Goal: Task Accomplishment & Management: Use online tool/utility

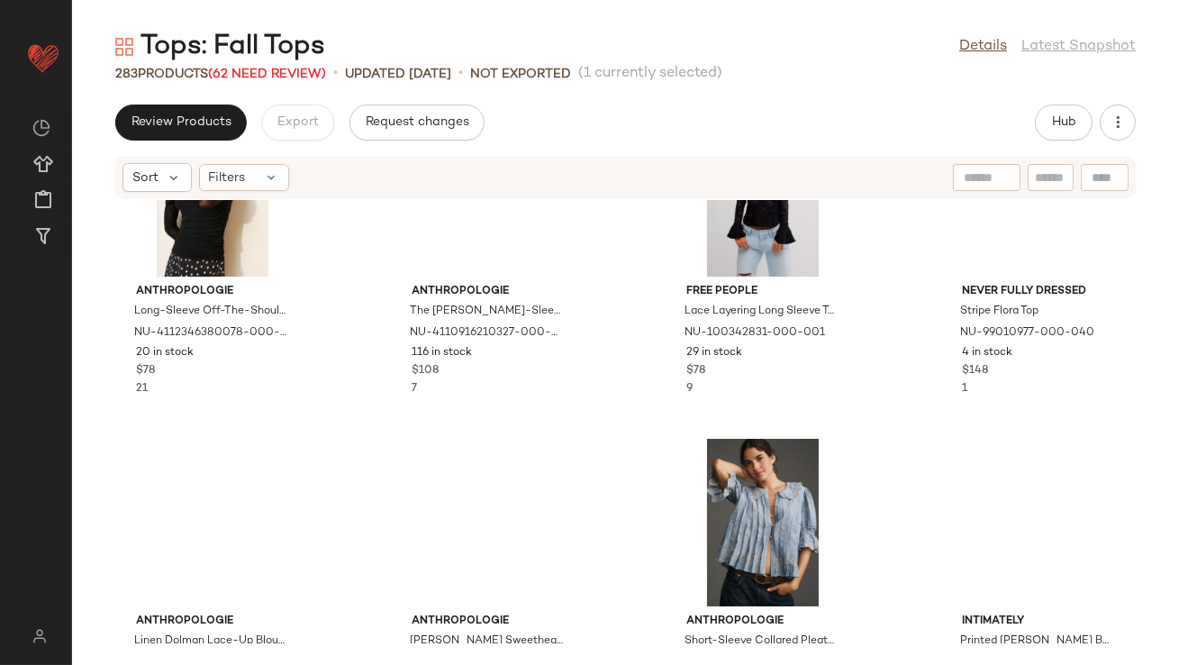
scroll to position [21158, 0]
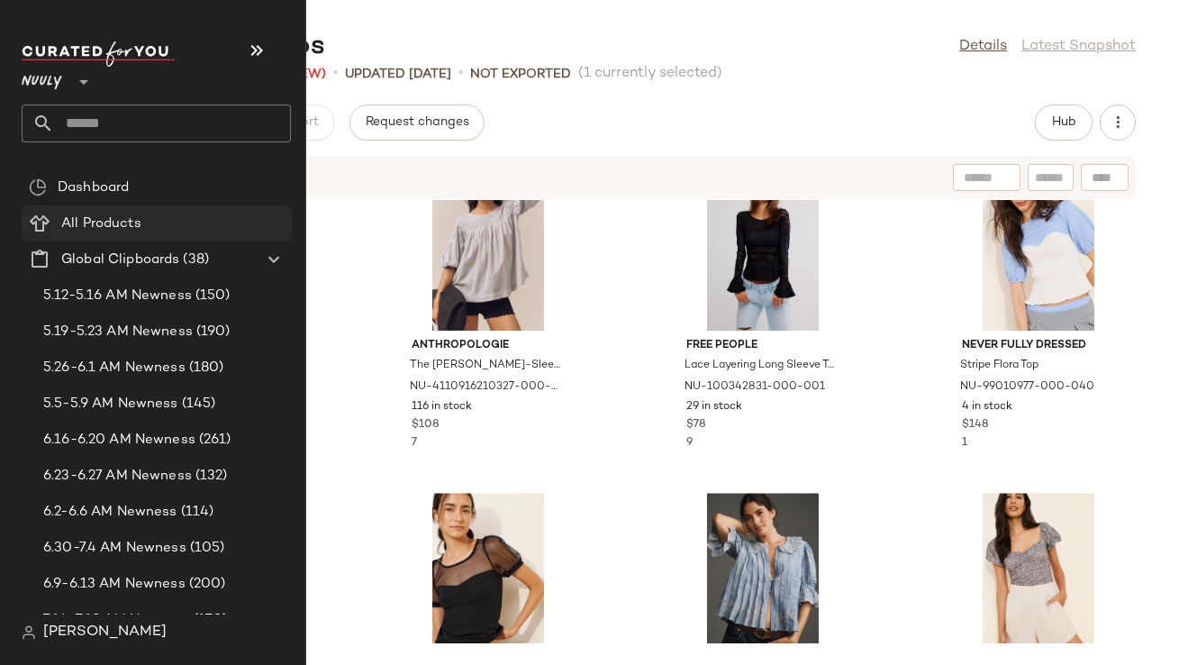
click at [198, 236] on Products "All Products" at bounding box center [157, 223] width 270 height 36
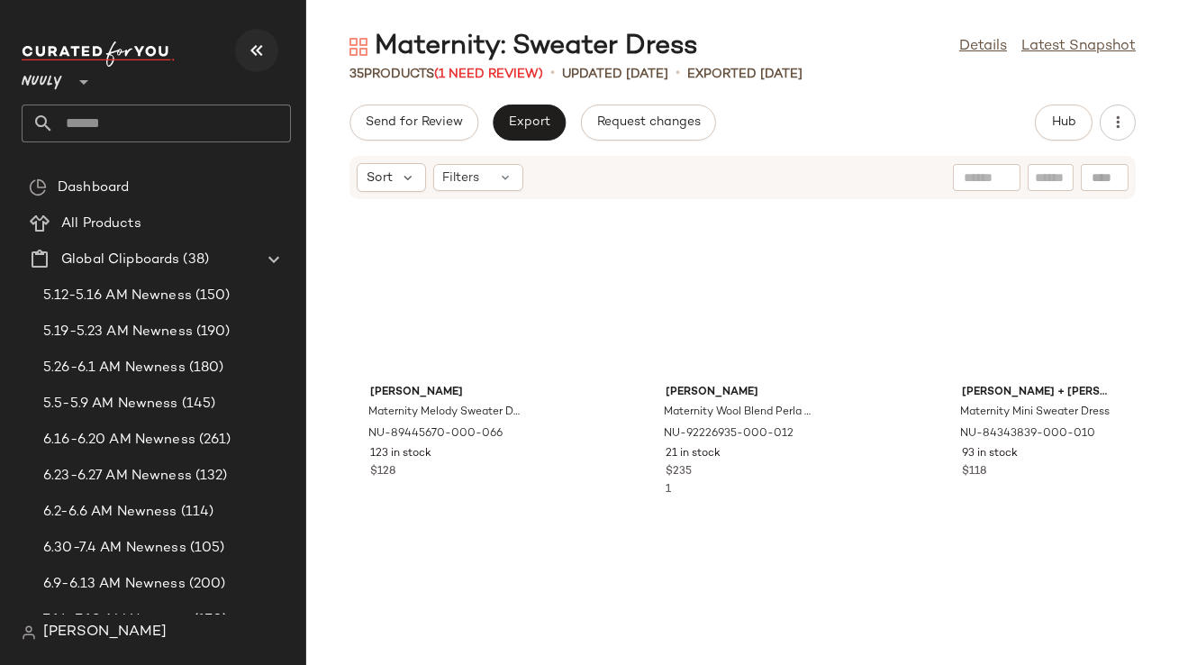
click at [250, 49] on icon "button" at bounding box center [257, 51] width 22 height 22
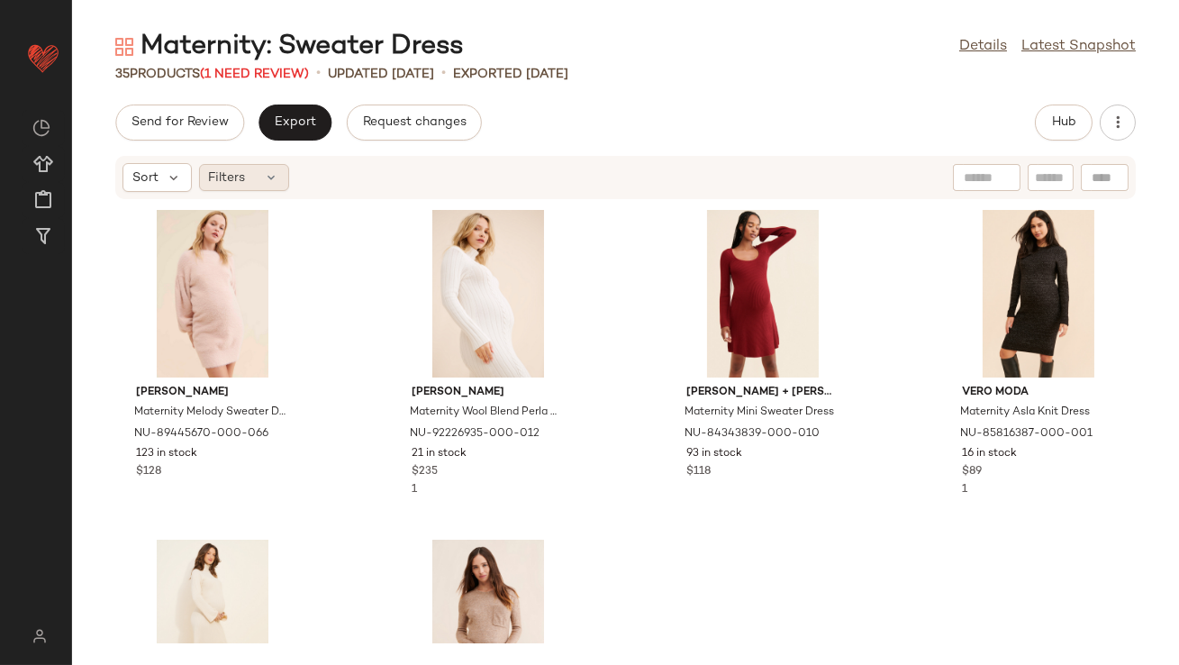
click at [261, 186] on div "Filters" at bounding box center [244, 177] width 90 height 27
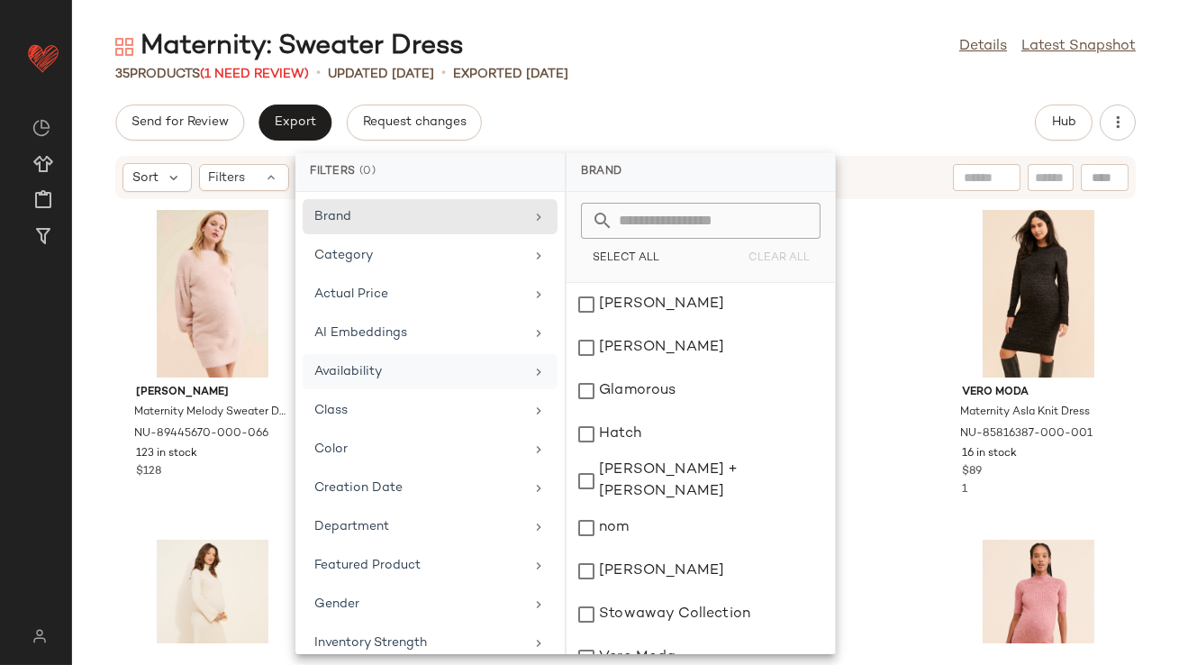
click at [352, 377] on div "Availability" at bounding box center [419, 371] width 210 height 19
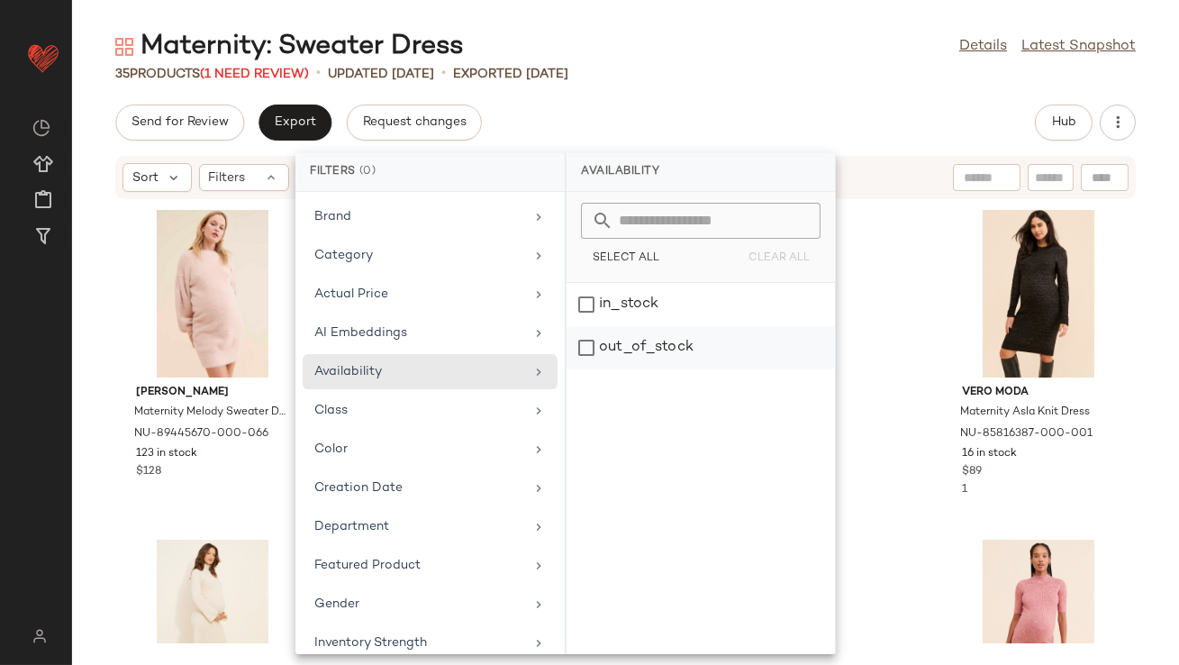
click at [626, 339] on div "out_of_stock" at bounding box center [701, 347] width 268 height 43
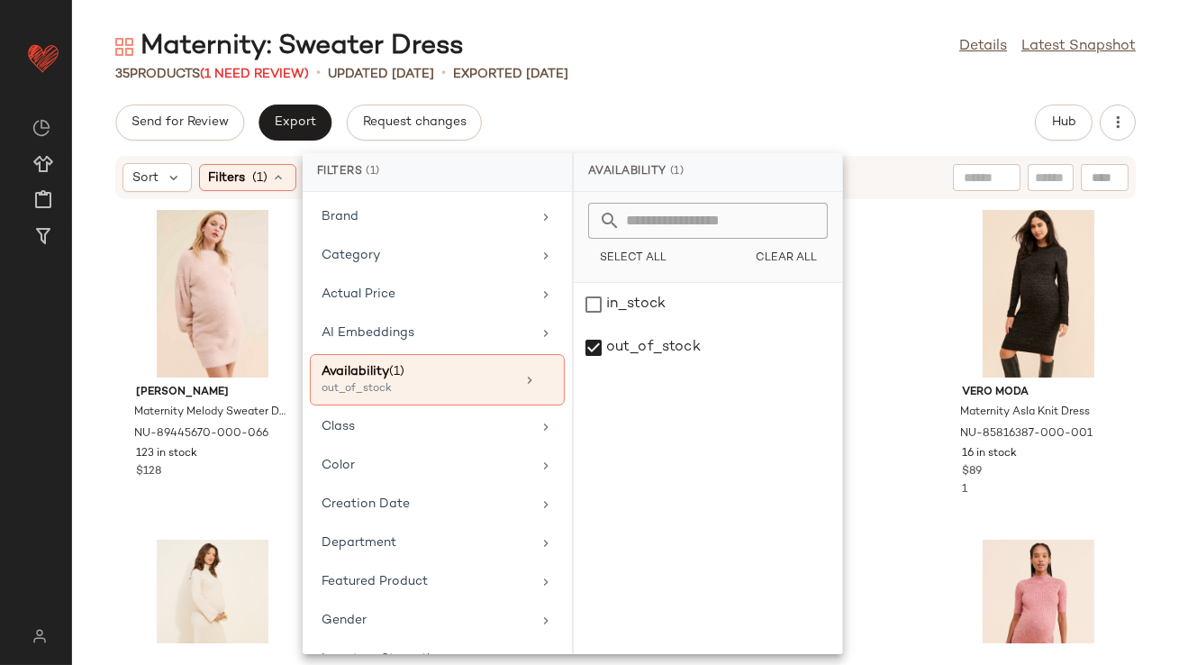
click at [710, 84] on div "Maternity: Sweater Dress Details Latest Snapshot 35 Products (1 Need Review) • …" at bounding box center [625, 347] width 1107 height 636
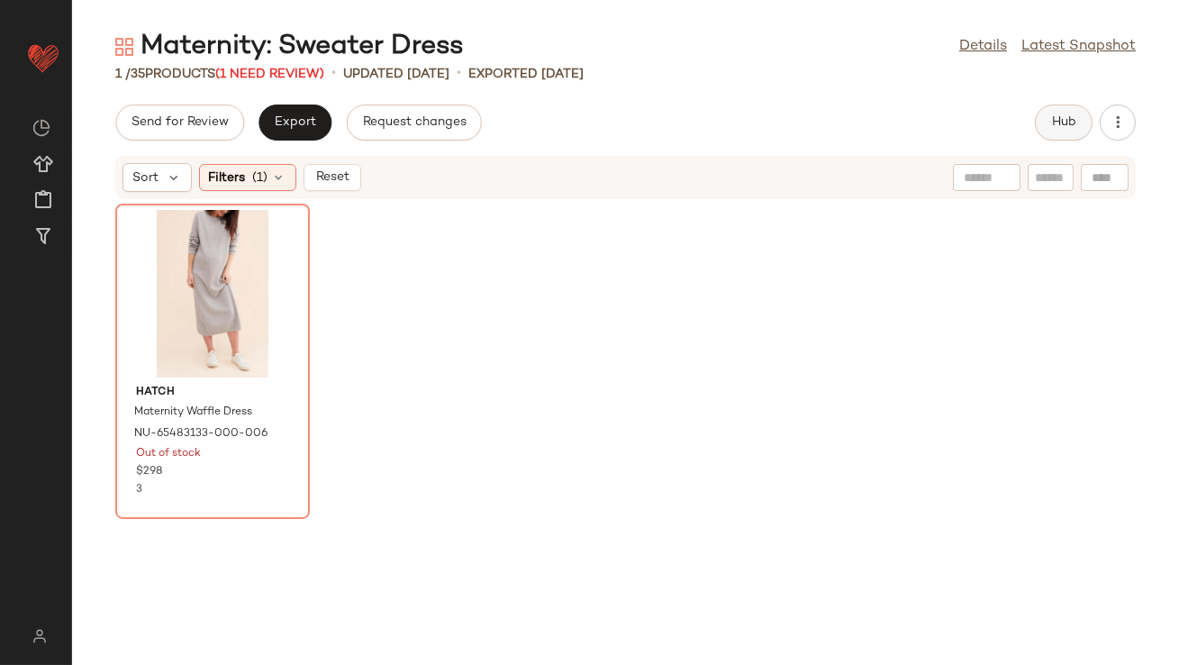
click at [1067, 118] on span "Hub" at bounding box center [1063, 122] width 25 height 14
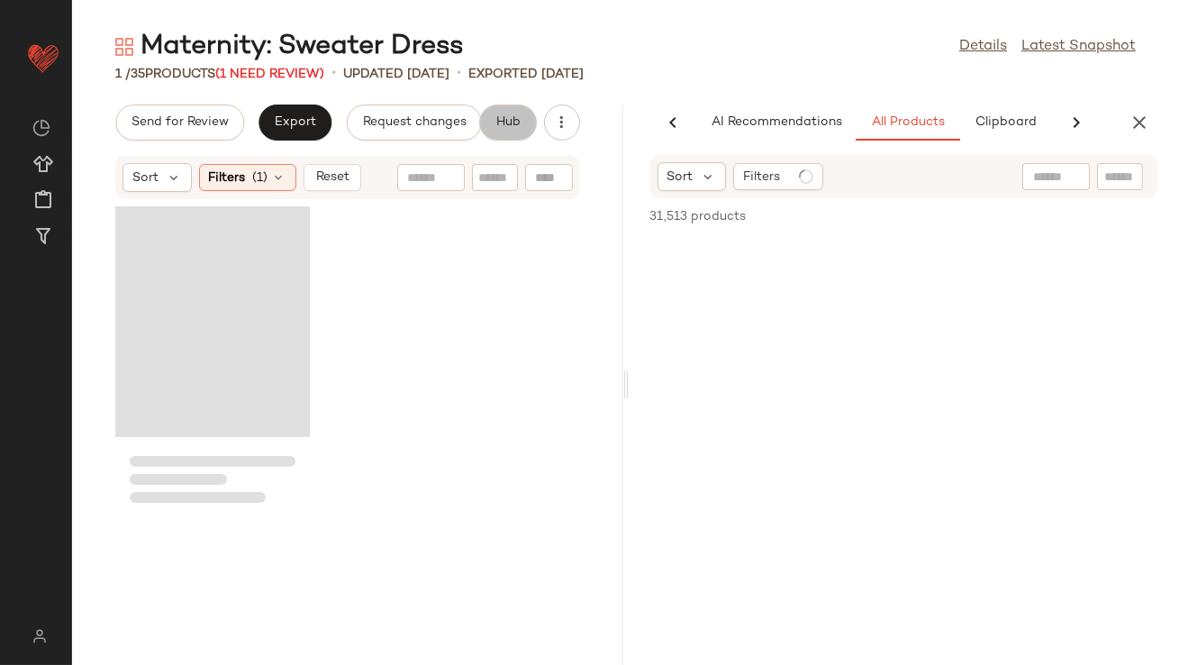
scroll to position [0, 101]
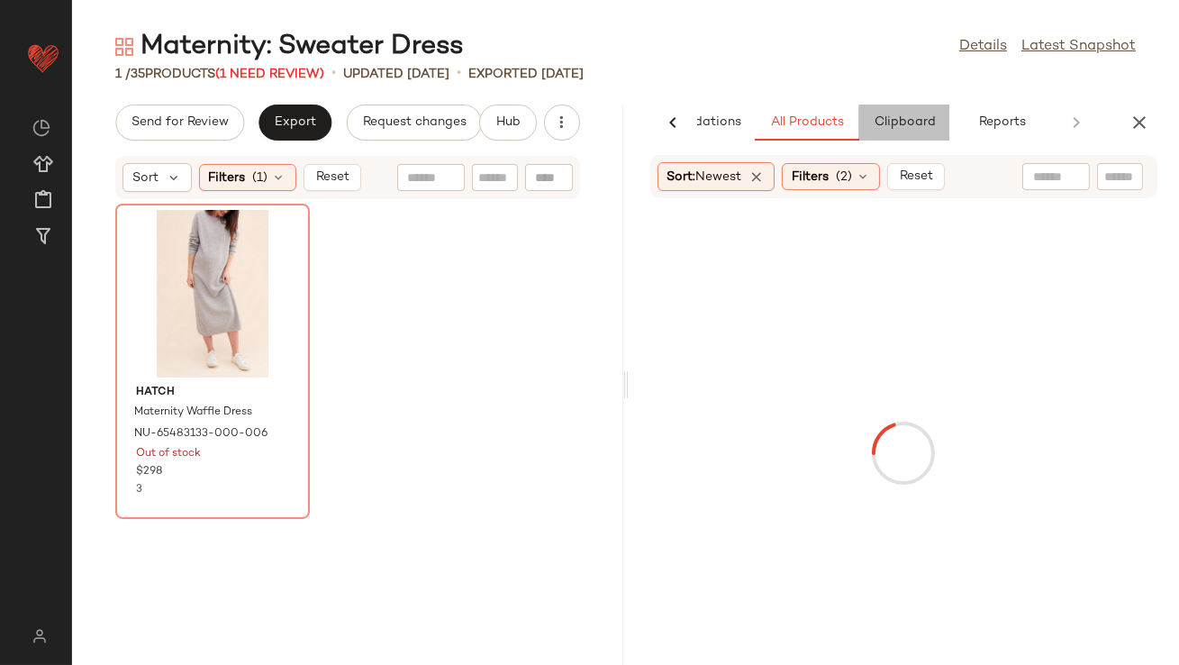
click at [886, 121] on span "Clipboard" at bounding box center [904, 122] width 62 height 14
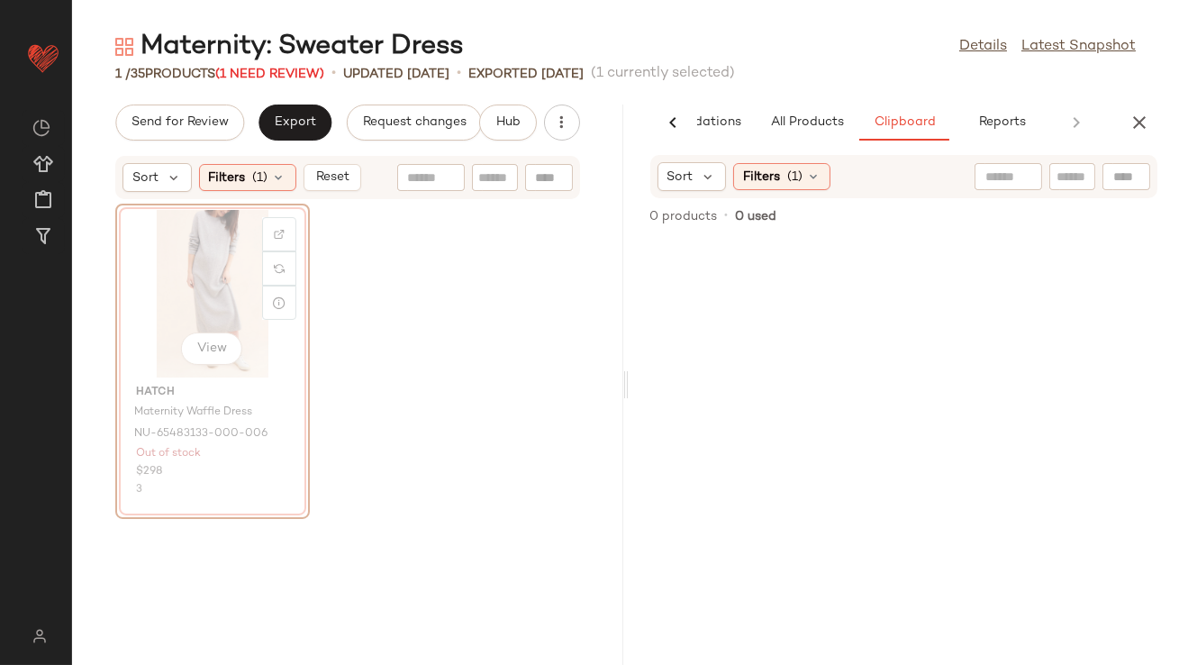
drag, startPoint x: 222, startPoint y: 264, endPoint x: 703, endPoint y: 363, distance: 491.0
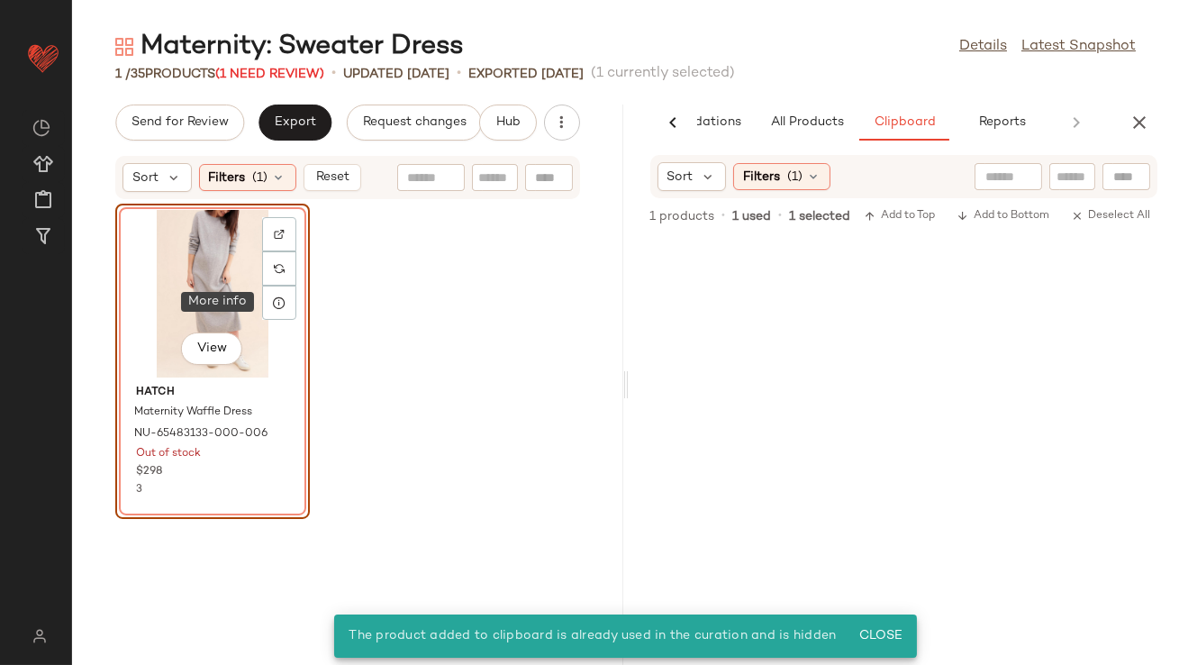
click at [231, 273] on div "View" at bounding box center [213, 294] width 182 height 168
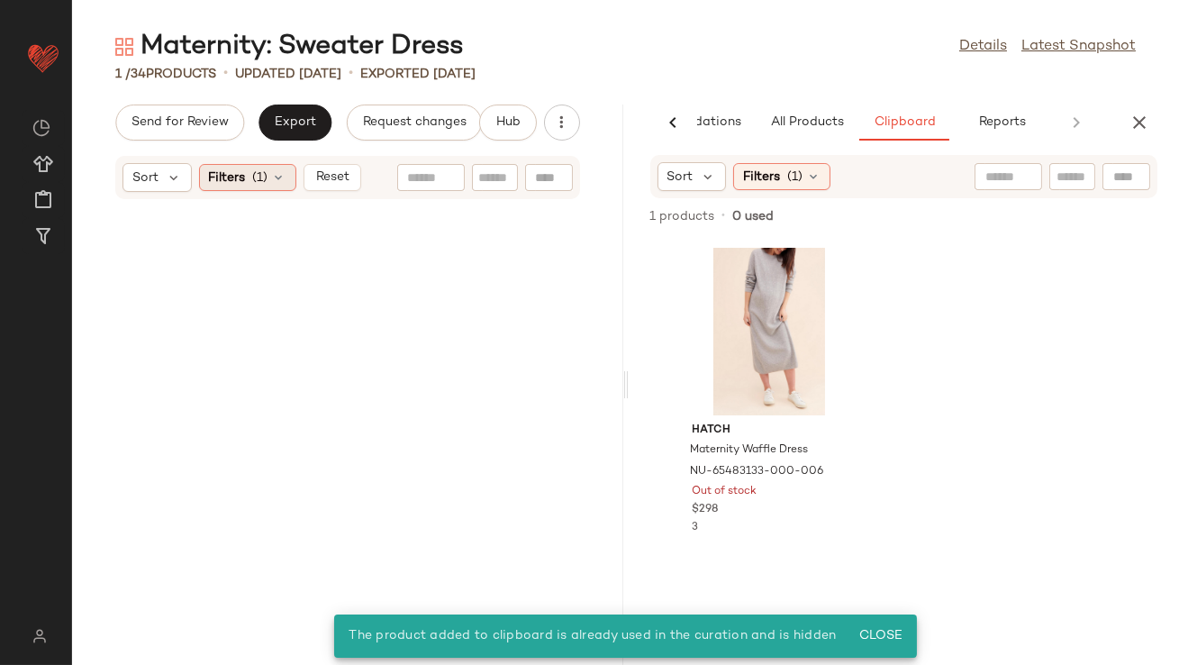
click at [278, 179] on icon at bounding box center [279, 177] width 14 height 14
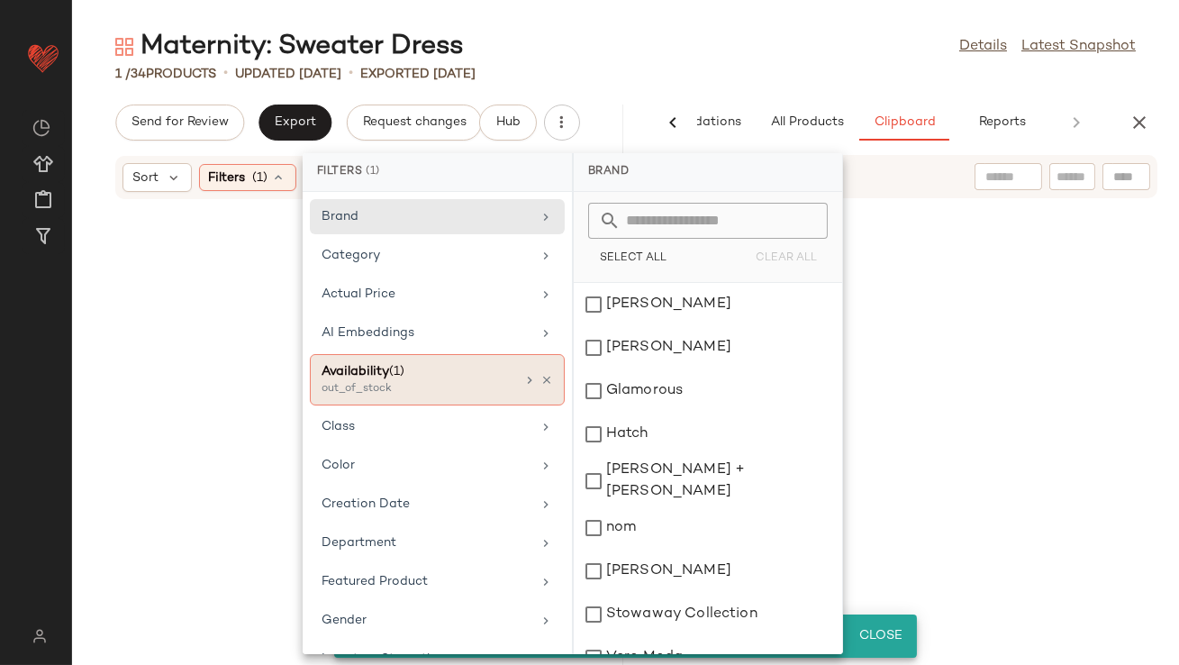
click at [540, 376] on icon at bounding box center [546, 380] width 13 height 13
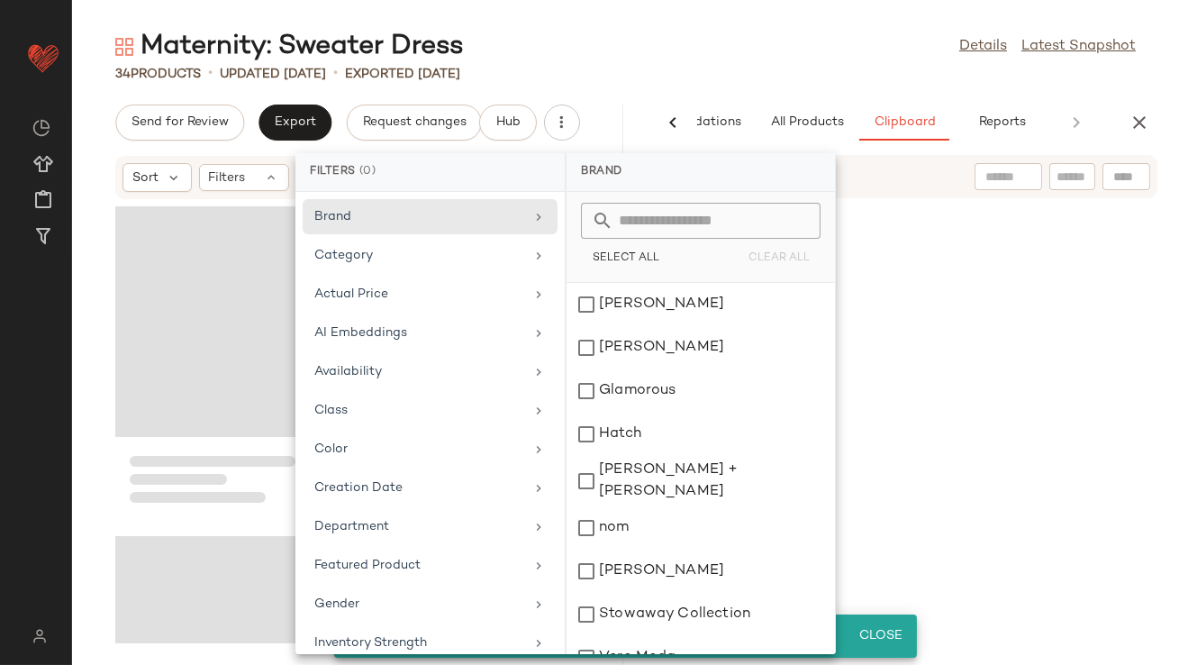
click at [666, 55] on div "Maternity: Sweater Dress Details Latest Snapshot" at bounding box center [625, 47] width 1107 height 36
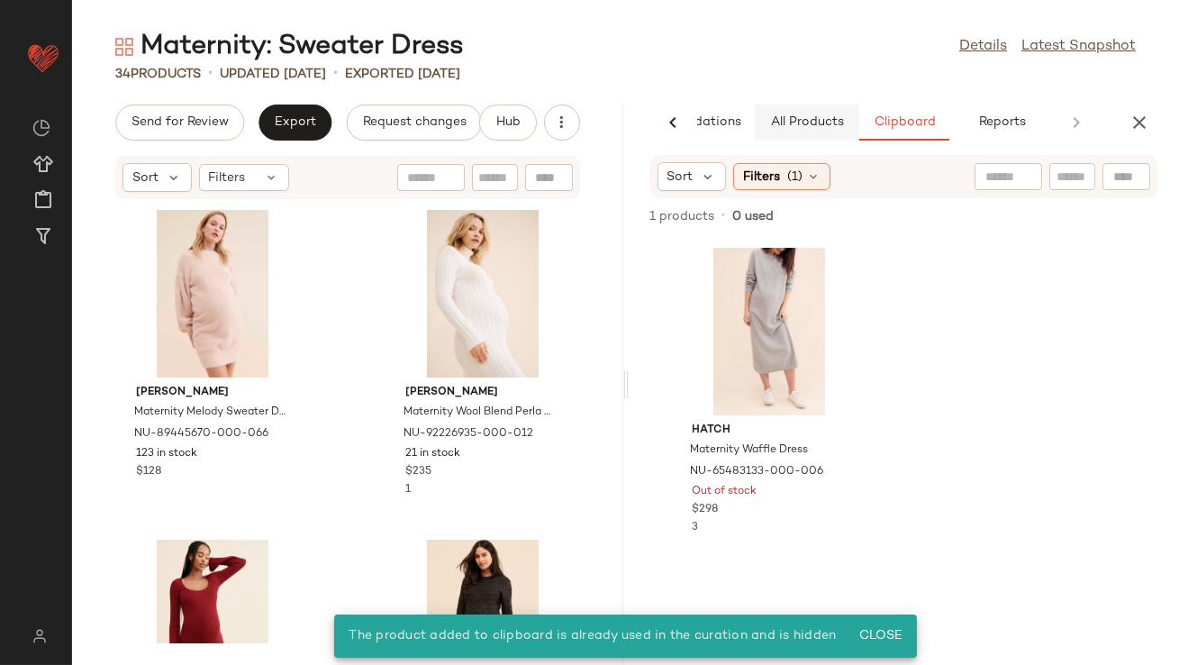
click at [793, 112] on button "All Products" at bounding box center [807, 122] width 104 height 36
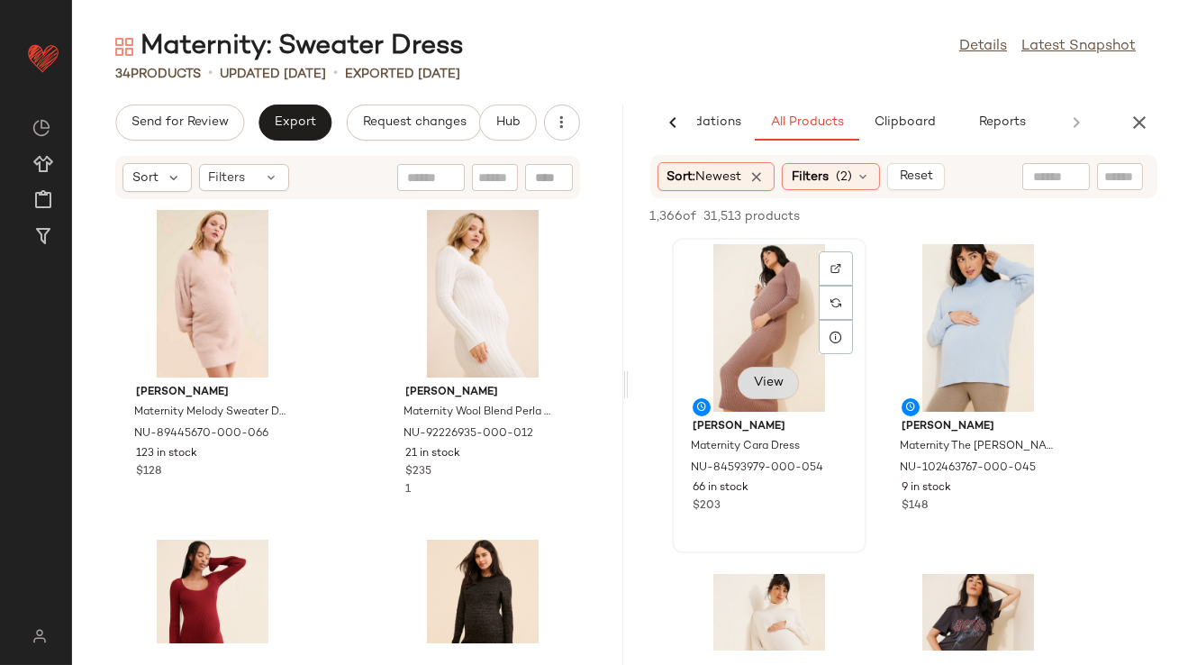
click at [757, 392] on button "View" at bounding box center [768, 383] width 61 height 32
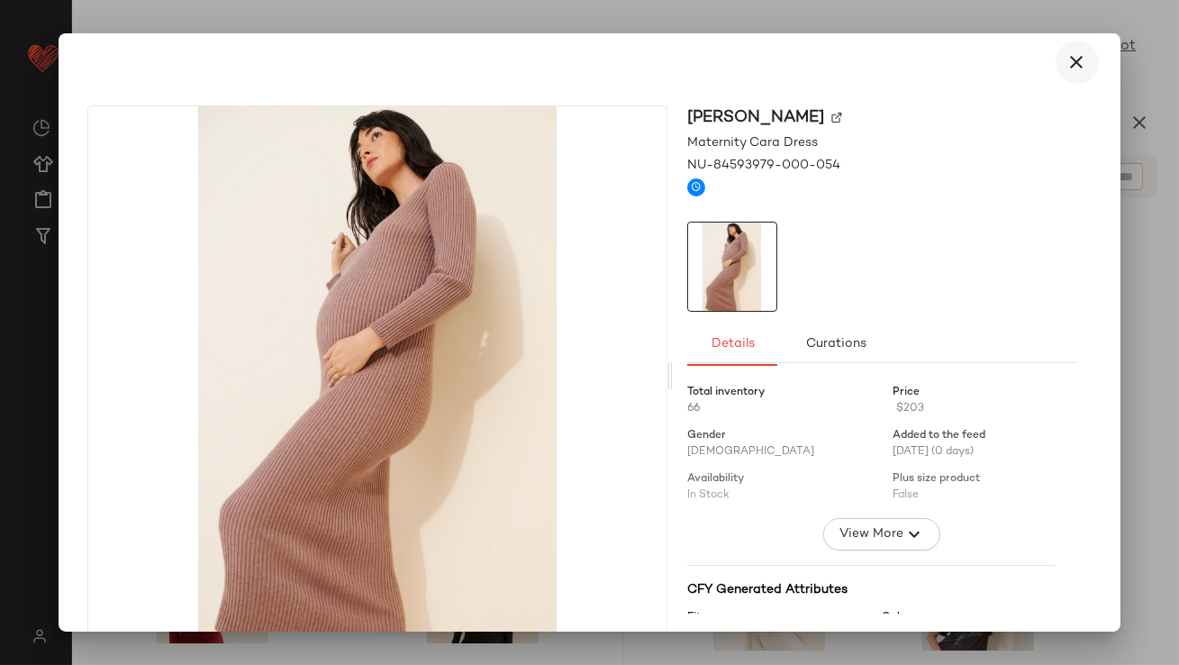
click at [1056, 72] on button "button" at bounding box center [1077, 62] width 43 height 43
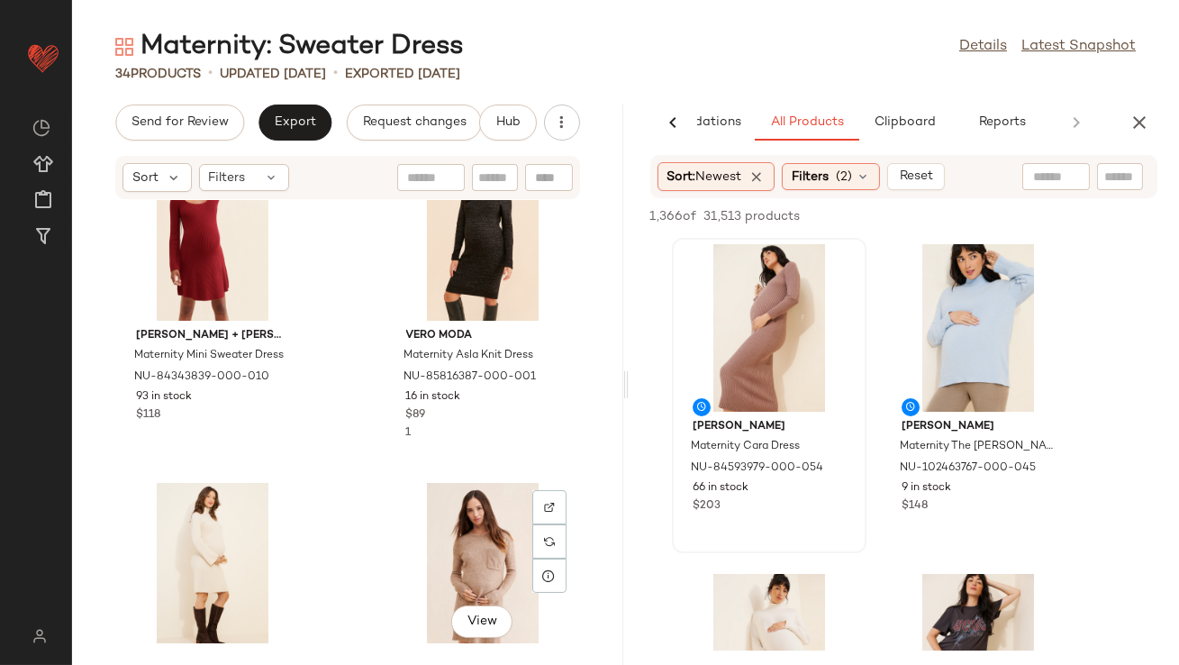
scroll to position [165, 0]
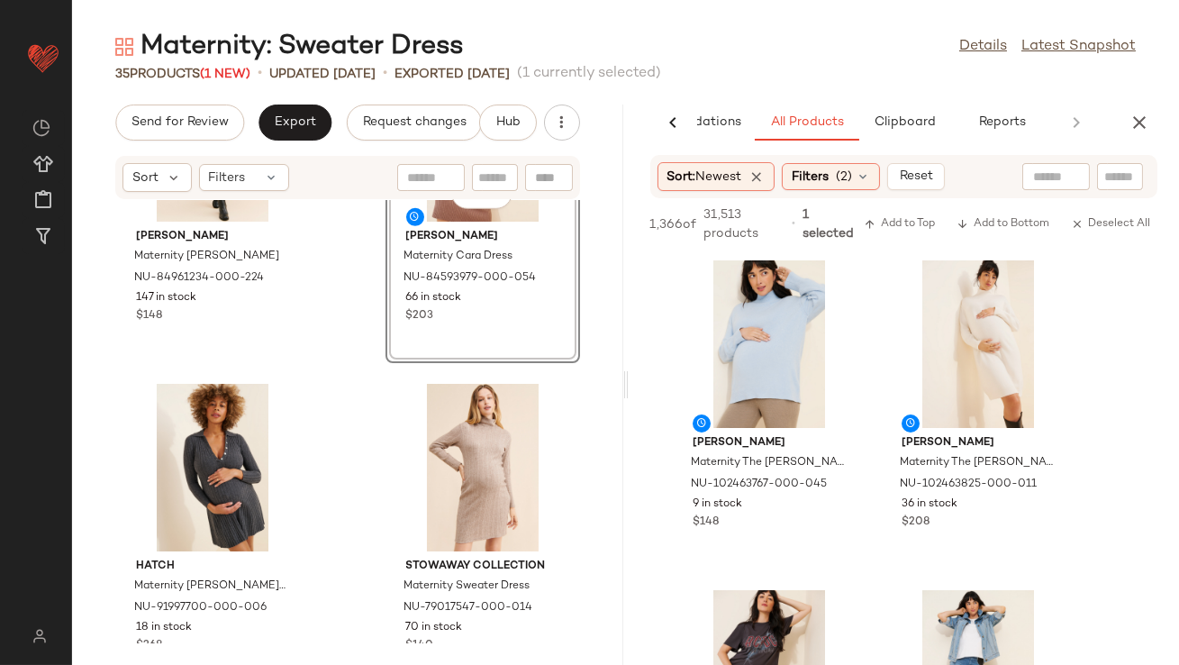
scroll to position [2486, 0]
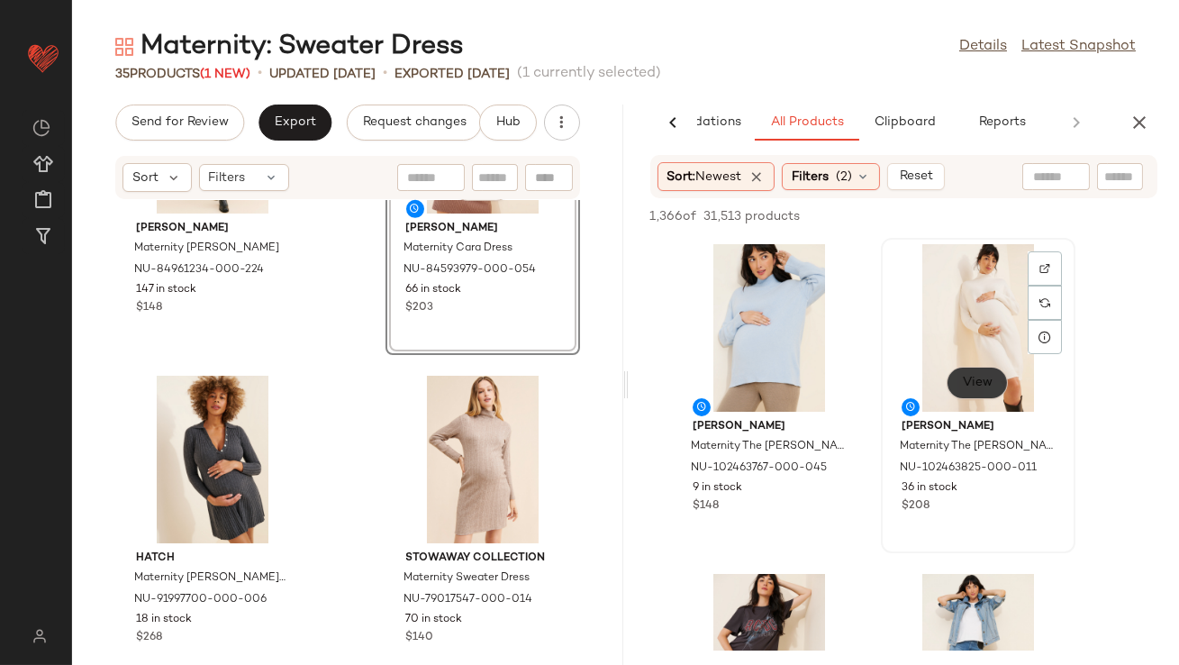
click at [965, 397] on button "View" at bounding box center [977, 383] width 61 height 32
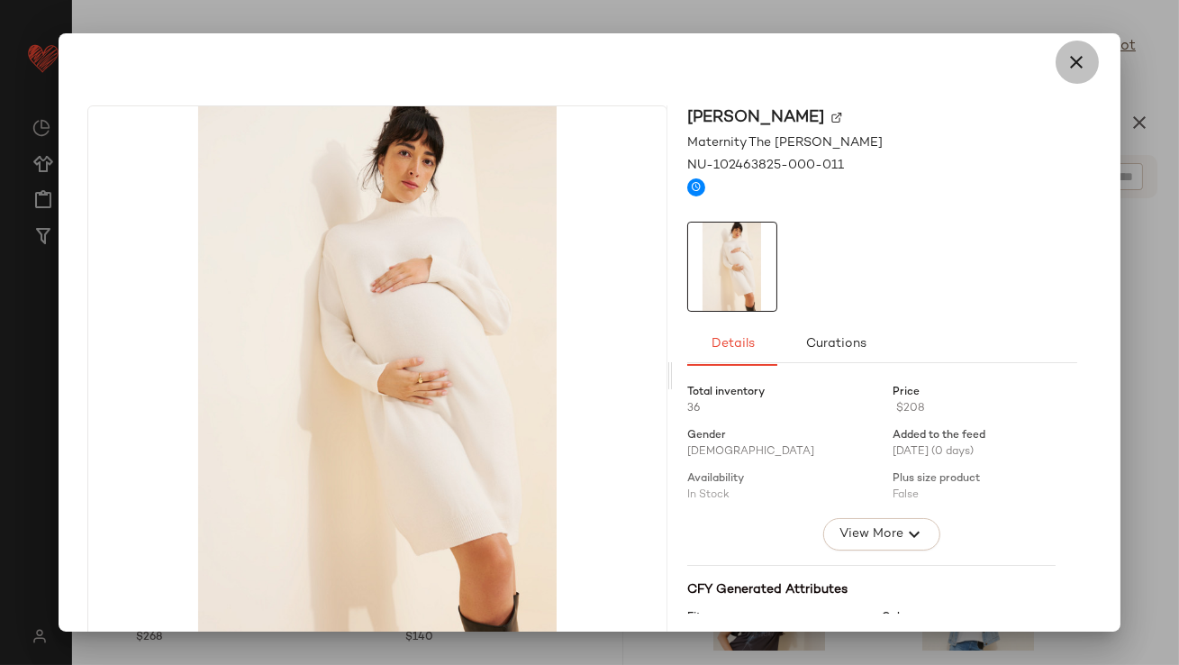
click at [1066, 69] on icon "button" at bounding box center [1077, 62] width 22 height 22
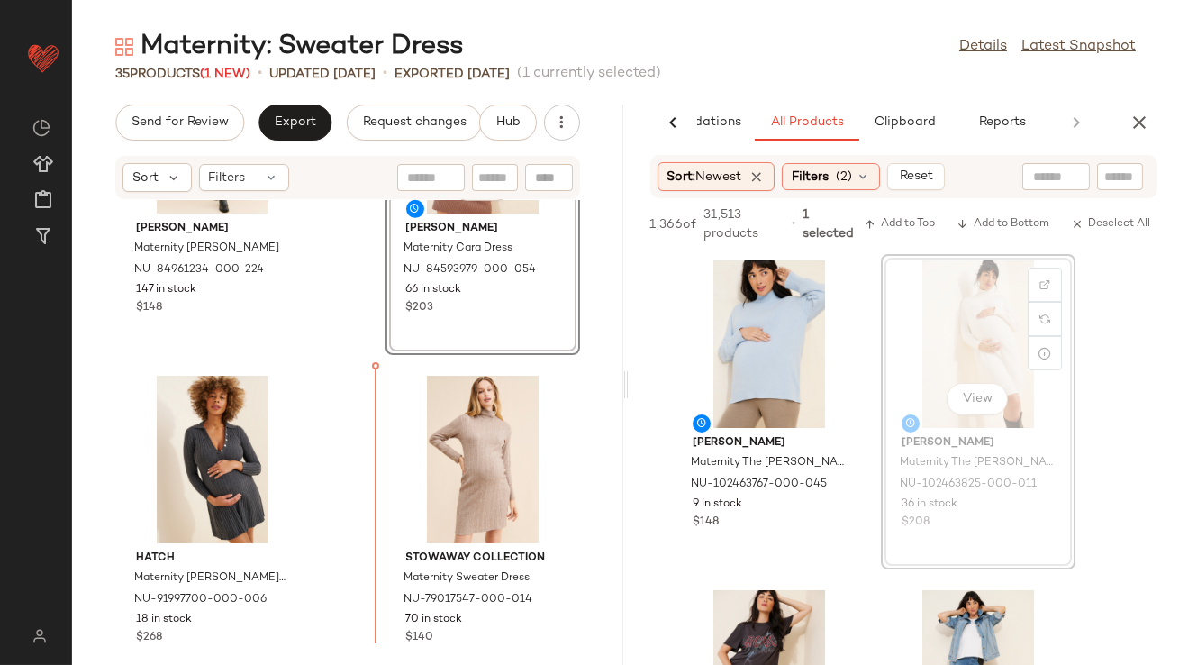
drag, startPoint x: 995, startPoint y: 295, endPoint x: 960, endPoint y: 304, distance: 36.5
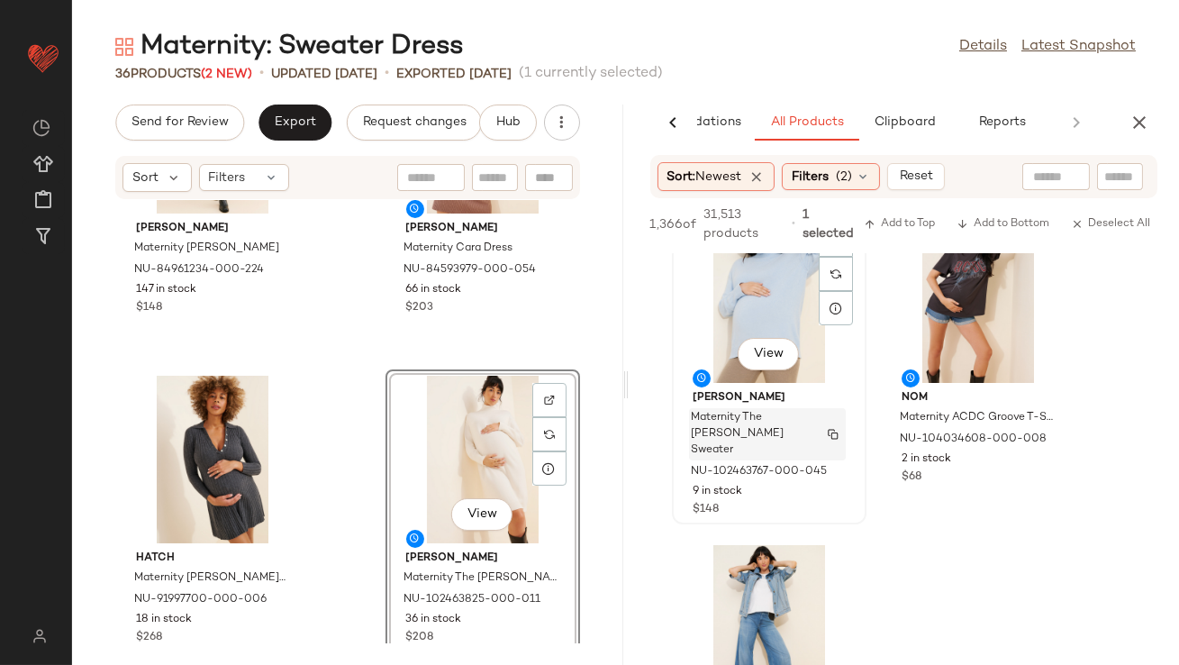
scroll to position [142, 0]
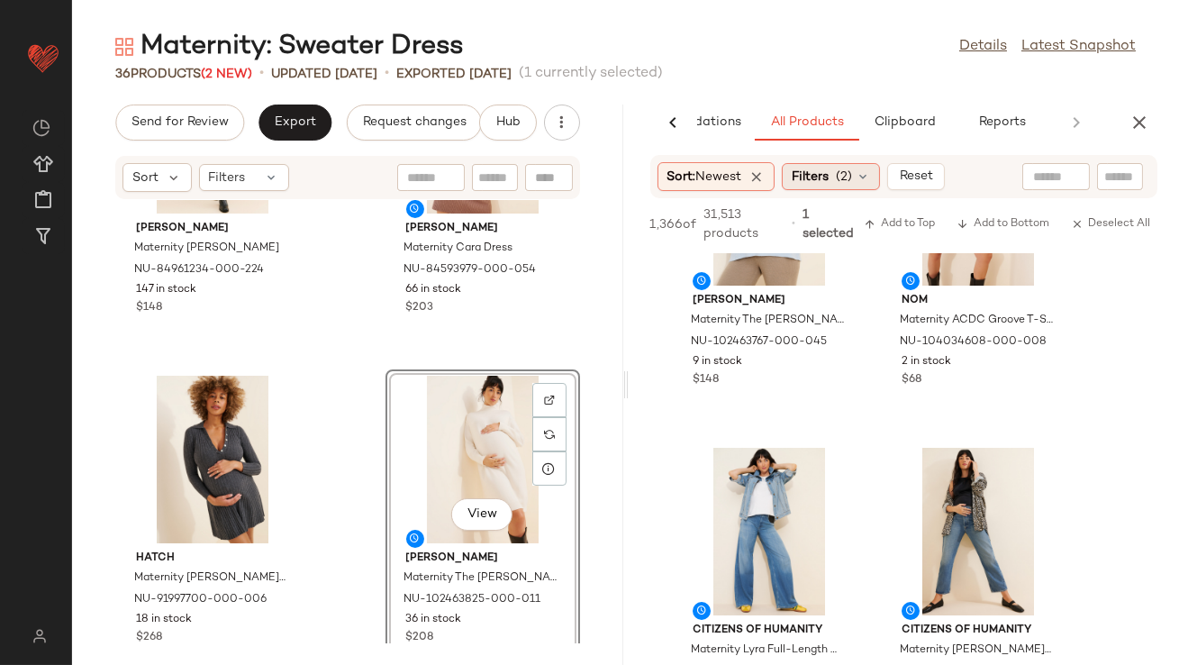
click at [848, 166] on div "Filters (2)" at bounding box center [831, 176] width 98 height 27
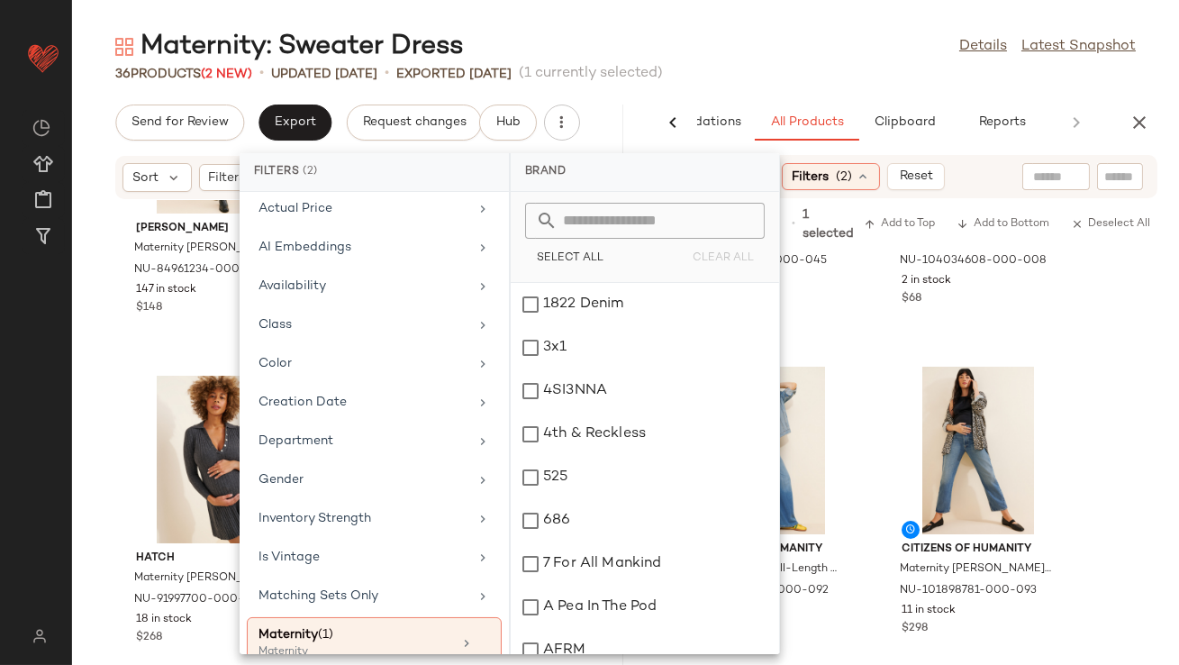
scroll to position [116, 0]
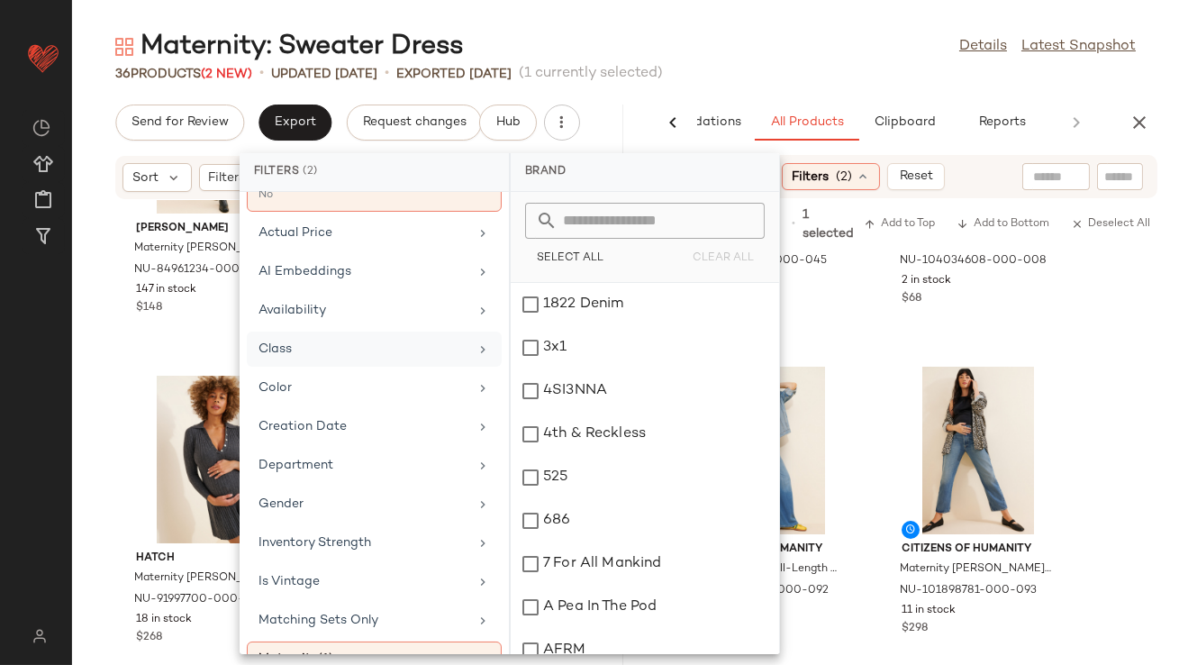
click at [355, 352] on div "Class" at bounding box center [363, 349] width 210 height 19
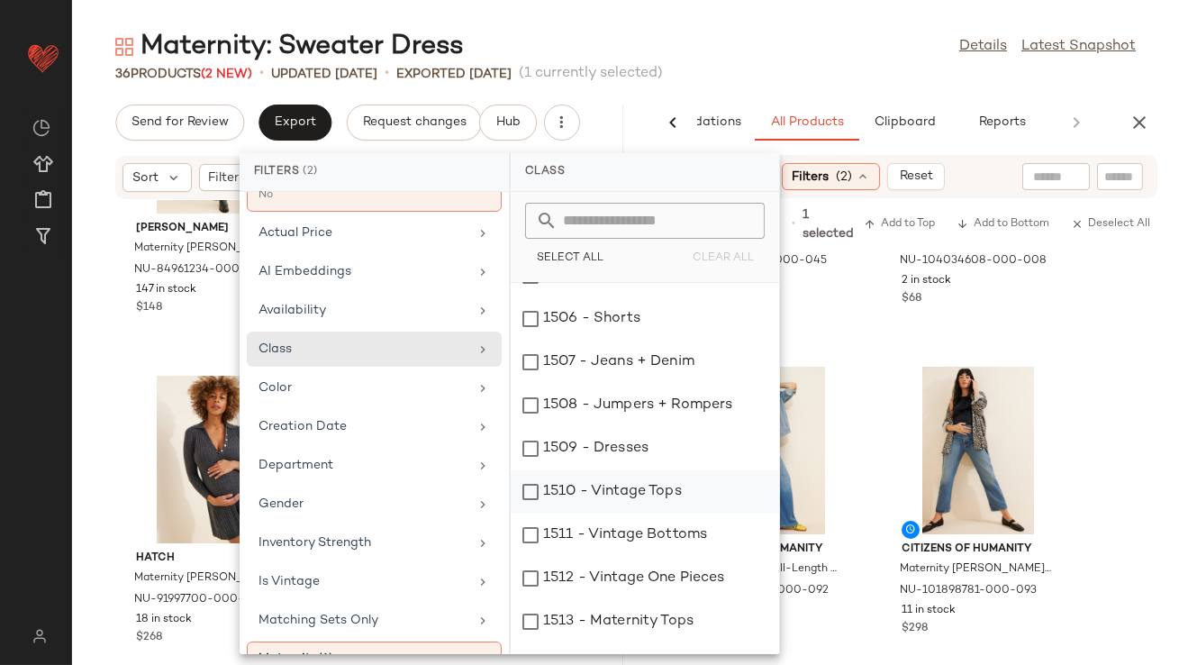
scroll to position [258, 0]
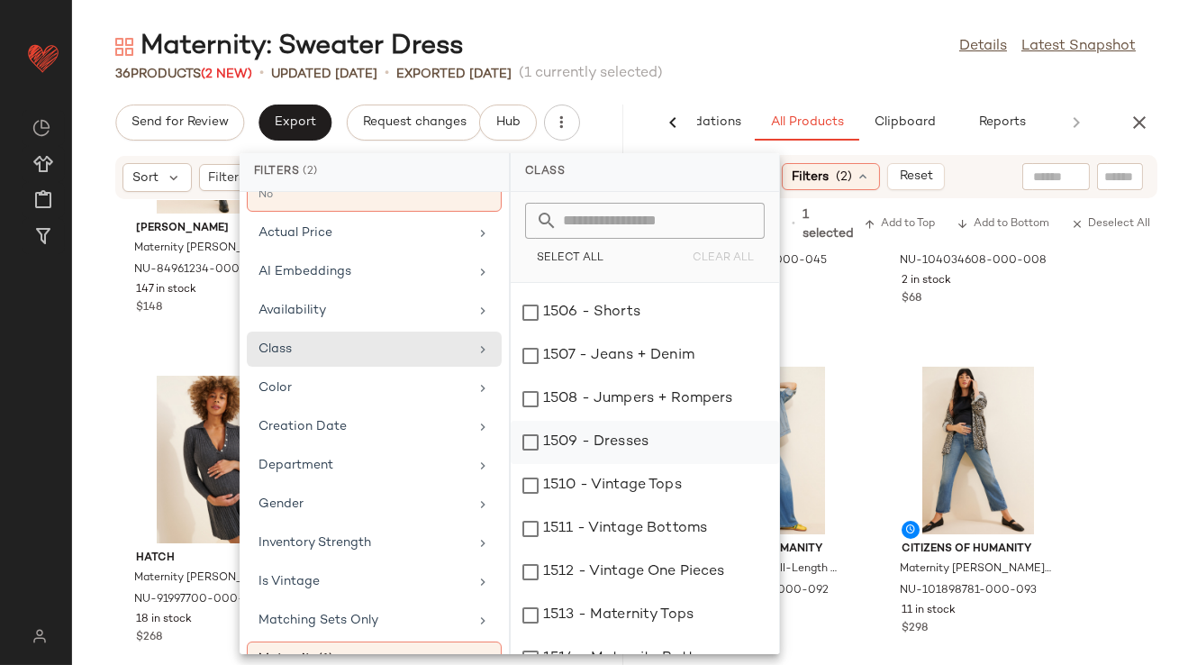
click at [537, 464] on div "1509 - Dresses" at bounding box center [645, 485] width 268 height 43
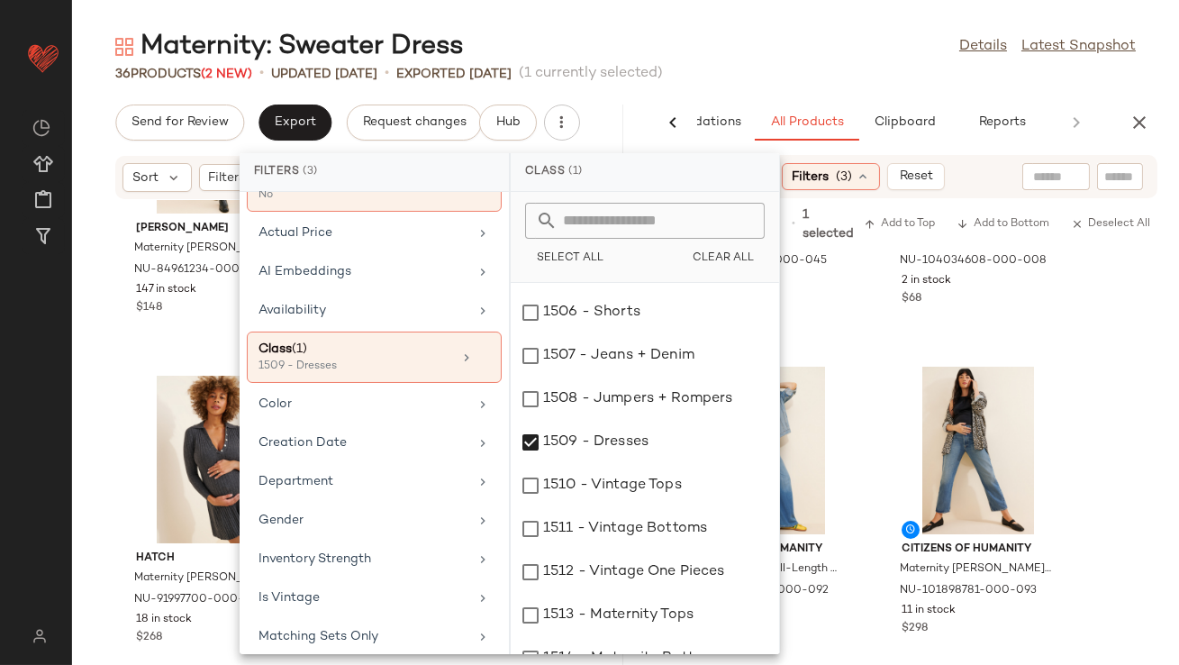
click at [761, 56] on div "Maternity: Sweater Dress Details Latest Snapshot" at bounding box center [625, 47] width 1107 height 36
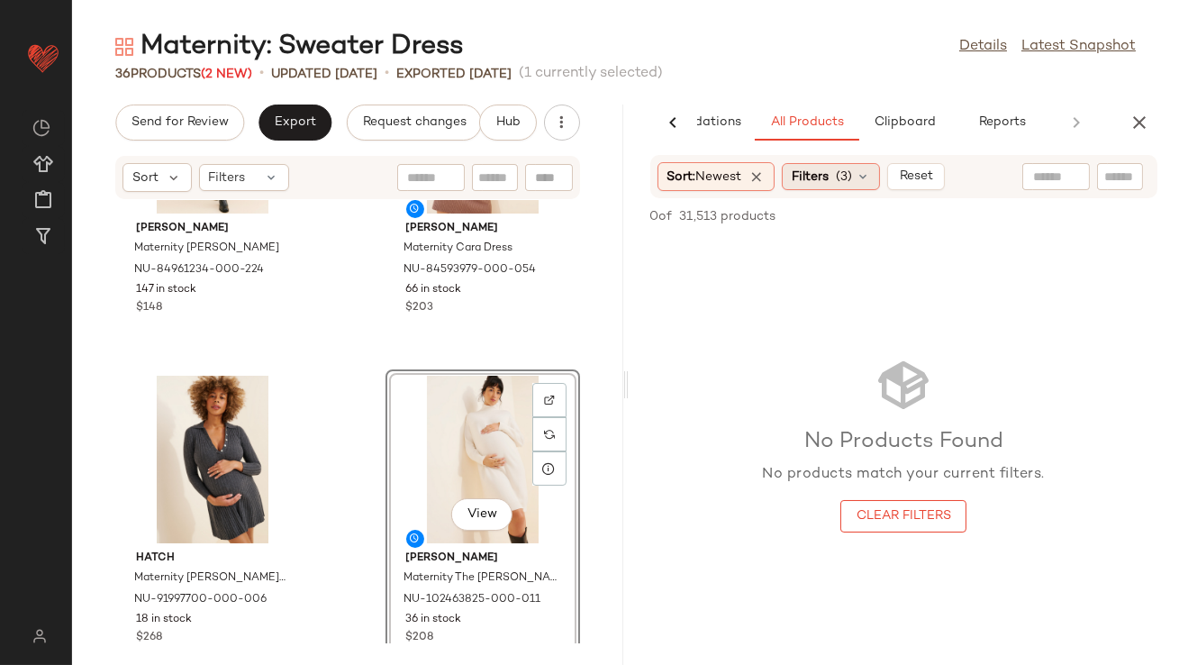
click at [847, 176] on span "(3)" at bounding box center [844, 177] width 16 height 19
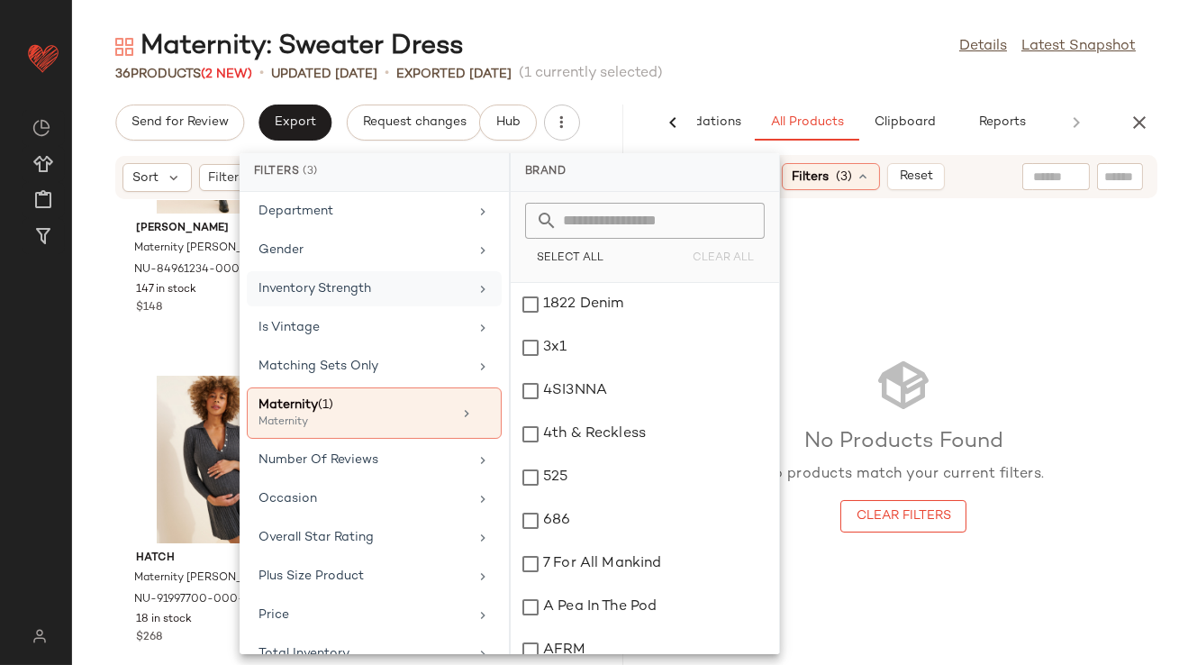
scroll to position [449, 0]
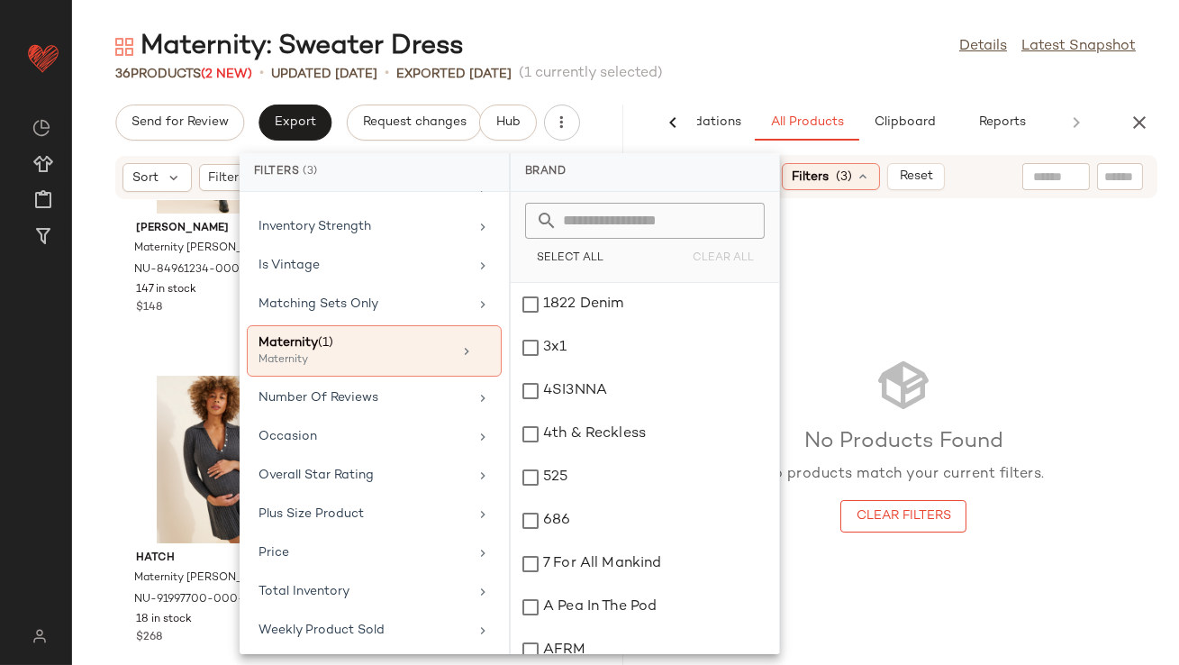
click at [808, 78] on div "36 Products (2 New) • updated Aug 20th • Exported Aug 13th (1 currently selecte…" at bounding box center [625, 74] width 1107 height 18
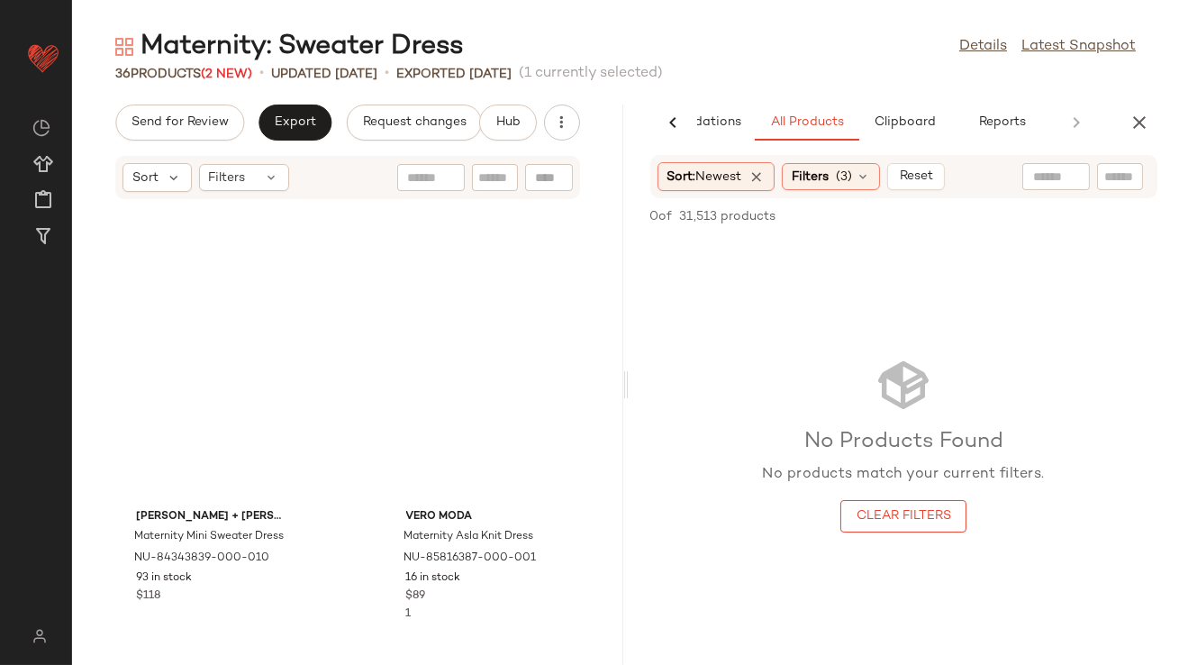
scroll to position [0, 0]
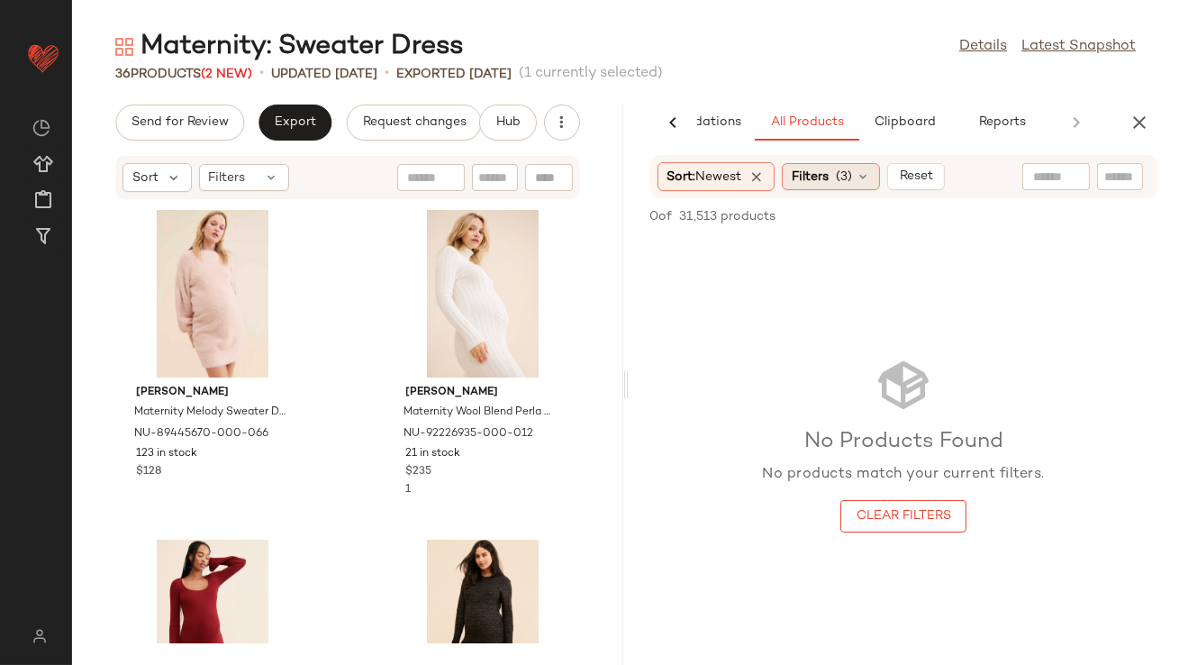
click at [864, 172] on icon at bounding box center [863, 176] width 14 height 14
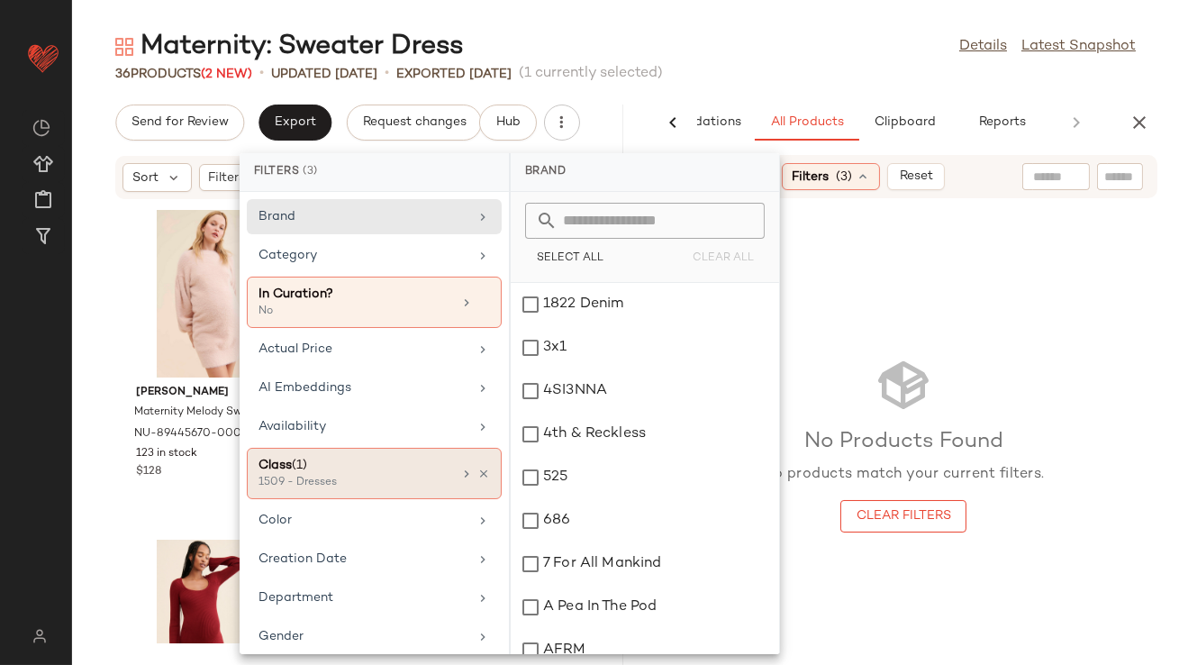
click at [478, 464] on div "Class (1) 1509 - Dresses" at bounding box center [374, 473] width 255 height 51
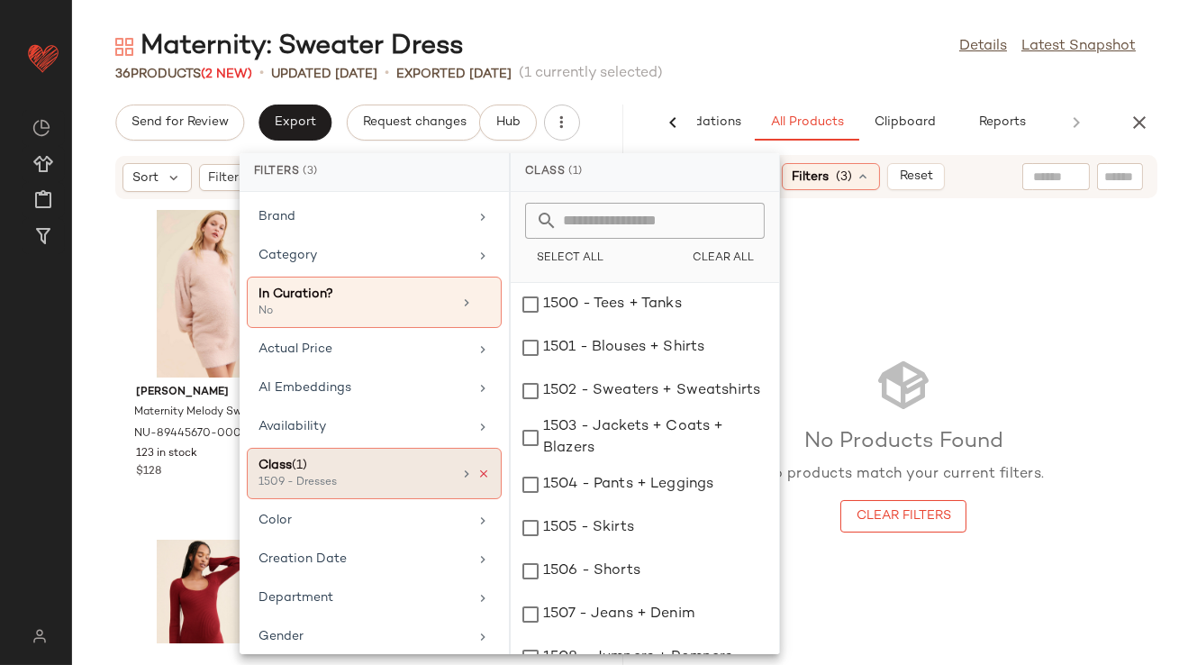
click at [477, 470] on icon at bounding box center [483, 473] width 13 height 13
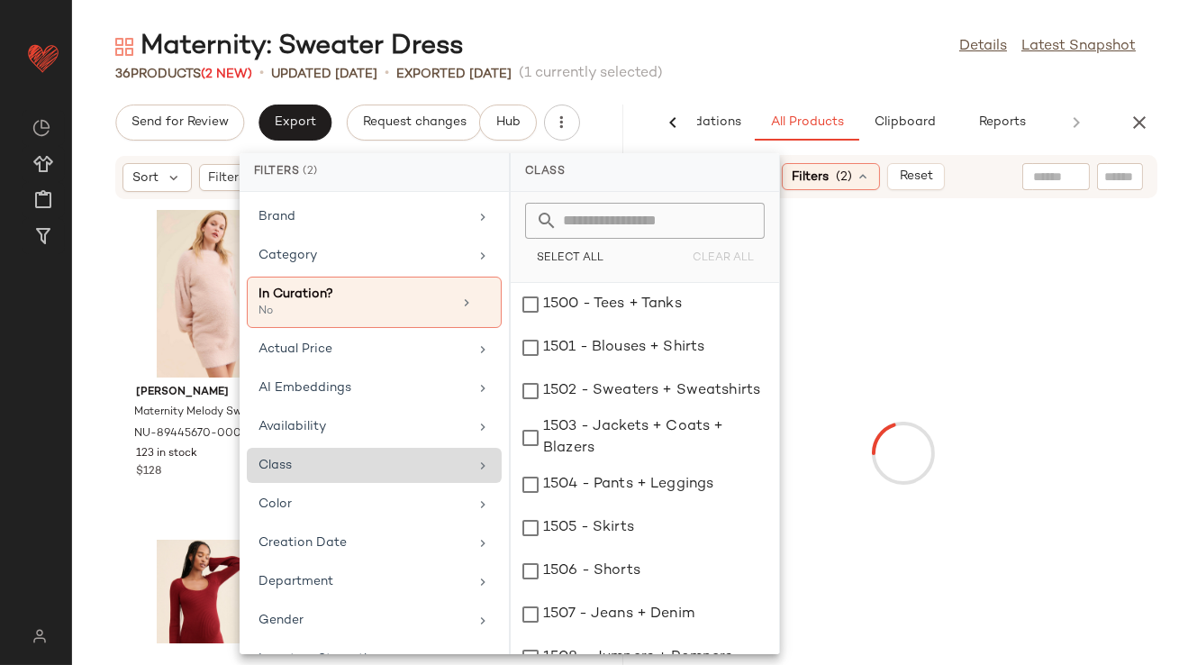
click at [784, 76] on div "36 Products (2 New) • updated Aug 20th • Exported Aug 13th (1 currently selecte…" at bounding box center [625, 74] width 1107 height 18
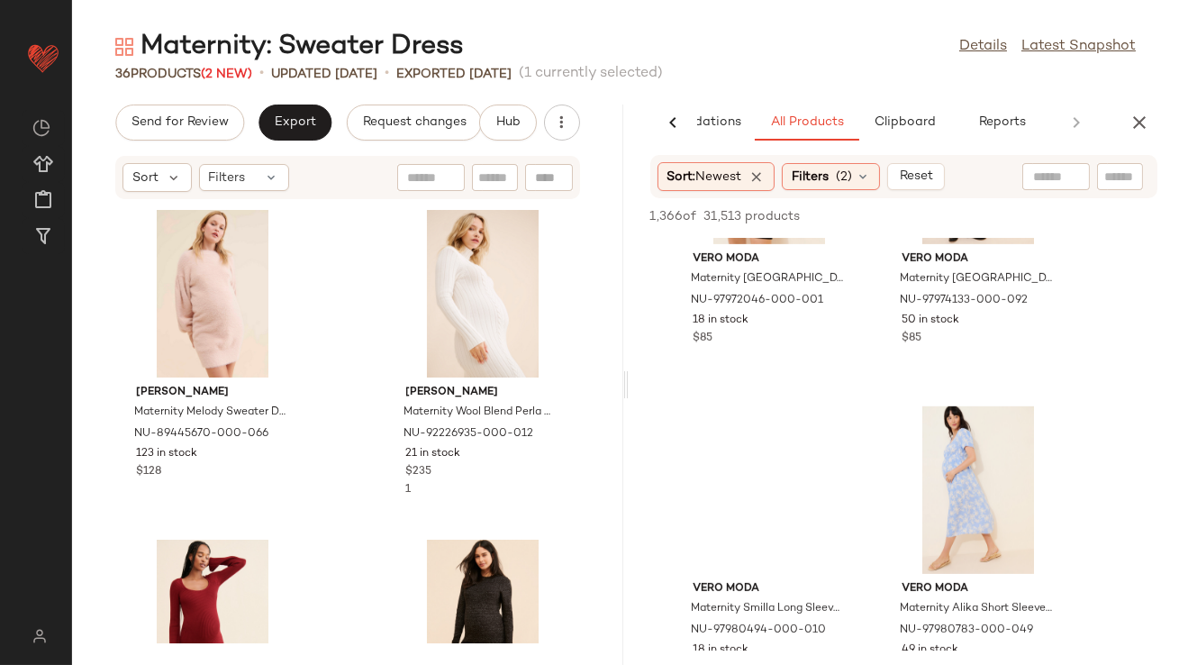
scroll to position [1932, 0]
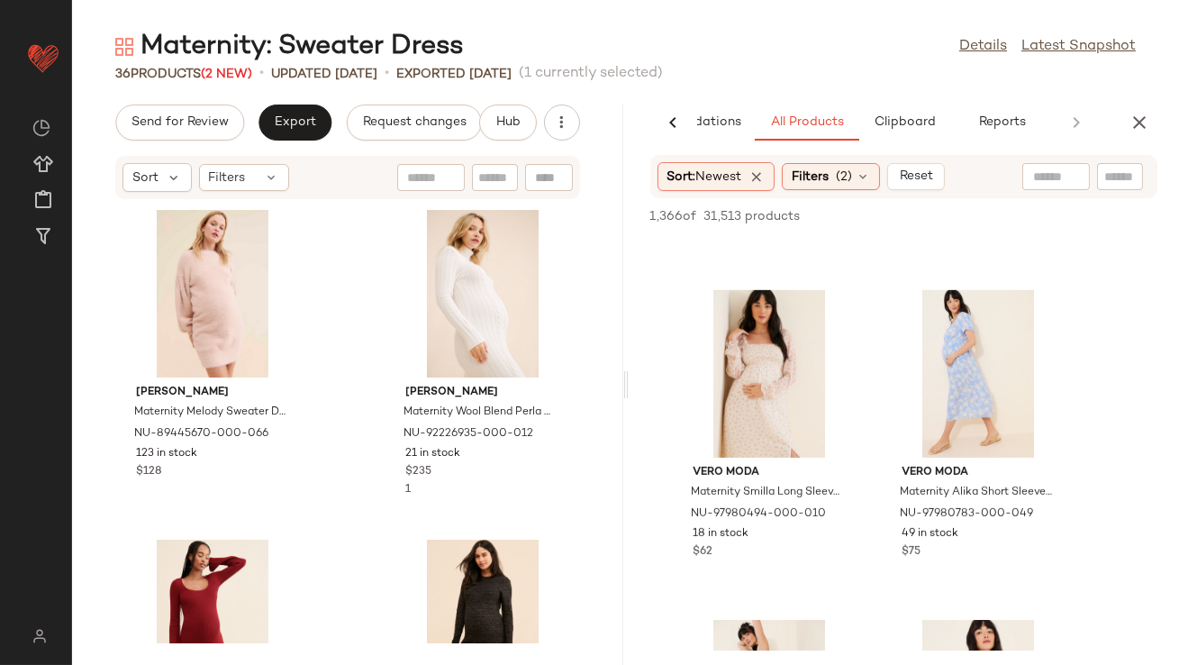
click at [1133, 114] on icon "button" at bounding box center [1140, 123] width 22 height 22
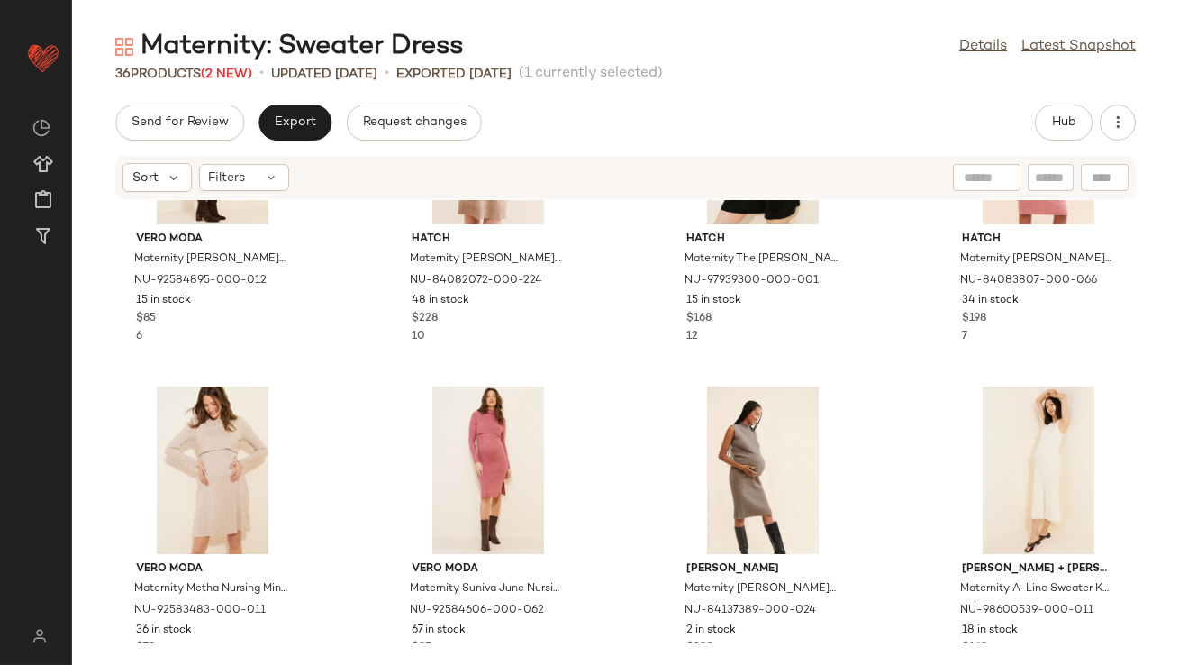
scroll to position [532, 0]
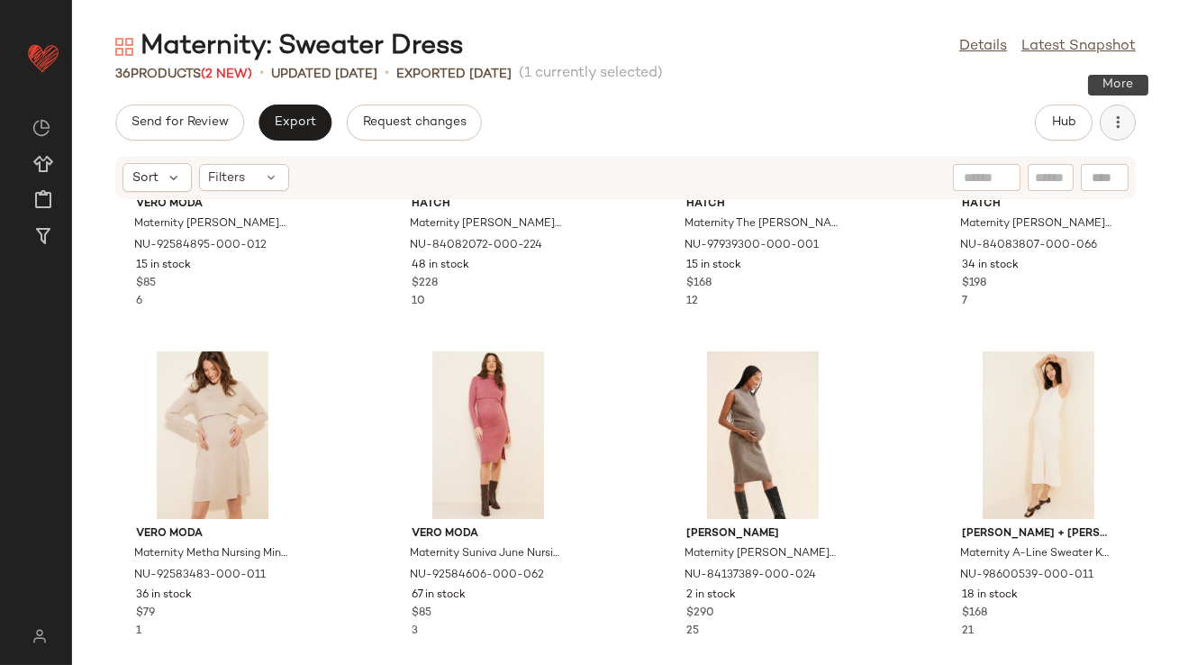
click at [1112, 105] on button "button" at bounding box center [1118, 122] width 36 height 36
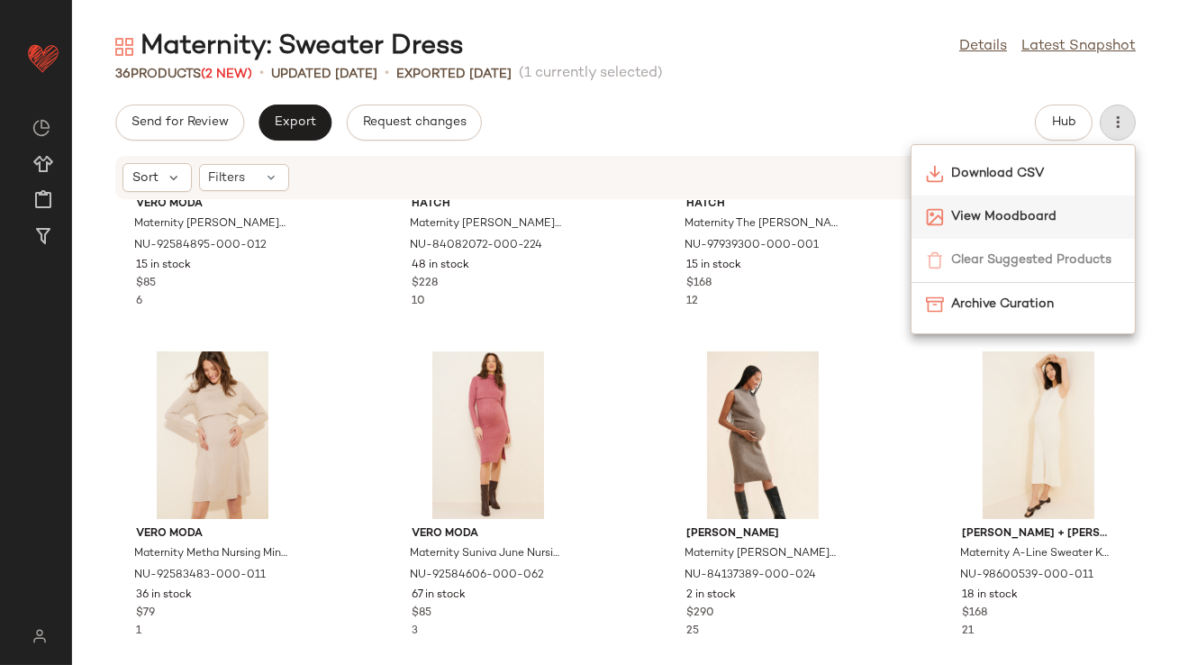
click at [1039, 213] on span "View Moodboard" at bounding box center [1035, 216] width 169 height 19
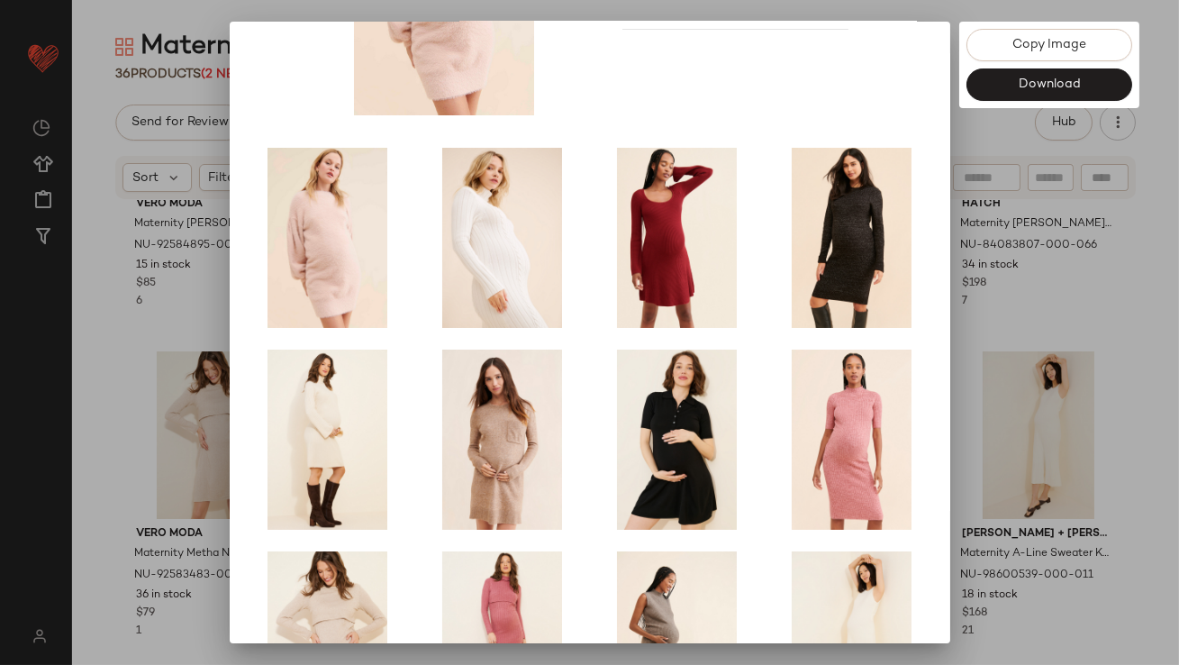
scroll to position [307, 0]
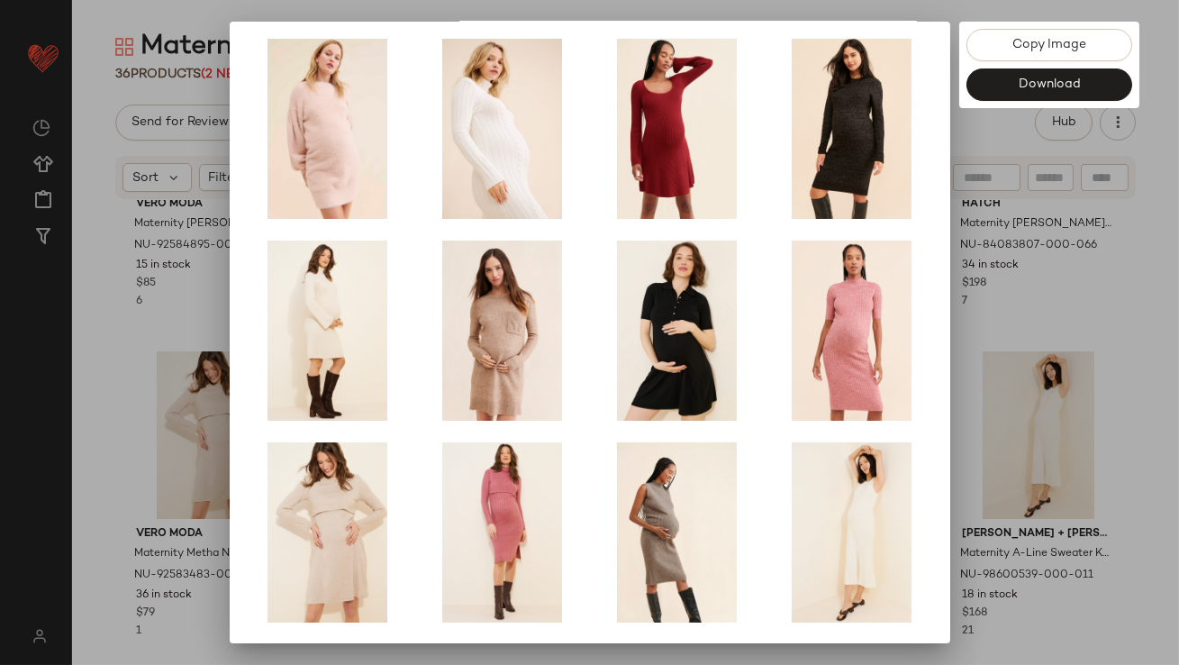
click at [1002, 449] on div at bounding box center [589, 332] width 1179 height 665
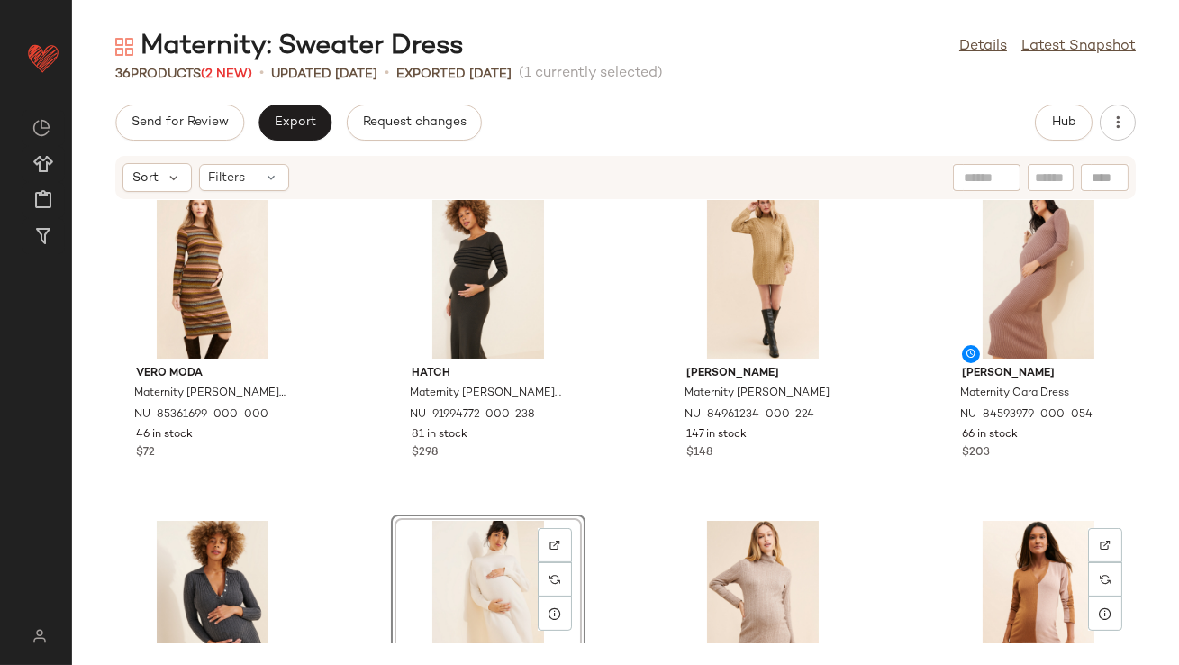
scroll to position [1023, 0]
click at [218, 260] on div "View" at bounding box center [213, 274] width 182 height 168
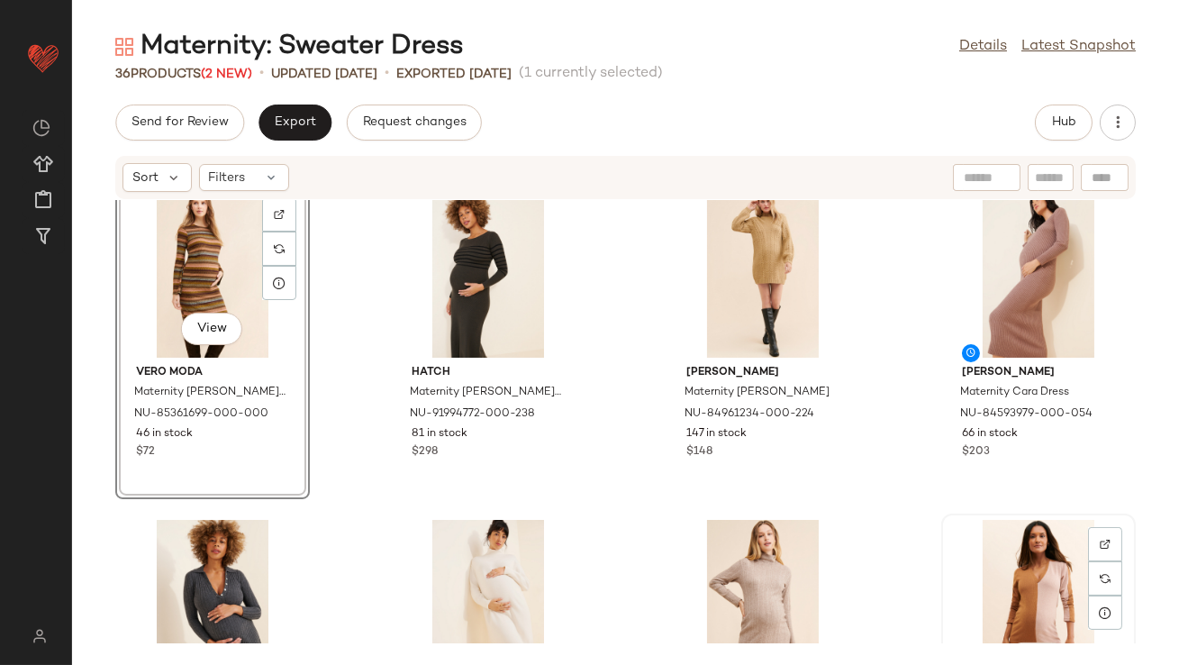
click at [1024, 596] on div "View" at bounding box center [1038, 604] width 182 height 168
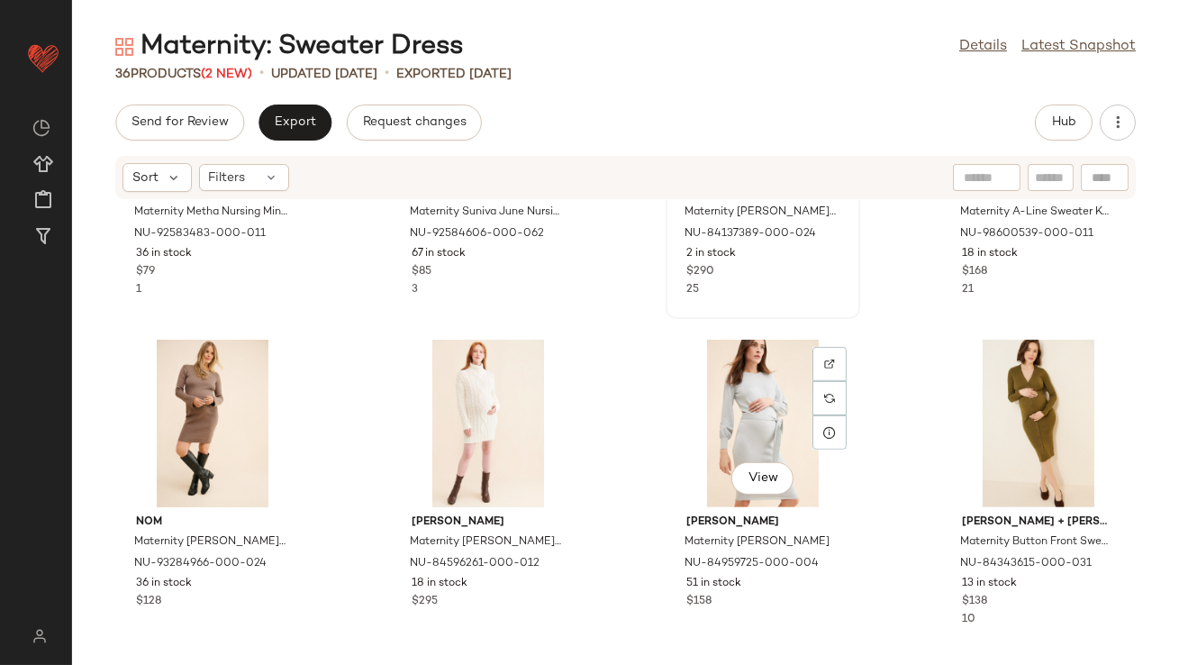
scroll to position [1532, 0]
click at [197, 403] on div "View" at bounding box center [213, 424] width 182 height 168
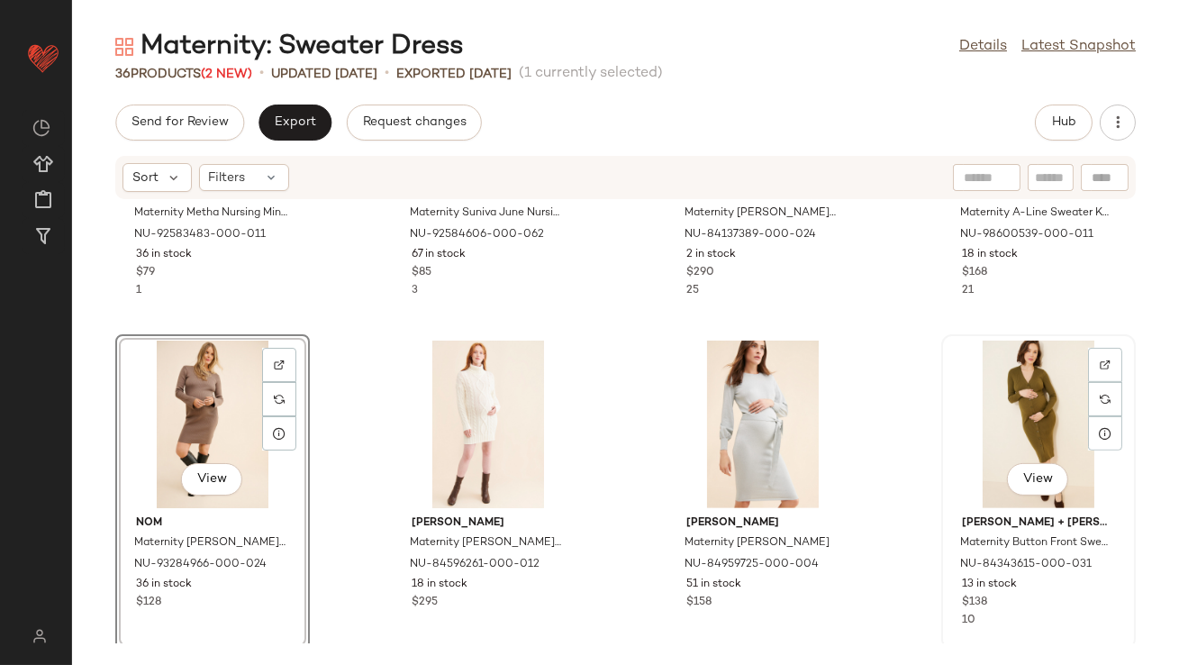
click at [975, 432] on div "View" at bounding box center [1038, 424] width 182 height 168
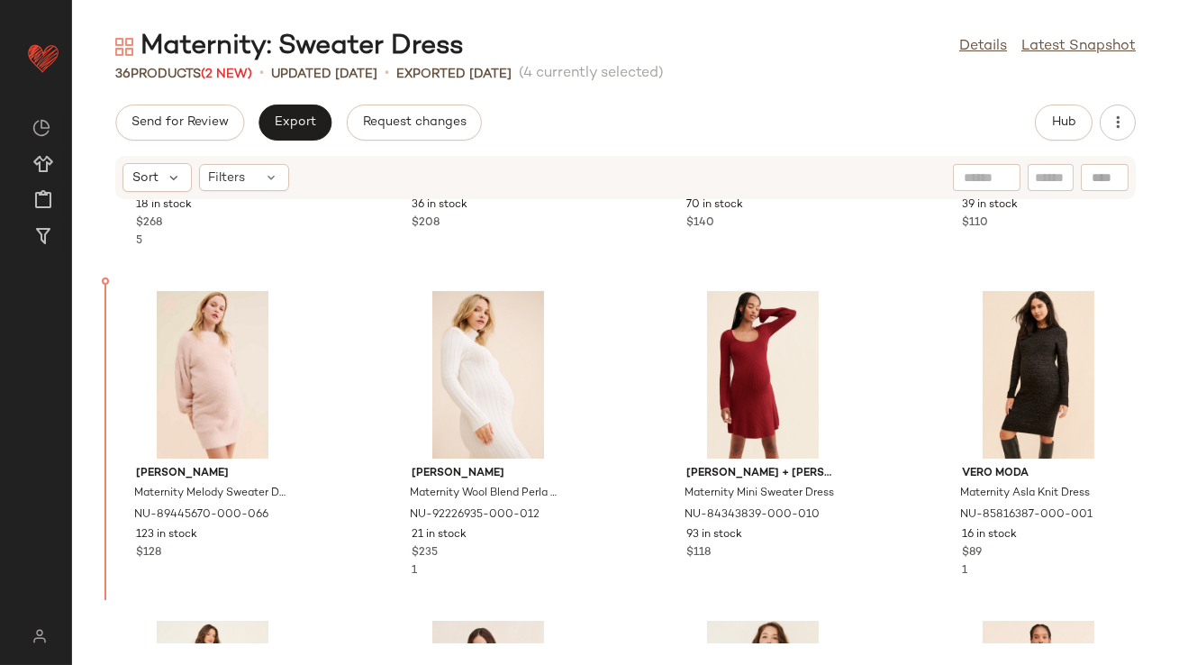
scroll to position [634, 0]
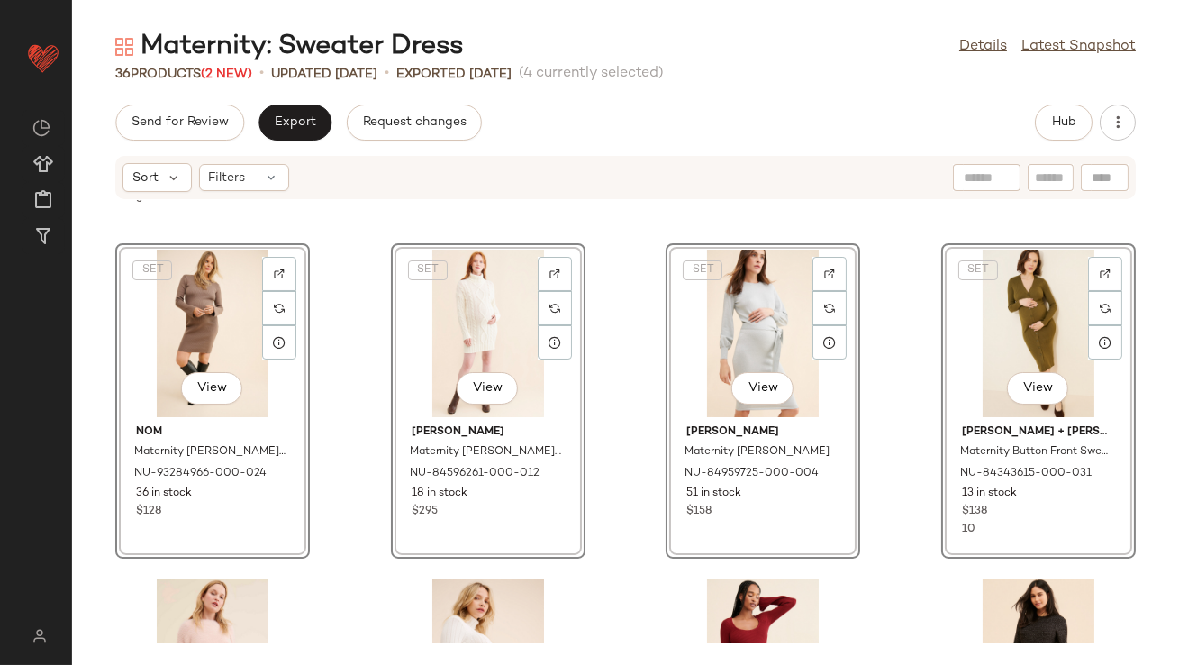
click at [357, 332] on div "Hatch Maternity Addie Wool Blend Polo Sweater Dress NU-91997700-000-006 18 in s…" at bounding box center [625, 421] width 1107 height 443
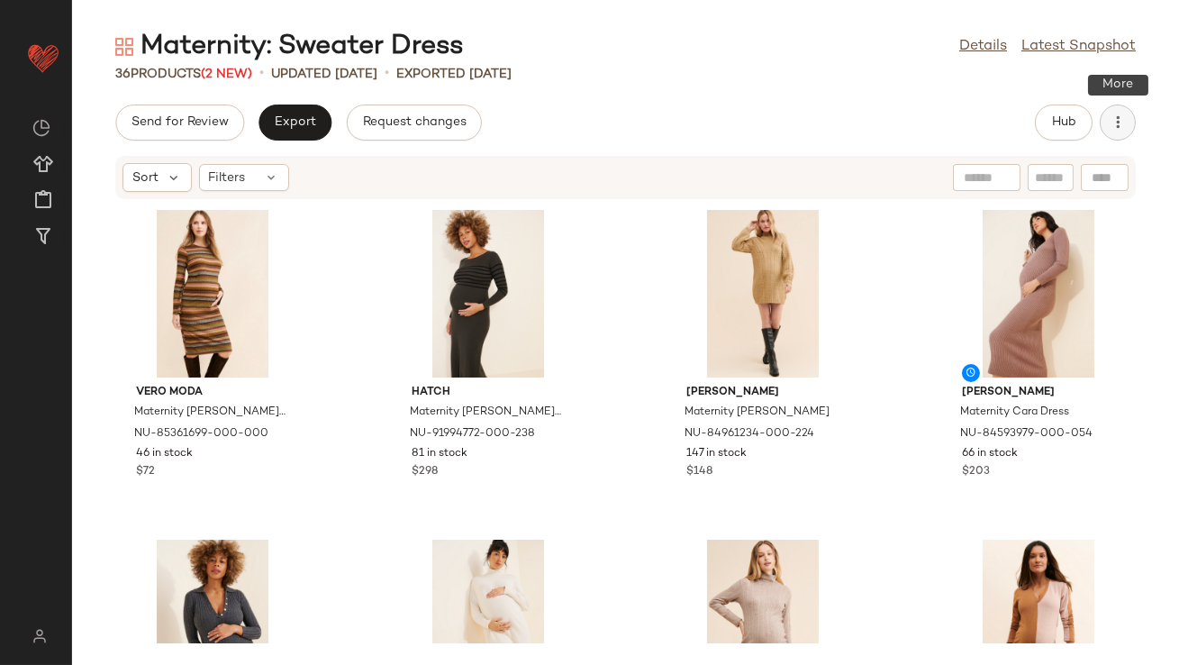
click at [1106, 125] on button "button" at bounding box center [1118, 122] width 36 height 36
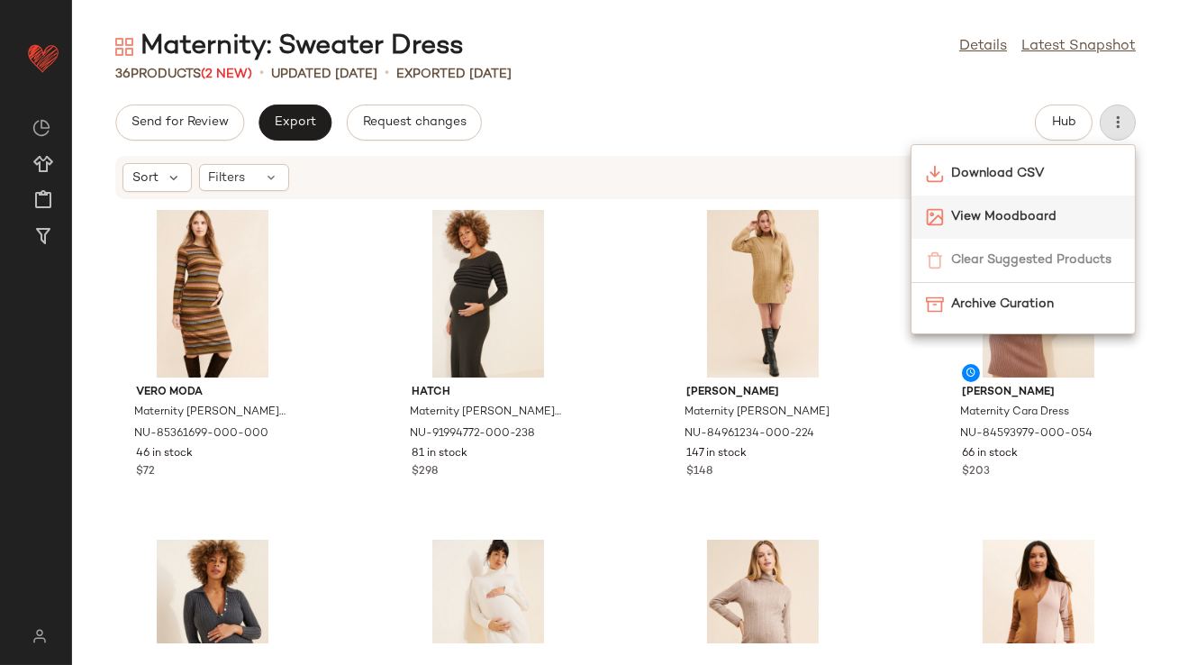
click at [1010, 209] on span "View Moodboard" at bounding box center [1035, 216] width 169 height 19
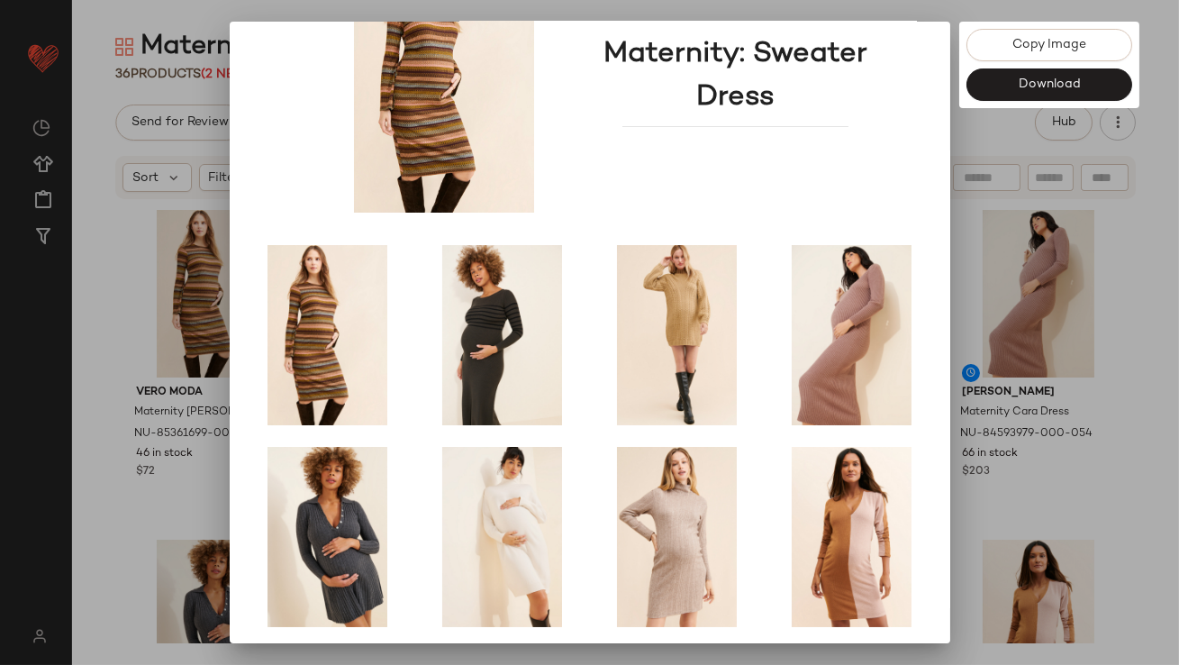
scroll to position [307, 0]
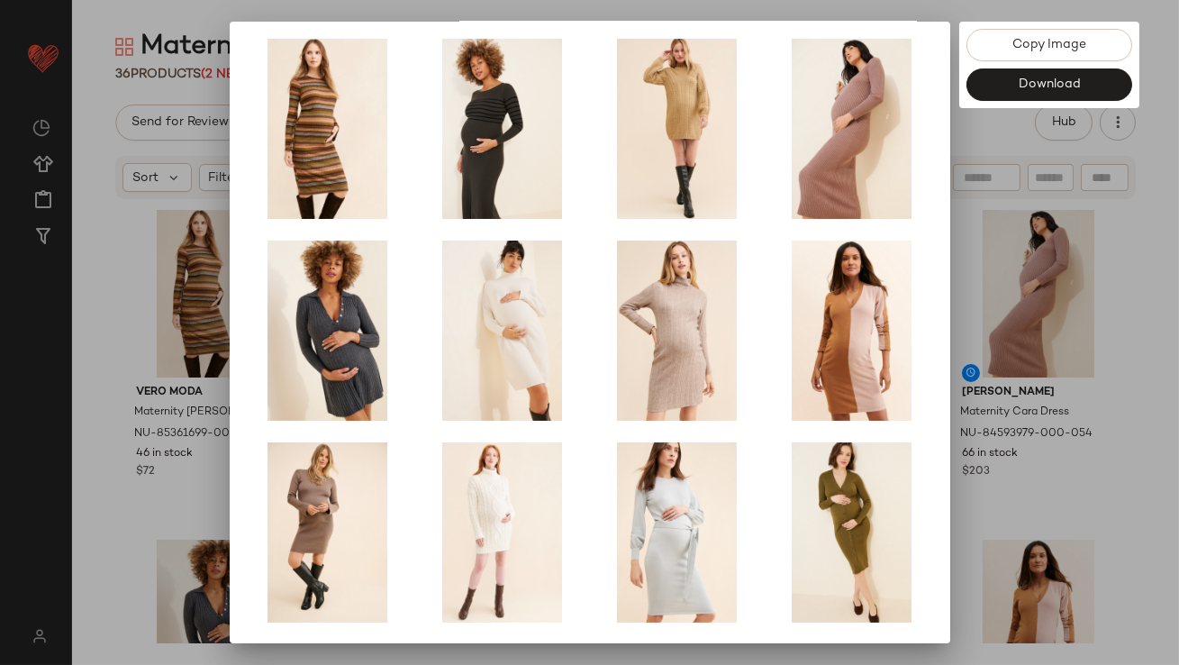
click at [972, 369] on div at bounding box center [589, 332] width 1179 height 665
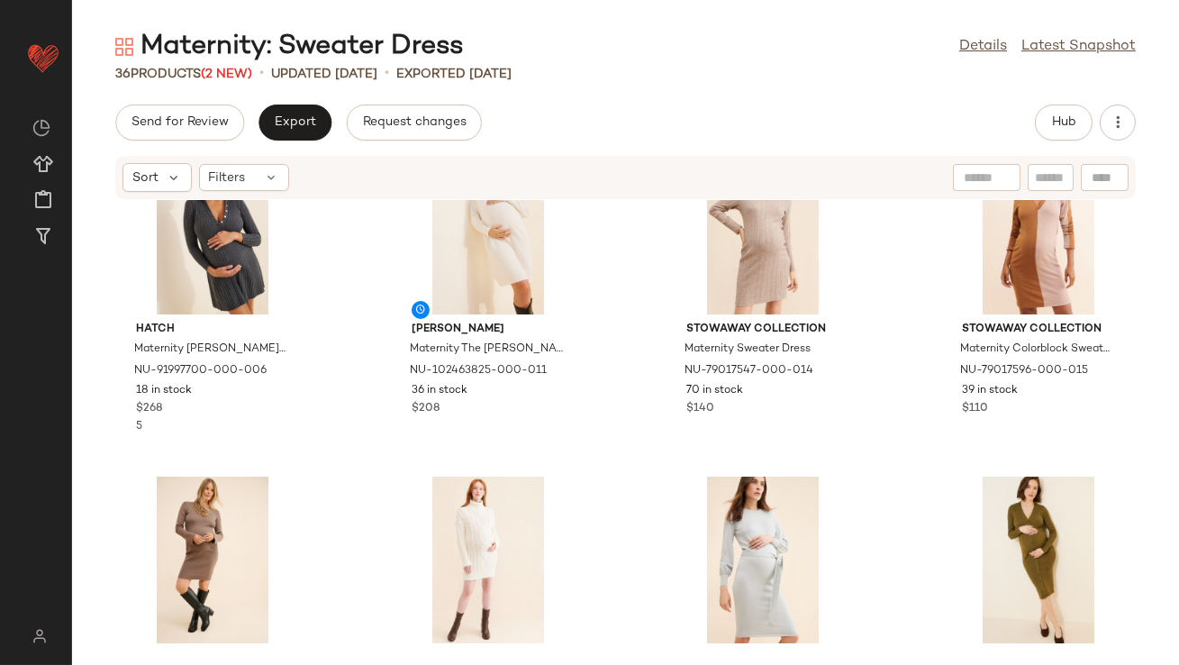
scroll to position [491, 0]
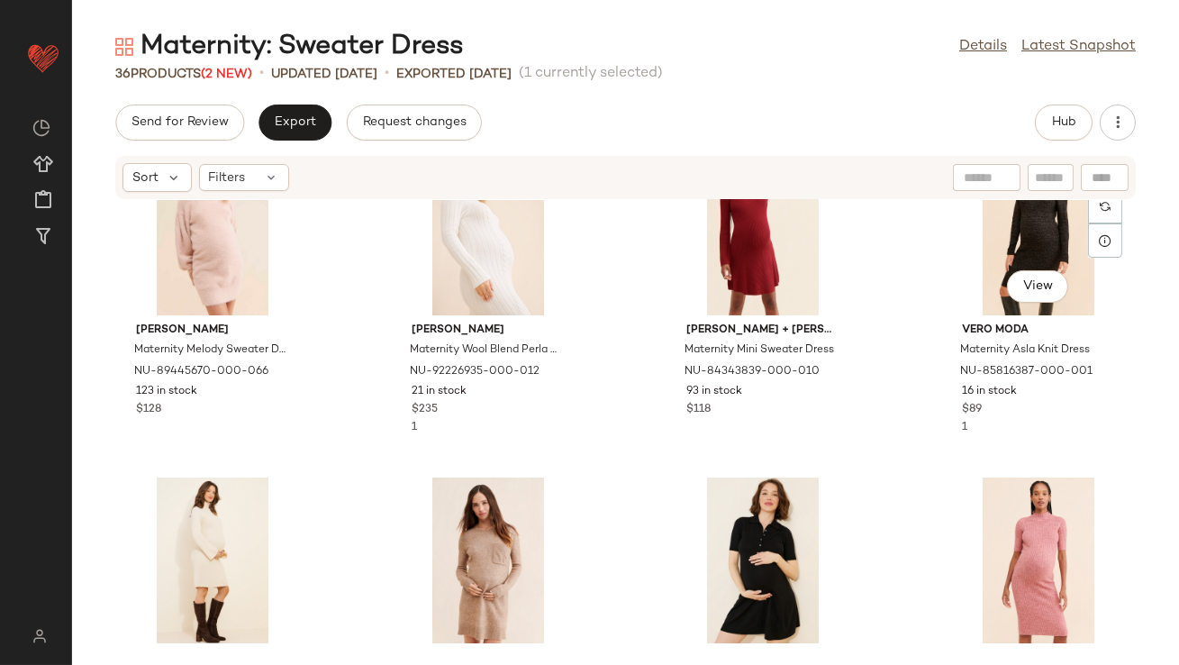
scroll to position [1247, 0]
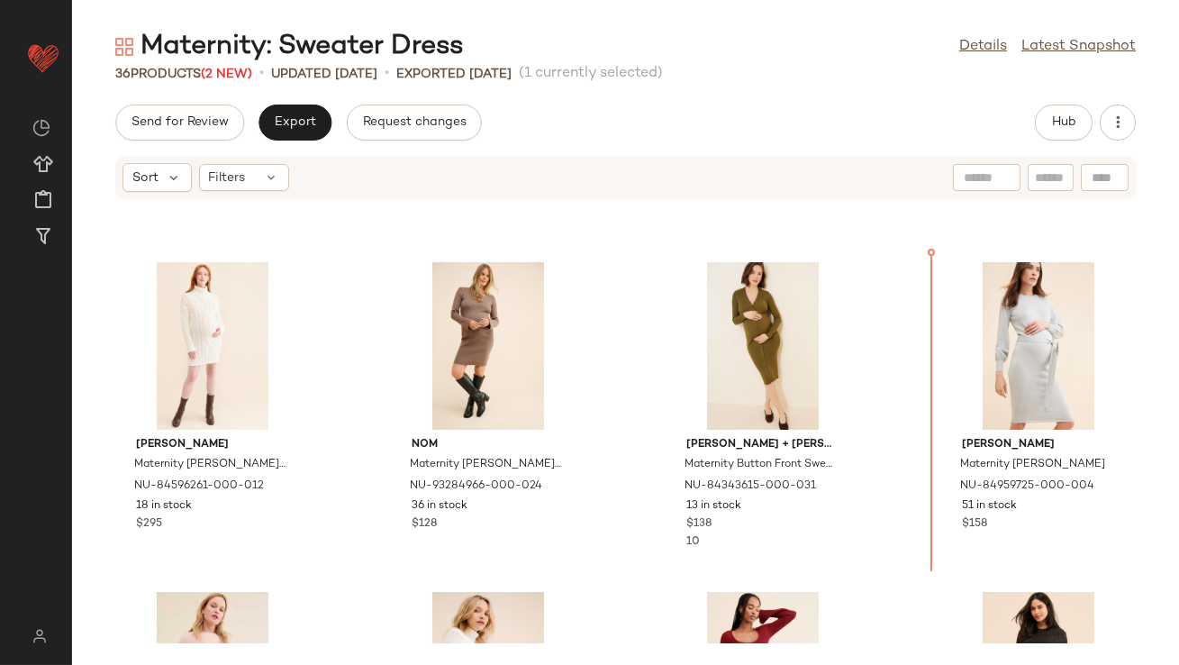
scroll to position [549, 0]
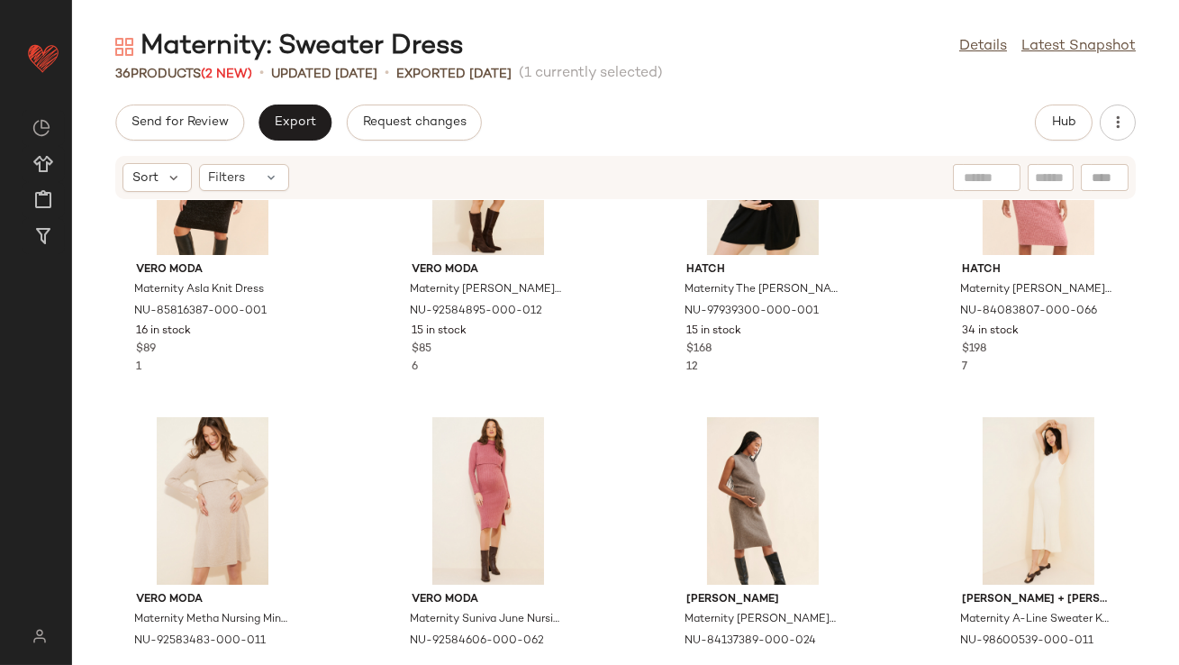
scroll to position [1491, 0]
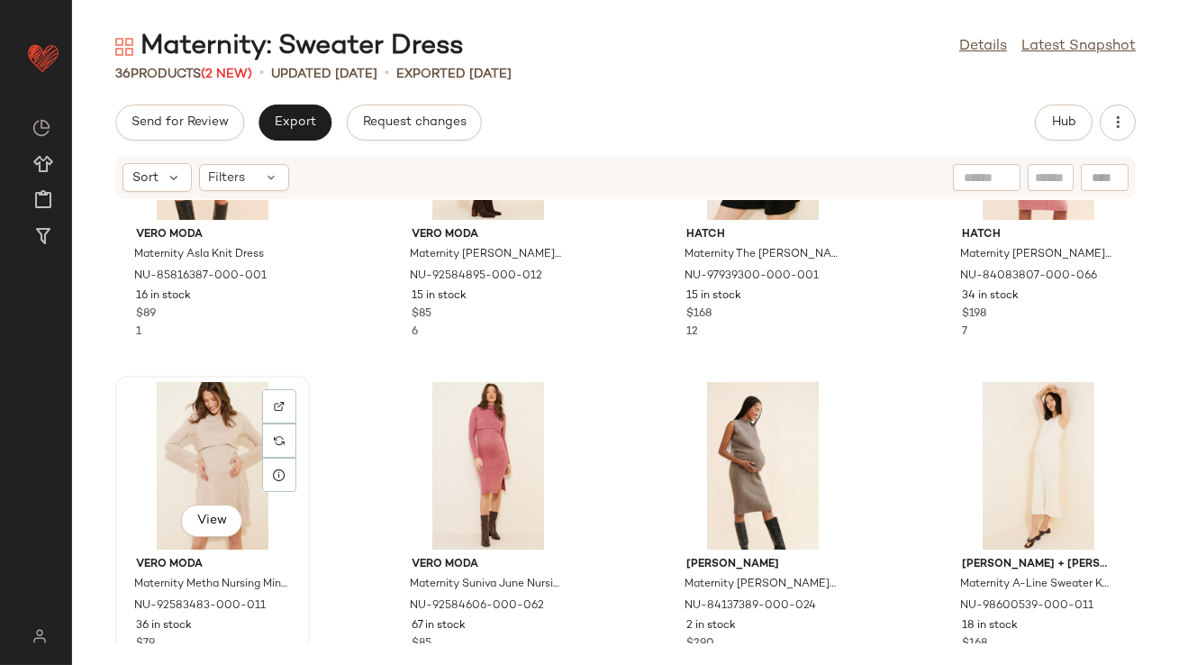
click at [207, 435] on div "View" at bounding box center [213, 466] width 182 height 168
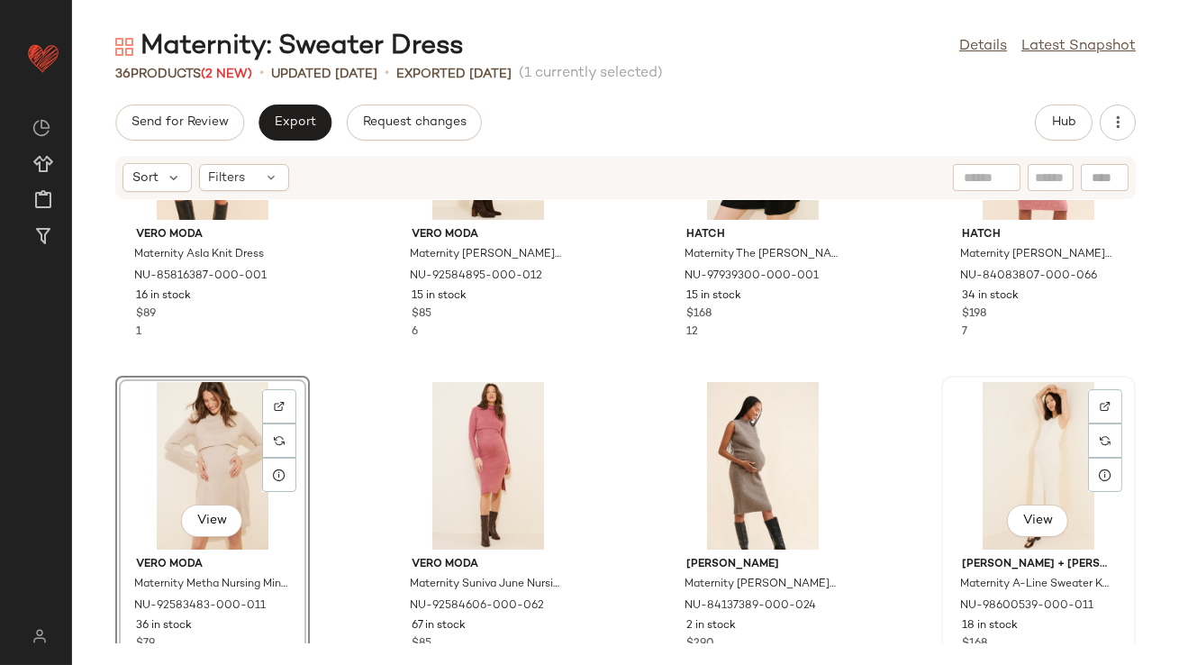
click at [985, 421] on div "View" at bounding box center [1038, 466] width 182 height 168
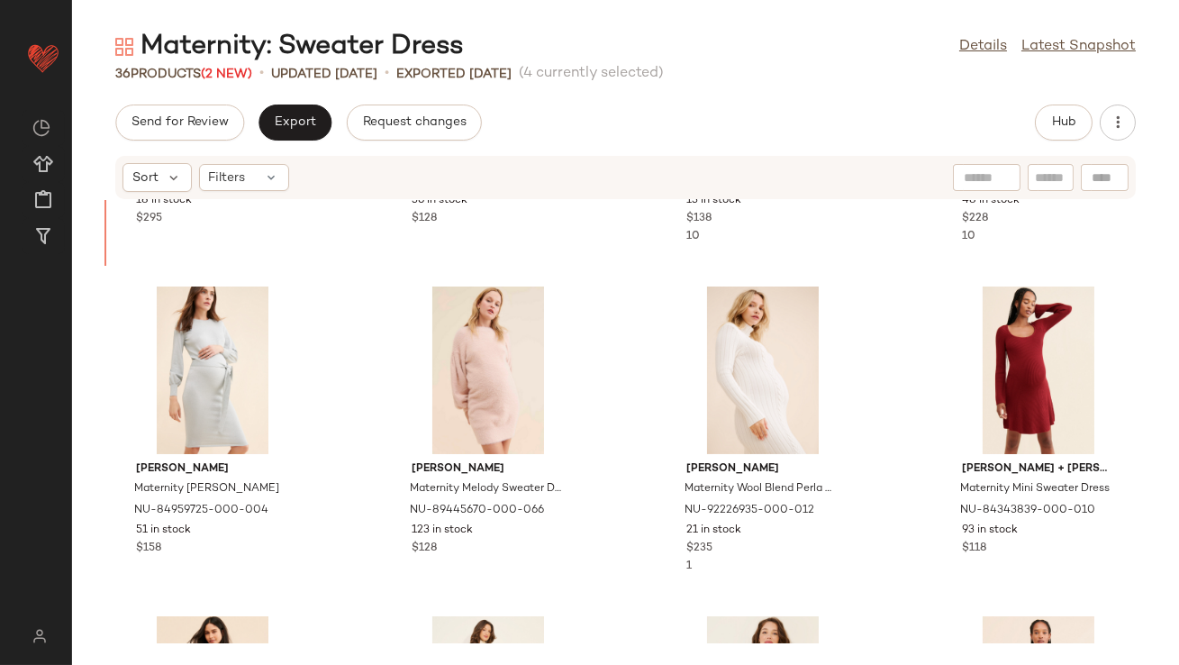
scroll to position [852, 0]
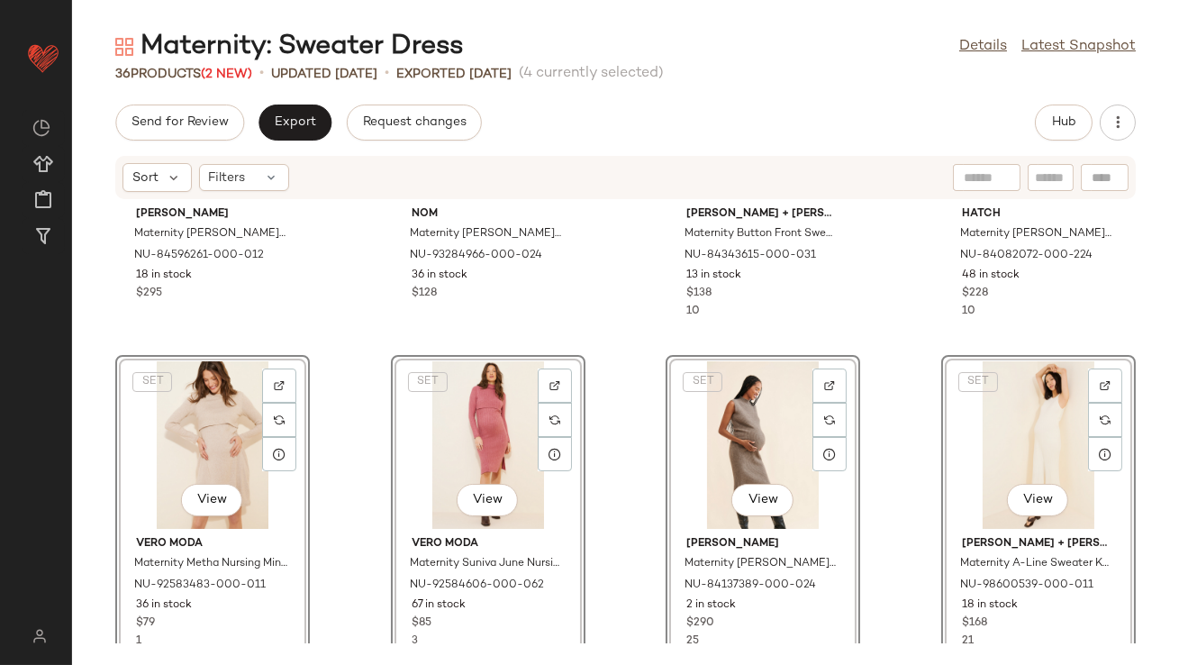
click at [364, 322] on div "Pietro Brunelli Maternity Monte Bianco Dress NU-84596261-000-012 18 in stock $2…" at bounding box center [625, 421] width 1107 height 443
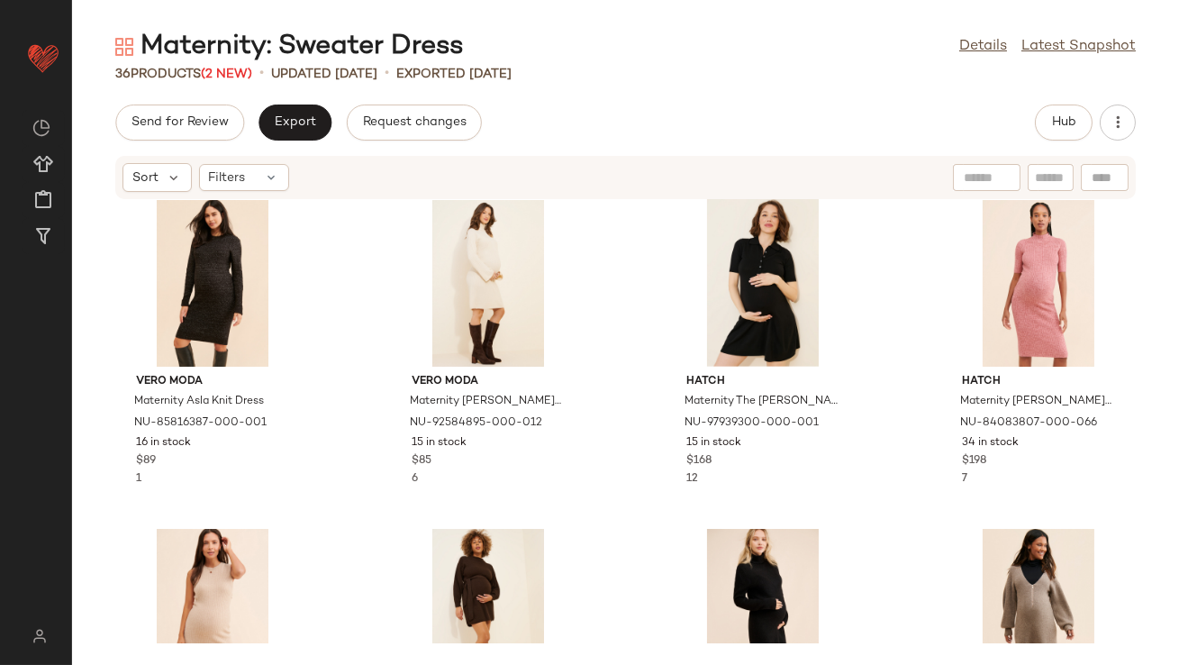
scroll to position [1744, 0]
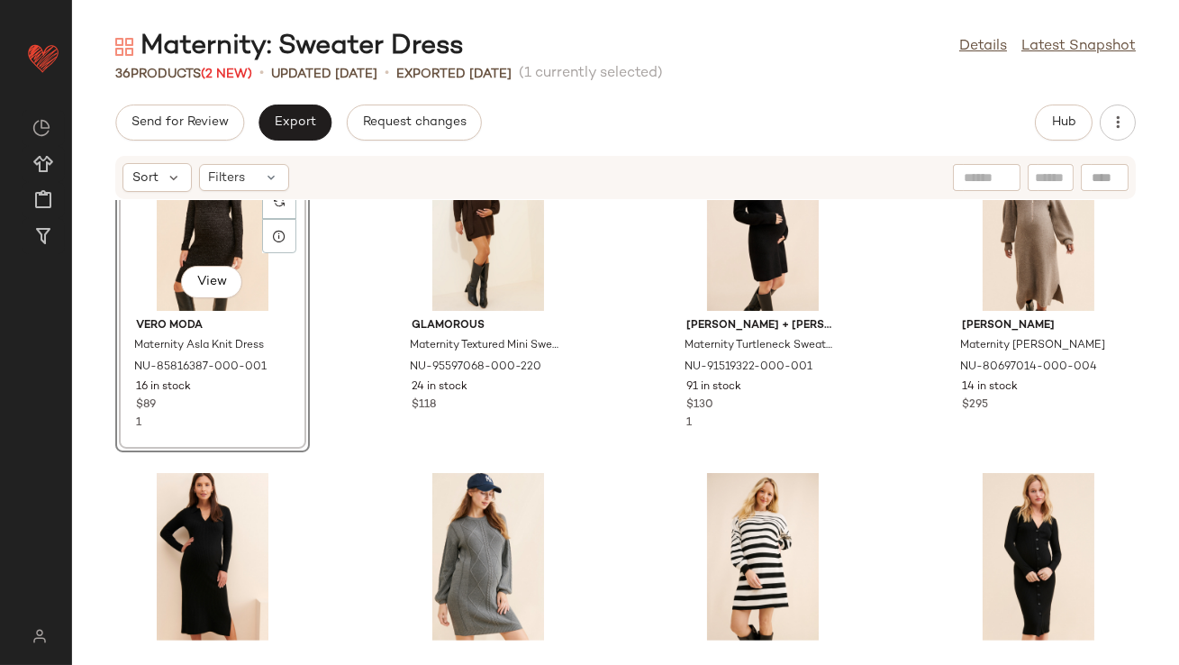
scroll to position [2141, 0]
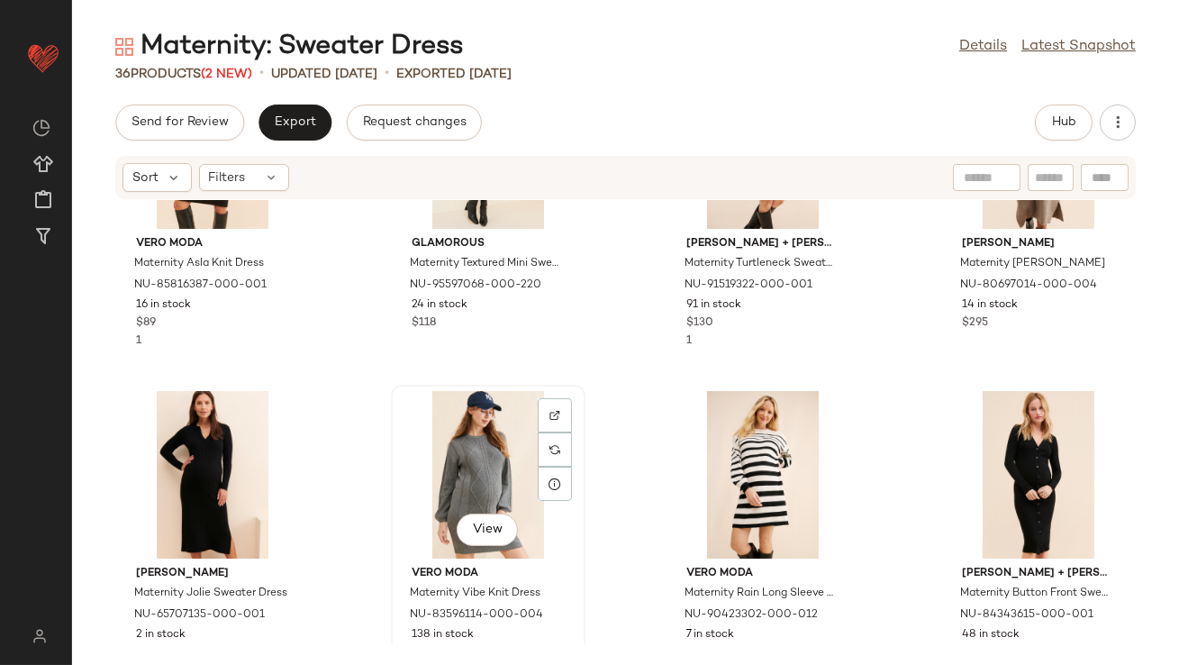
click at [465, 463] on div "View" at bounding box center [488, 475] width 182 height 168
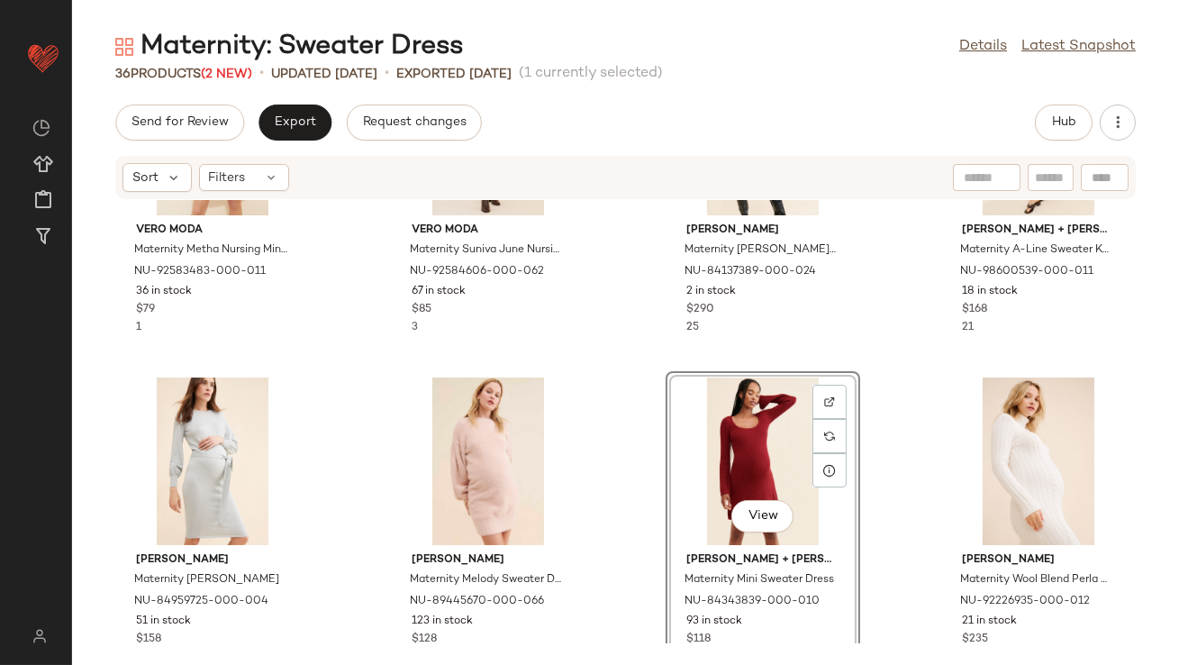
scroll to position [1144, 0]
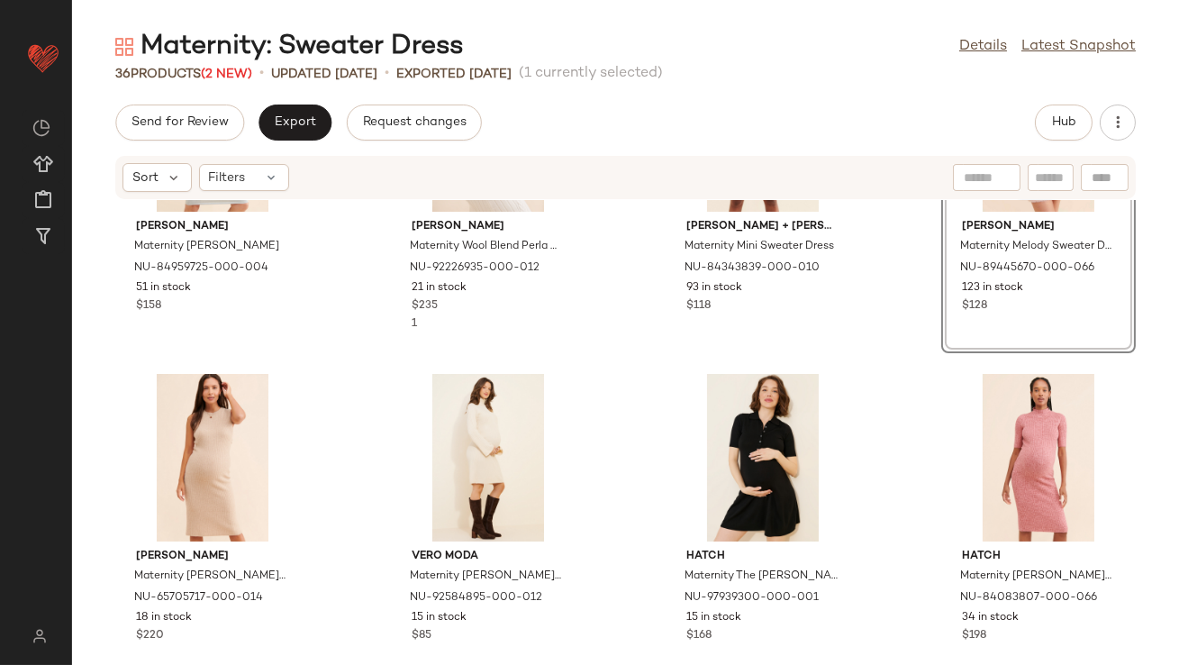
scroll to position [1501, 0]
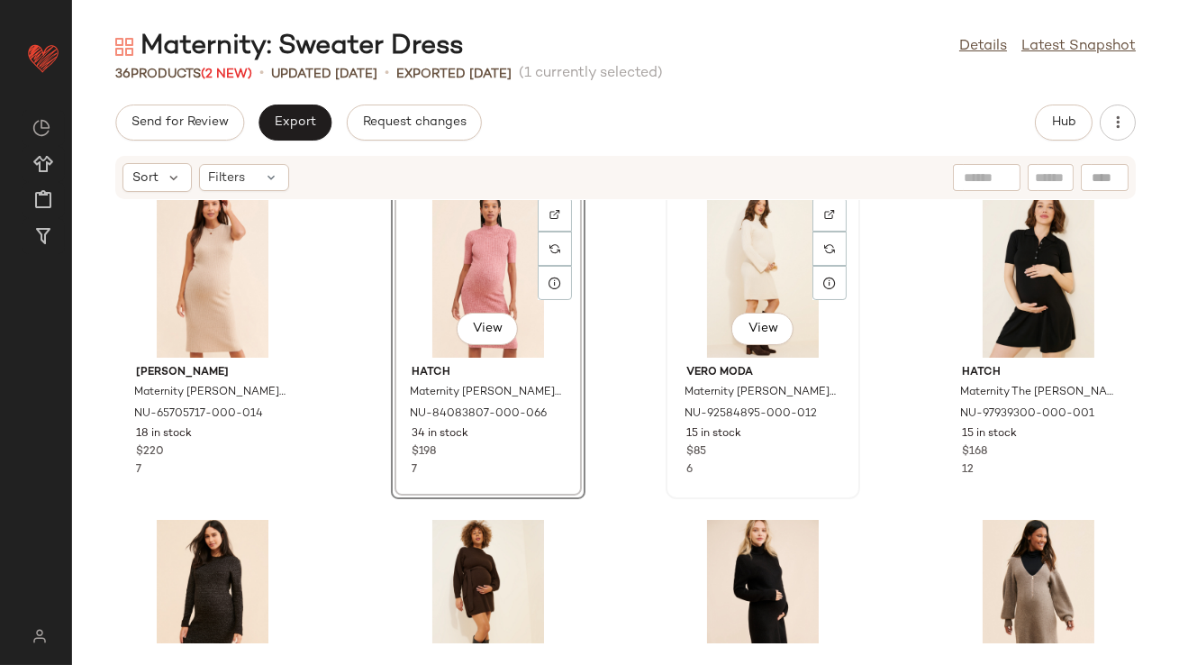
scroll to position [1797, 0]
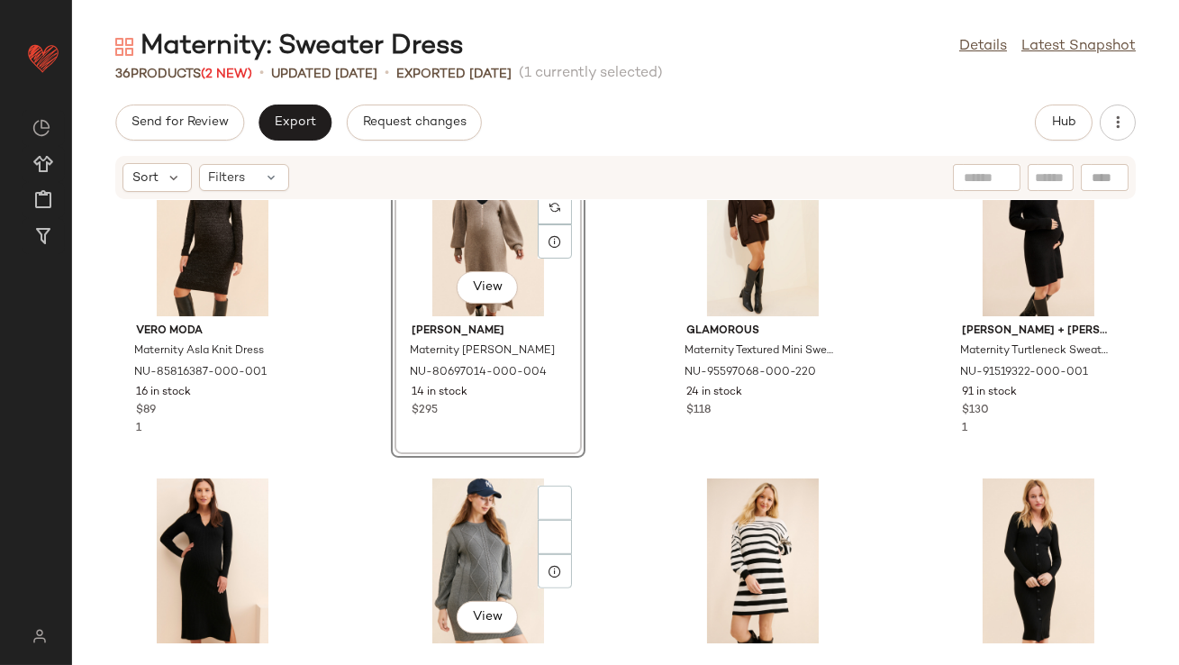
scroll to position [2096, 0]
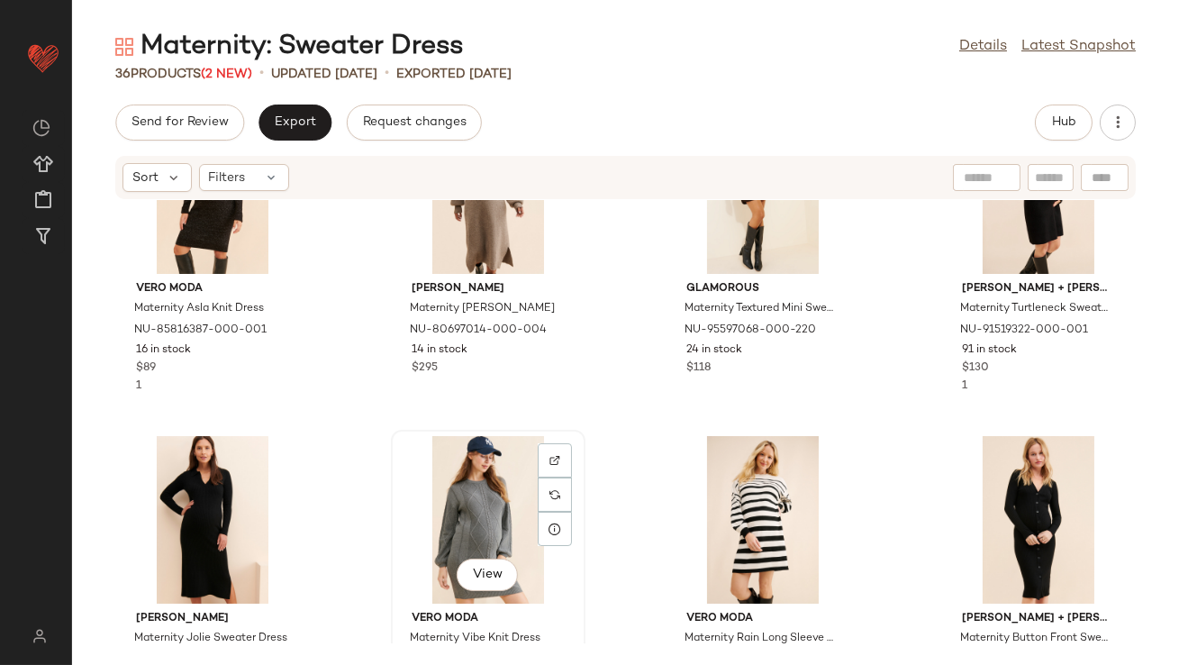
click at [471, 510] on div "View" at bounding box center [488, 520] width 182 height 168
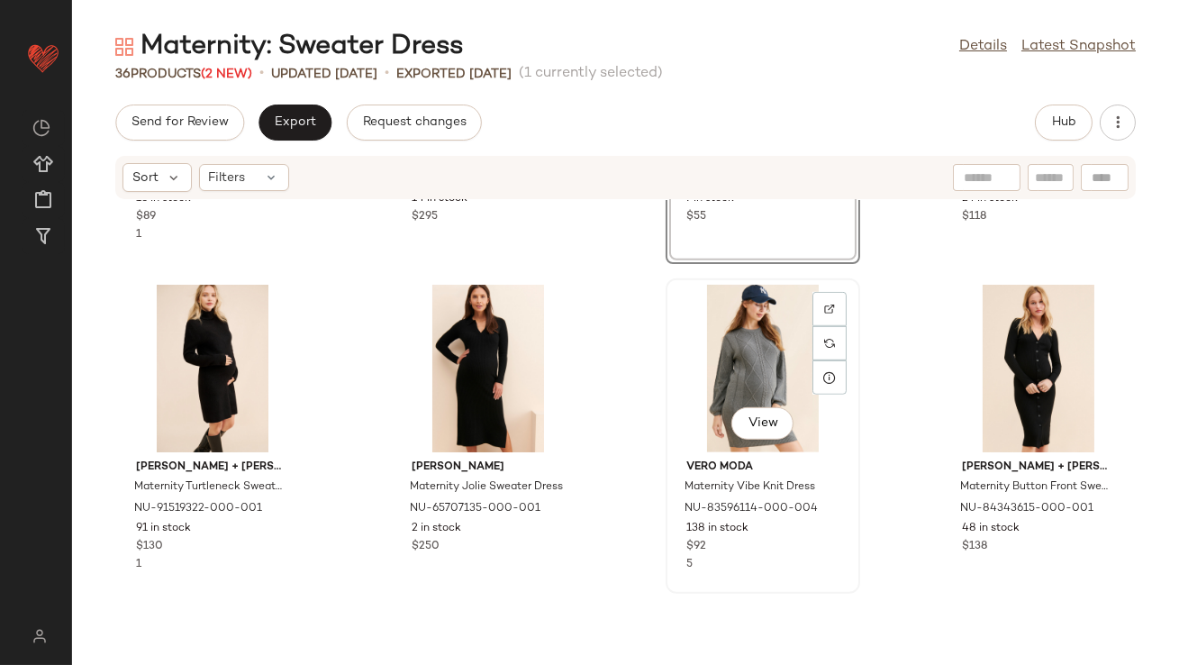
scroll to position [2479, 0]
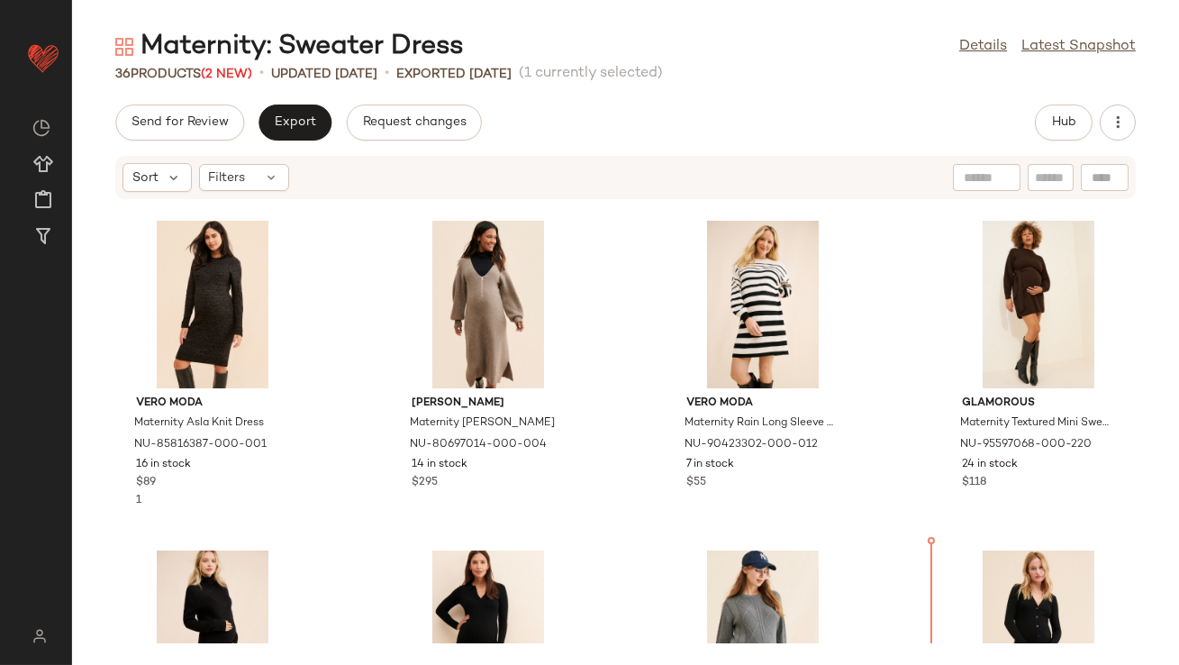
scroll to position [1945, 0]
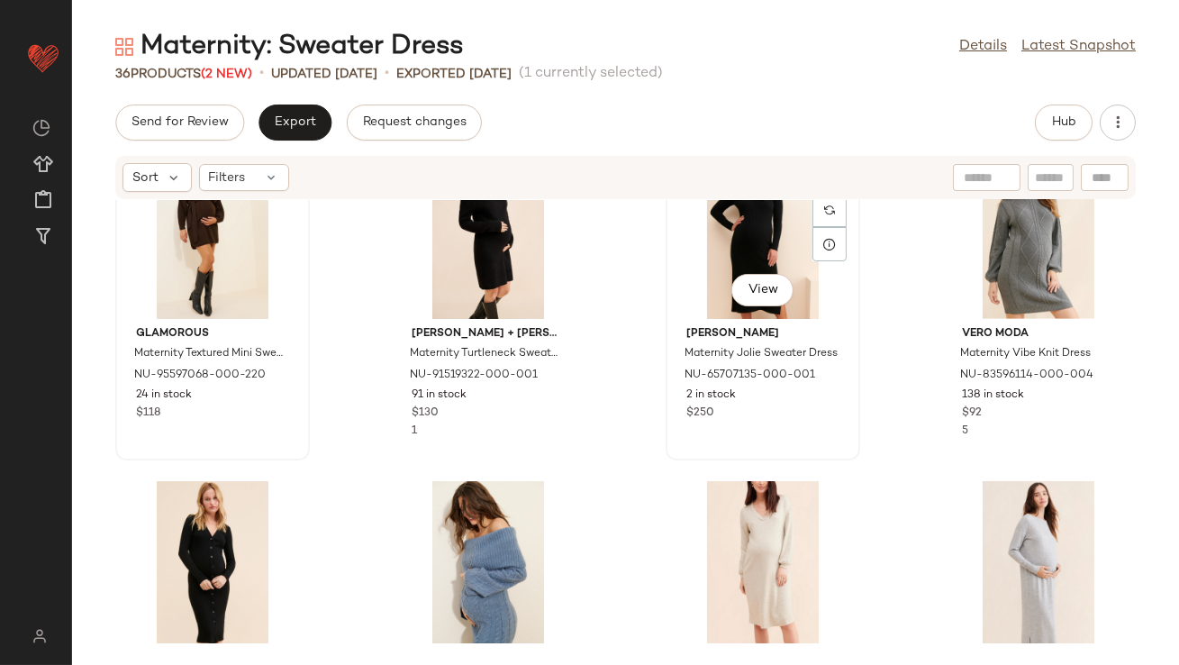
scroll to position [2405, 0]
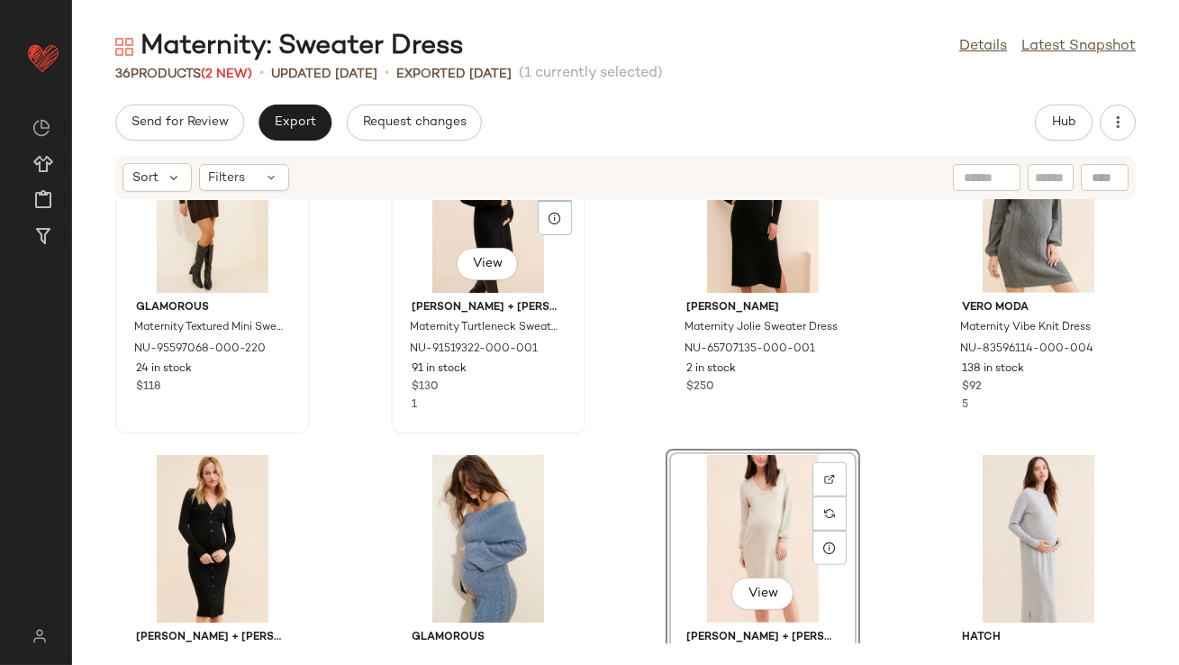
scroll to position [2402, 0]
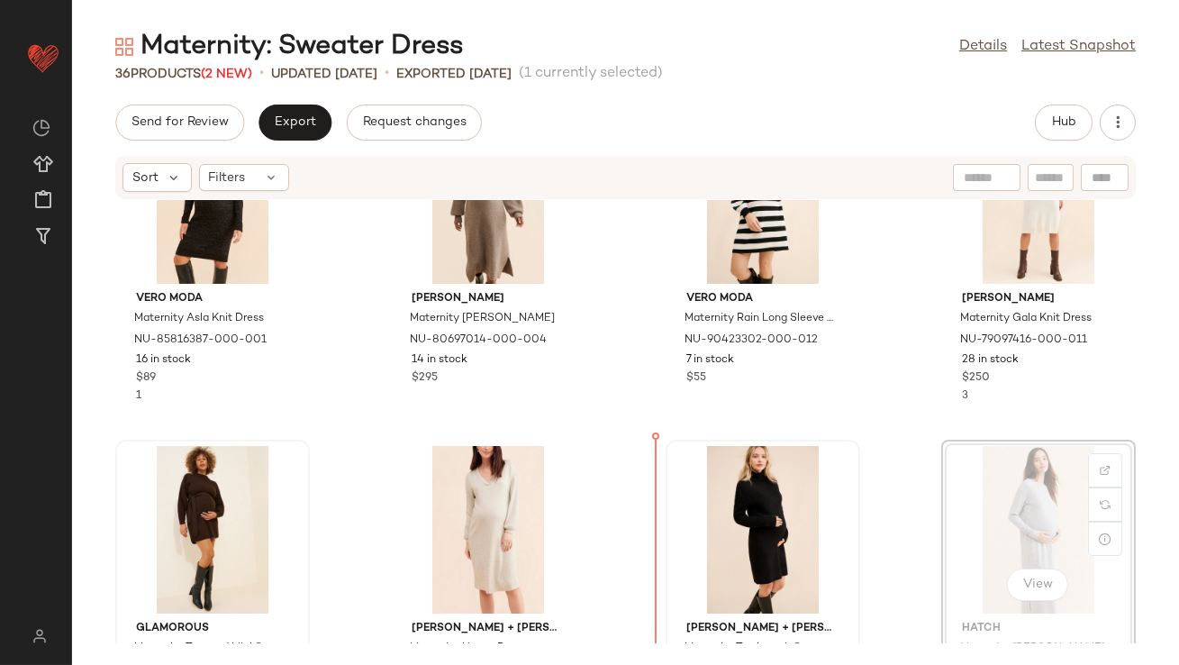
scroll to position [2100, 0]
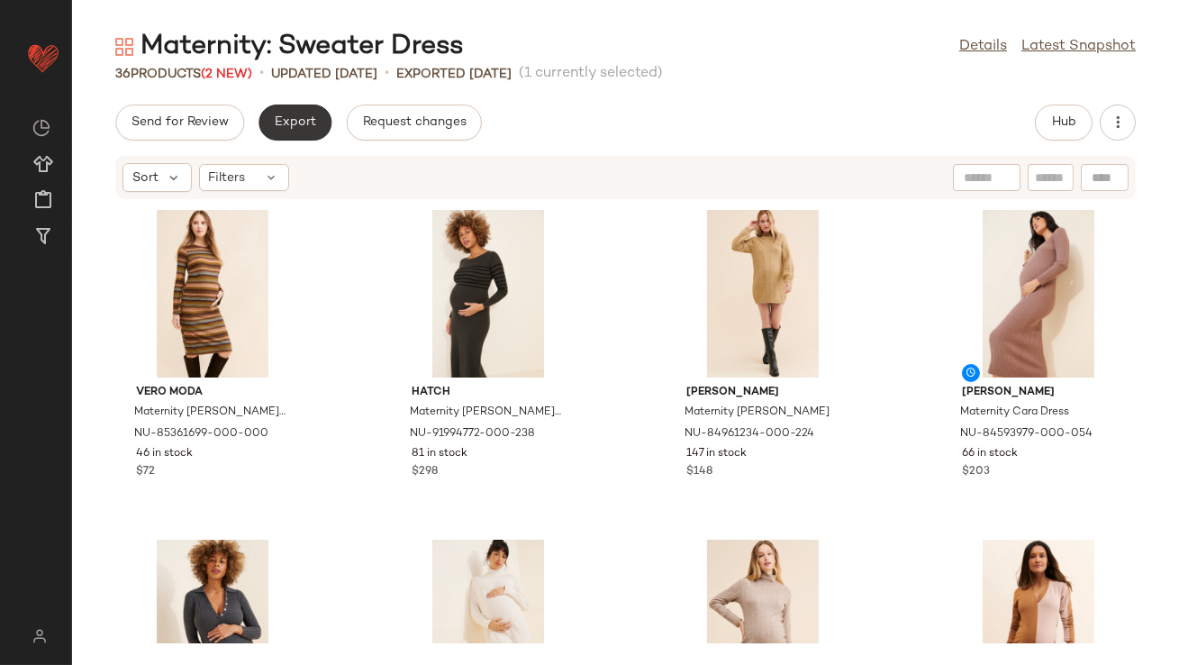
click at [286, 128] on span "Export" at bounding box center [295, 122] width 42 height 14
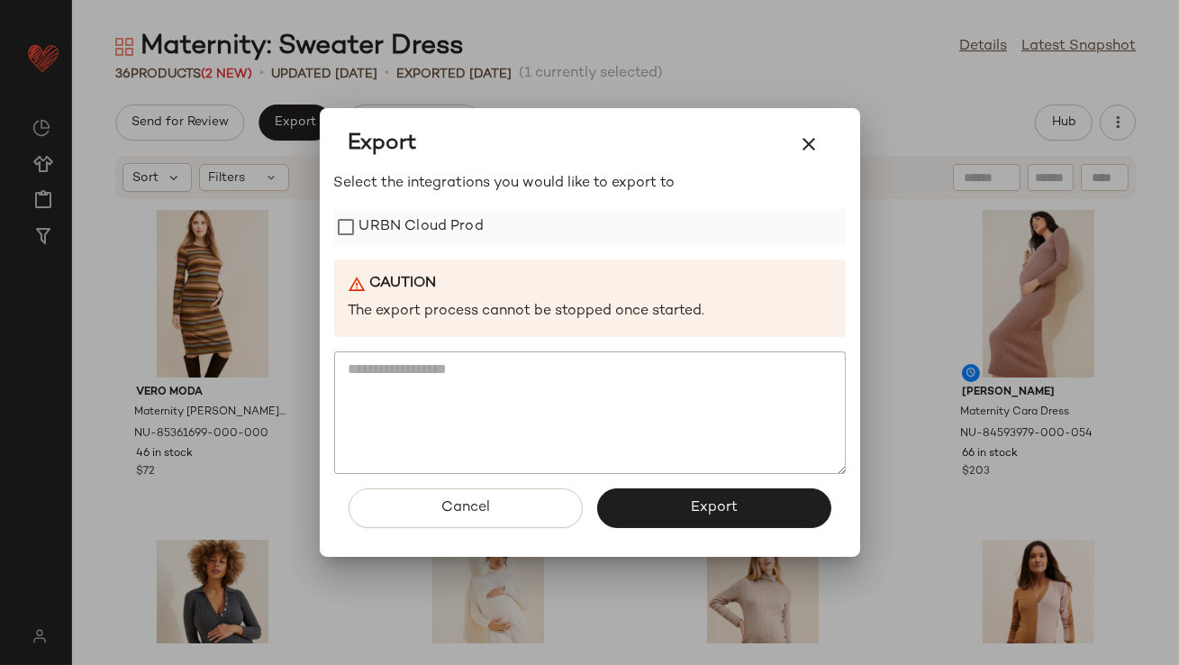
click at [430, 235] on label "URBN Cloud Prod" at bounding box center [421, 227] width 124 height 36
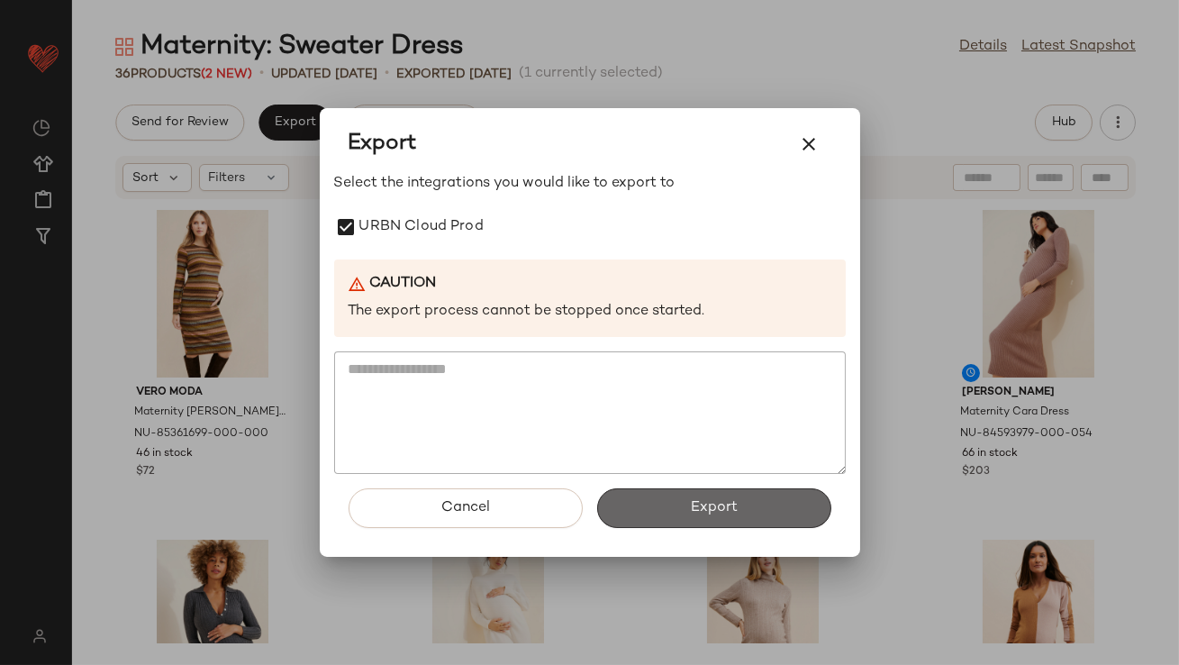
click at [771, 519] on button "Export" at bounding box center [714, 508] width 234 height 40
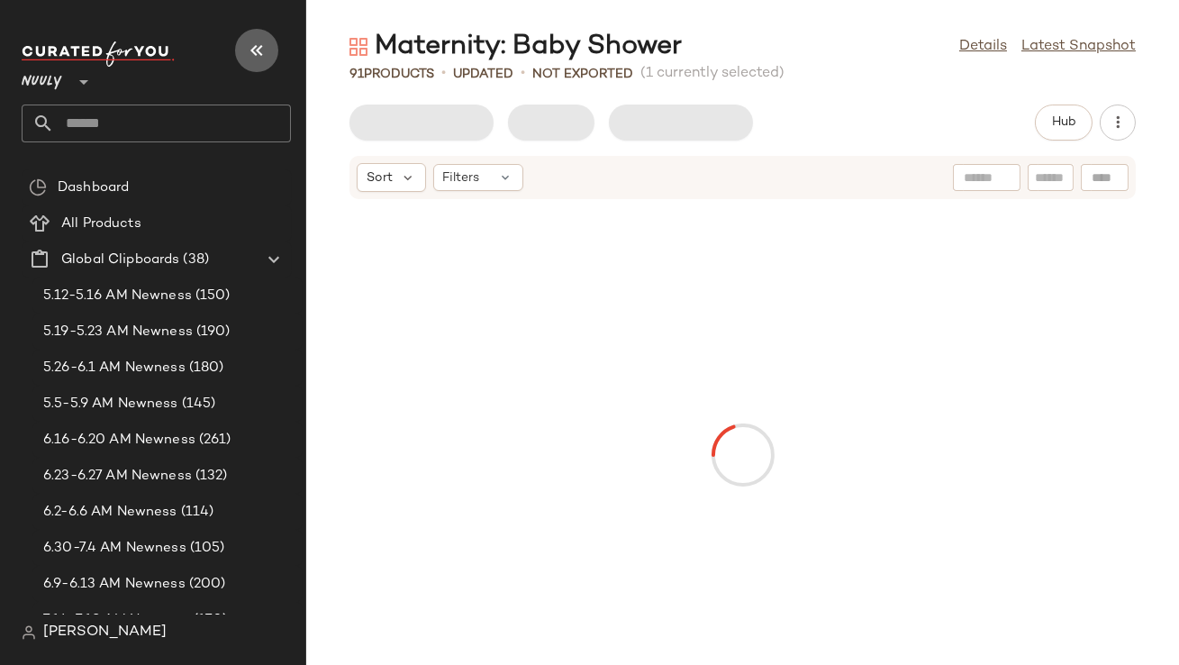
click at [248, 49] on icon "button" at bounding box center [257, 51] width 22 height 22
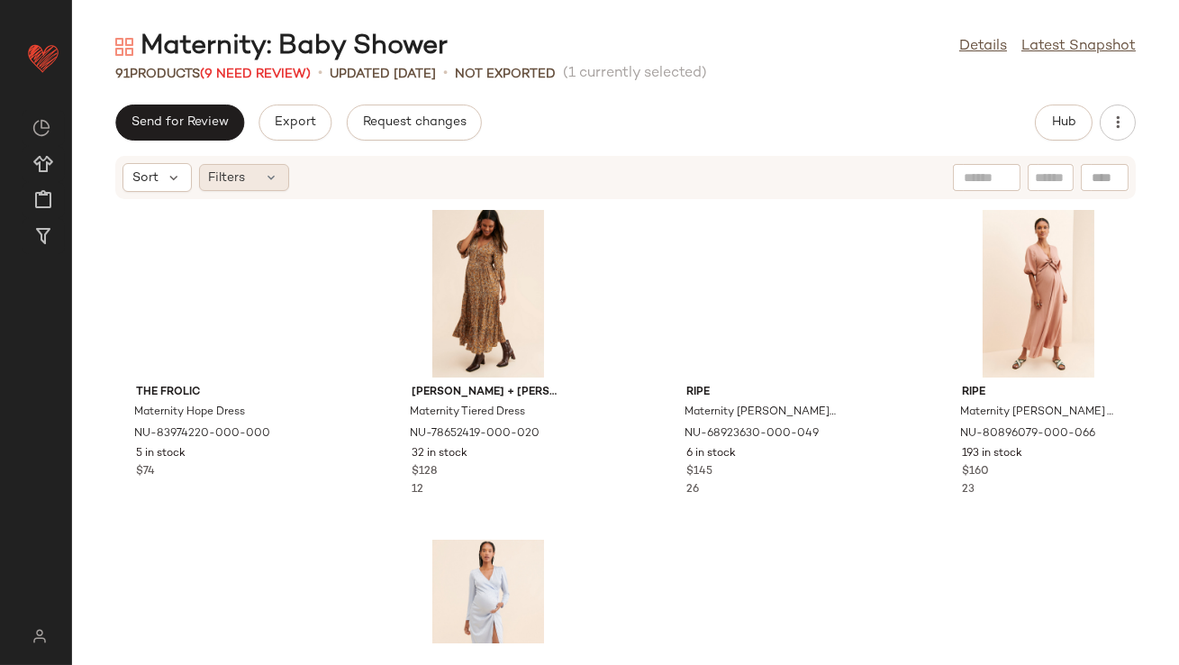
click at [277, 180] on icon at bounding box center [272, 177] width 14 height 14
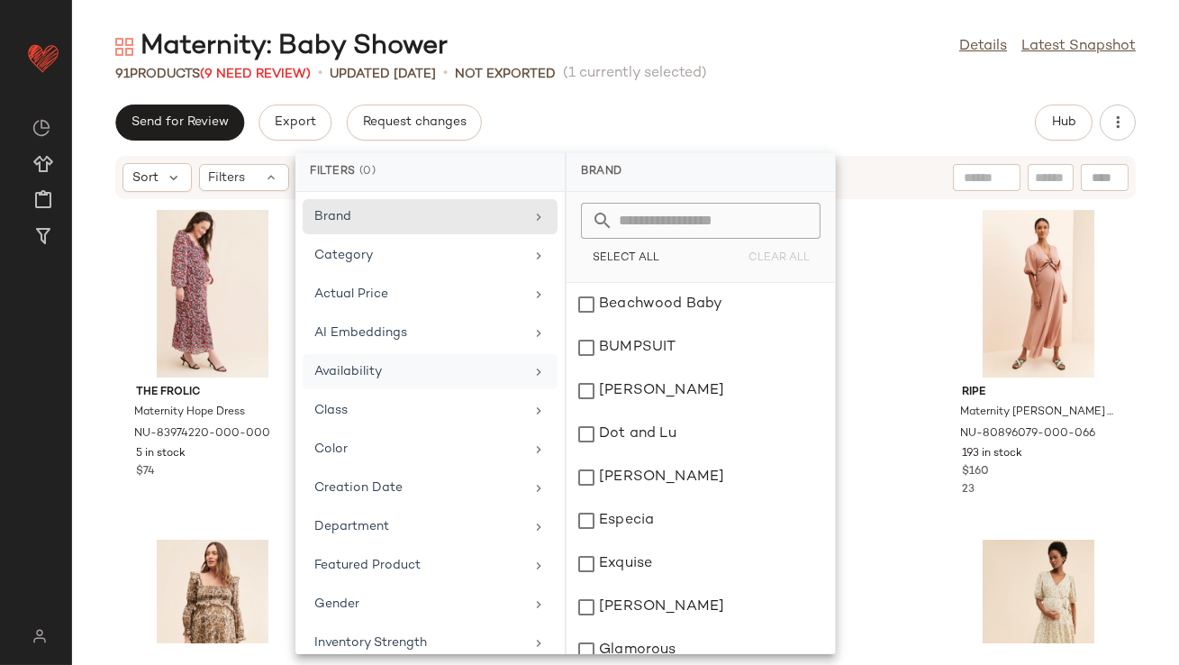
click at [388, 373] on div "Availability" at bounding box center [419, 371] width 210 height 19
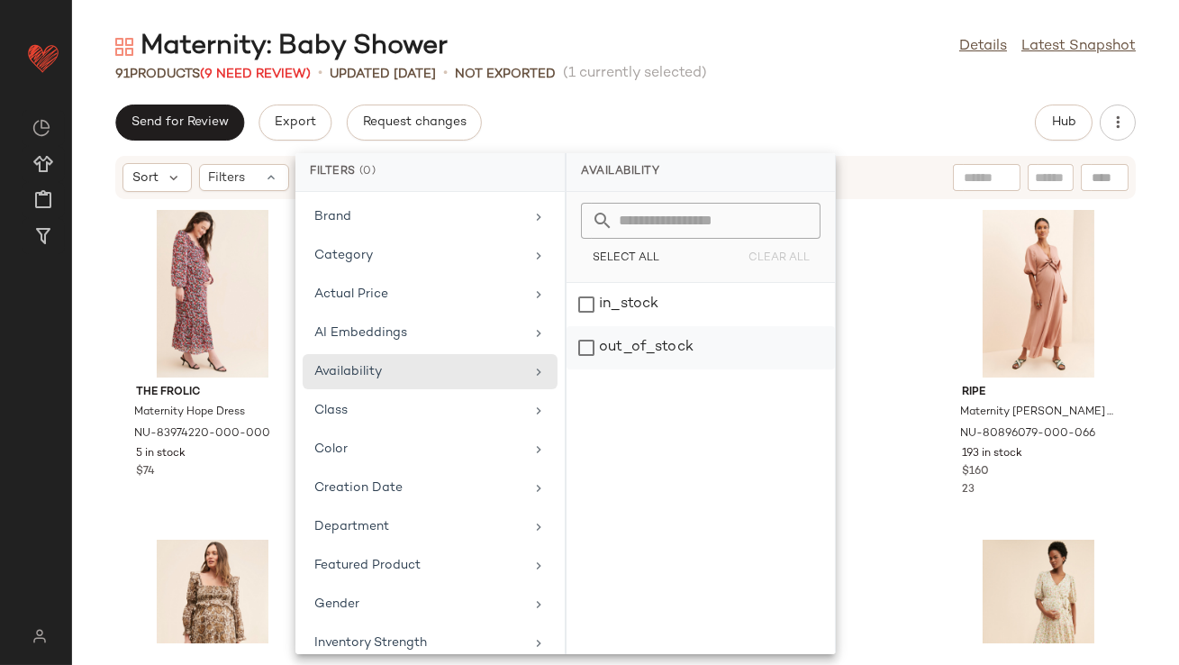
click at [625, 347] on div "out_of_stock" at bounding box center [701, 347] width 268 height 43
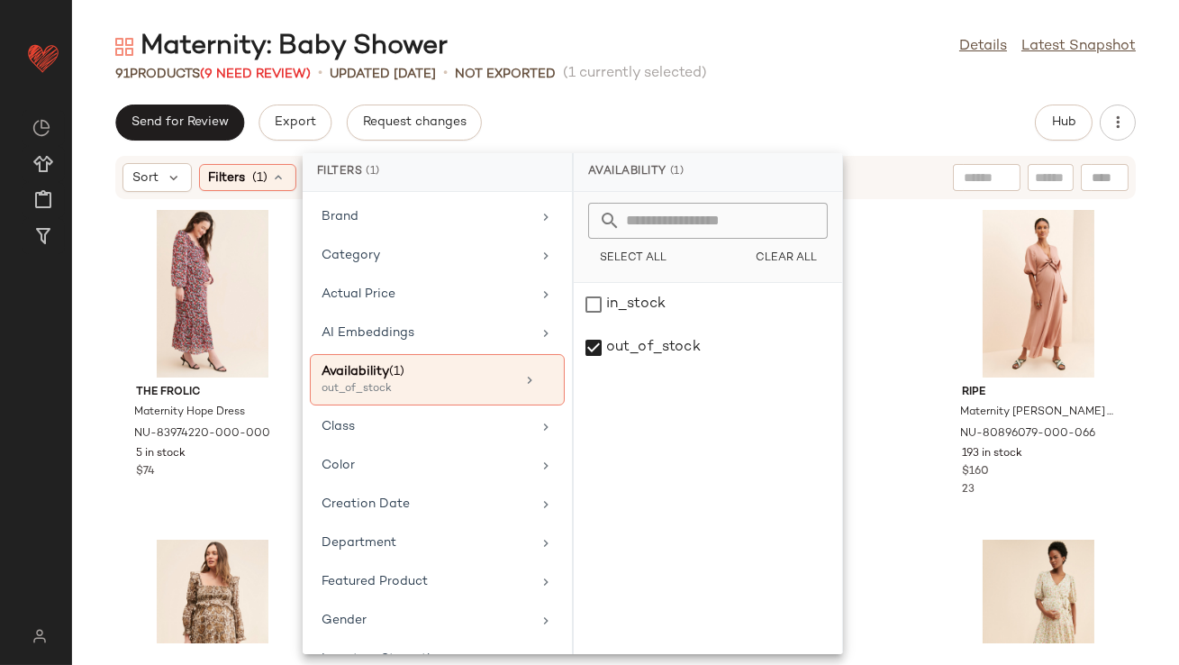
click at [684, 84] on span "(1 currently selected)" at bounding box center [635, 74] width 144 height 22
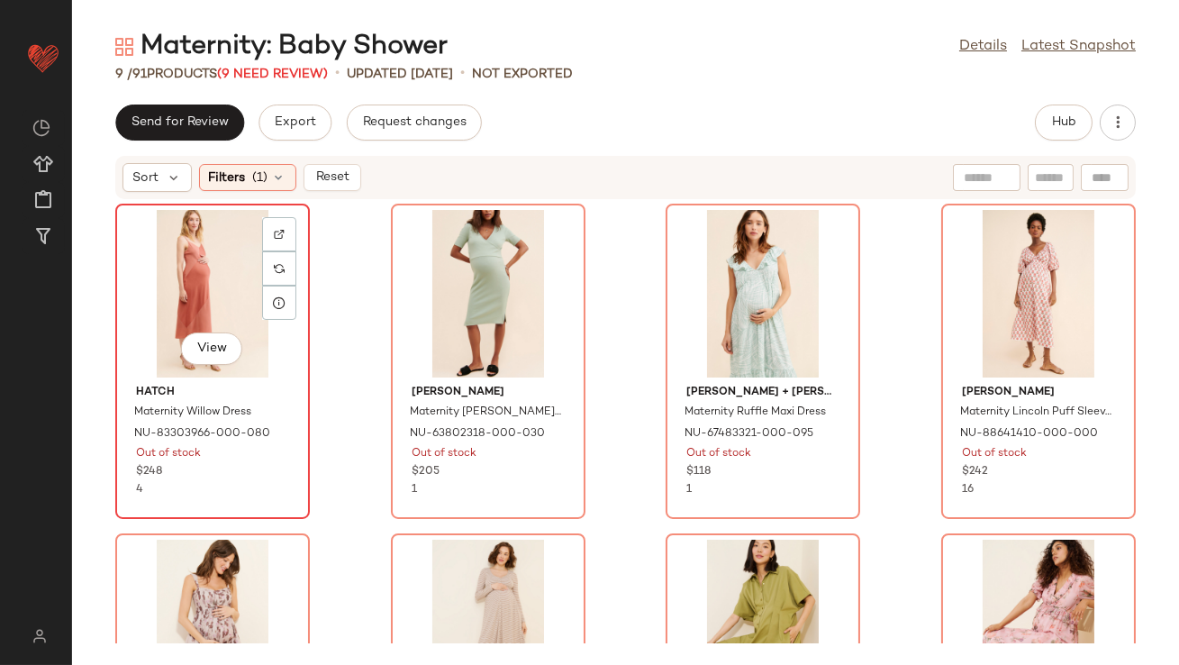
click at [205, 282] on div "View" at bounding box center [213, 294] width 182 height 168
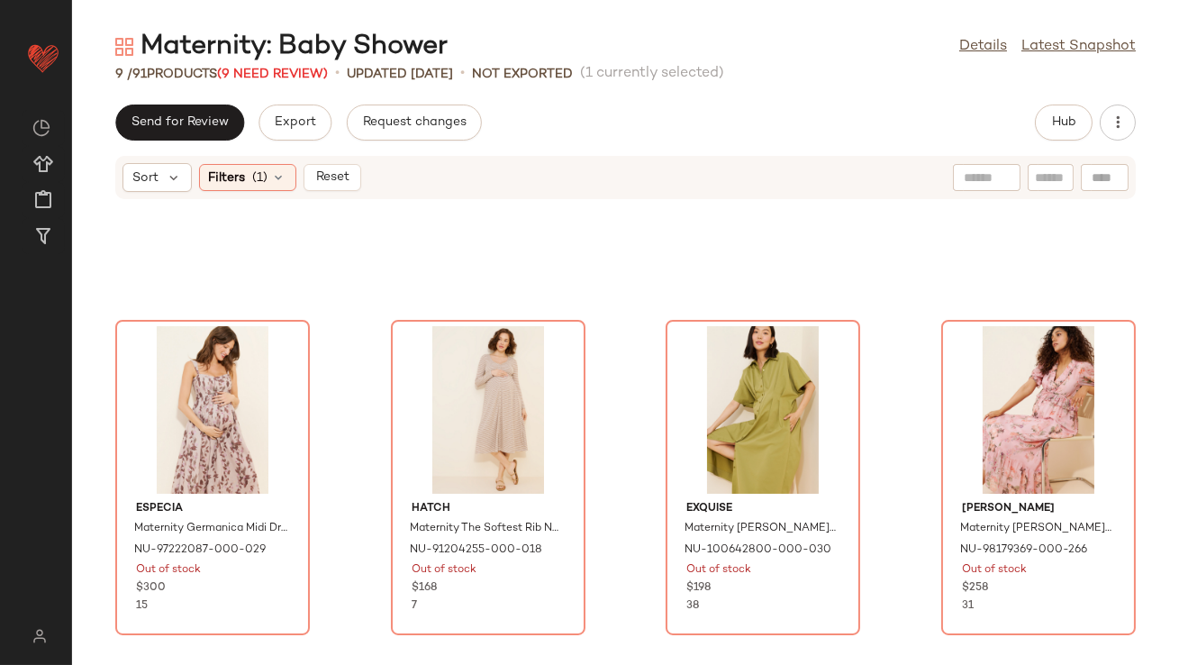
scroll to position [548, 0]
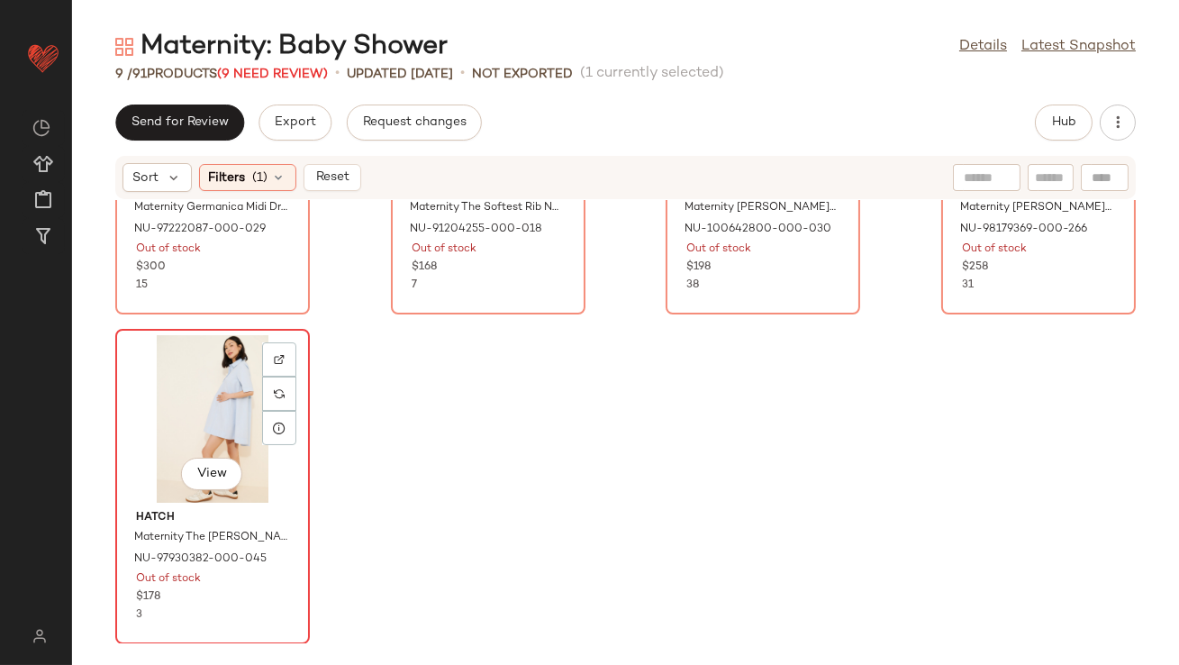
click at [157, 412] on div "View" at bounding box center [213, 419] width 182 height 168
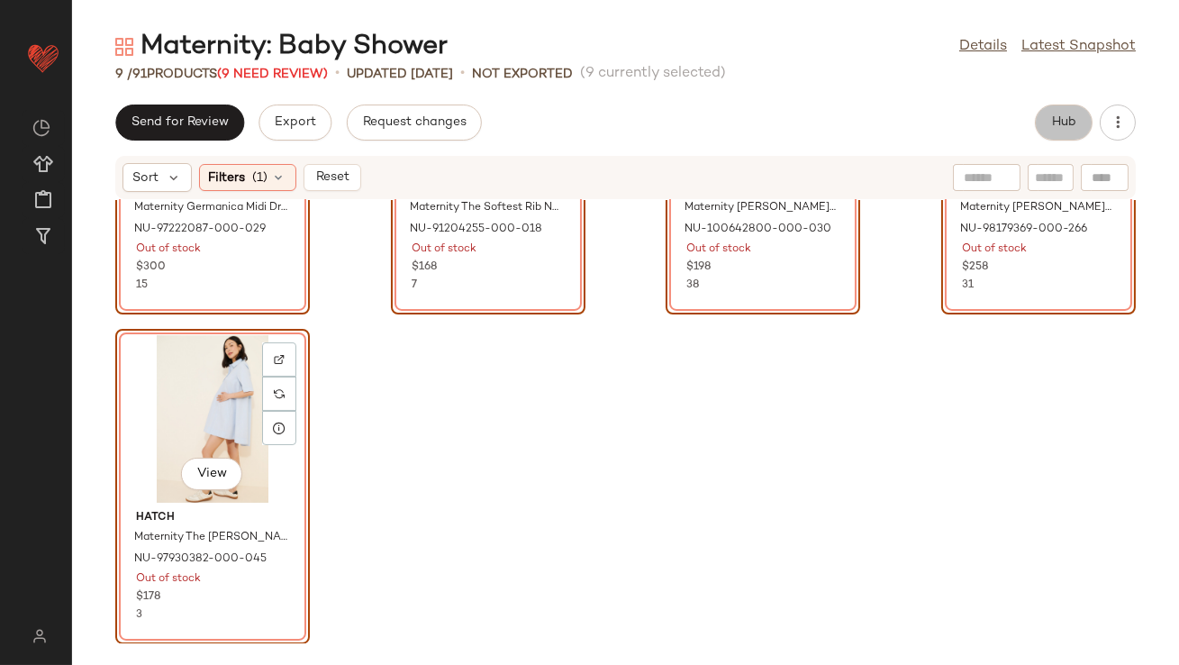
click at [1055, 131] on button "Hub" at bounding box center [1064, 122] width 58 height 36
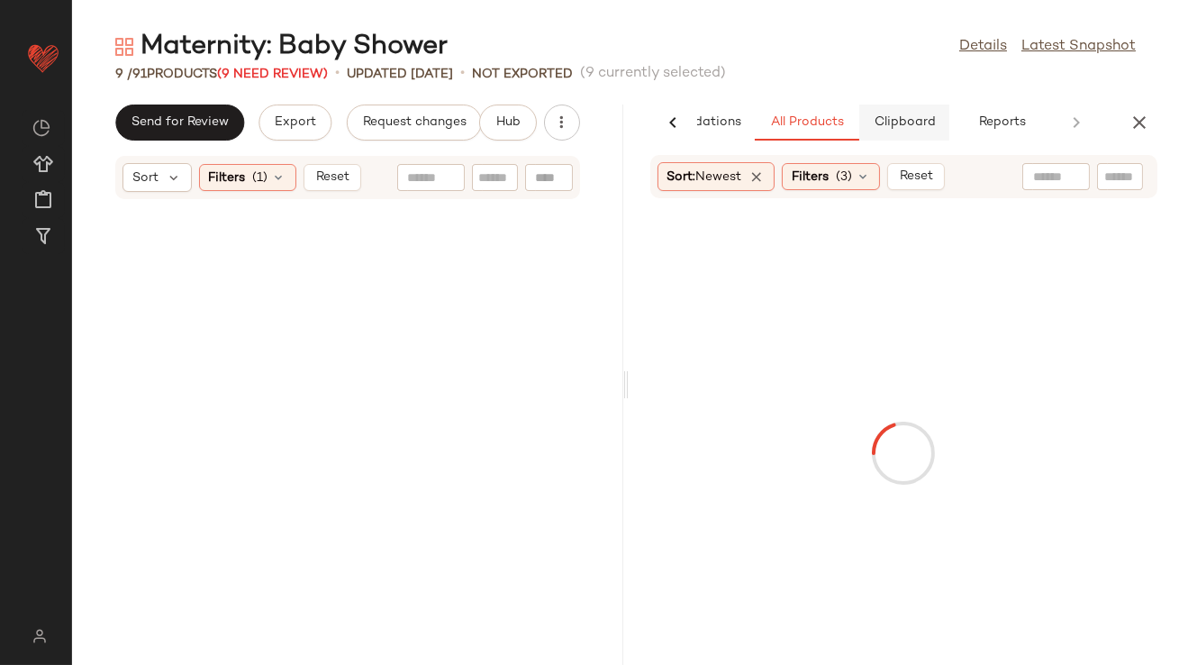
scroll to position [1208, 0]
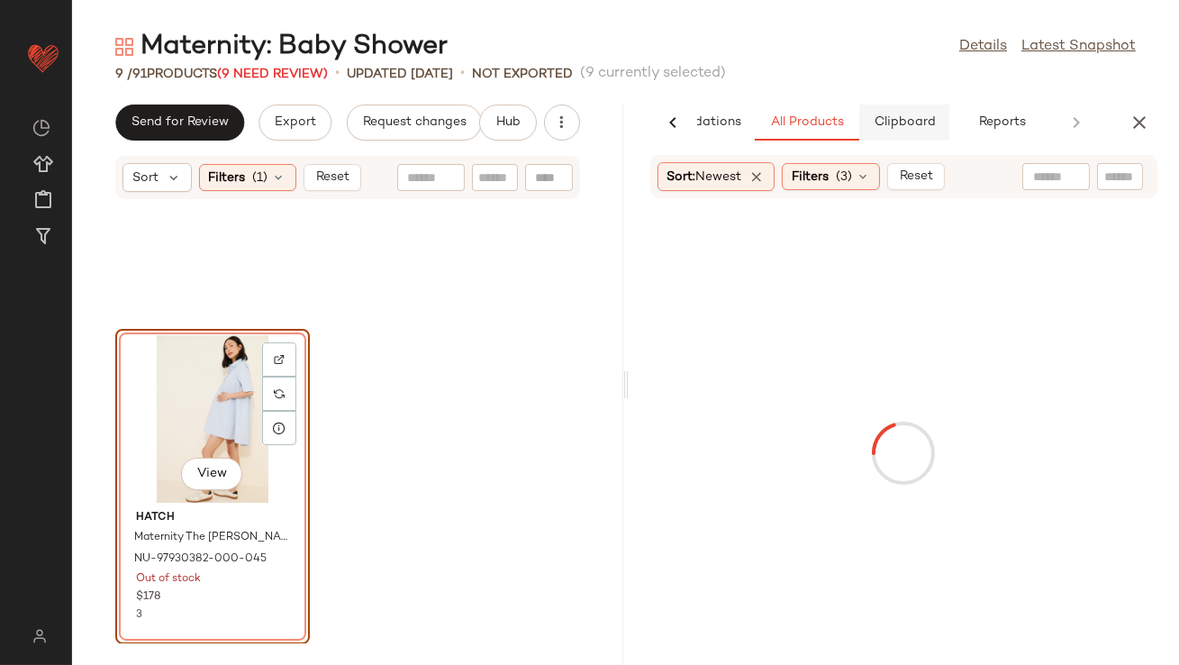
click at [904, 121] on span "Clipboard" at bounding box center [904, 122] width 62 height 14
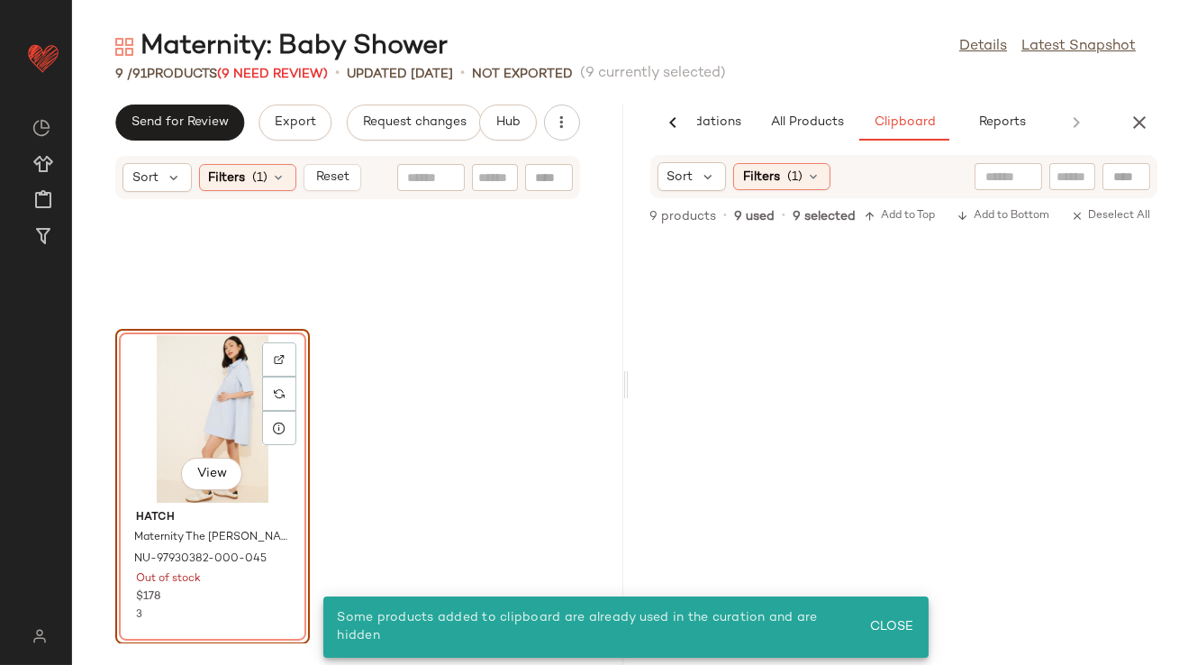
click at [222, 384] on div "View" at bounding box center [213, 419] width 182 height 168
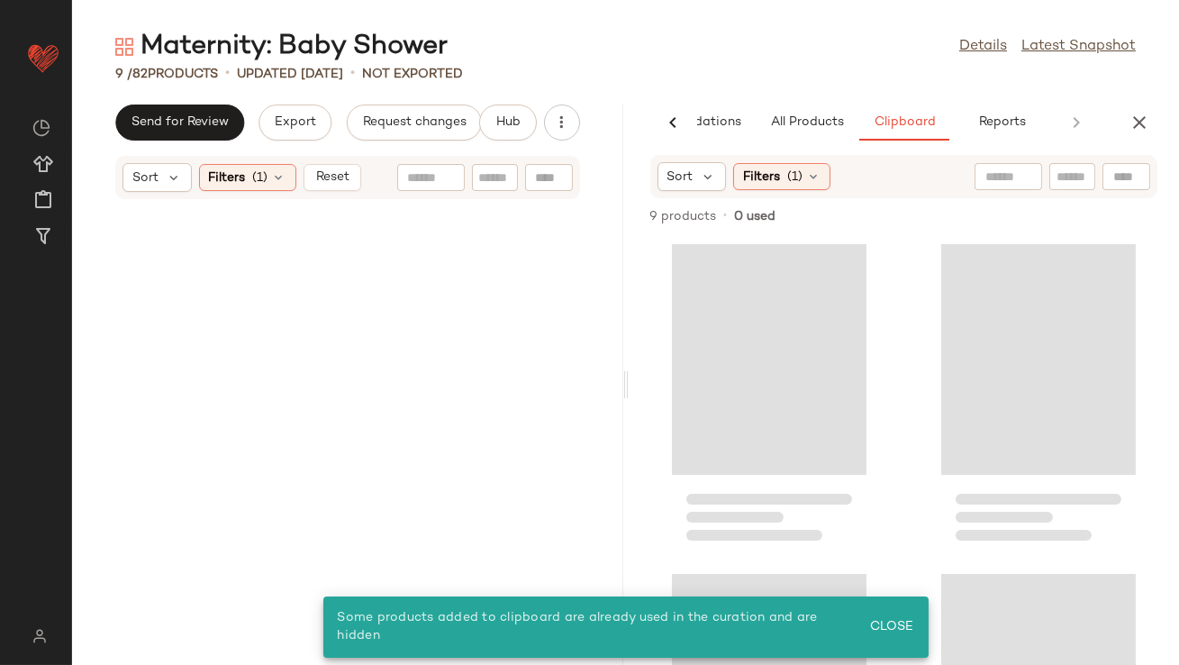
scroll to position [0, 0]
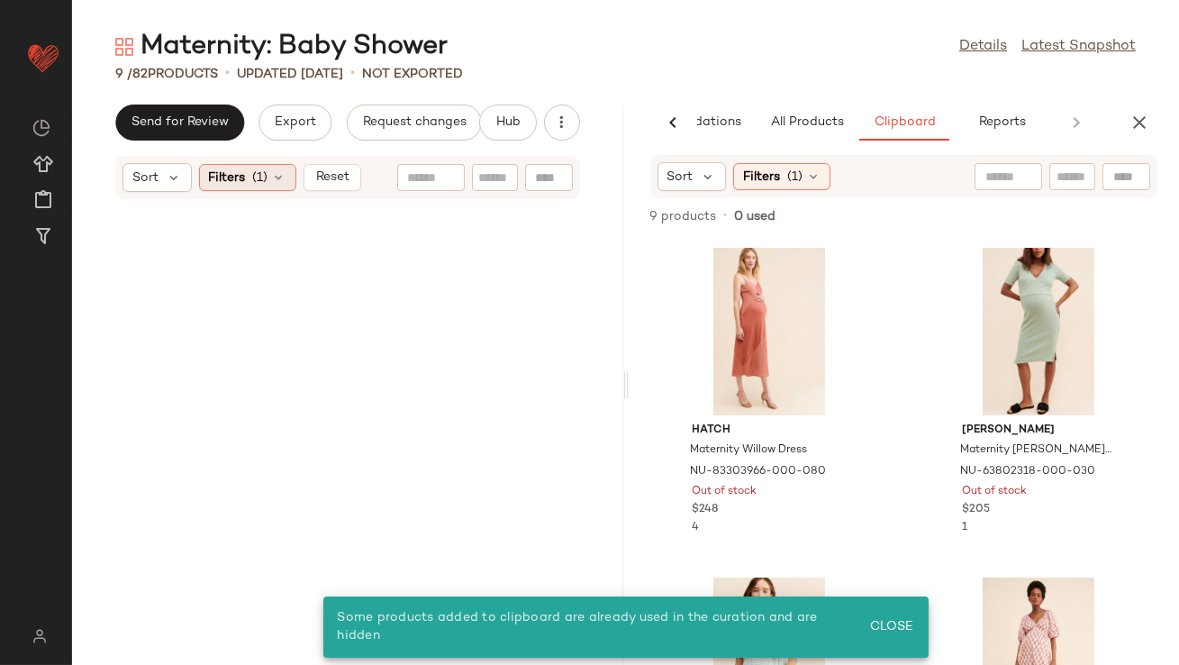
click at [278, 168] on div "Filters (1)" at bounding box center [247, 177] width 97 height 27
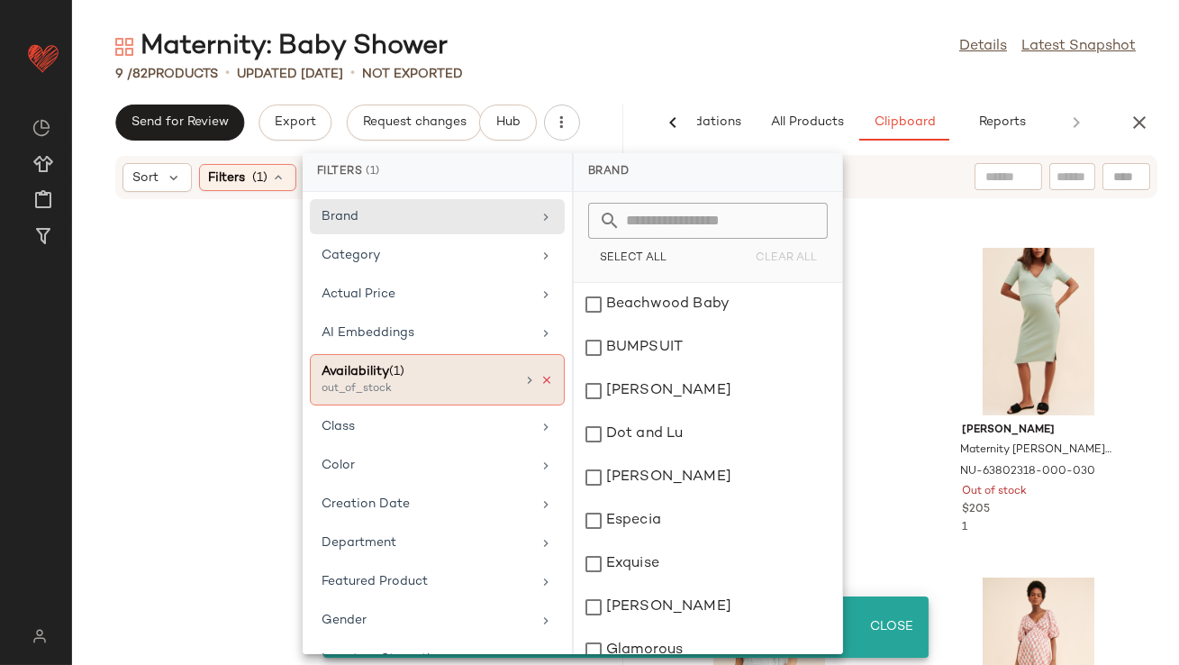
click at [540, 374] on icon at bounding box center [546, 380] width 13 height 13
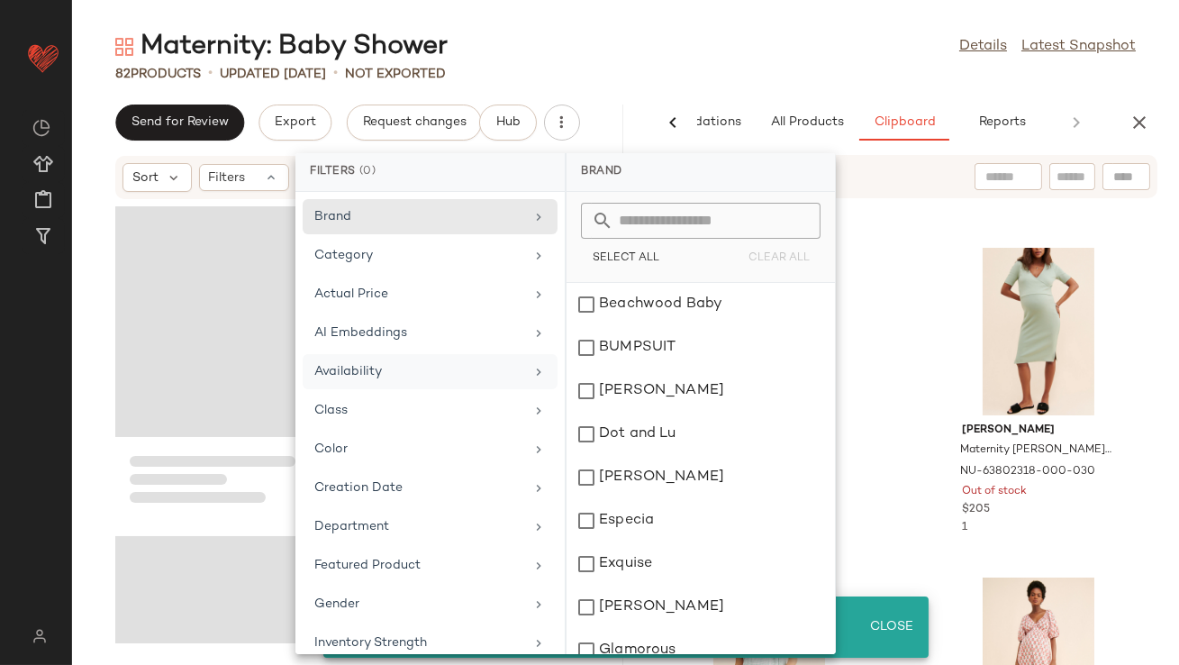
click at [640, 73] on div "82 Products • updated Aug 20th • Not Exported" at bounding box center [625, 74] width 1107 height 18
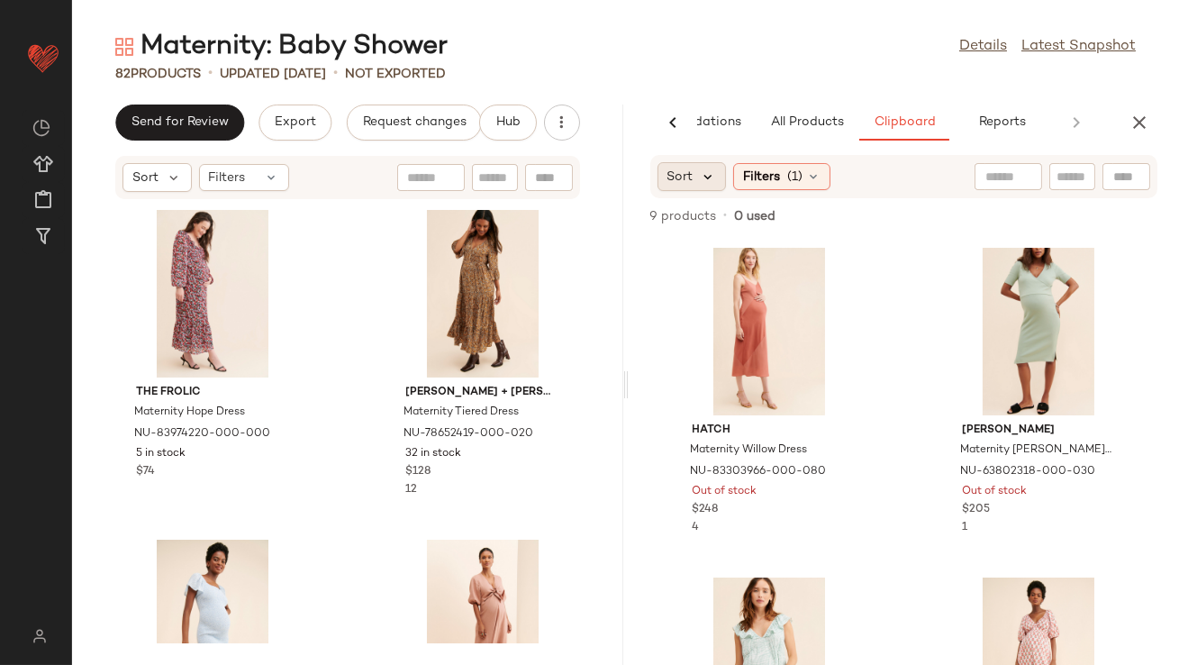
click at [709, 180] on icon at bounding box center [709, 176] width 16 height 16
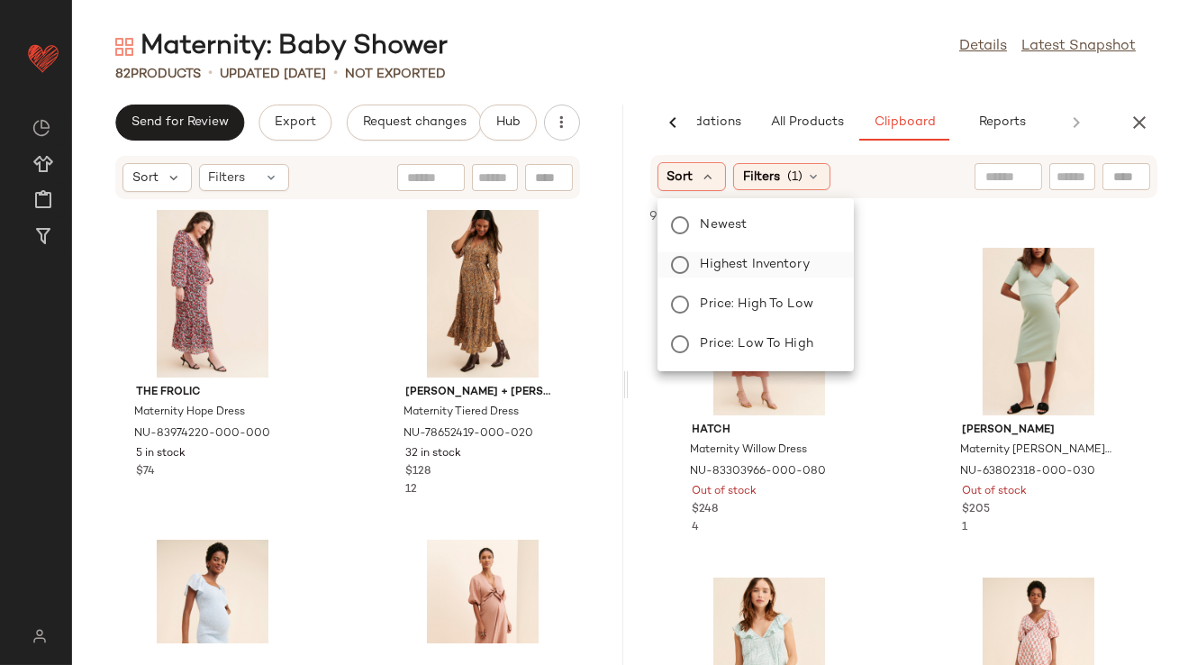
click at [727, 258] on span "Highest Inventory" at bounding box center [755, 264] width 109 height 19
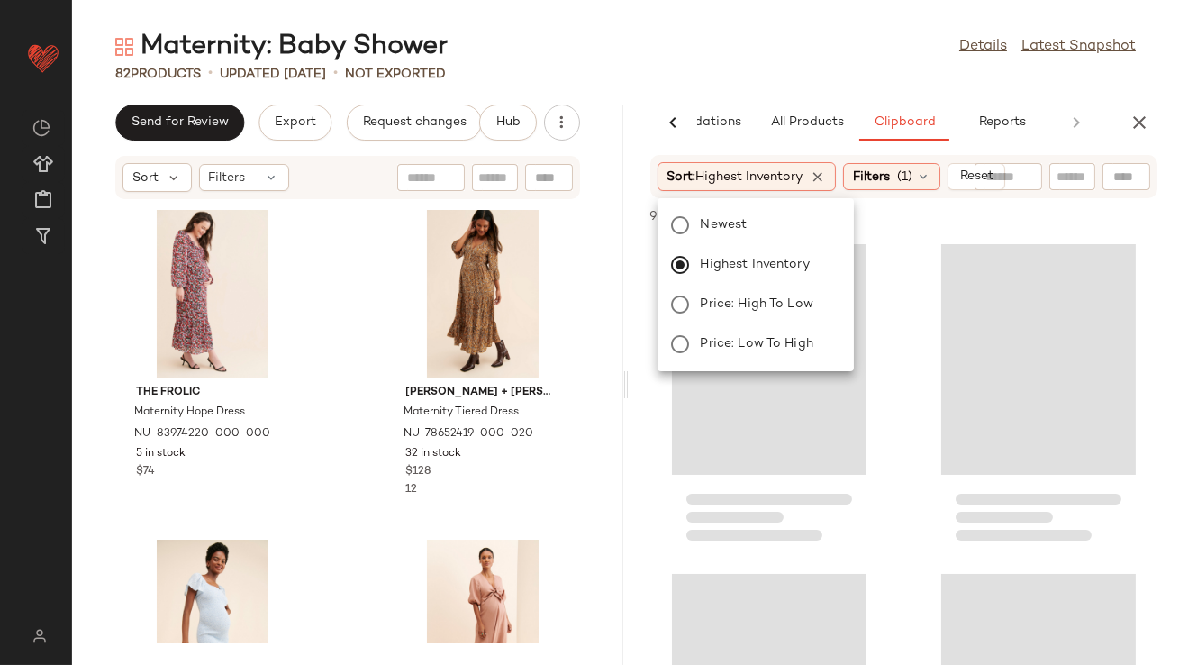
click at [743, 40] on div "Maternity: Baby Shower Details Latest Snapshot" at bounding box center [625, 47] width 1107 height 36
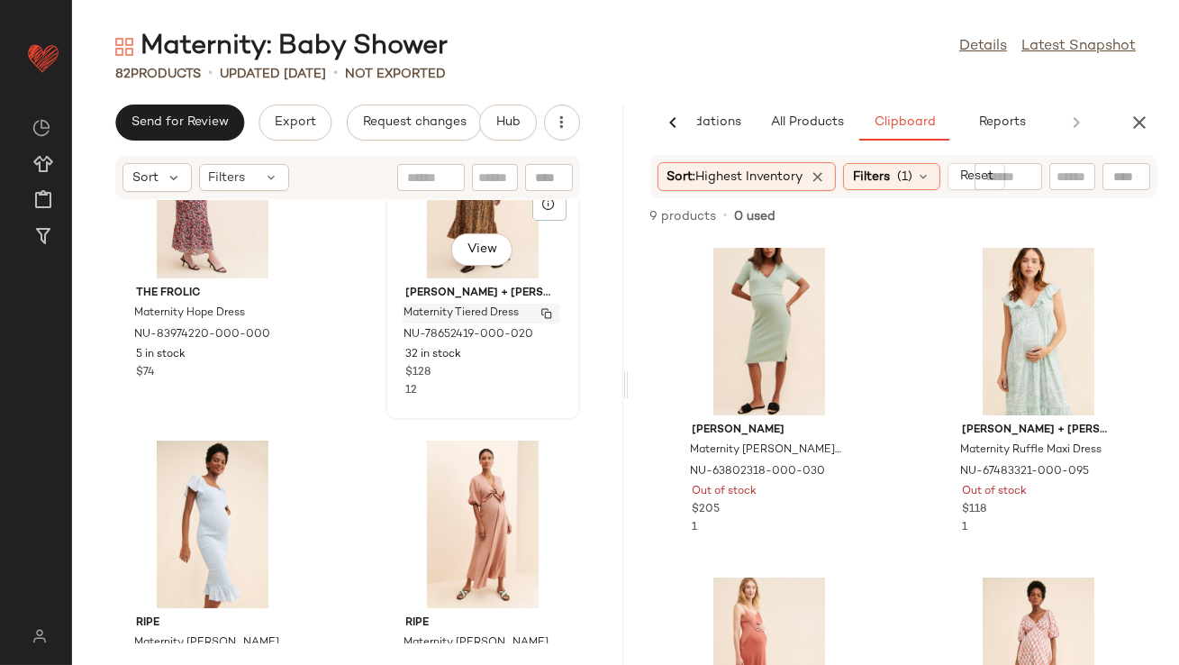
scroll to position [359, 0]
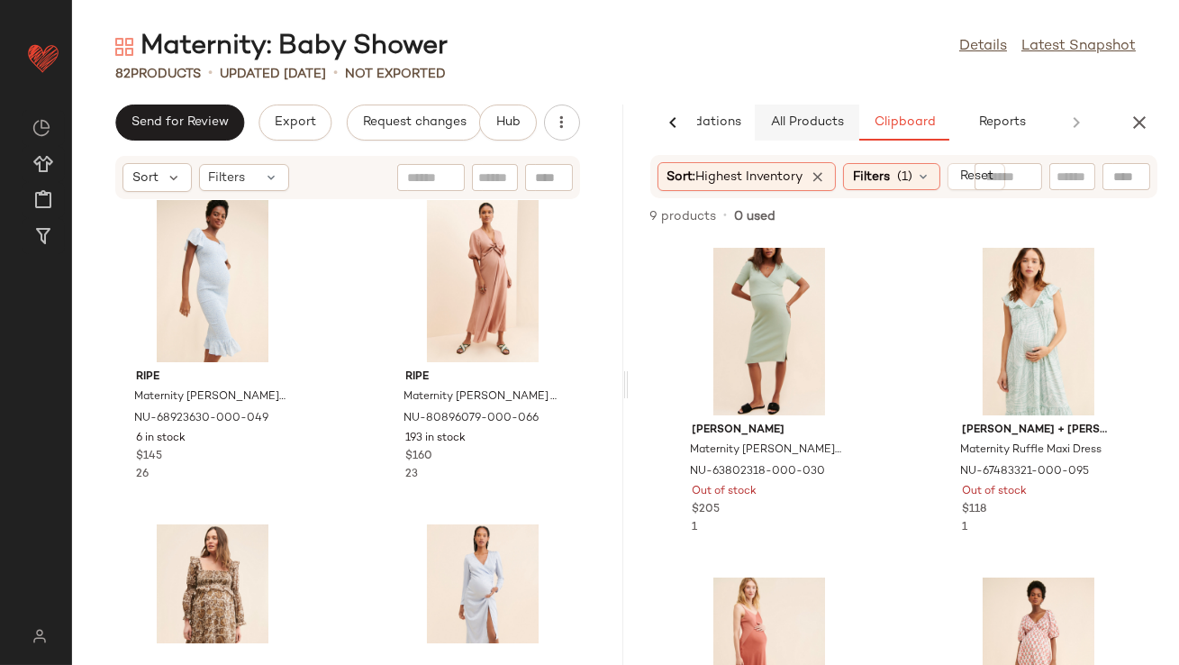
click at [777, 136] on button "All Products" at bounding box center [807, 122] width 104 height 36
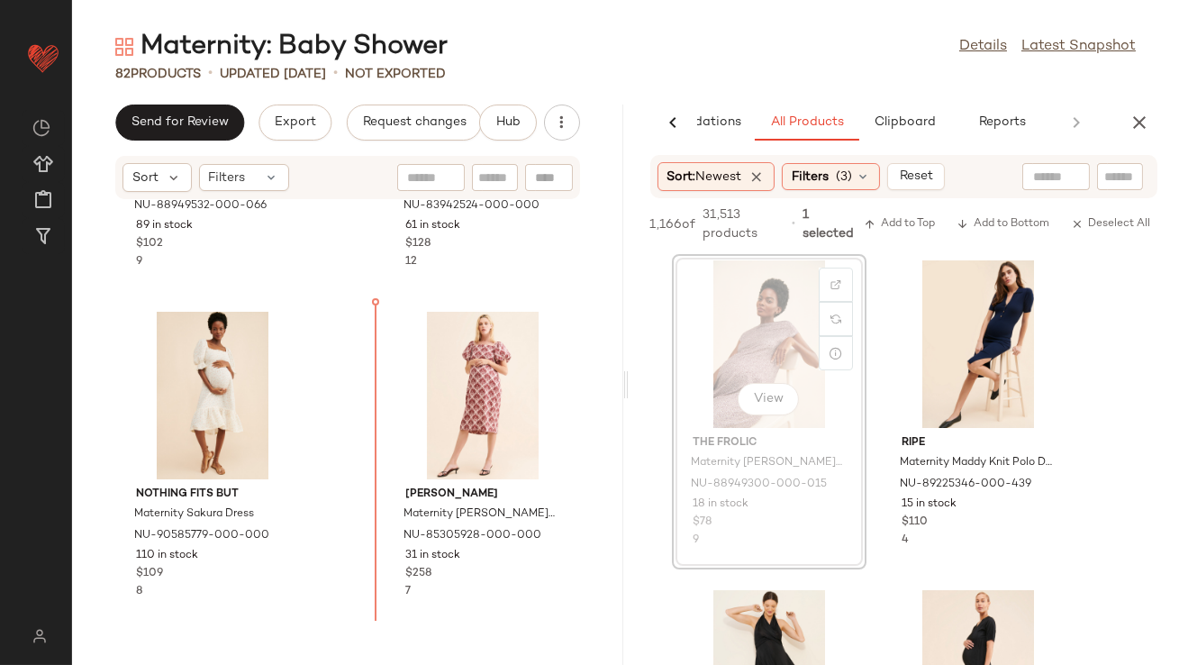
scroll to position [1240, 0]
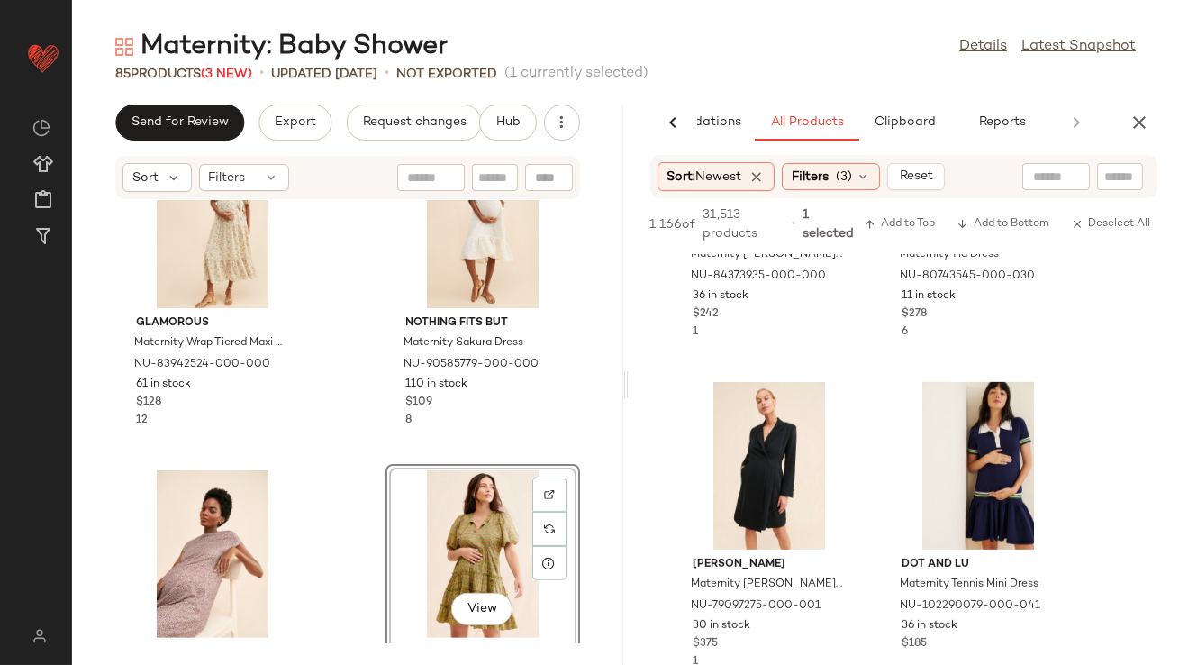
scroll to position [1434, 0]
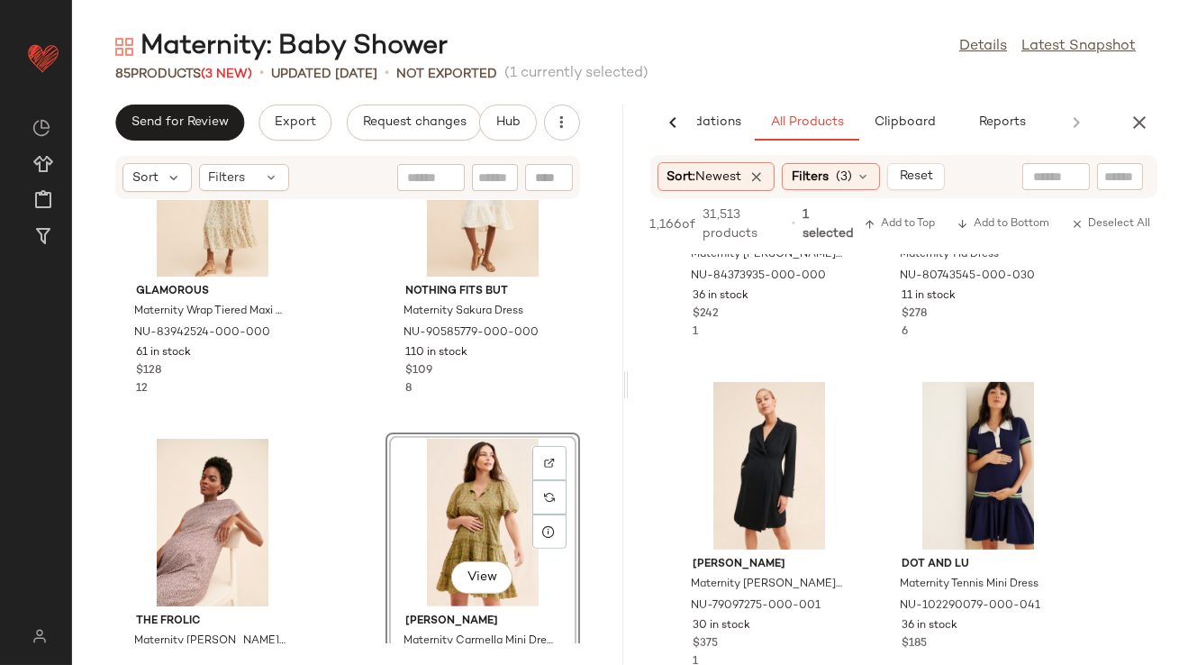
click at [448, 525] on div "View" at bounding box center [483, 523] width 182 height 168
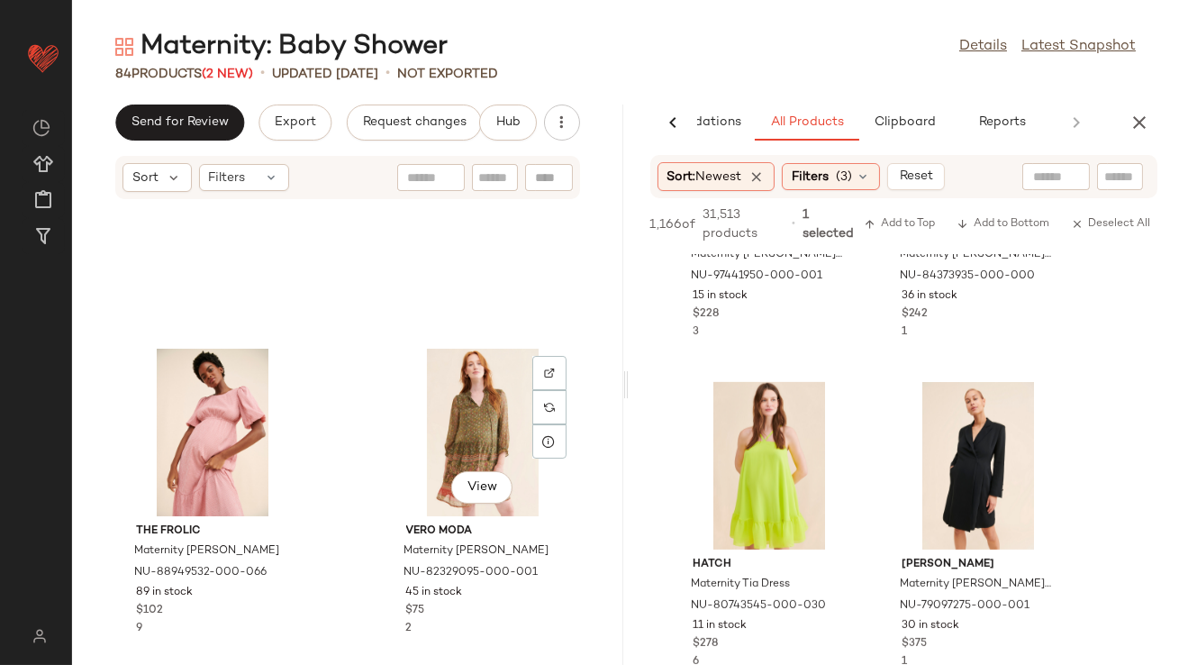
scroll to position [734, 0]
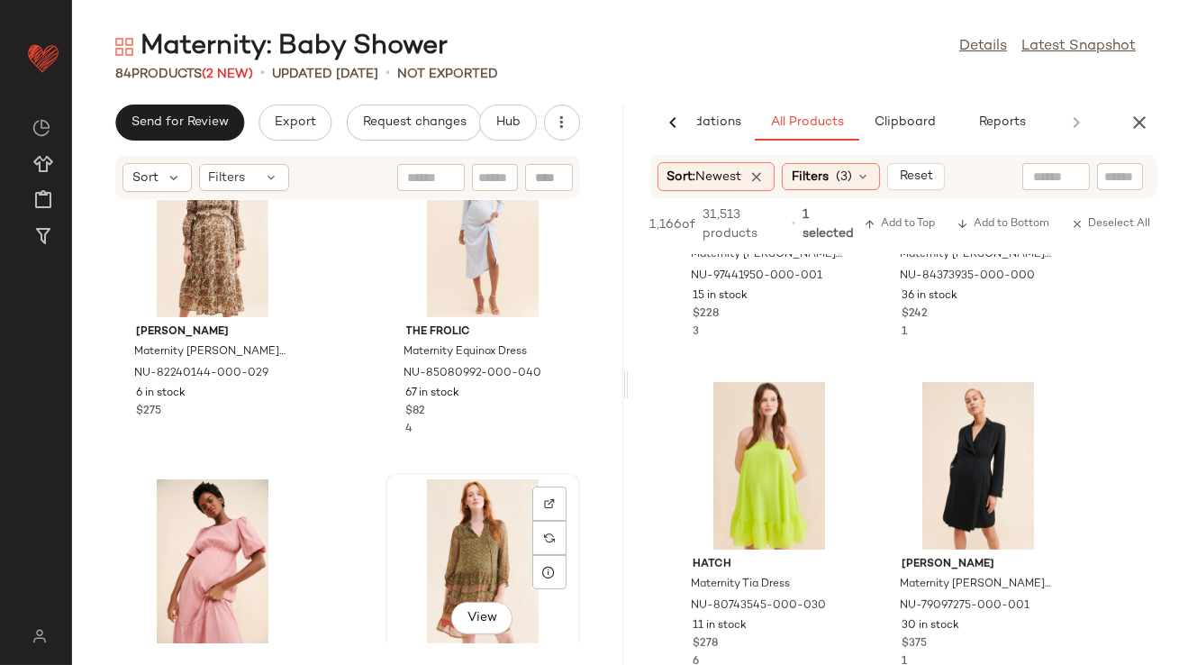
click at [472, 536] on div "View" at bounding box center [483, 563] width 182 height 168
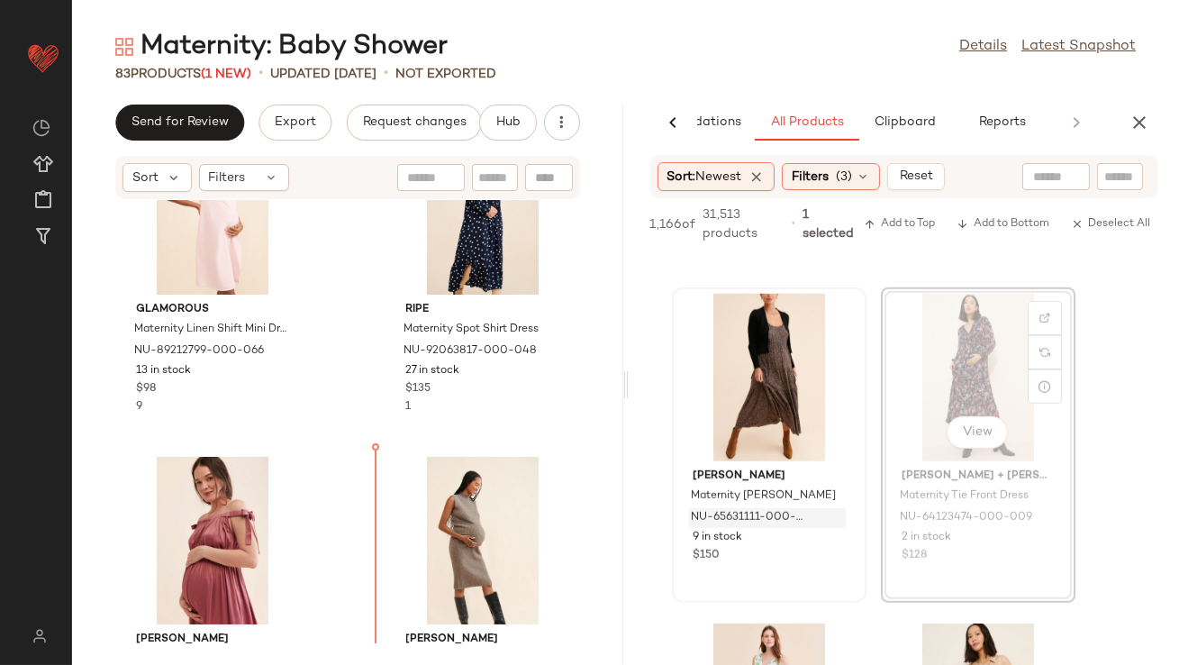
scroll to position [2786, 0]
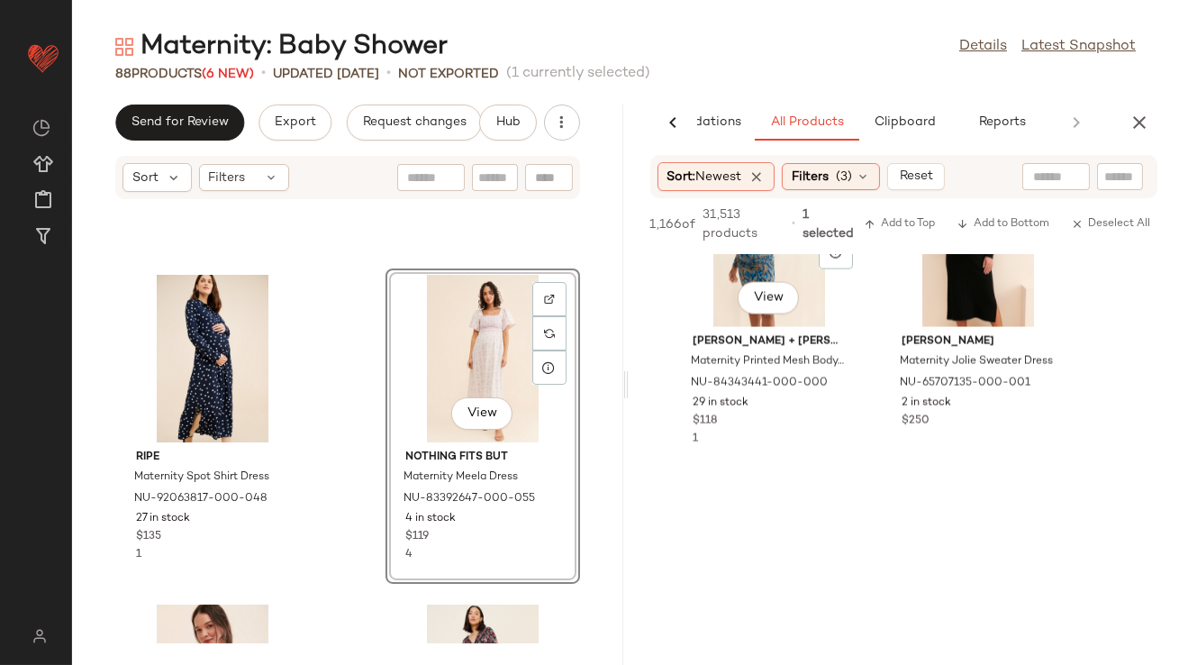
scroll to position [5788, 0]
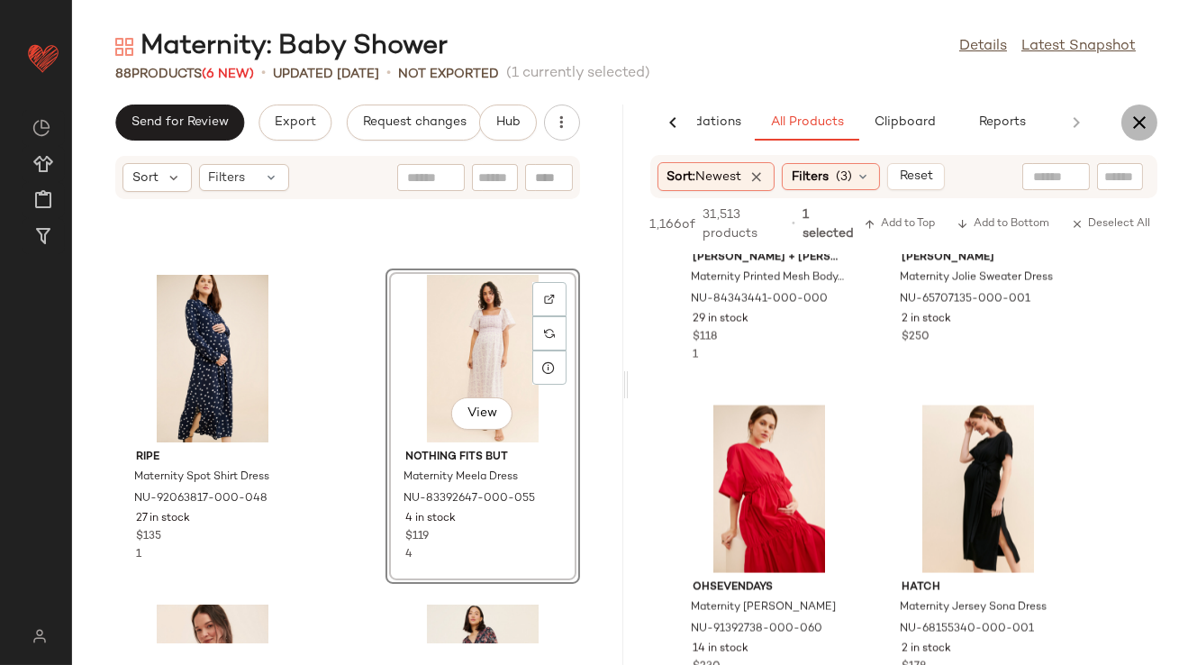
click at [1138, 129] on icon "button" at bounding box center [1140, 123] width 22 height 22
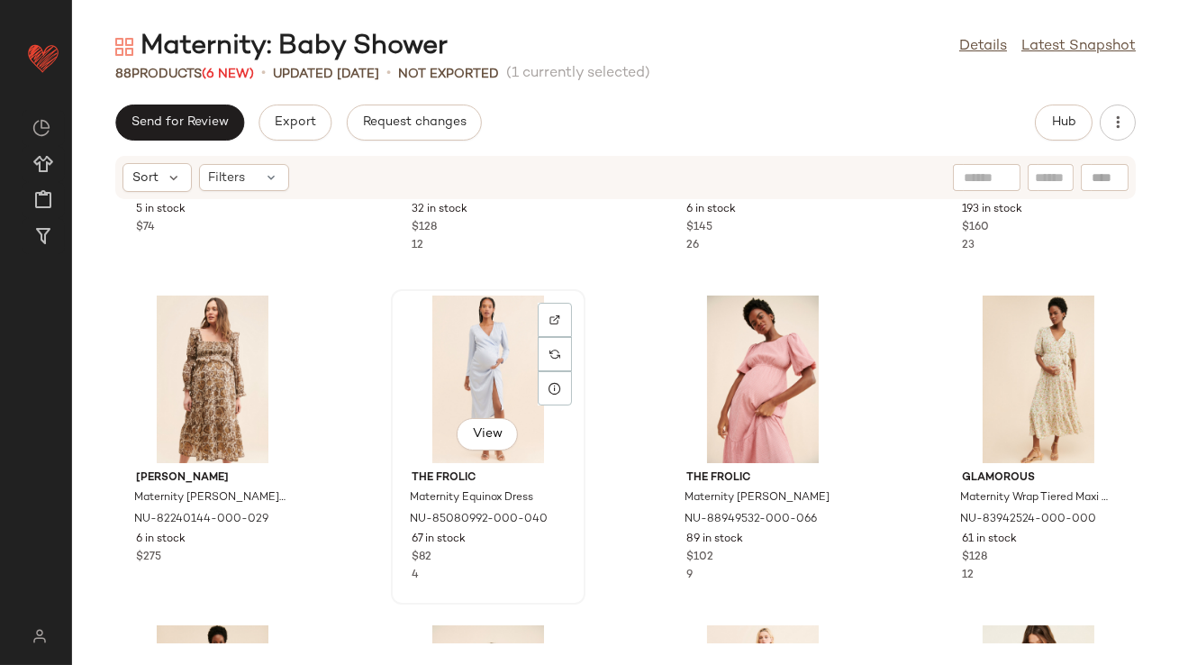
scroll to position [176, 0]
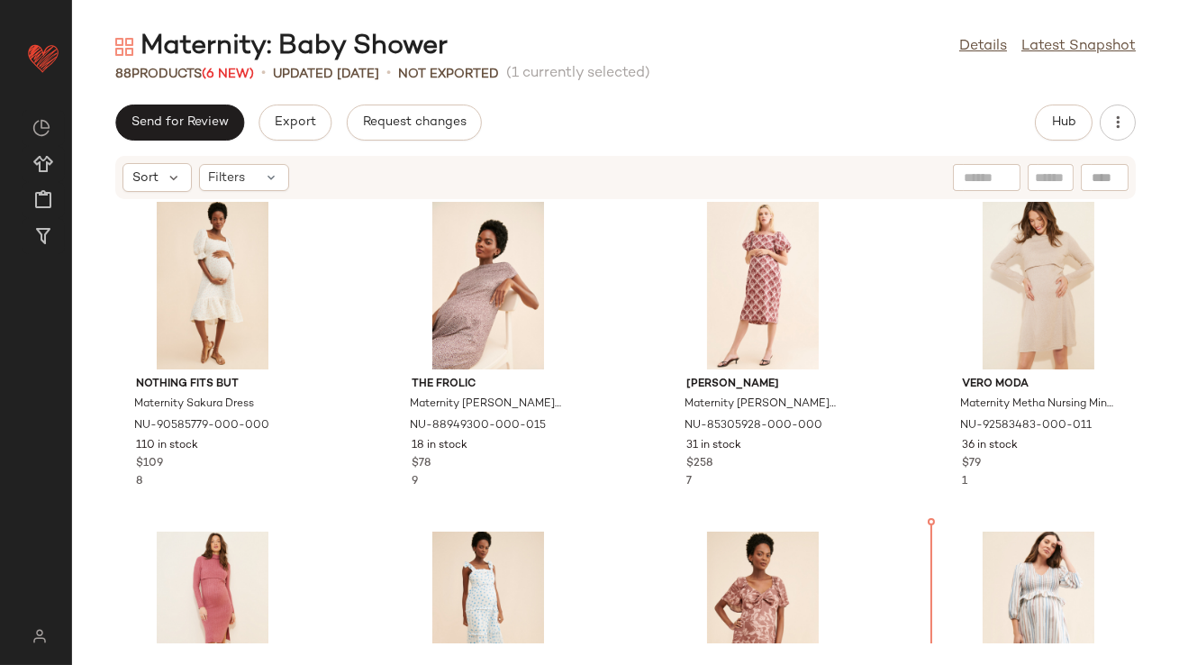
drag, startPoint x: 954, startPoint y: 289, endPoint x: 851, endPoint y: 349, distance: 118.6
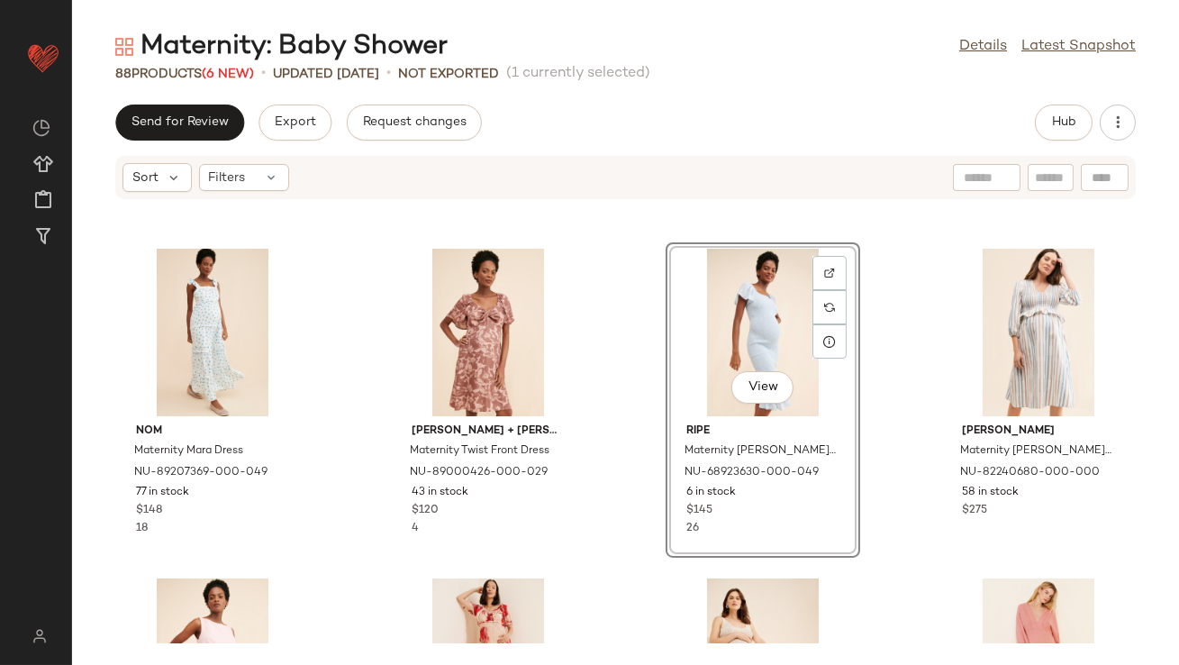
scroll to position [879, 0]
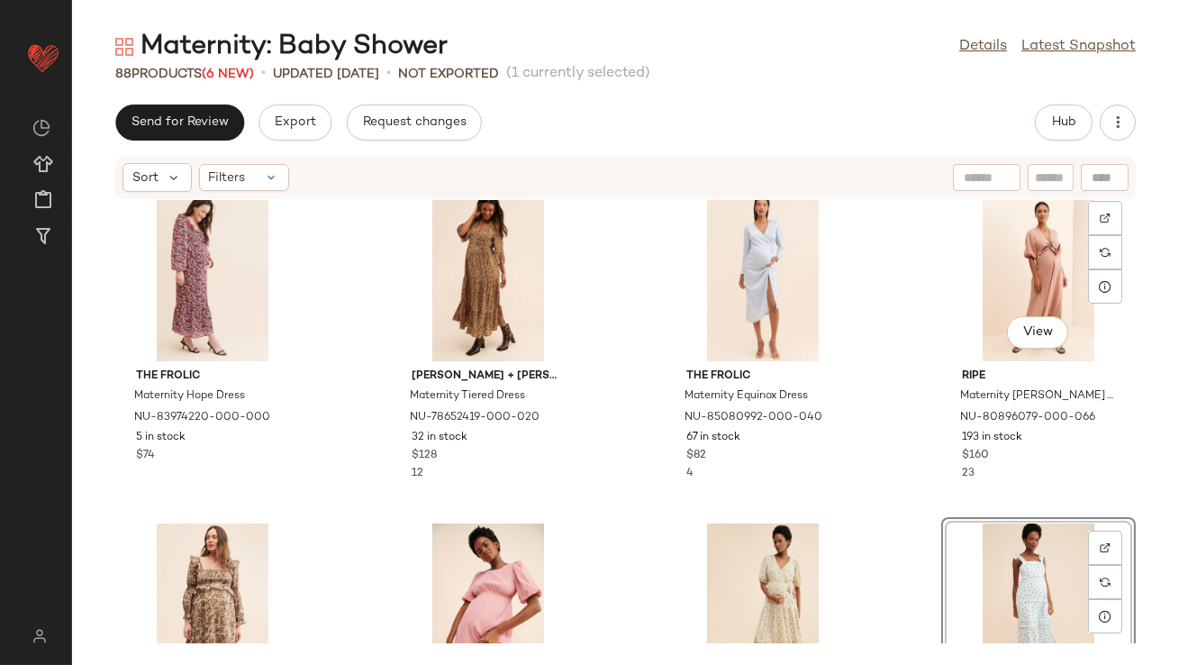
scroll to position [18, 0]
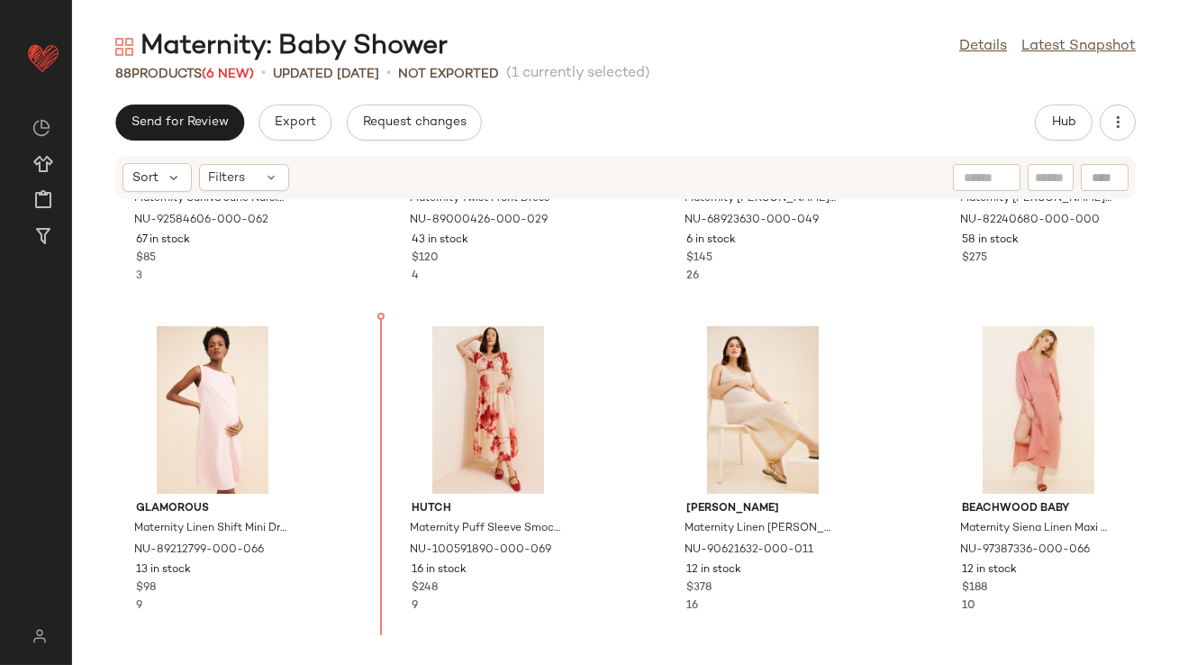
scroll to position [1223, 0]
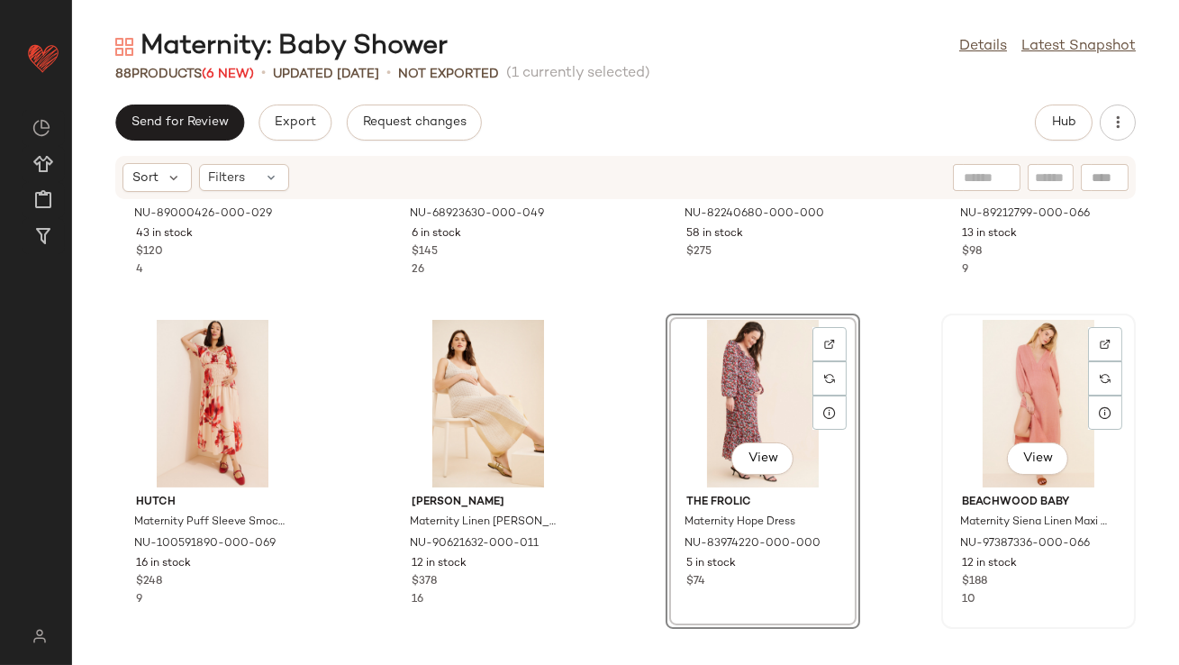
click at [978, 391] on div "View" at bounding box center [1038, 404] width 182 height 168
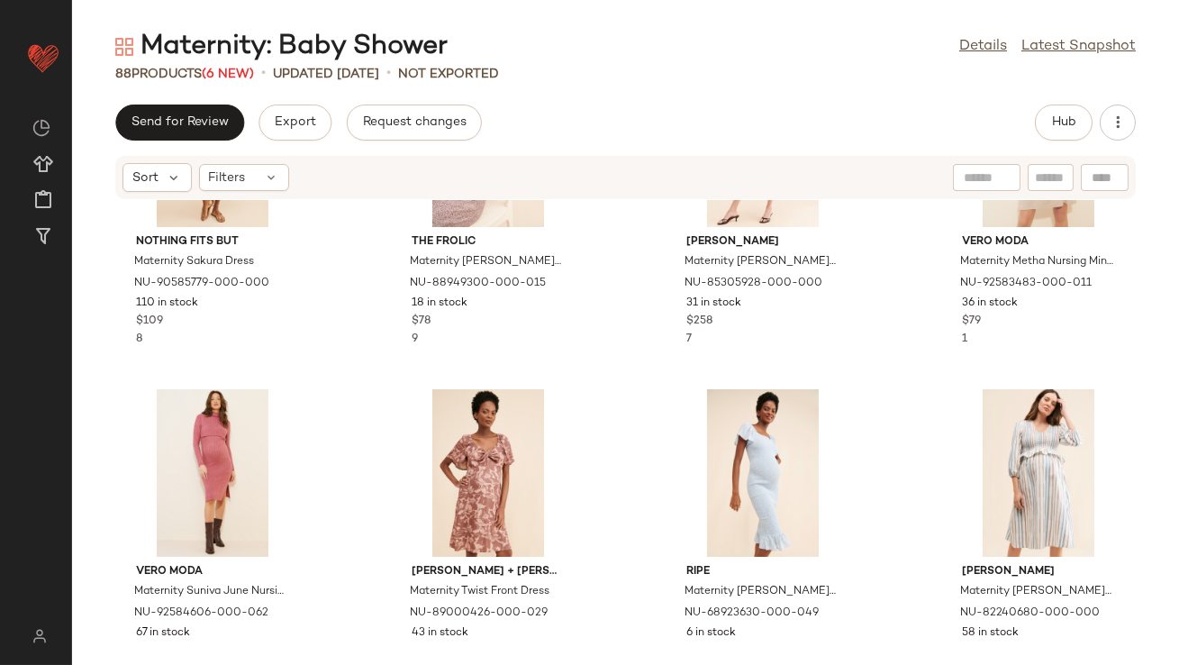
scroll to position [823, 0]
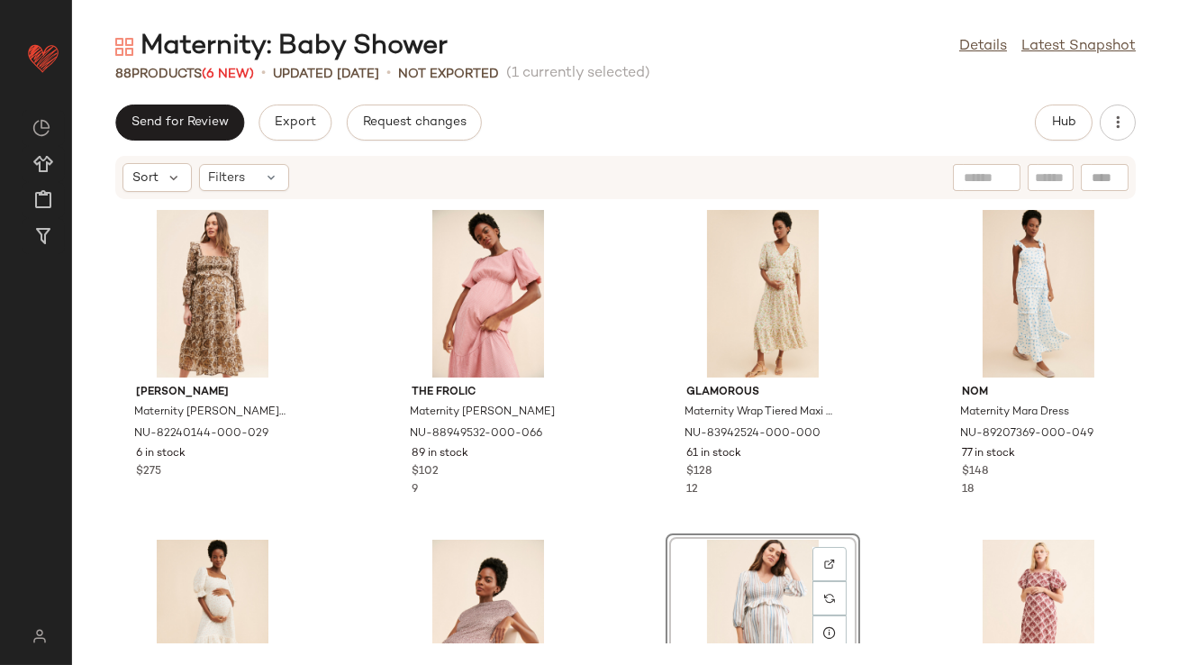
scroll to position [341, 0]
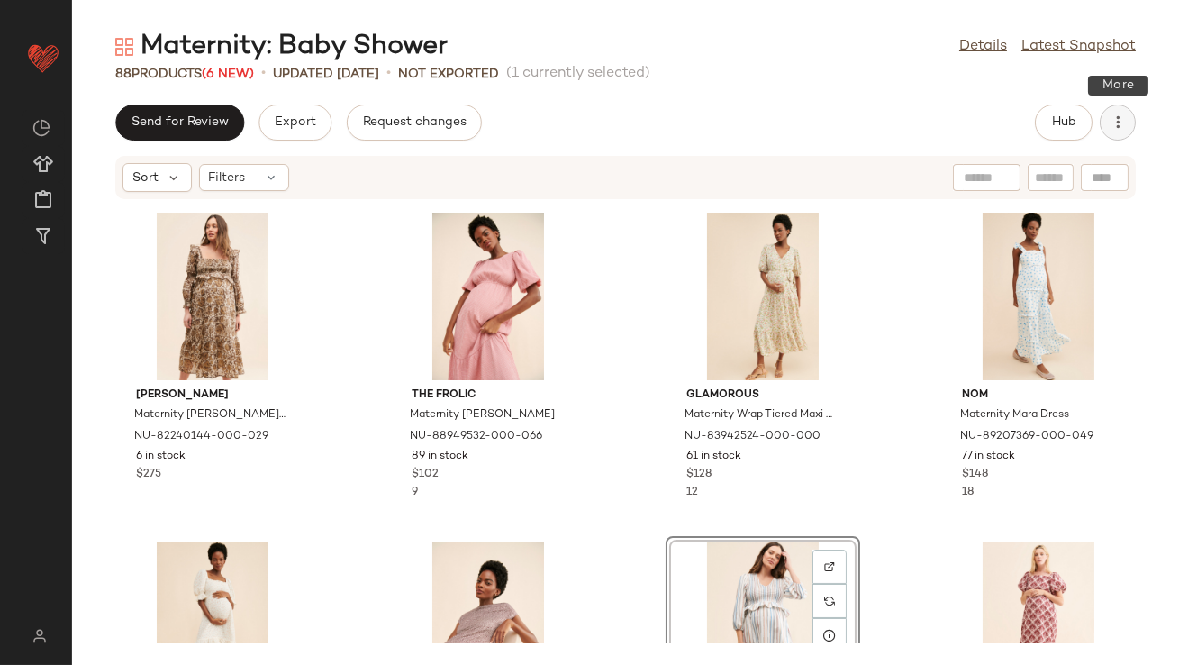
click at [1121, 118] on icon "button" at bounding box center [1118, 122] width 18 height 18
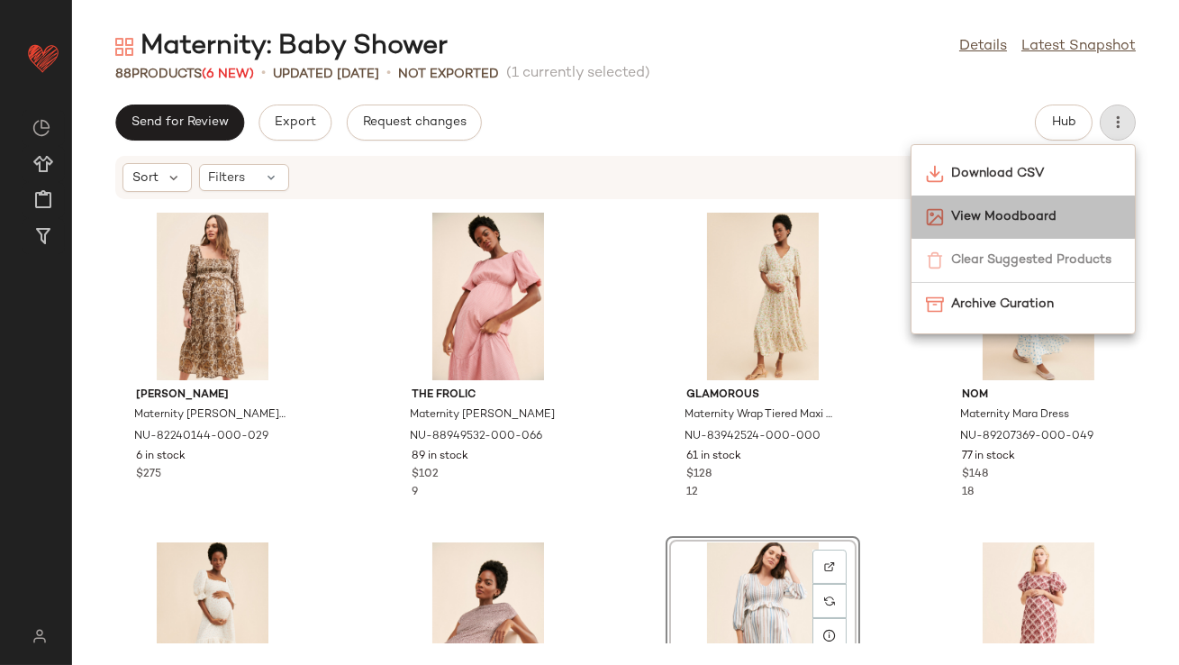
click at [1038, 223] on span "View Moodboard" at bounding box center [1035, 216] width 169 height 19
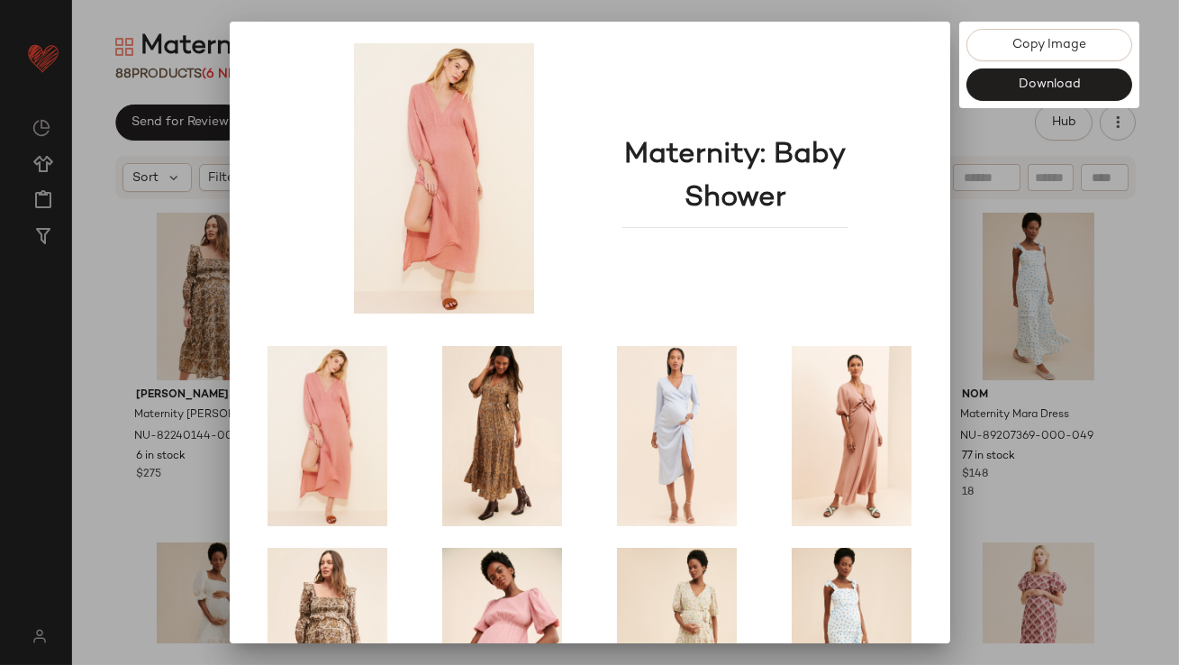
scroll to position [307, 0]
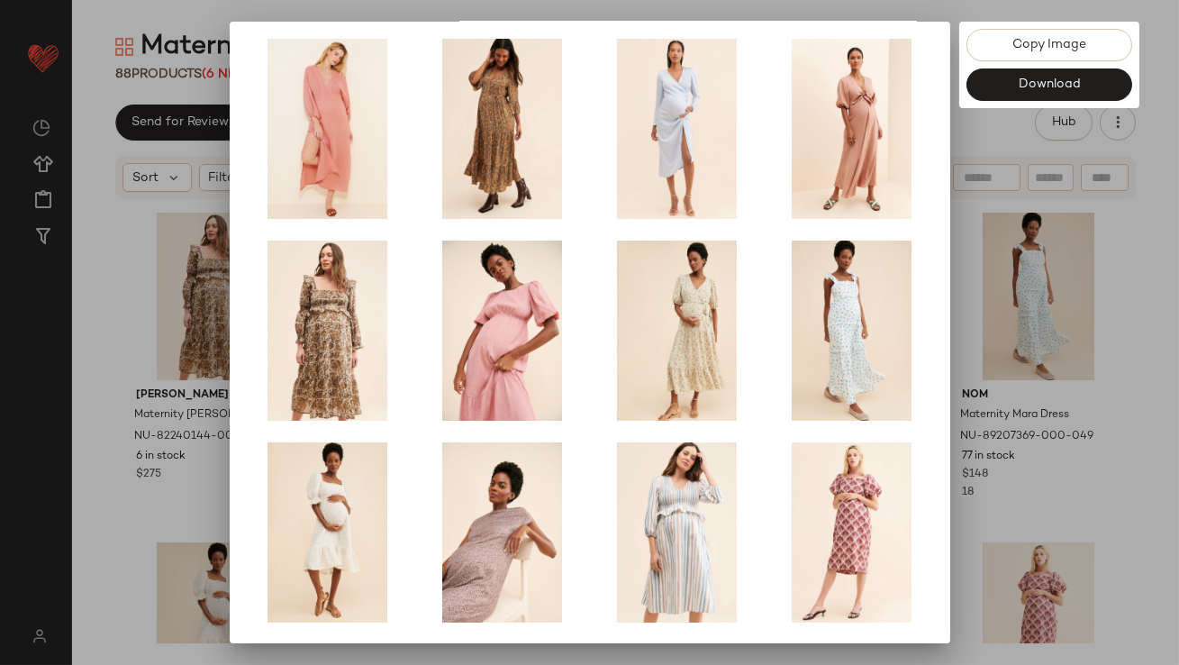
click at [965, 371] on div at bounding box center [589, 332] width 1179 height 665
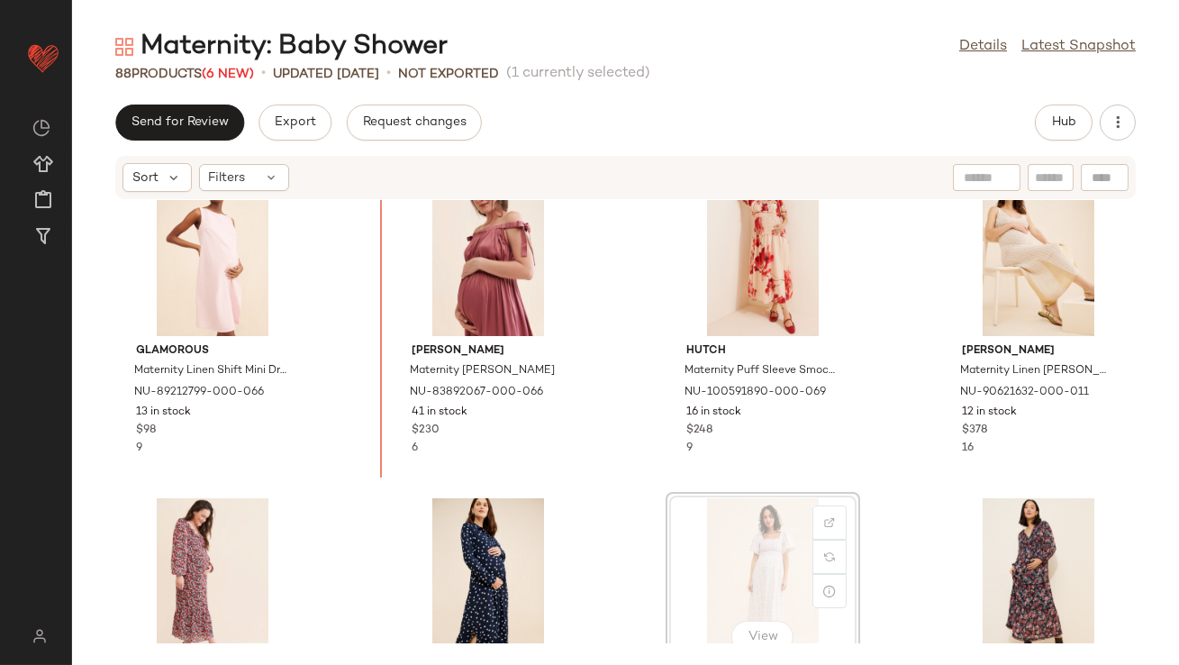
scroll to position [1373, 0]
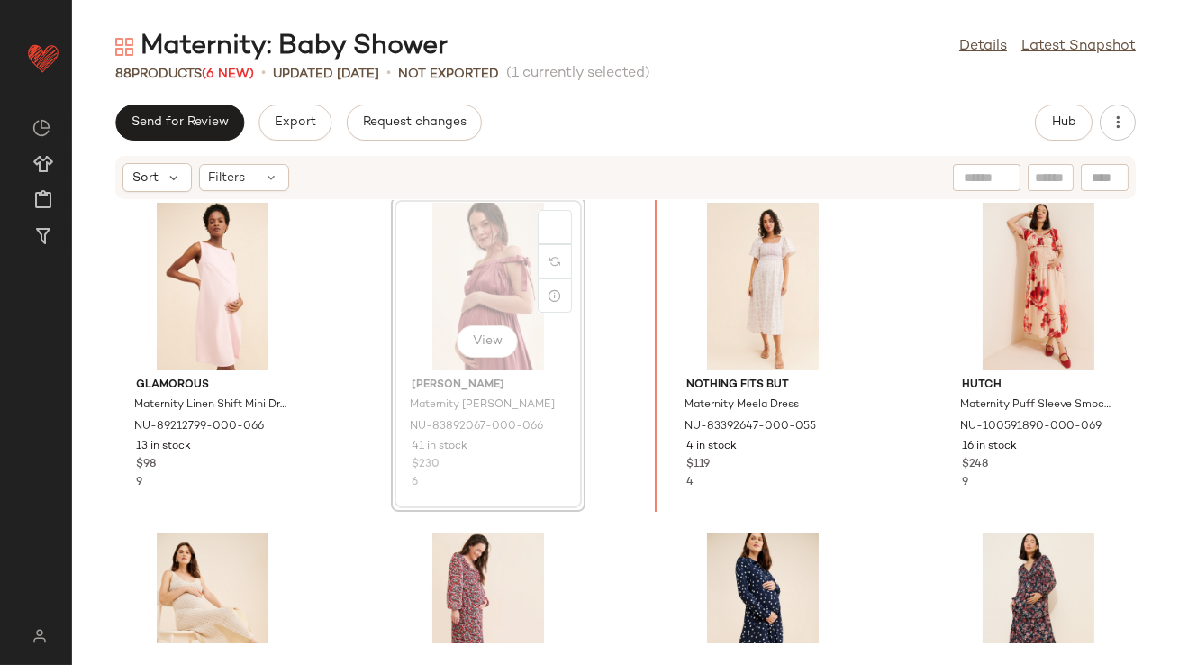
drag, startPoint x: 473, startPoint y: 270, endPoint x: 486, endPoint y: 270, distance: 13.5
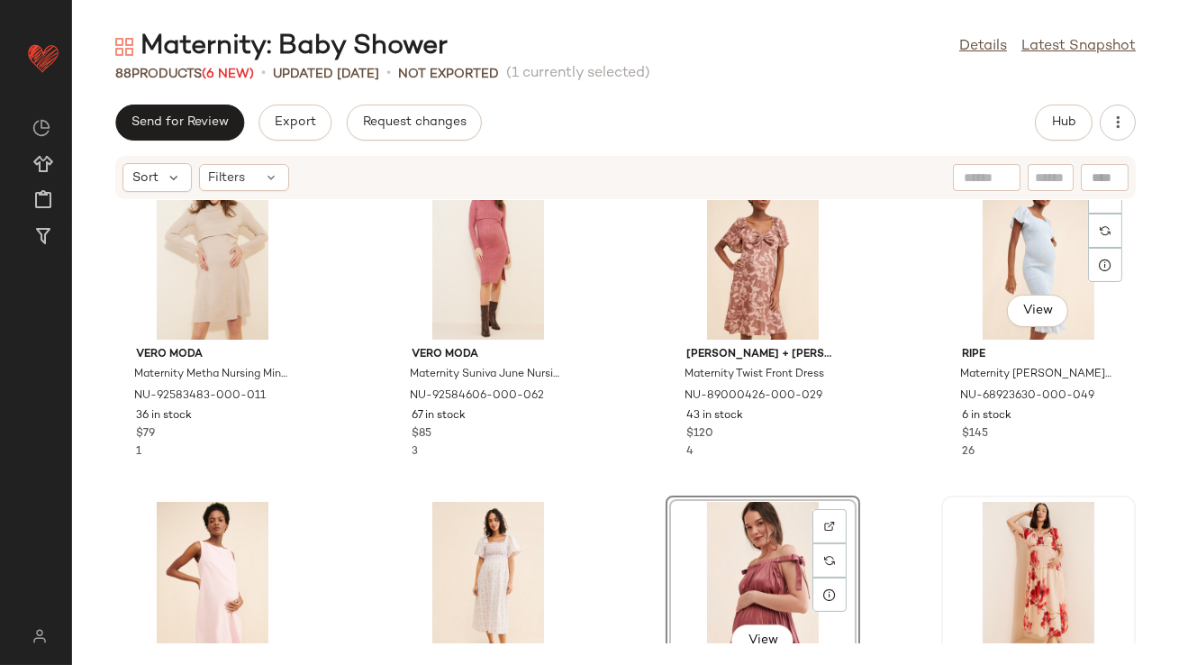
scroll to position [1038, 0]
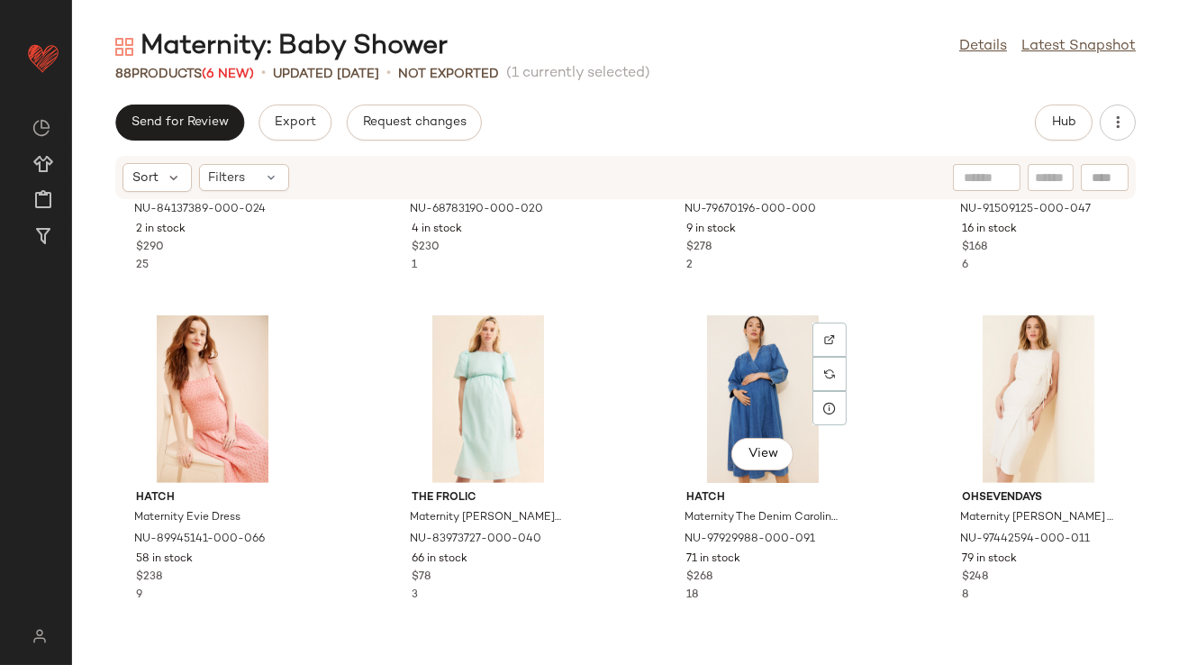
scroll to position [2243, 0]
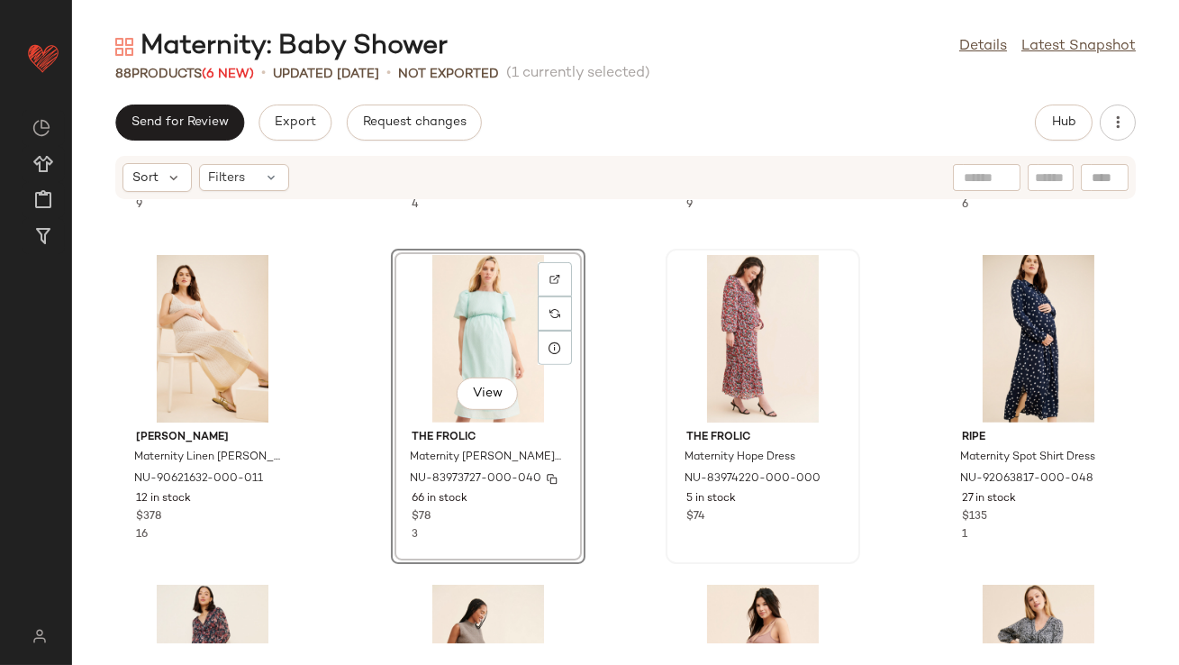
scroll to position [1754, 0]
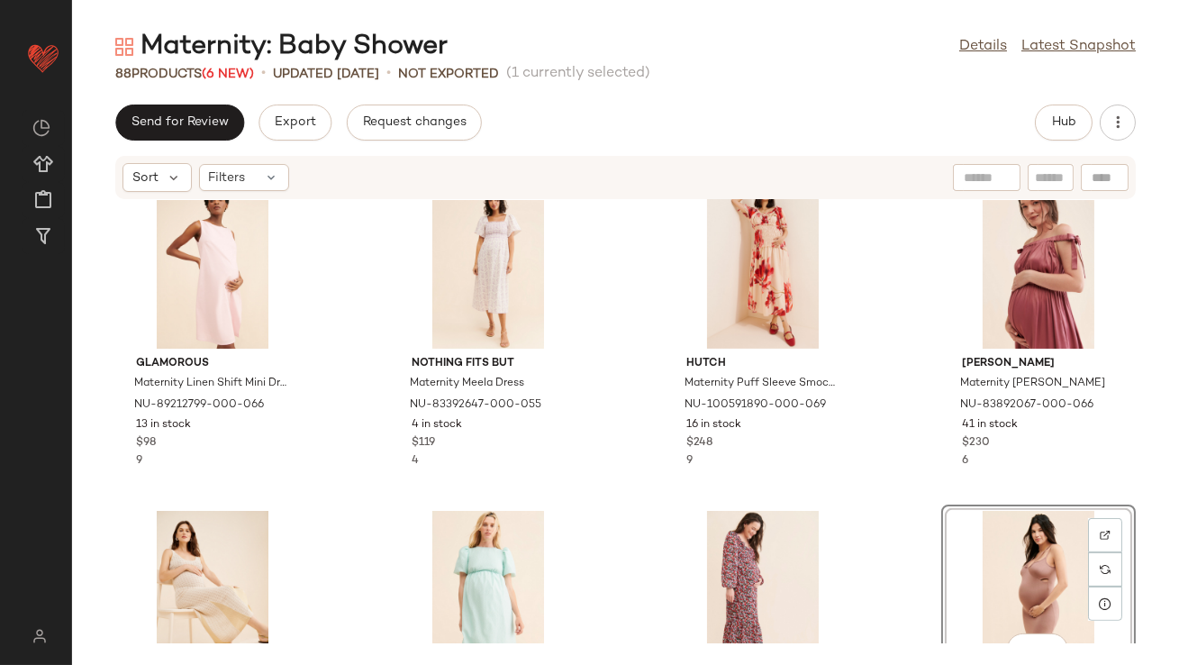
scroll to position [1368, 0]
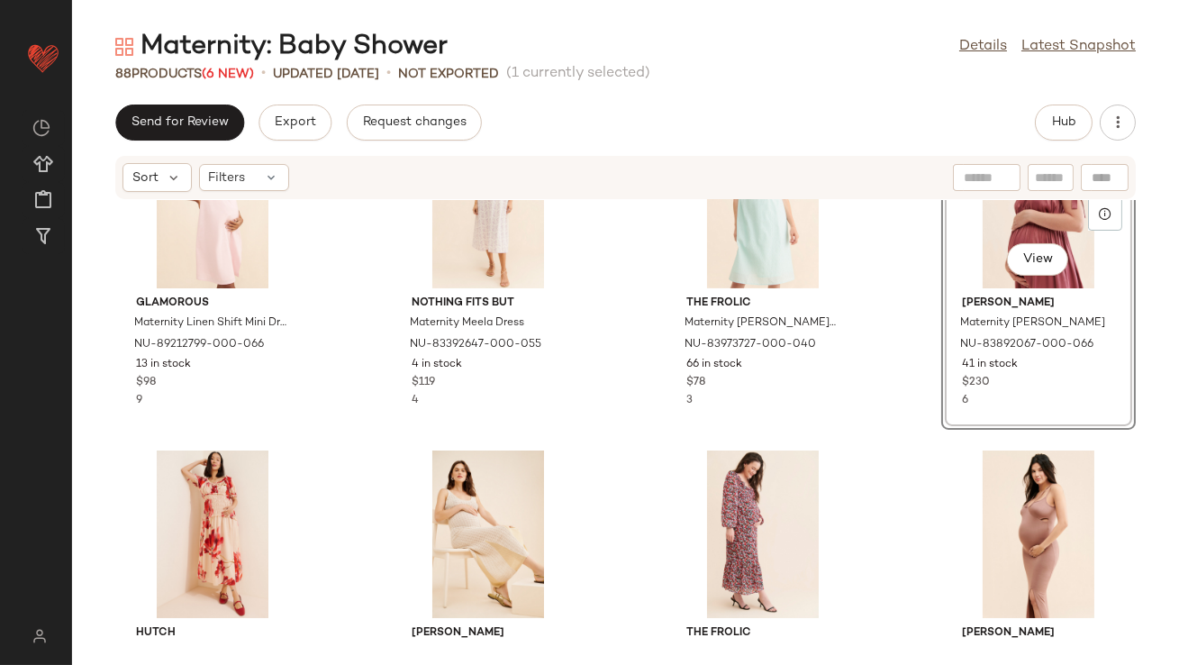
scroll to position [1436, 0]
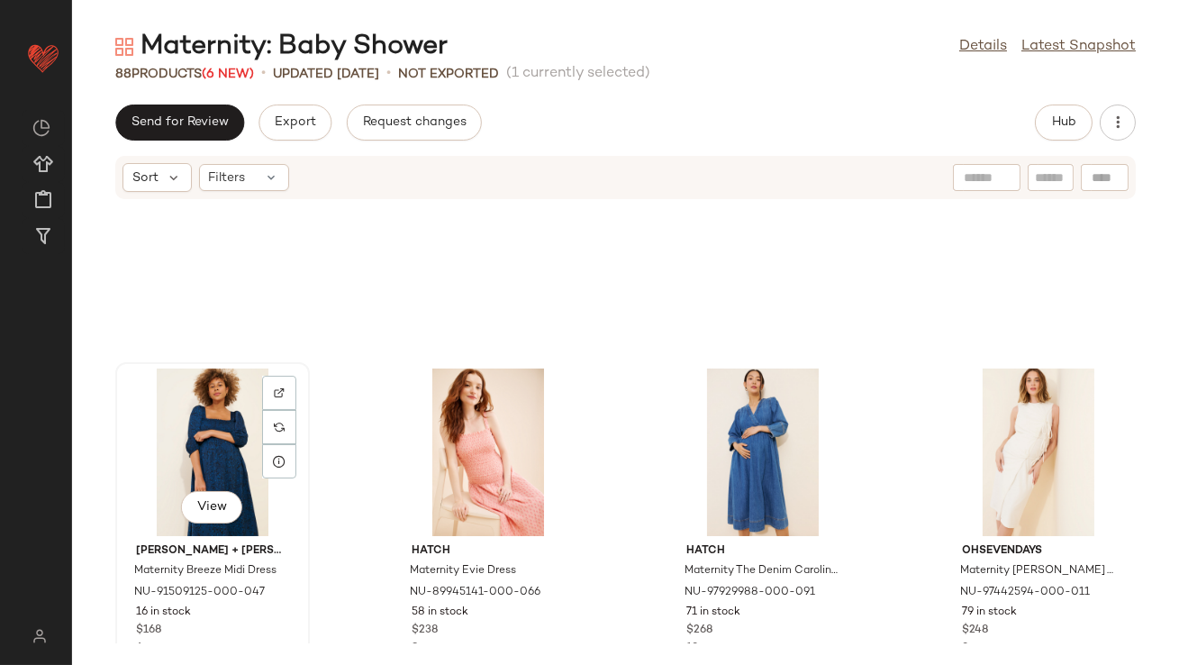
scroll to position [2445, 0]
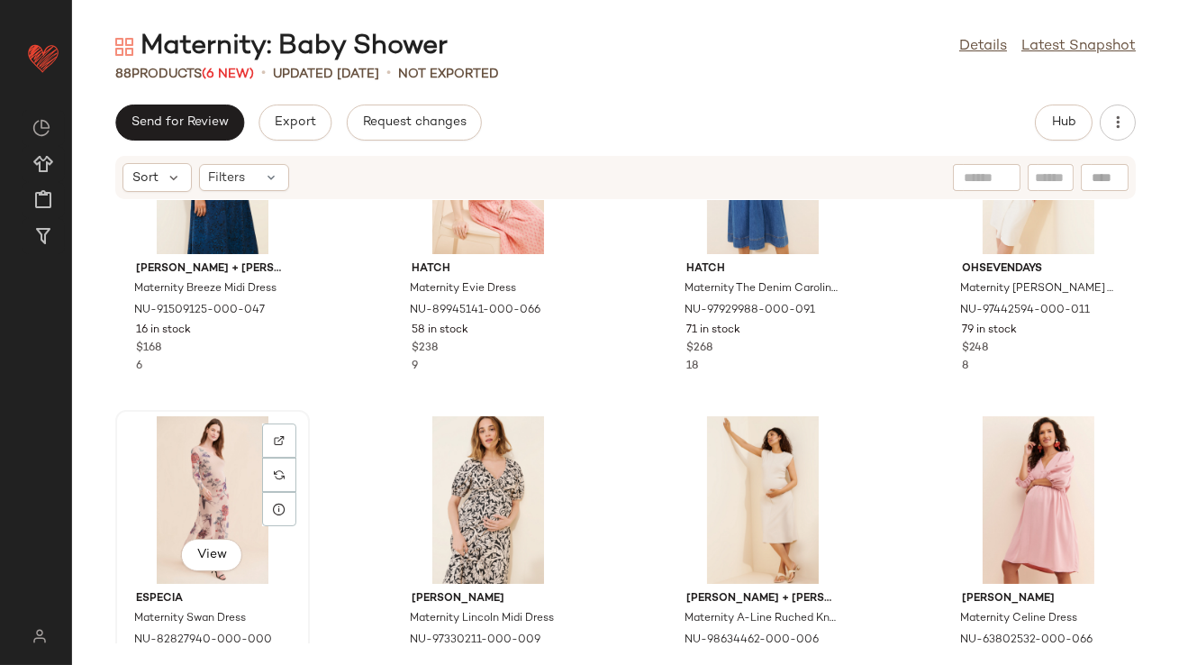
click at [140, 467] on div "View" at bounding box center [213, 500] width 182 height 168
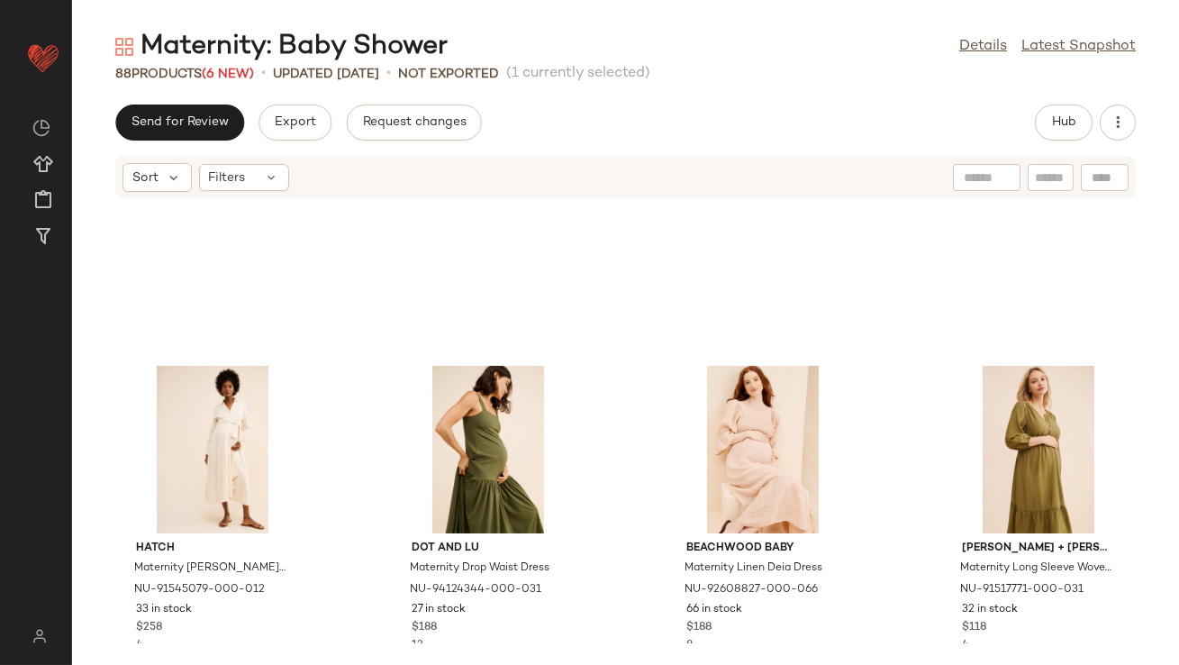
scroll to position [3450, 0]
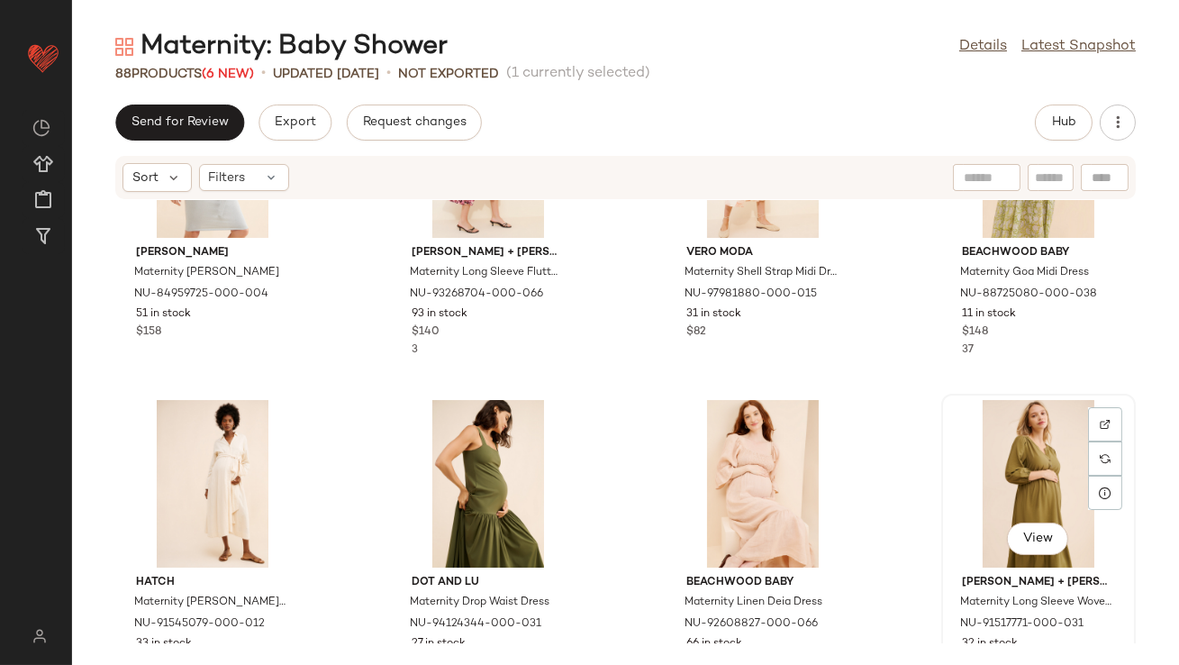
click at [970, 491] on div "View" at bounding box center [1038, 484] width 182 height 168
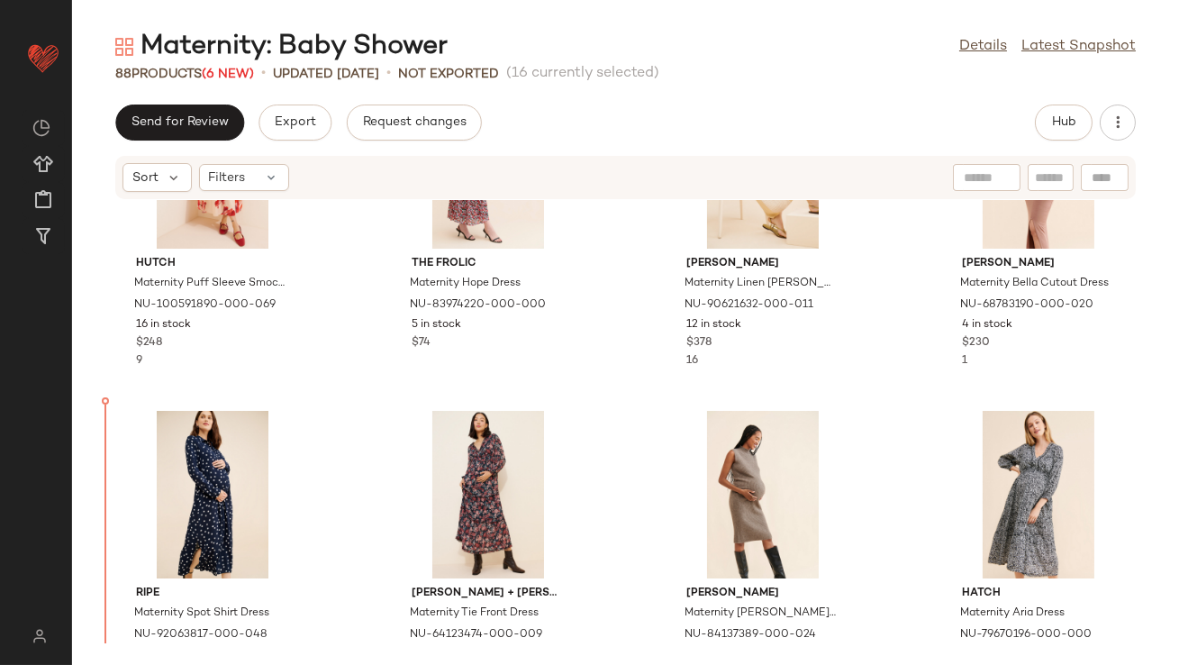
scroll to position [1939, 0]
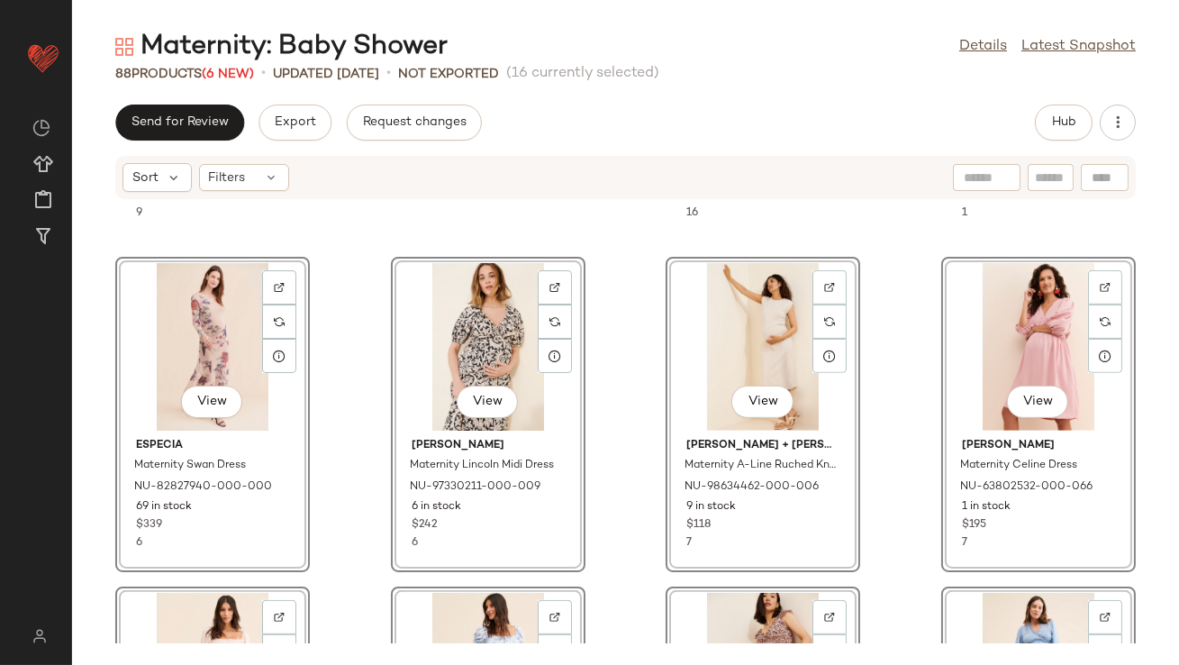
click at [321, 300] on div "Hutch Maternity Puff Sleeve Smocked Dress NU-100591890-000-069 16 in stock $248…" at bounding box center [625, 421] width 1107 height 443
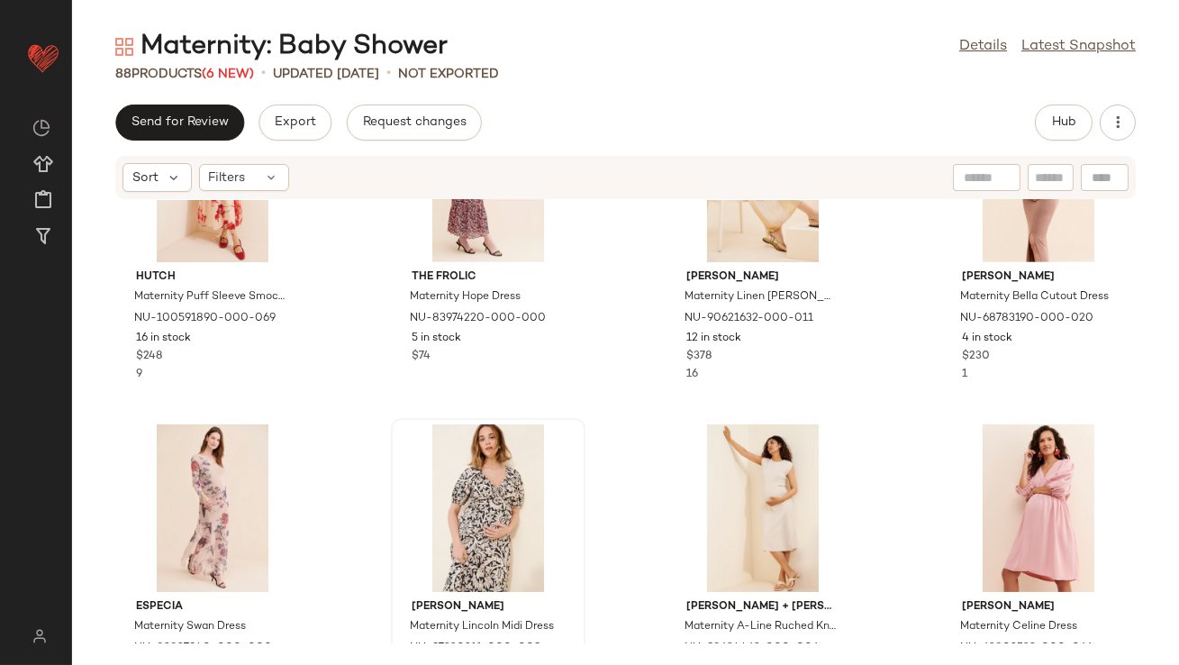
scroll to position [1793, 0]
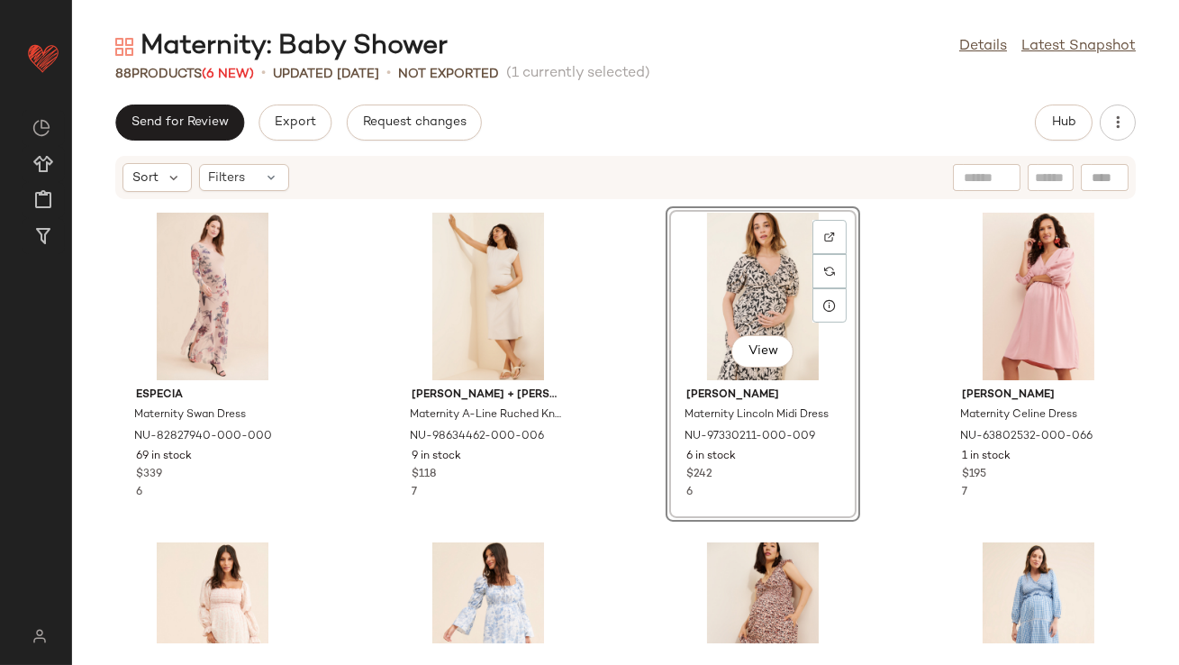
scroll to position [2115, 0]
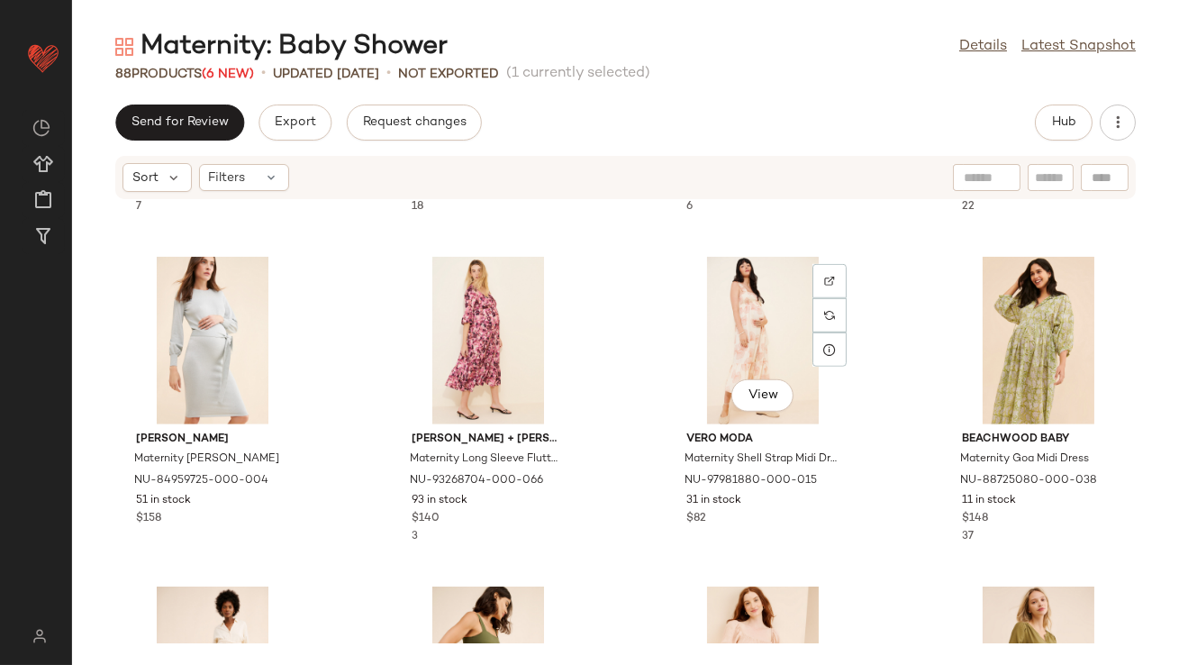
scroll to position [2654, 0]
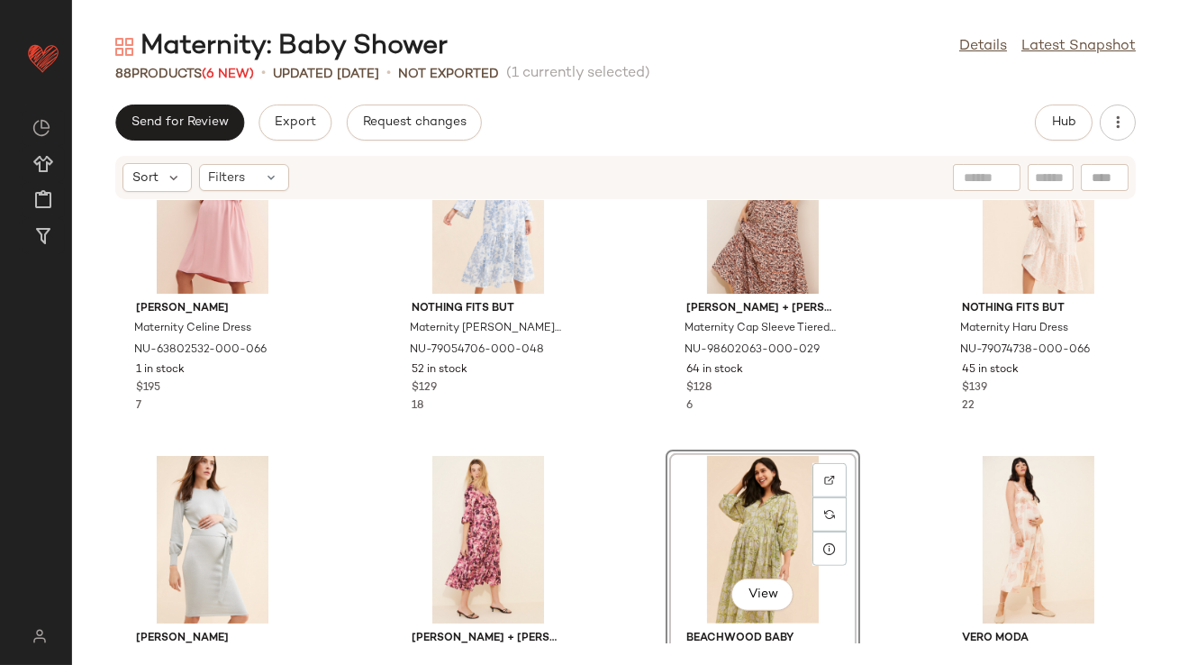
scroll to position [2530, 0]
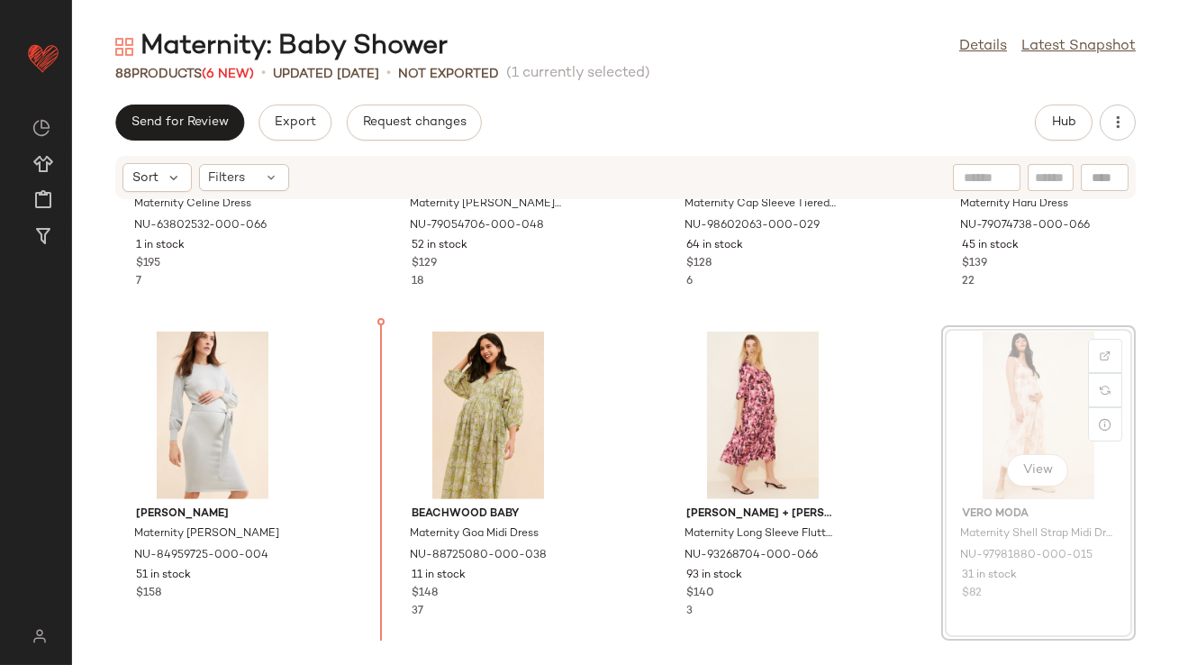
drag, startPoint x: 1037, startPoint y: 403, endPoint x: 1026, endPoint y: 403, distance: 10.8
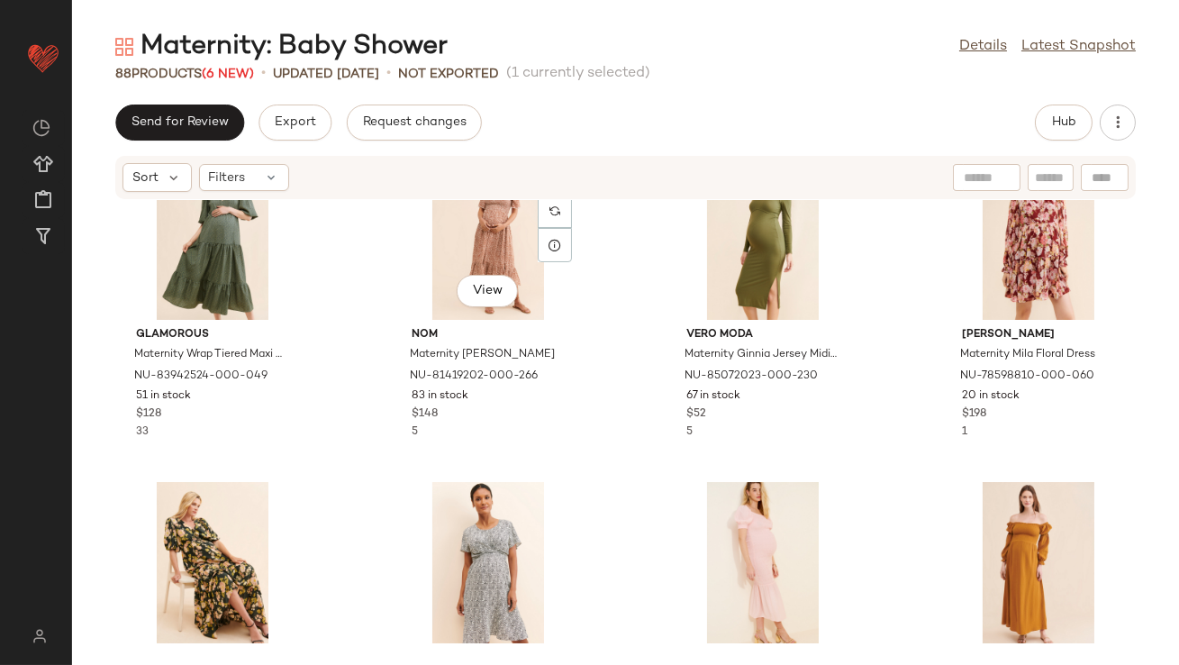
scroll to position [4105, 0]
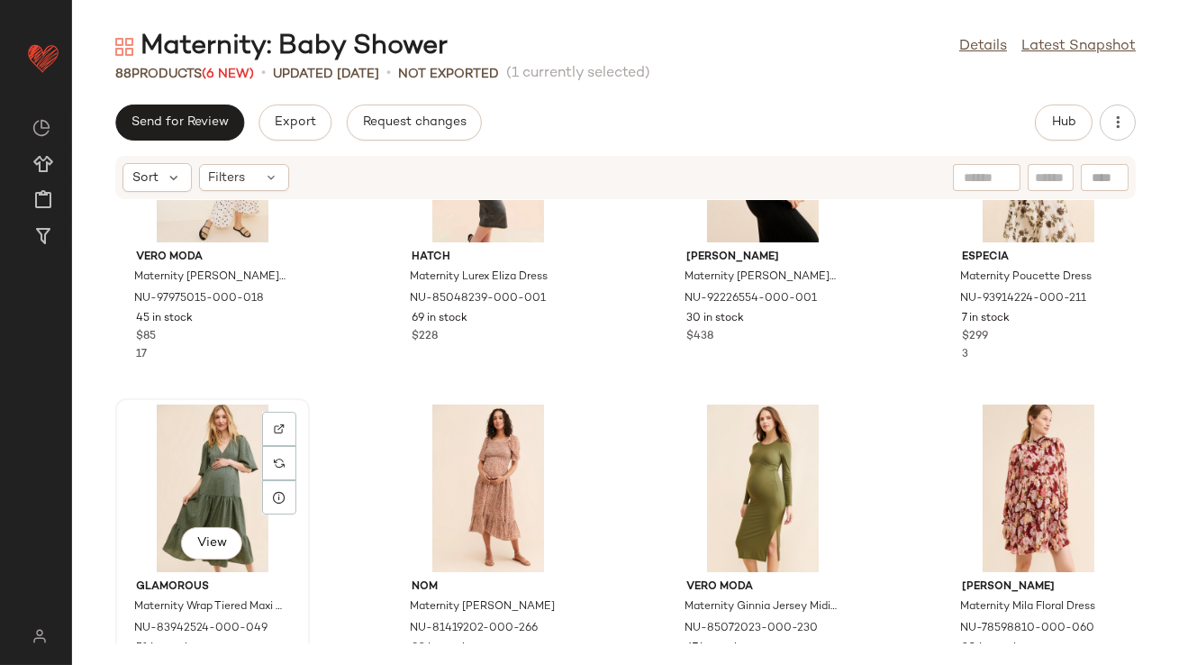
click at [191, 485] on div "View" at bounding box center [213, 488] width 182 height 168
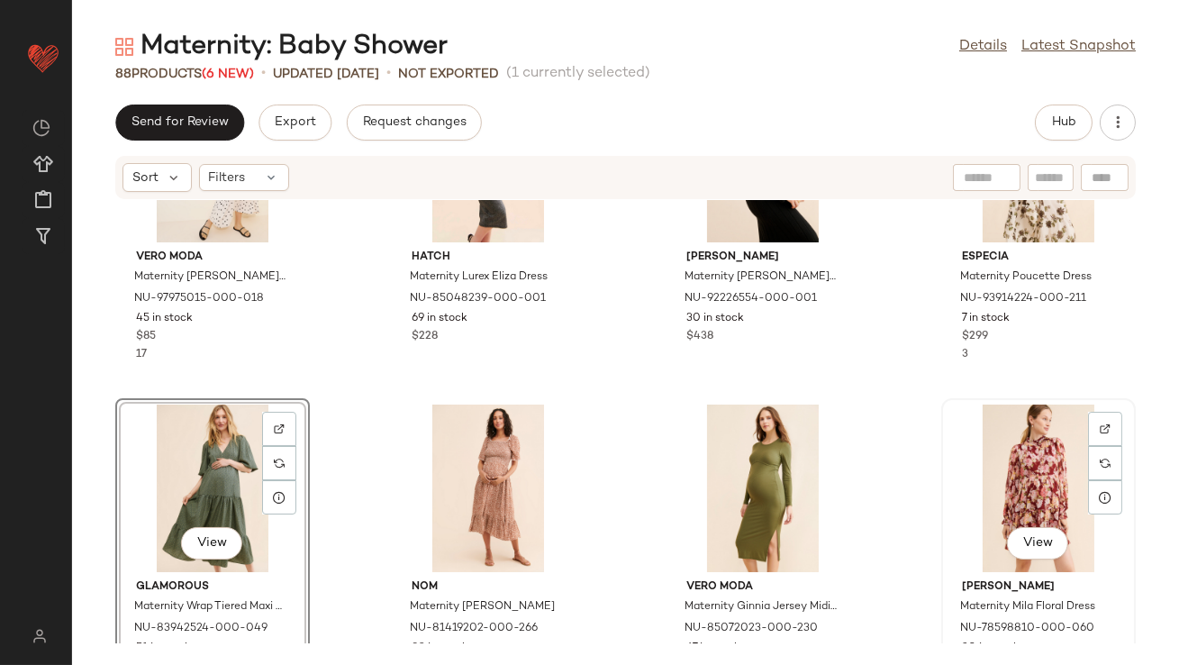
click at [1018, 455] on div "View" at bounding box center [1038, 488] width 182 height 168
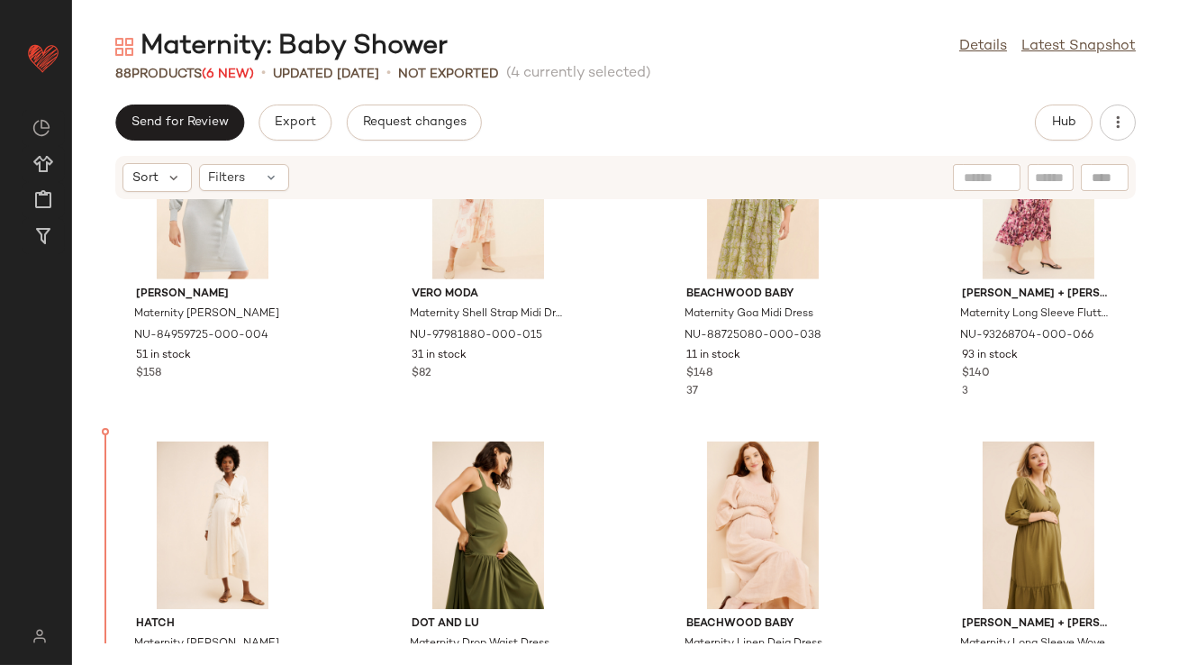
scroll to position [2859, 0]
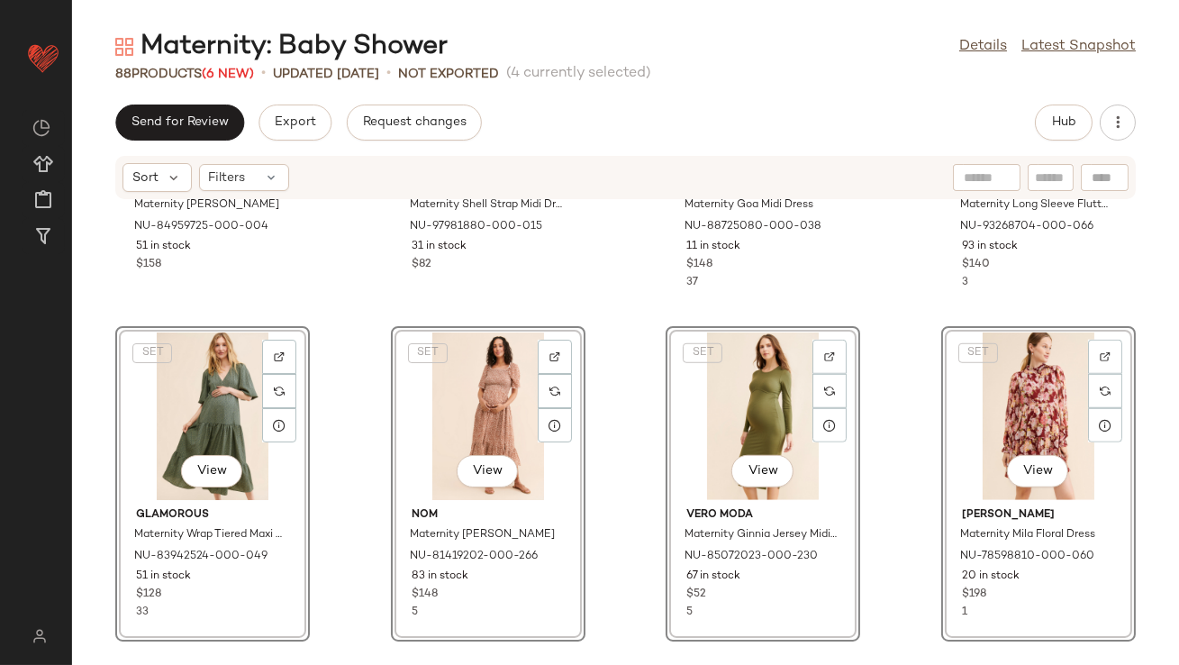
click at [325, 307] on div "Callahan Maternity Ellen Dress NU-84959725-000-004 51 in stock $158 Vero Moda M…" at bounding box center [625, 421] width 1107 height 443
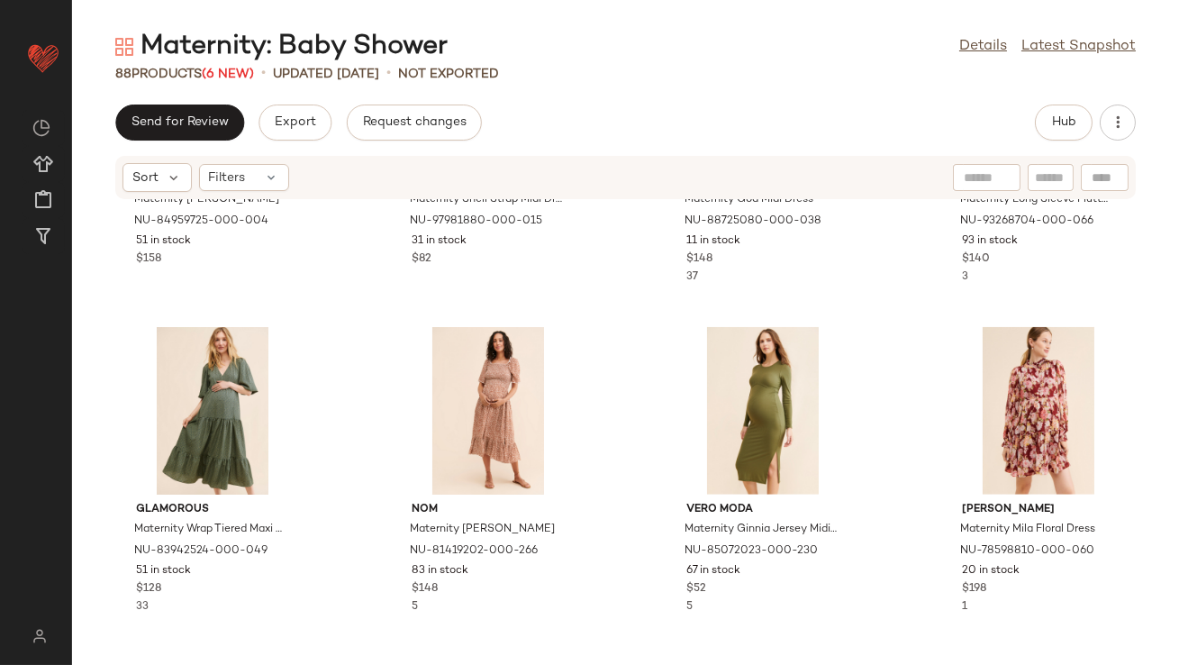
scroll to position [2805, 0]
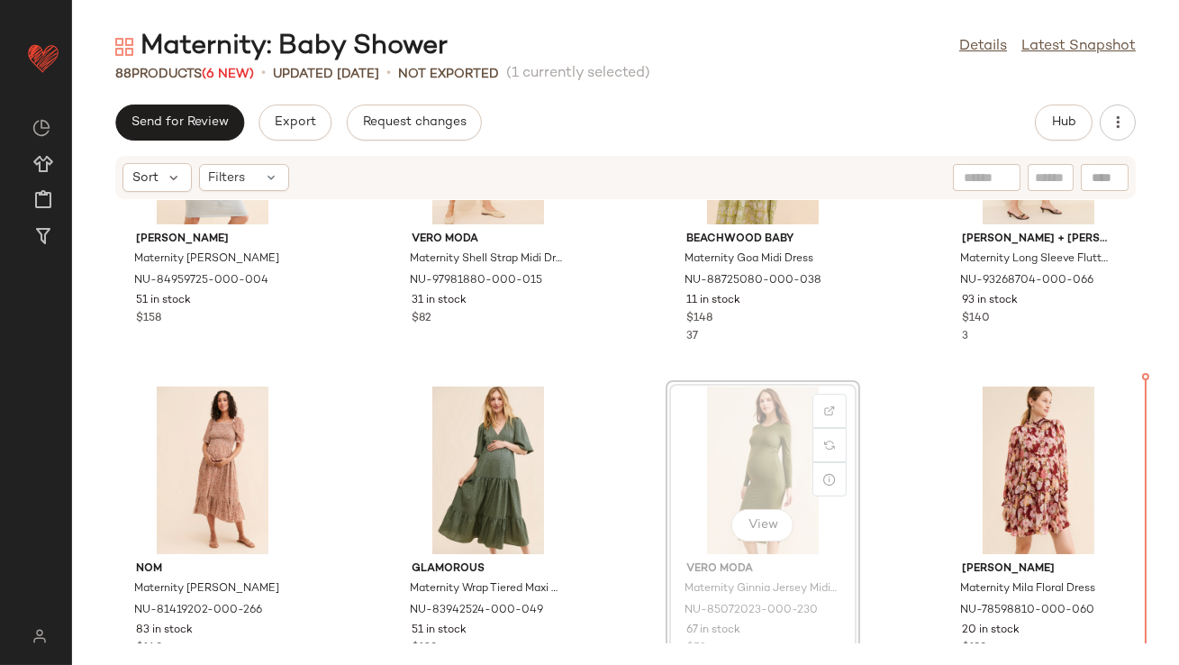
drag, startPoint x: 754, startPoint y: 446, endPoint x: 1178, endPoint y: 463, distance: 424.5
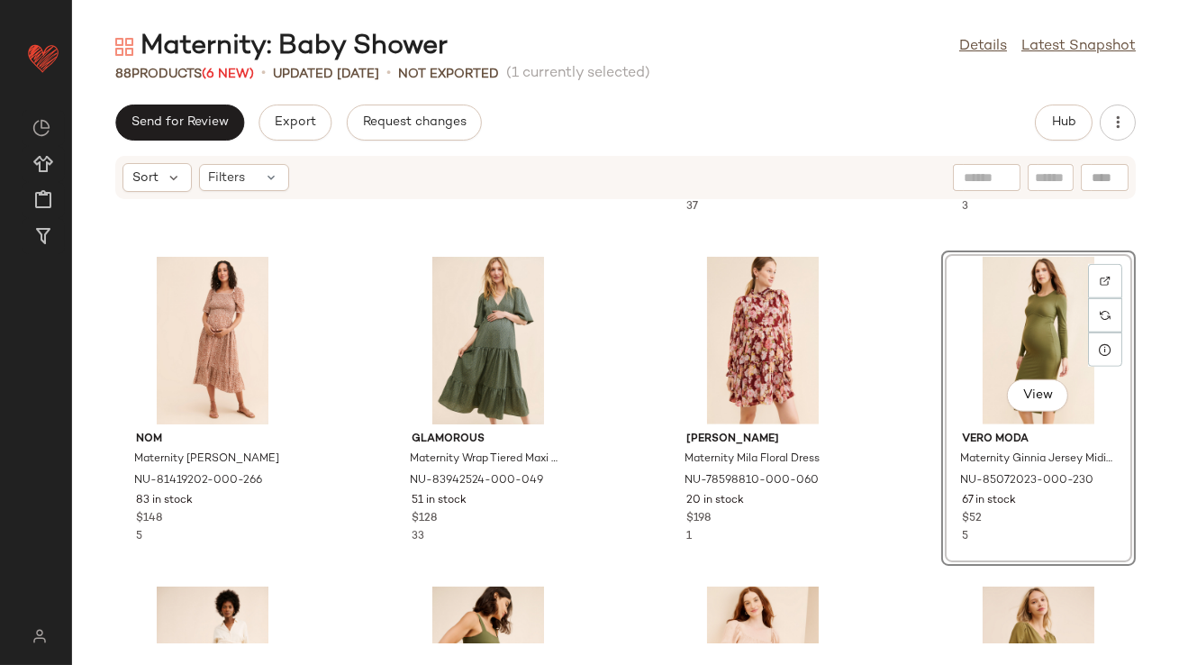
scroll to position [3080, 0]
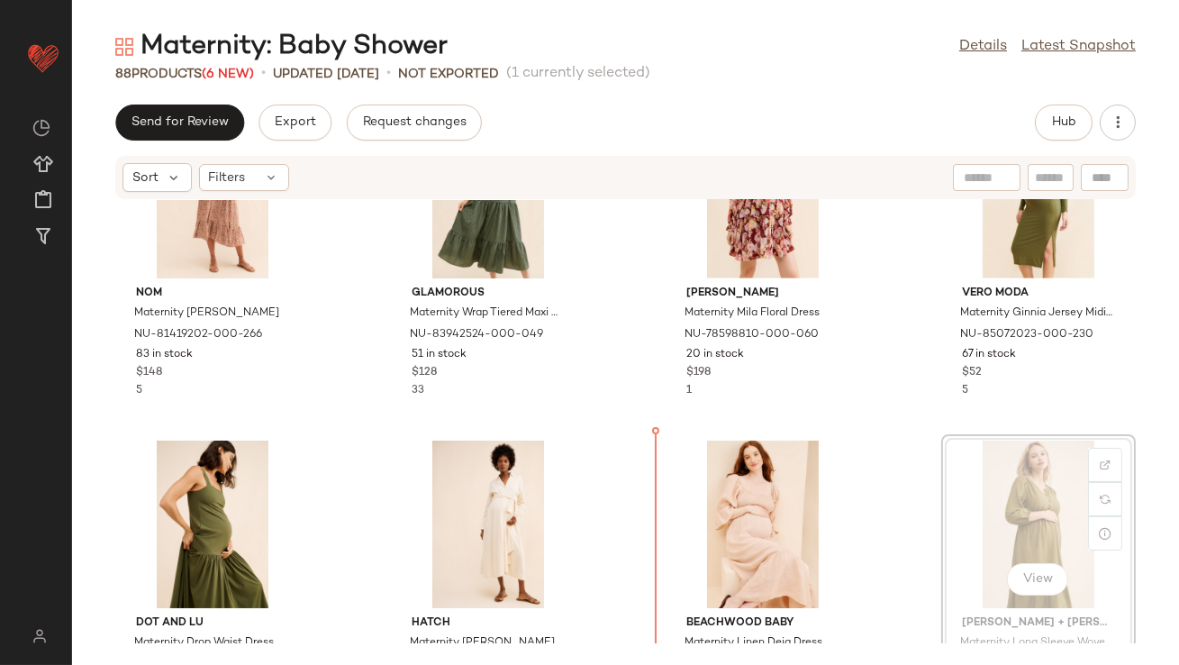
drag, startPoint x: 986, startPoint y: 503, endPoint x: 975, endPoint y: 503, distance: 10.8
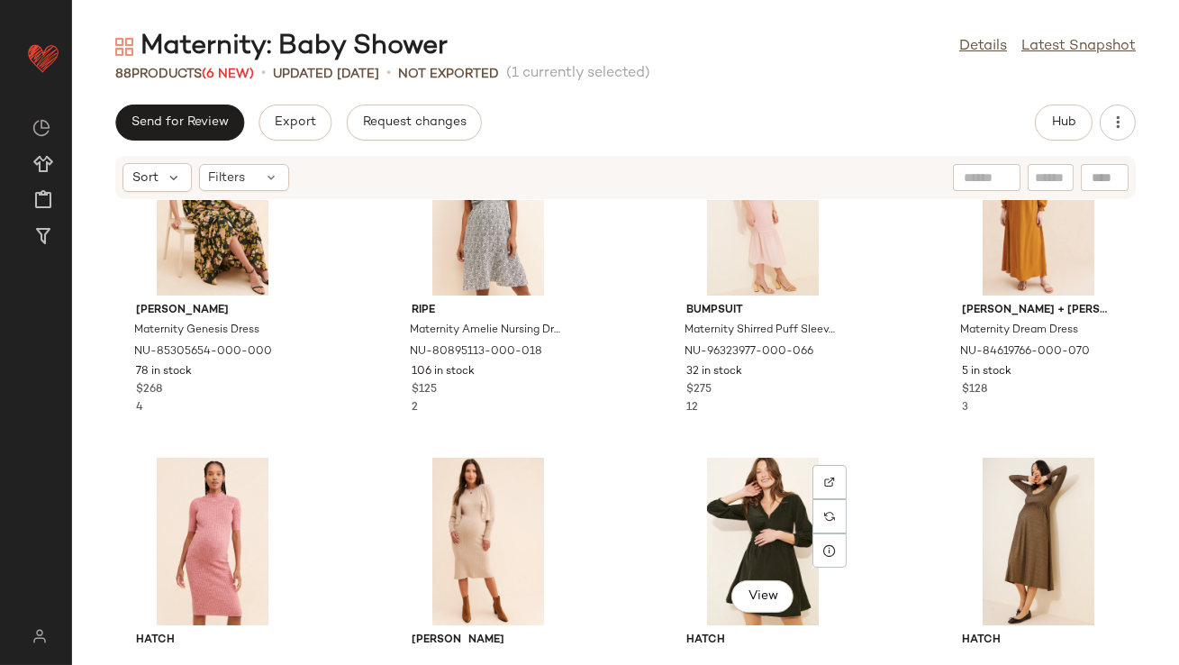
scroll to position [4679, 0]
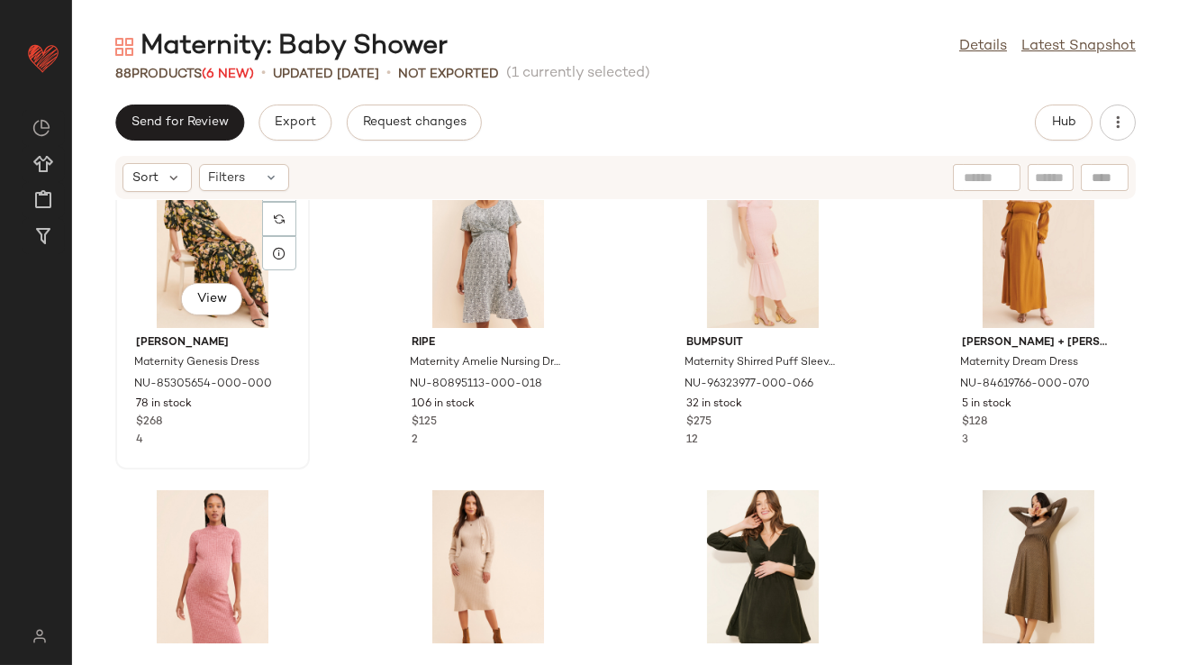
click at [231, 259] on div "View" at bounding box center [213, 244] width 182 height 168
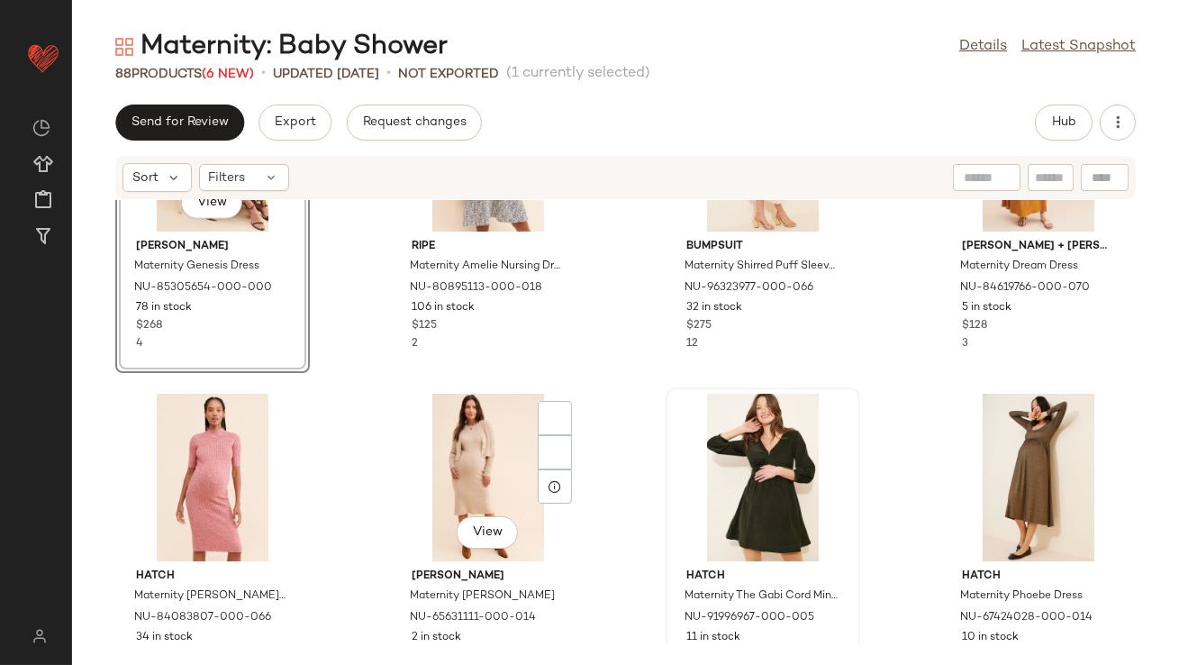
scroll to position [4791, 0]
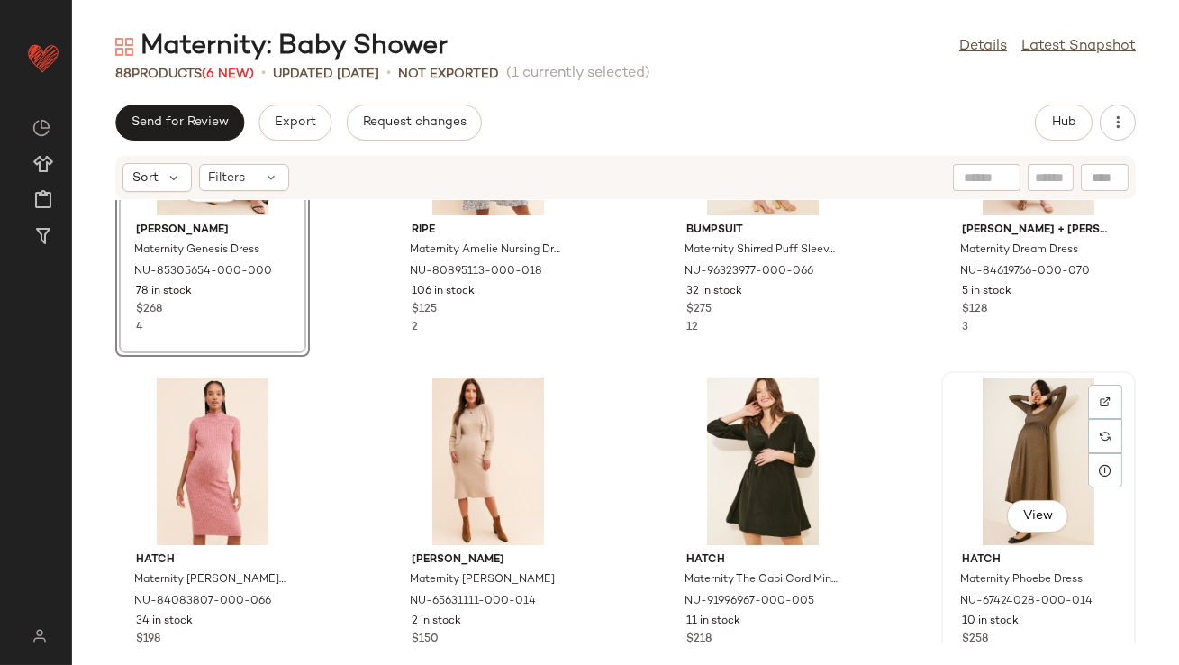
click at [984, 417] on div "View" at bounding box center [1038, 461] width 182 height 168
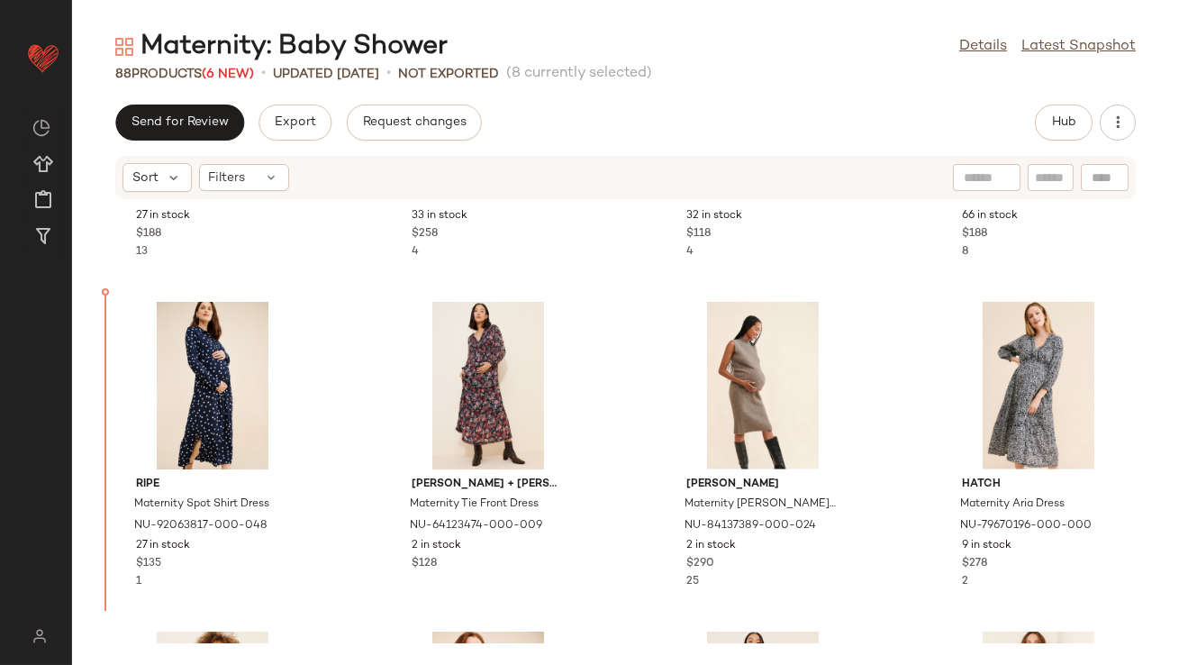
scroll to position [3612, 0]
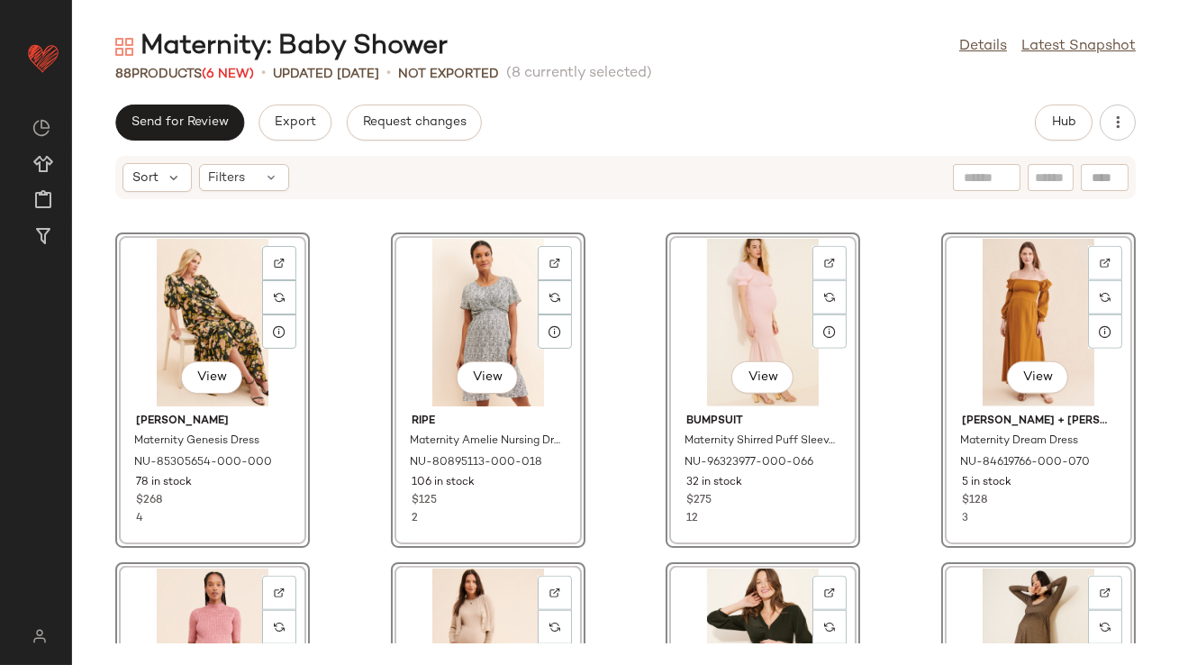
click at [368, 371] on div "Dot and Lu Maternity Drop Waist Dress NU-94124344-000-031 27 in stock $188 13 H…" at bounding box center [625, 421] width 1107 height 443
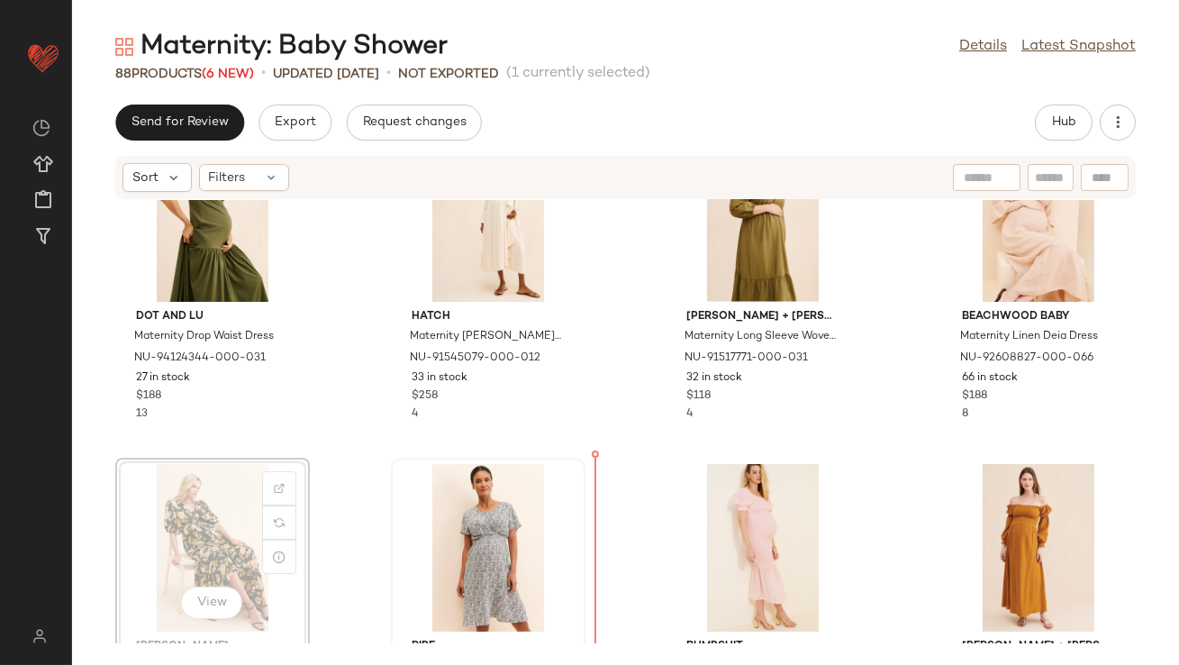
scroll to position [3391, 0]
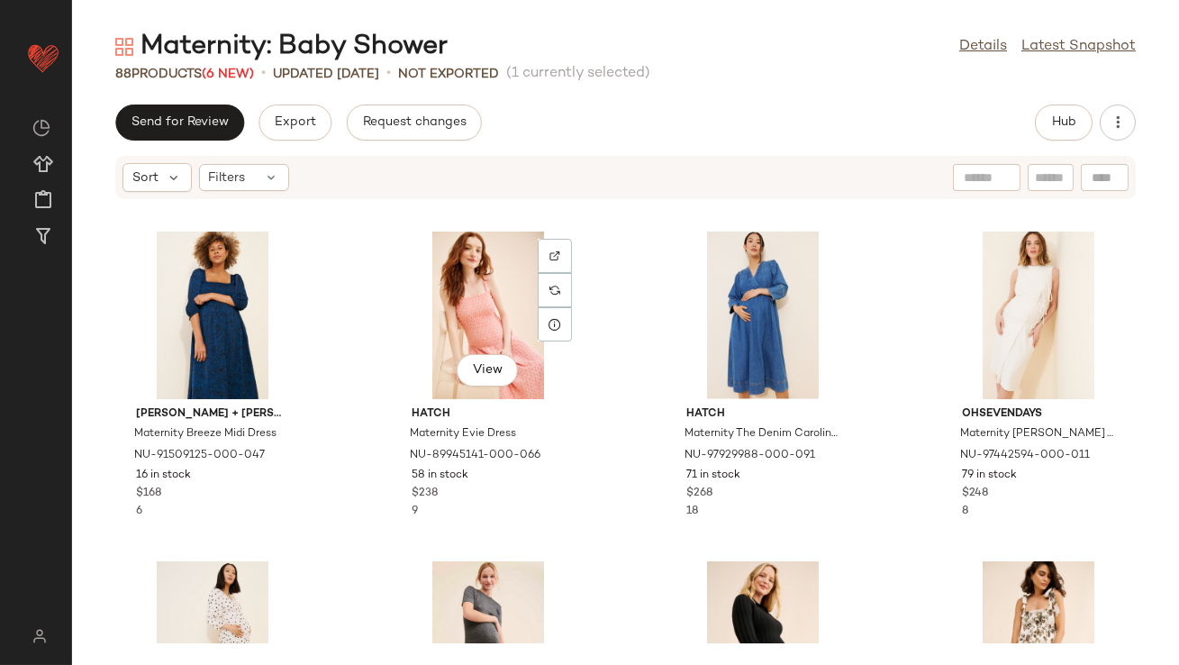
scroll to position [4591, 0]
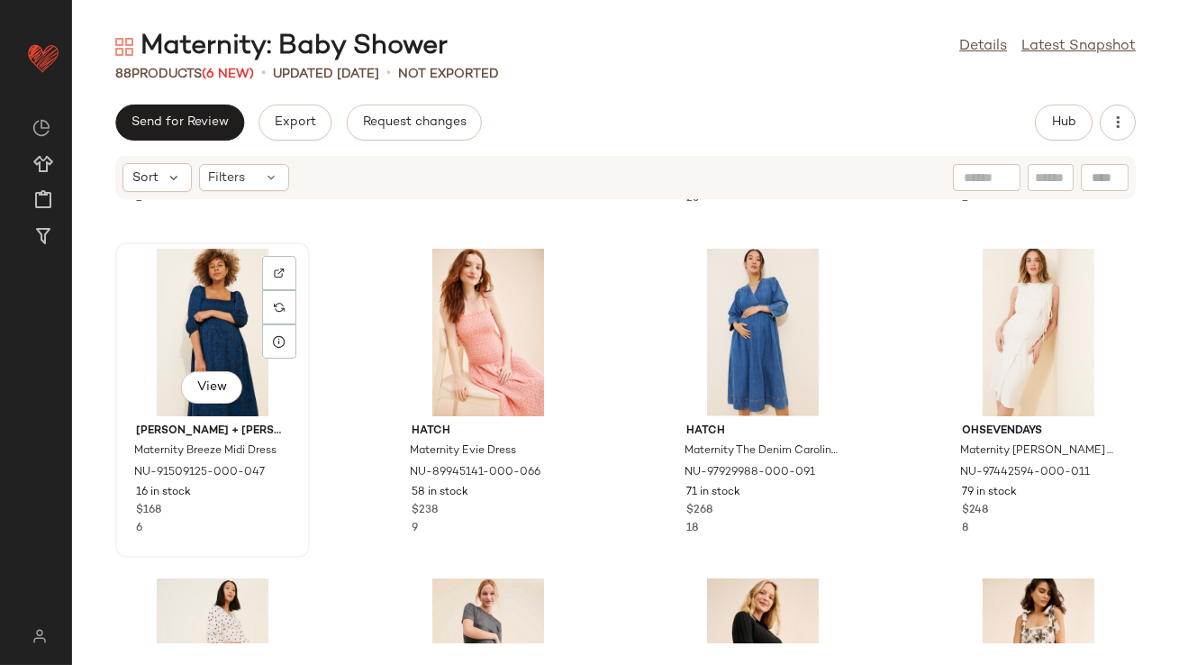
click at [211, 304] on div "View" at bounding box center [213, 333] width 182 height 168
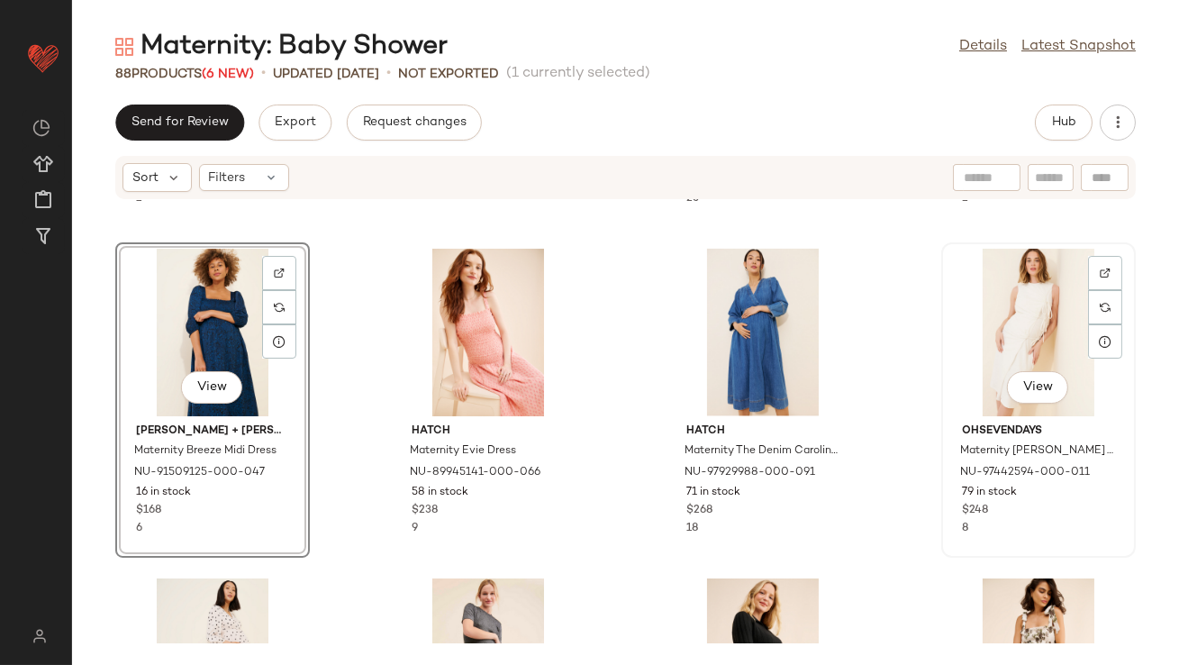
click at [1002, 300] on div "View" at bounding box center [1038, 333] width 182 height 168
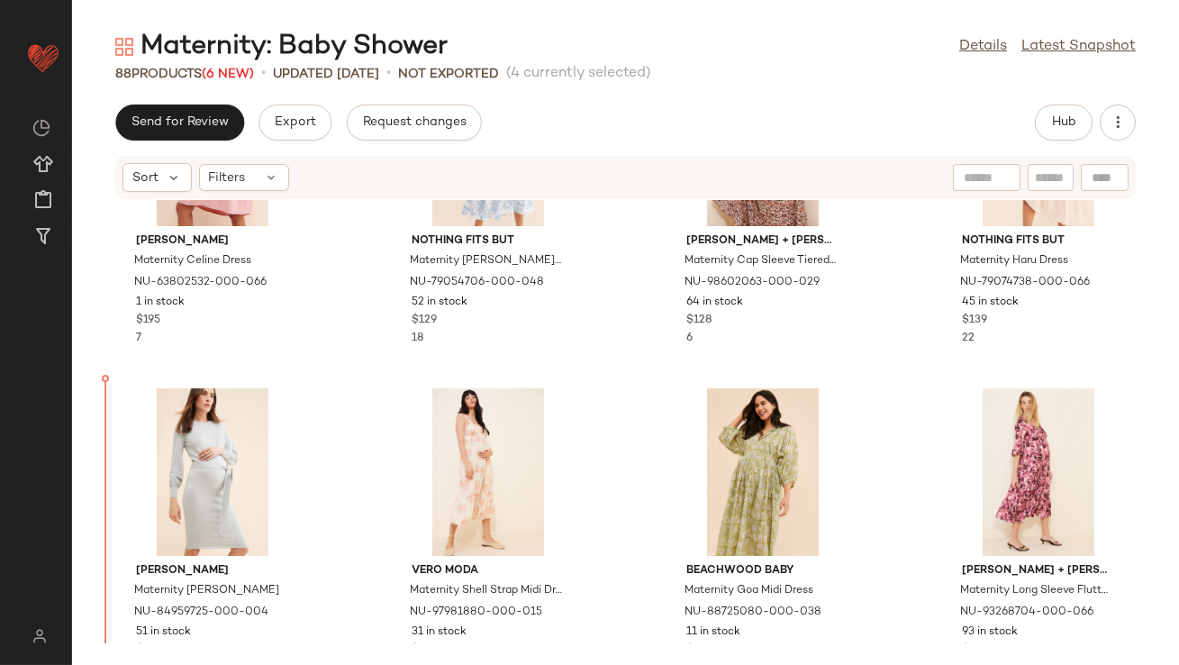
scroll to position [2473, 0]
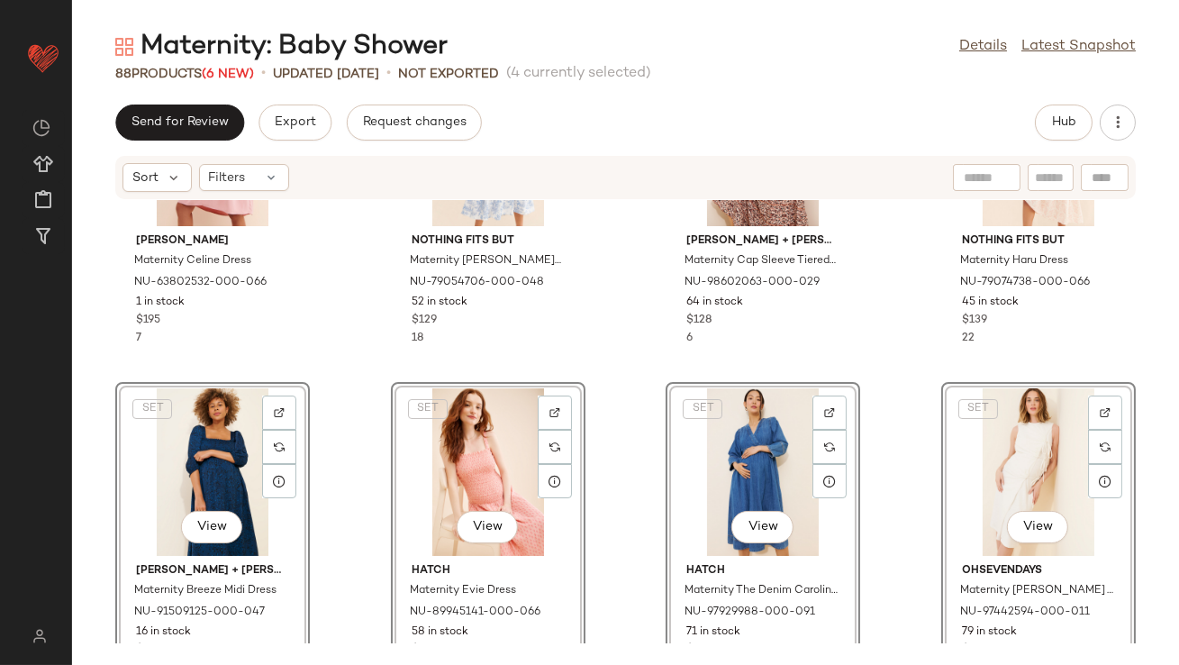
click at [349, 354] on div "Emilia George Maternity Celine Dress NU-63802532-000-066 1 in stock $195 7 Noth…" at bounding box center [625, 421] width 1107 height 443
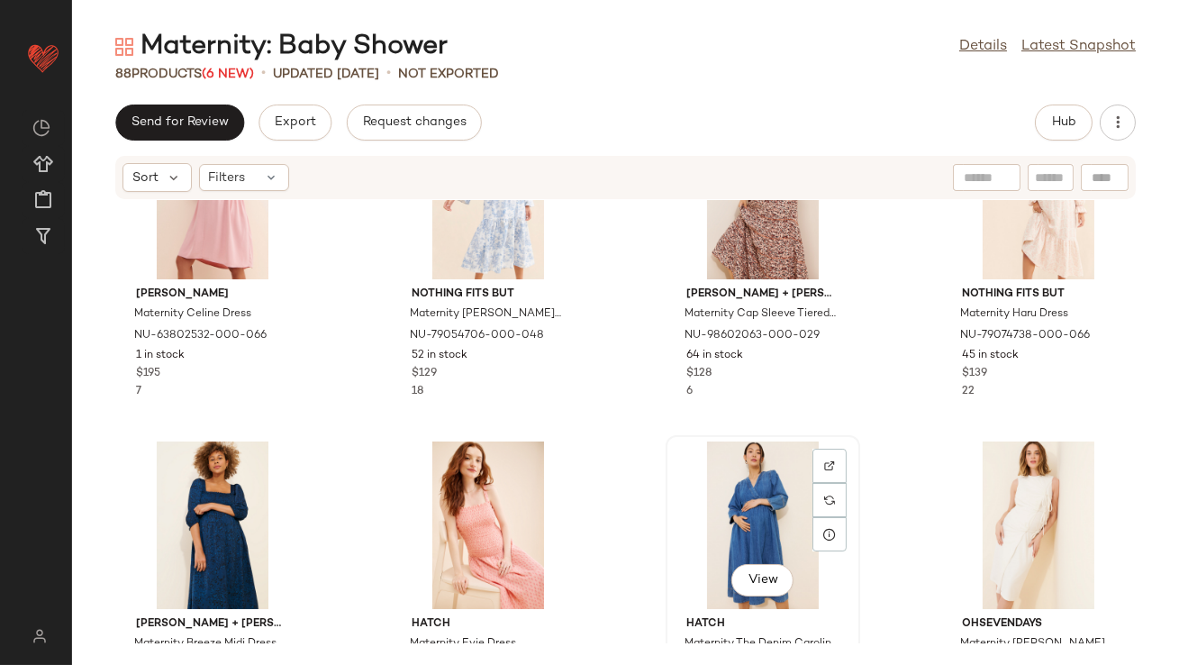
scroll to position [2403, 0]
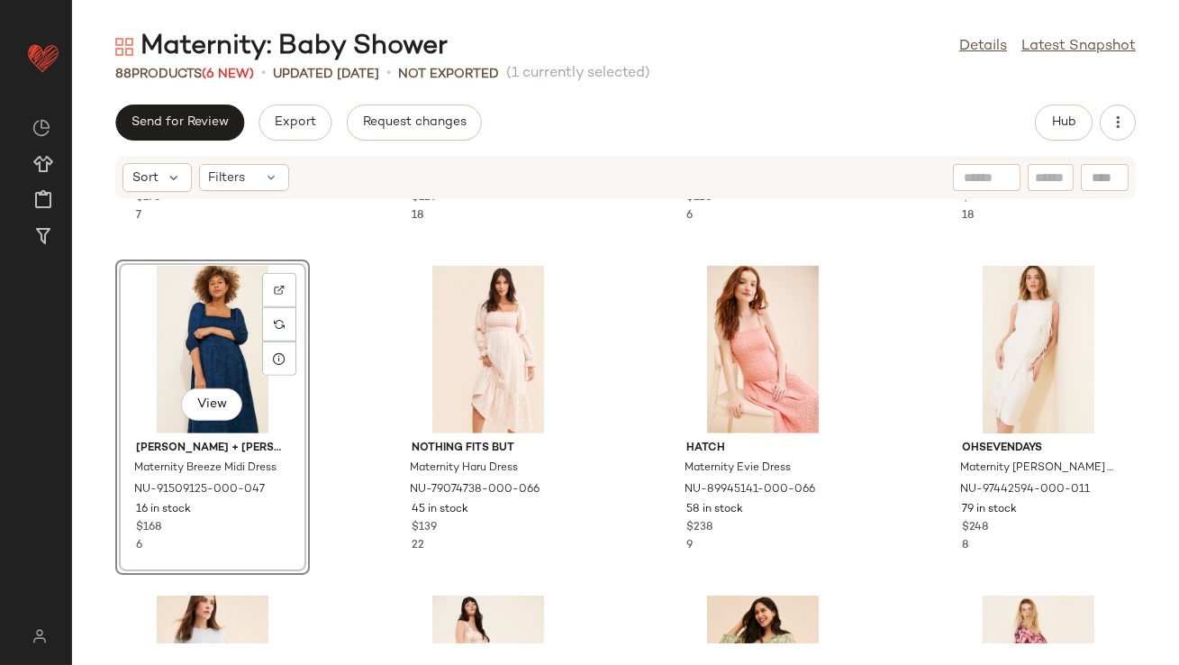
scroll to position [2671, 0]
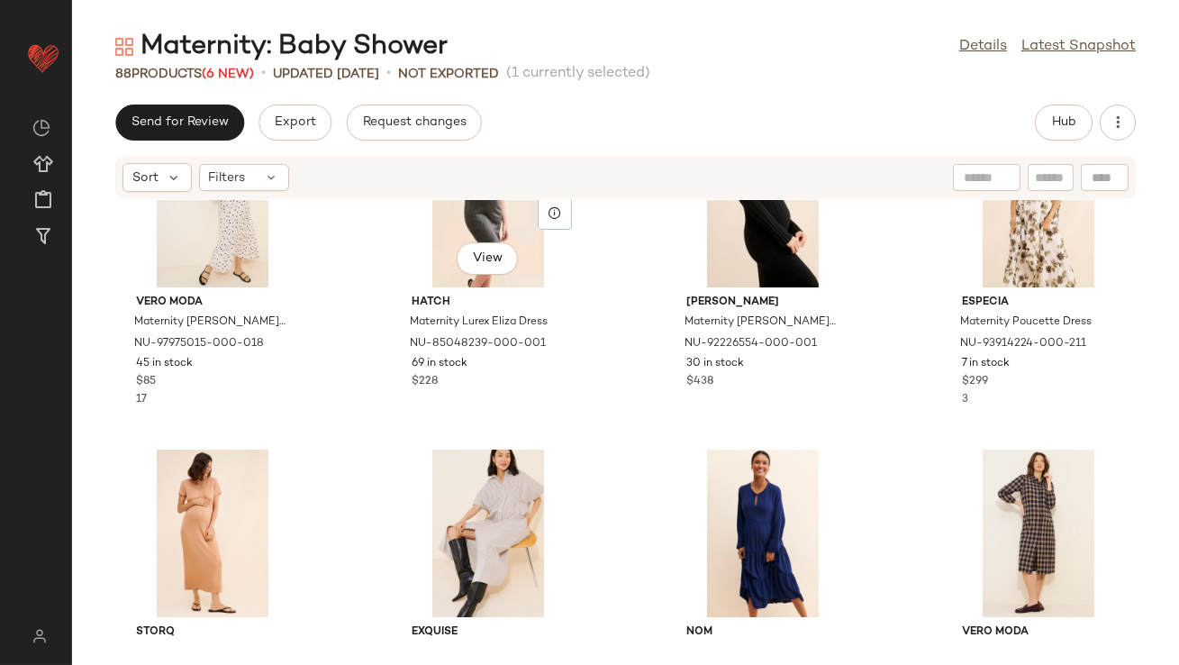
scroll to position [5054, 0]
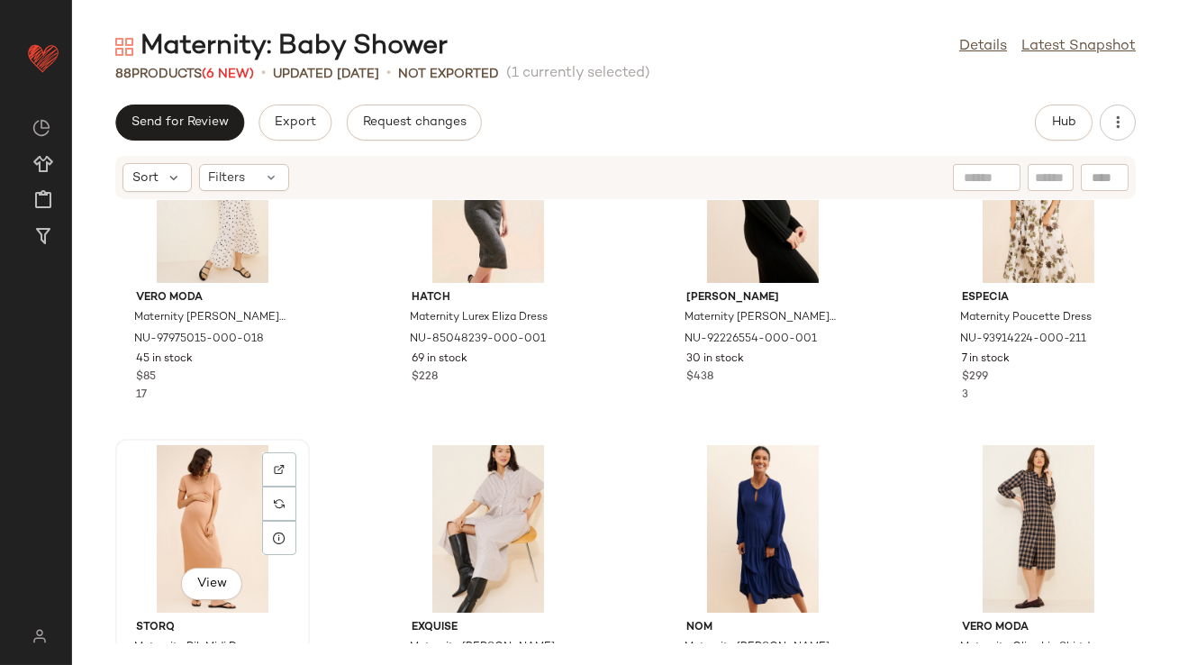
click at [208, 495] on div "View" at bounding box center [213, 529] width 182 height 168
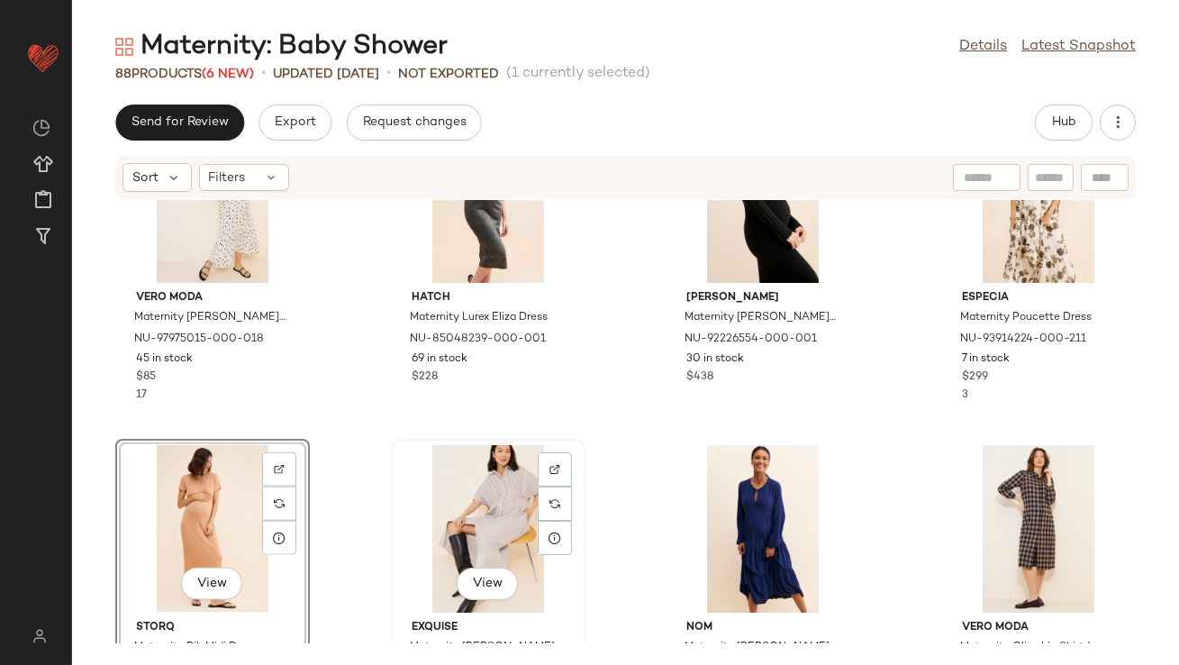
click at [485, 476] on div "View" at bounding box center [488, 529] width 182 height 168
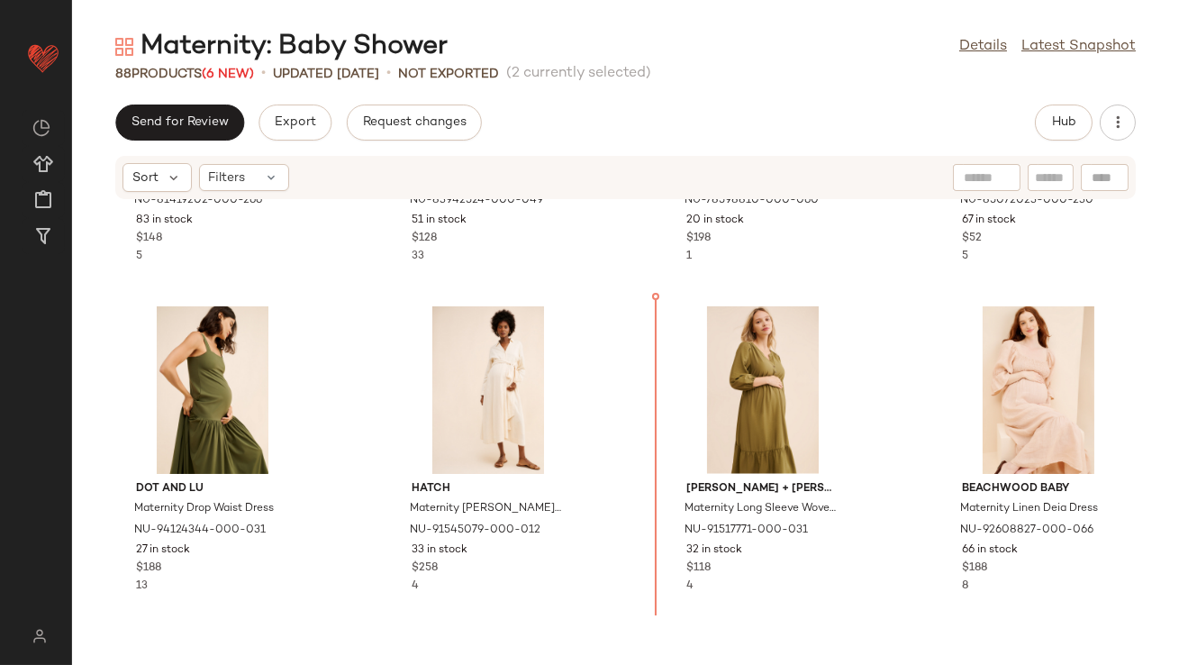
scroll to position [3598, 0]
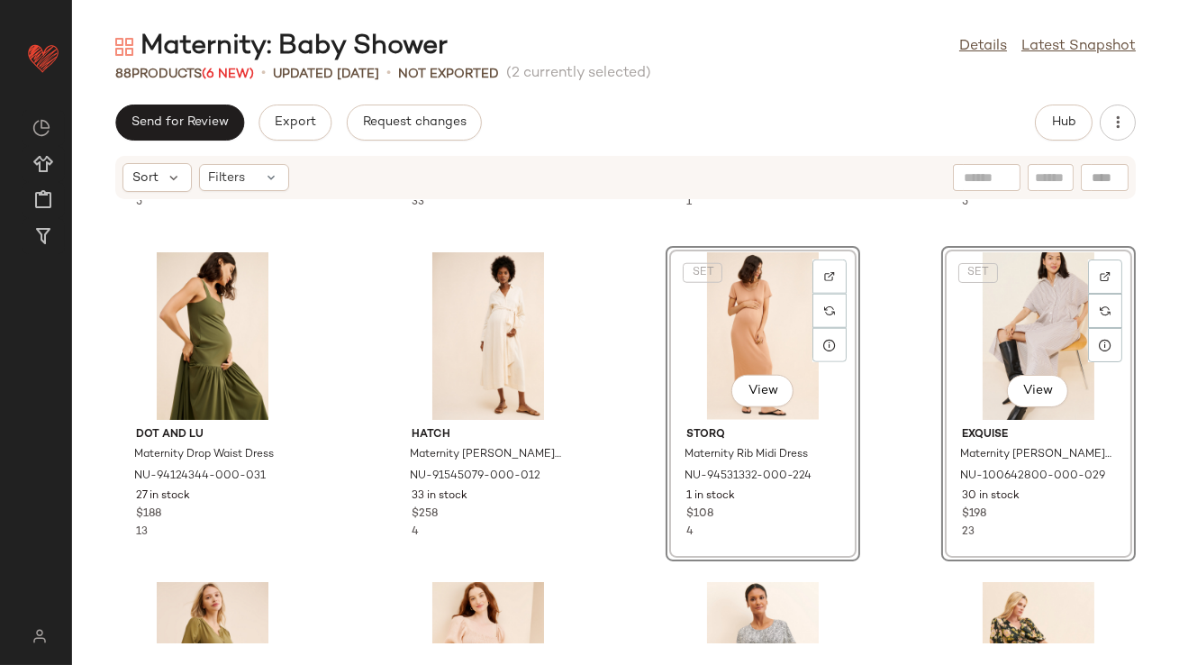
click at [625, 515] on div "nom Maternity Raquel Dress NU-81419202-000-266 83 in stock $148 5 Glamorous Mat…" at bounding box center [625, 421] width 1107 height 443
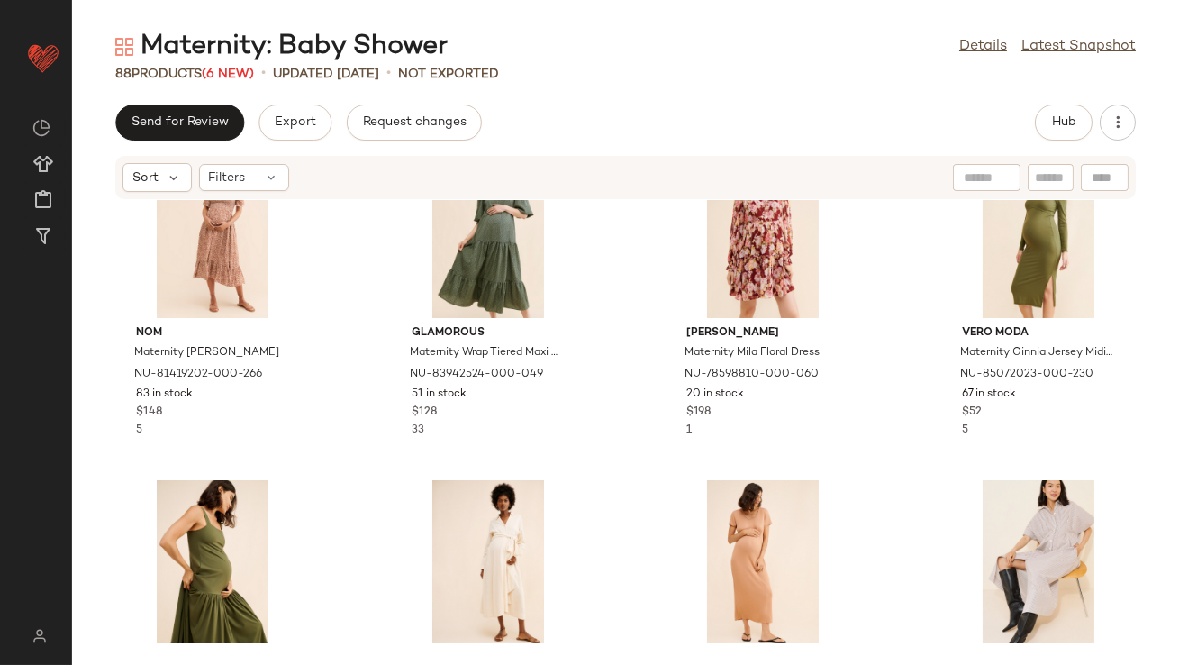
scroll to position [3662, 0]
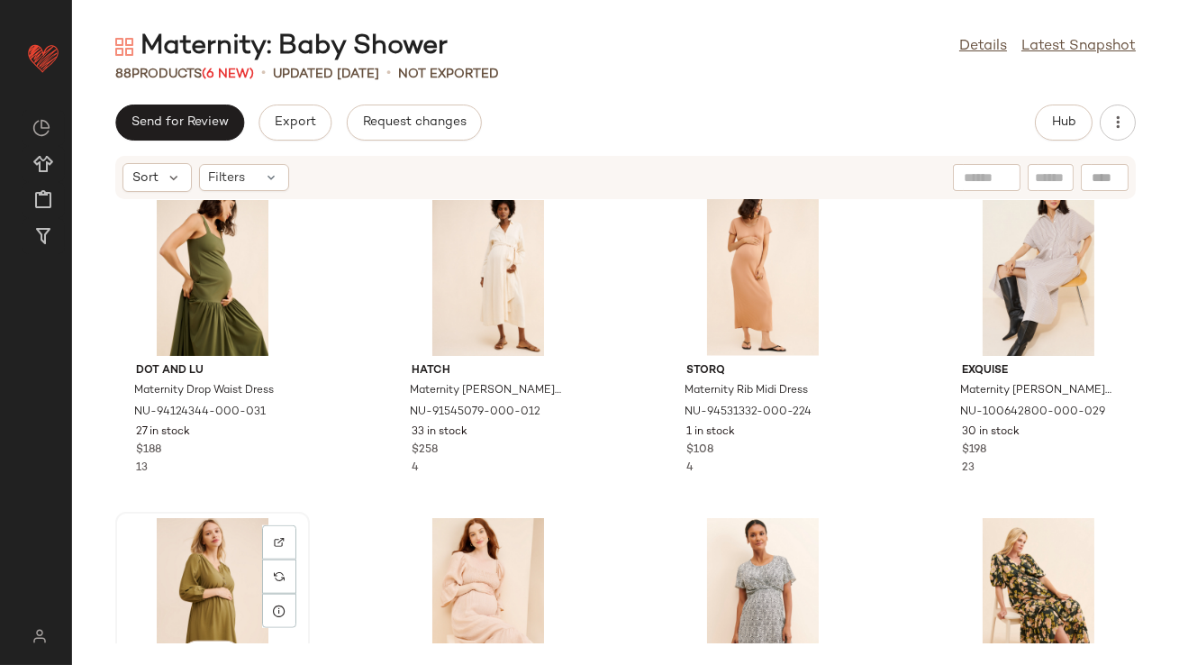
click at [182, 576] on div "View" at bounding box center [213, 602] width 182 height 168
click at [416, 559] on div at bounding box center [488, 602] width 182 height 168
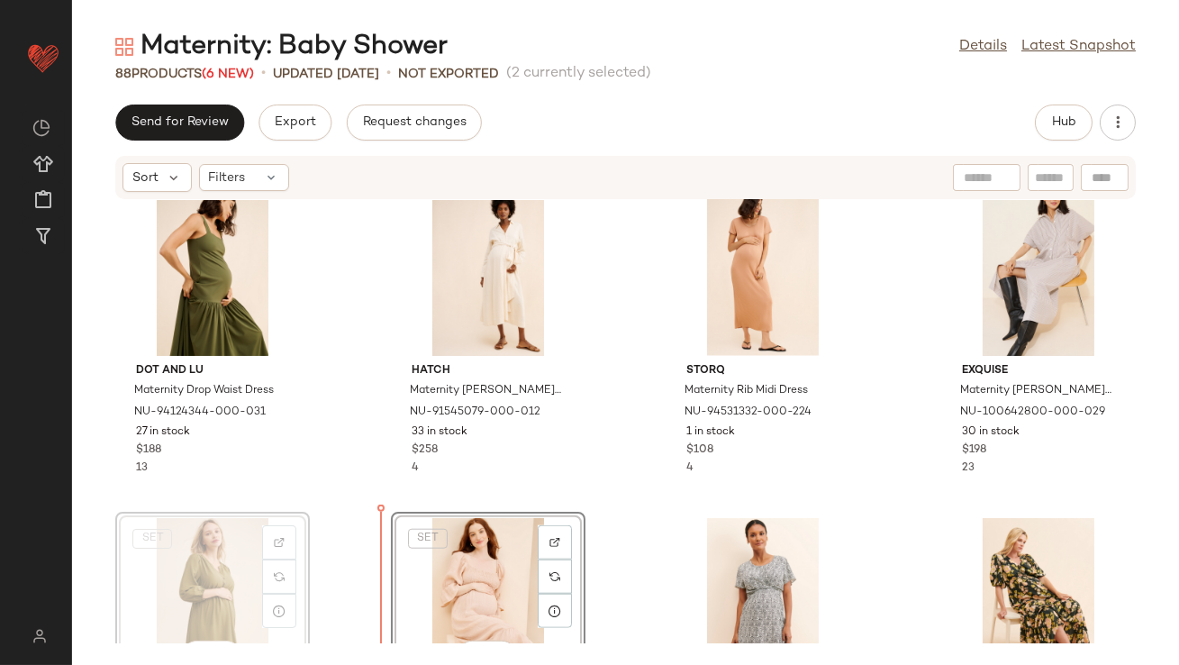
scroll to position [3678, 0]
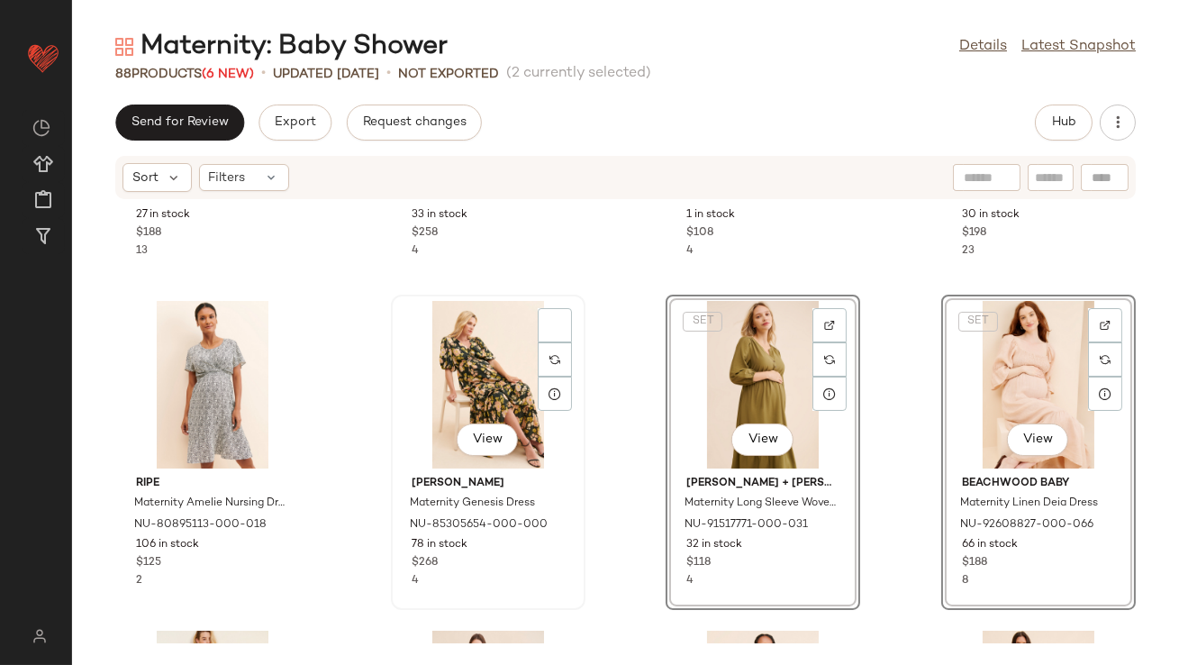
scroll to position [3771, 0]
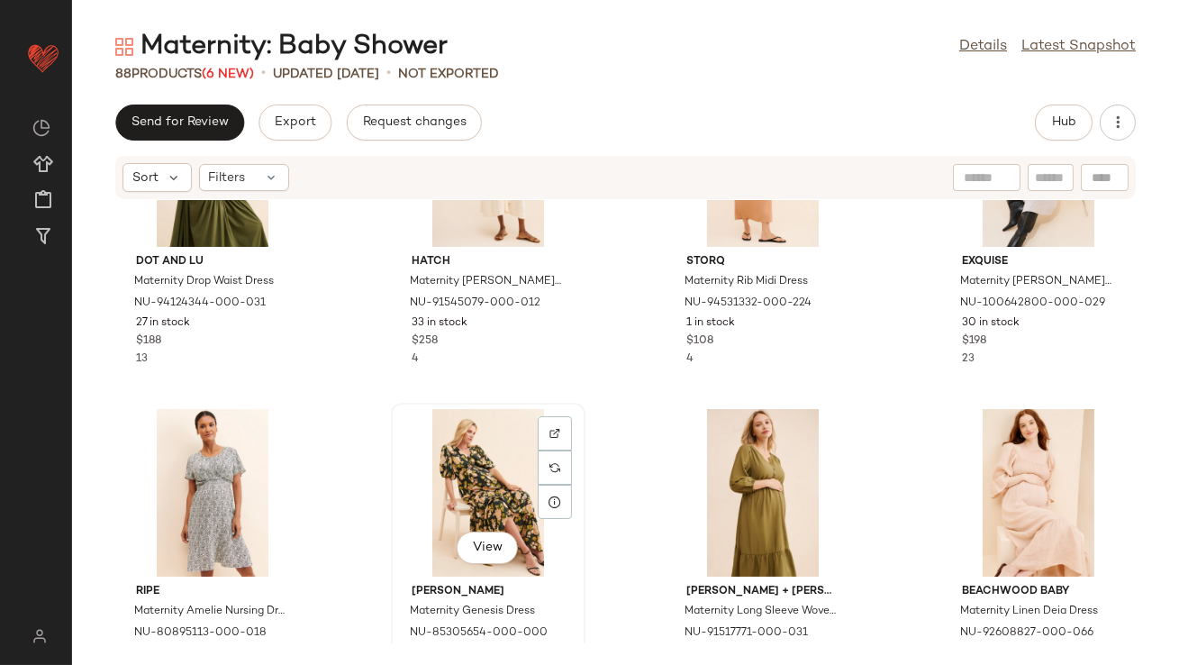
click at [400, 418] on div "View" at bounding box center [488, 493] width 182 height 168
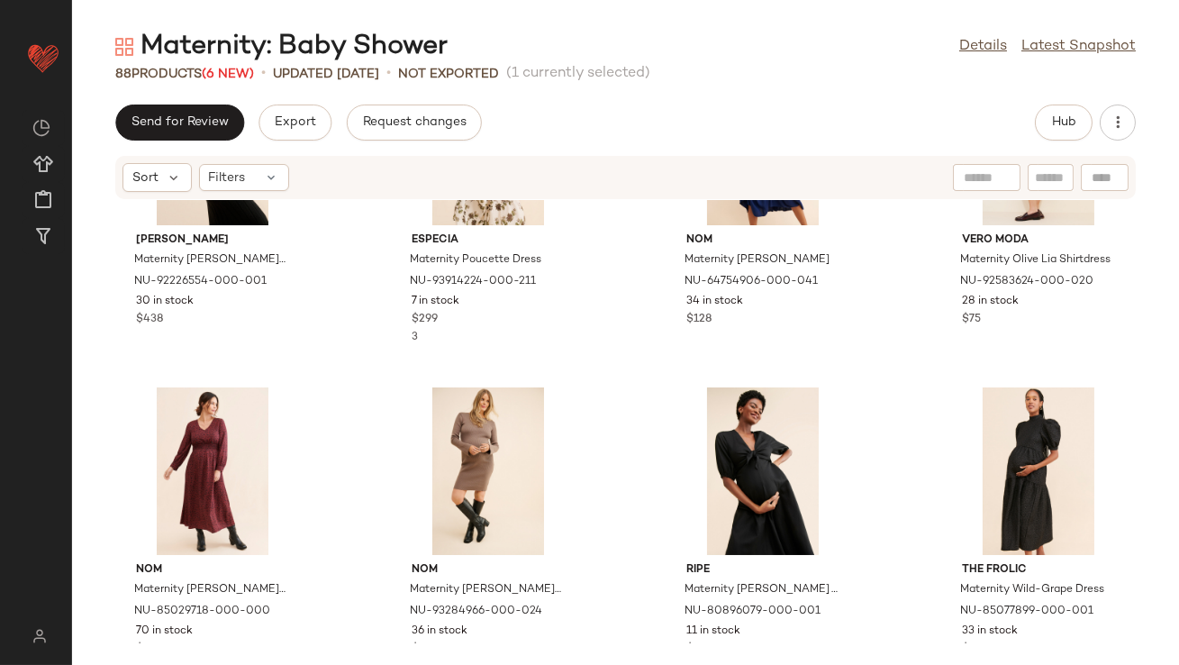
scroll to position [5566, 0]
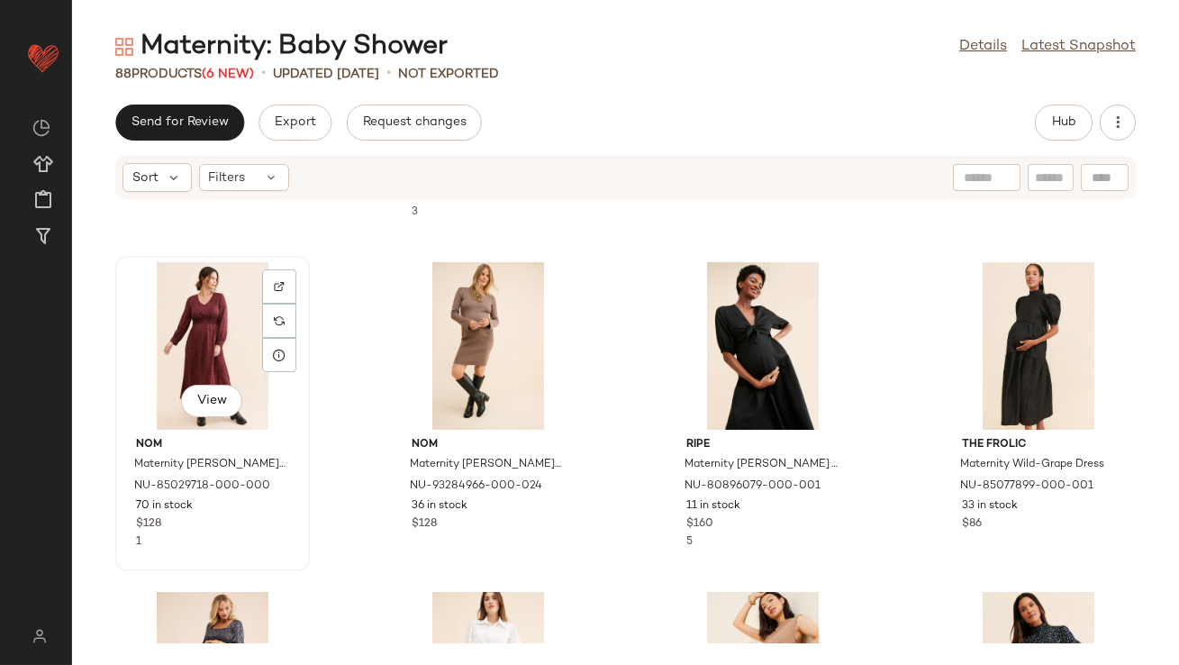
click at [176, 348] on div "View" at bounding box center [213, 346] width 182 height 168
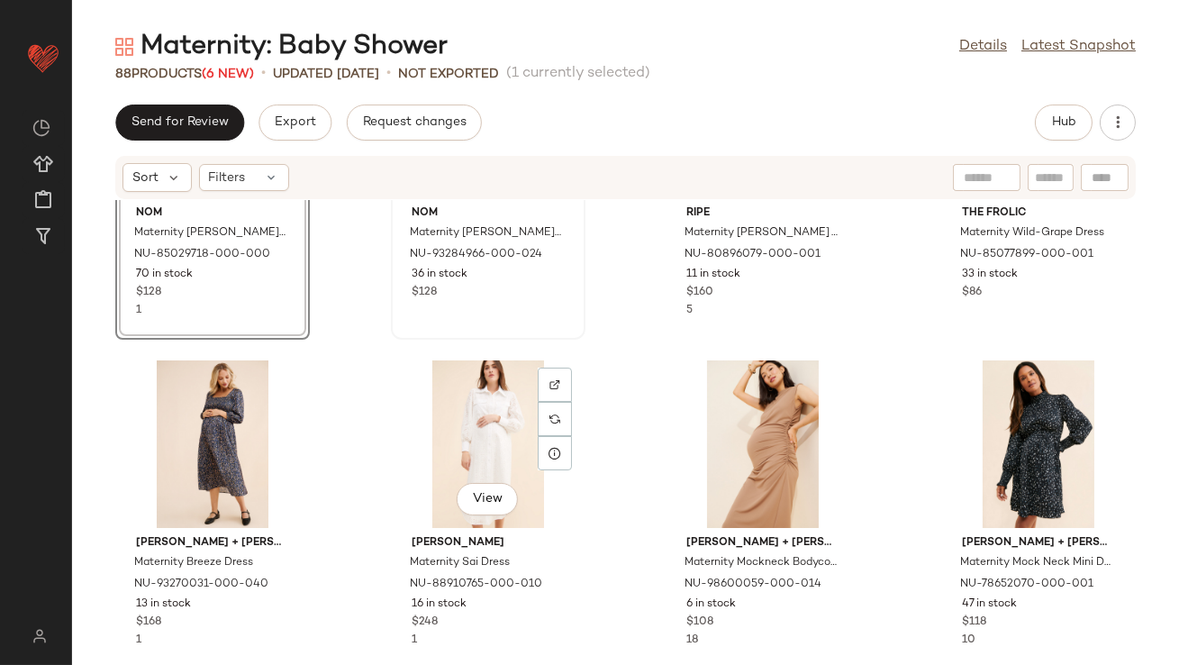
scroll to position [5774, 0]
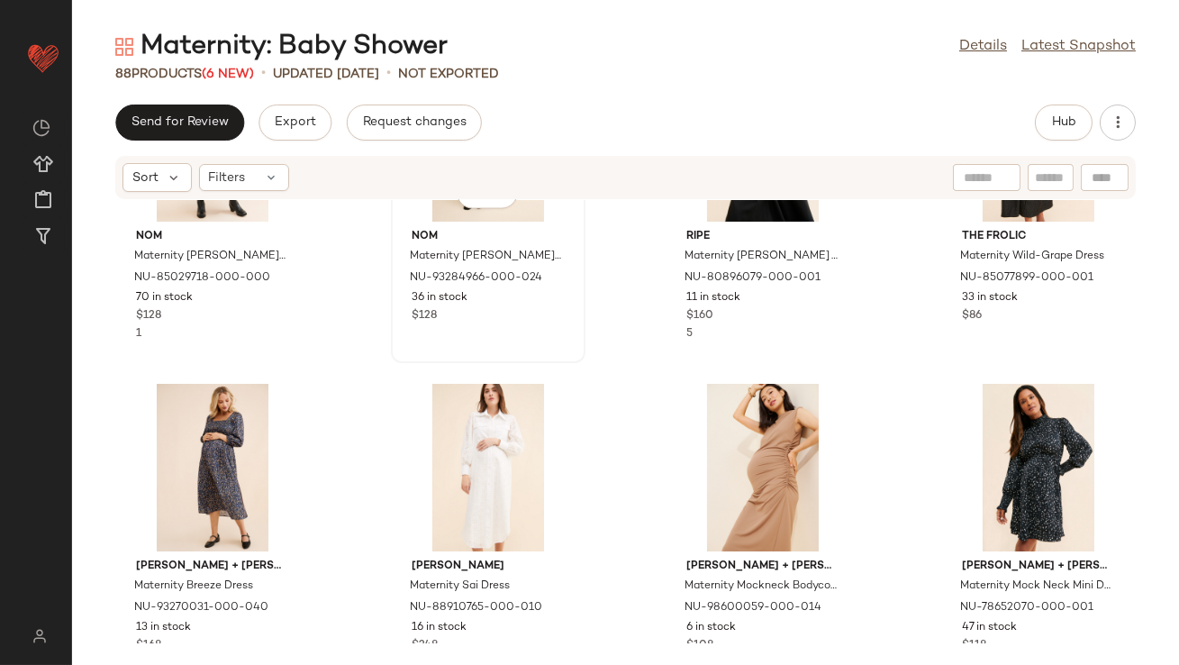
click at [562, 349] on div "View nom Maternity Hudson Dress NU-93284966-000-024 36 in stock $128" at bounding box center [488, 206] width 191 height 312
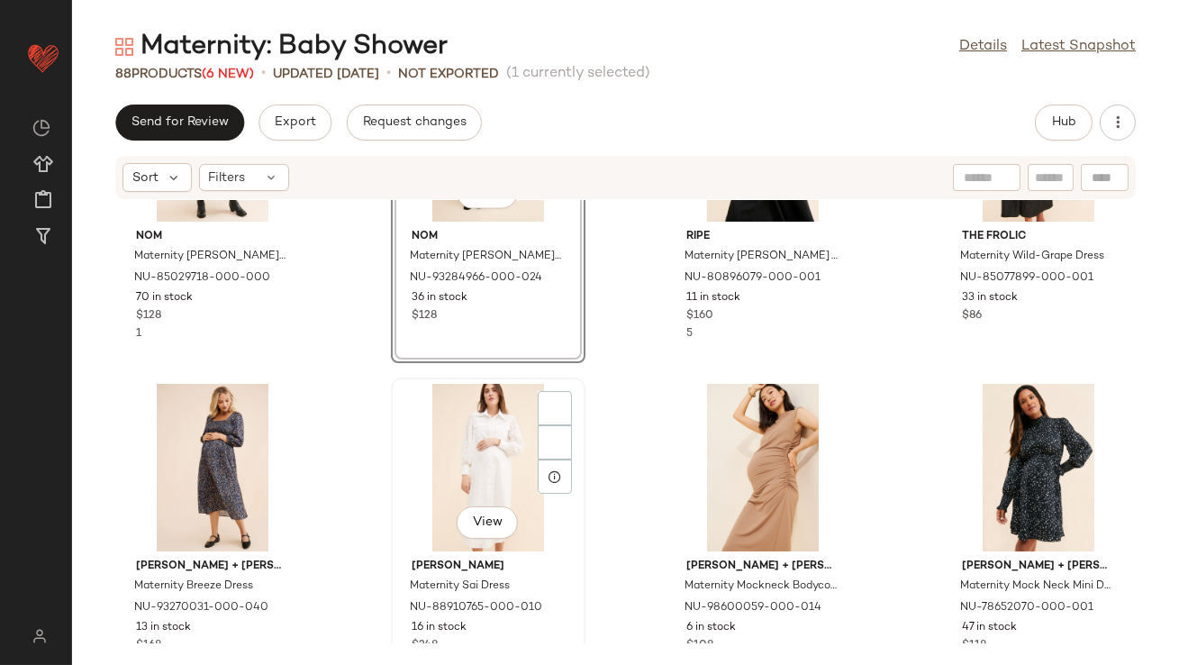
click at [468, 441] on div "View" at bounding box center [488, 468] width 182 height 168
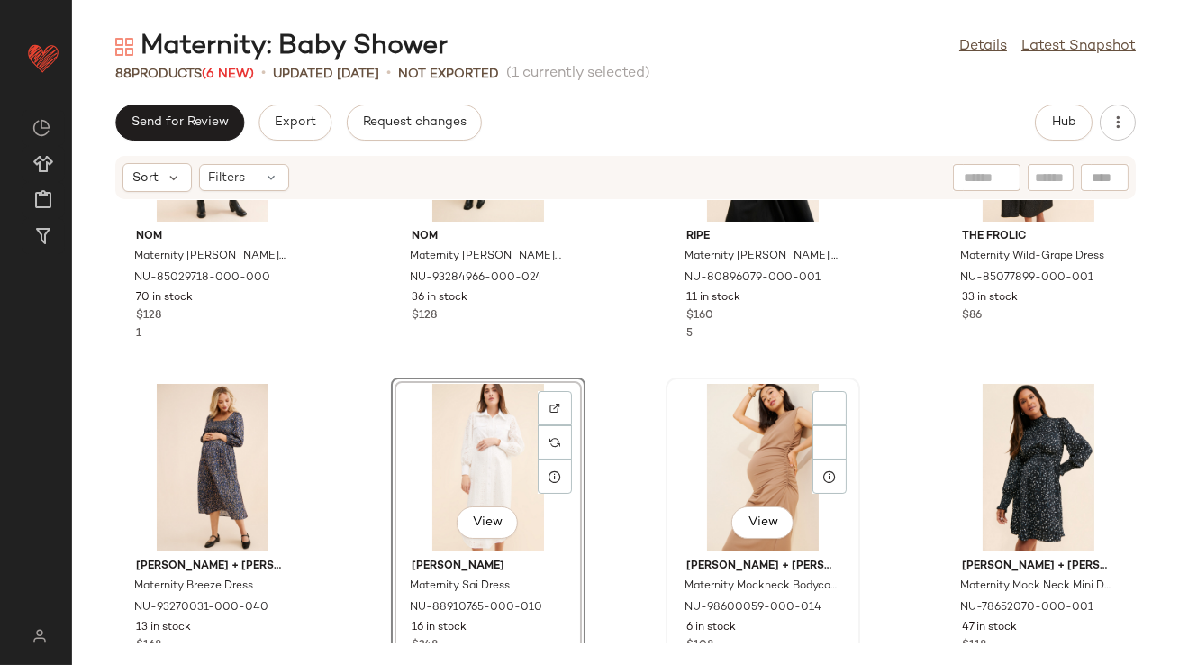
click at [733, 444] on div "View" at bounding box center [763, 468] width 182 height 168
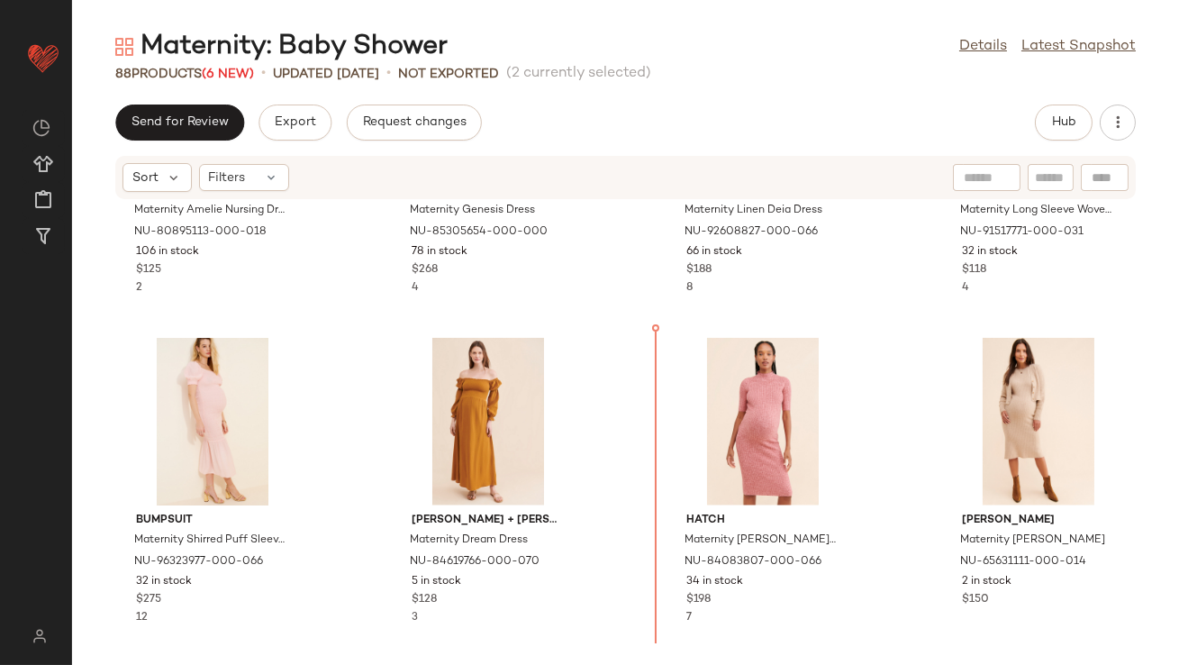
scroll to position [4260, 0]
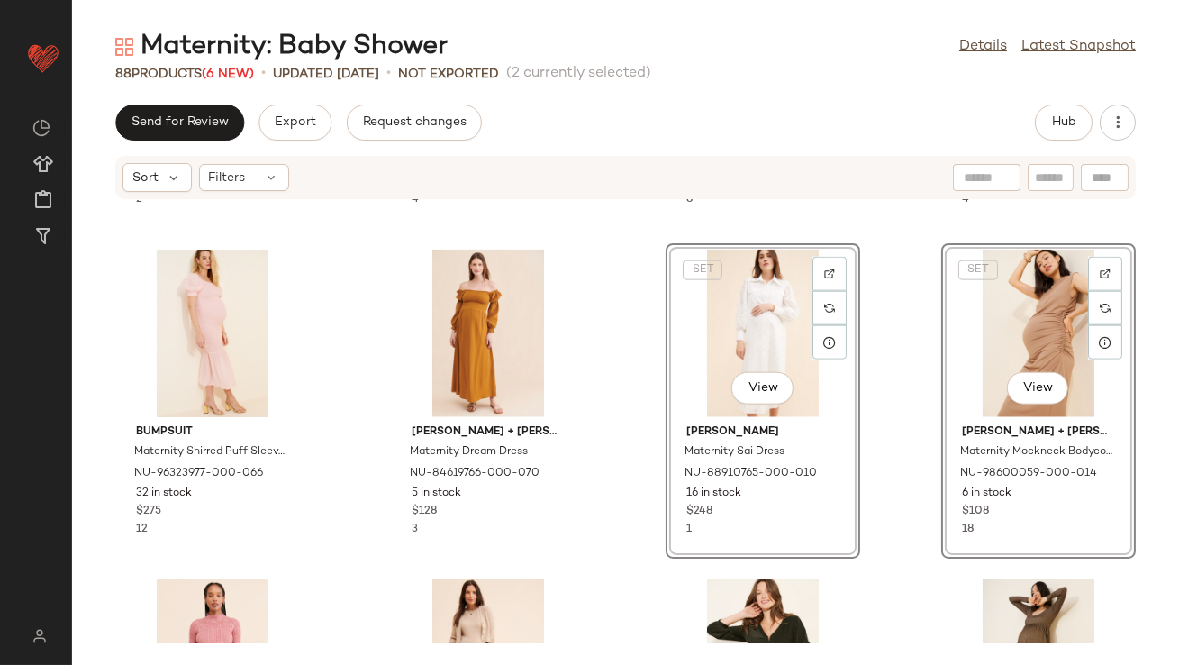
click at [645, 385] on div "ripe Maternity Amelie Nursing Dress NU-80895113-000-018 106 in stock $125 2 Yum…" at bounding box center [625, 421] width 1107 height 443
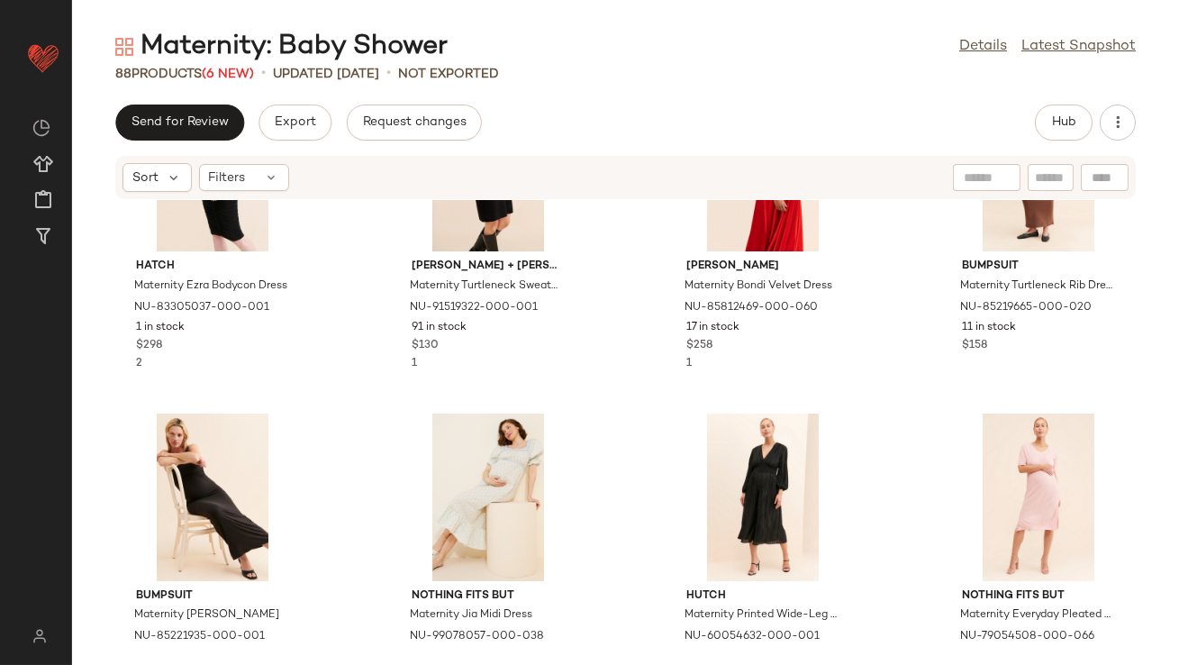
scroll to position [6478, 0]
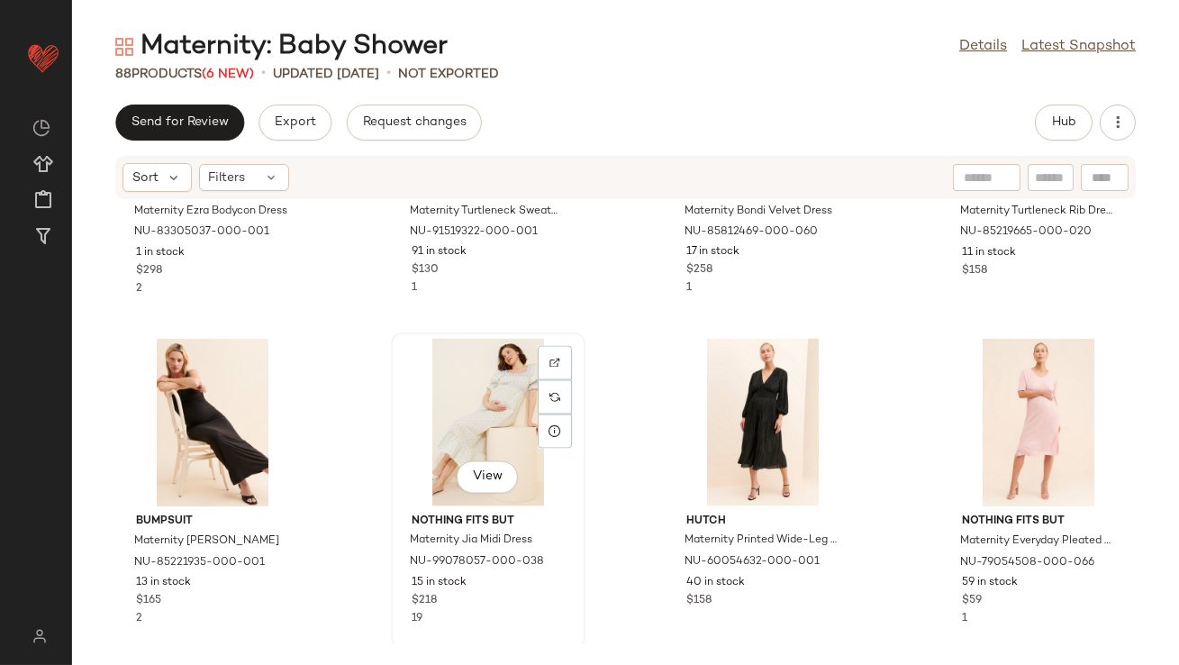
click at [484, 418] on div "View" at bounding box center [488, 423] width 182 height 168
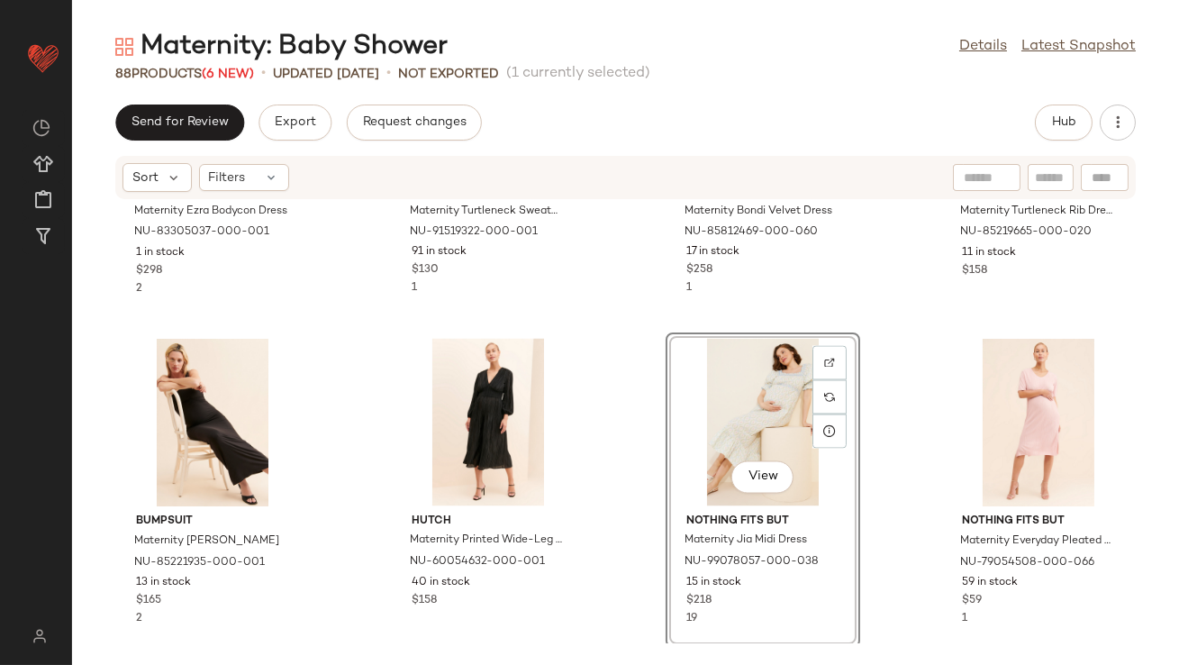
click at [768, 407] on div "View" at bounding box center [763, 423] width 182 height 168
click at [1017, 407] on div "View" at bounding box center [1038, 423] width 182 height 168
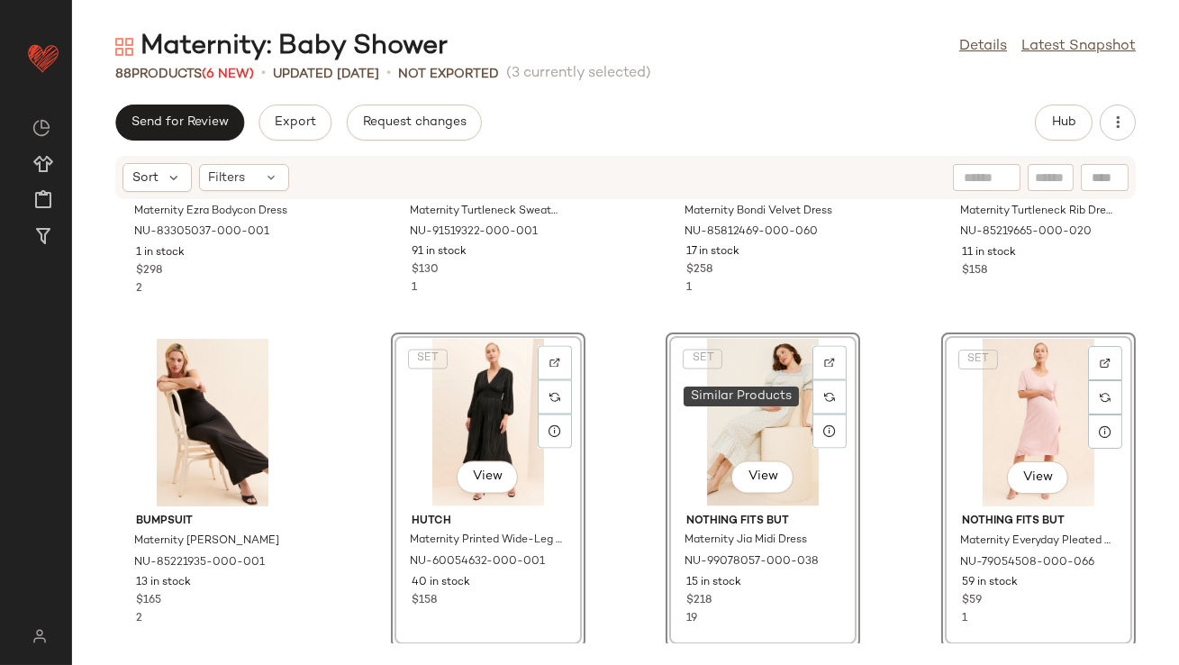
click at [625, 340] on div "Hatch Maternity Ezra Bodycon Dress NU-83305037-000-001 1 in stock $298 2 Ingrid…" at bounding box center [625, 421] width 1107 height 443
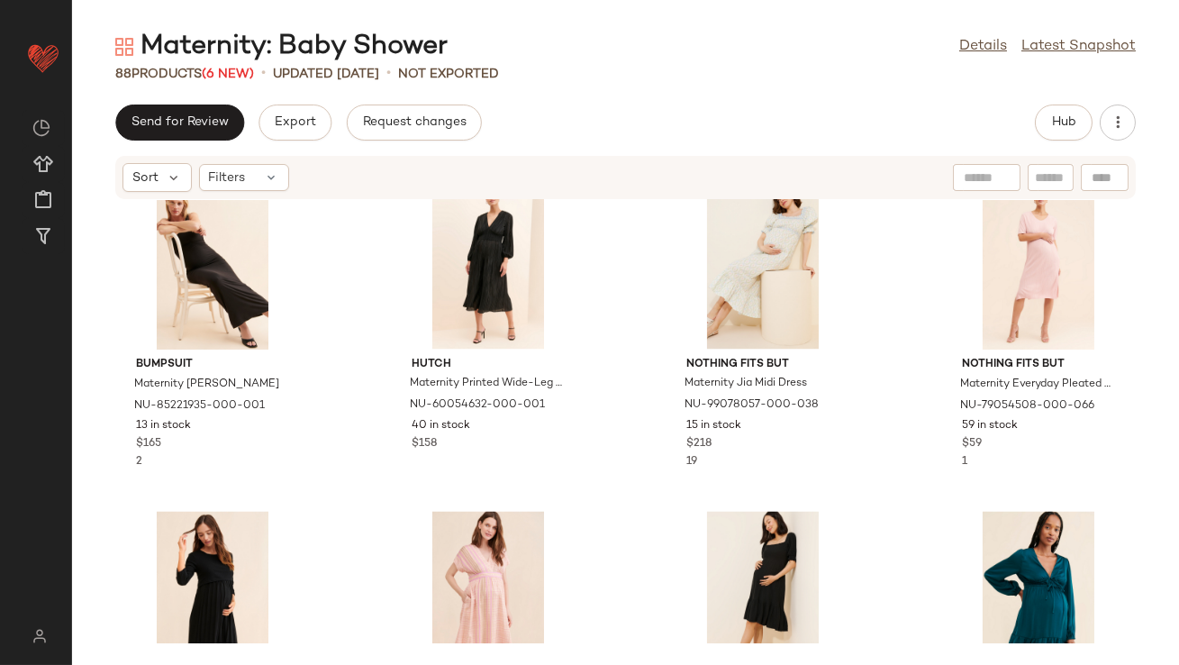
scroll to position [6400, 0]
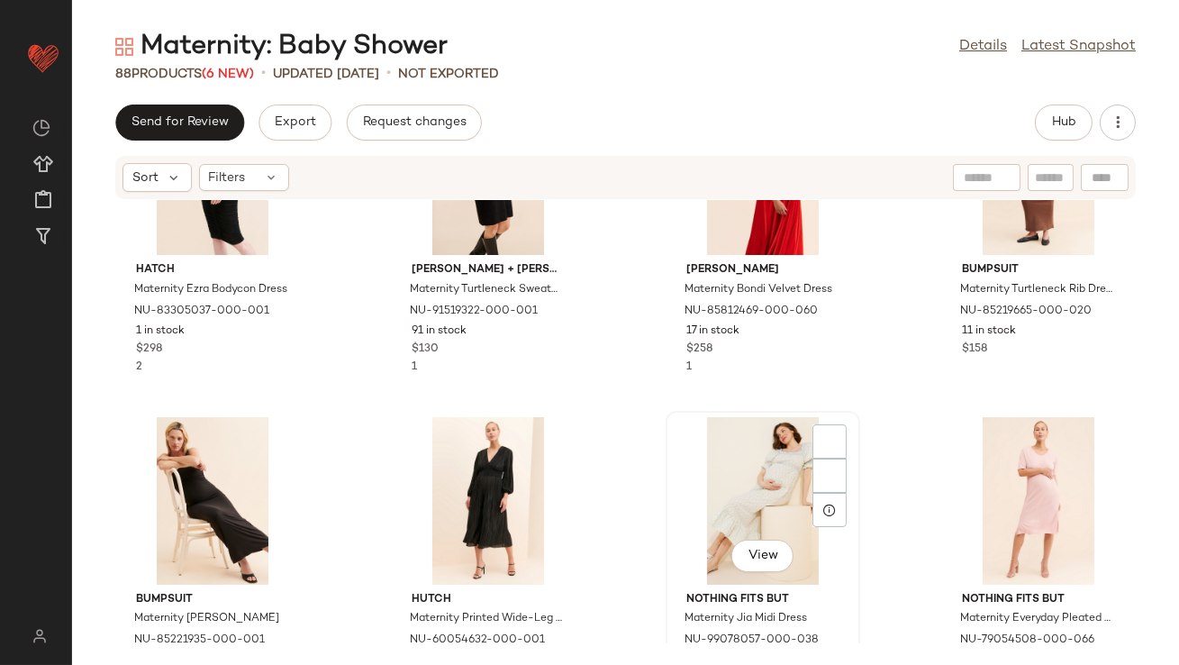
click at [734, 417] on div "View" at bounding box center [763, 501] width 182 height 168
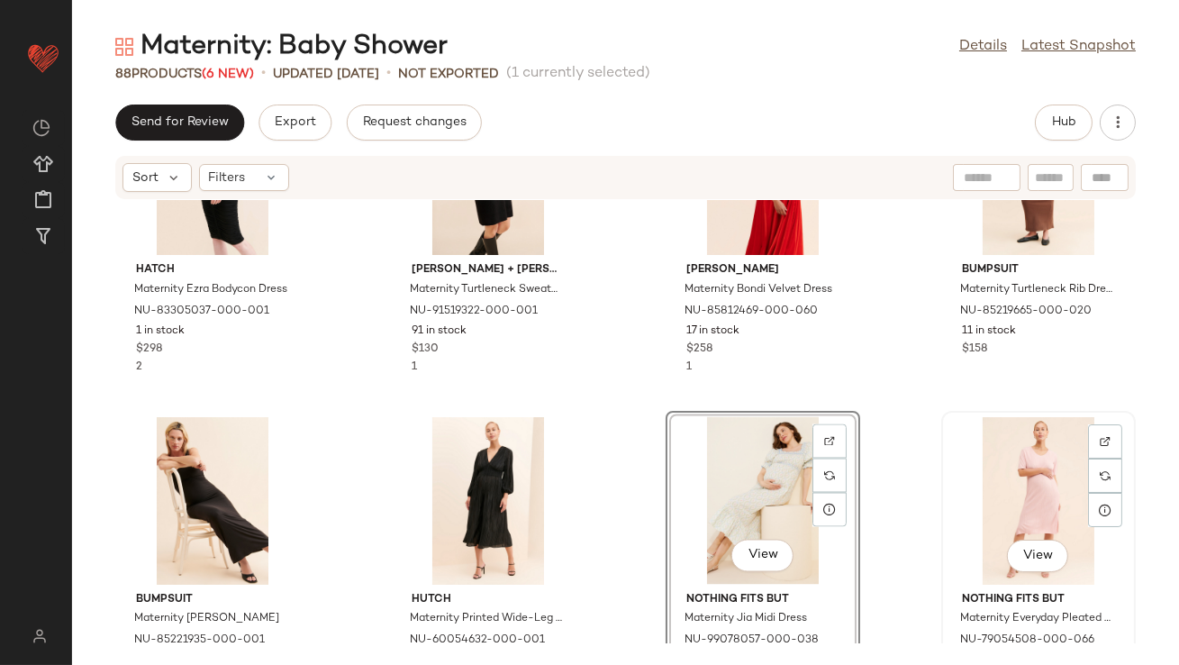
click at [1022, 466] on div "View" at bounding box center [1038, 501] width 182 height 168
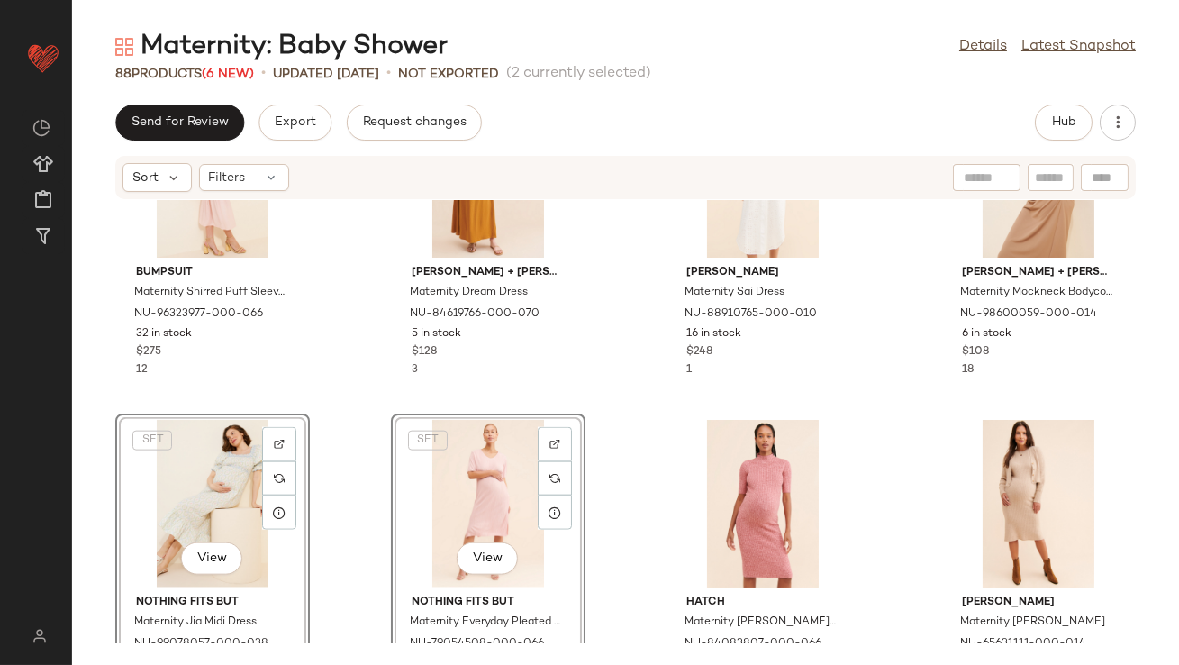
click at [345, 386] on div "BUMPSUIT Maternity Shirred Puff Sleeve Midi Dress NU-96323977-000-066 32 in sto…" at bounding box center [625, 421] width 1107 height 443
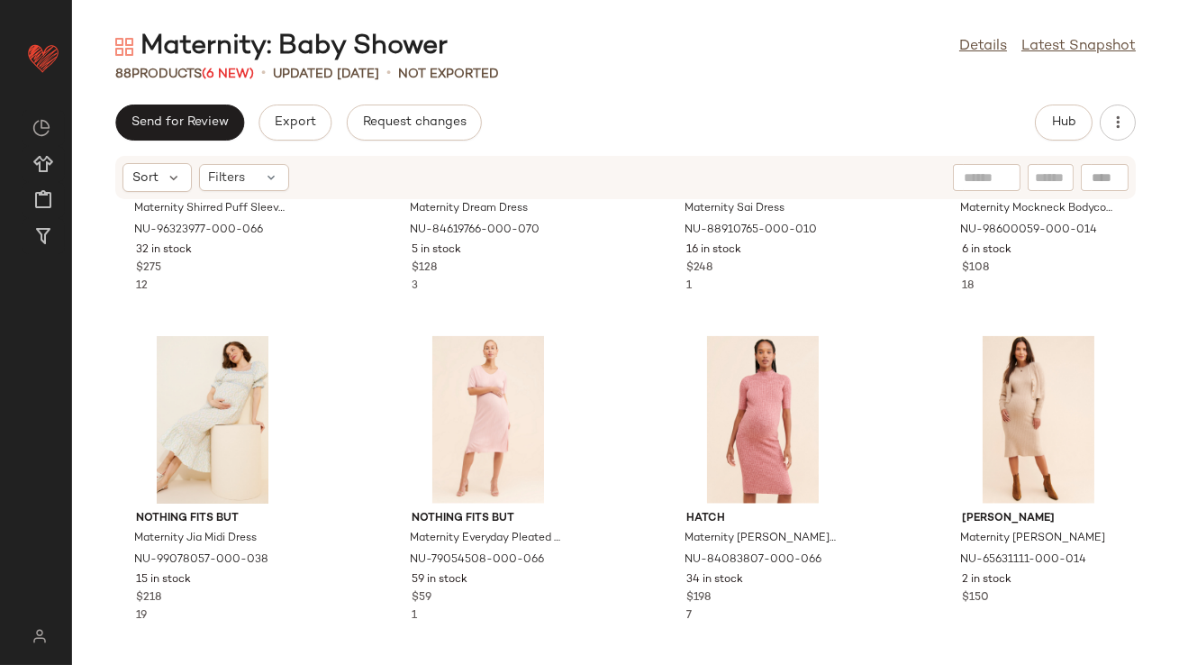
scroll to position [4524, 0]
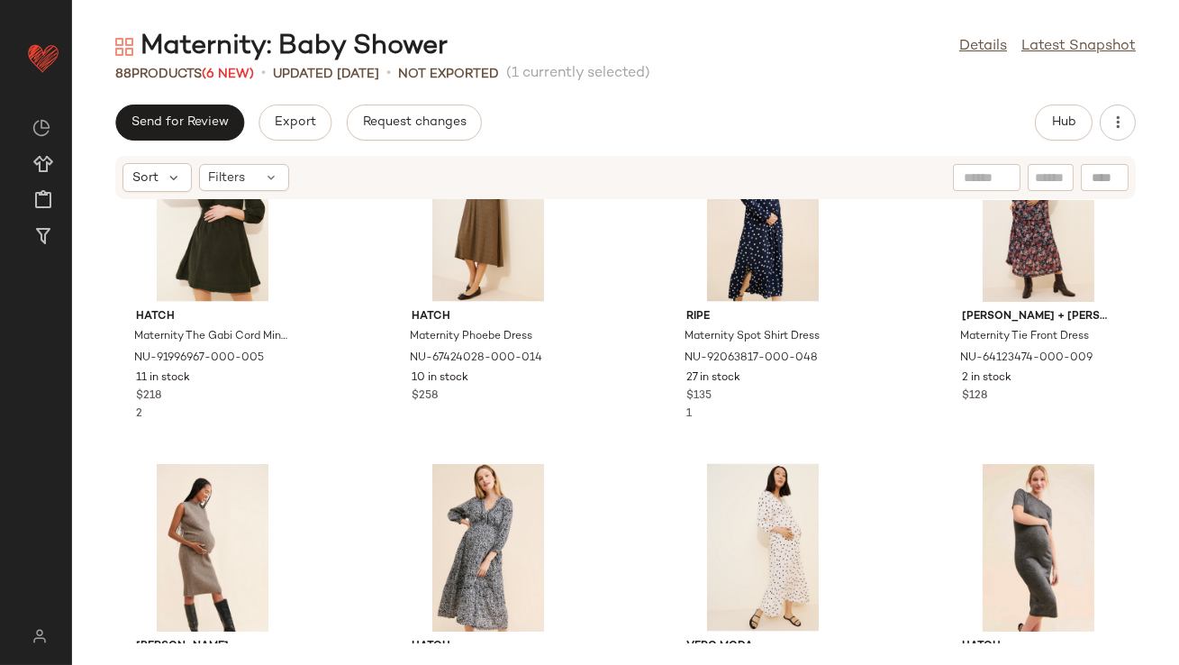
scroll to position [5092, 0]
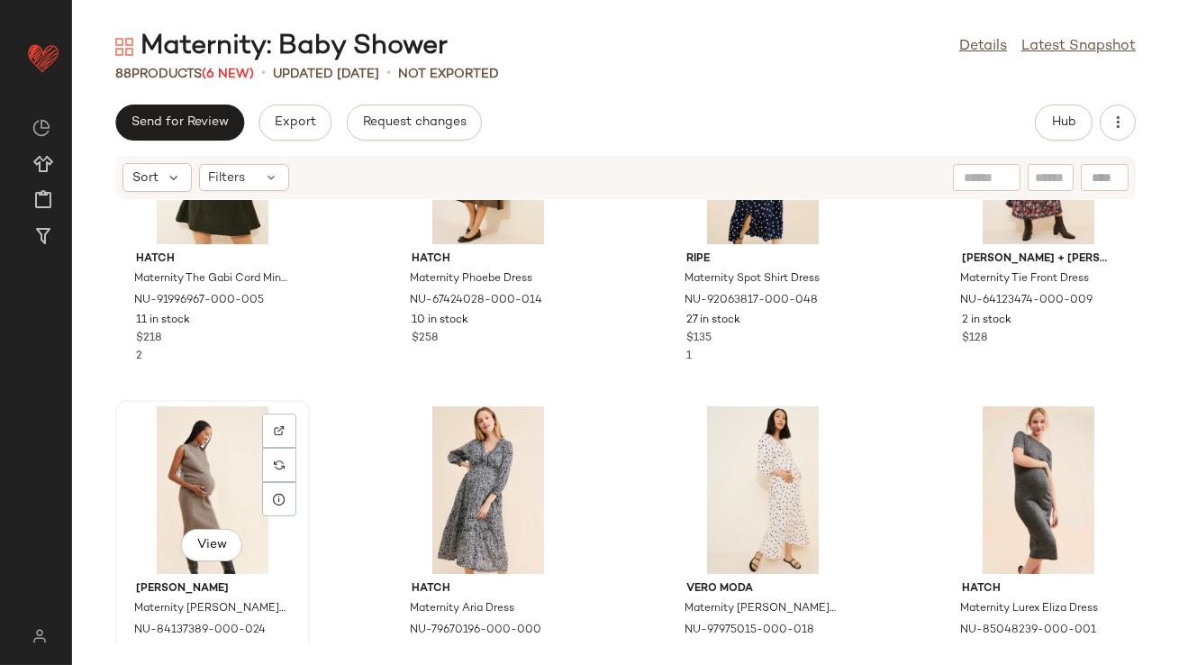
click at [198, 474] on div "View" at bounding box center [213, 490] width 182 height 168
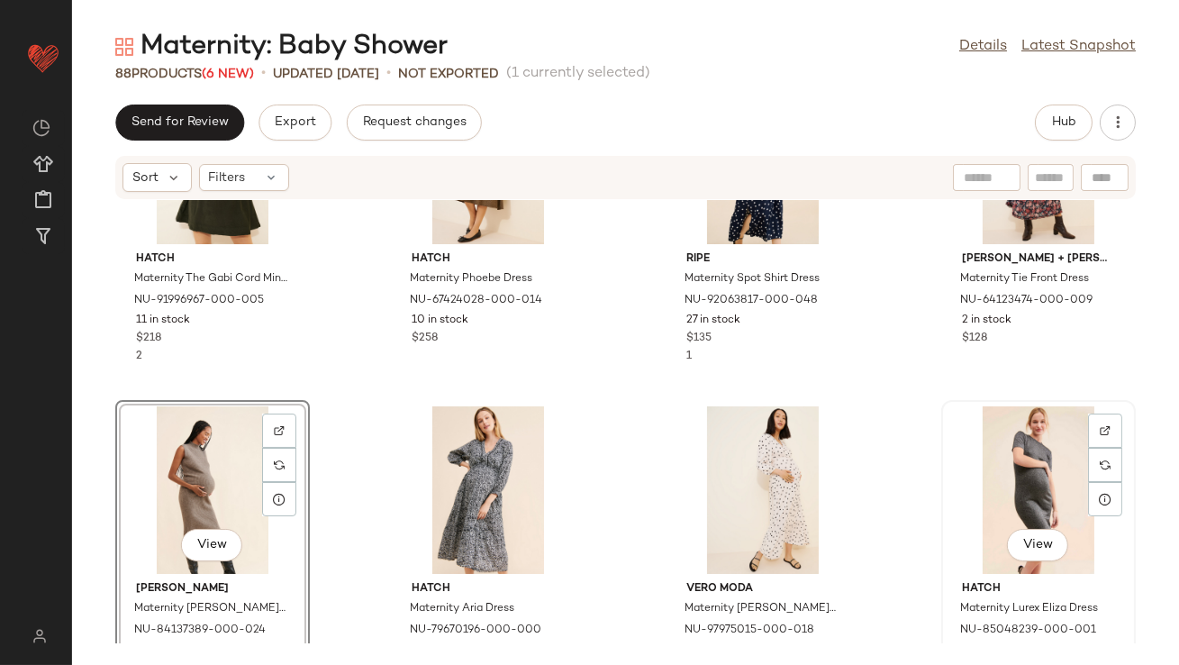
click at [987, 477] on div "View" at bounding box center [1038, 490] width 182 height 168
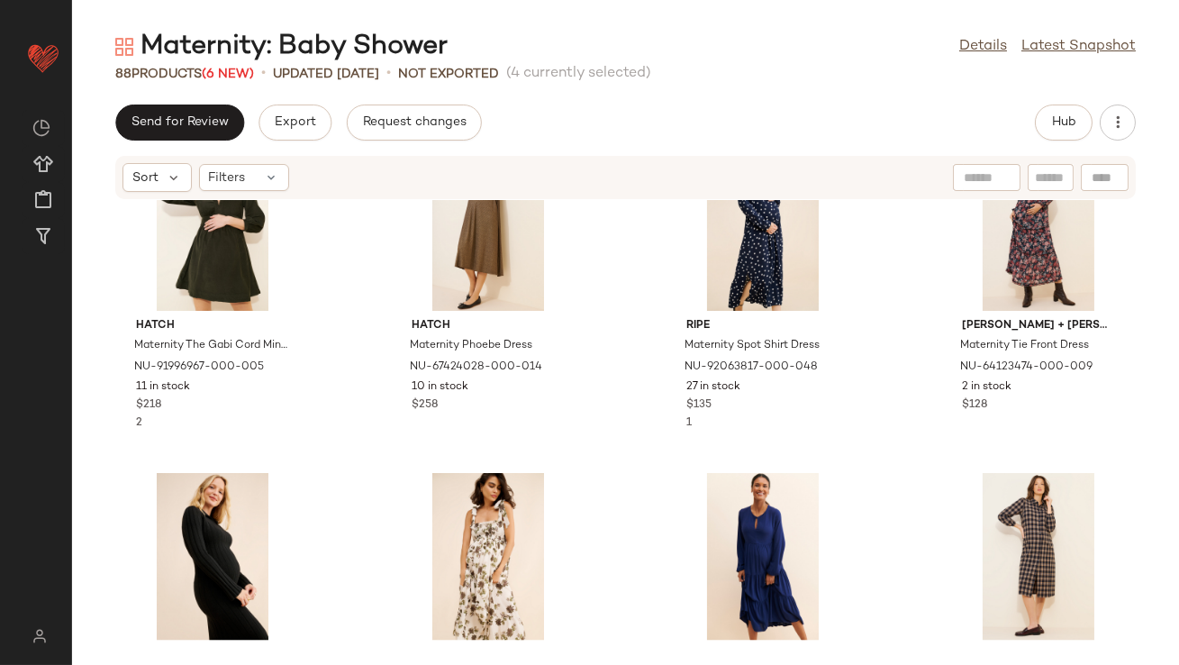
click at [335, 349] on div "Hatch Maternity The Gabi Cord Mini Dress NU-91996967-000-005 11 in stock $218 2…" at bounding box center [625, 421] width 1107 height 443
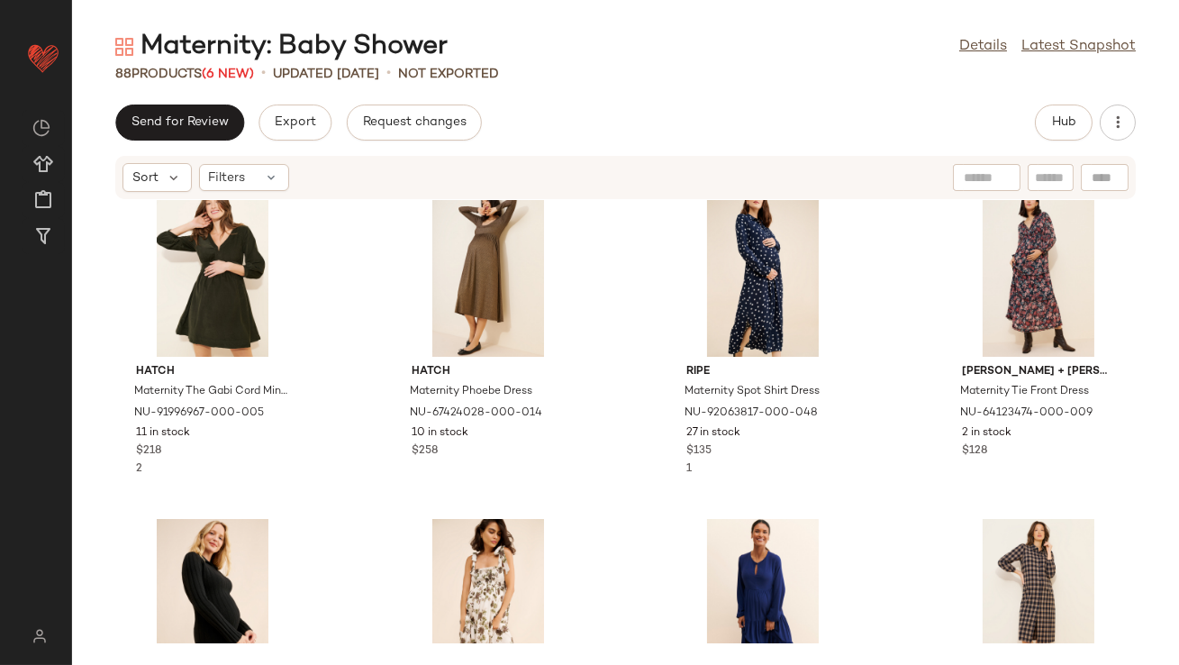
scroll to position [5443, 0]
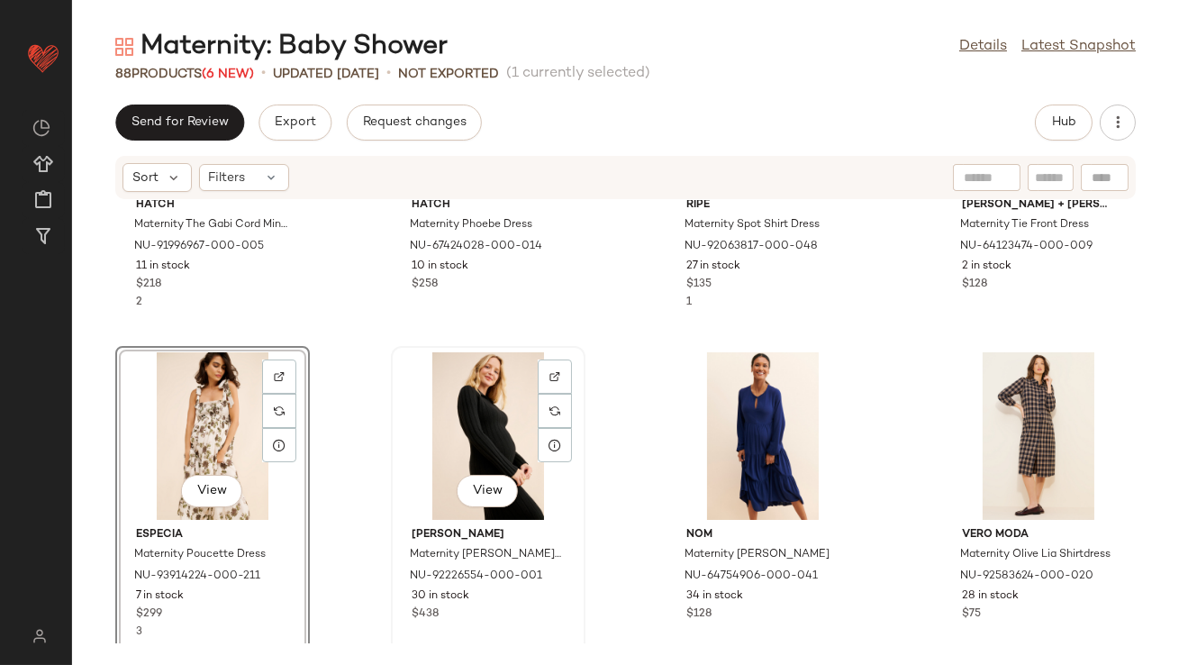
scroll to position [5509, 0]
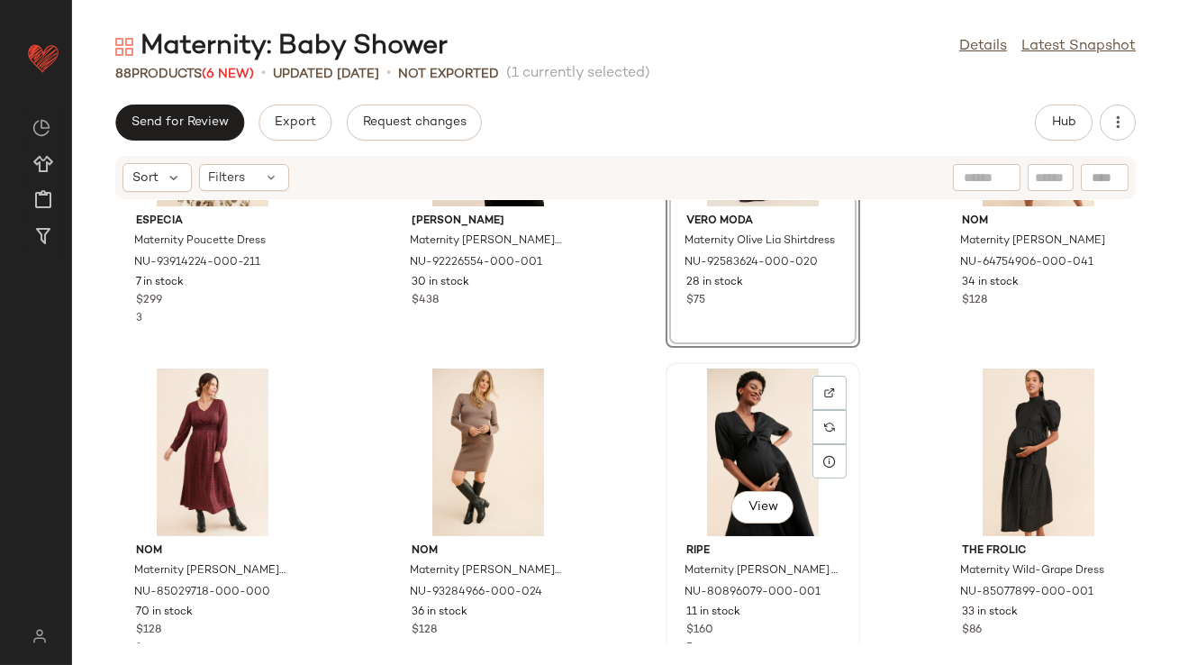
scroll to position [5894, 0]
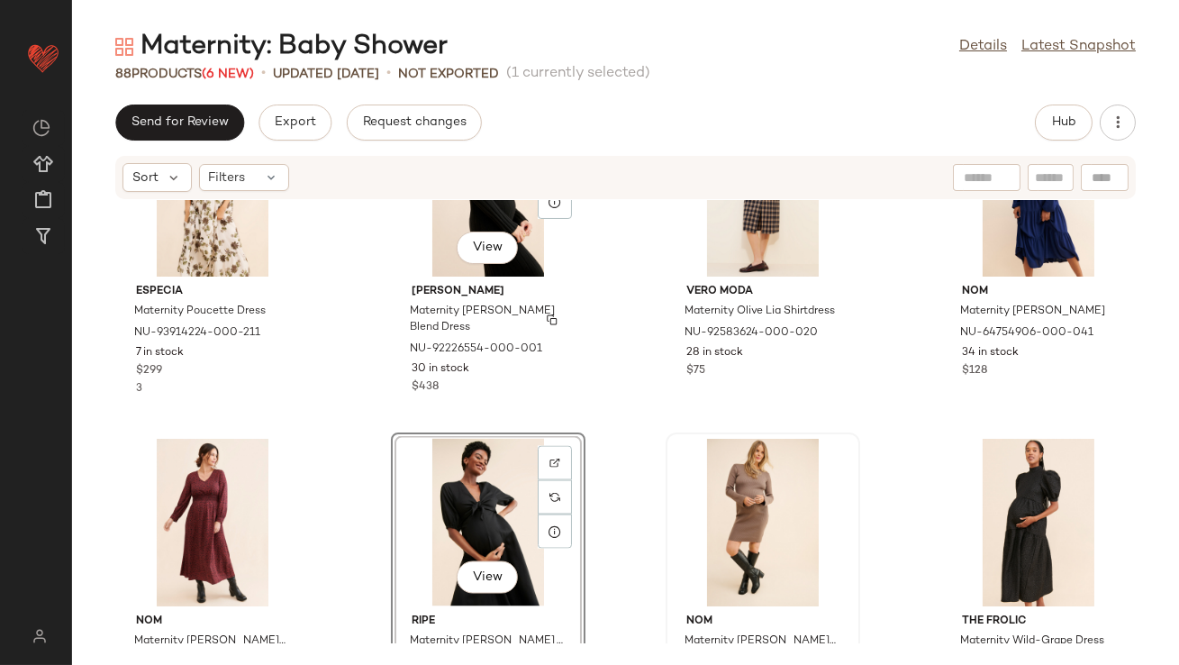
scroll to position [5719, 0]
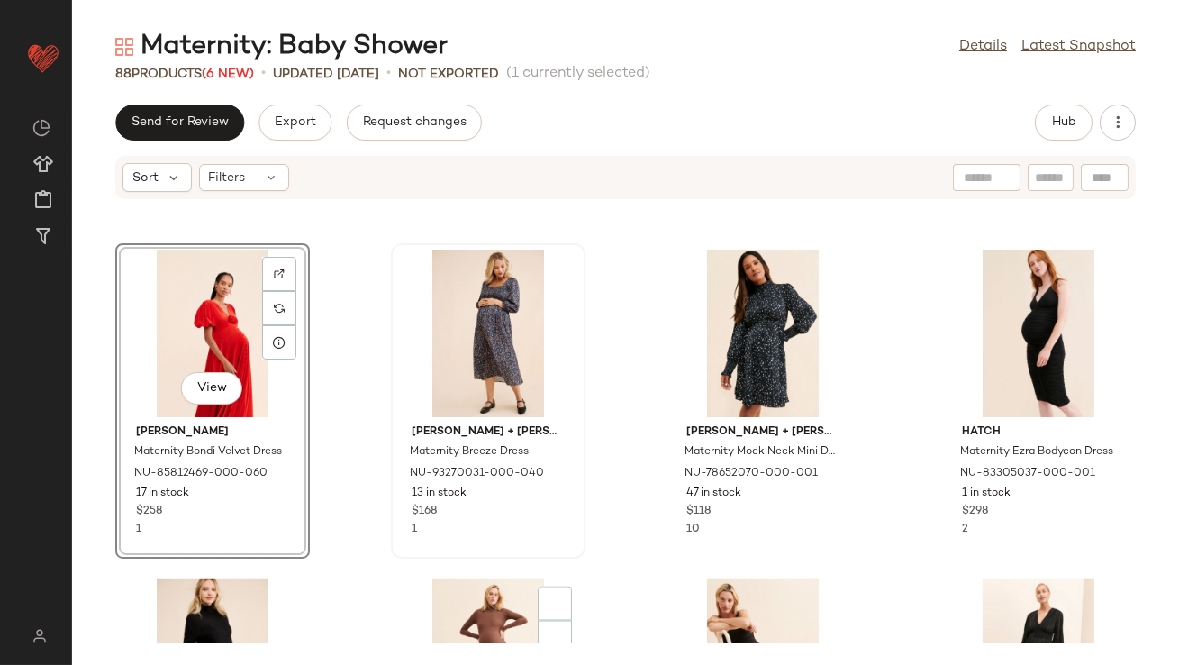
scroll to position [6357, 0]
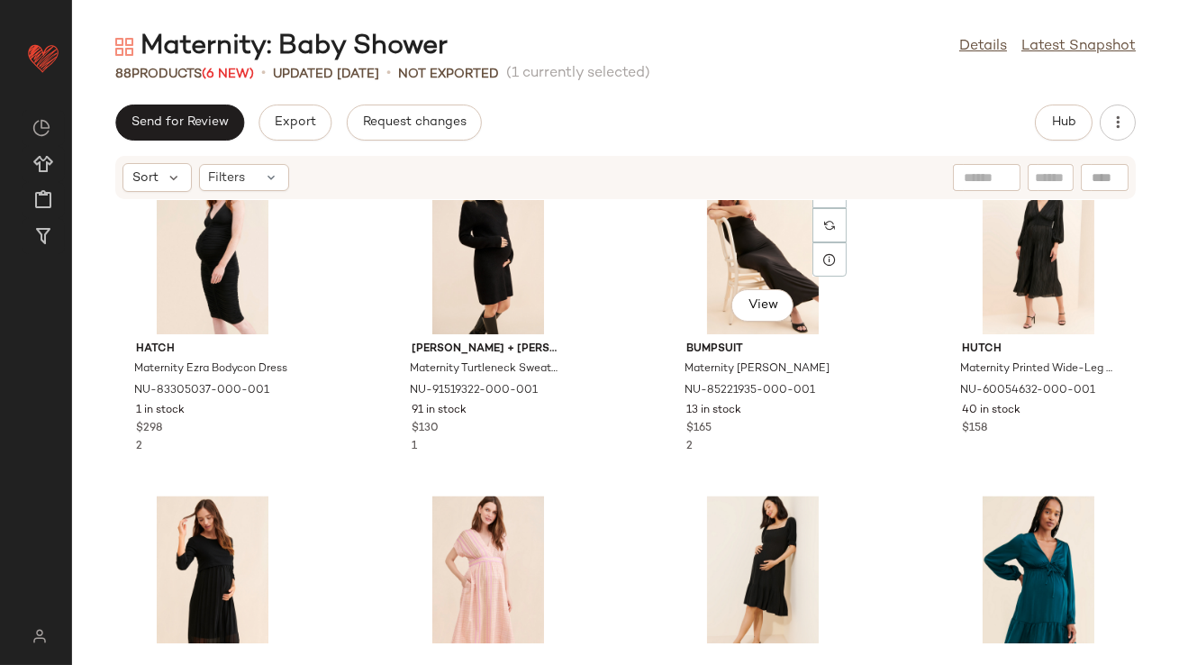
scroll to position [6651, 0]
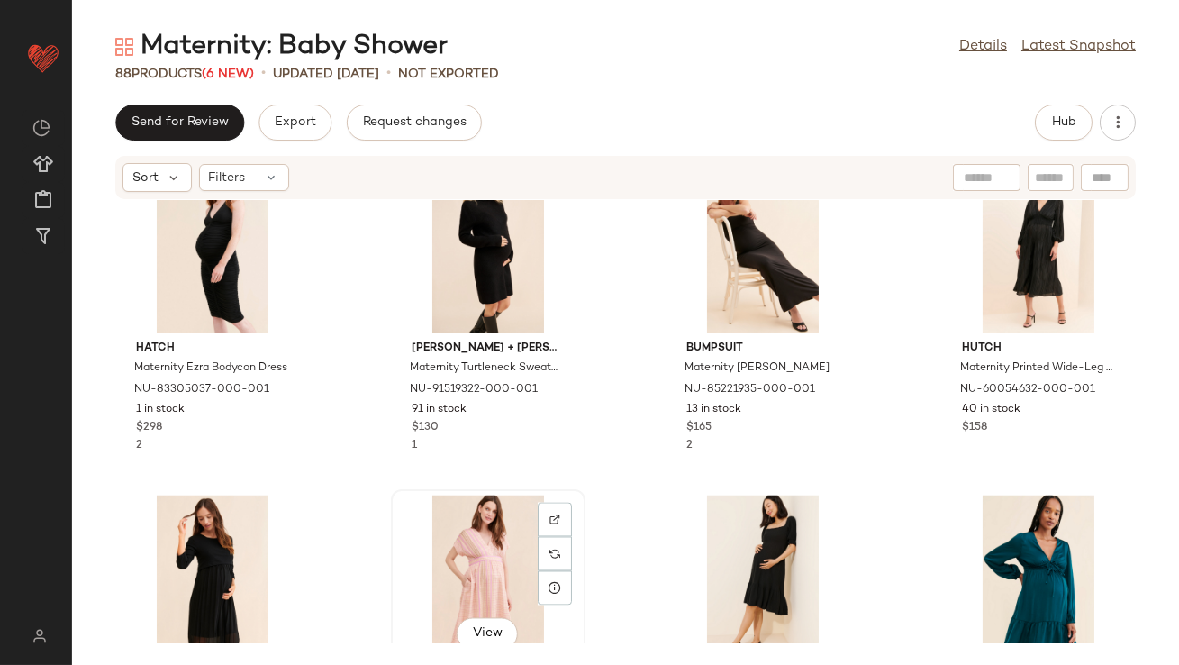
scroll to position [6653, 0]
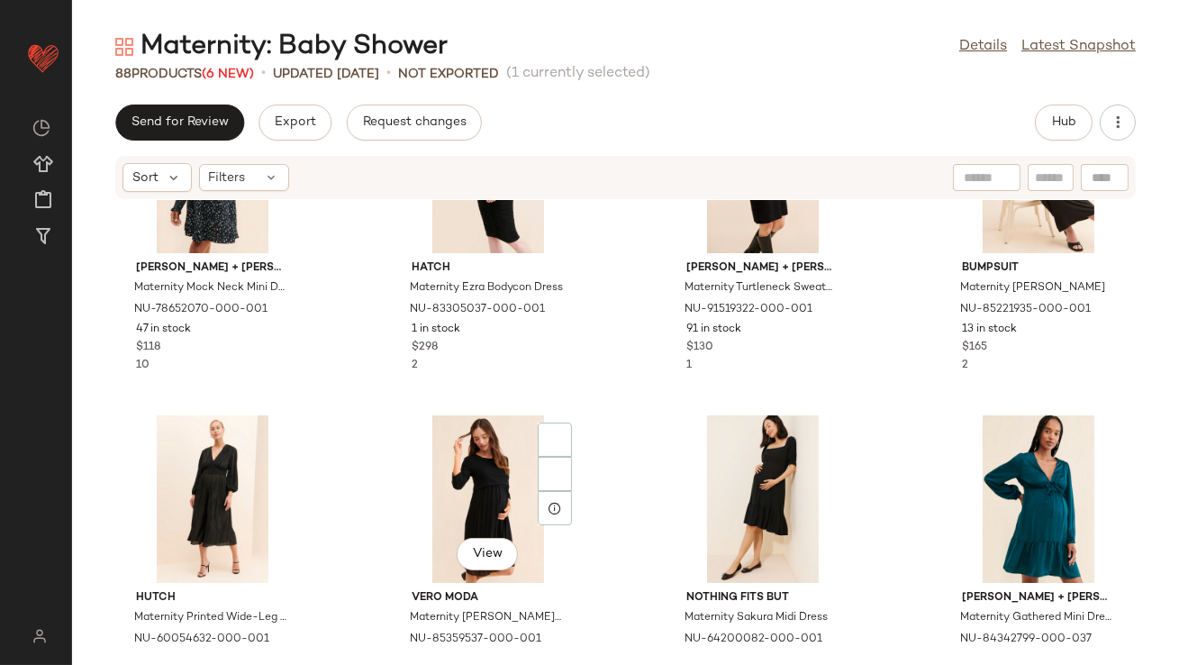
scroll to position [6812, 0]
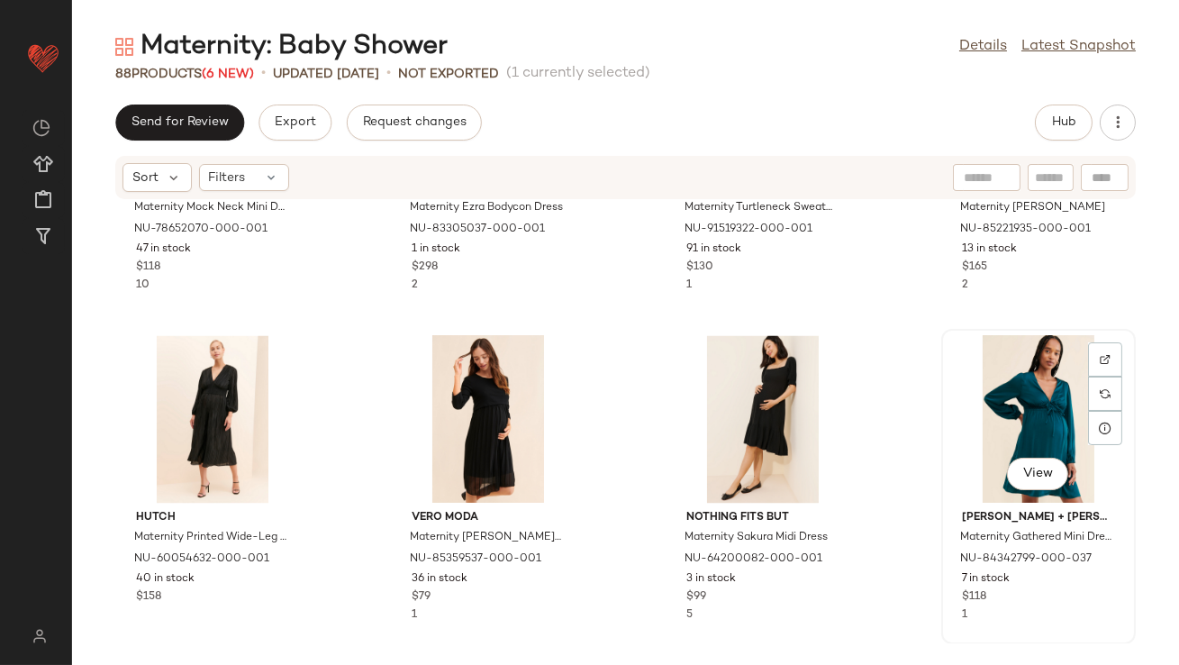
click at [1004, 384] on div "View" at bounding box center [1038, 419] width 182 height 168
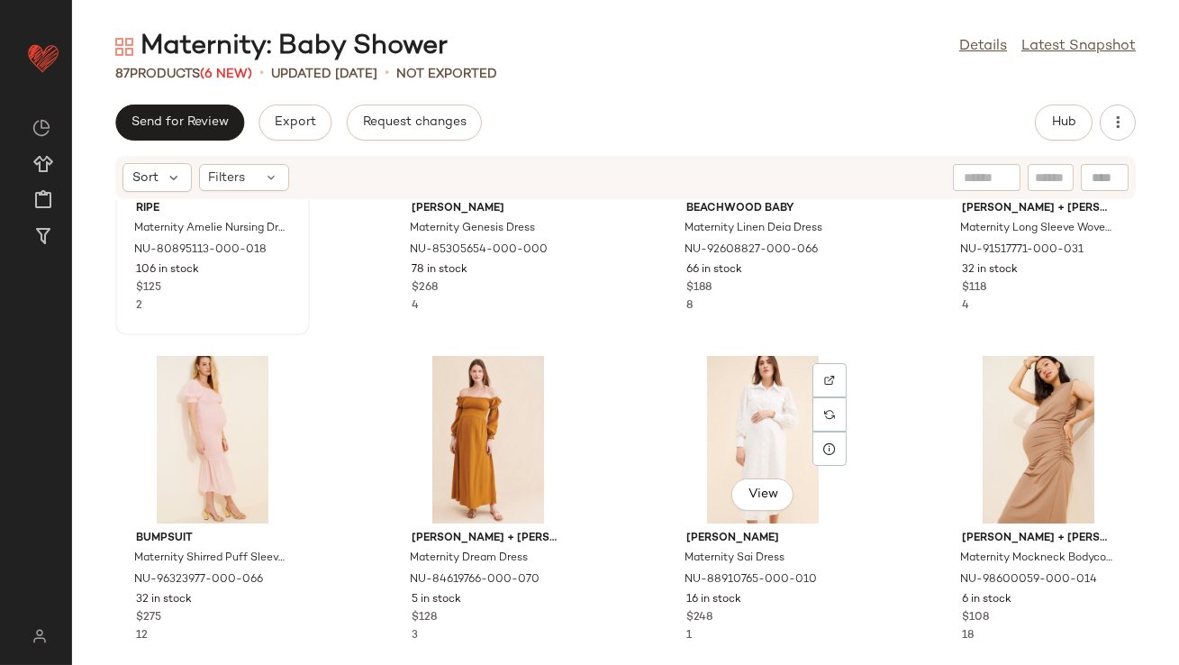
scroll to position [4193, 0]
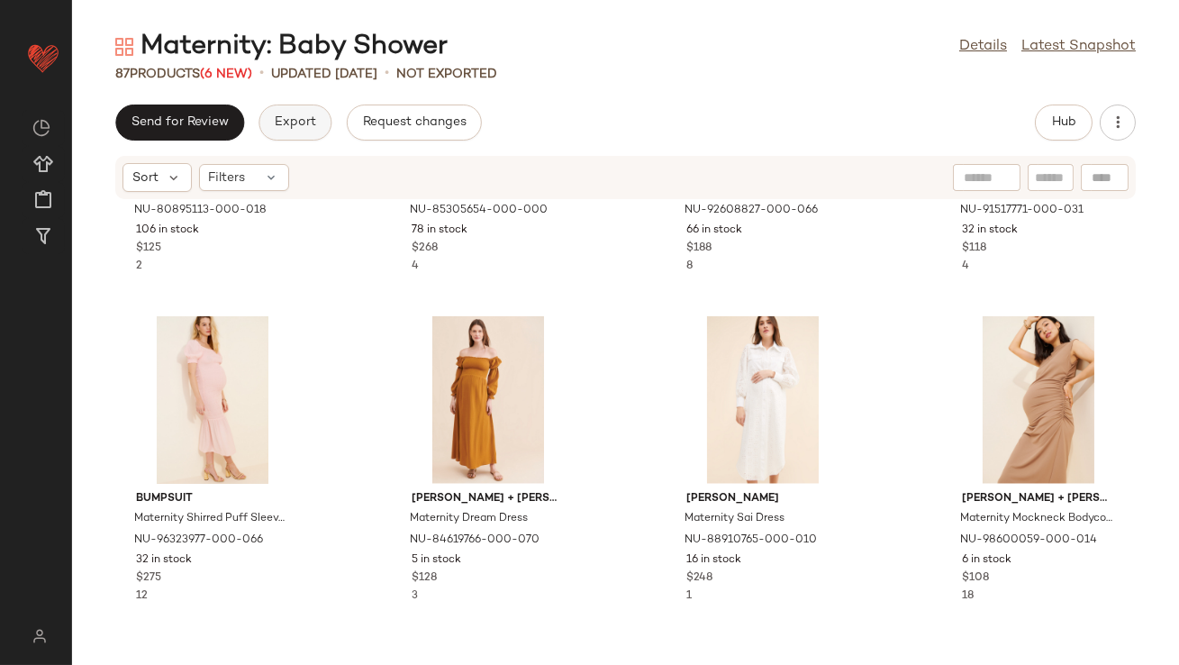
click at [290, 126] on span "Export" at bounding box center [295, 122] width 42 height 14
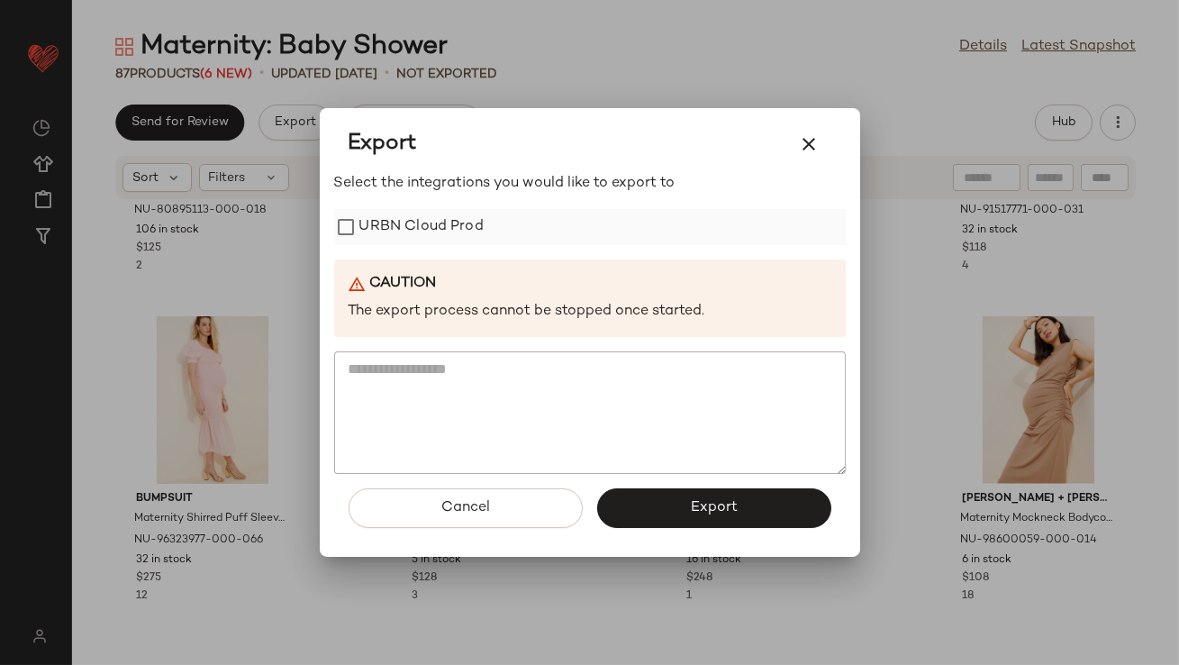
click at [373, 240] on label "URBN Cloud Prod" at bounding box center [421, 227] width 124 height 36
click at [648, 497] on button "Export" at bounding box center [714, 508] width 234 height 40
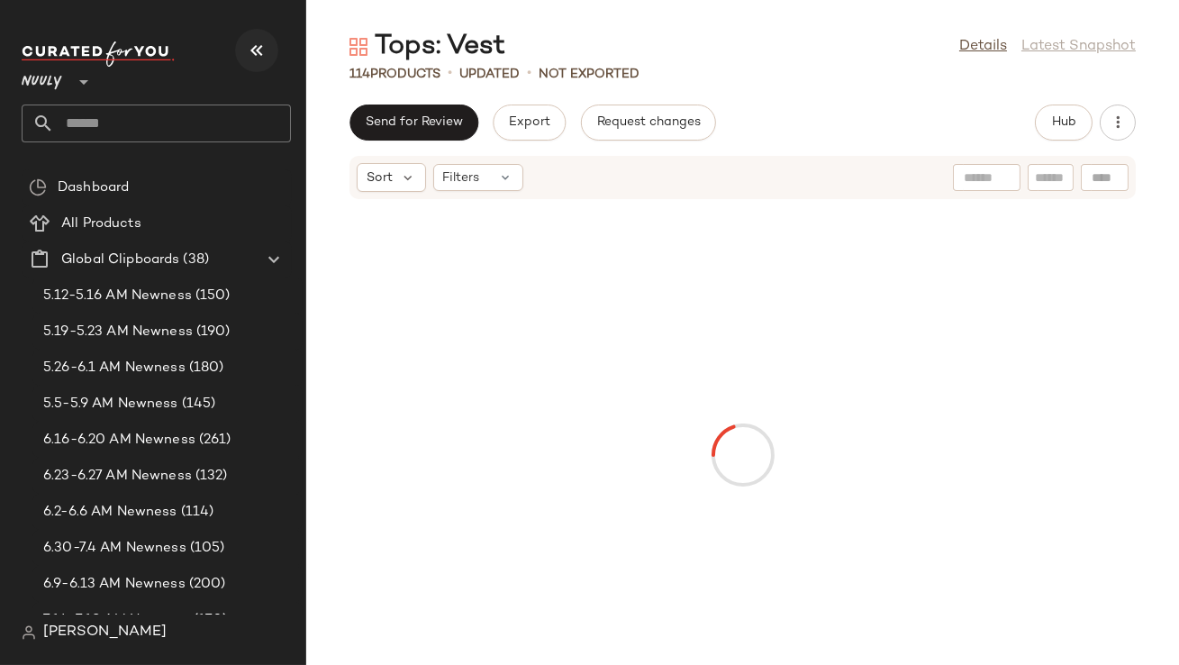
click at [258, 56] on icon "button" at bounding box center [257, 51] width 22 height 22
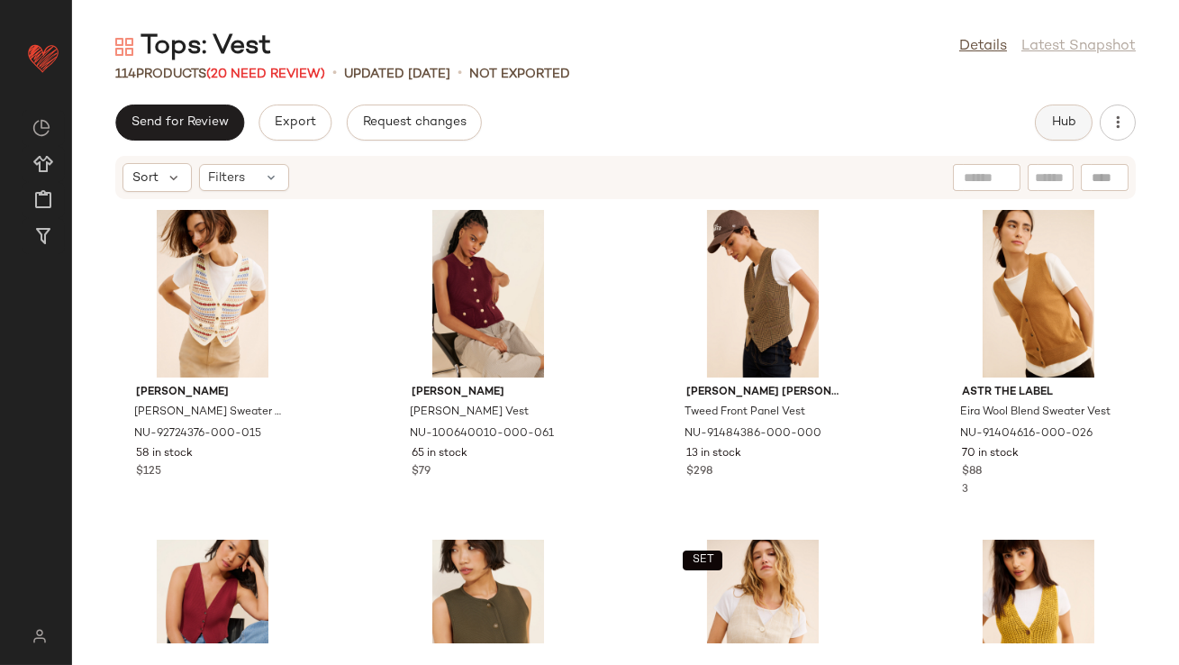
click at [1045, 123] on button "Hub" at bounding box center [1064, 122] width 58 height 36
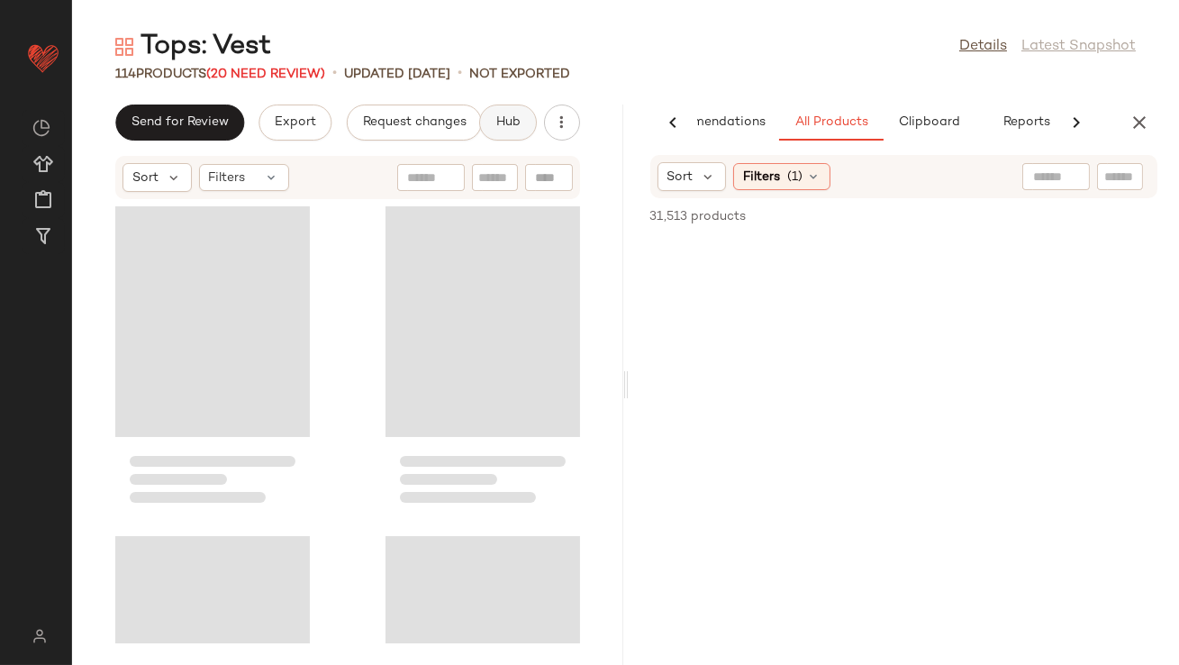
scroll to position [0, 101]
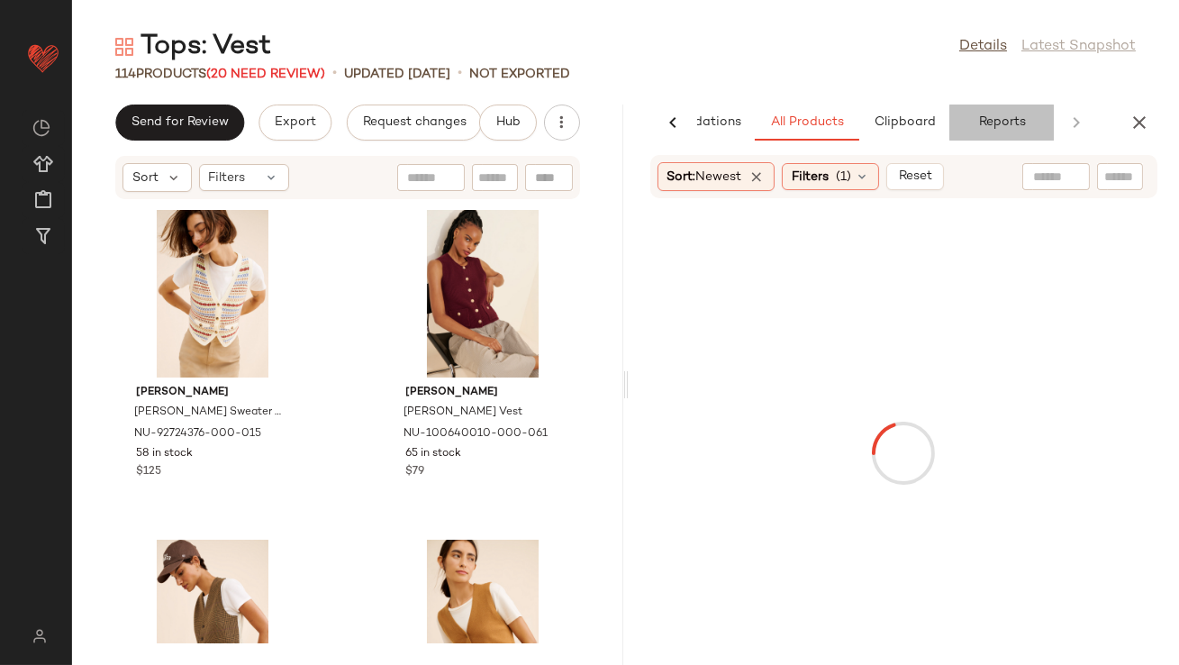
click at [1009, 118] on span "Reports" at bounding box center [1001, 122] width 48 height 14
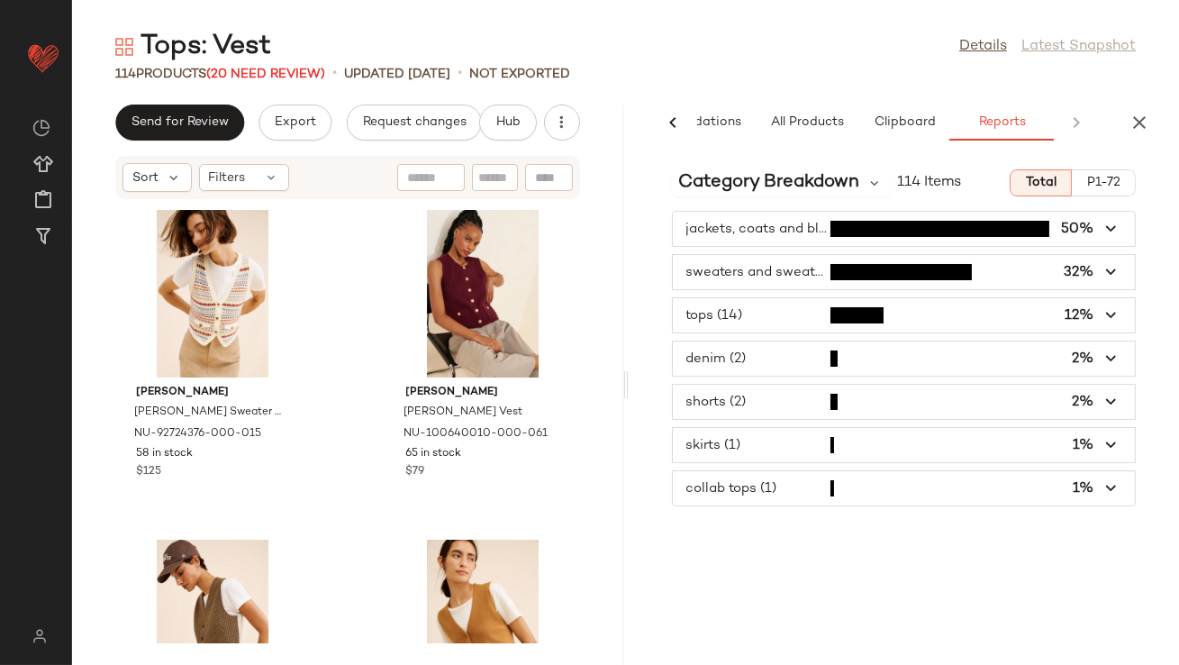
click at [893, 403] on span "button" at bounding box center [904, 402] width 463 height 34
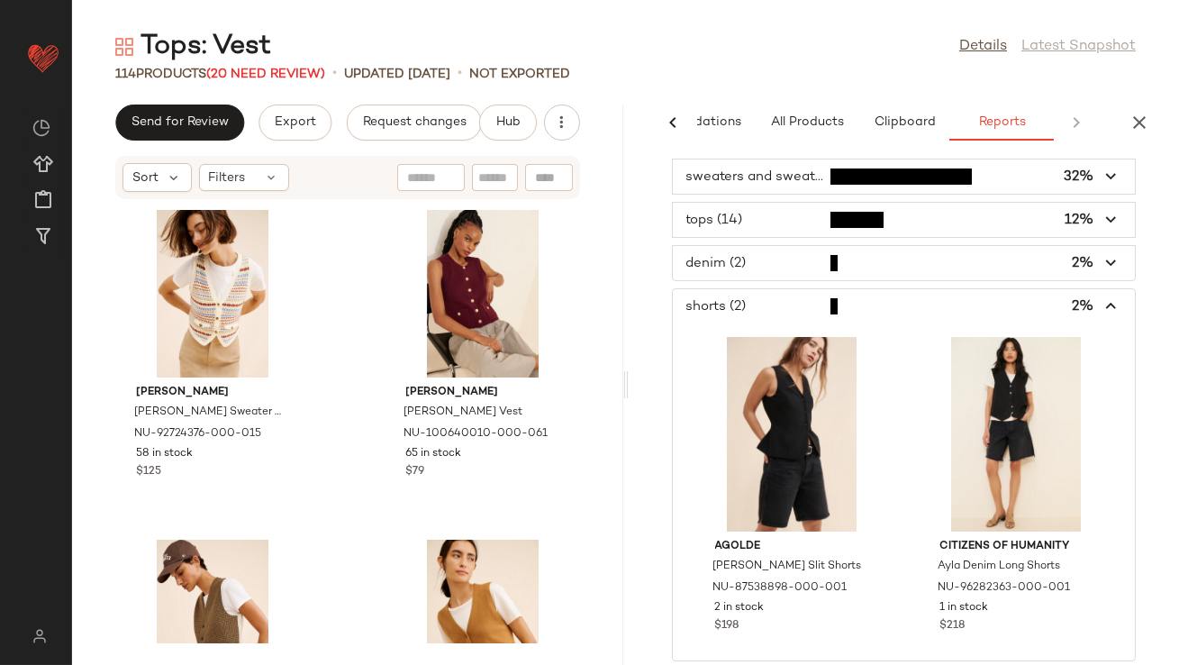
scroll to position [110, 0]
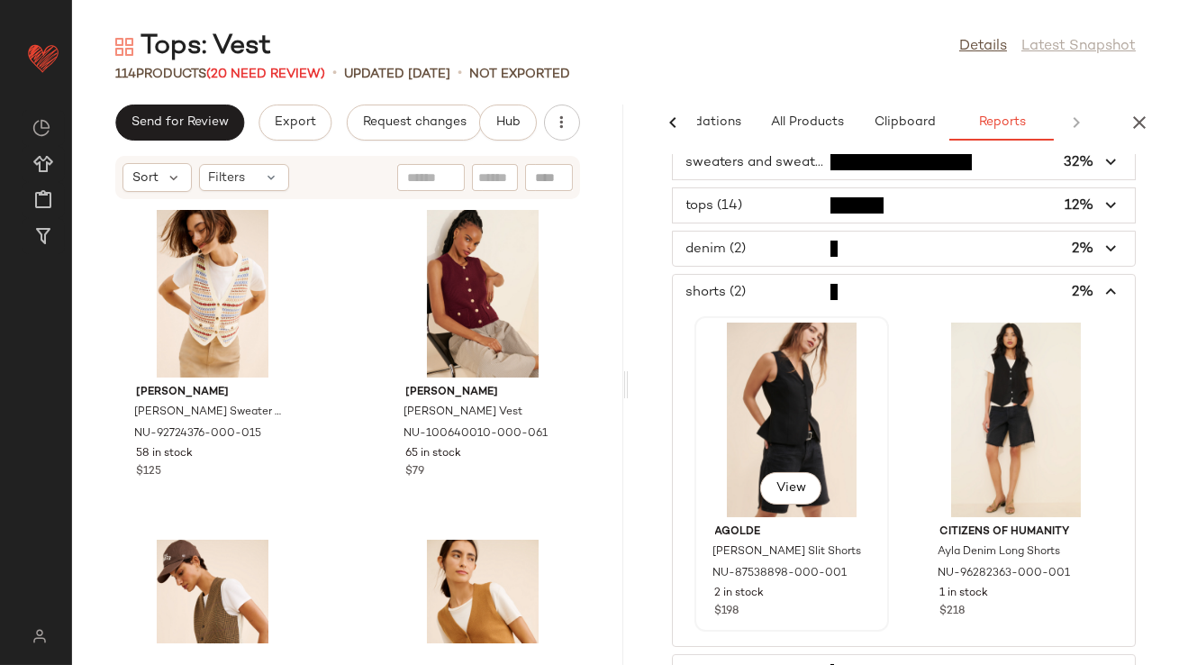
click at [812, 417] on div "View" at bounding box center [792, 419] width 182 height 195
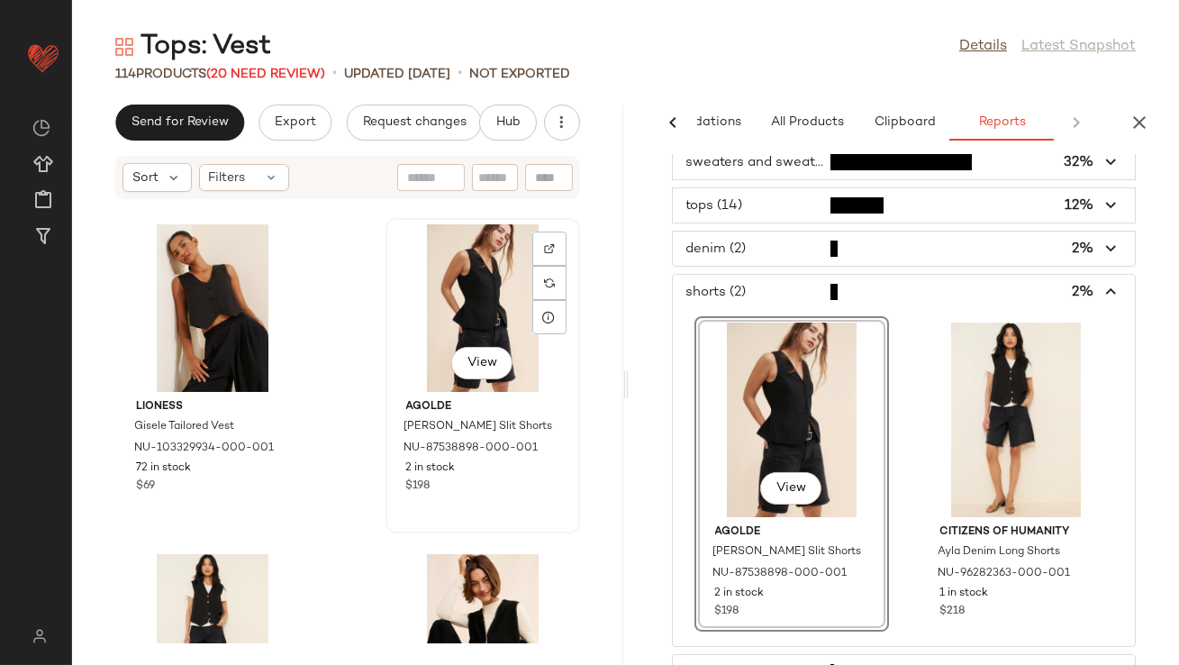
click at [431, 294] on div "View" at bounding box center [483, 308] width 182 height 168
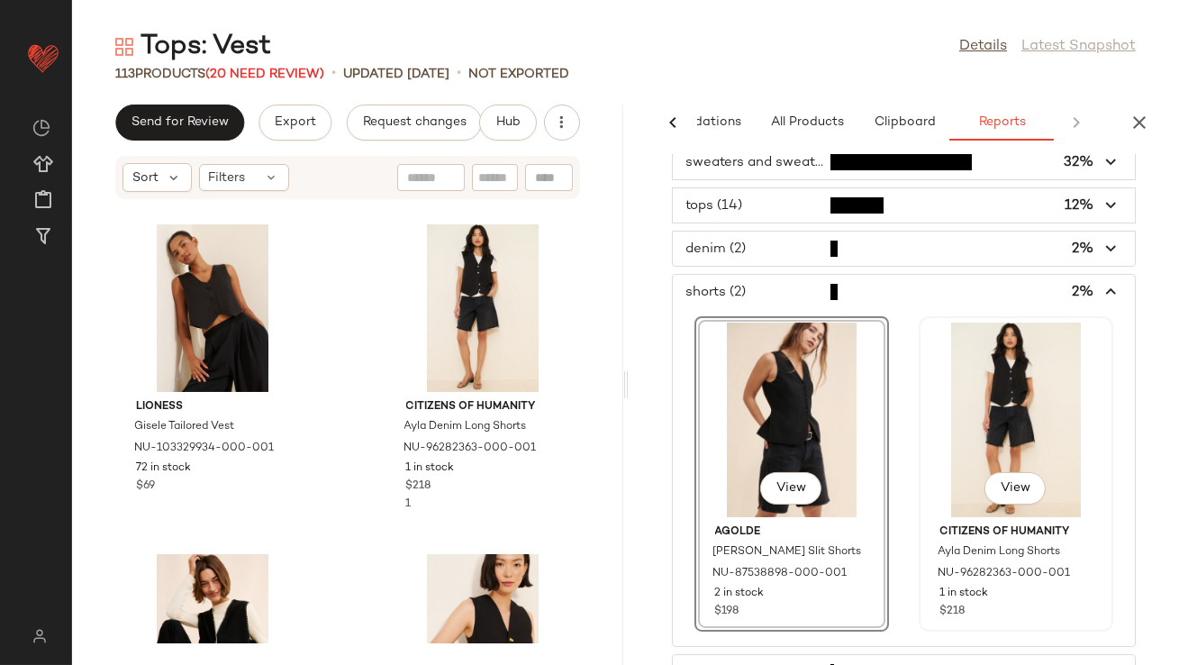
click at [944, 403] on div "View" at bounding box center [1016, 419] width 182 height 195
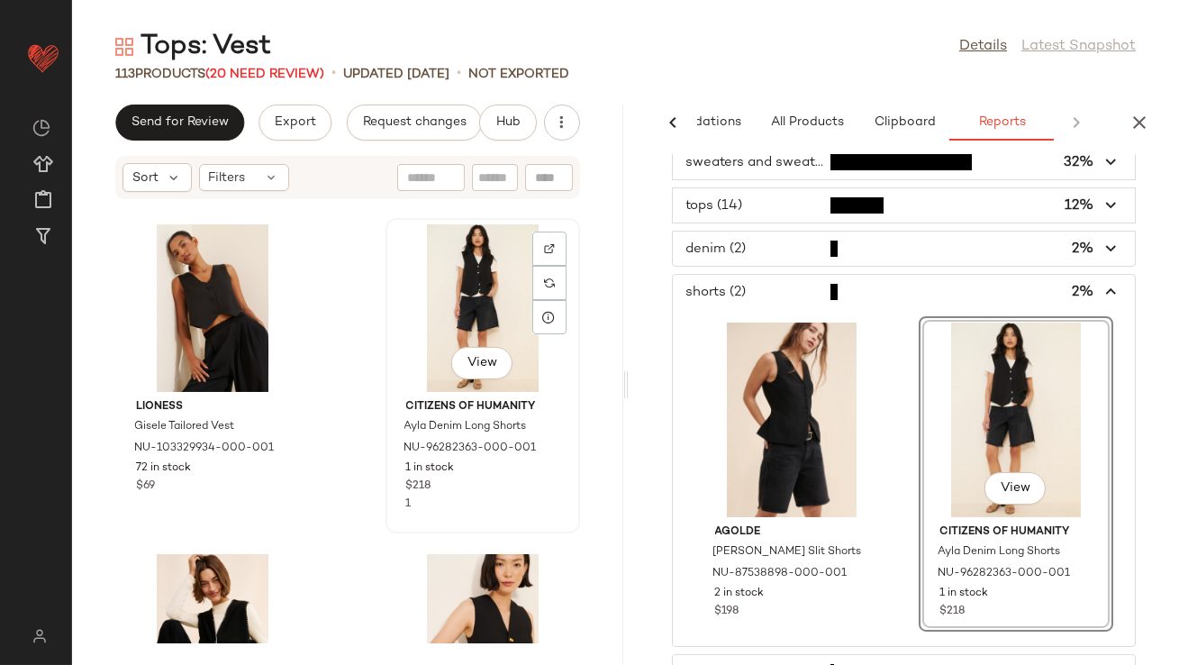
click at [475, 291] on div "View" at bounding box center [483, 308] width 182 height 168
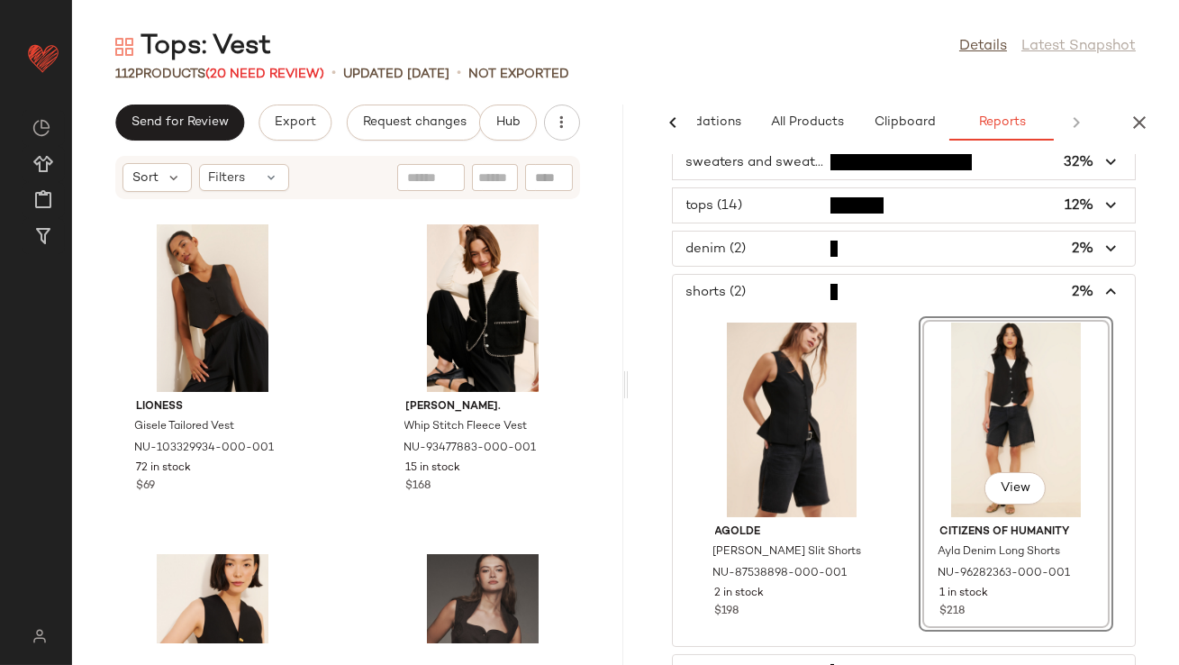
click at [915, 293] on span "button" at bounding box center [904, 292] width 463 height 34
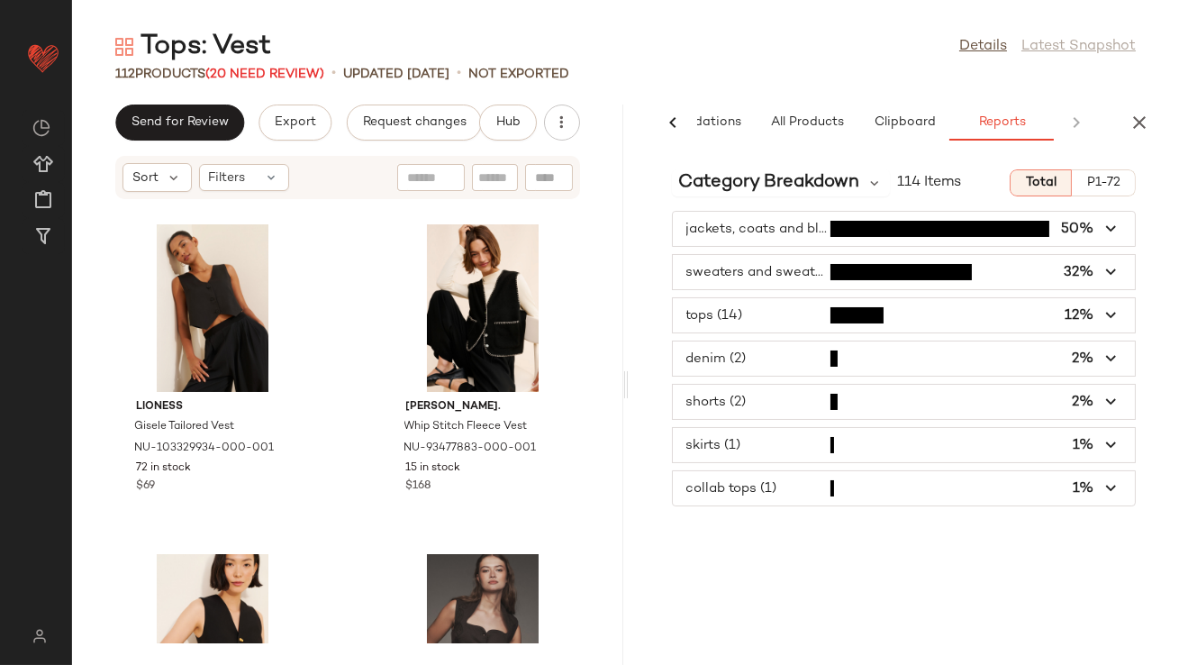
click at [777, 444] on span "button" at bounding box center [904, 445] width 463 height 34
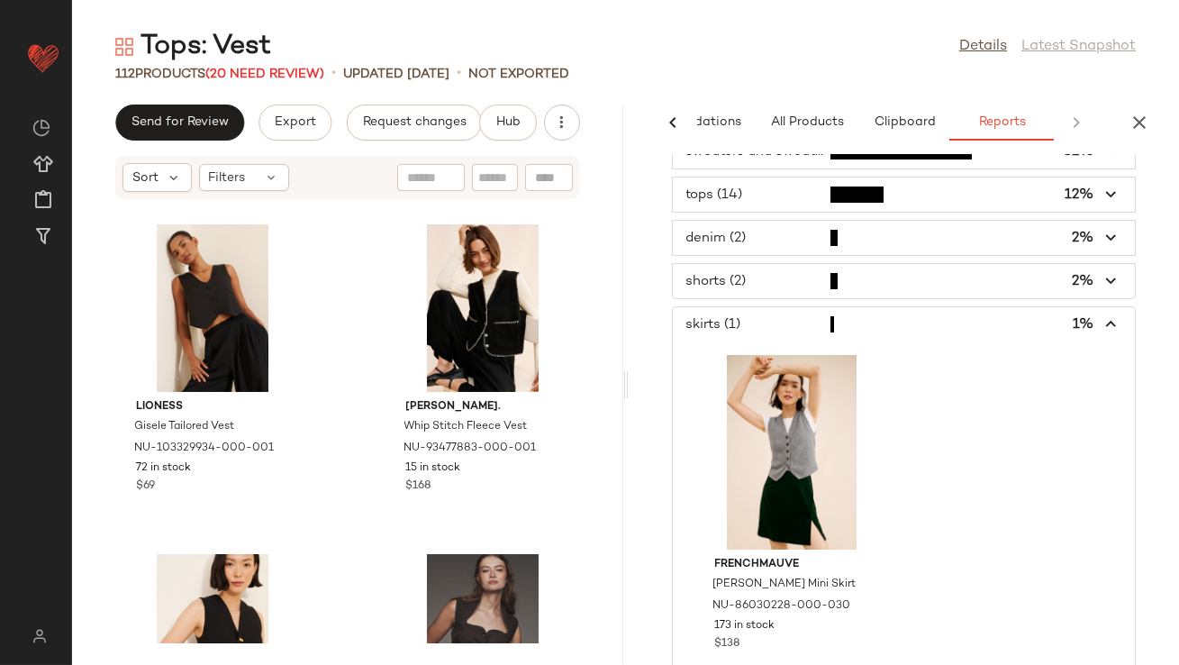
scroll to position [176, 0]
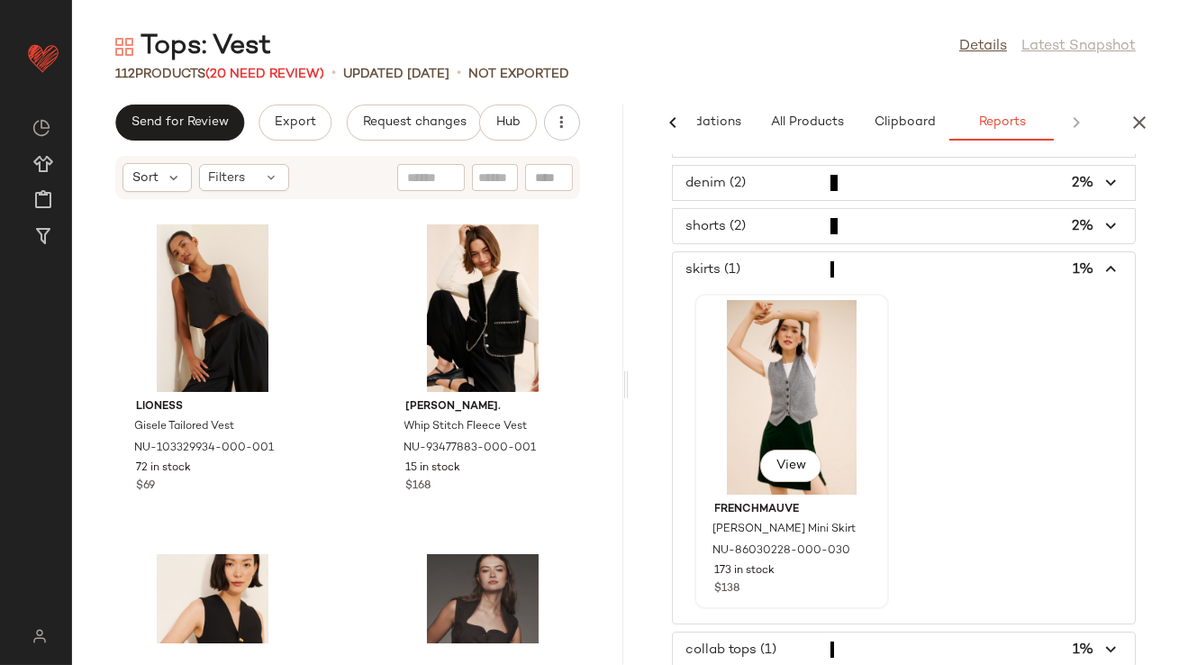
click at [790, 404] on div "View" at bounding box center [792, 397] width 182 height 195
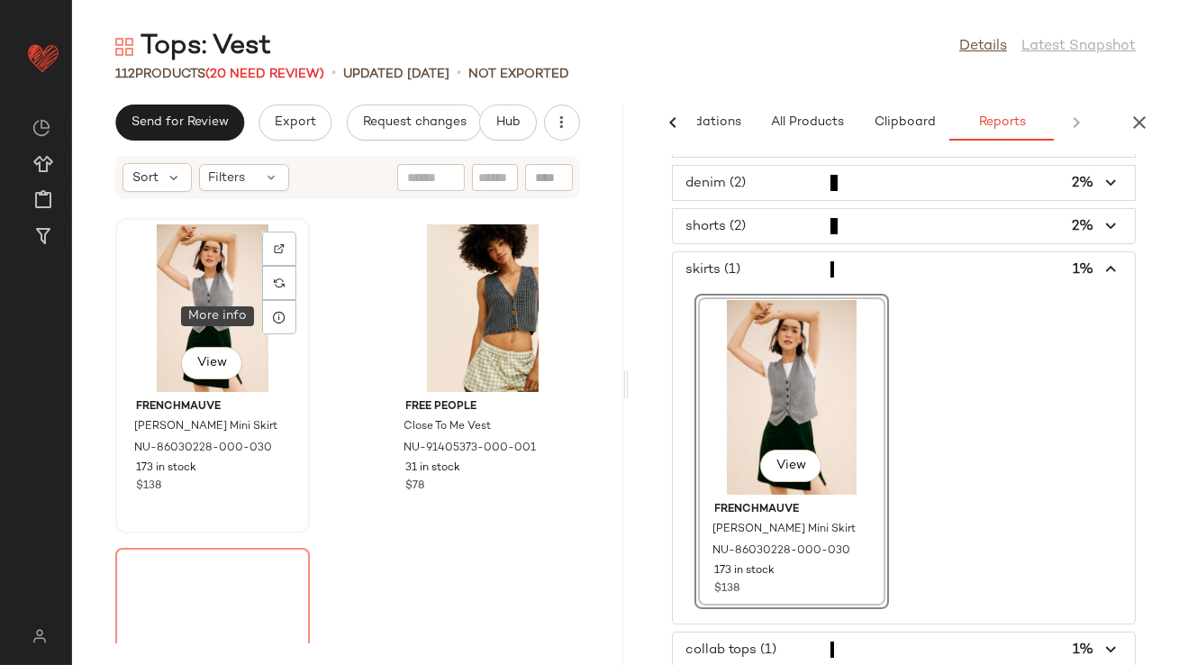
click at [202, 301] on div "View" at bounding box center [213, 308] width 182 height 168
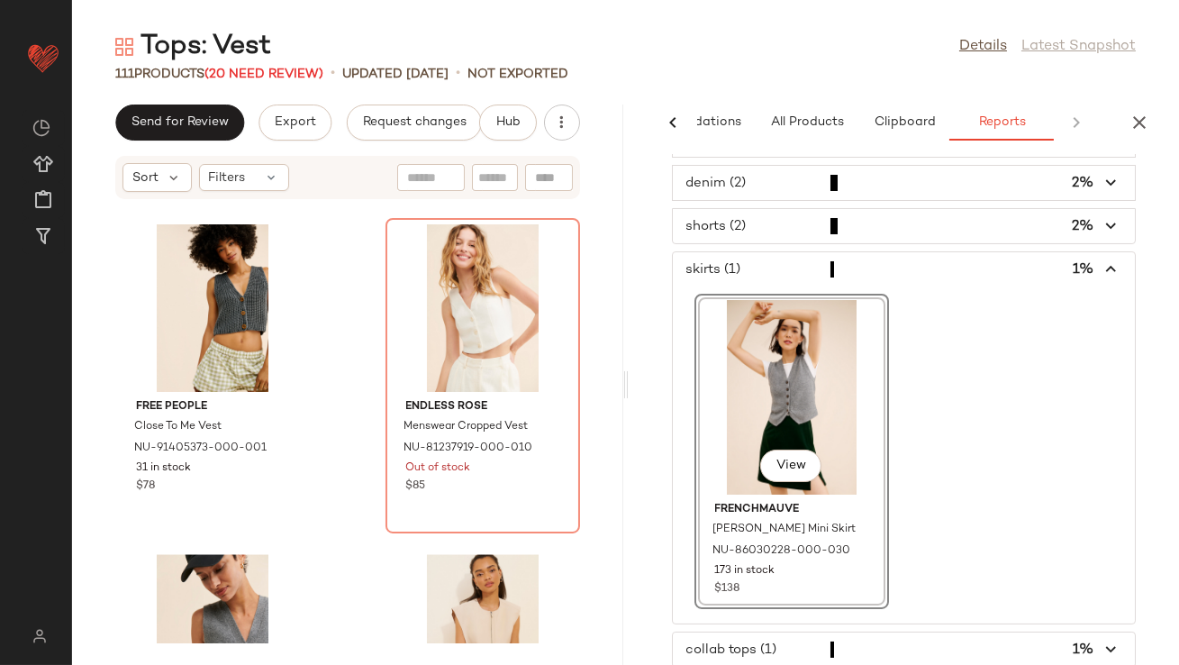
click at [916, 272] on span "button" at bounding box center [904, 269] width 463 height 34
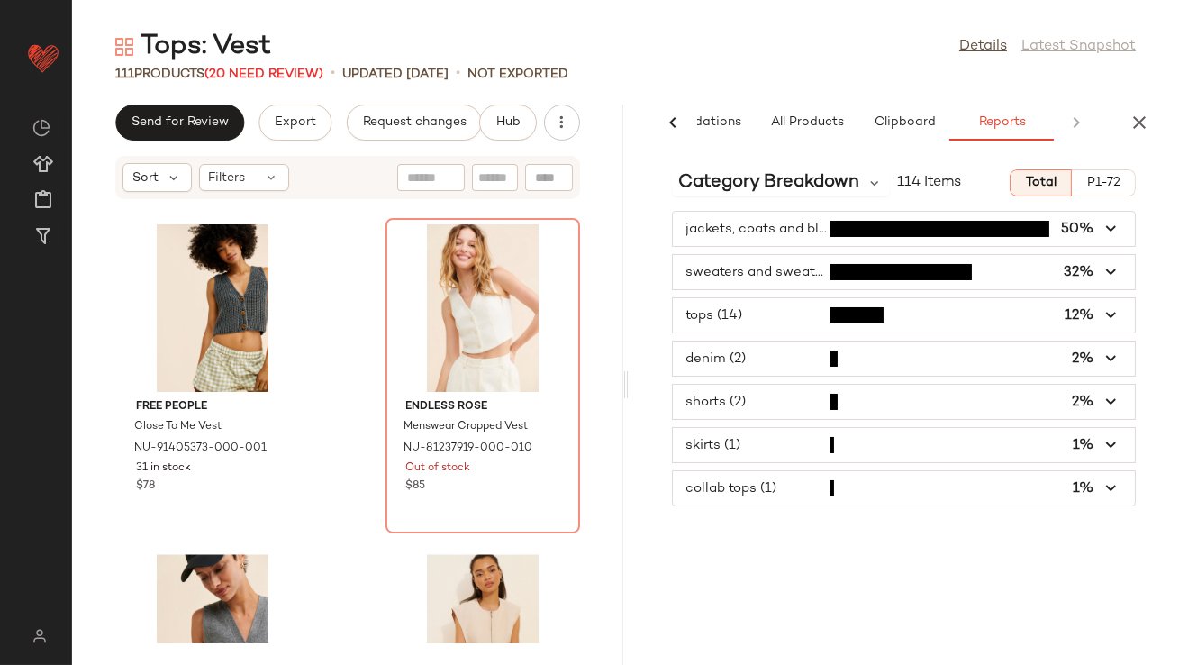
click at [875, 390] on span "button" at bounding box center [904, 402] width 463 height 34
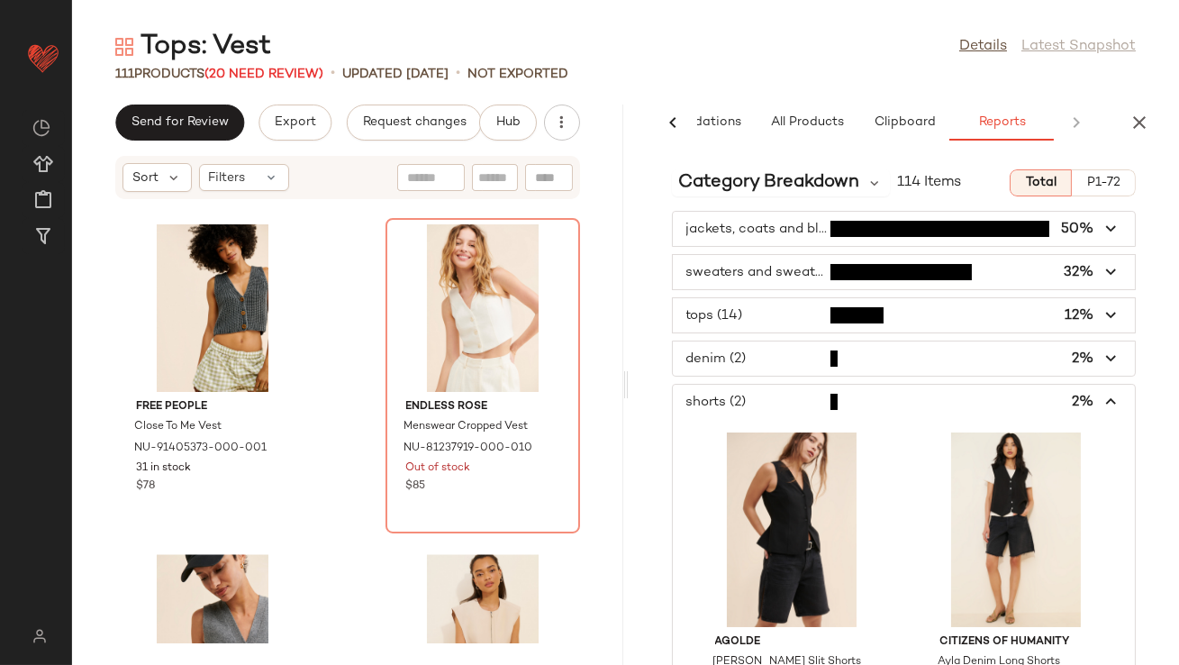
click at [875, 393] on span "button" at bounding box center [904, 402] width 463 height 34
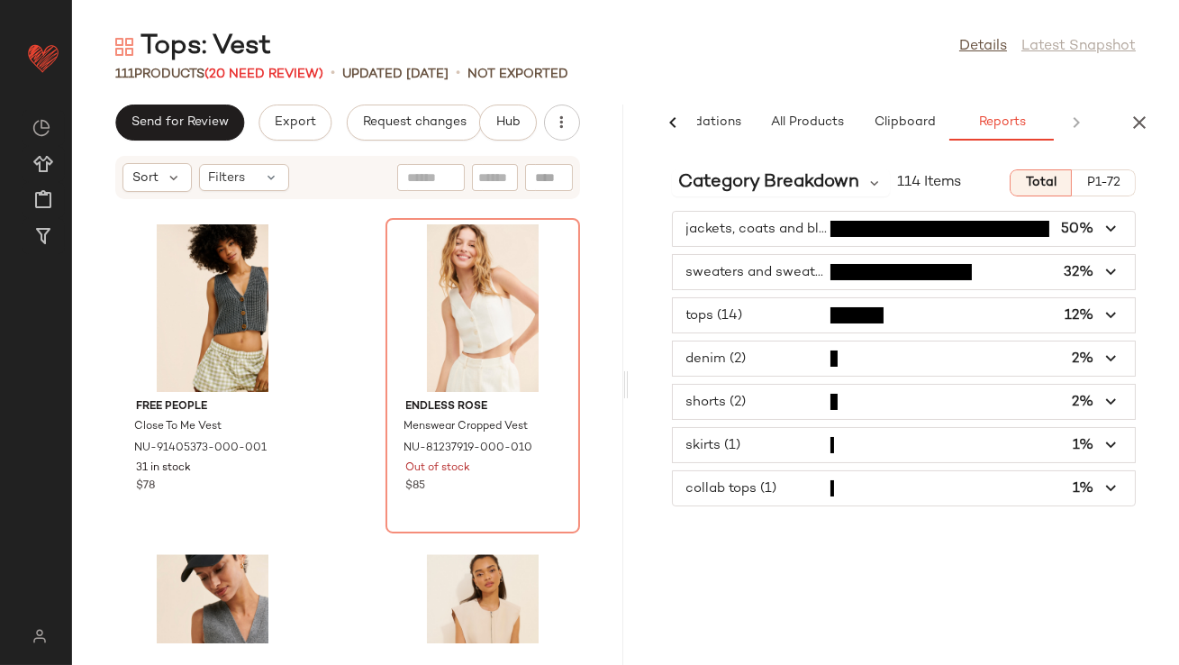
click at [888, 365] on span "button" at bounding box center [904, 358] width 463 height 34
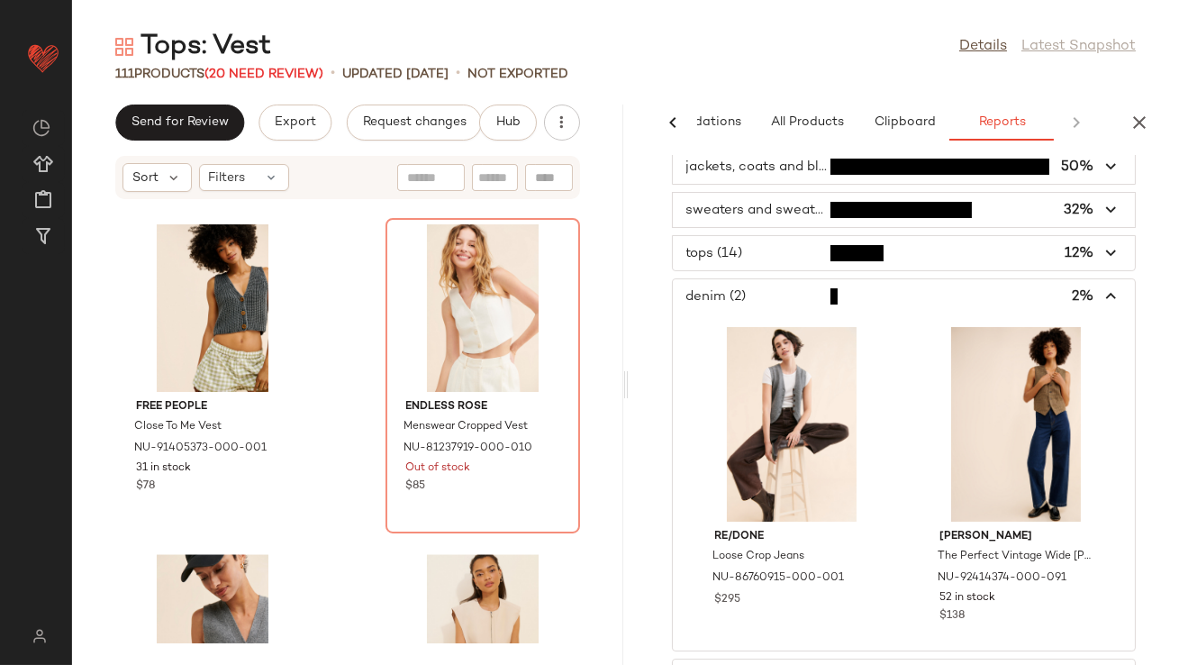
scroll to position [67, 0]
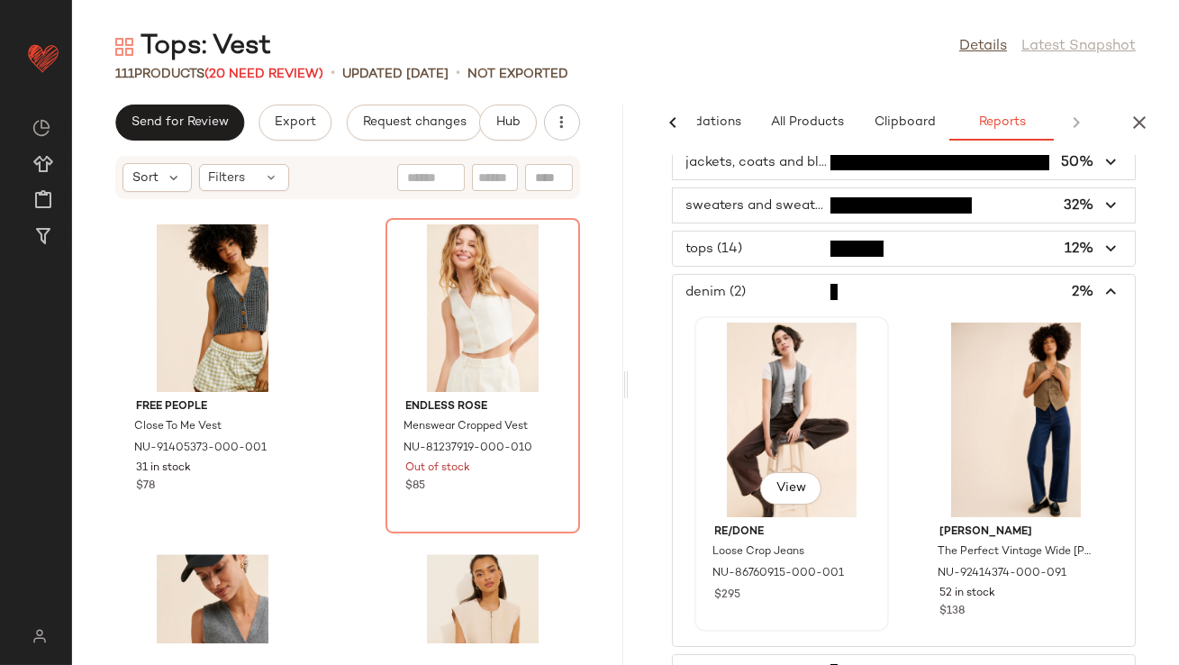
click at [790, 397] on div "View" at bounding box center [792, 419] width 182 height 195
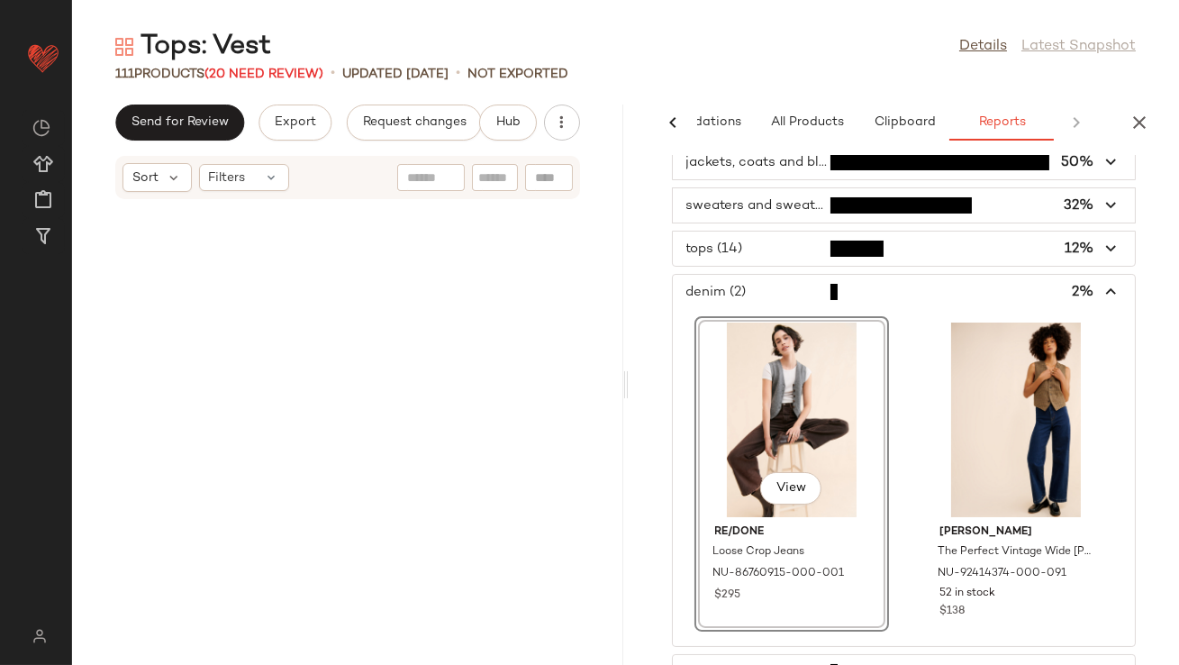
scroll to position [13844, 0]
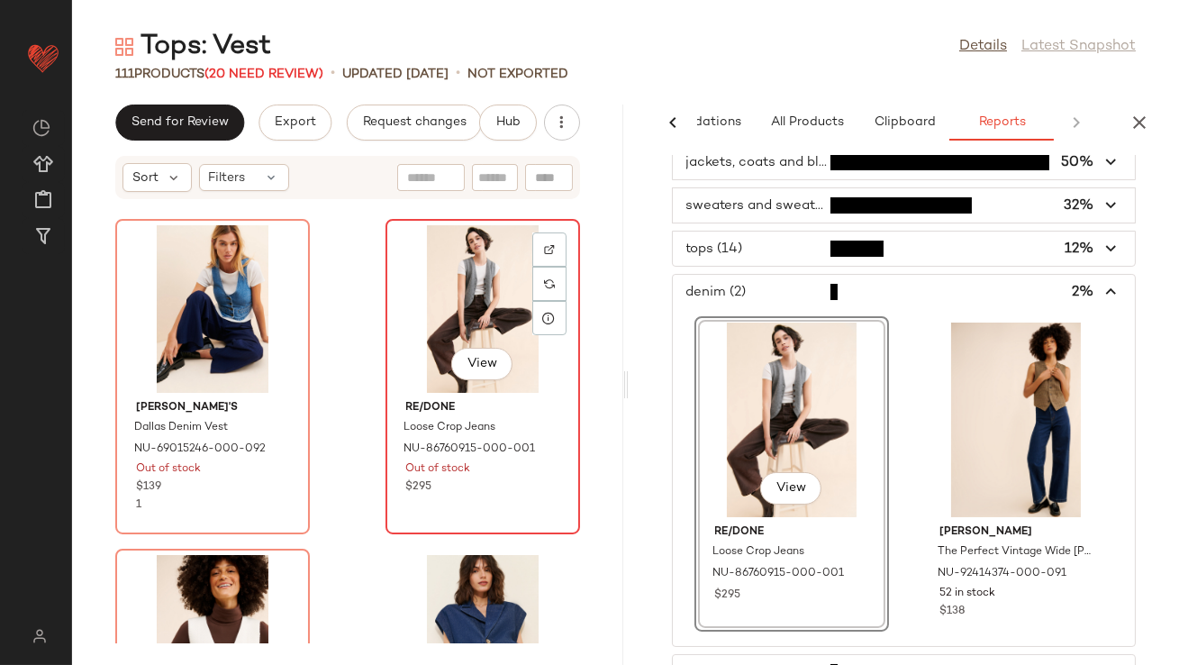
click at [413, 331] on div "View" at bounding box center [483, 309] width 182 height 168
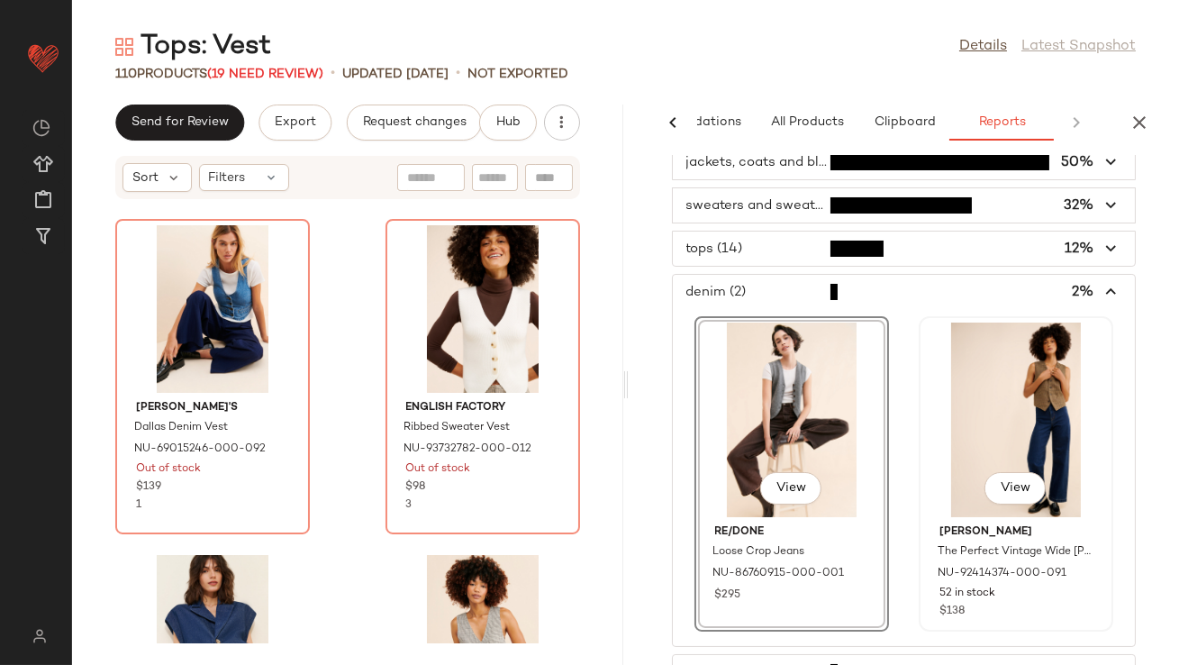
click at [976, 394] on div "View" at bounding box center [1016, 419] width 182 height 195
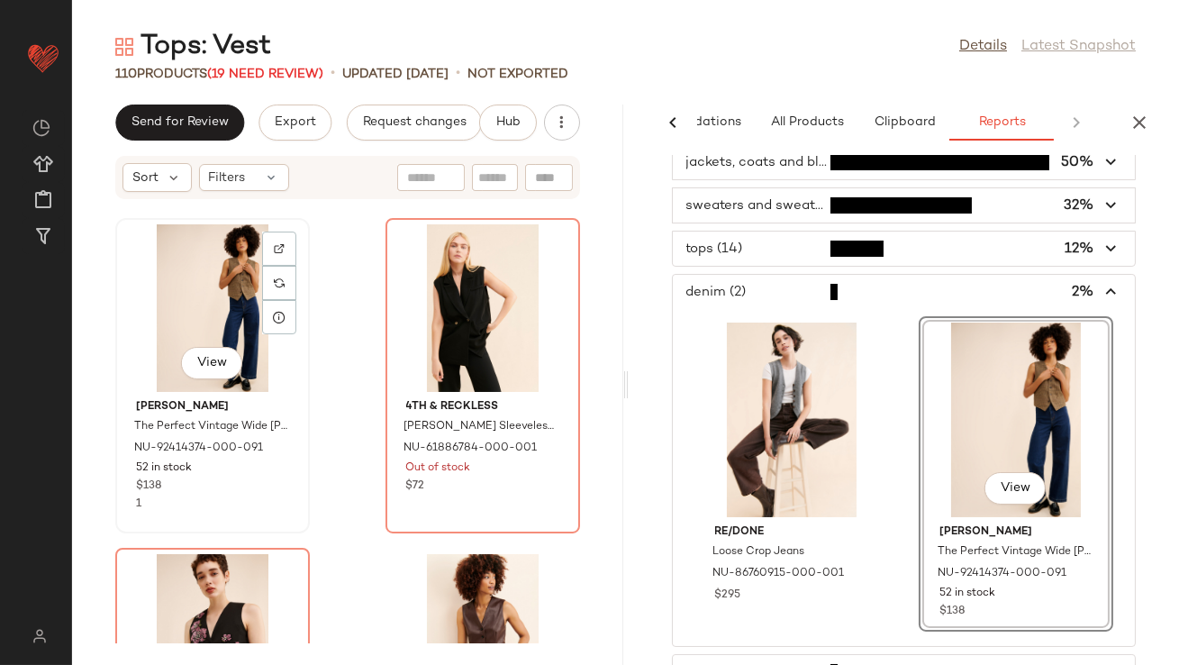
click at [191, 288] on div "View" at bounding box center [213, 308] width 182 height 168
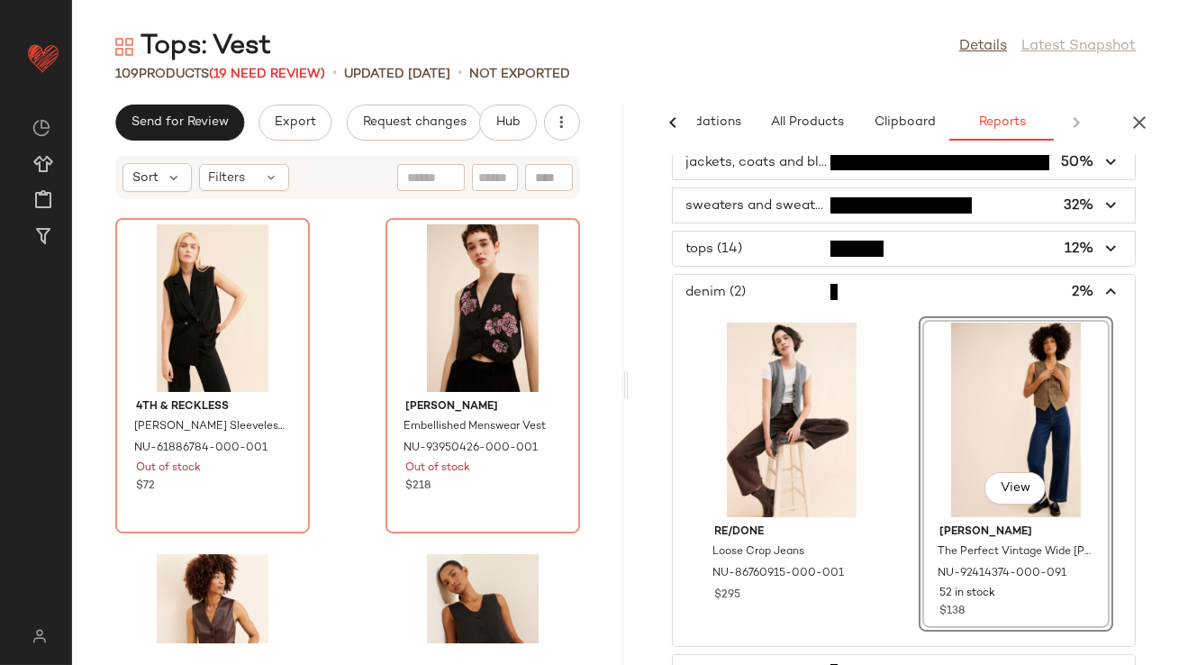
click at [795, 300] on span "button" at bounding box center [904, 292] width 463 height 34
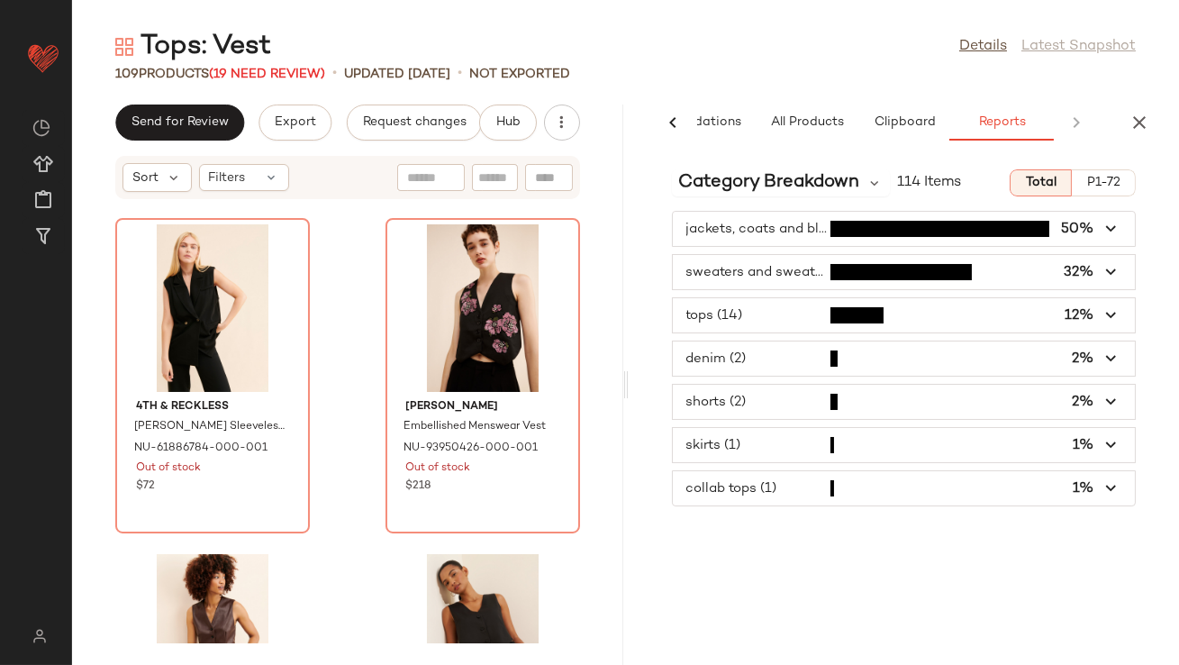
click at [776, 499] on span "button" at bounding box center [904, 488] width 463 height 34
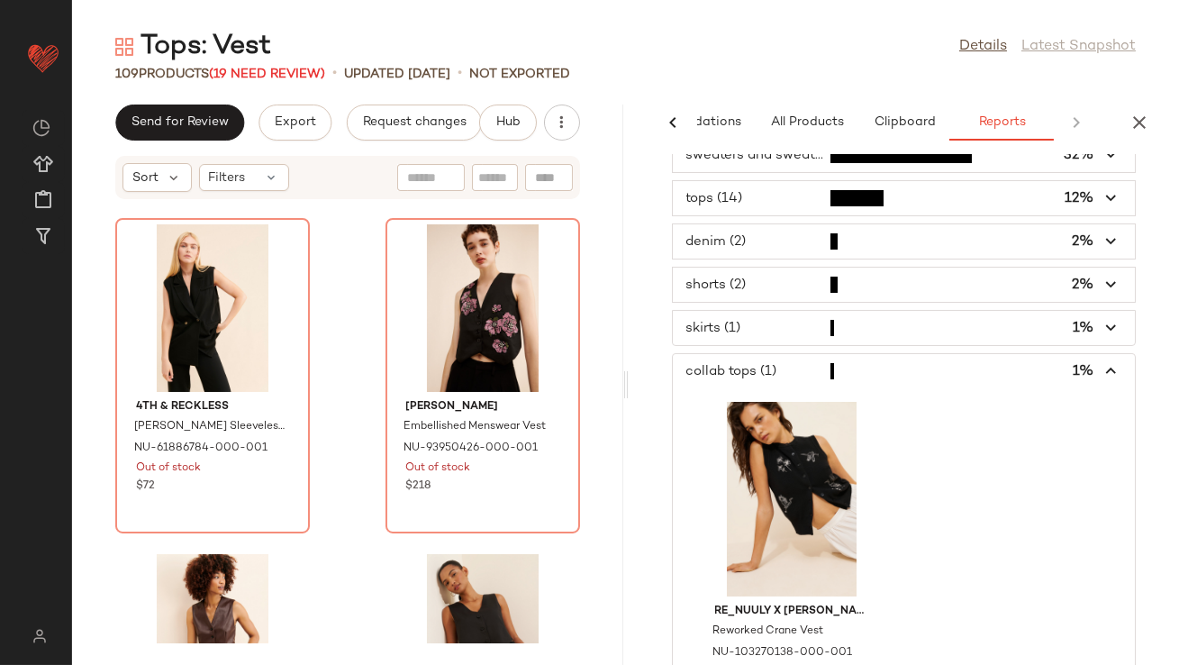
scroll to position [177, 0]
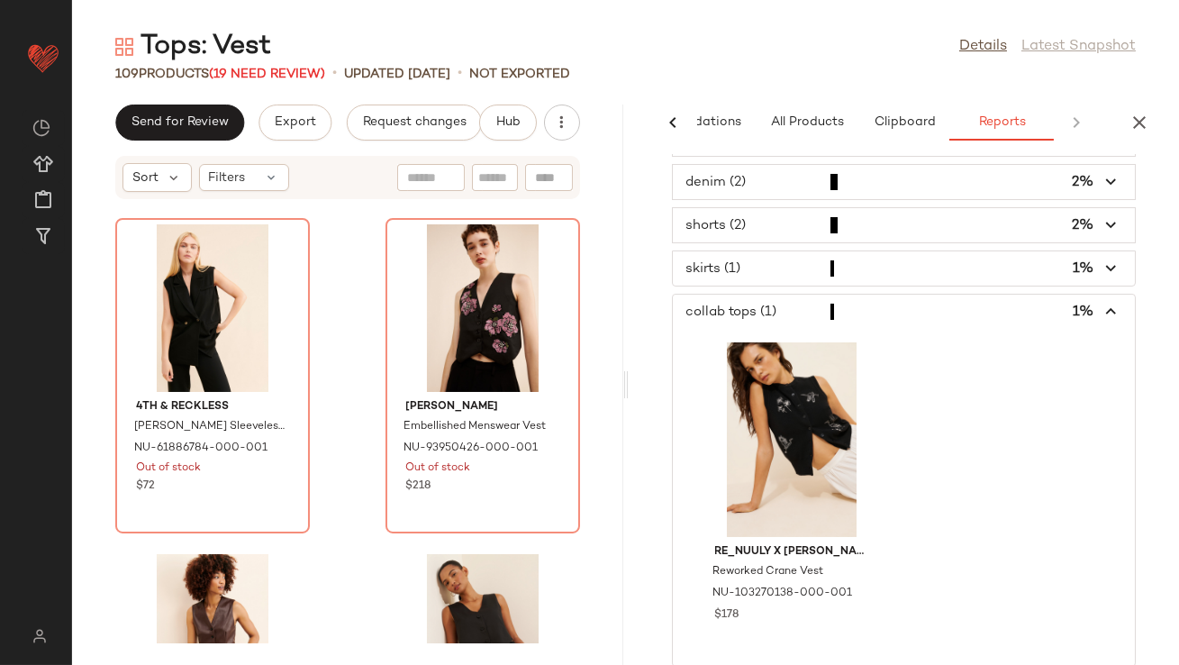
click at [777, 304] on span "button" at bounding box center [904, 312] width 463 height 34
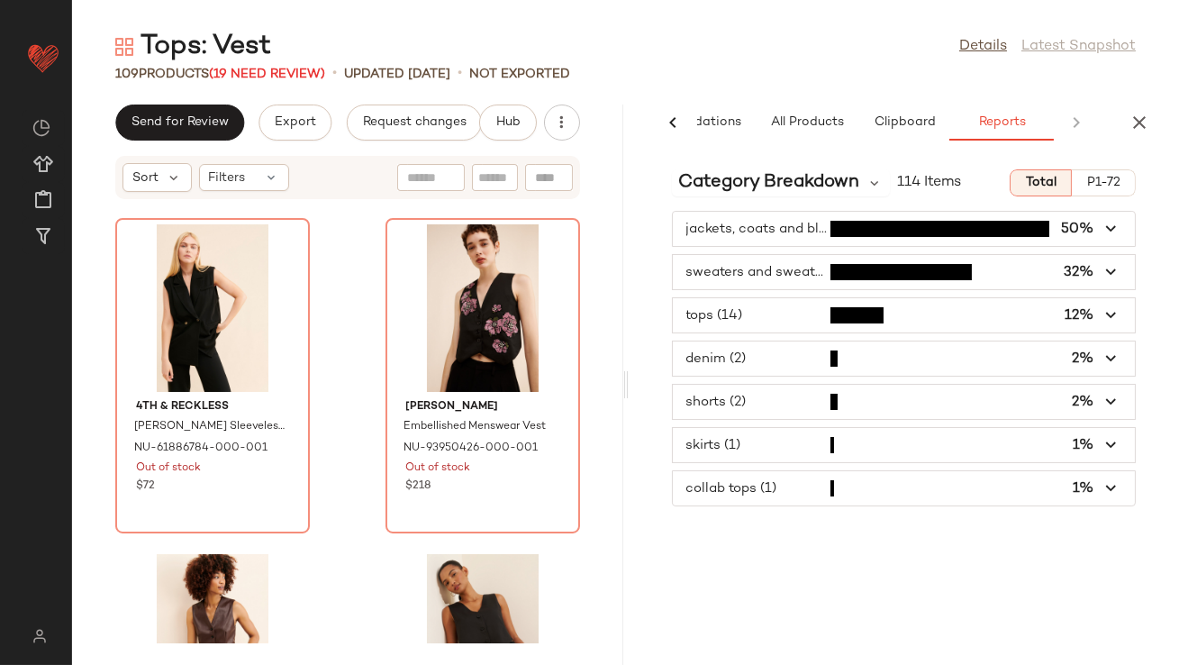
scroll to position [0, 0]
click at [772, 238] on span "button" at bounding box center [904, 229] width 463 height 34
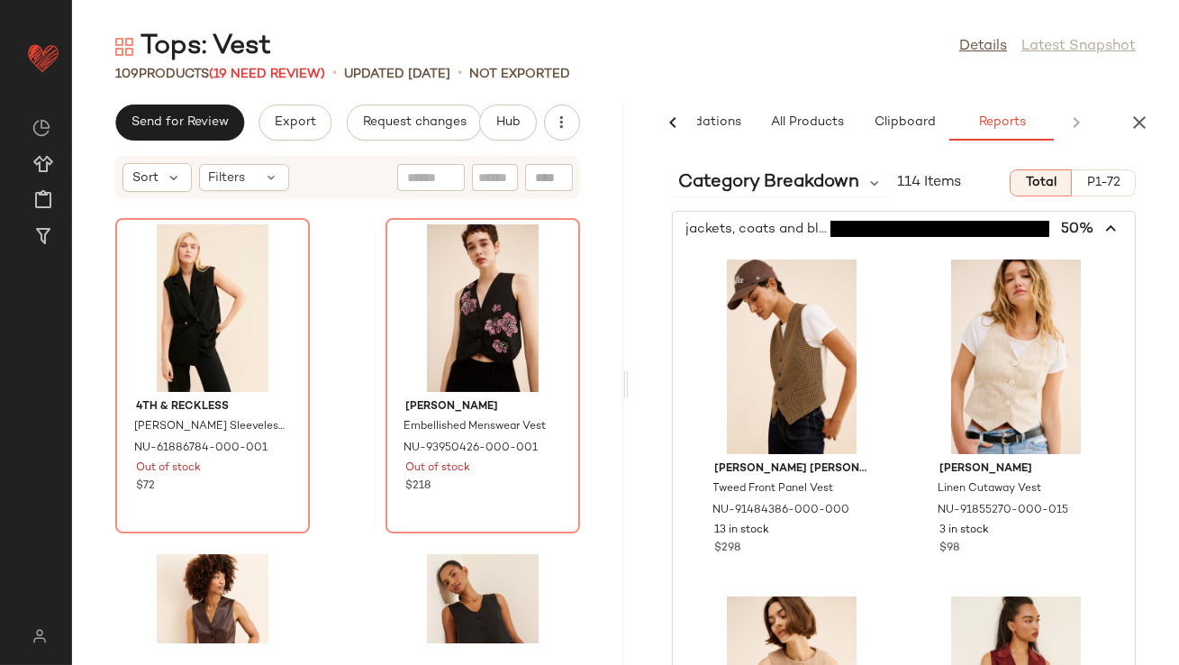
click at [771, 238] on span "button" at bounding box center [904, 229] width 463 height 34
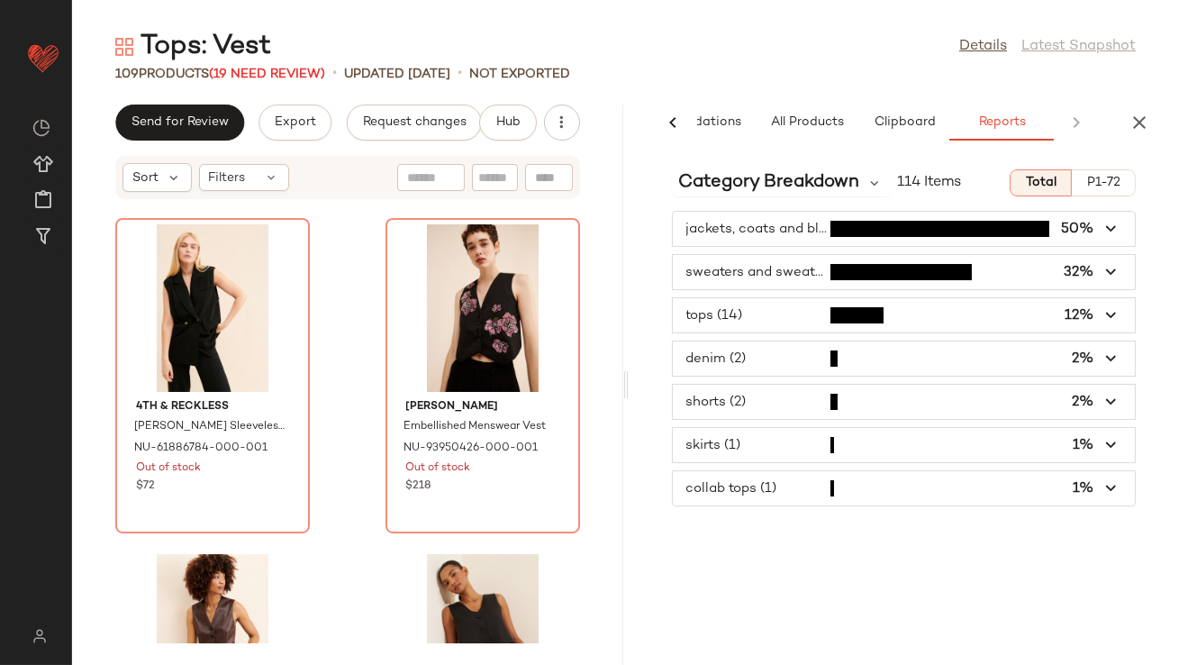
click at [779, 271] on span "button" at bounding box center [904, 272] width 463 height 34
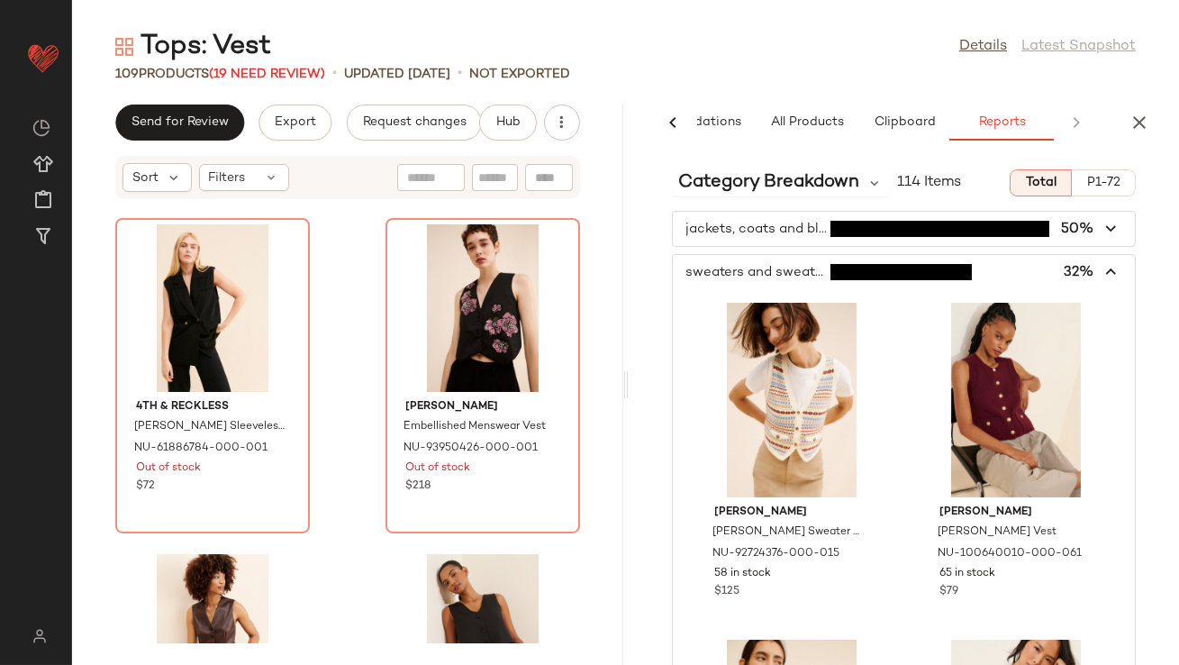
click at [713, 266] on span "button" at bounding box center [904, 272] width 463 height 34
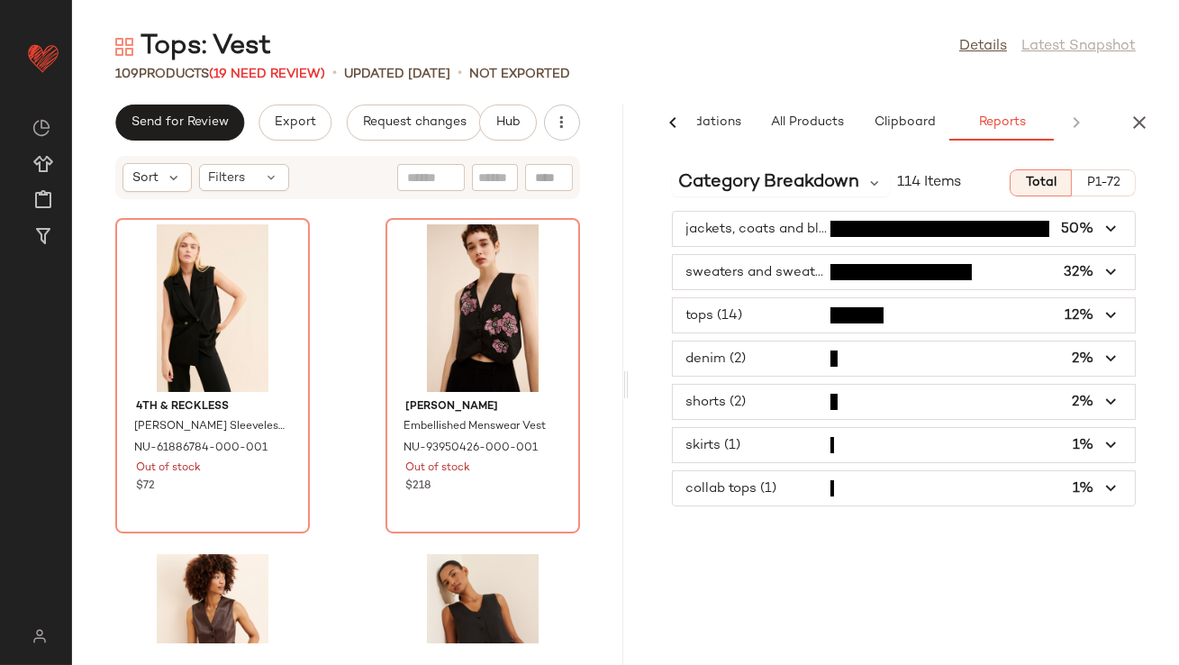
click at [734, 312] on span "button" at bounding box center [904, 315] width 463 height 34
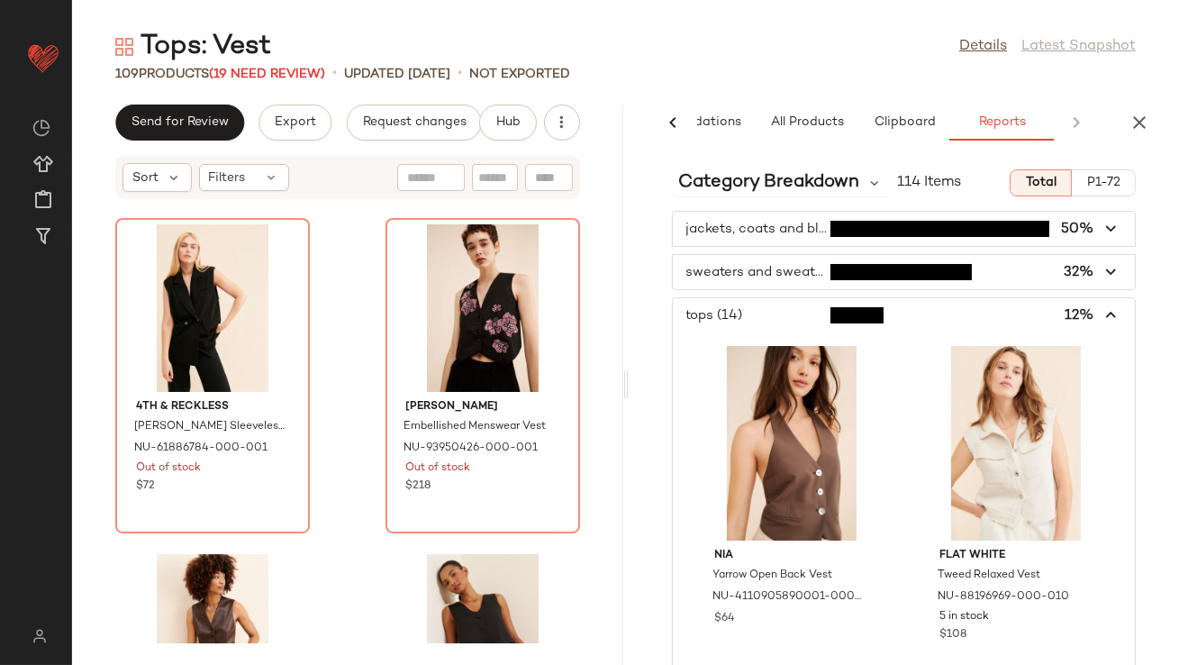
click at [734, 312] on span "button" at bounding box center [904, 315] width 463 height 34
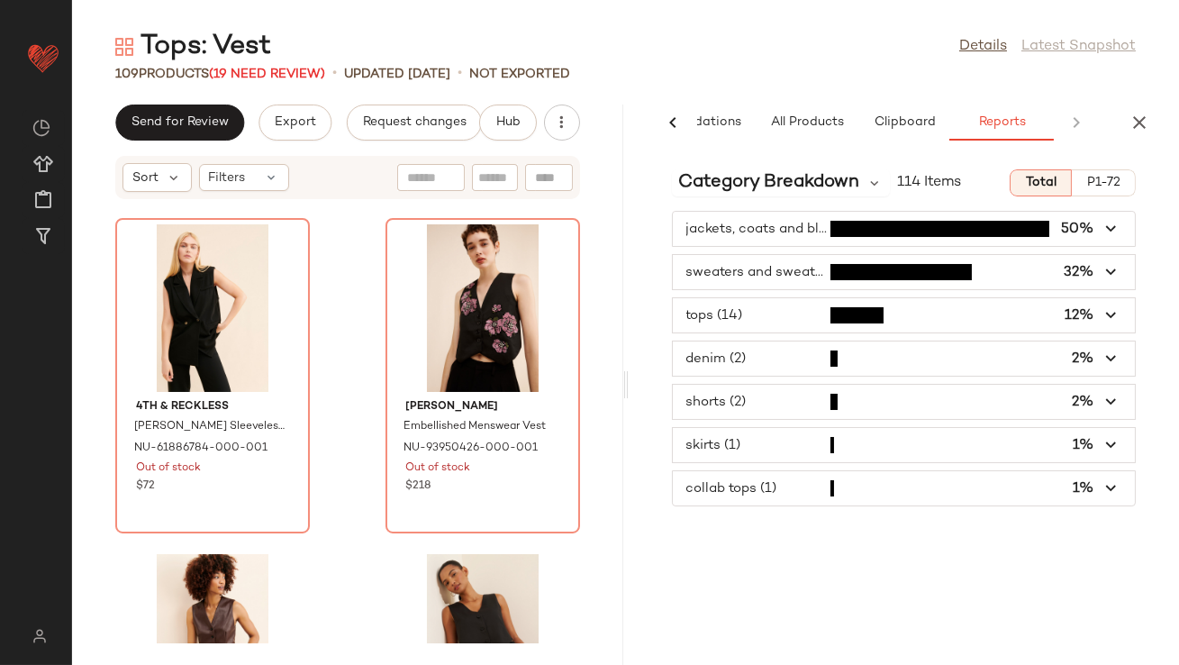
click at [747, 348] on span "button" at bounding box center [904, 358] width 463 height 34
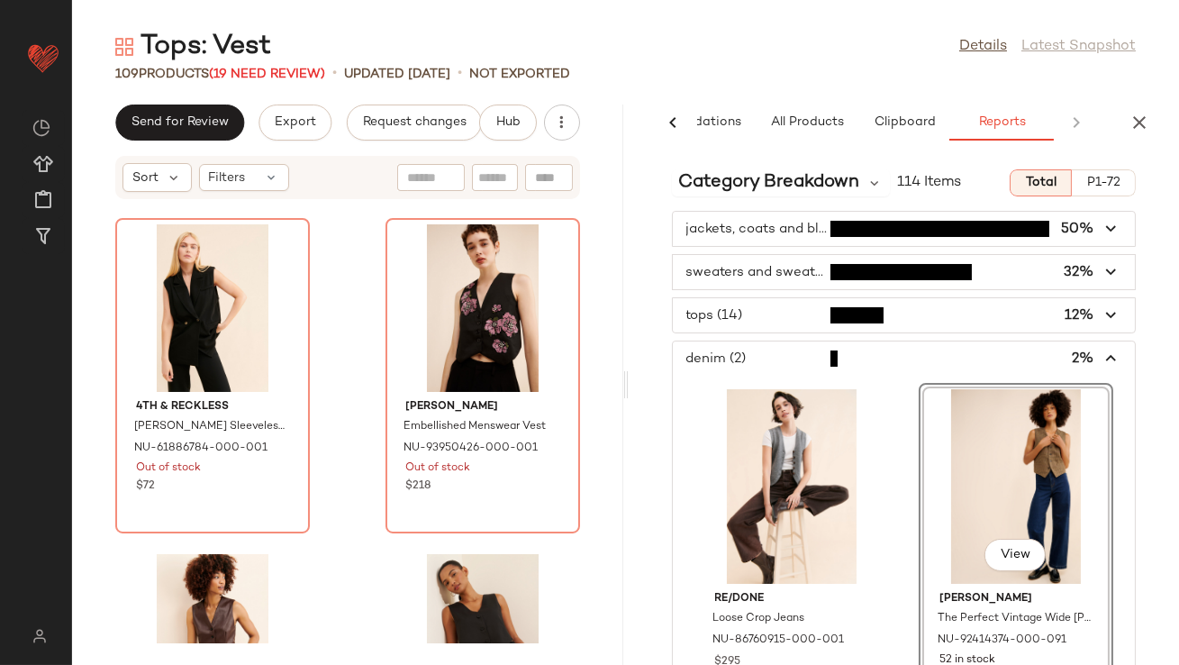
click at [747, 348] on span "button" at bounding box center [904, 358] width 463 height 34
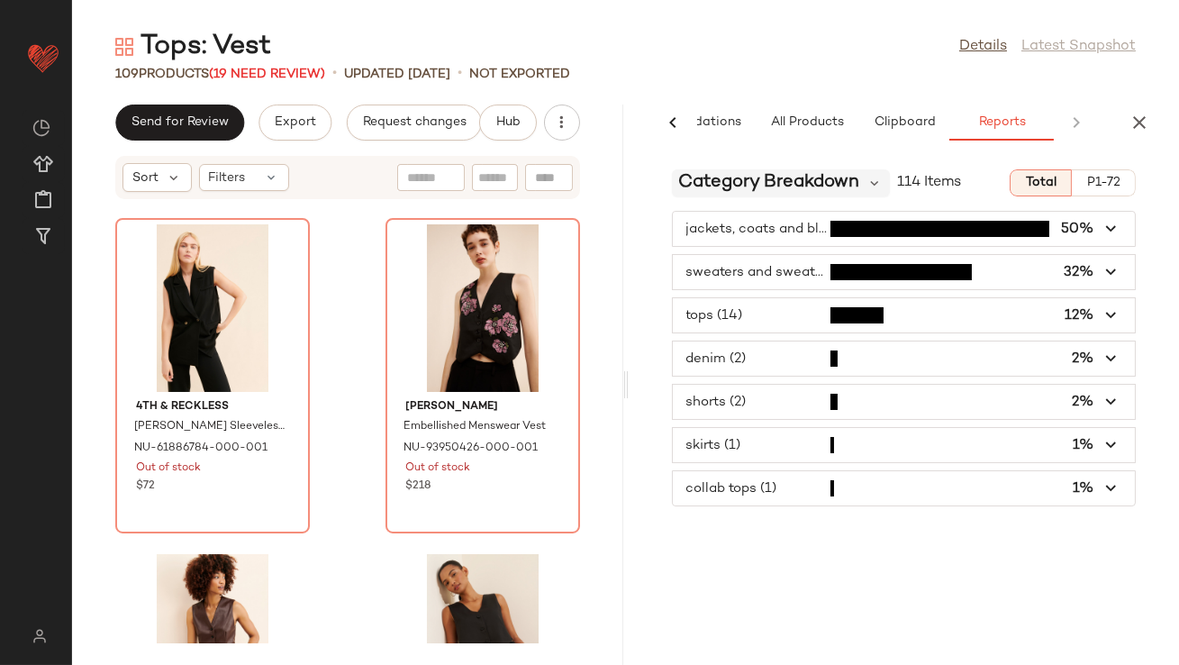
click at [735, 179] on span "Category Breakdown" at bounding box center [769, 182] width 181 height 27
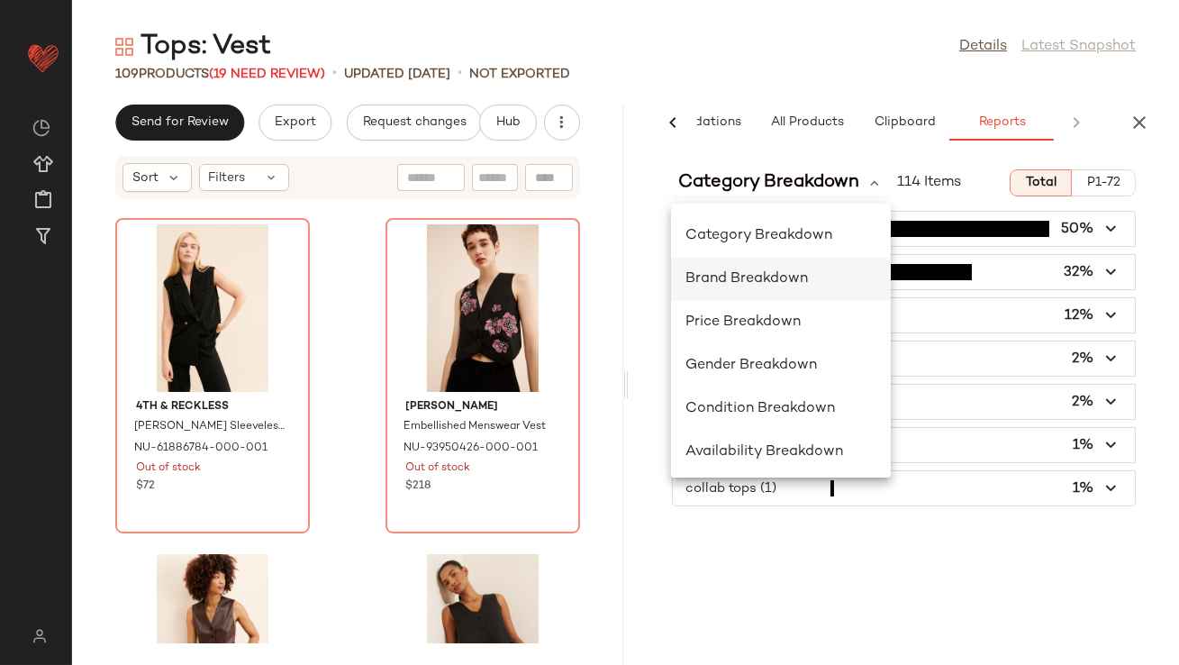
click at [729, 276] on span "Brand Breakdown" at bounding box center [746, 278] width 122 height 15
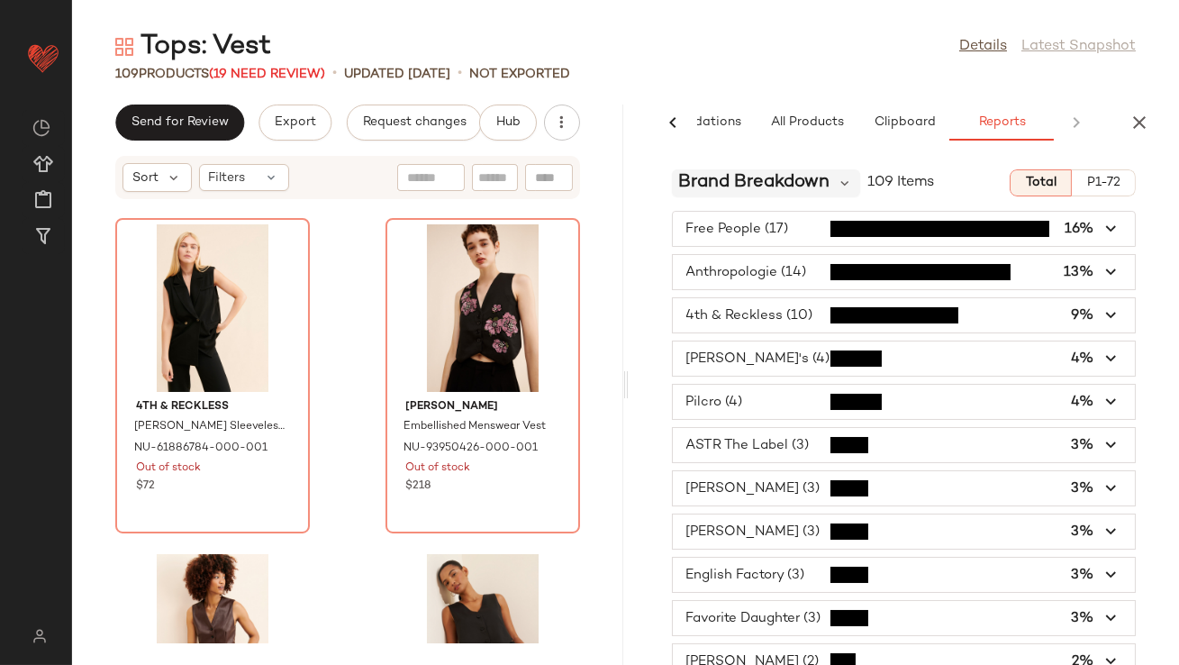
click at [732, 184] on span "Brand Breakdown" at bounding box center [754, 182] width 151 height 27
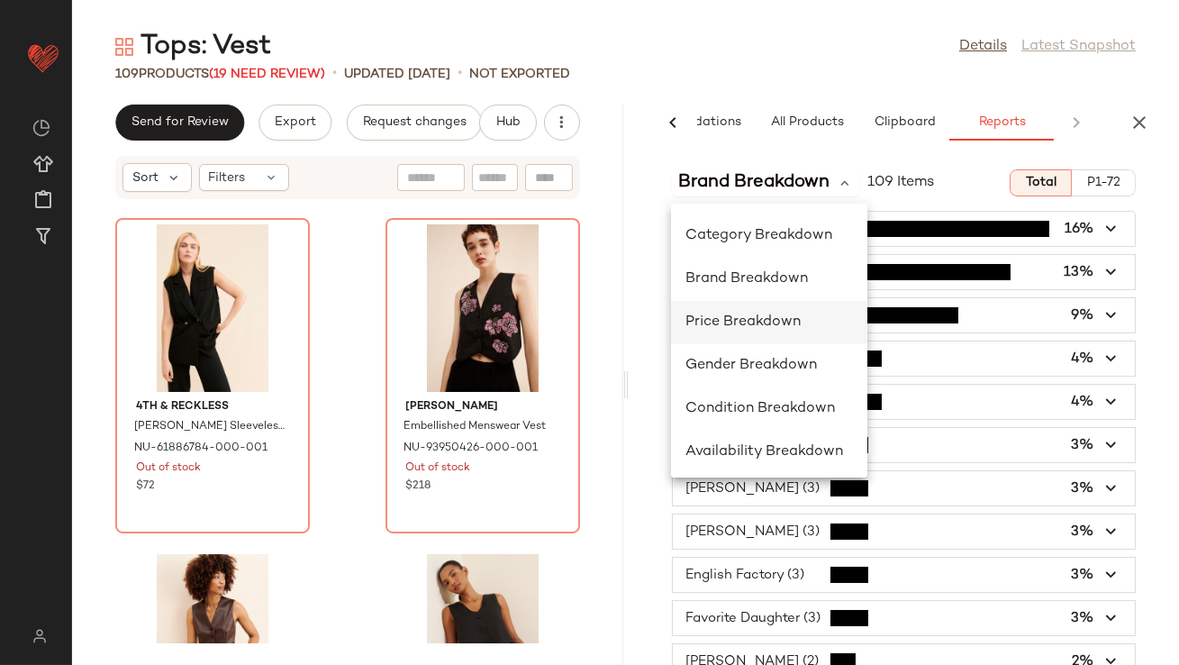
click at [720, 329] on span "Price Breakdown" at bounding box center [742, 321] width 115 height 15
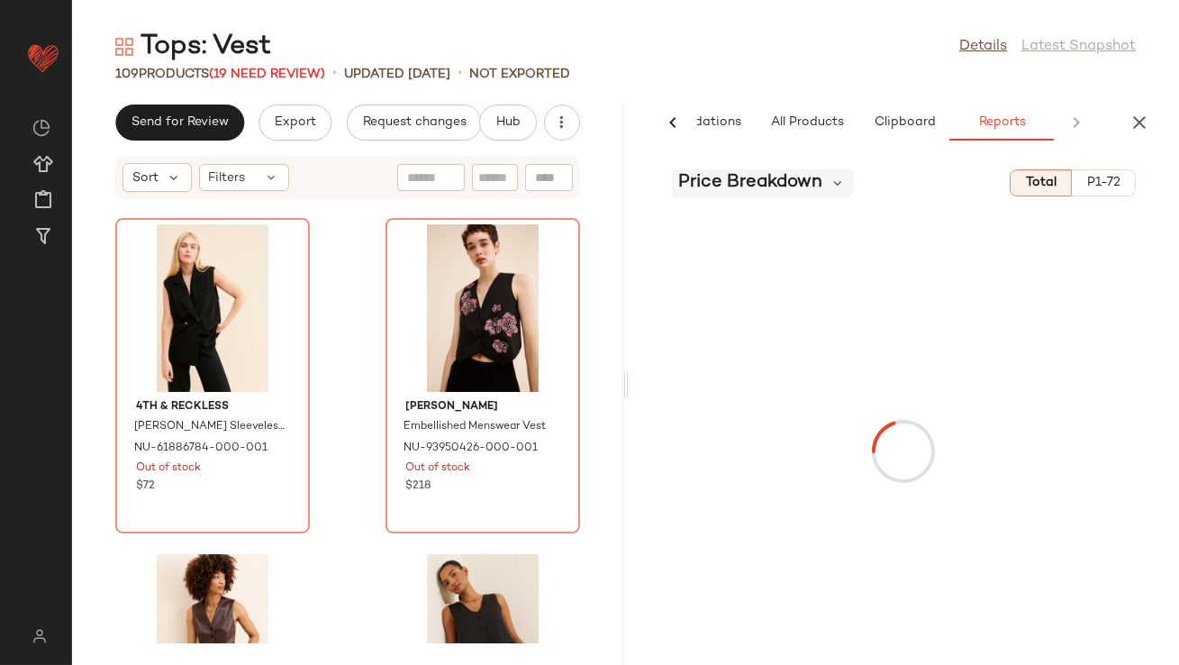
click at [743, 177] on span "Price Breakdown" at bounding box center [751, 182] width 144 height 27
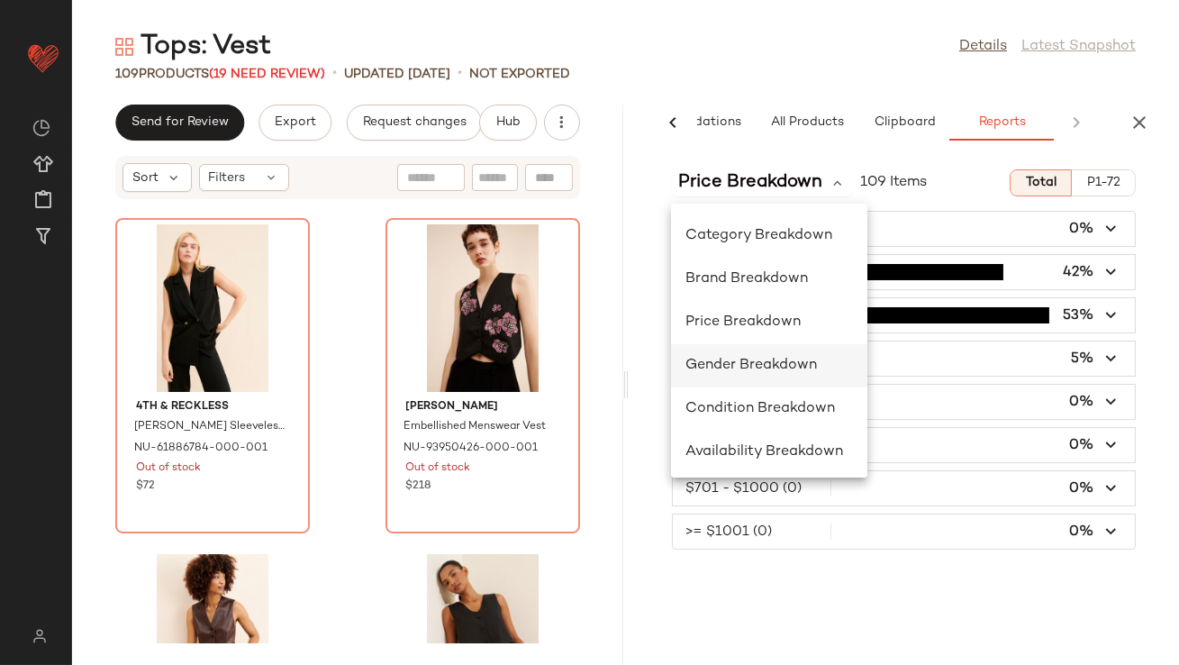
click at [734, 363] on span "Gender Breakdown" at bounding box center [750, 365] width 131 height 15
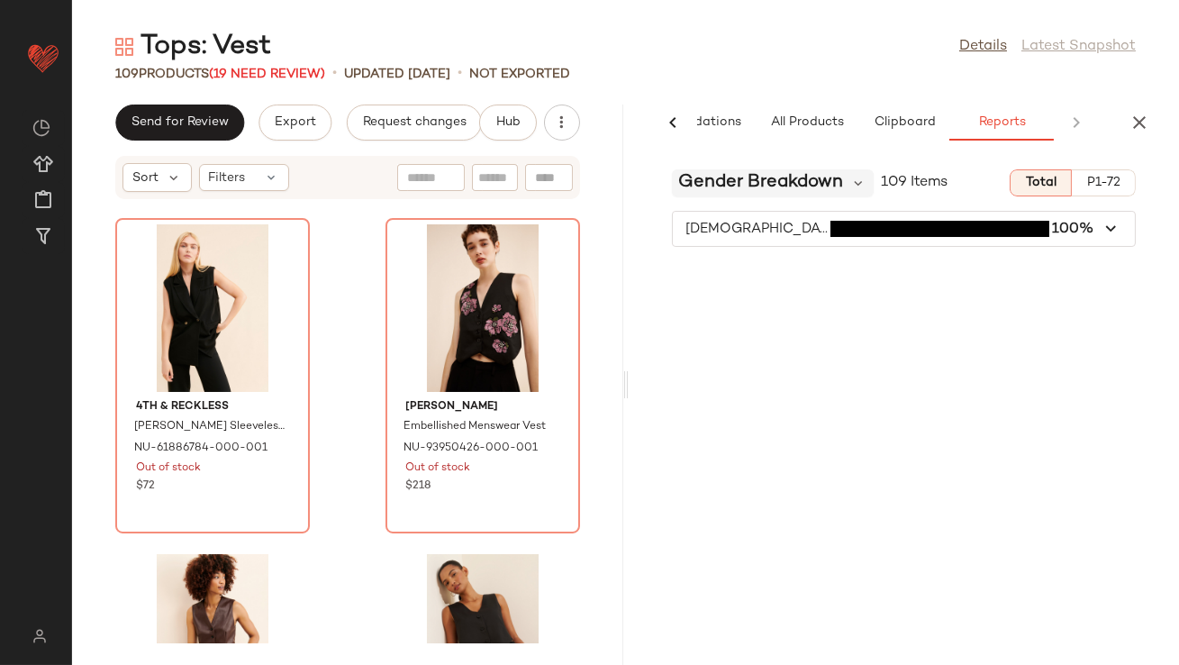
click at [733, 187] on span "Gender Breakdown" at bounding box center [761, 182] width 165 height 27
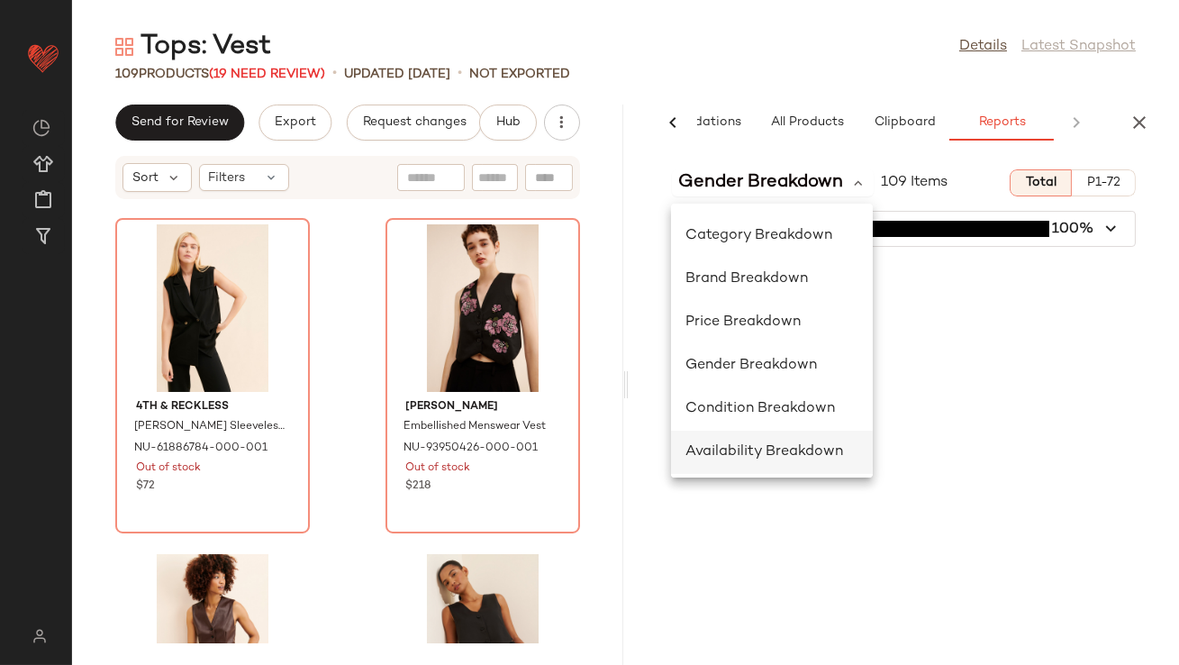
click at [733, 442] on div "Availability Breakdown" at bounding box center [771, 452] width 173 height 22
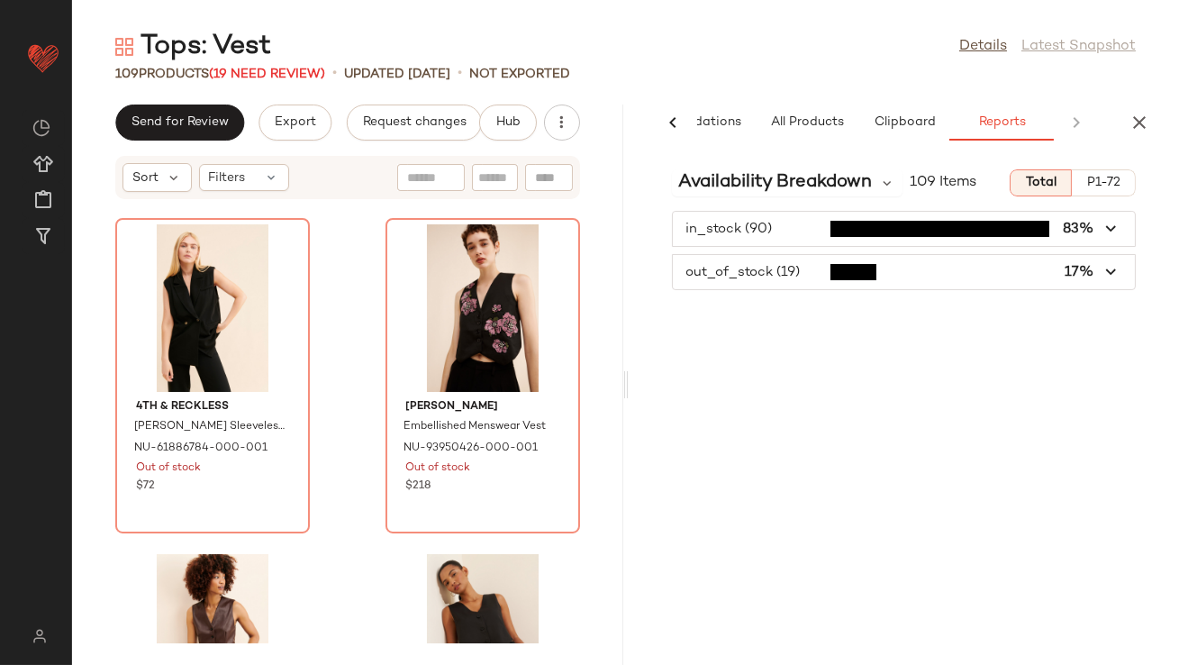
click at [1141, 130] on icon "button" at bounding box center [1140, 123] width 22 height 22
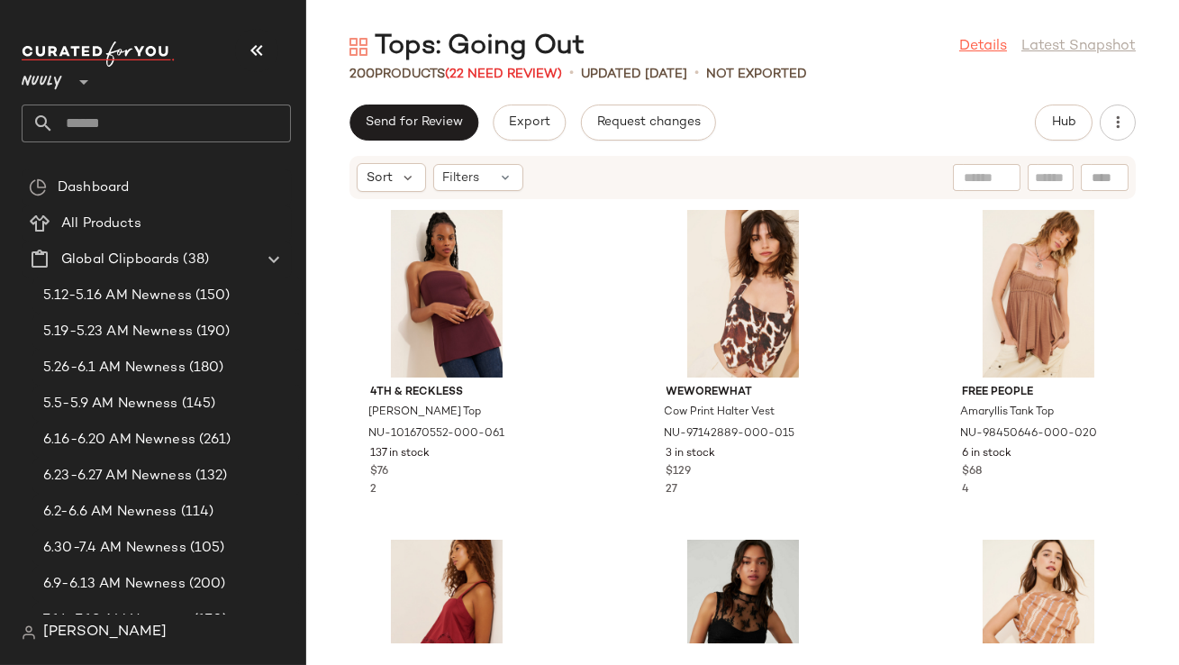
click at [993, 47] on link "Details" at bounding box center [983, 47] width 48 height 22
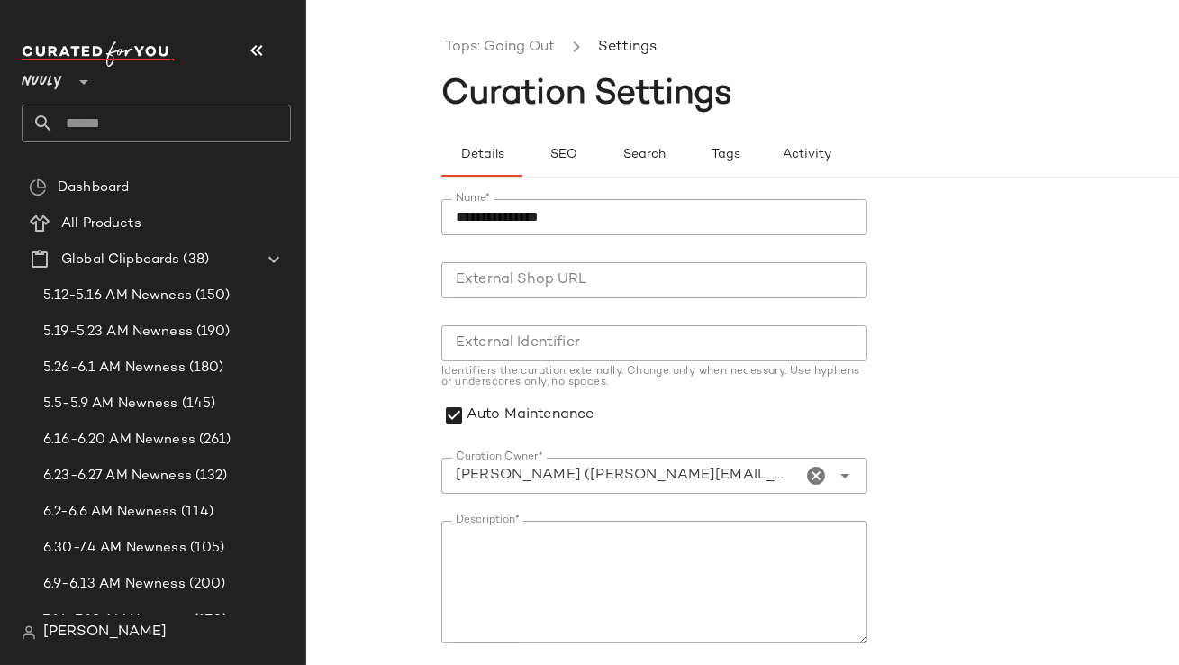
scroll to position [222, 0]
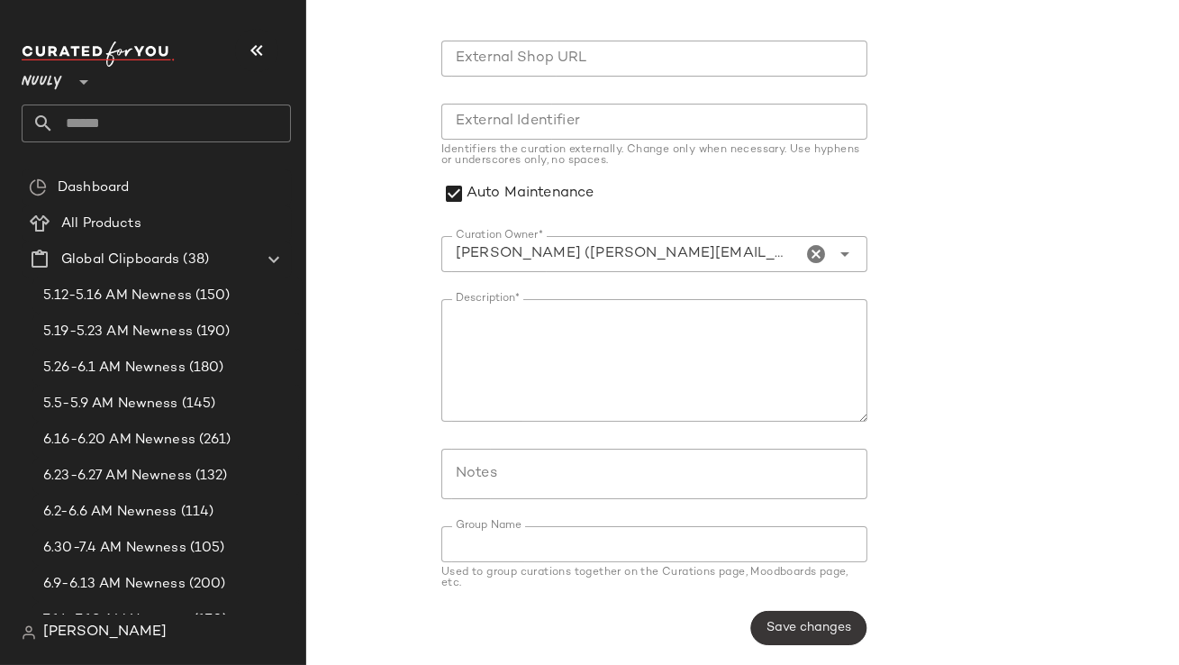
click at [814, 628] on span "Save changes" at bounding box center [809, 628] width 86 height 14
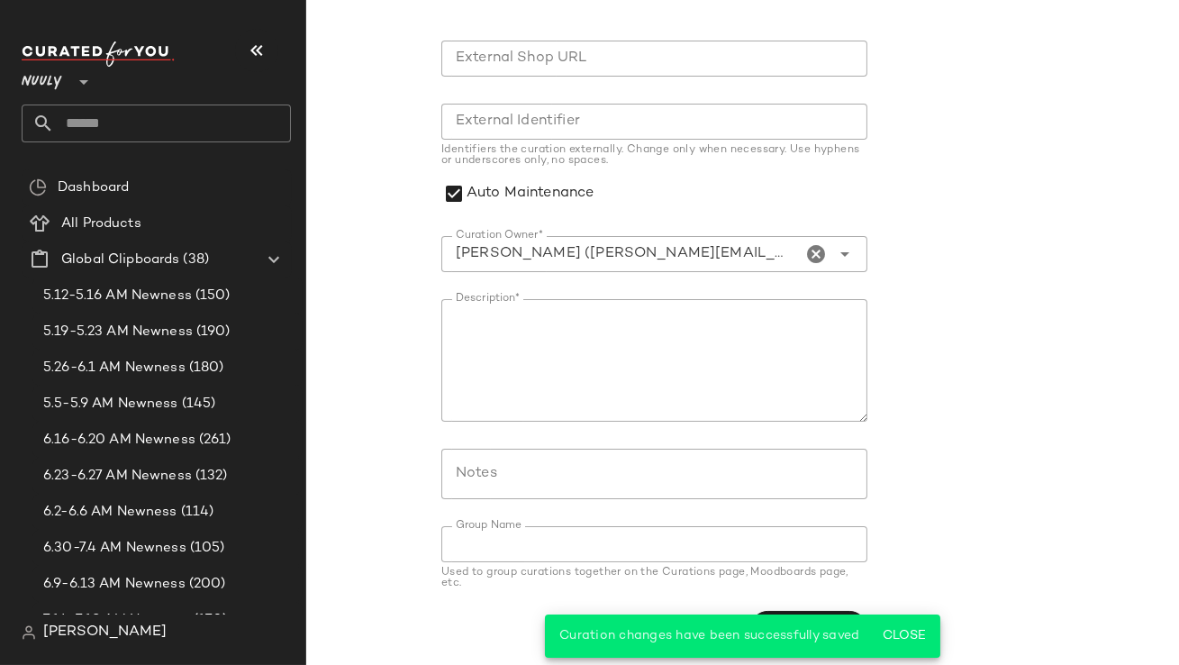
scroll to position [0, 0]
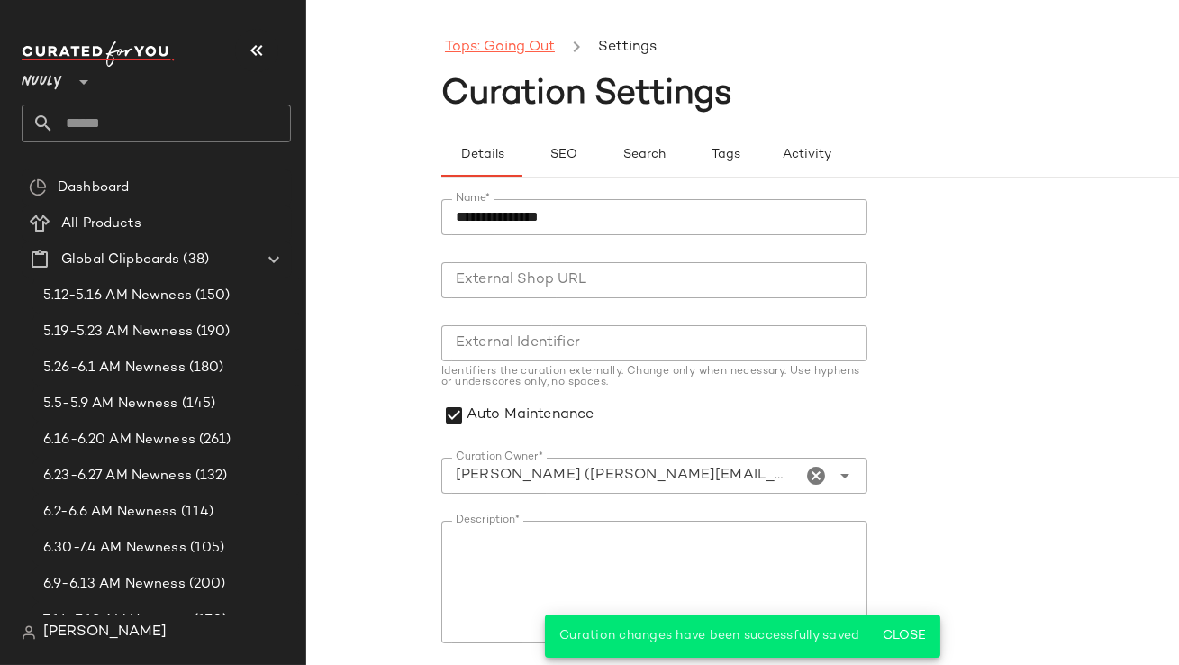
click at [501, 56] on link "Tops: Going Out" at bounding box center [500, 47] width 110 height 23
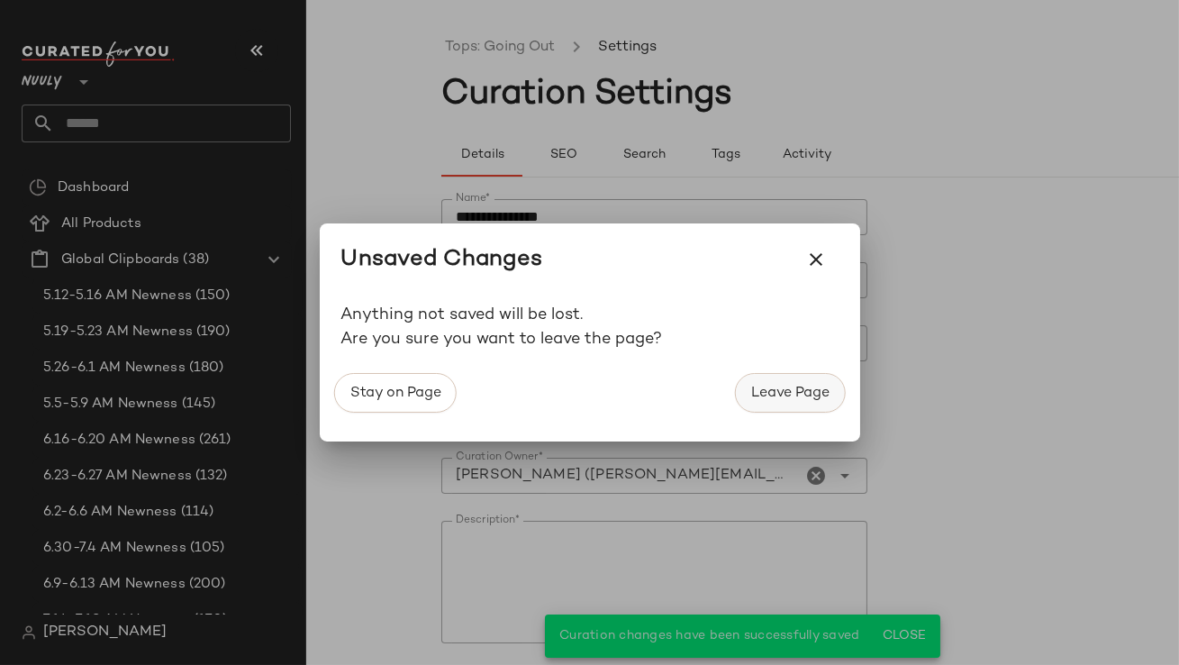
click at [771, 387] on span "Leave Page" at bounding box center [789, 393] width 79 height 17
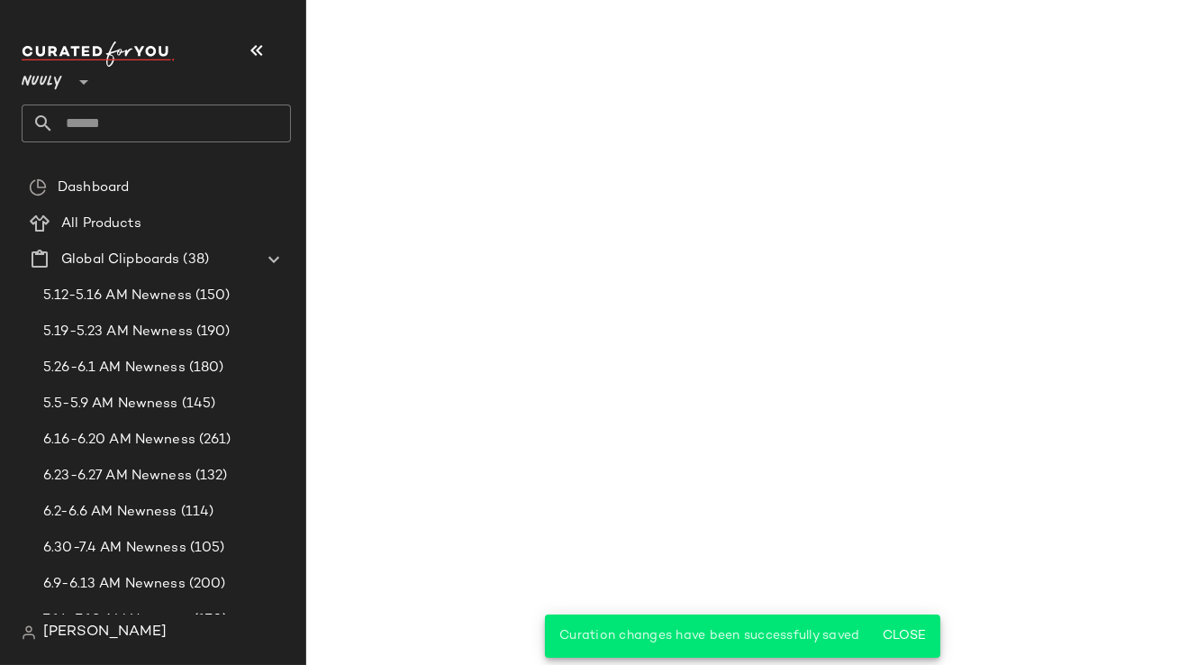
click at [259, 56] on icon "button" at bounding box center [257, 51] width 22 height 22
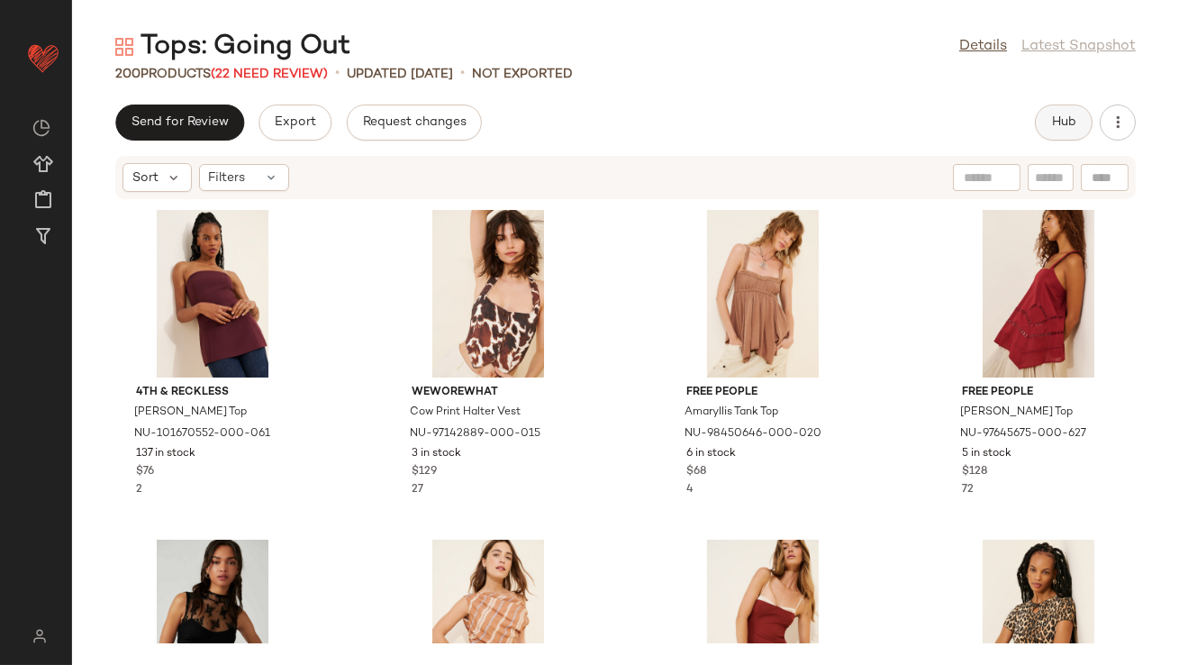
click at [1073, 111] on button "Hub" at bounding box center [1064, 122] width 58 height 36
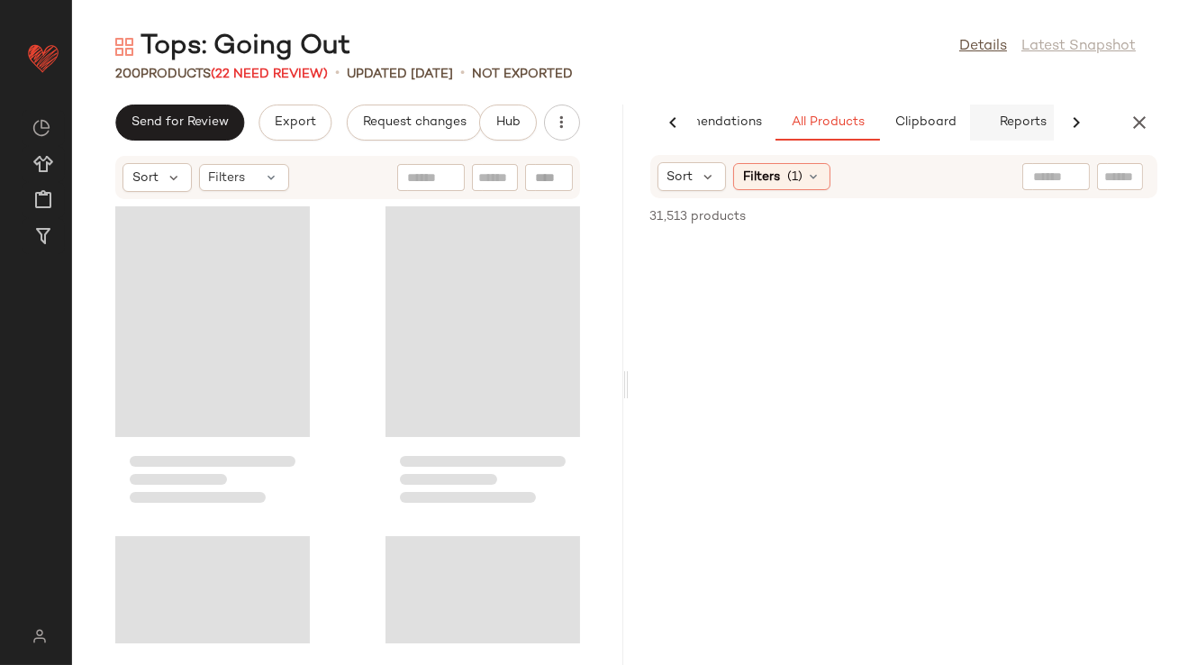
scroll to position [0, 101]
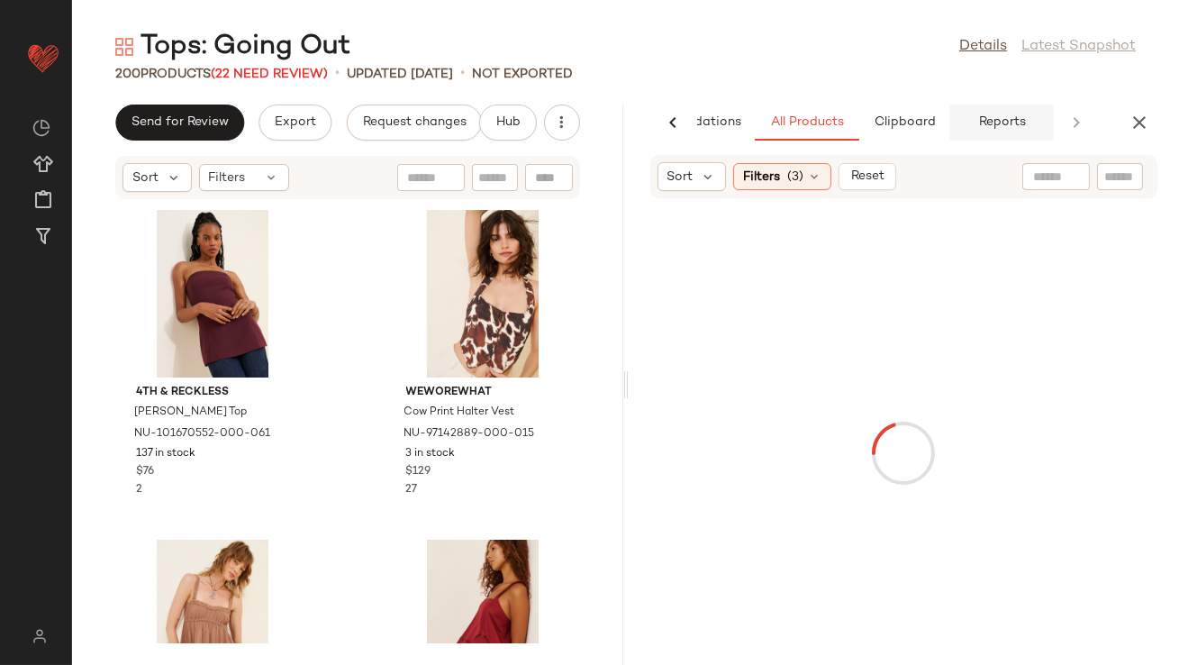
click at [963, 123] on button "Reports" at bounding box center [1001, 122] width 104 height 36
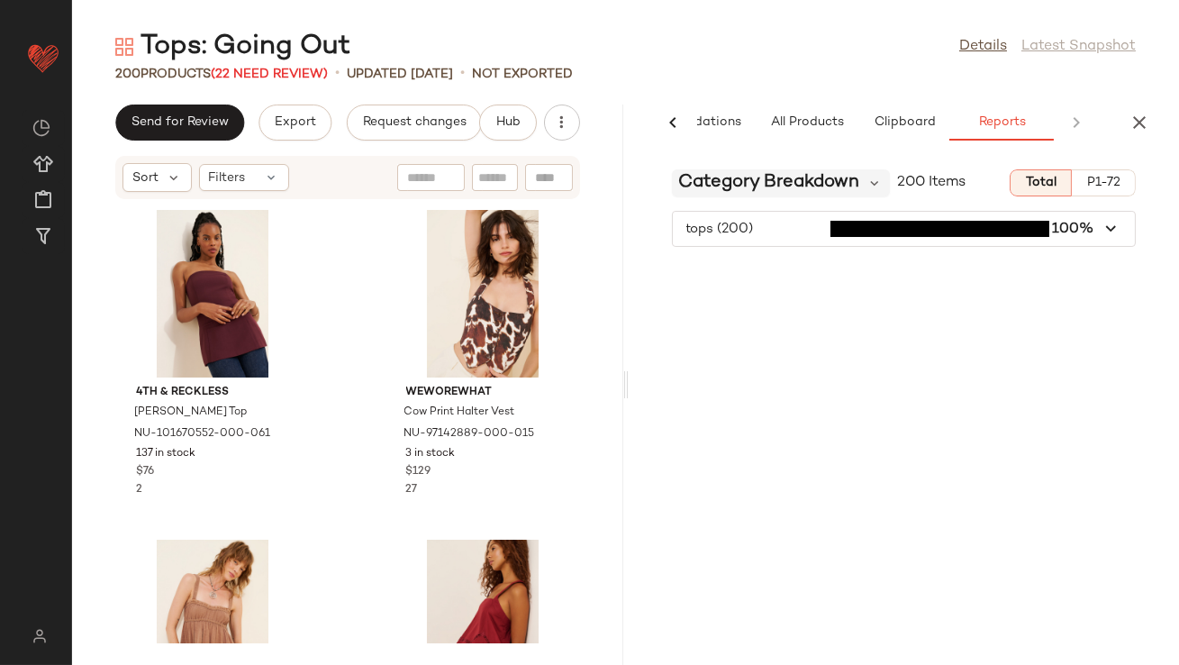
click at [852, 190] on span "Category Breakdown" at bounding box center [769, 182] width 181 height 27
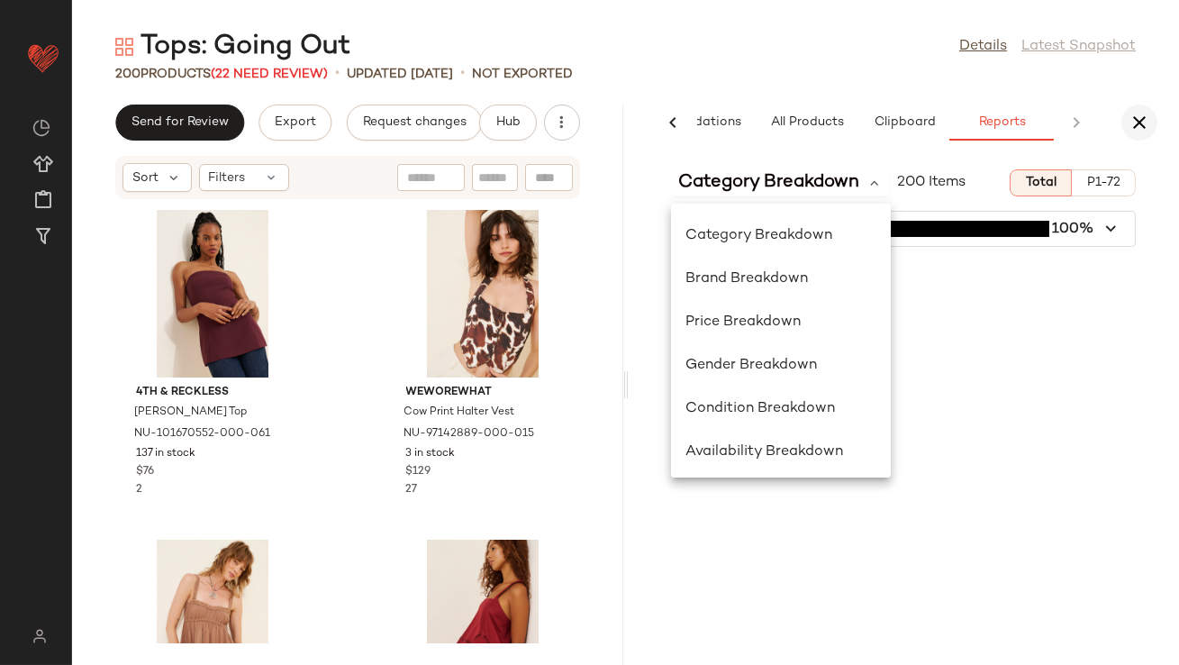
click at [1148, 123] on icon "button" at bounding box center [1140, 123] width 22 height 22
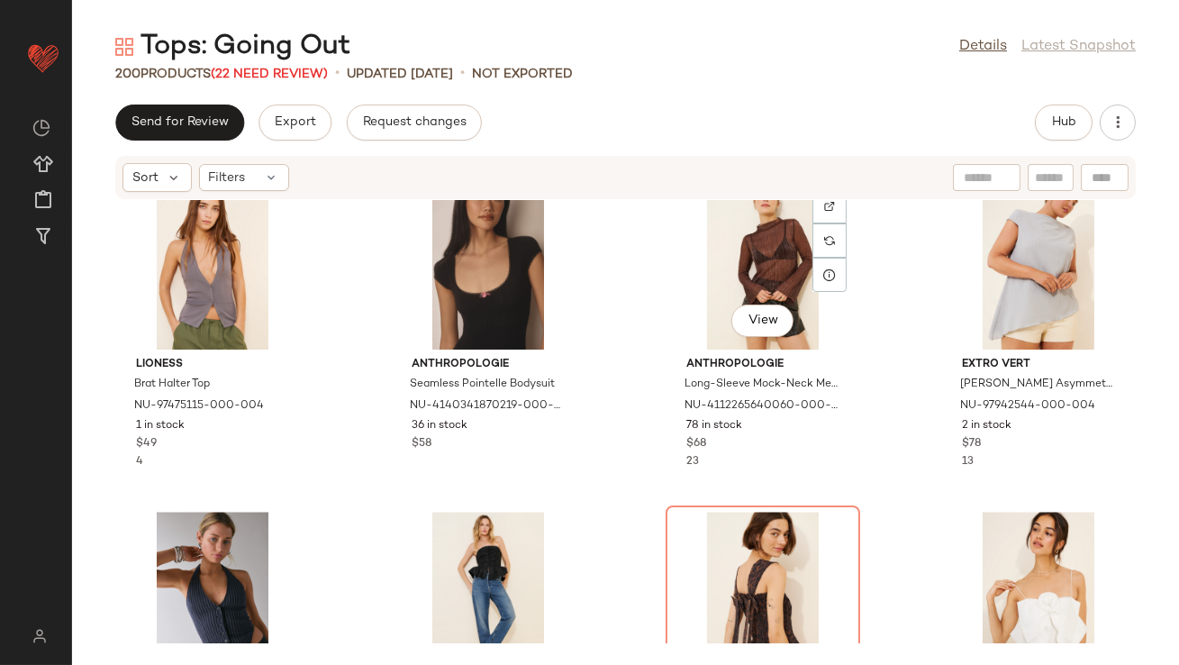
scroll to position [8648, 0]
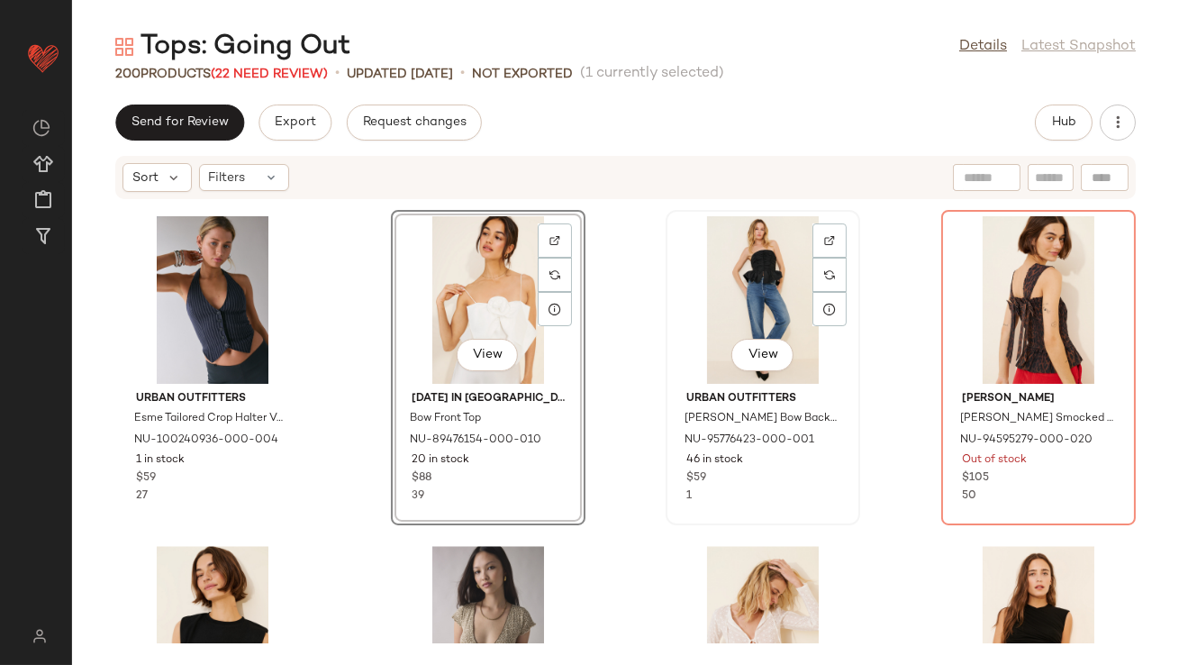
scroll to position [8964, 0]
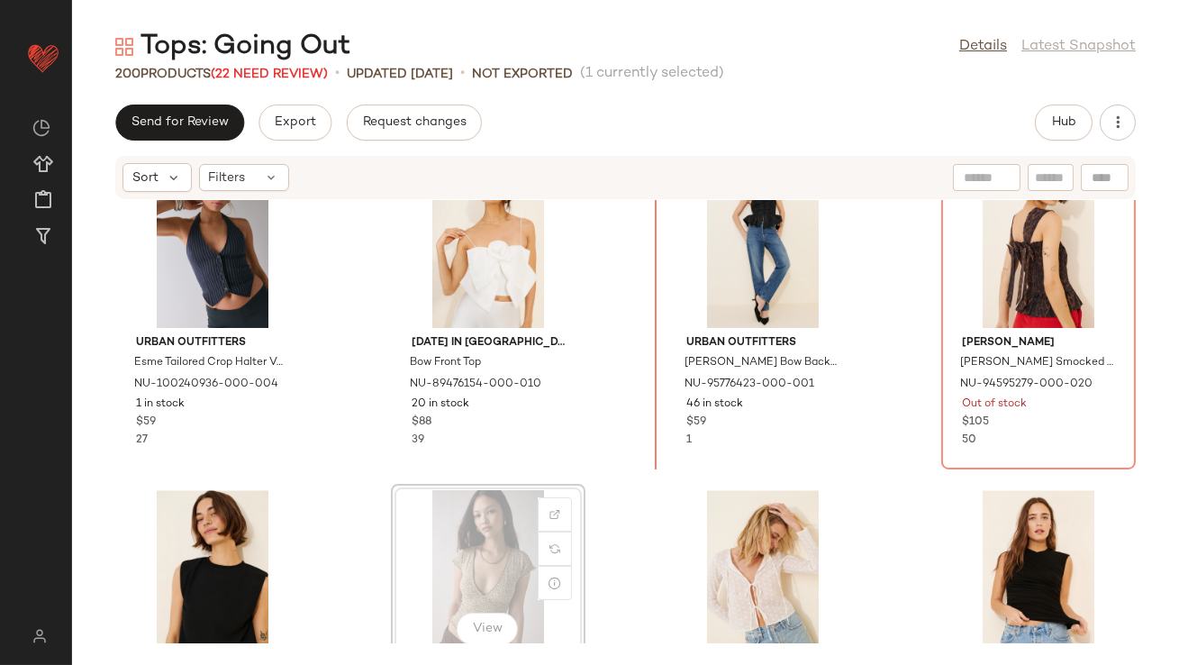
drag, startPoint x: 470, startPoint y: 524, endPoint x: 478, endPoint y: 520, distance: 9.3
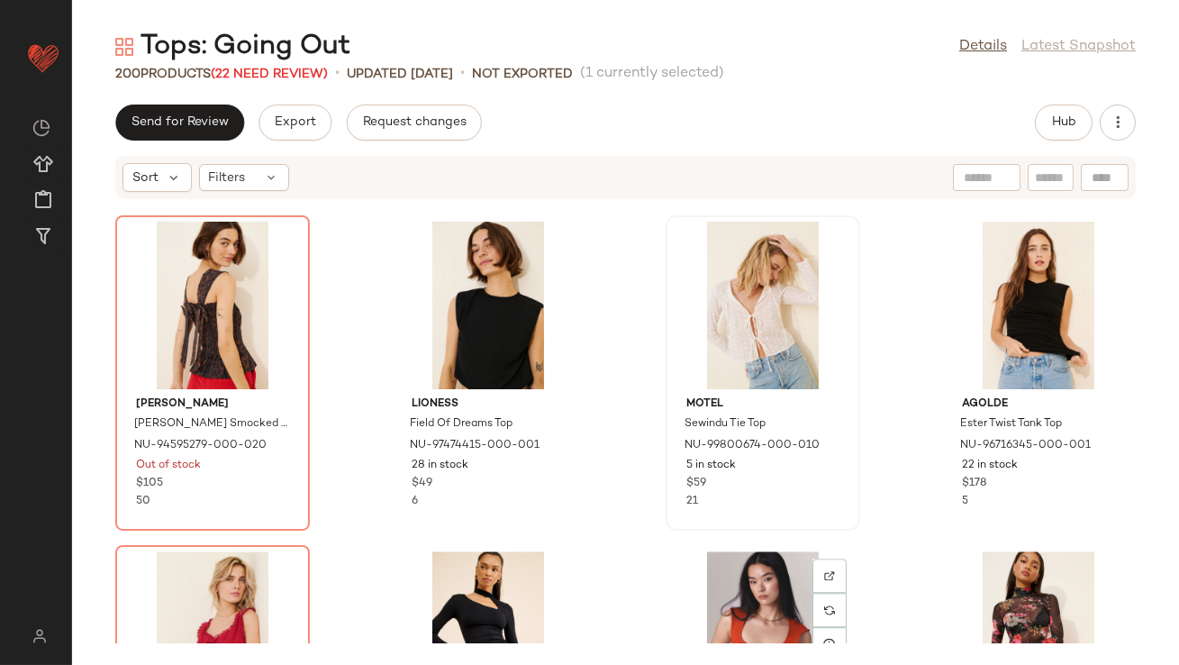
scroll to position [9348, 0]
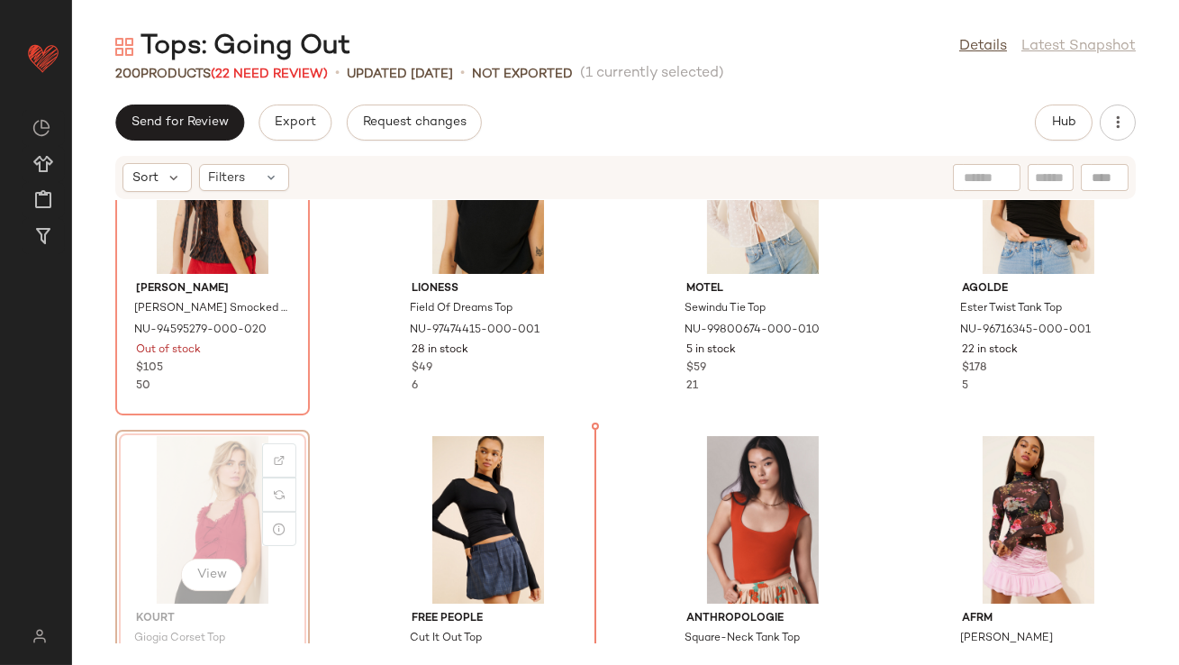
drag, startPoint x: 236, startPoint y: 494, endPoint x: 246, endPoint y: 494, distance: 9.9
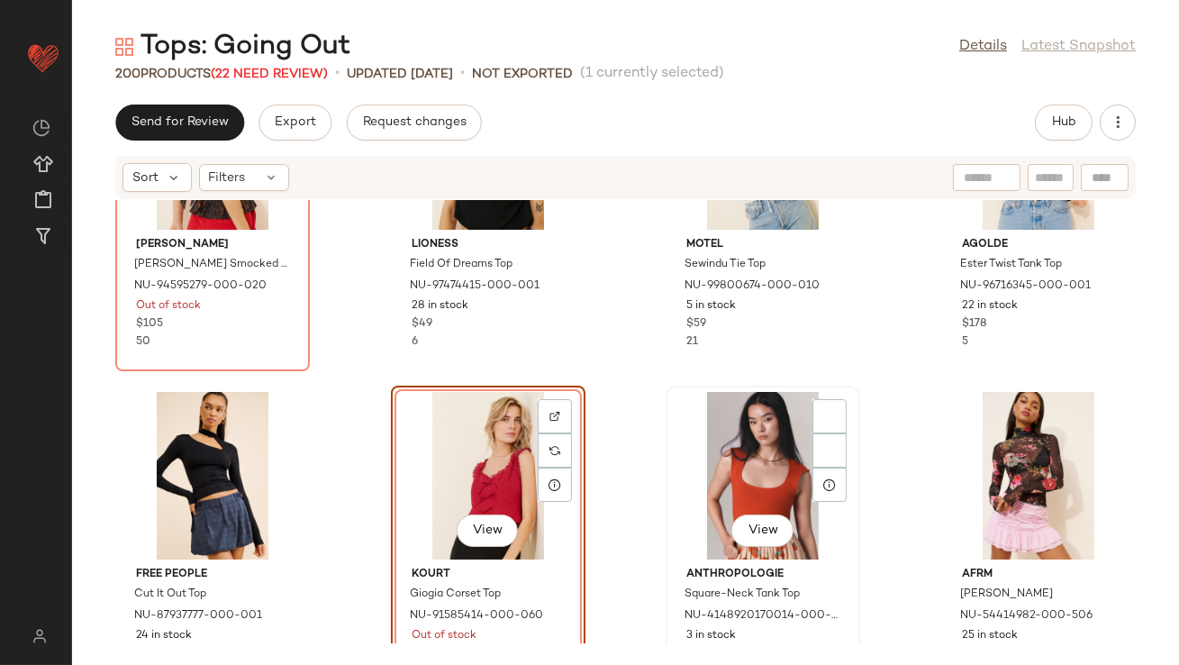
scroll to position [9406, 0]
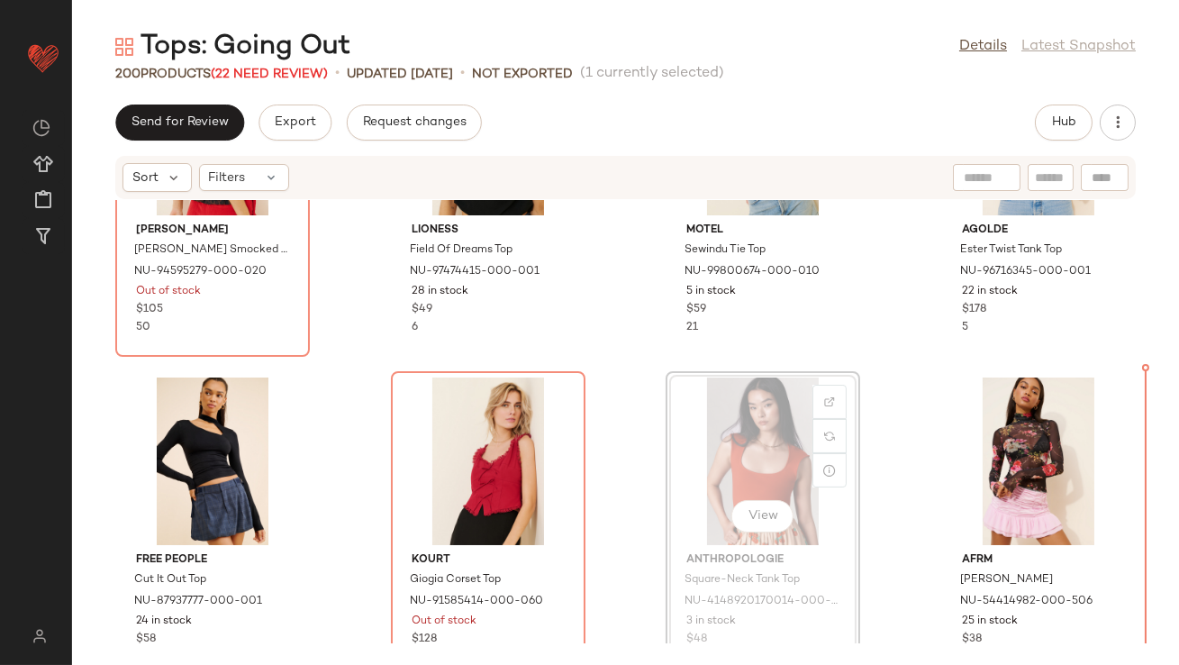
drag, startPoint x: 729, startPoint y: 496, endPoint x: 751, endPoint y: 495, distance: 22.5
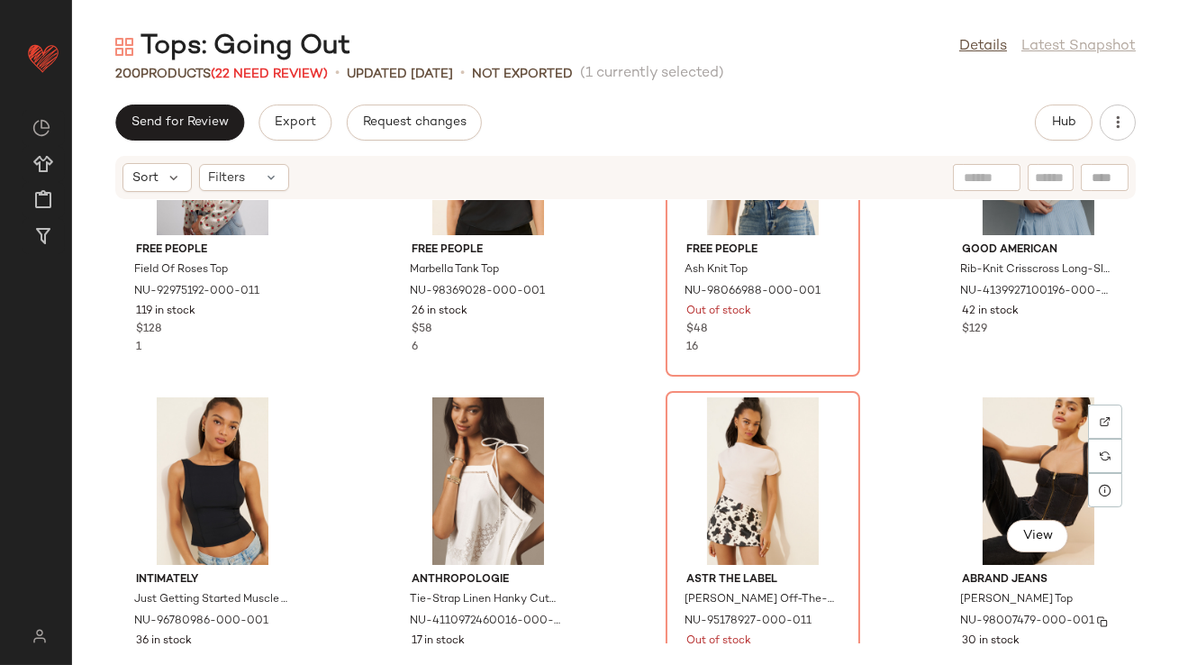
scroll to position [14445, 0]
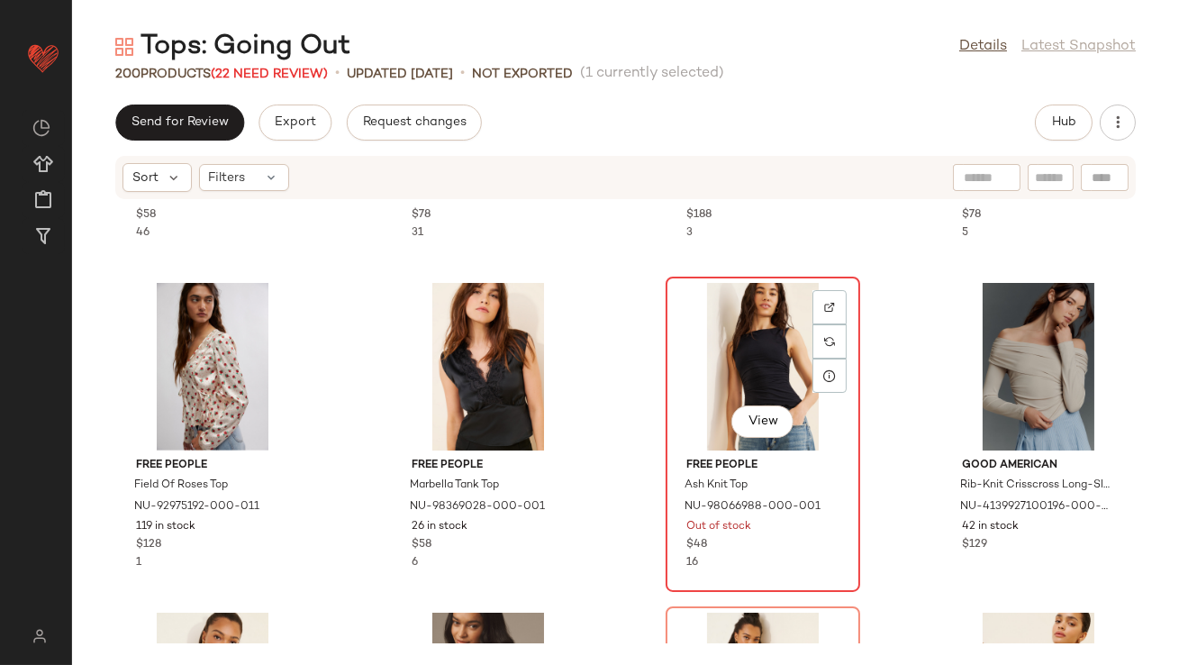
click at [757, 364] on div "View" at bounding box center [763, 367] width 182 height 168
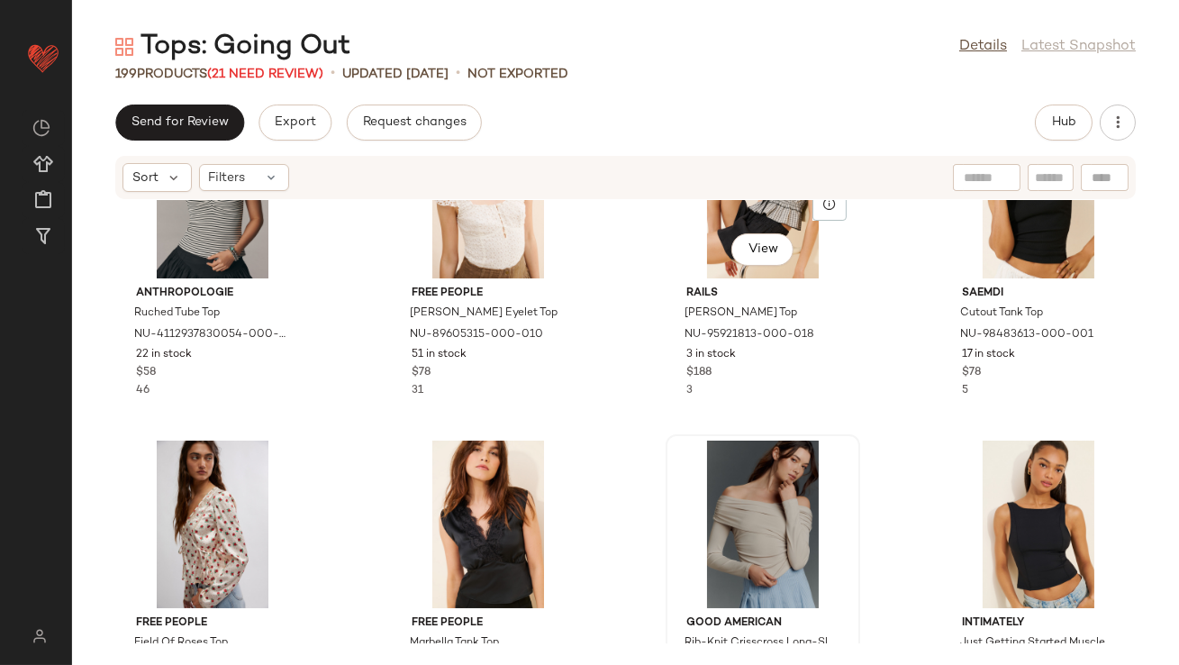
scroll to position [14291, 0]
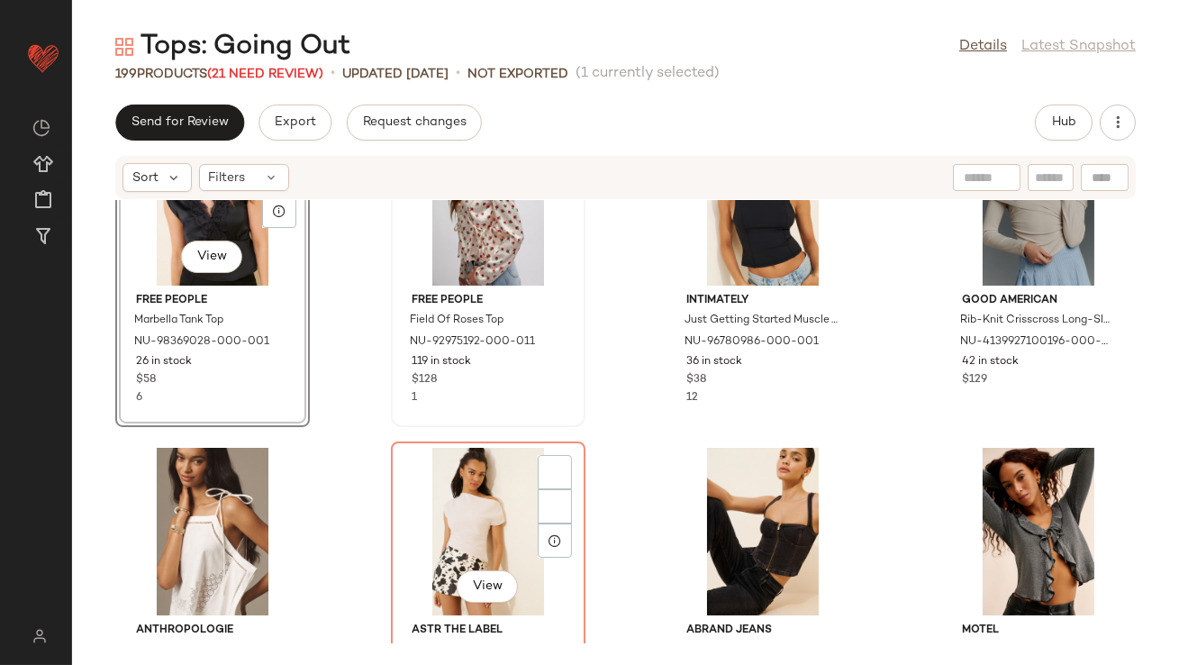
scroll to position [14645, 0]
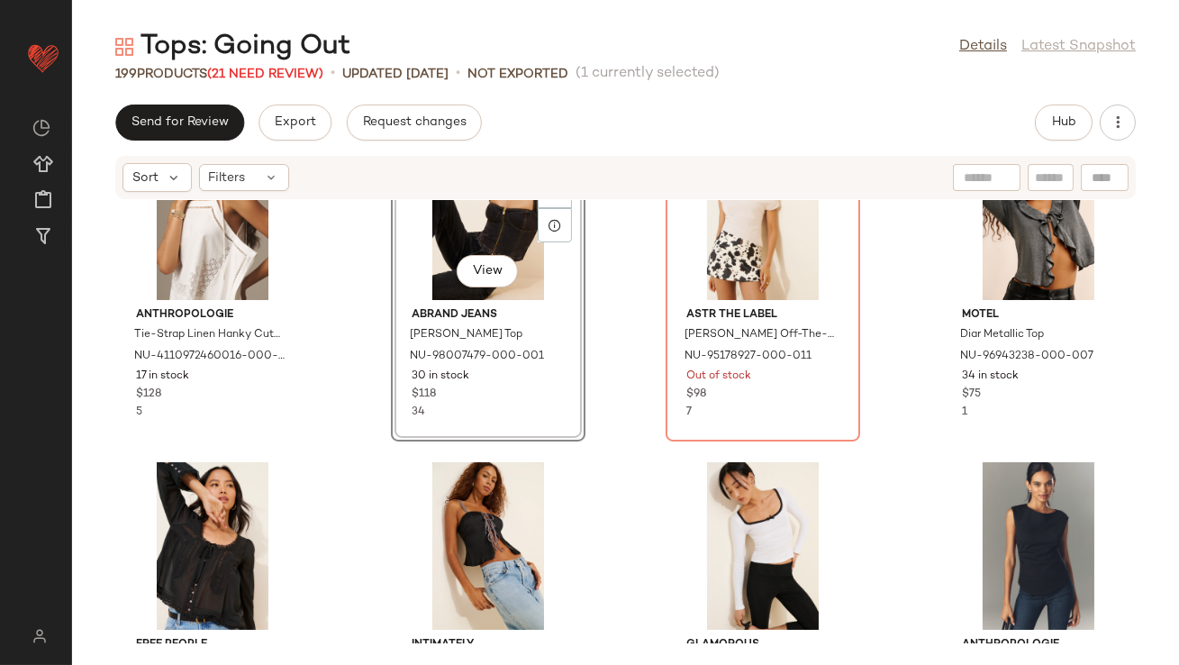
scroll to position [14981, 0]
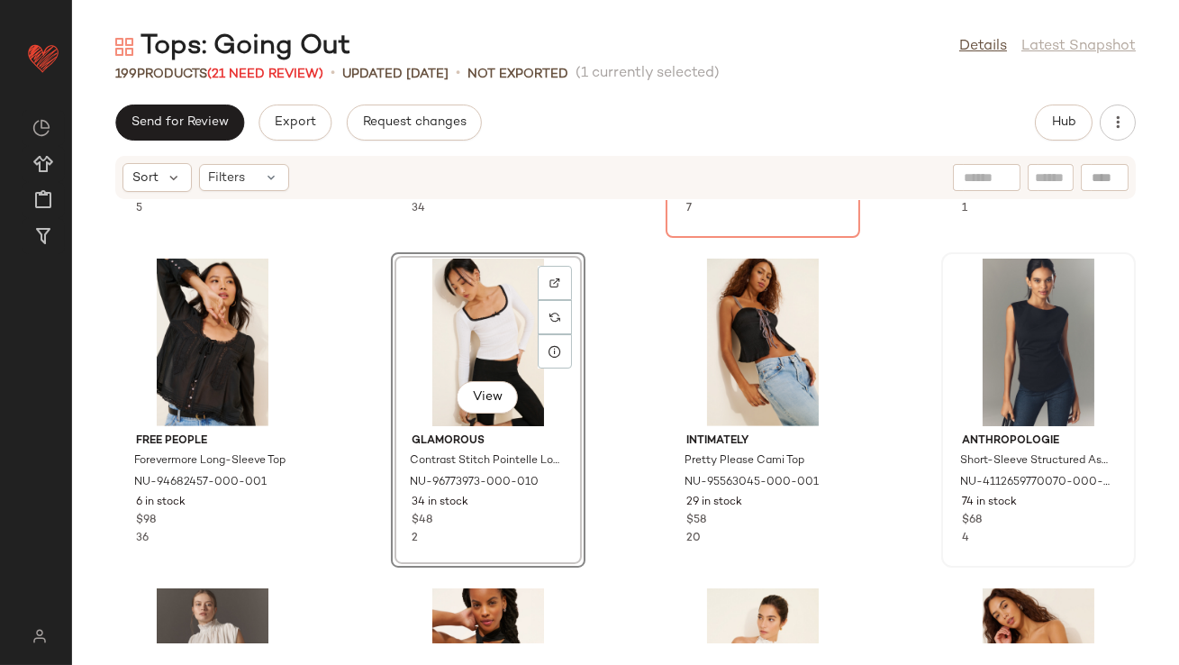
scroll to position [15130, 0]
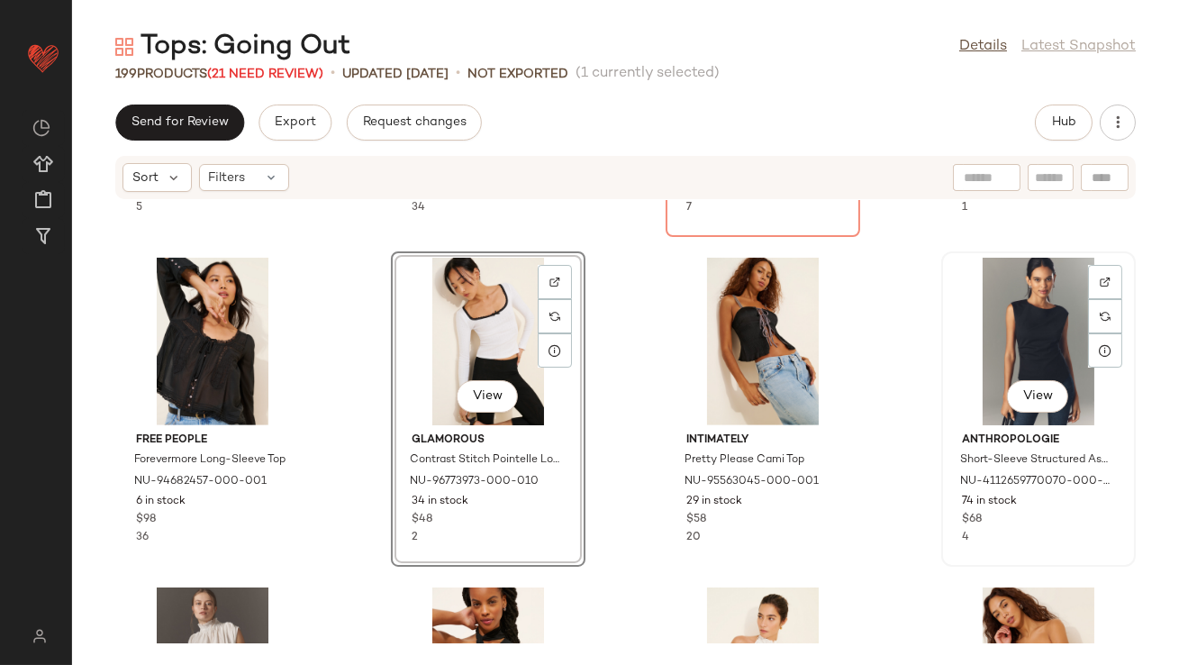
click at [1035, 324] on div "View" at bounding box center [1038, 342] width 182 height 168
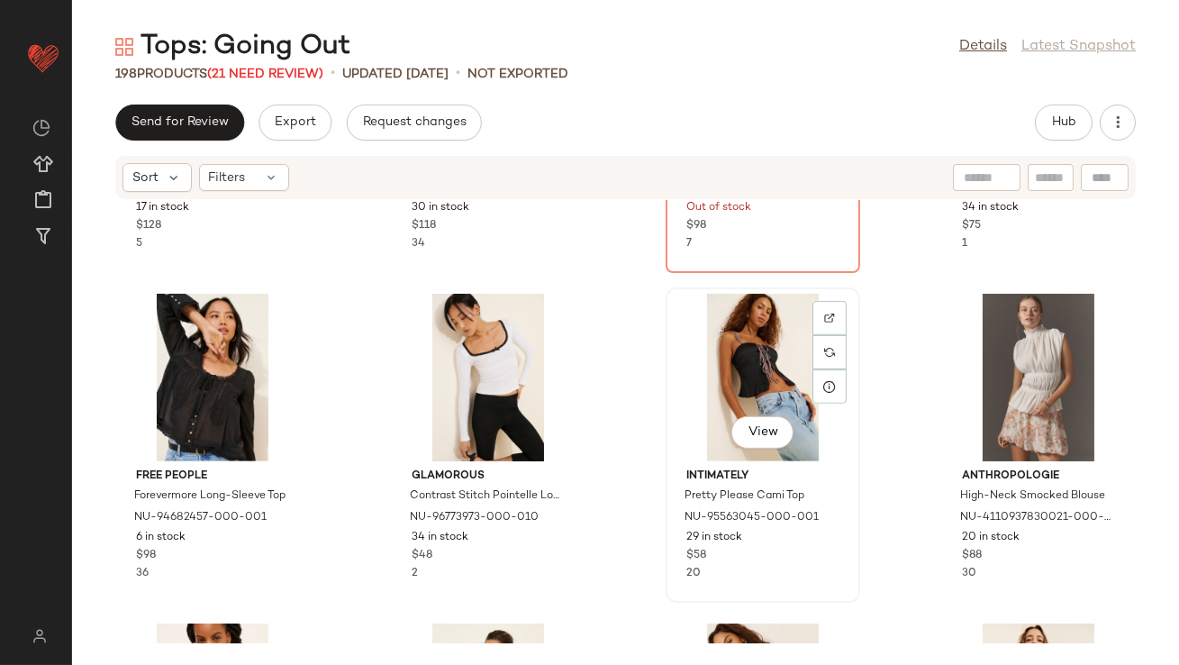
scroll to position [15250, 0]
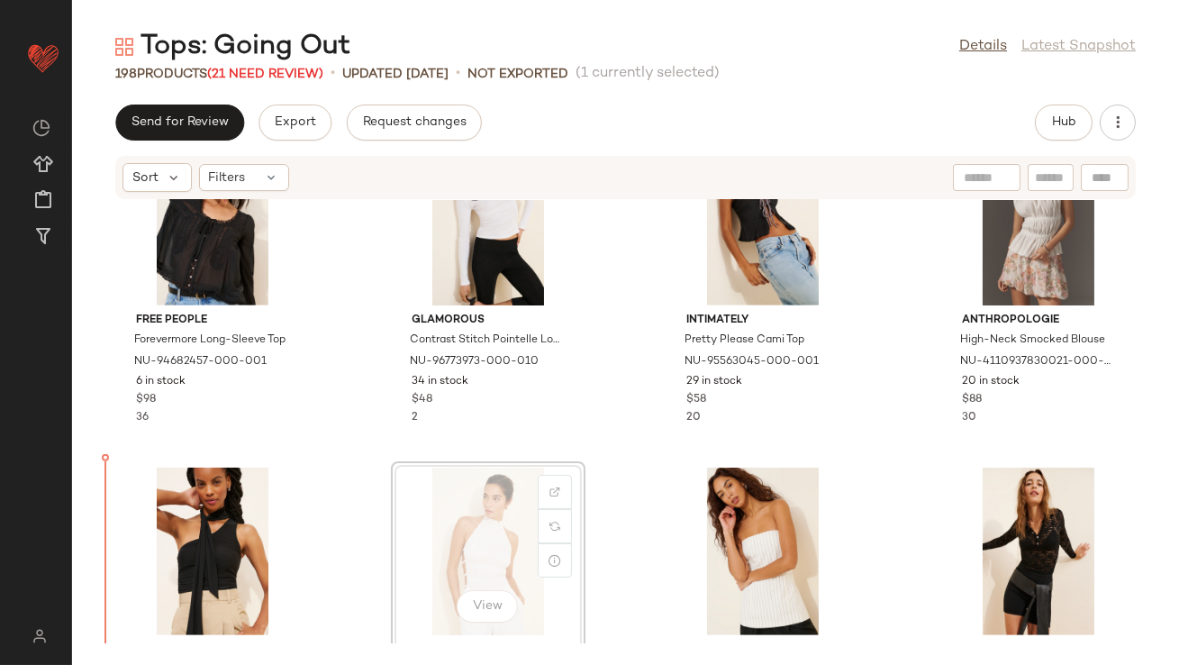
scroll to position [15257, 0]
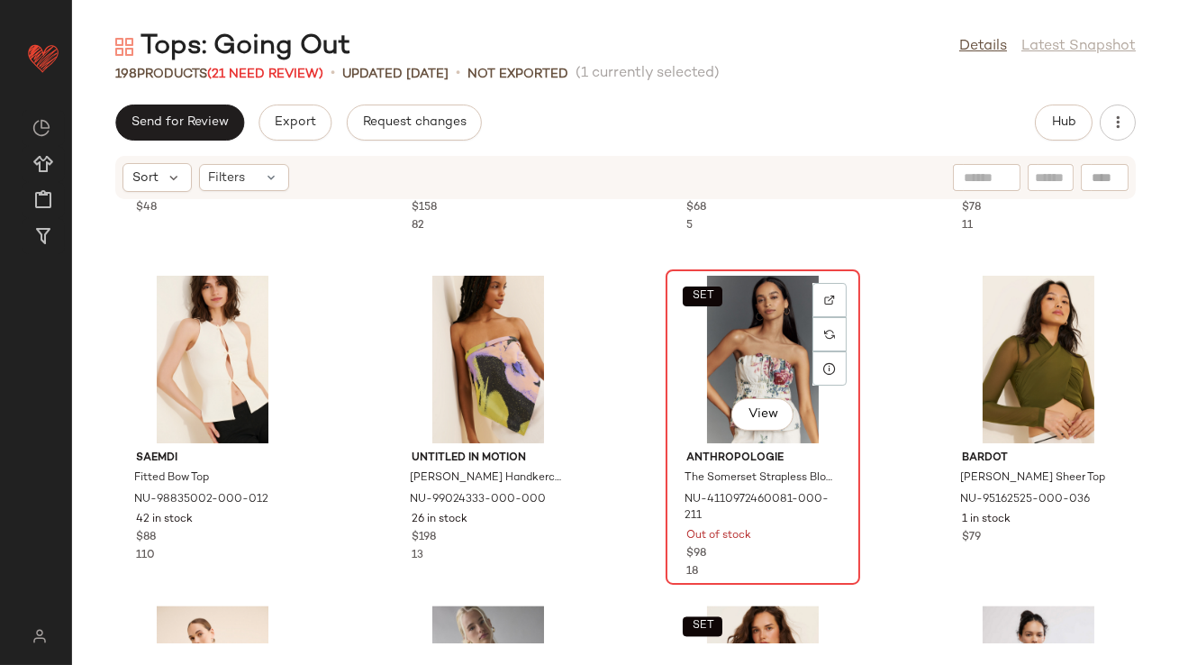
scroll to position [6877, 0]
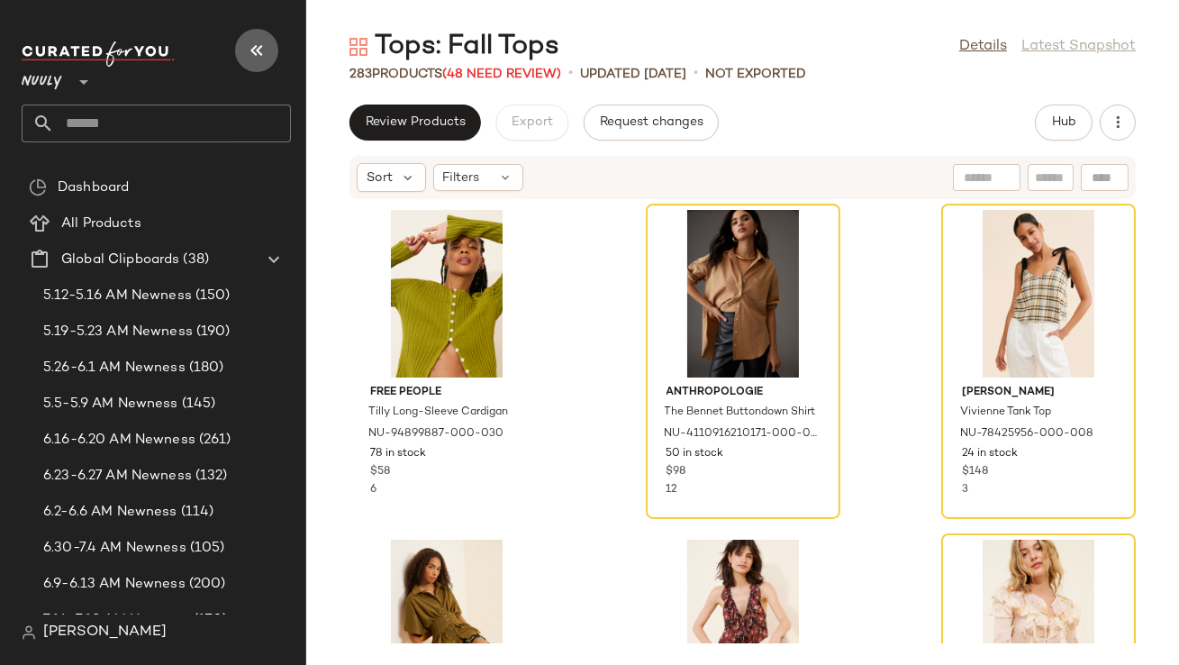
click at [258, 46] on icon "button" at bounding box center [257, 51] width 22 height 22
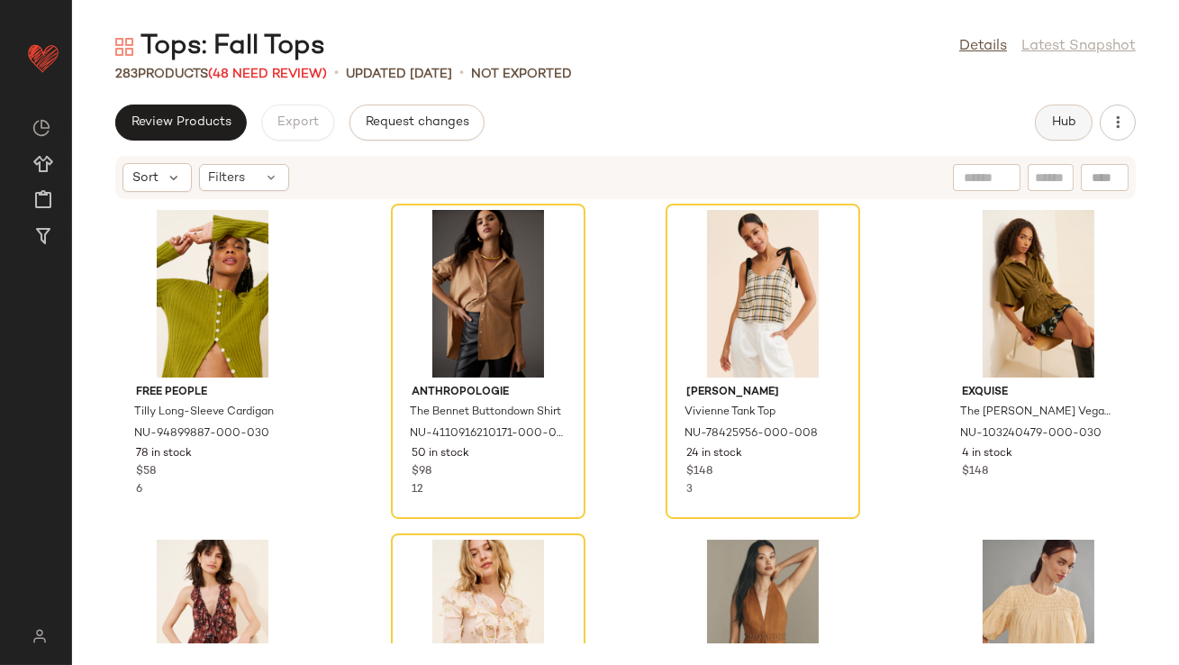
click at [1047, 119] on button "Hub" at bounding box center [1064, 122] width 58 height 36
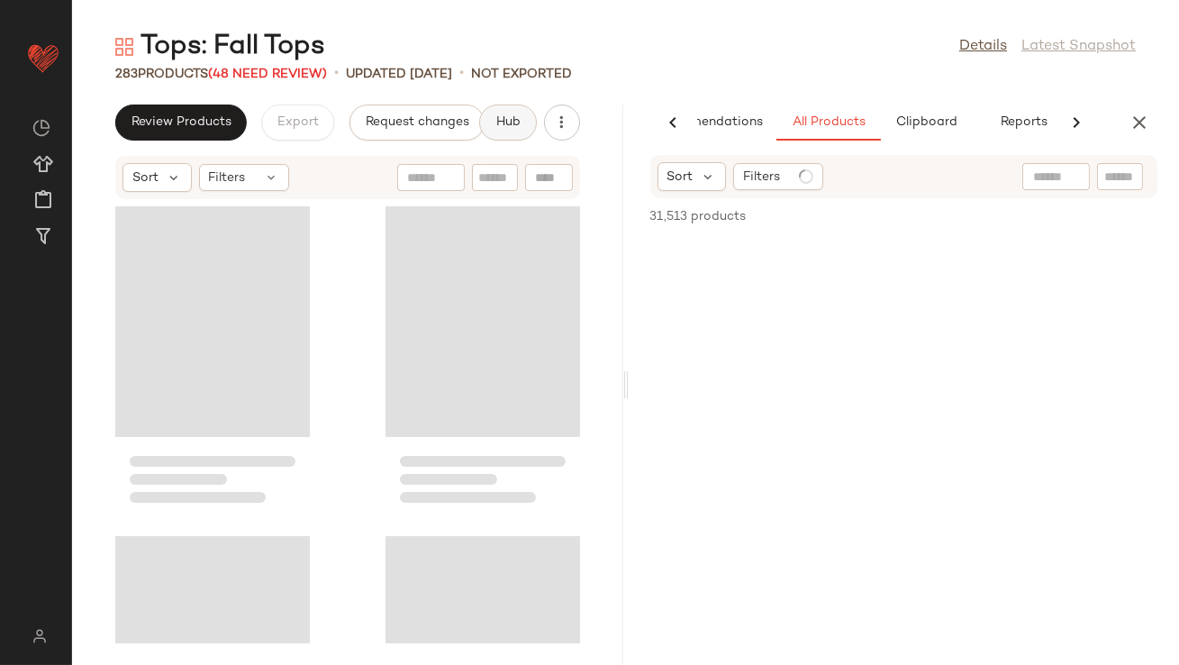
scroll to position [0, 101]
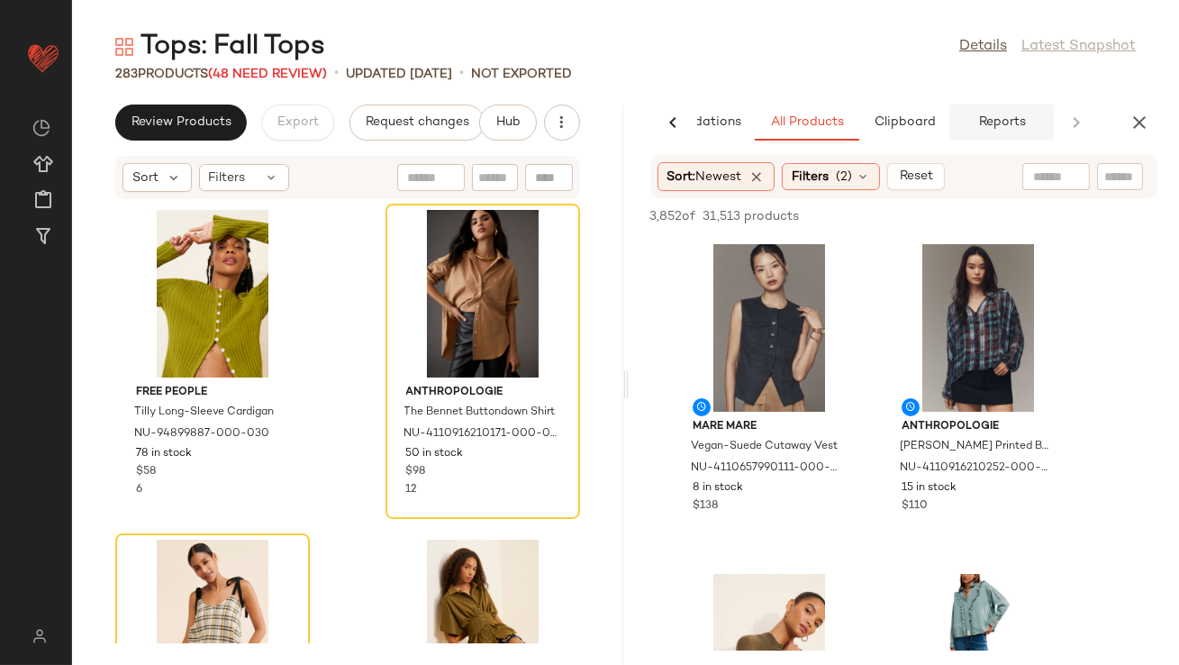
click at [981, 120] on span "Reports" at bounding box center [1001, 122] width 48 height 14
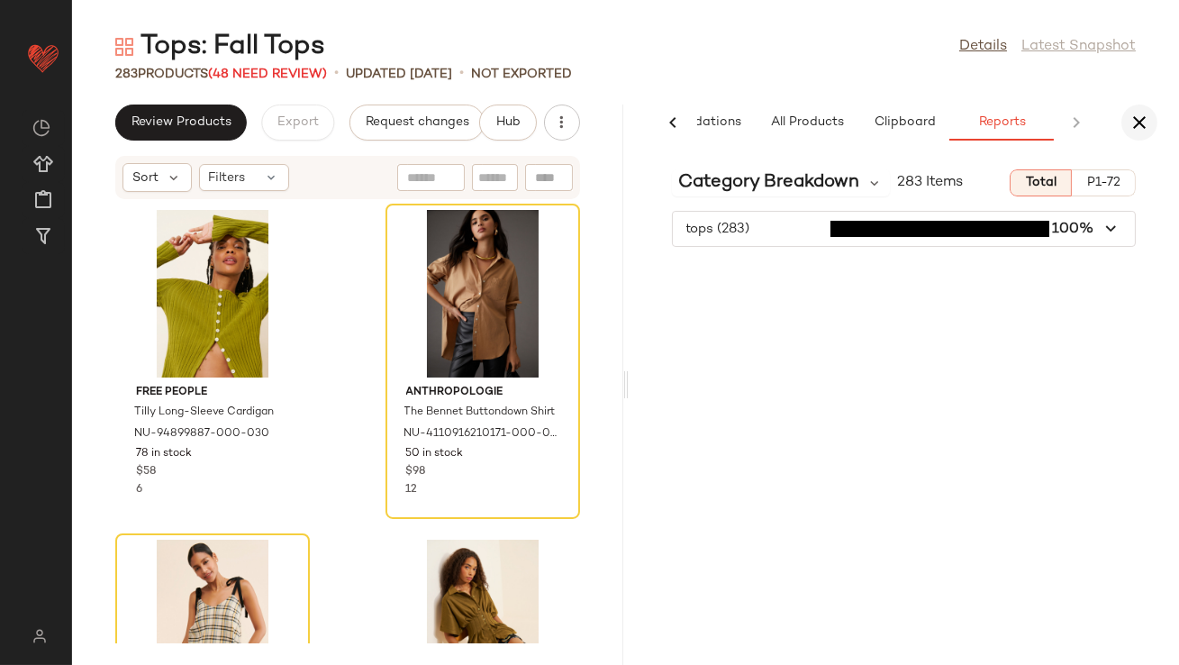
click at [1151, 122] on button "button" at bounding box center [1139, 122] width 36 height 36
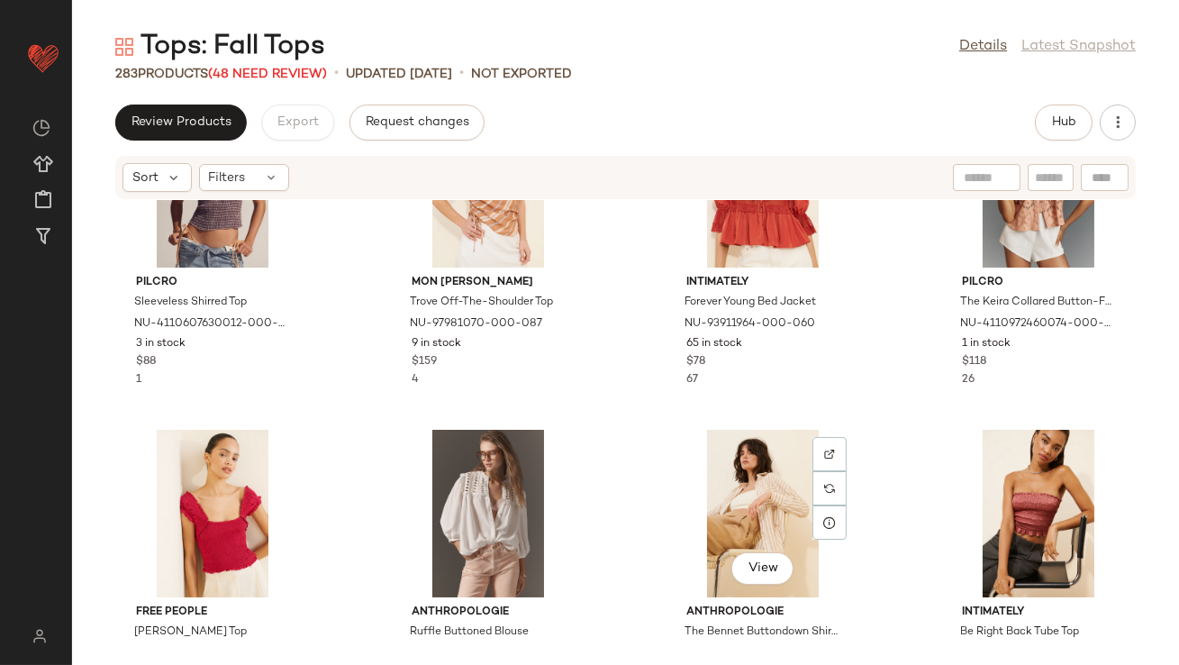
scroll to position [8734, 0]
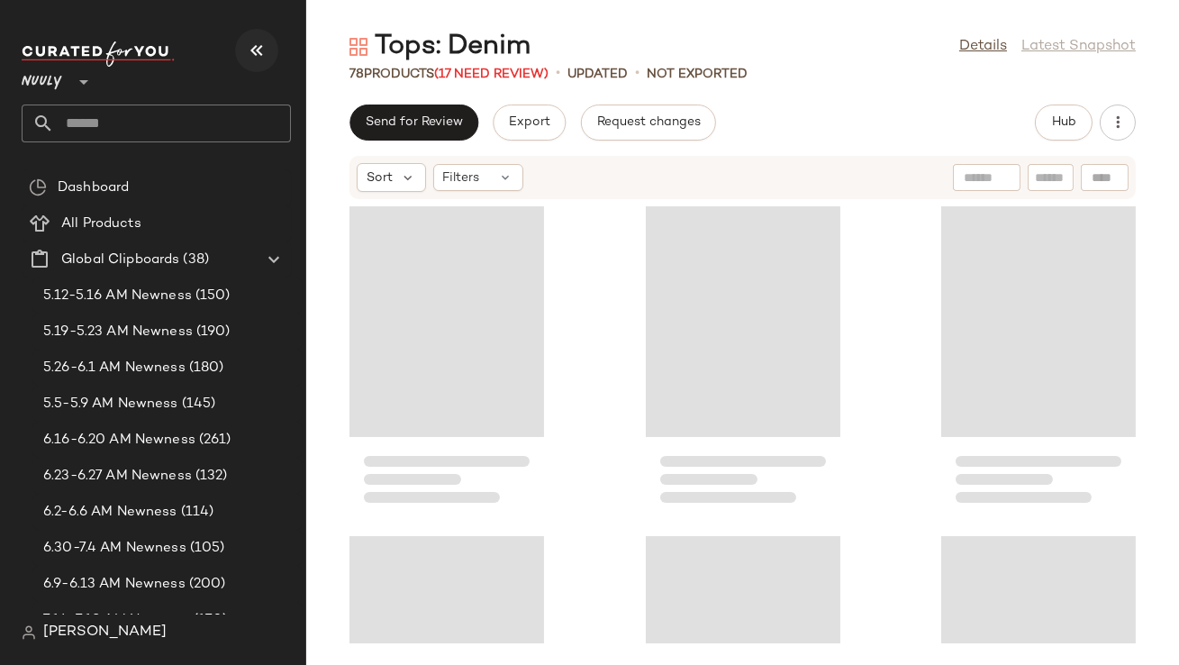
click at [246, 41] on icon "button" at bounding box center [257, 51] width 22 height 22
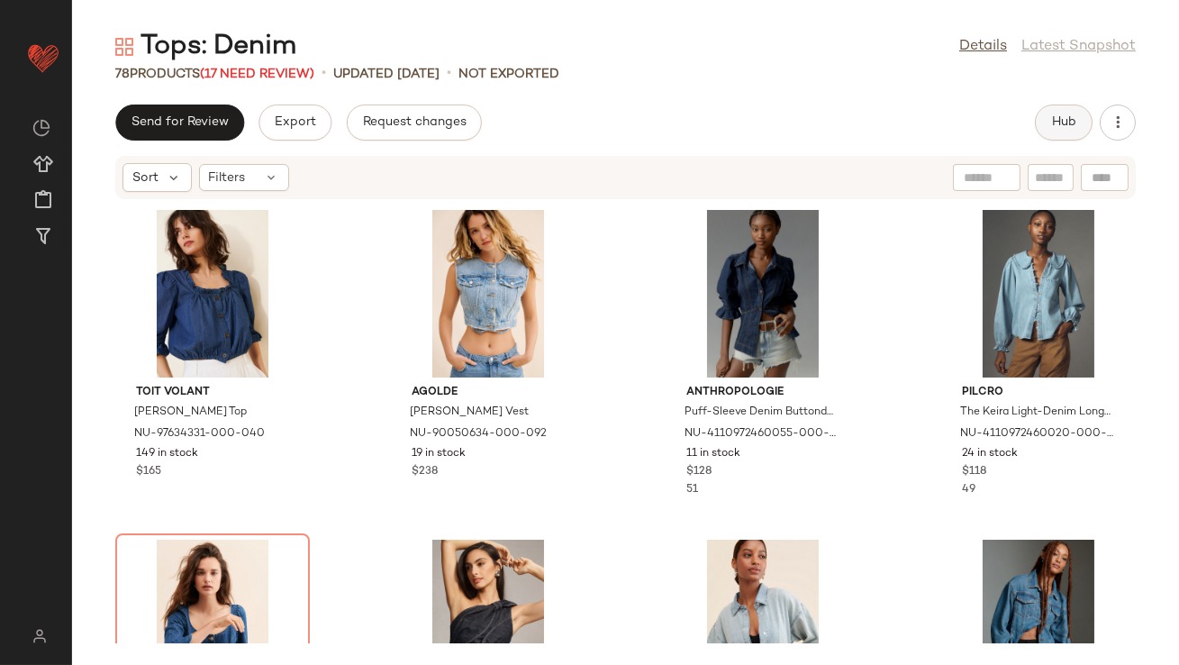
click at [1074, 112] on button "Hub" at bounding box center [1064, 122] width 58 height 36
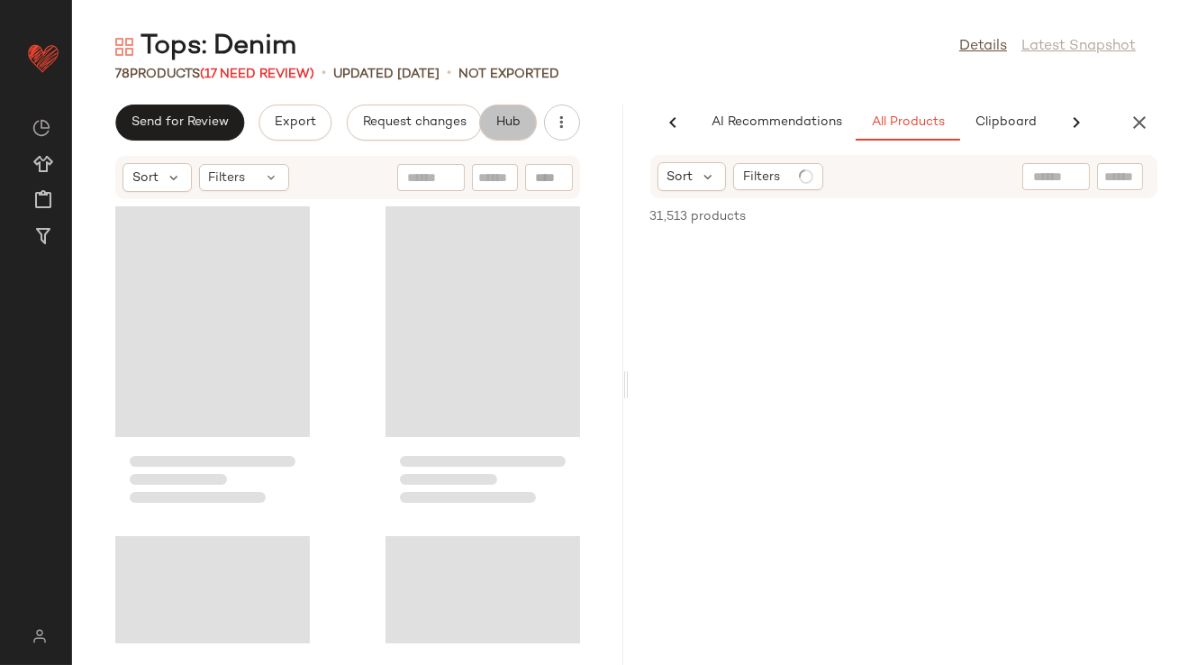
scroll to position [0, 101]
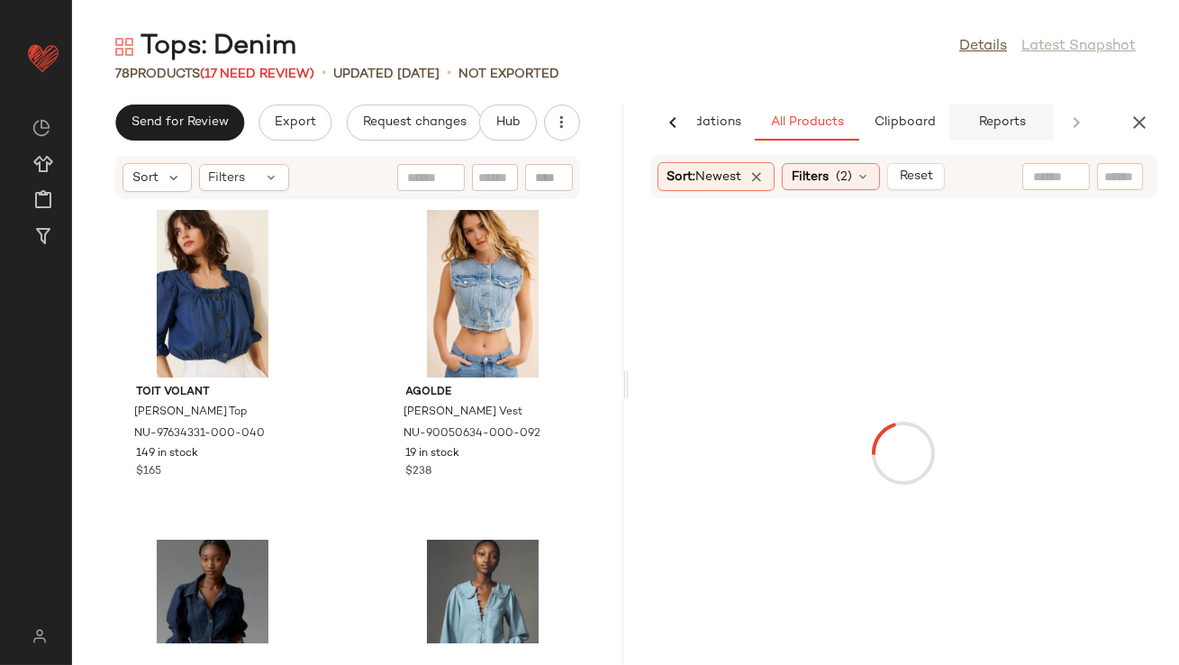
click at [981, 118] on span "Reports" at bounding box center [1001, 122] width 48 height 14
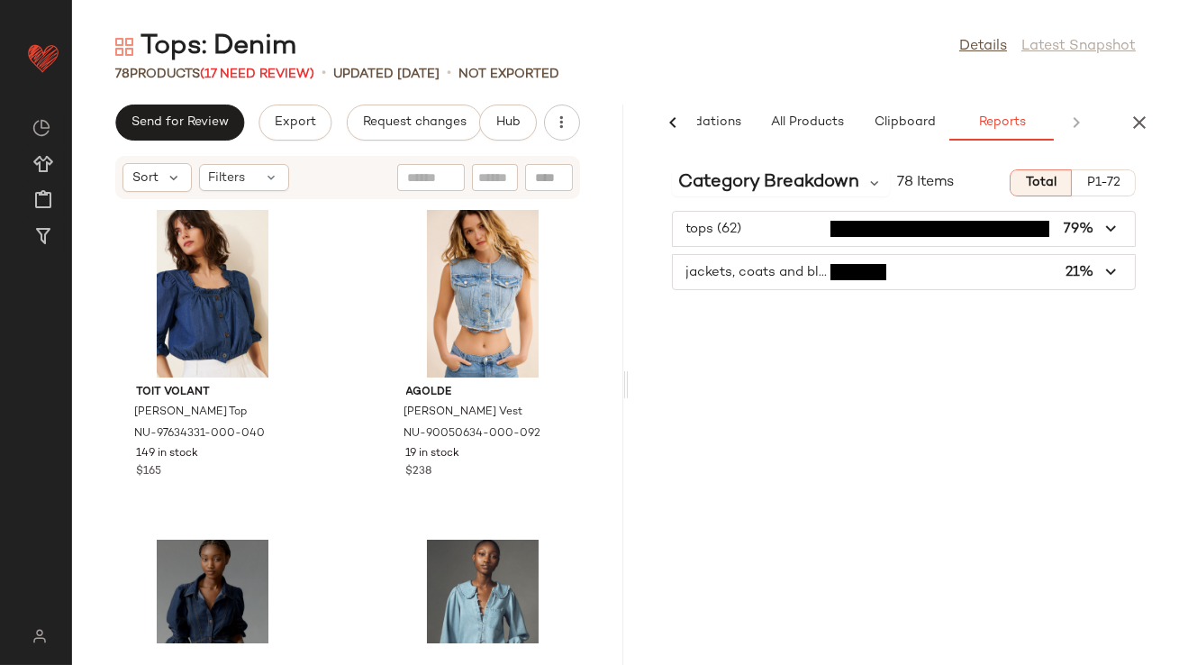
click at [953, 272] on span "button" at bounding box center [904, 272] width 463 height 34
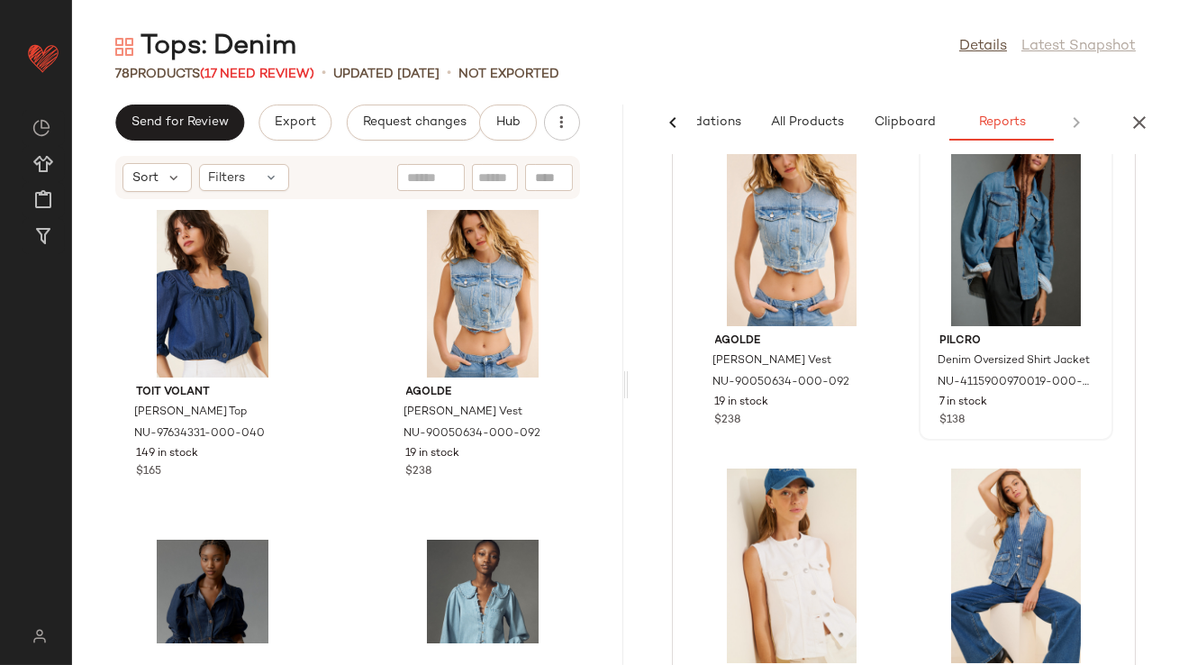
scroll to position [0, 0]
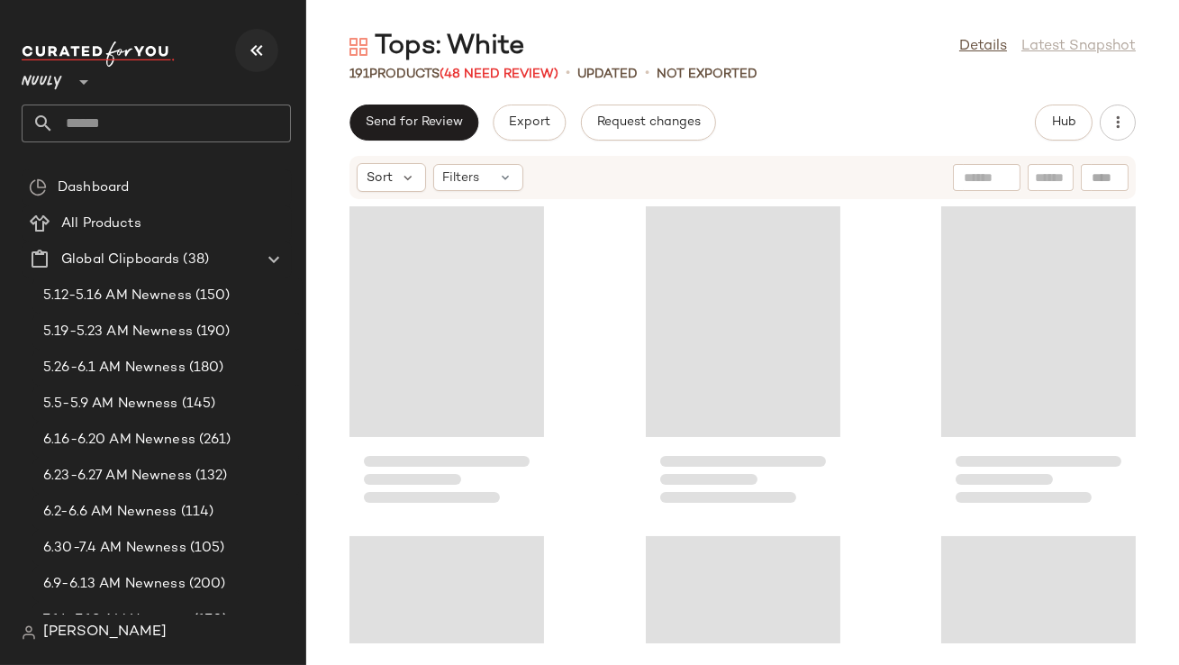
click at [238, 46] on button "button" at bounding box center [256, 50] width 43 height 43
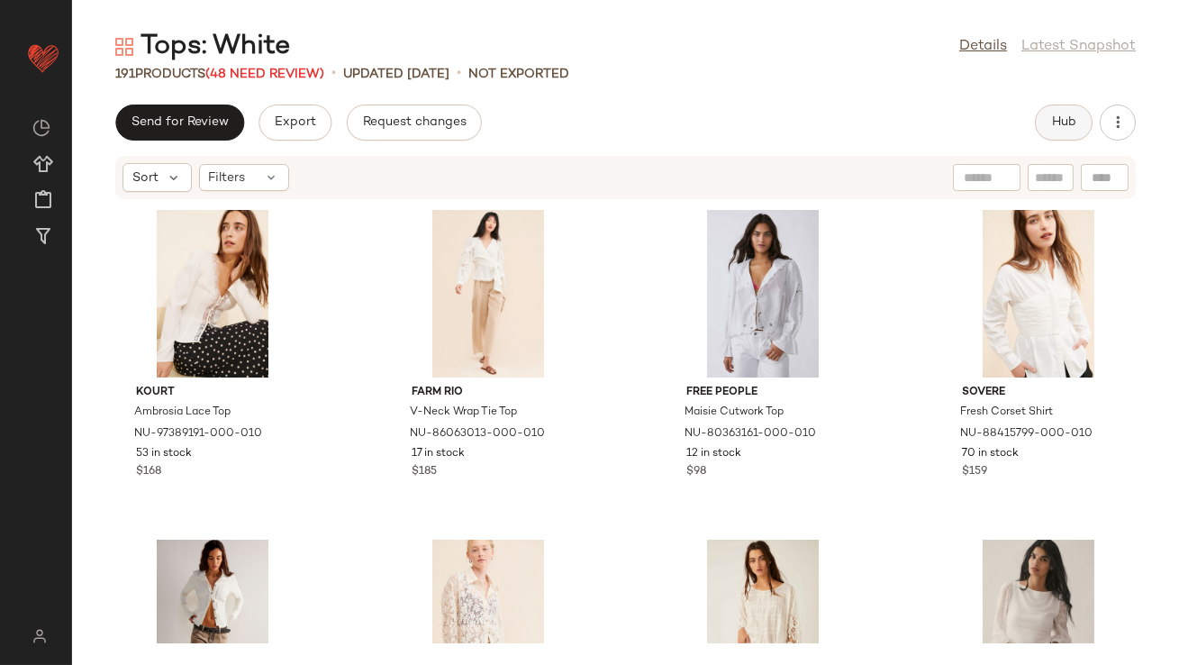
click at [1077, 130] on button "Hub" at bounding box center [1064, 122] width 58 height 36
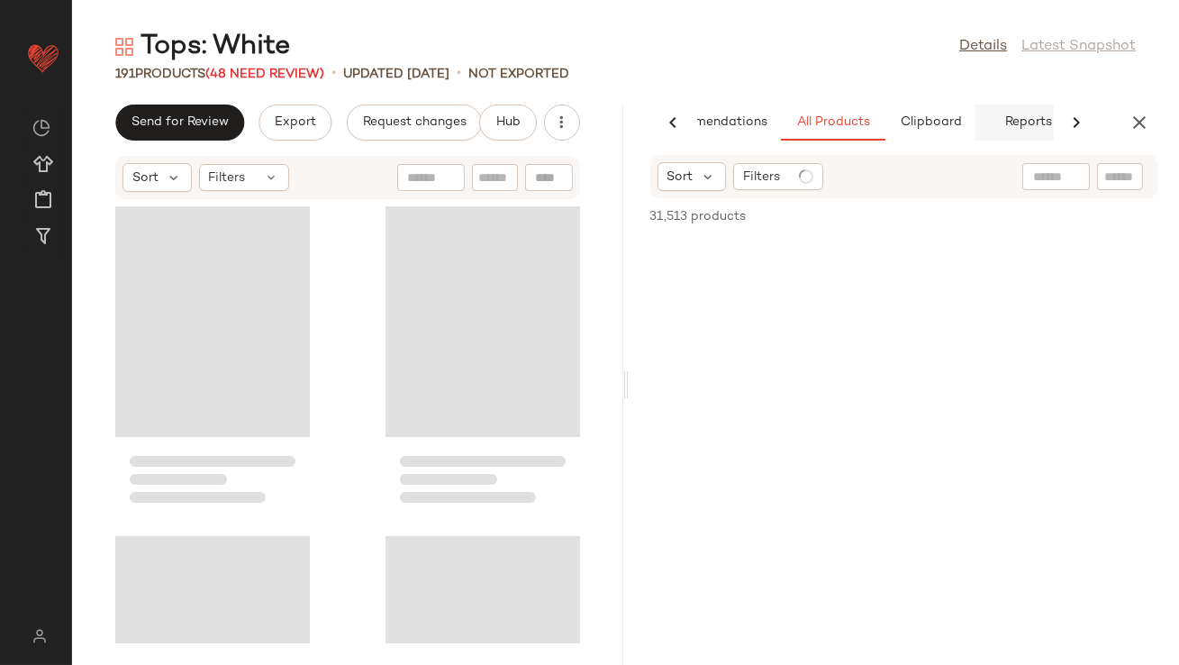
scroll to position [0, 101]
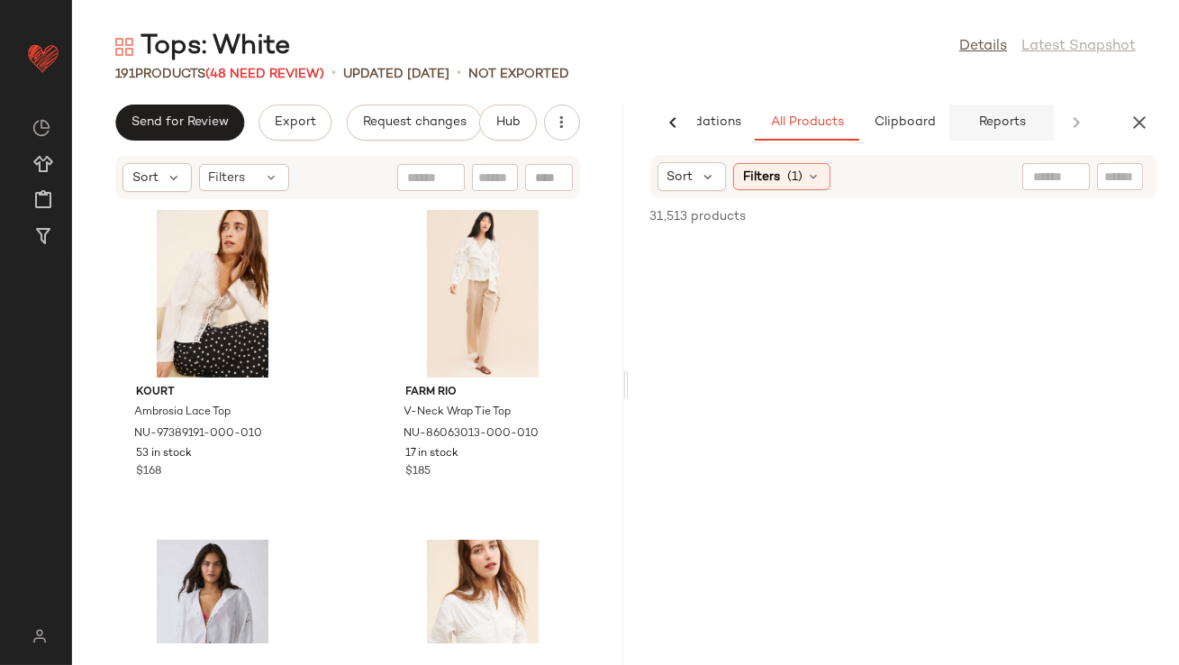
click at [1009, 118] on span "Reports" at bounding box center [1001, 122] width 48 height 14
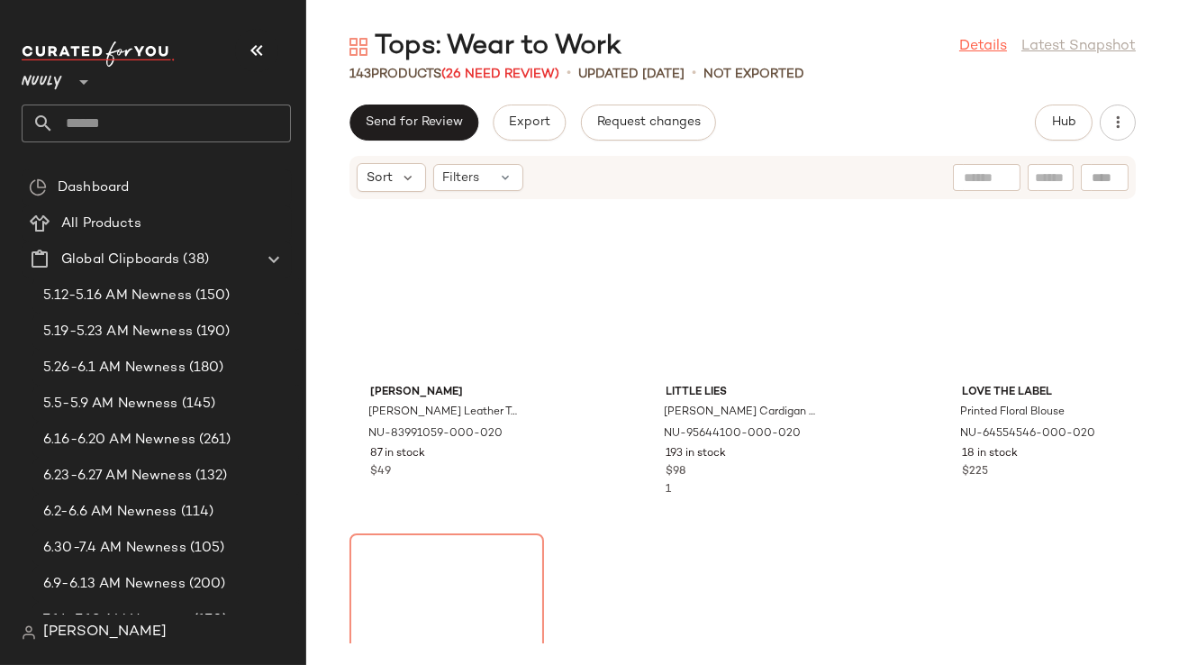
click at [981, 55] on link "Details" at bounding box center [983, 47] width 48 height 22
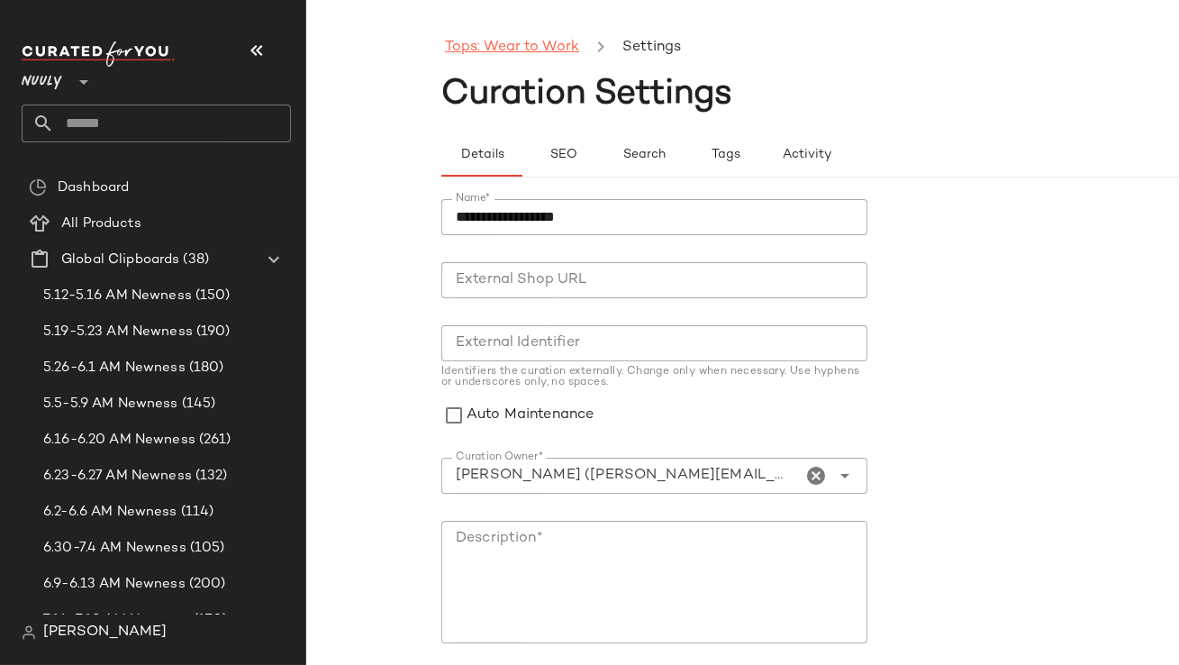
click at [543, 44] on link "Tops: Wear to Work" at bounding box center [512, 47] width 134 height 23
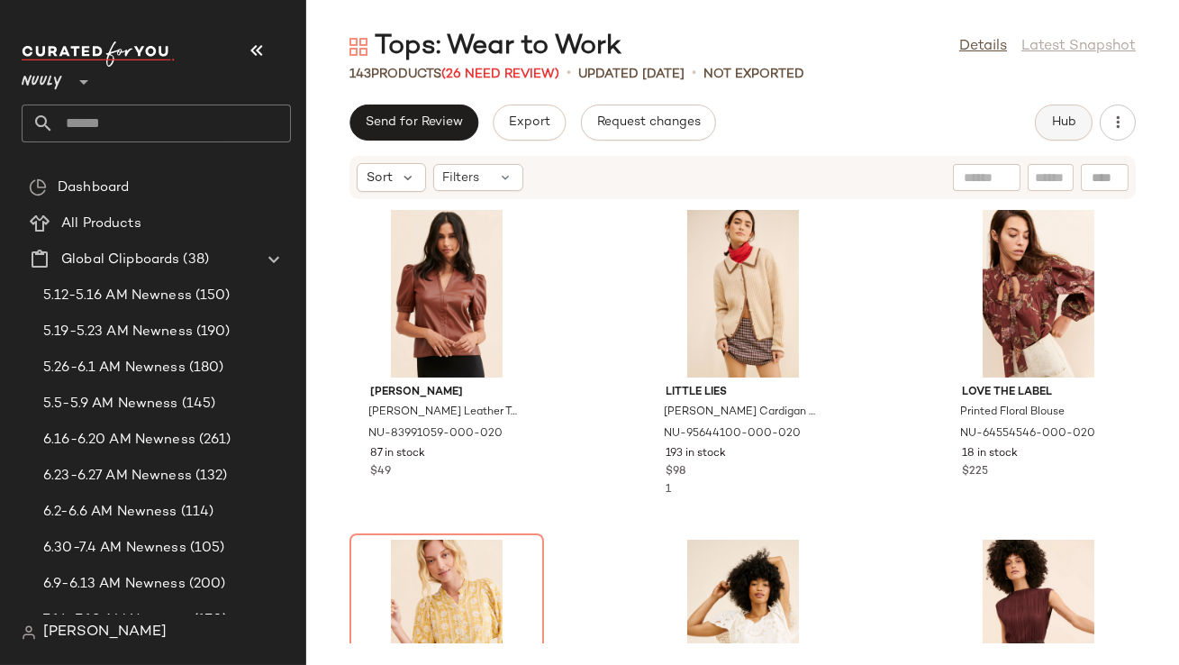
click at [1054, 137] on button "Hub" at bounding box center [1064, 122] width 58 height 36
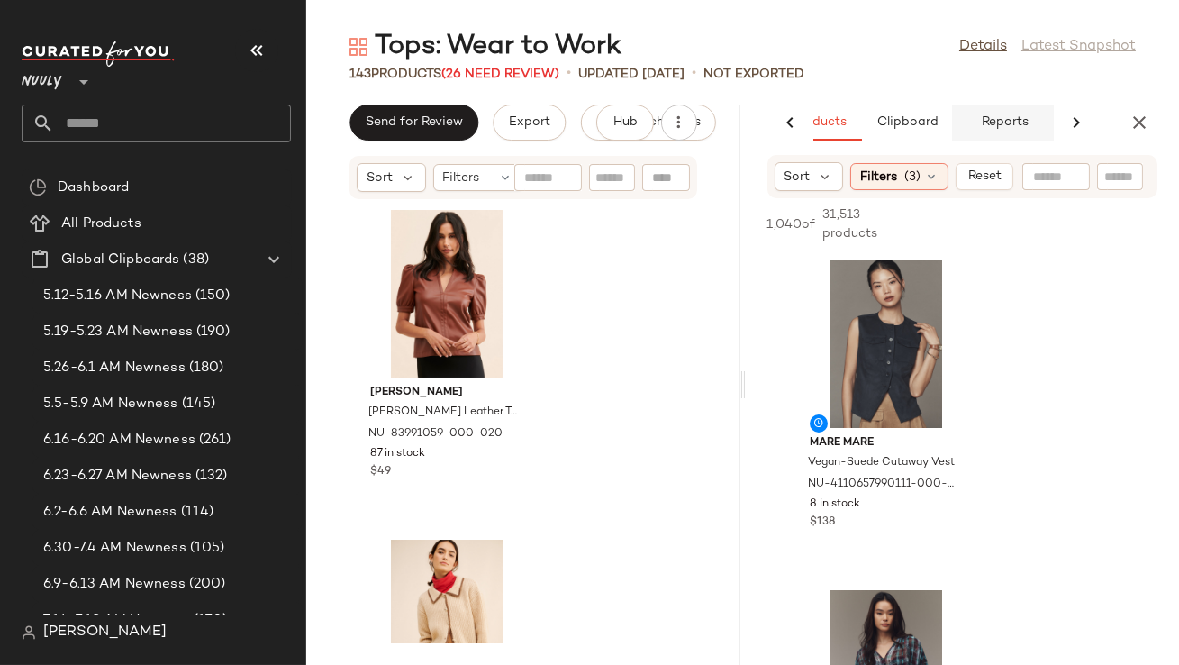
scroll to position [0, 218]
click at [1018, 123] on span "Reports" at bounding box center [1001, 122] width 48 height 14
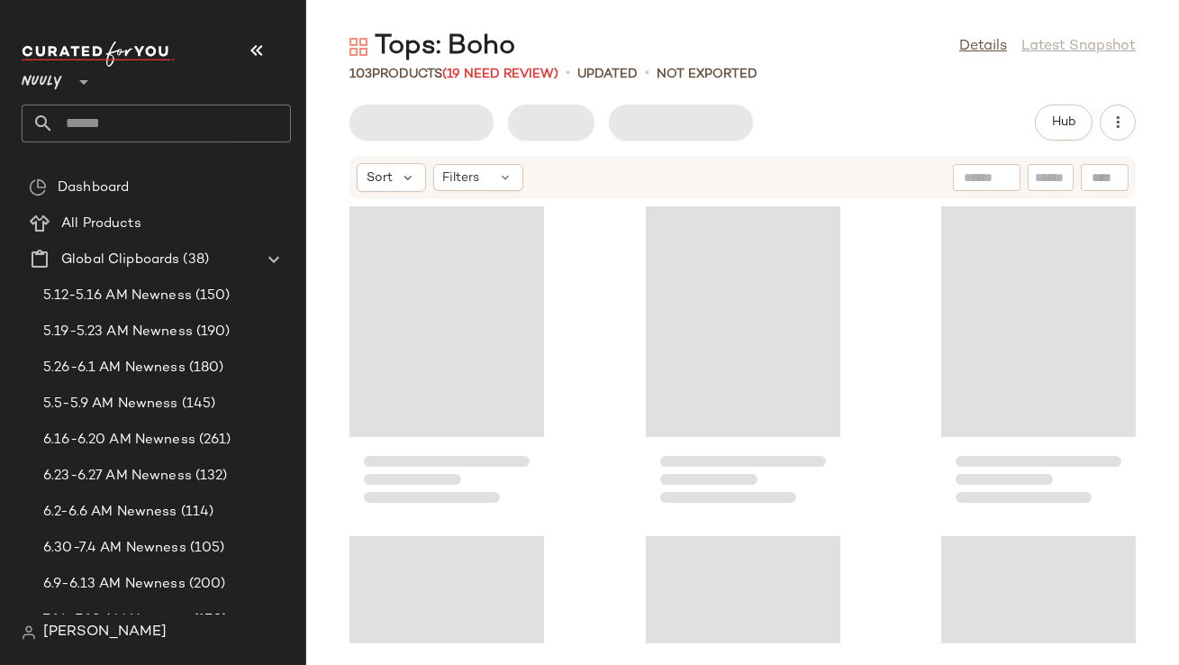
click at [258, 52] on icon "button" at bounding box center [257, 51] width 22 height 22
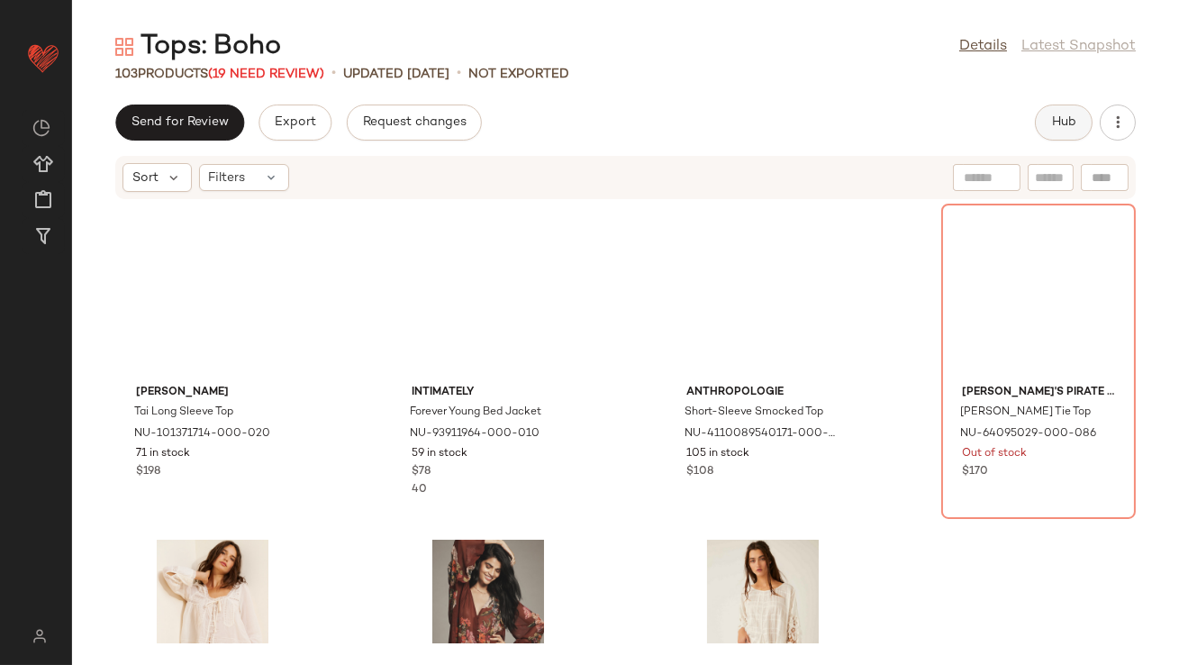
click at [1057, 131] on button "Hub" at bounding box center [1064, 122] width 58 height 36
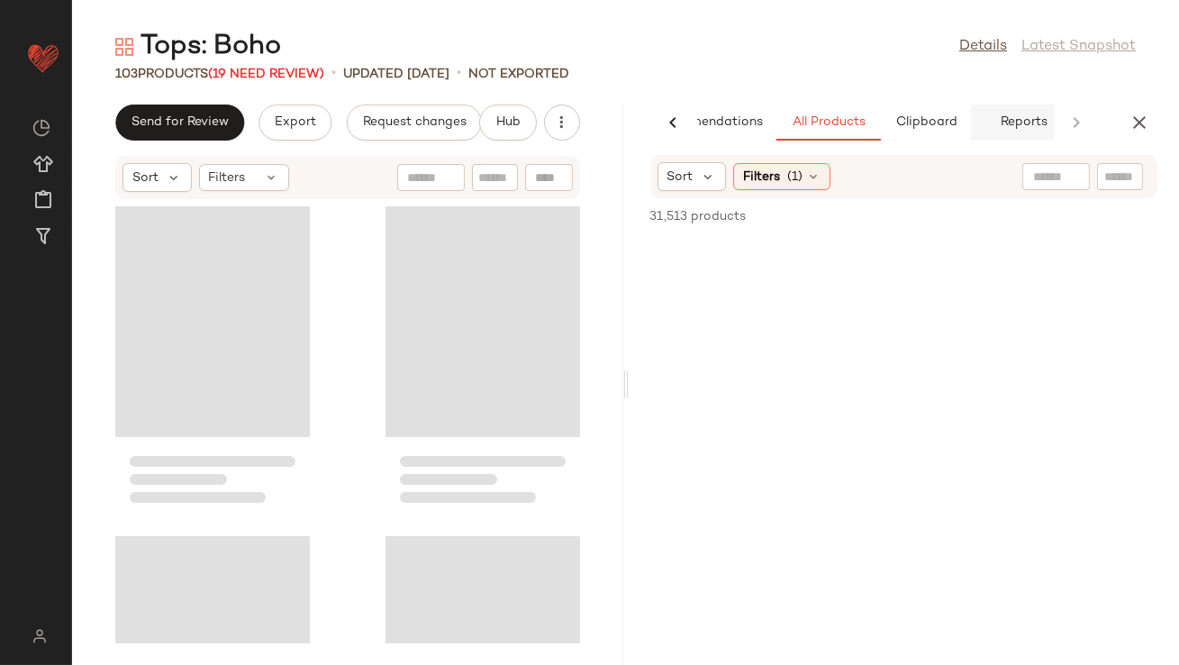
scroll to position [0, 101]
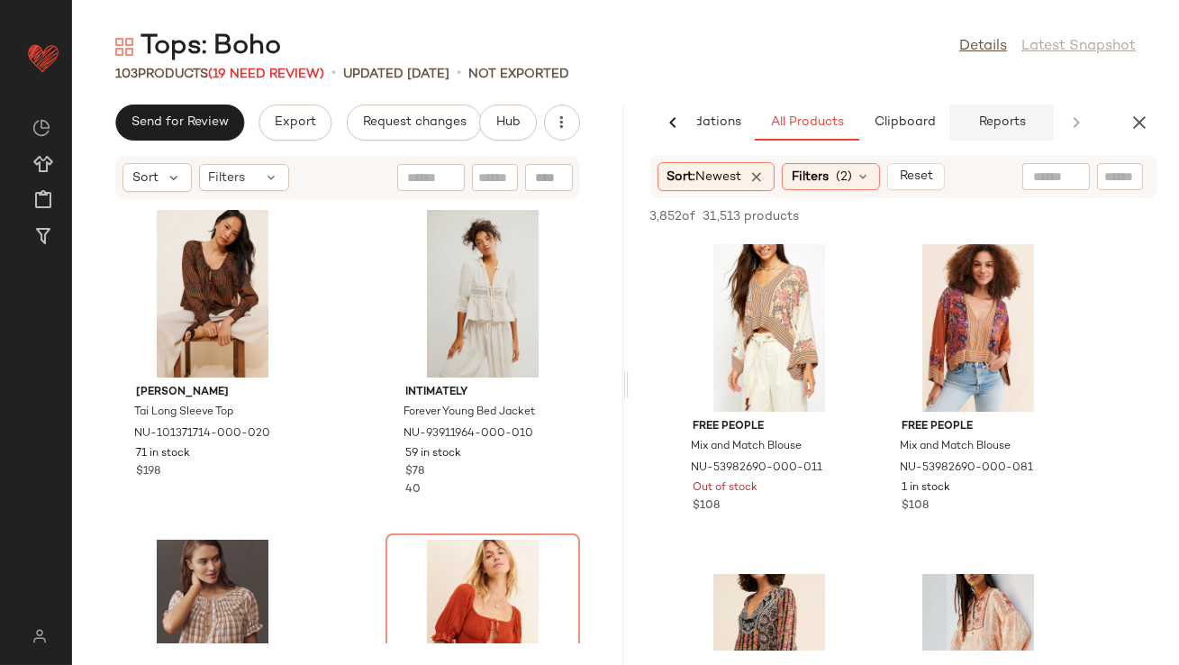
click at [992, 113] on button "Reports" at bounding box center [1001, 122] width 104 height 36
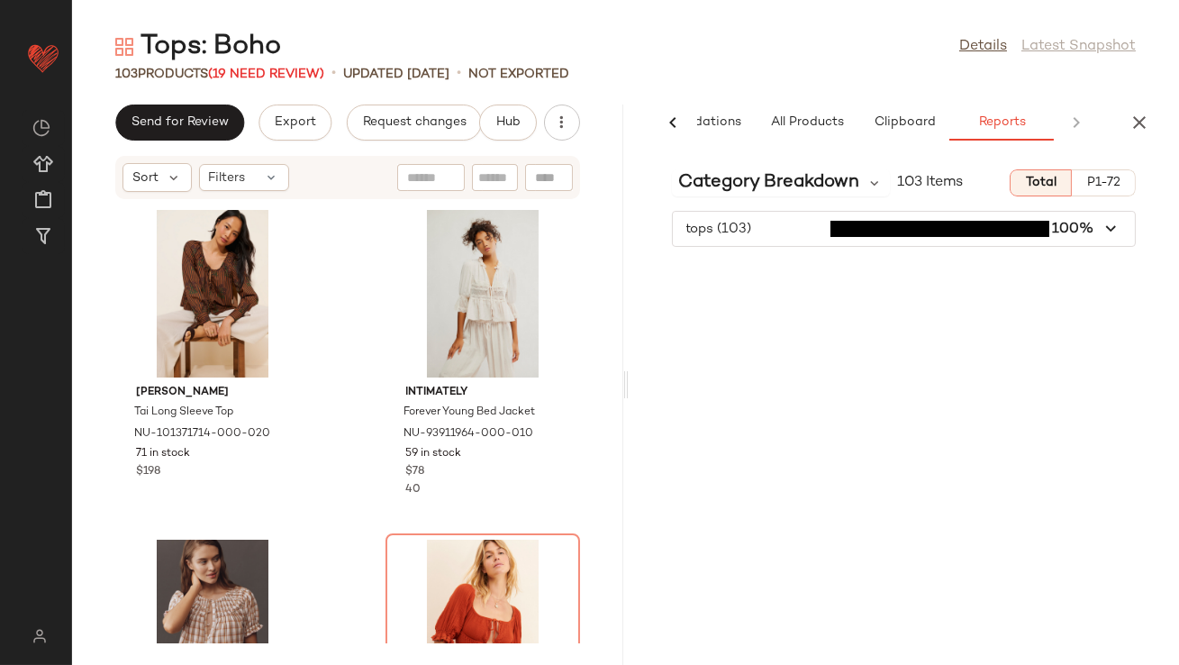
click at [1157, 113] on div "AI Recommendations All Products Clipboard Reports" at bounding box center [904, 122] width 551 height 36
click at [1144, 118] on icon "button" at bounding box center [1140, 123] width 22 height 22
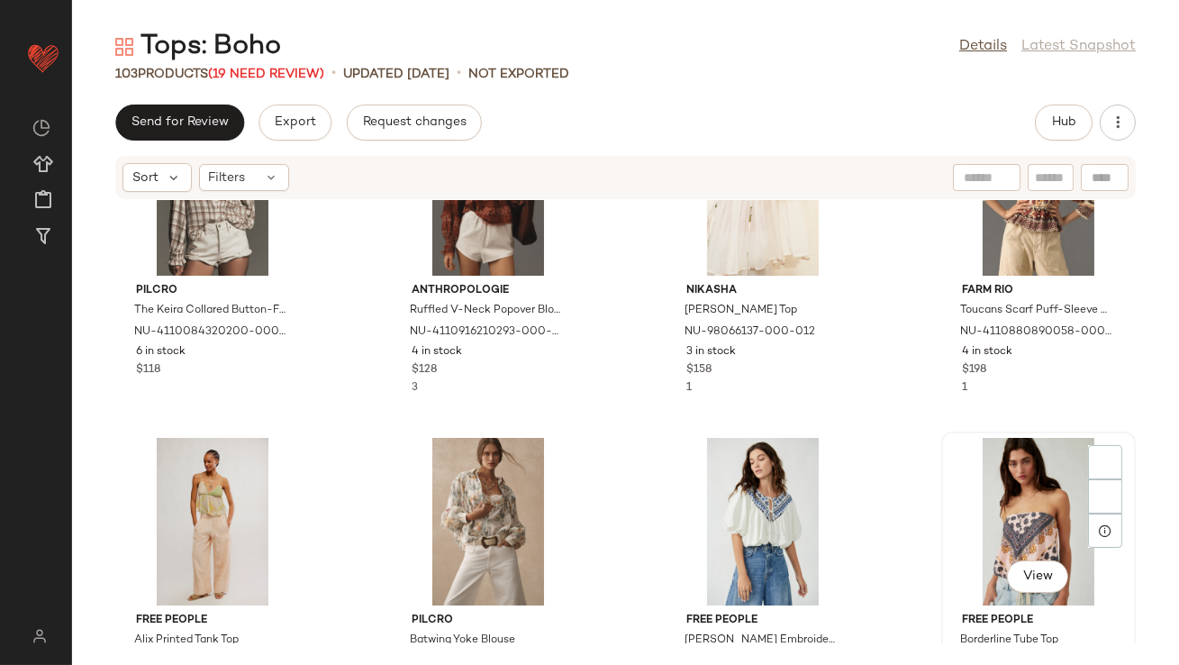
scroll to position [3419, 0]
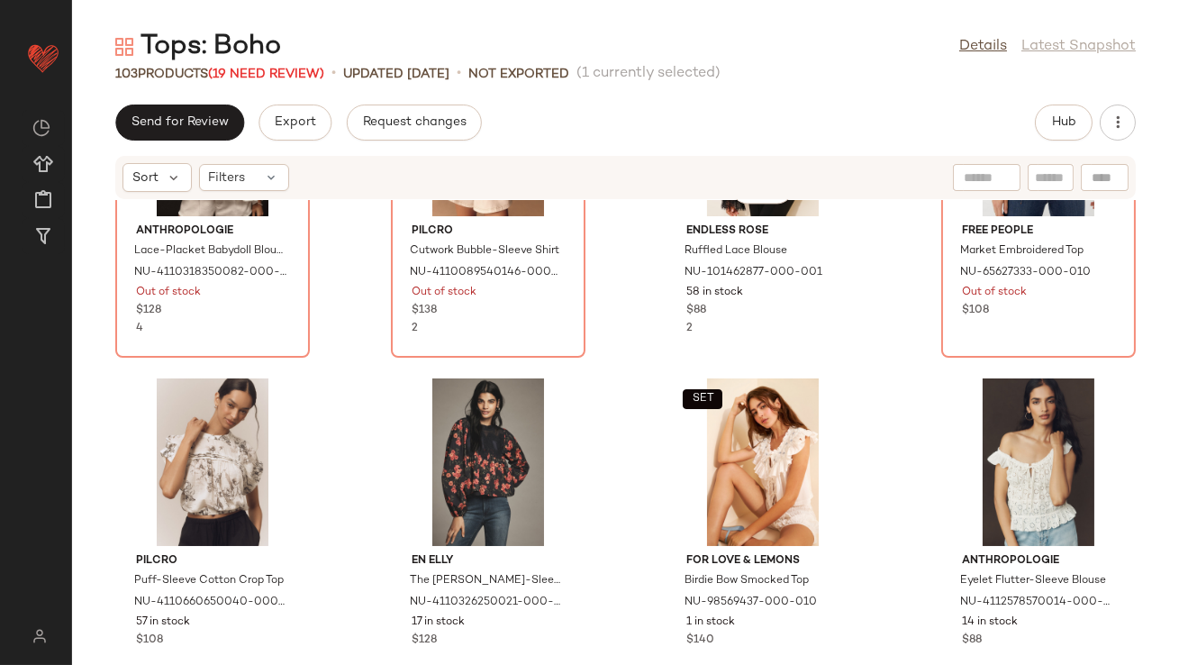
scroll to position [7768, 0]
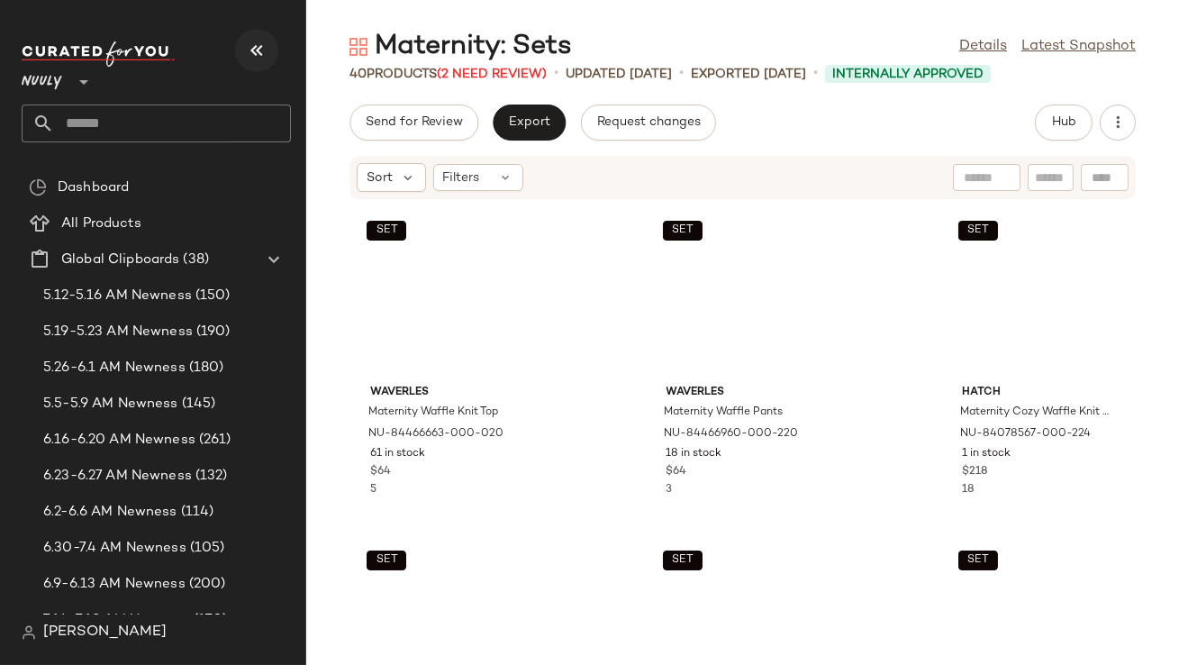
click at [254, 46] on icon "button" at bounding box center [257, 51] width 22 height 22
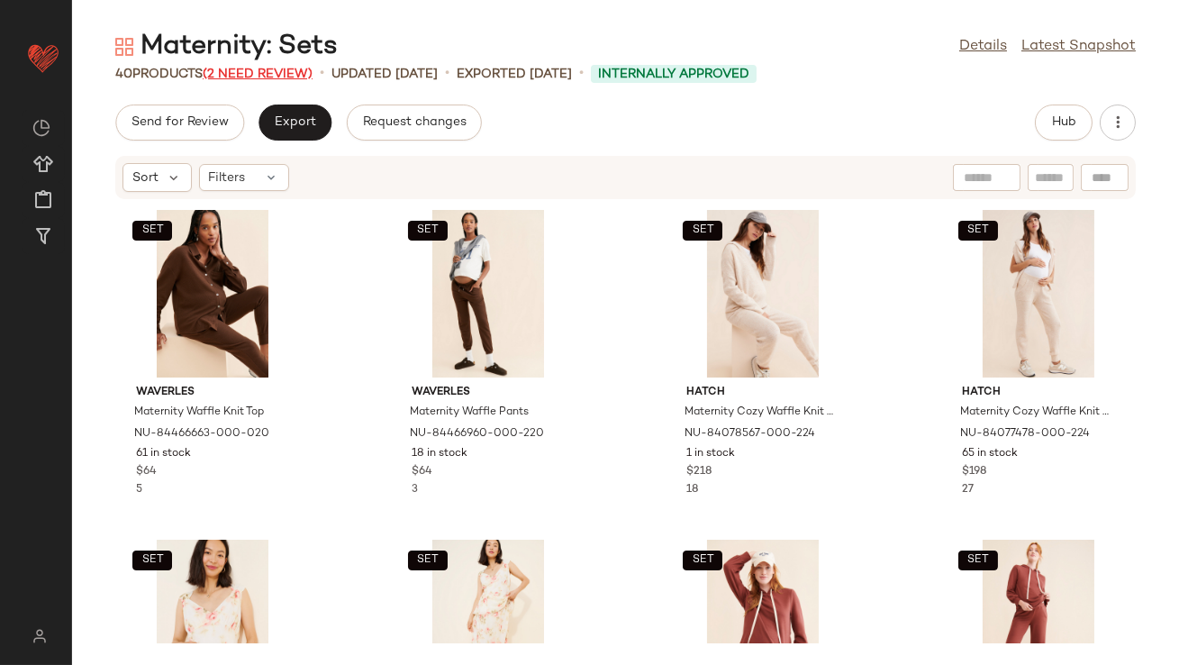
click at [293, 73] on span "(2 Need Review)" at bounding box center [258, 75] width 110 height 14
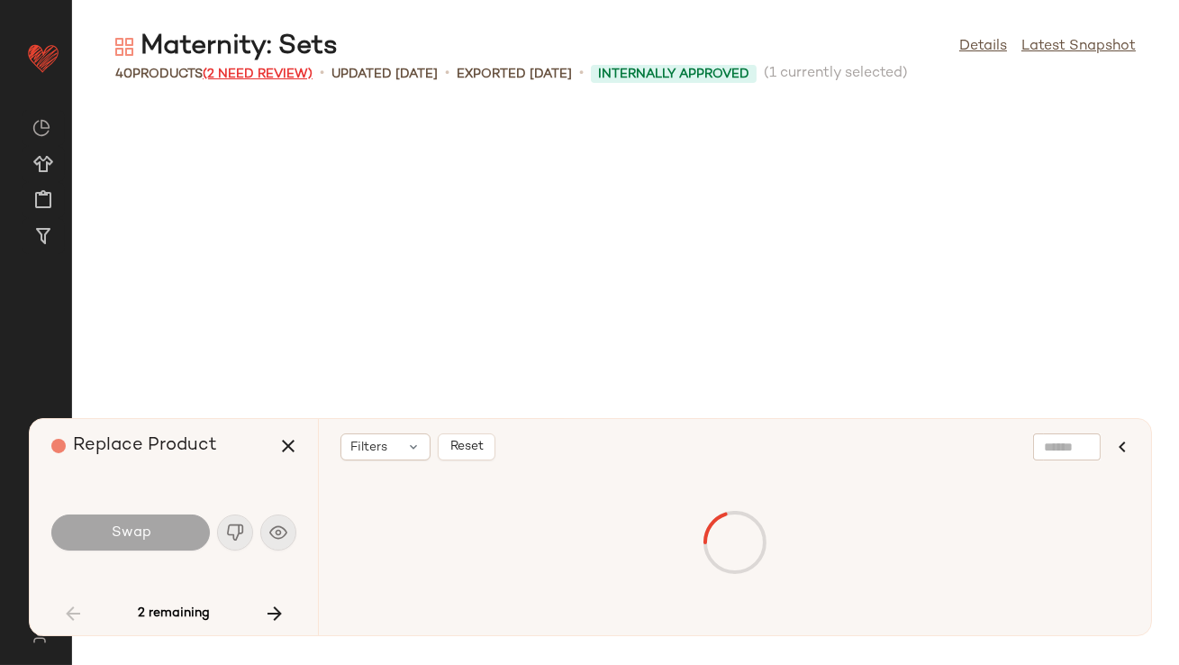
scroll to position [1319, 0]
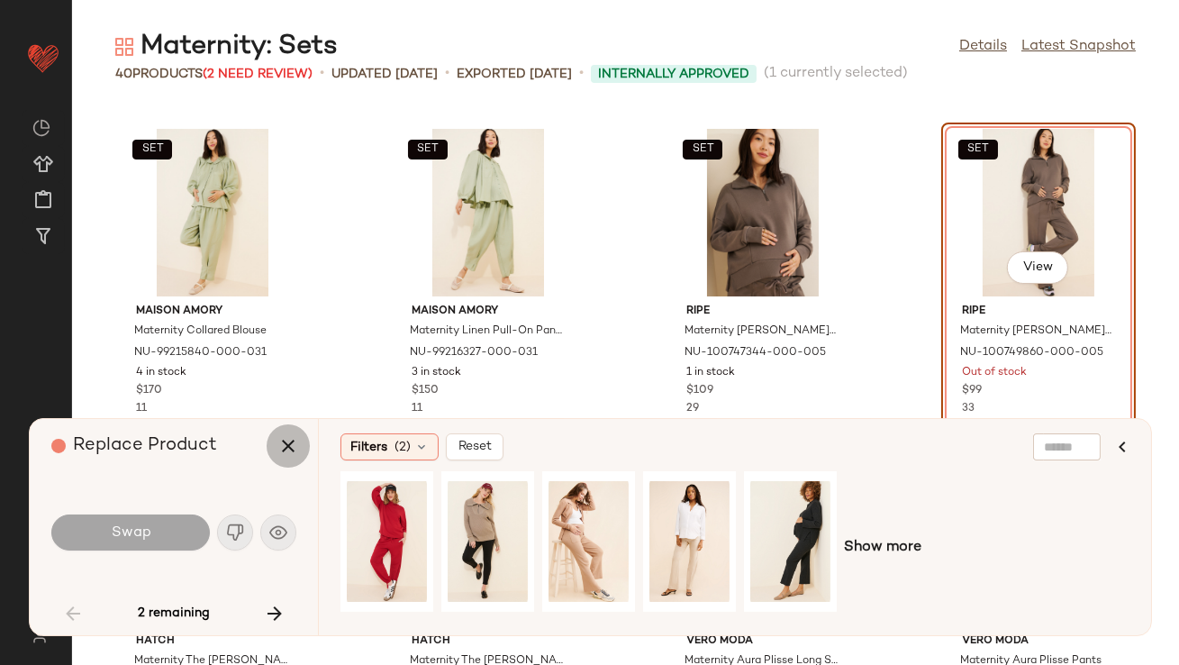
click at [283, 447] on icon "button" at bounding box center [288, 446] width 22 height 22
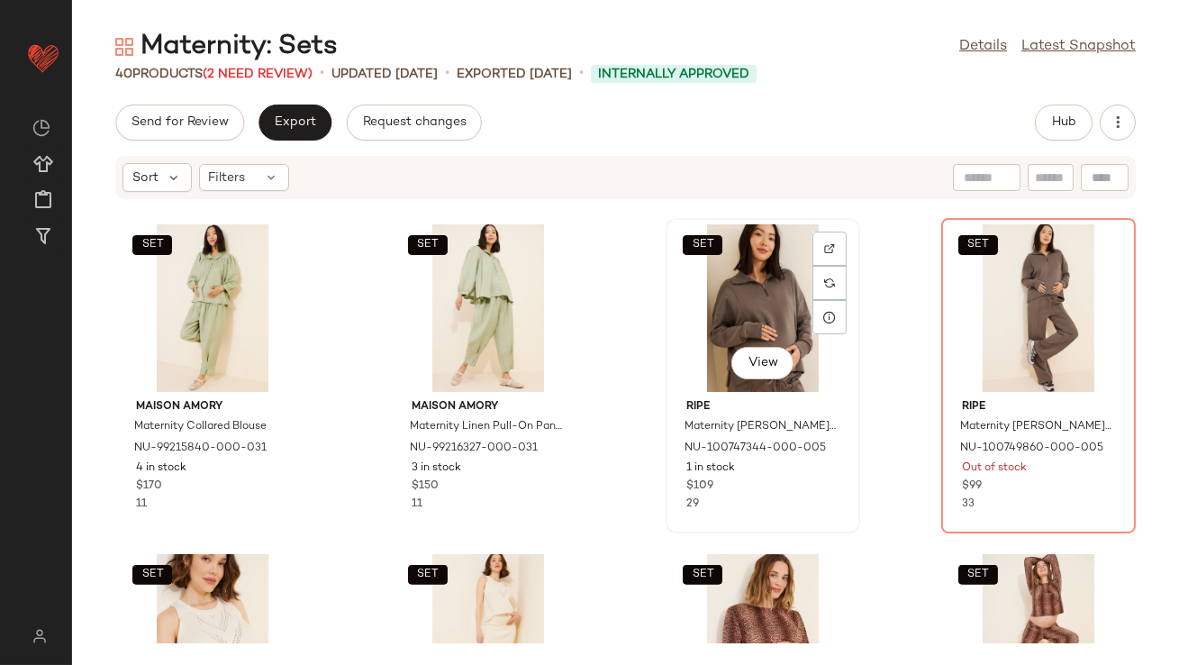
click at [712, 293] on div "SET View" at bounding box center [763, 308] width 182 height 168
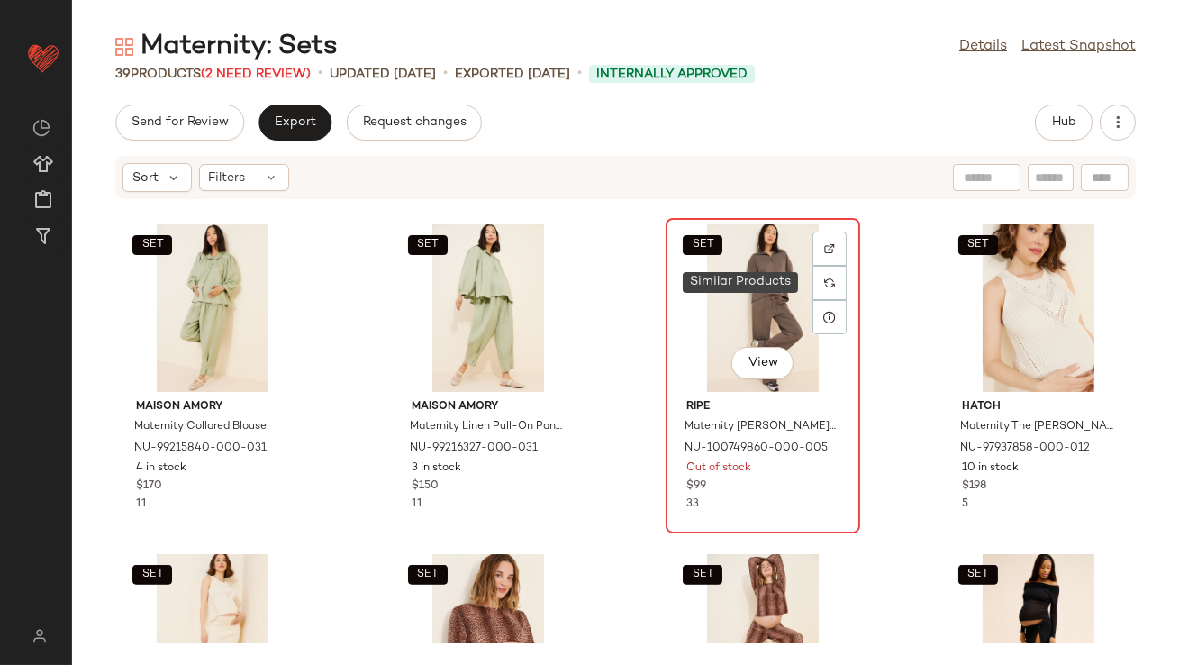
click at [750, 279] on div "SET View" at bounding box center [763, 308] width 182 height 168
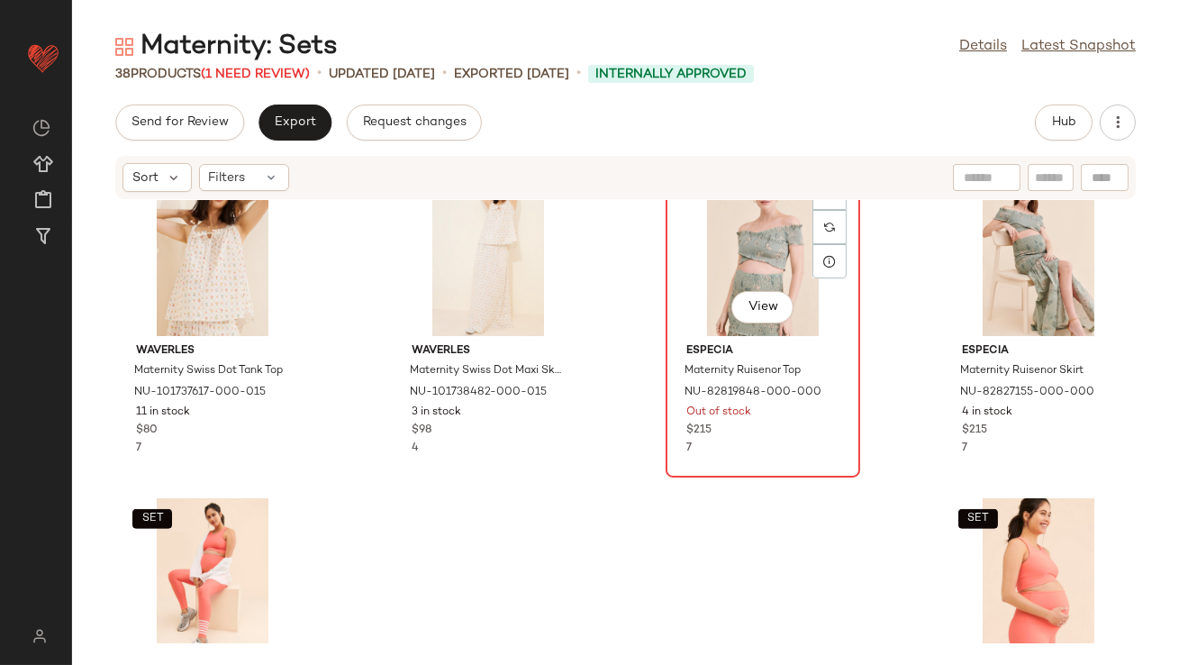
scroll to position [2611, 0]
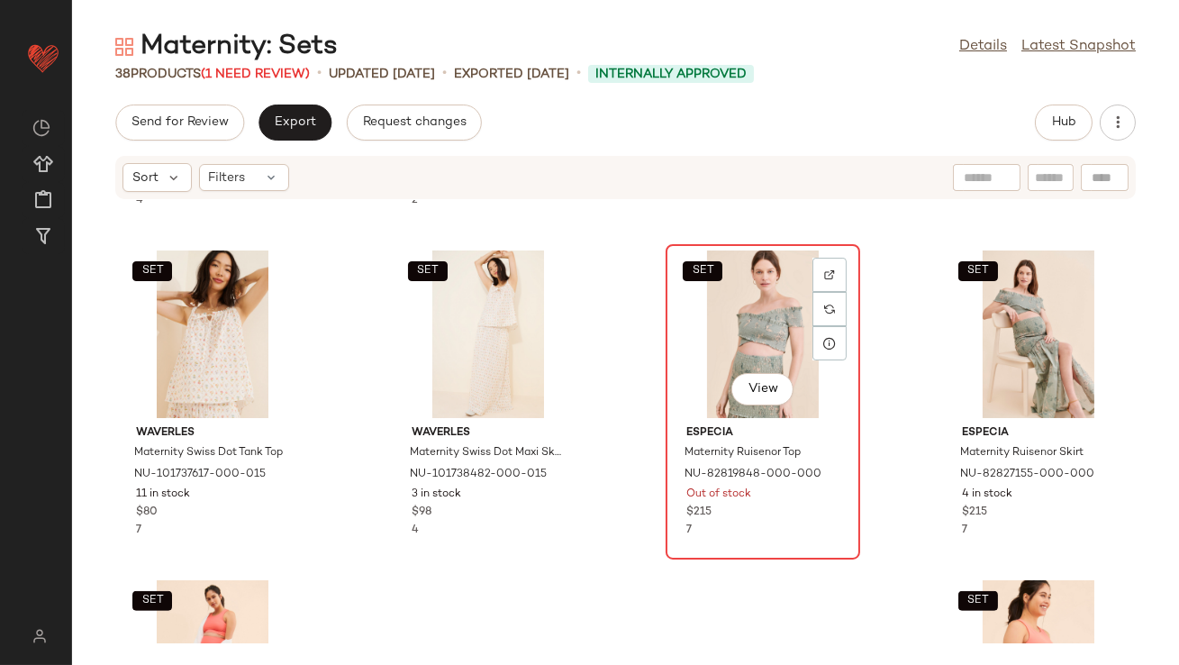
click at [738, 314] on div "SET View" at bounding box center [763, 334] width 182 height 168
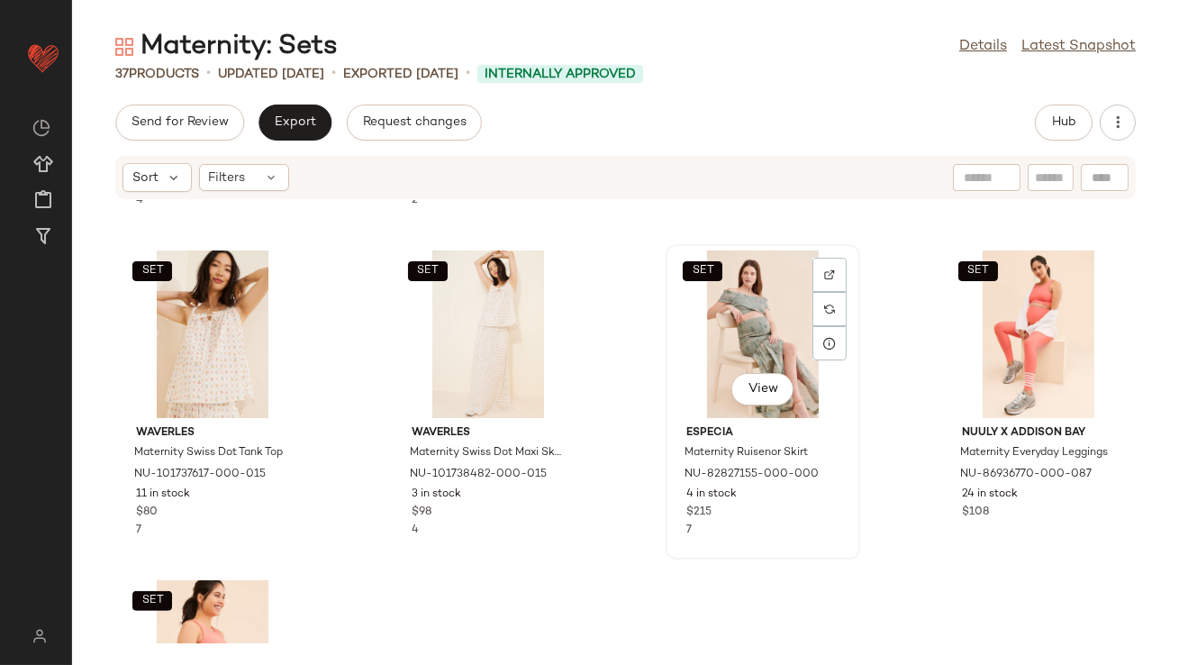
click at [735, 318] on div "SET View" at bounding box center [763, 334] width 182 height 168
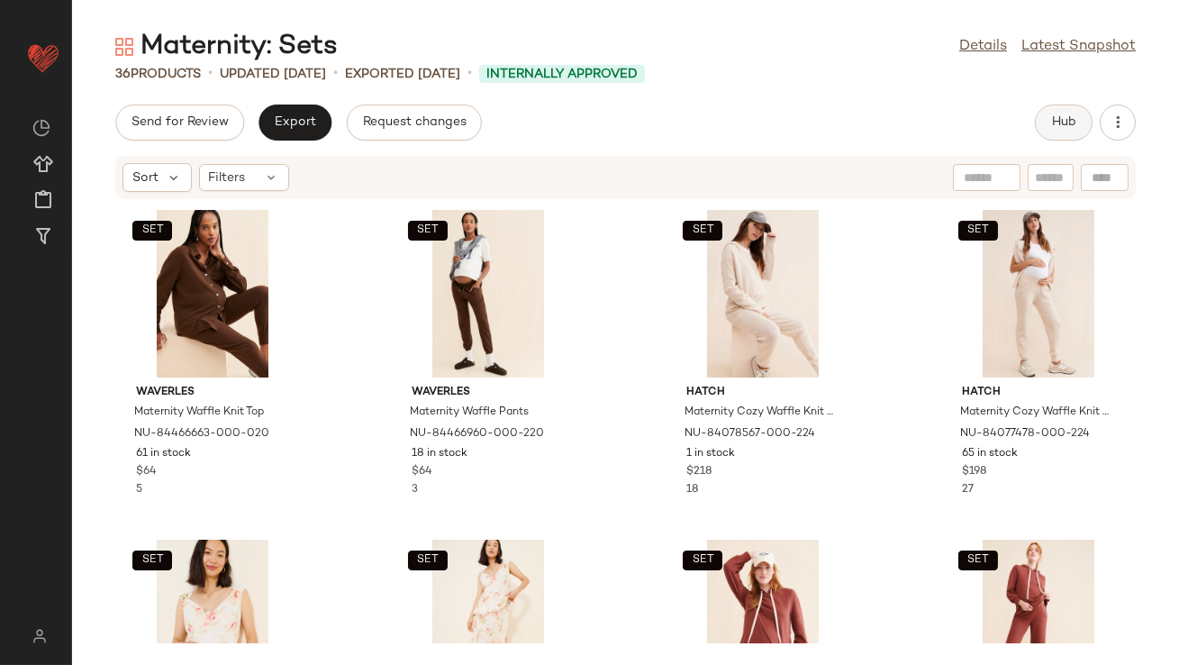
click at [1064, 122] on span "Hub" at bounding box center [1063, 122] width 25 height 14
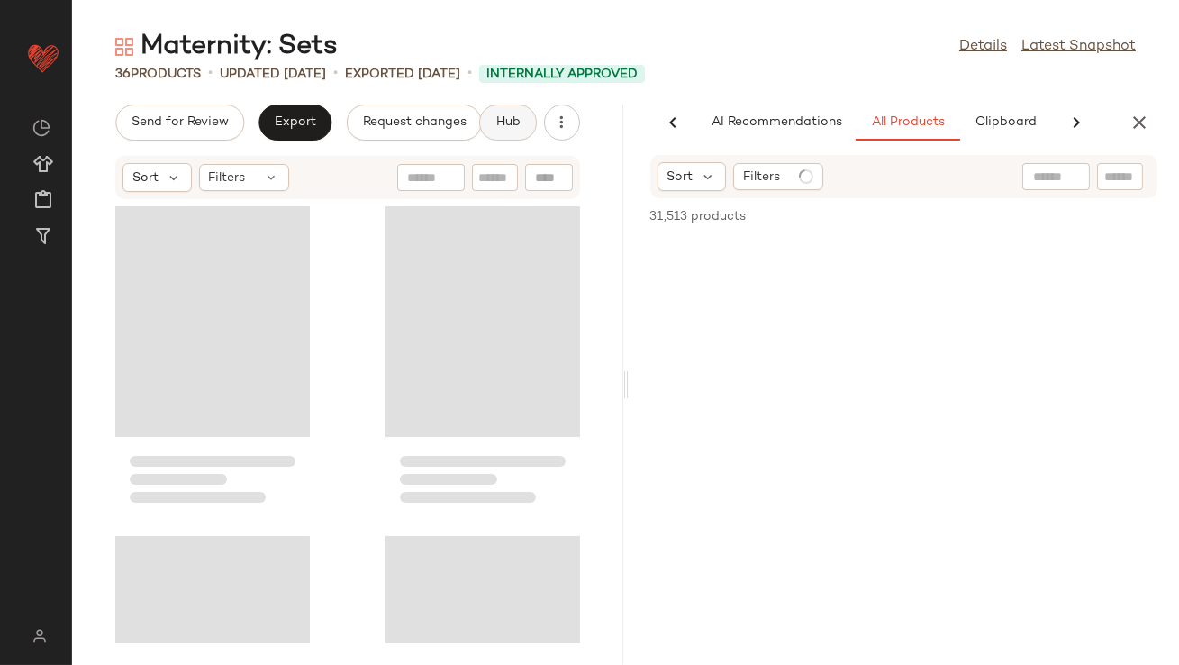
scroll to position [0, 101]
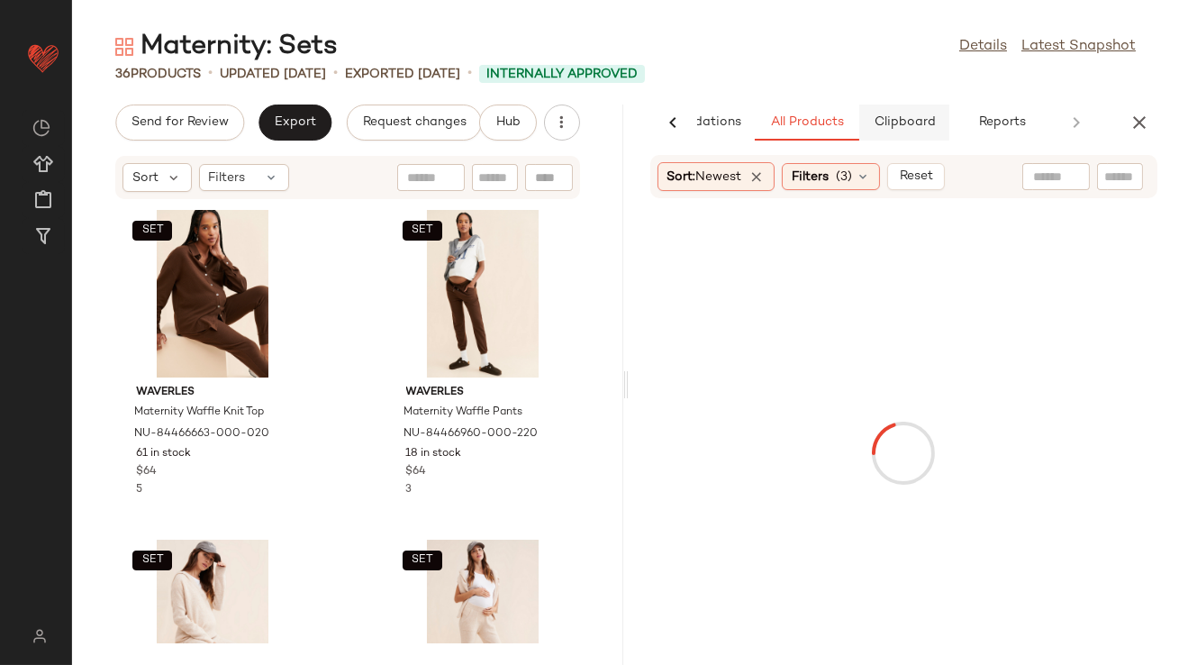
click at [914, 122] on span "Clipboard" at bounding box center [904, 122] width 62 height 14
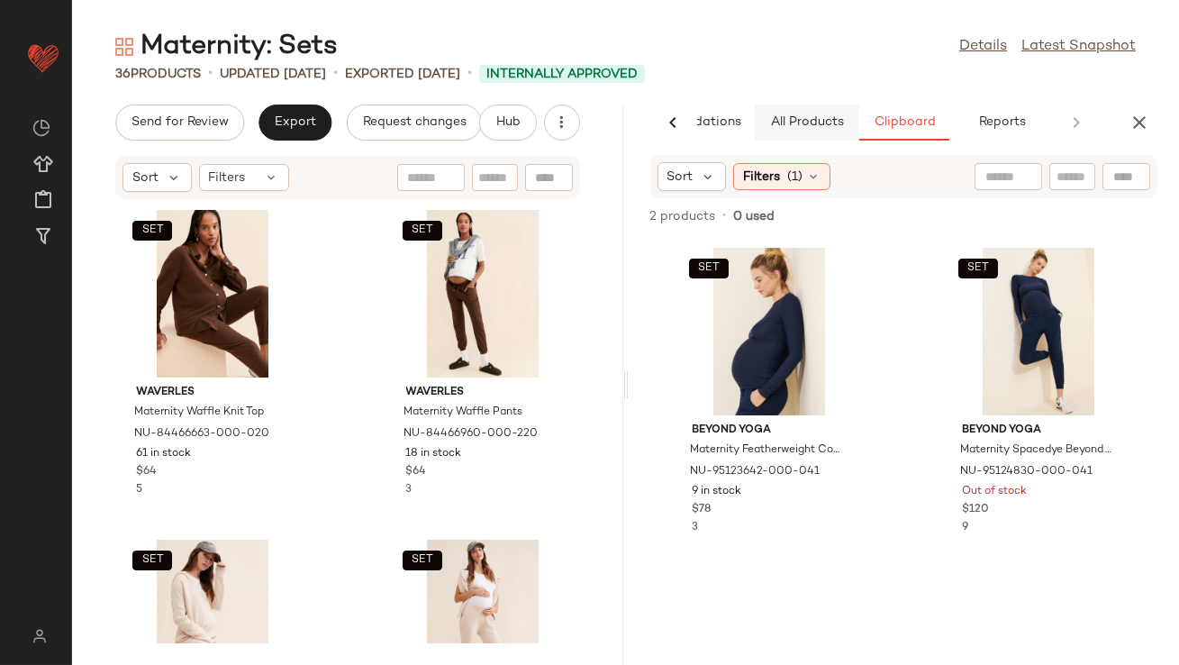
click at [802, 122] on span "All Products" at bounding box center [806, 122] width 74 height 14
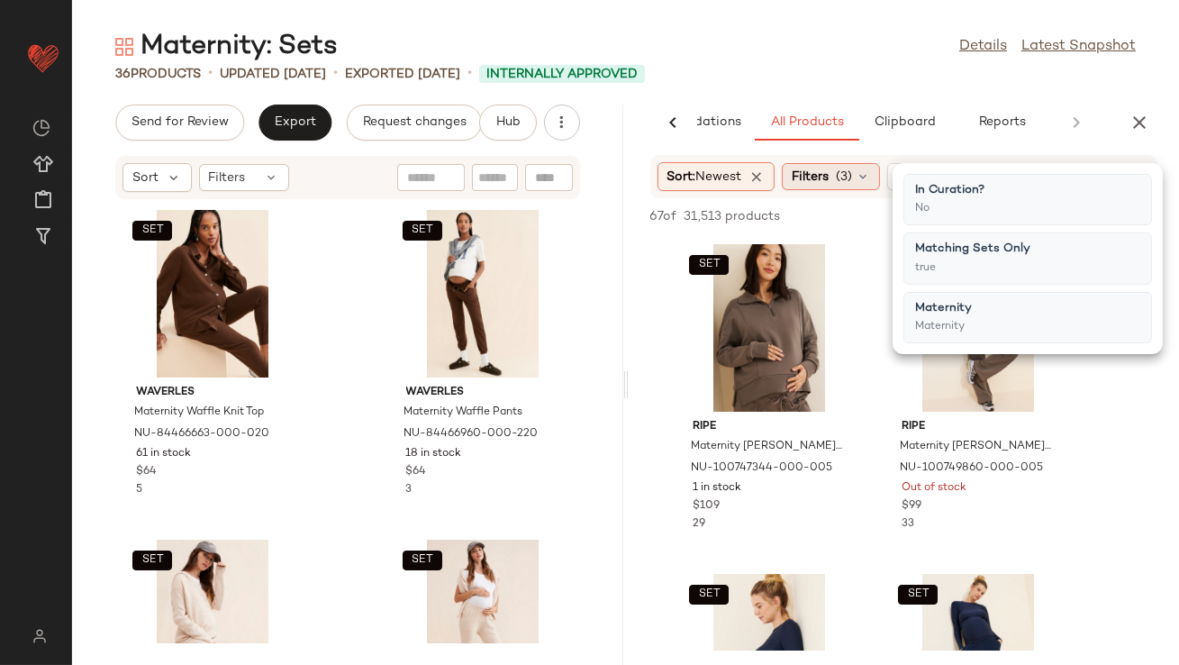
click at [818, 169] on span "Filters" at bounding box center [810, 177] width 37 height 19
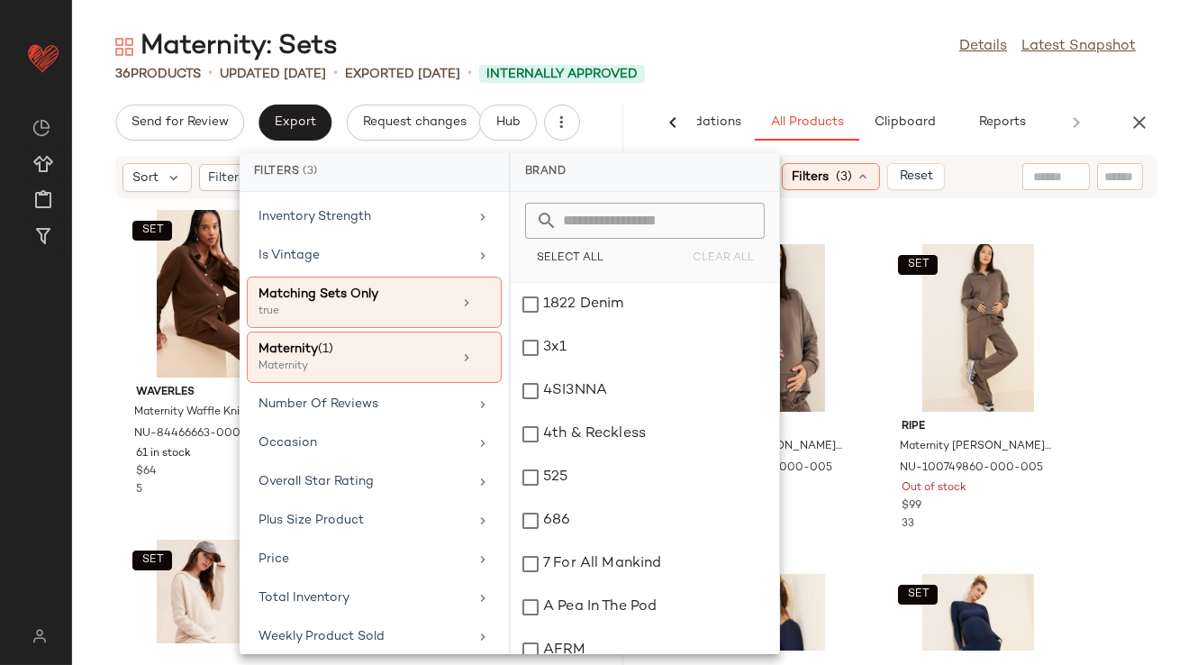
scroll to position [449, 0]
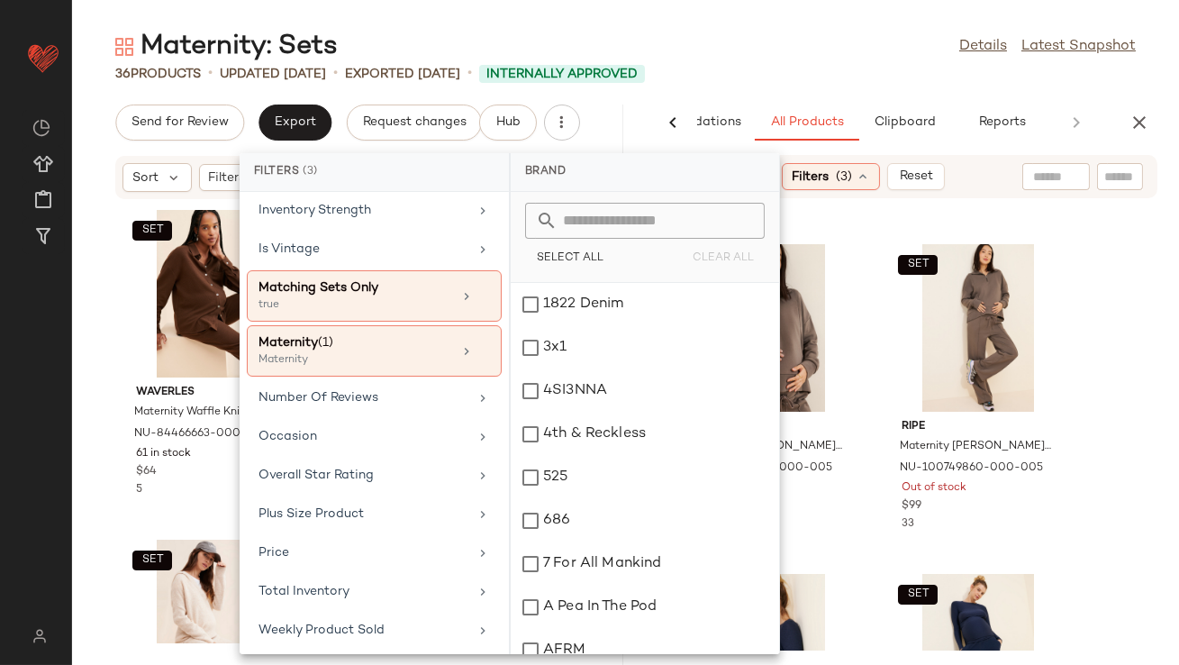
click at [766, 43] on div "Maternity: Sets Details Latest Snapshot" at bounding box center [625, 47] width 1107 height 36
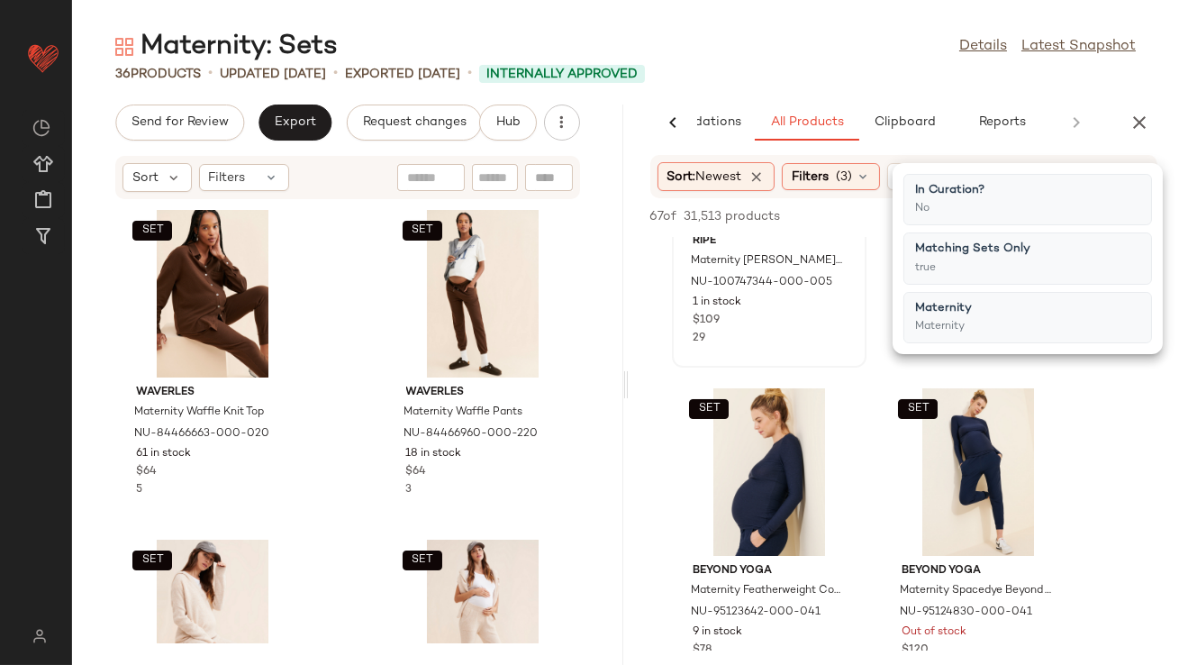
scroll to position [257, 0]
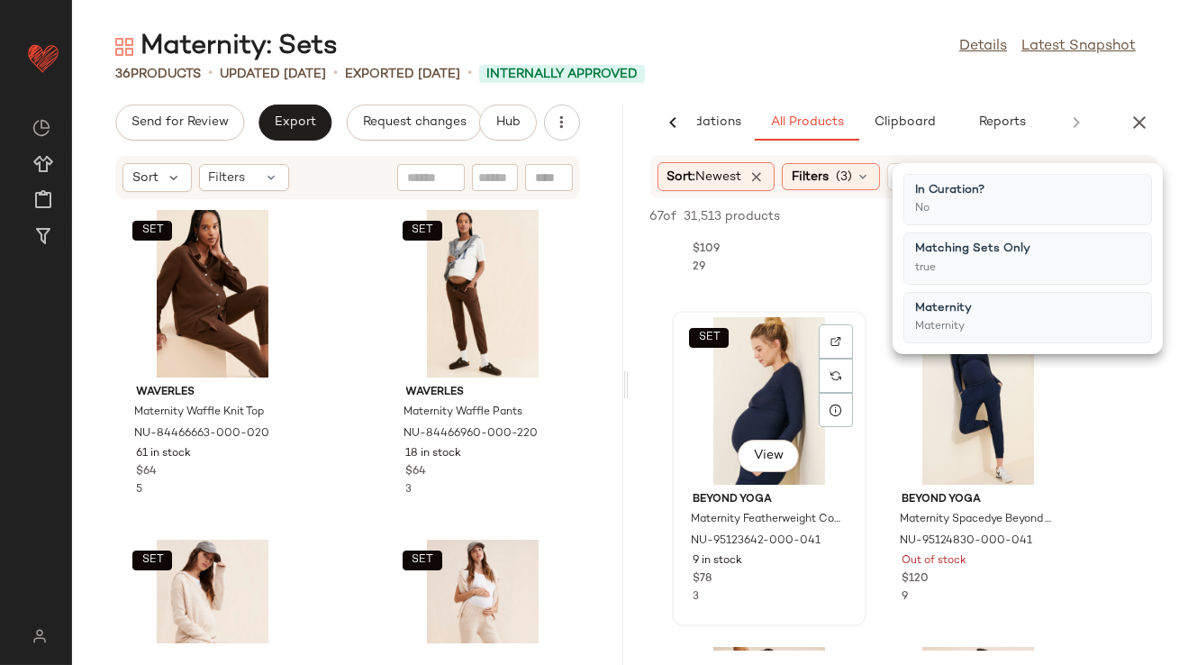
click at [863, 505] on div "SET View Beyond Yoga Maternity Featherweight Count On Me Crewneck Top NU-951236…" at bounding box center [769, 469] width 191 height 312
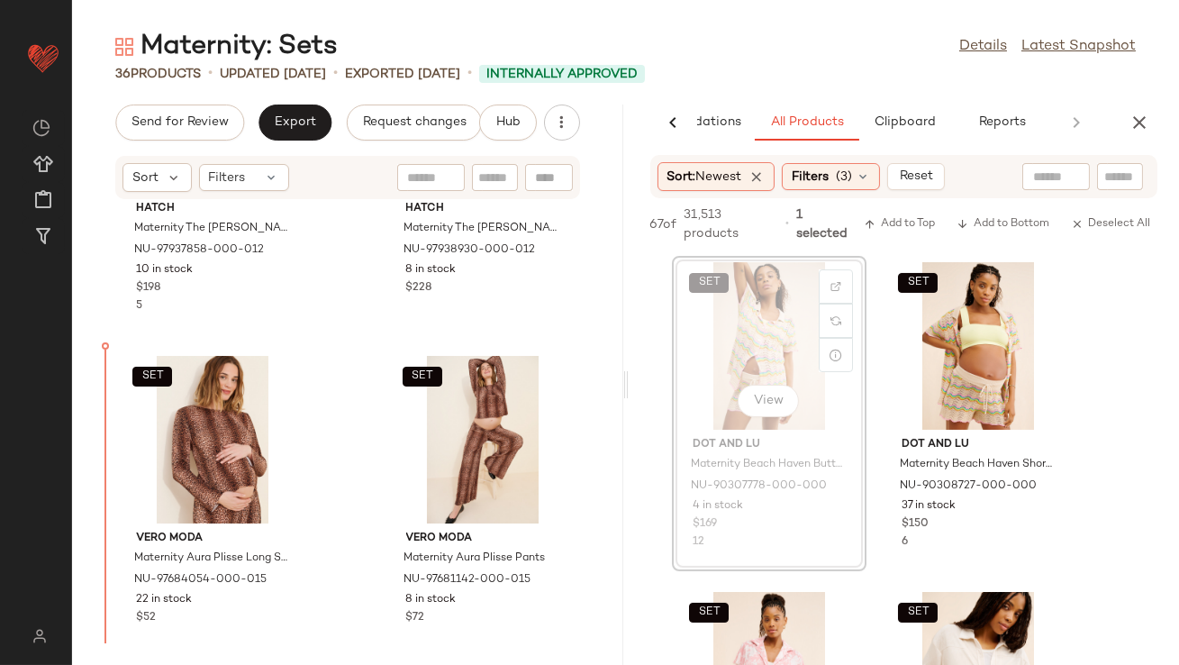
scroll to position [3175, 0]
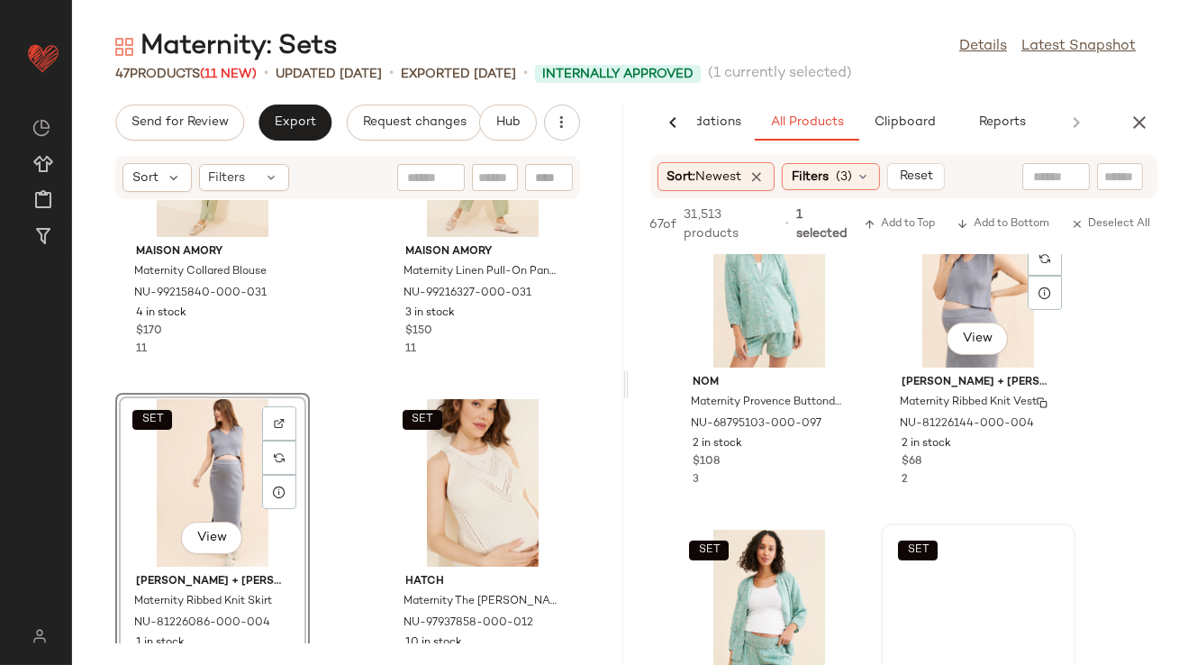
scroll to position [1099, 0]
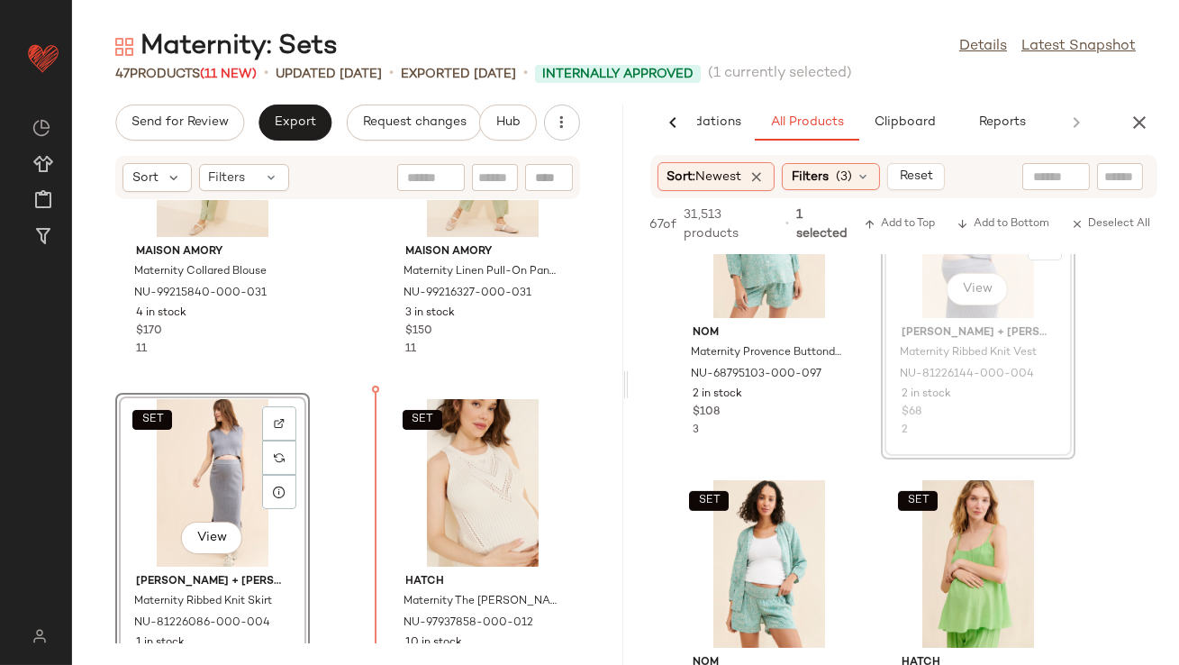
drag, startPoint x: 924, startPoint y: 283, endPoint x: 911, endPoint y: 289, distance: 14.9
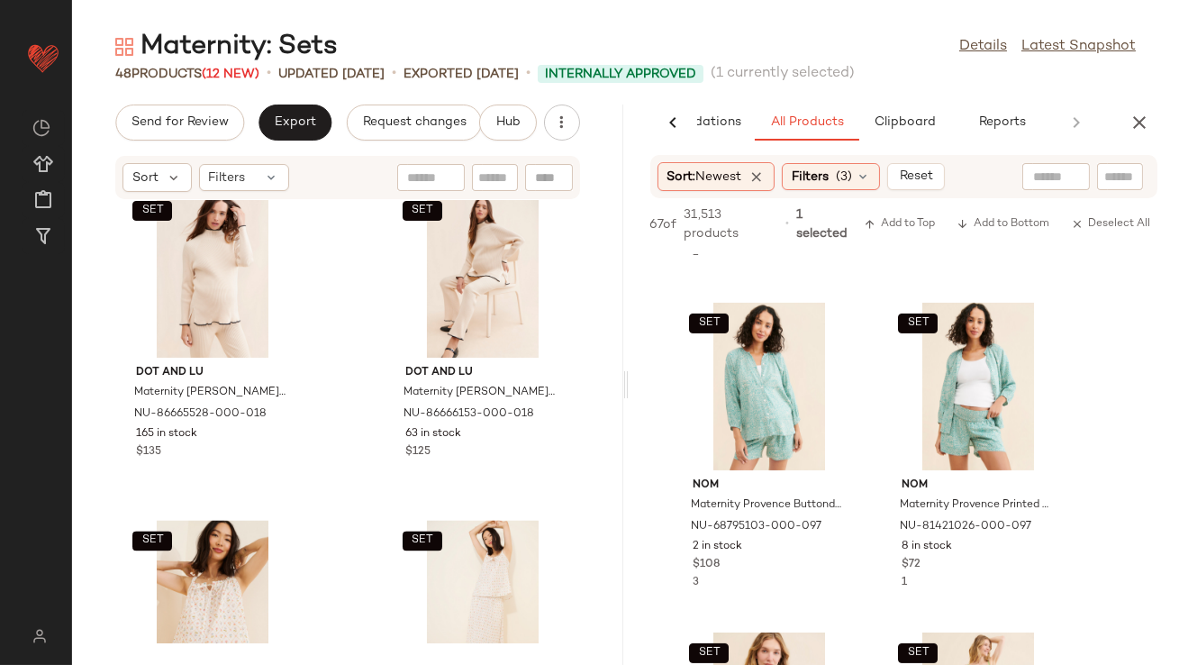
scroll to position [7110, 0]
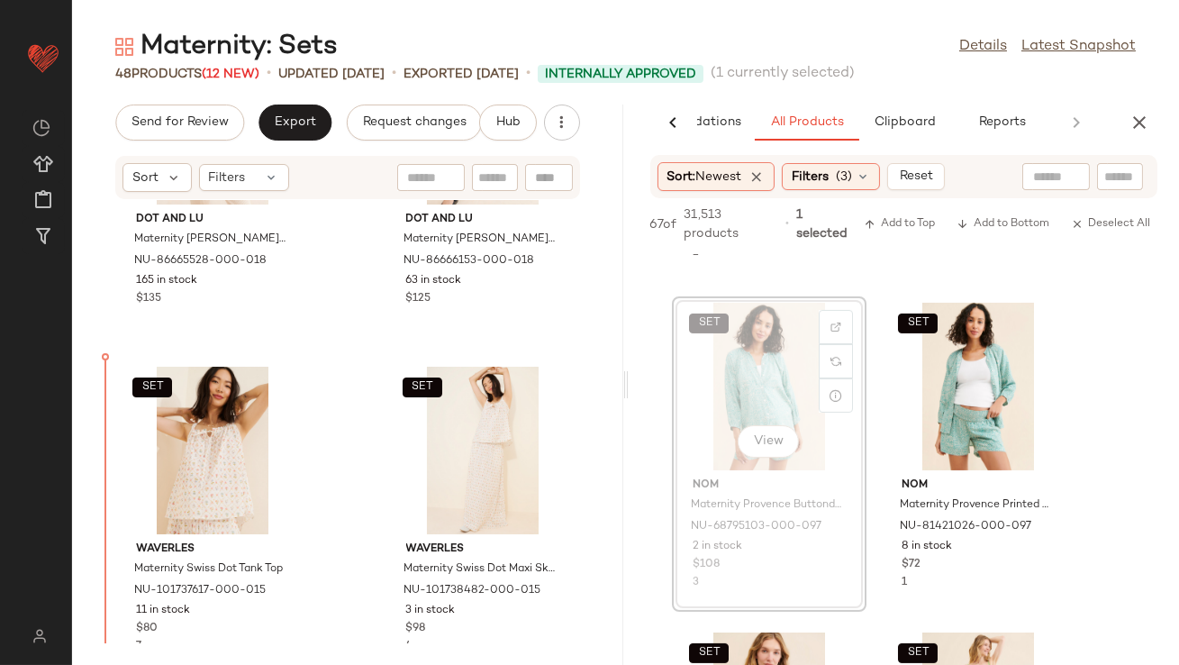
drag, startPoint x: 720, startPoint y: 379, endPoint x: 709, endPoint y: 379, distance: 10.8
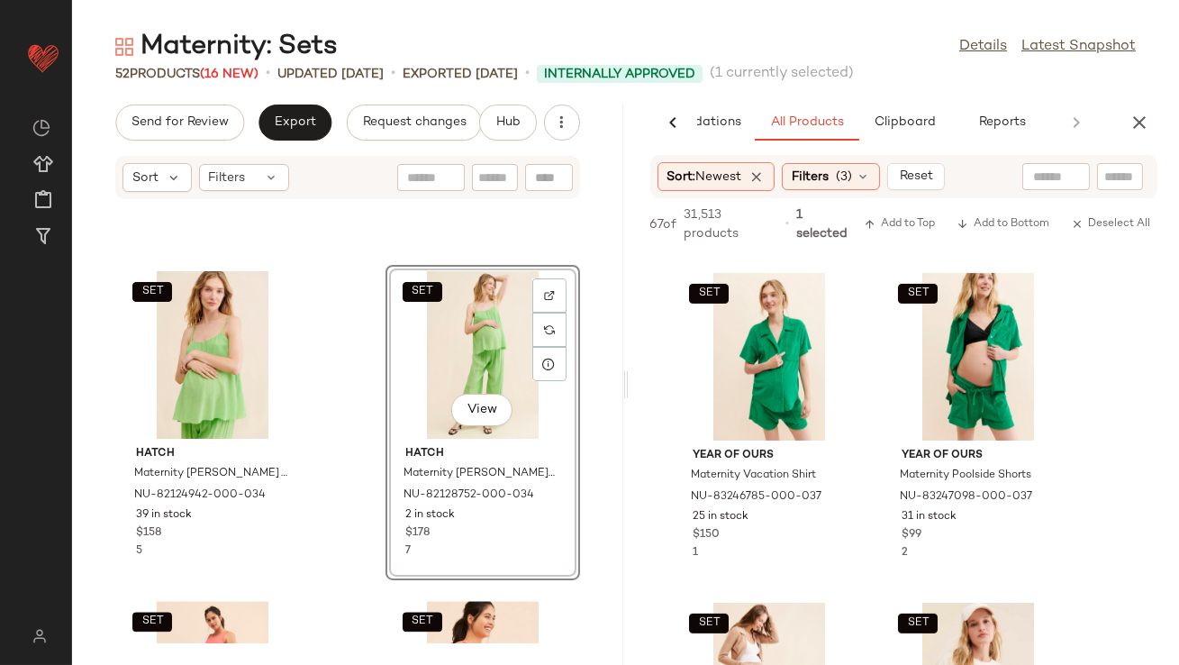
scroll to position [8130, 0]
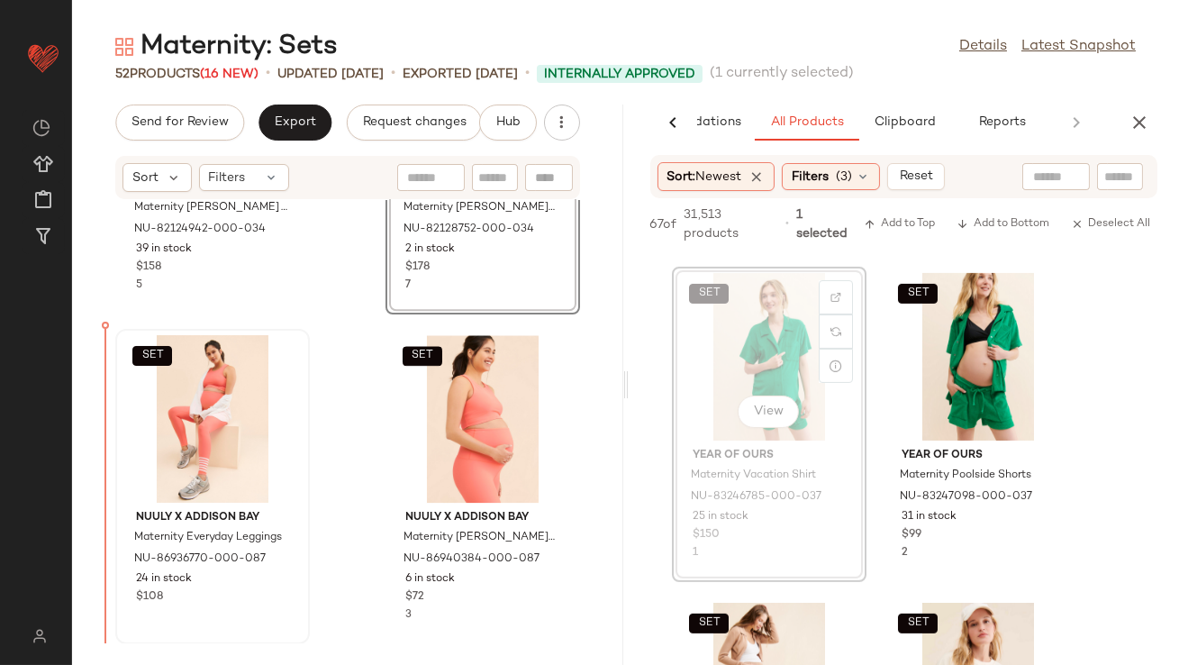
drag, startPoint x: 765, startPoint y: 364, endPoint x: 126, endPoint y: 445, distance: 643.7
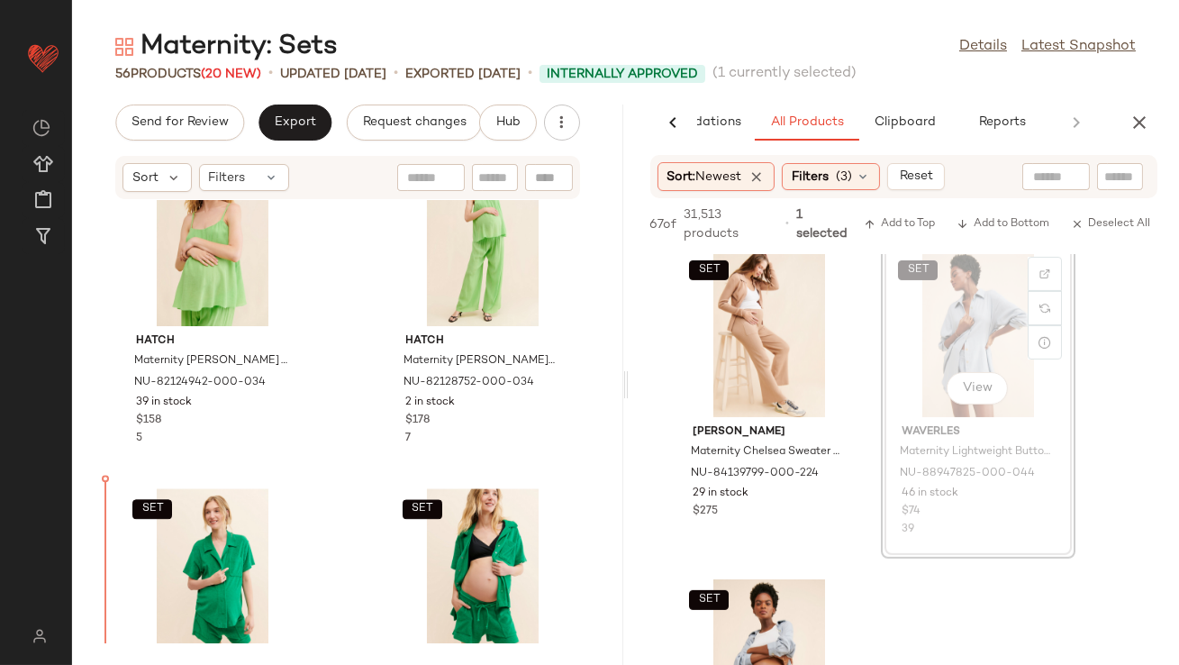
scroll to position [8098, 0]
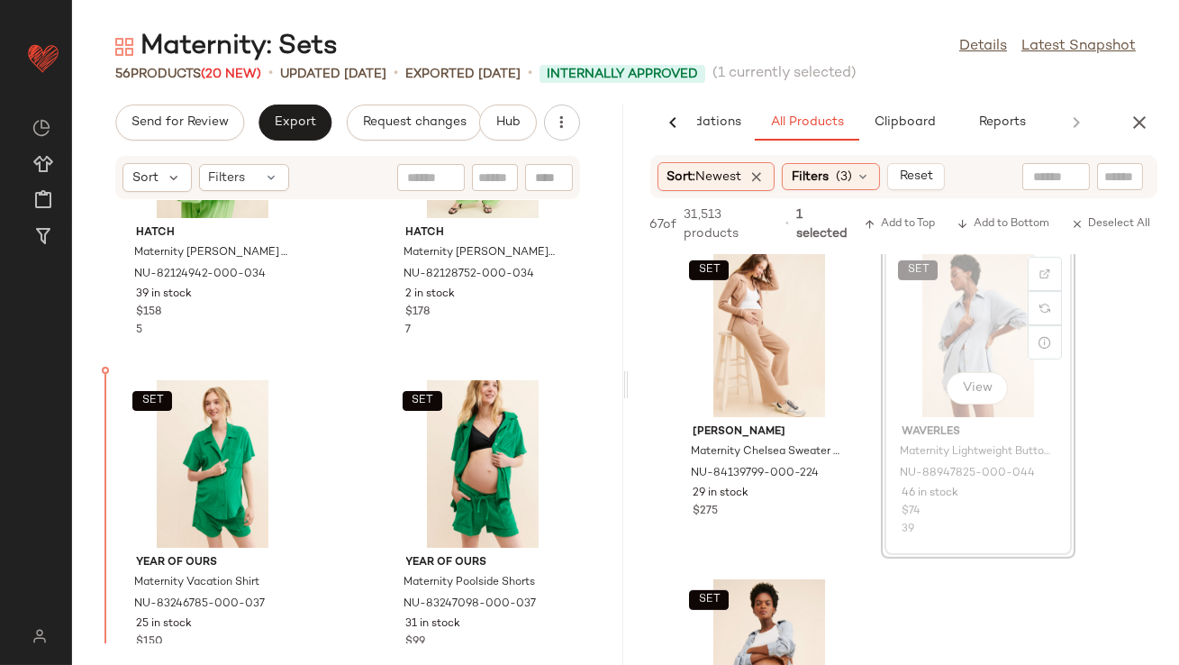
drag, startPoint x: 975, startPoint y: 289, endPoint x: 966, endPoint y: 290, distance: 9.1
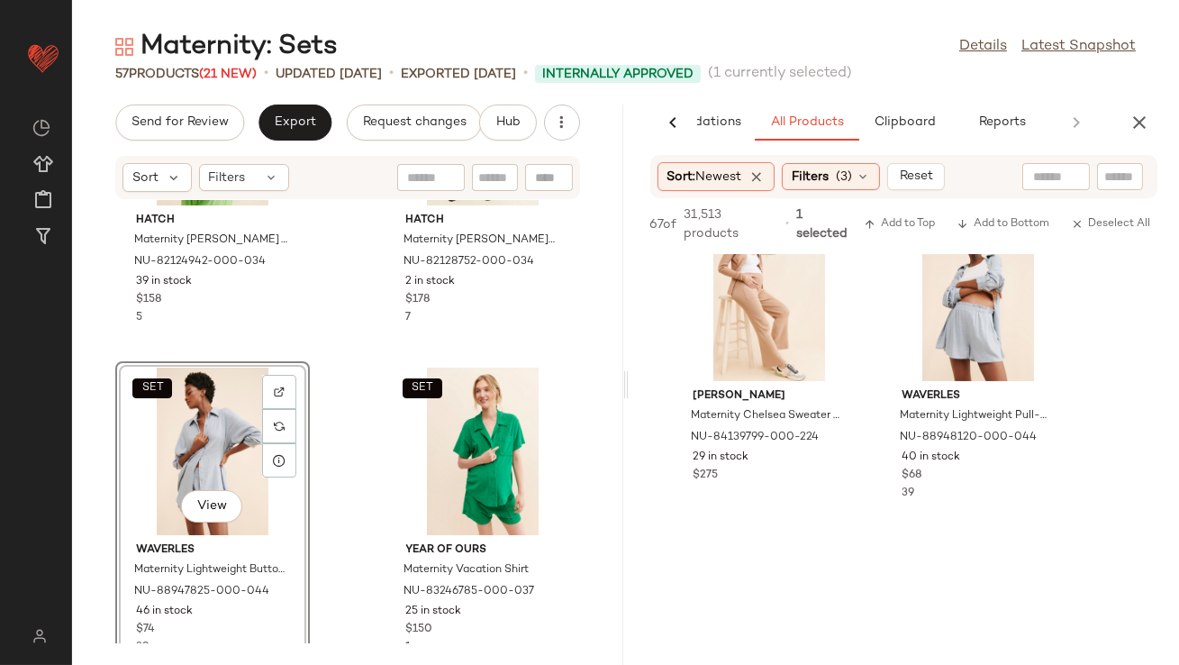
scroll to position [1385, 0]
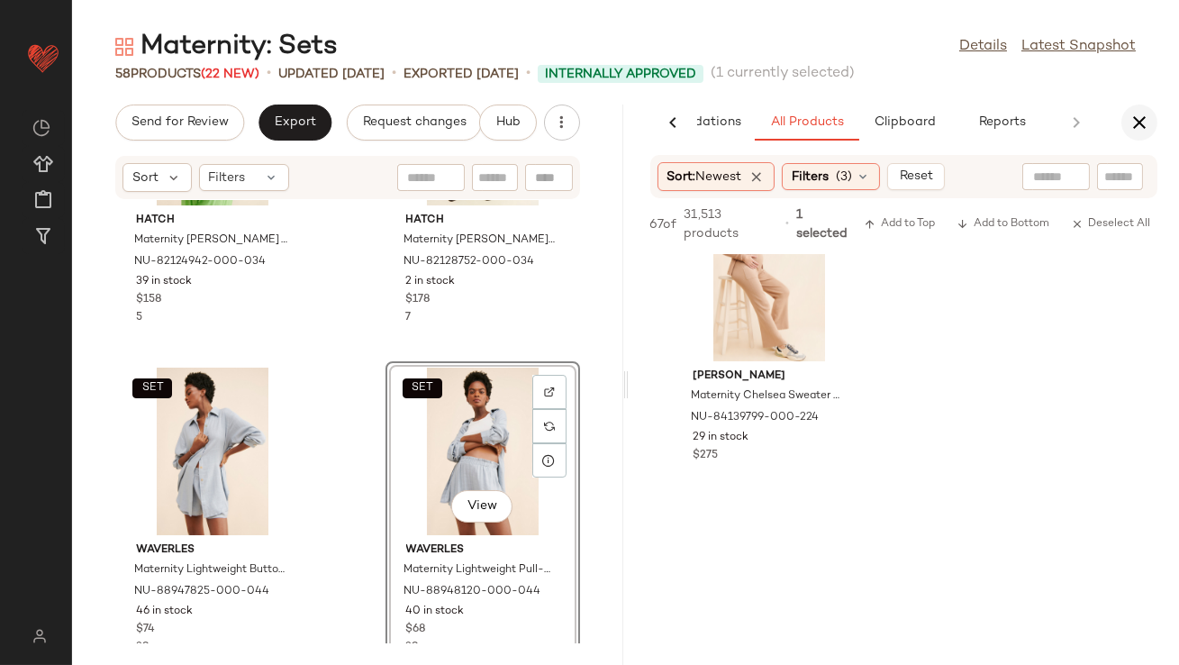
click at [1135, 131] on icon "button" at bounding box center [1140, 123] width 22 height 22
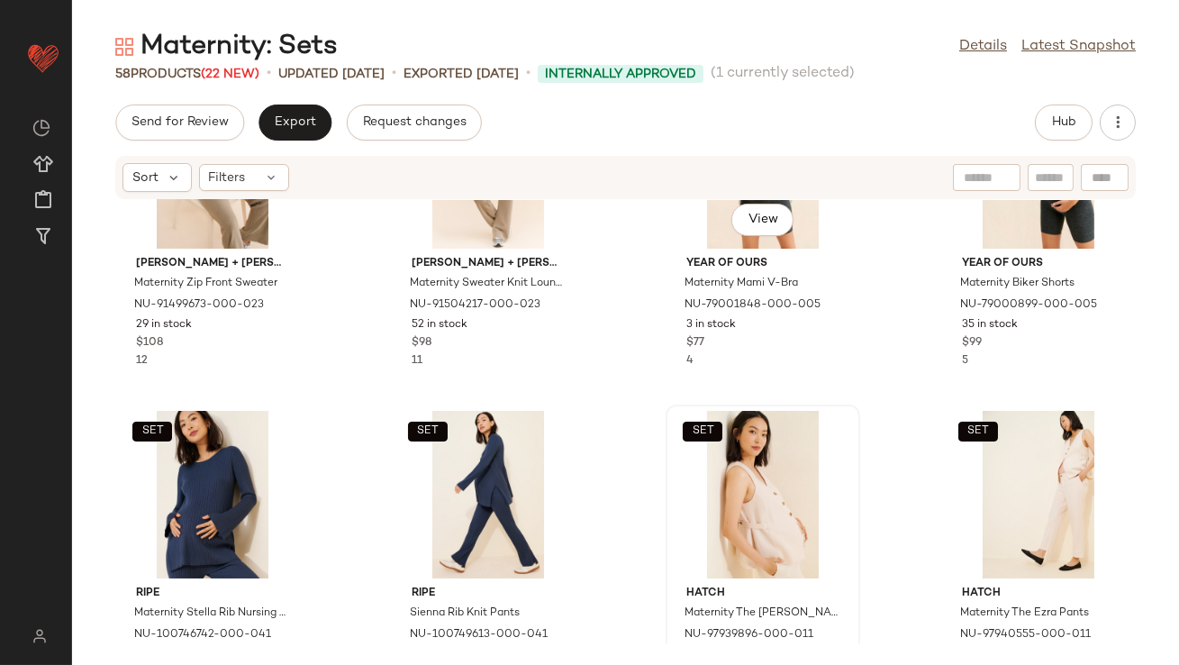
scroll to position [809, 0]
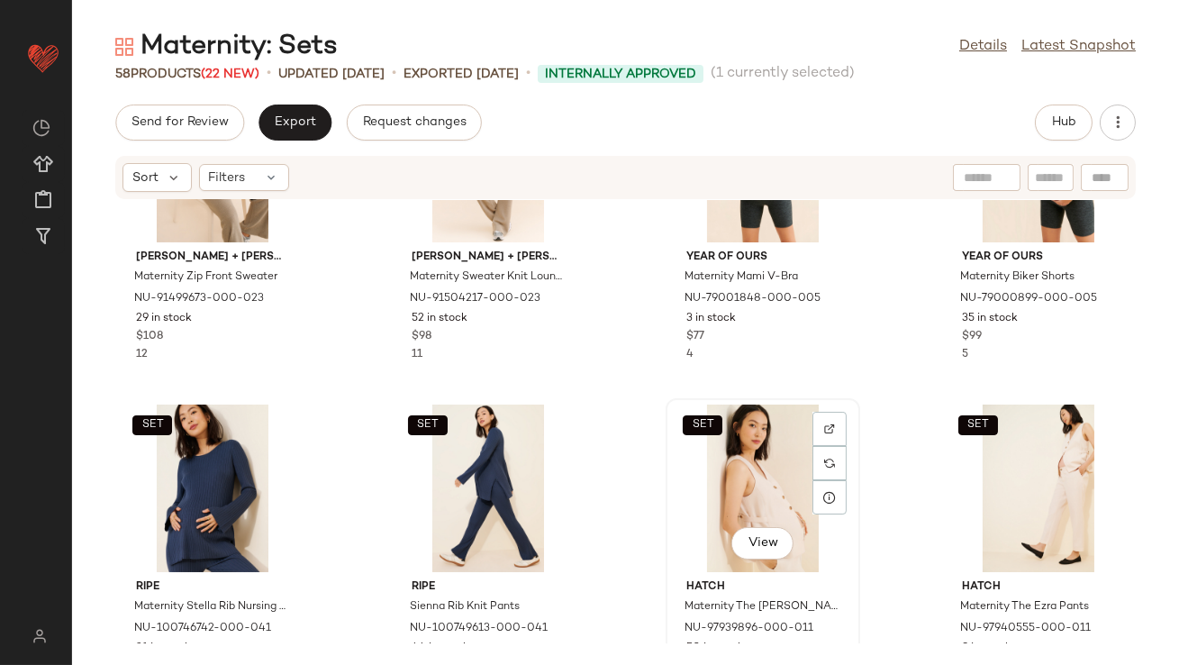
click at [727, 452] on div "SET View" at bounding box center [763, 488] width 182 height 168
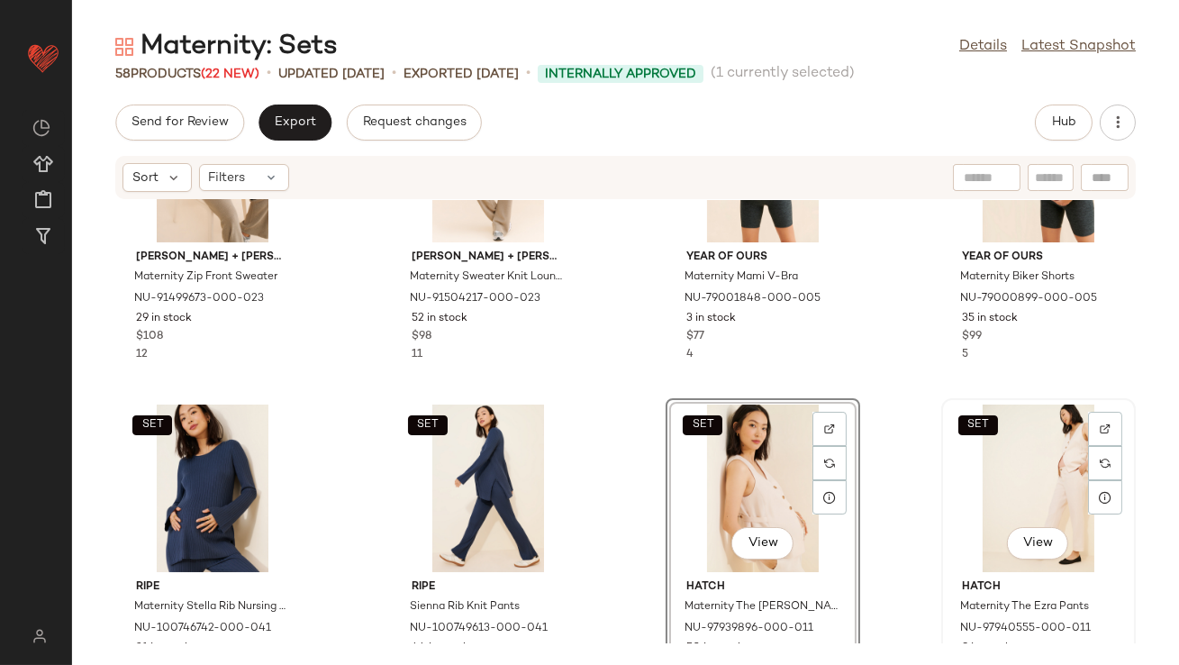
click at [1036, 473] on div "SET View" at bounding box center [1038, 488] width 182 height 168
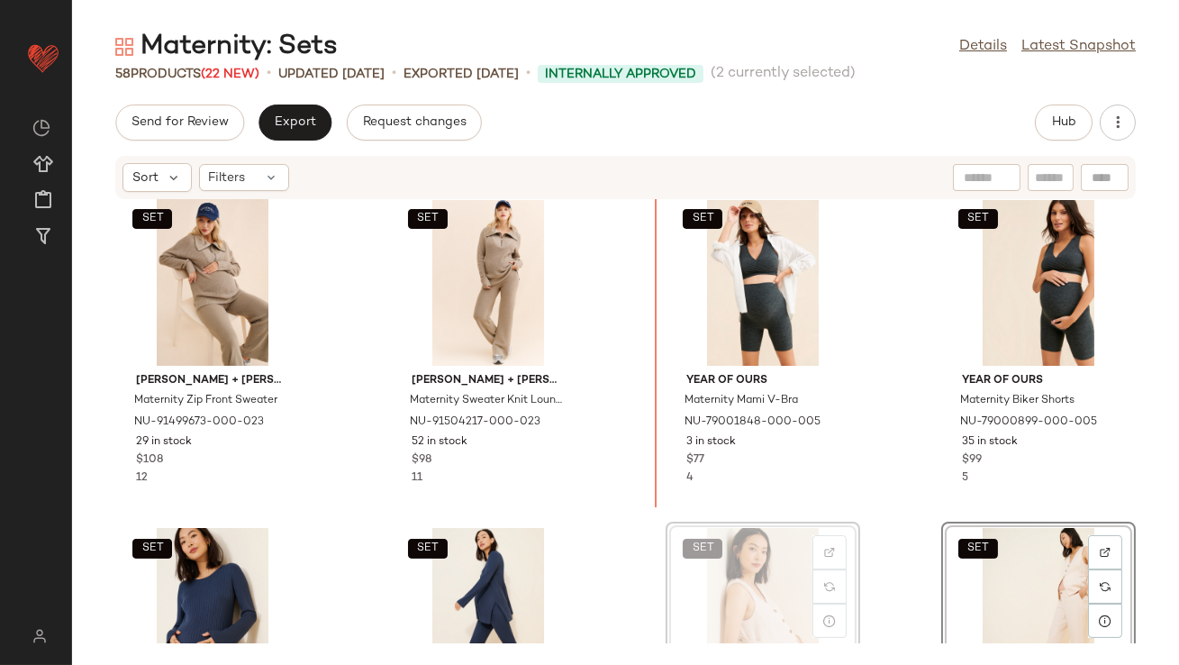
scroll to position [639, 0]
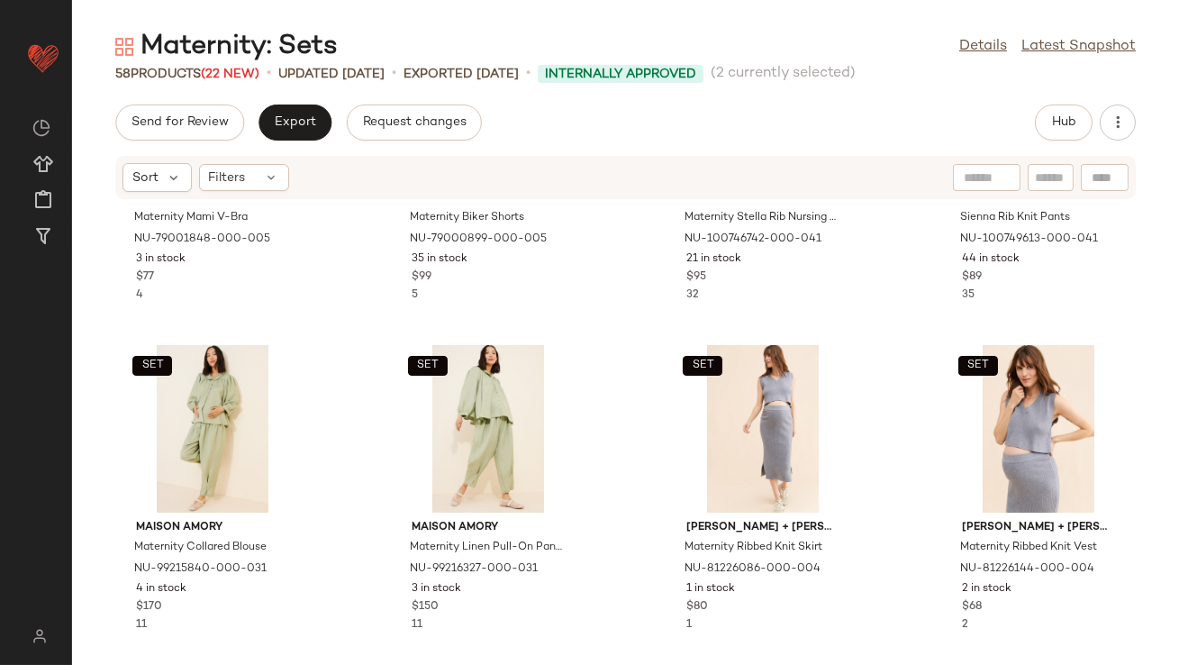
scroll to position [1247, 0]
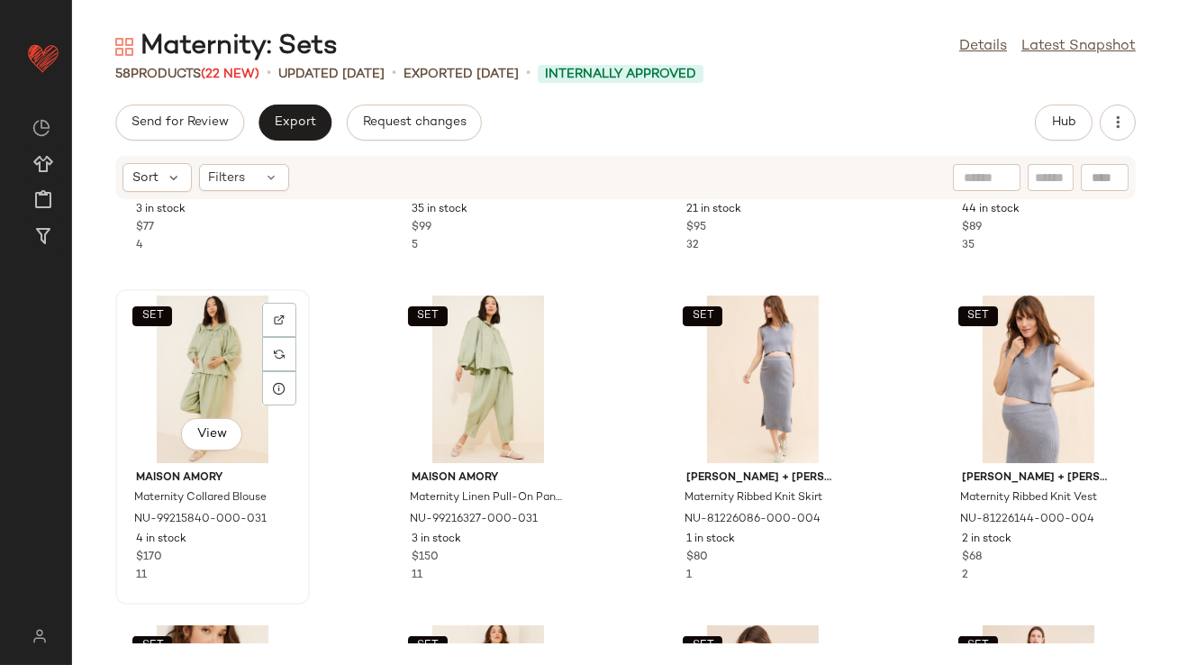
click at [160, 389] on div "SET View" at bounding box center [213, 379] width 182 height 168
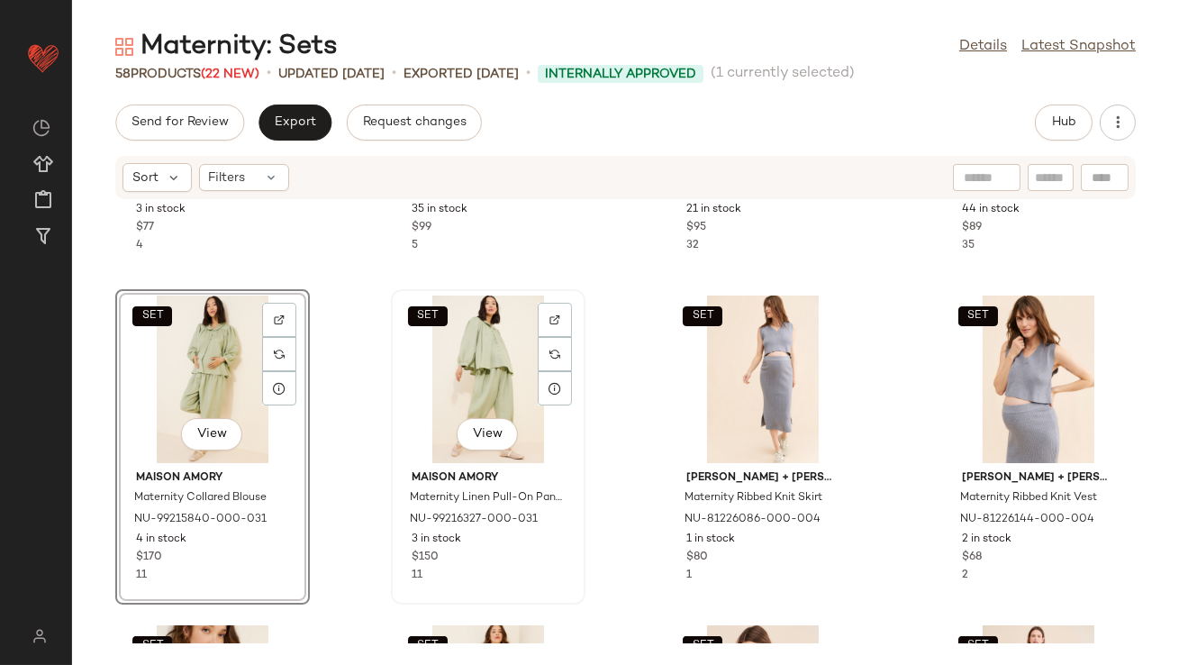
click at [472, 392] on div "SET View" at bounding box center [488, 379] width 182 height 168
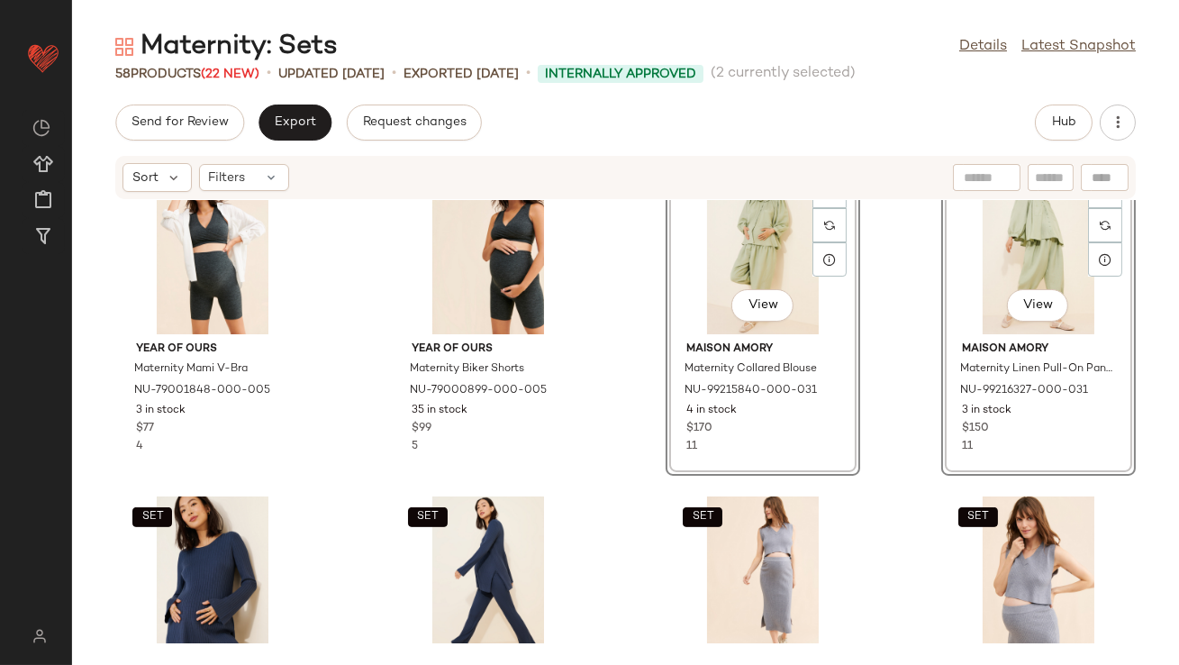
scroll to position [1051, 0]
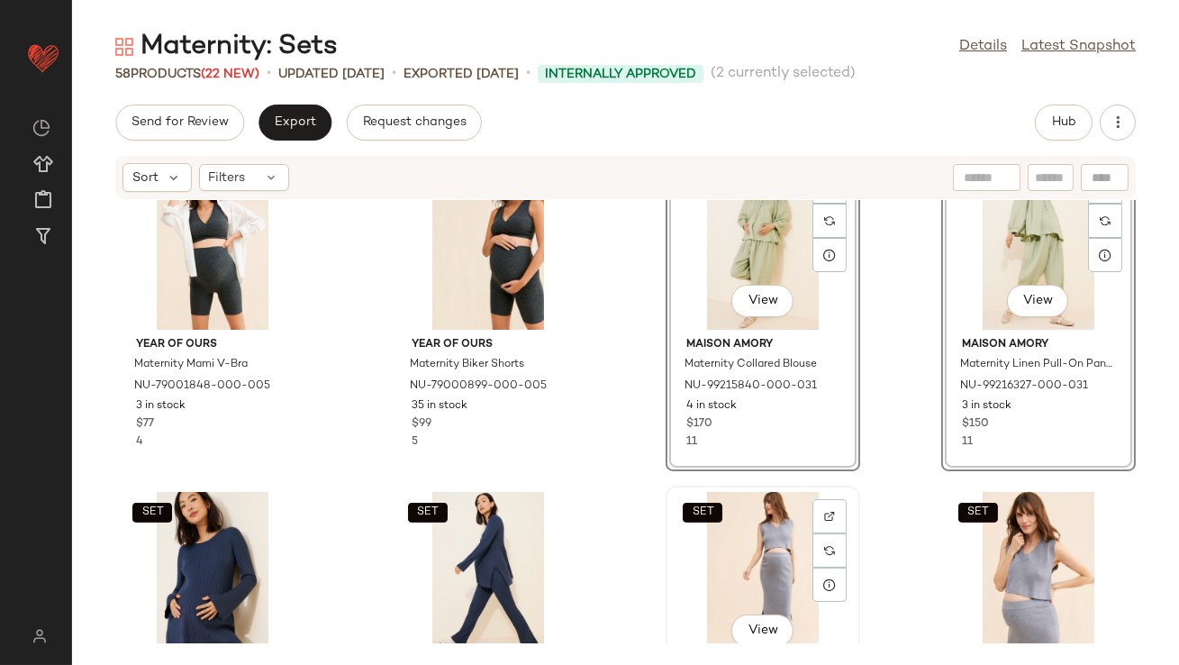
click at [761, 602] on div "SET View" at bounding box center [763, 576] width 182 height 168
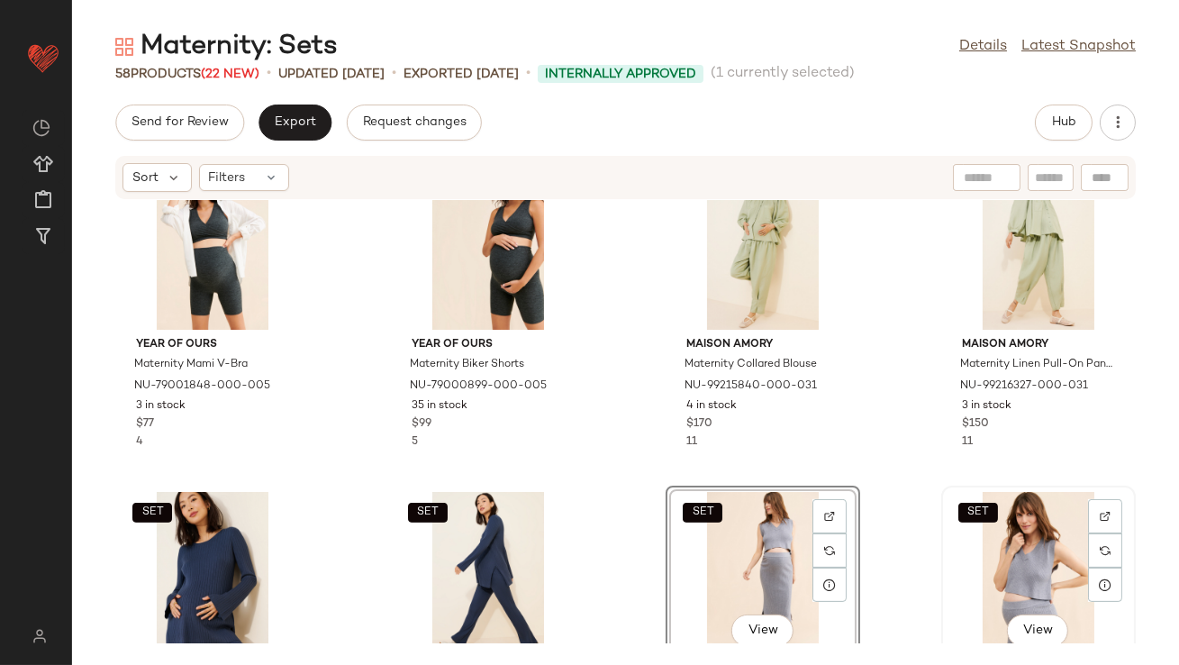
click at [1035, 569] on div "SET View" at bounding box center [1038, 576] width 182 height 168
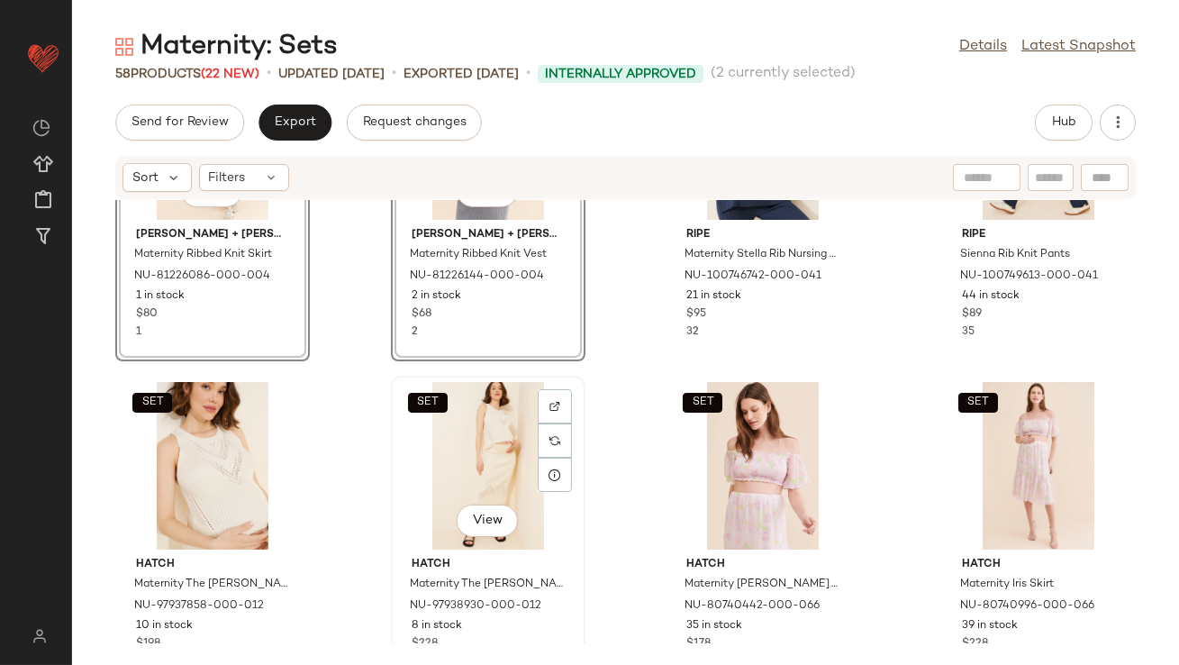
click at [393, 504] on div "SET View Hatch Maternity The [PERSON_NAME] Pointelle Skirt NU-97938930-000-012 …" at bounding box center [488, 533] width 191 height 312
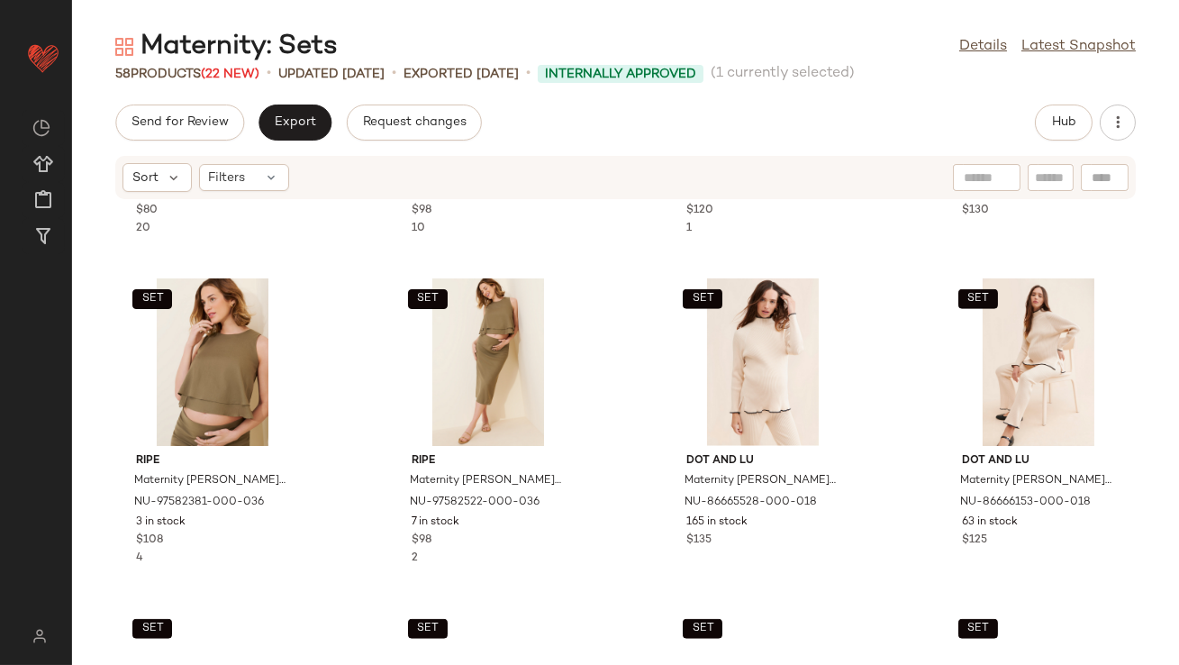
scroll to position [3292, 0]
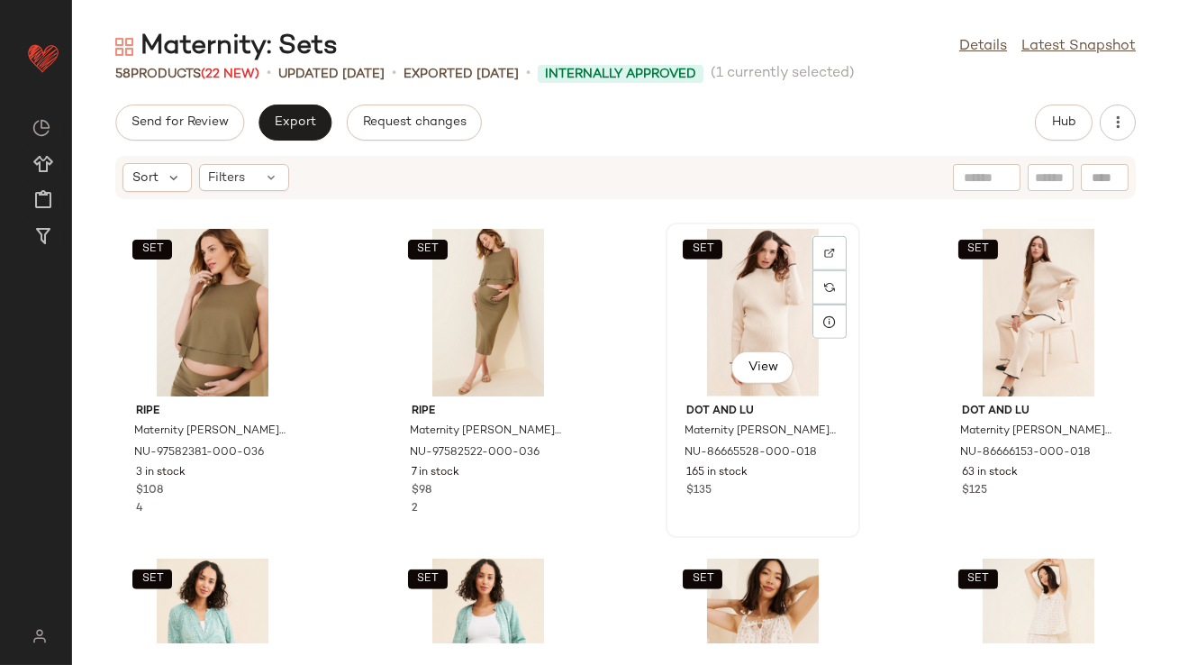
click at [755, 329] on div "SET View" at bounding box center [763, 313] width 182 height 168
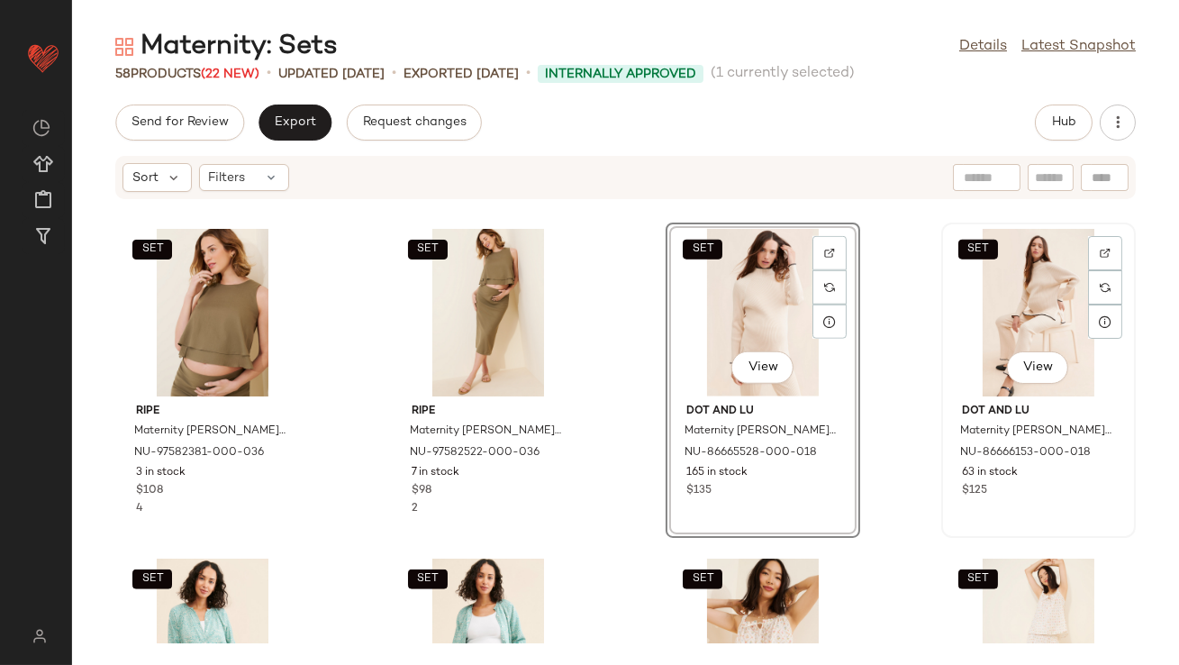
click at [1031, 296] on div "SET View" at bounding box center [1038, 313] width 182 height 168
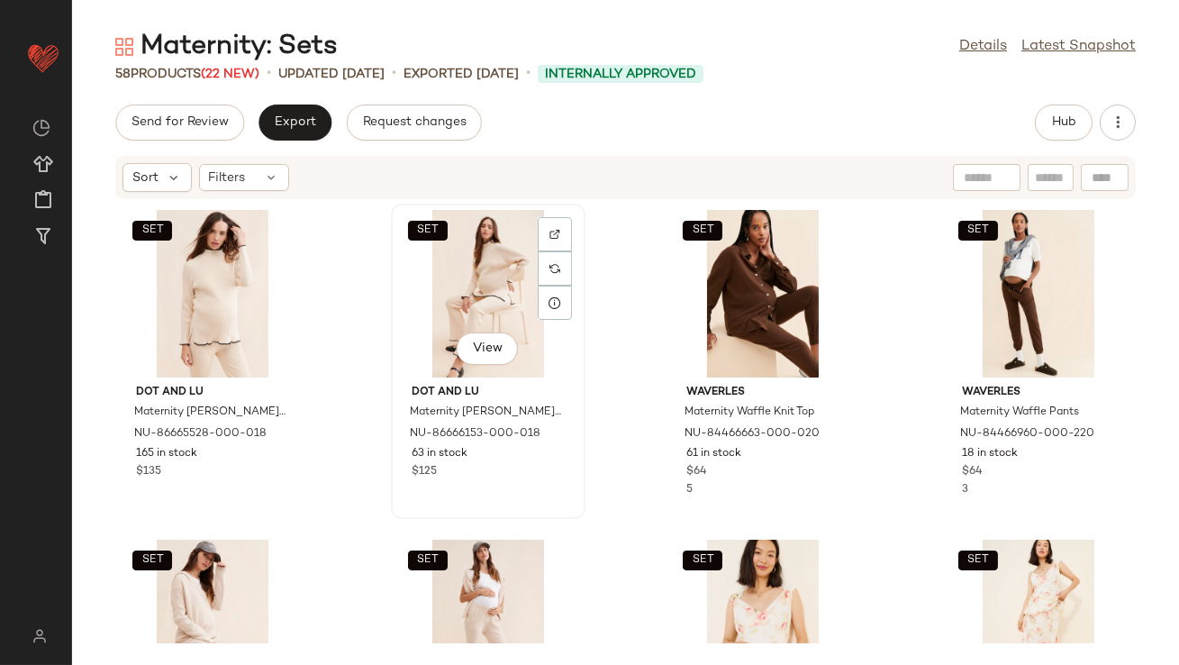
scroll to position [130, 0]
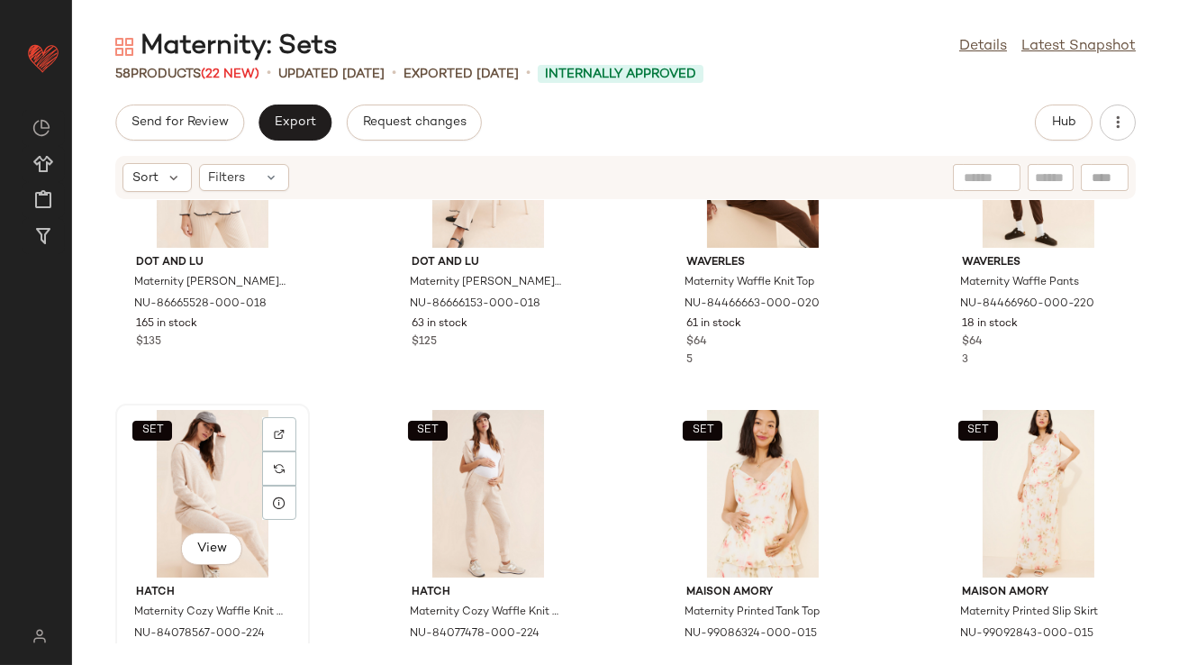
click at [195, 501] on div "SET View" at bounding box center [213, 494] width 182 height 168
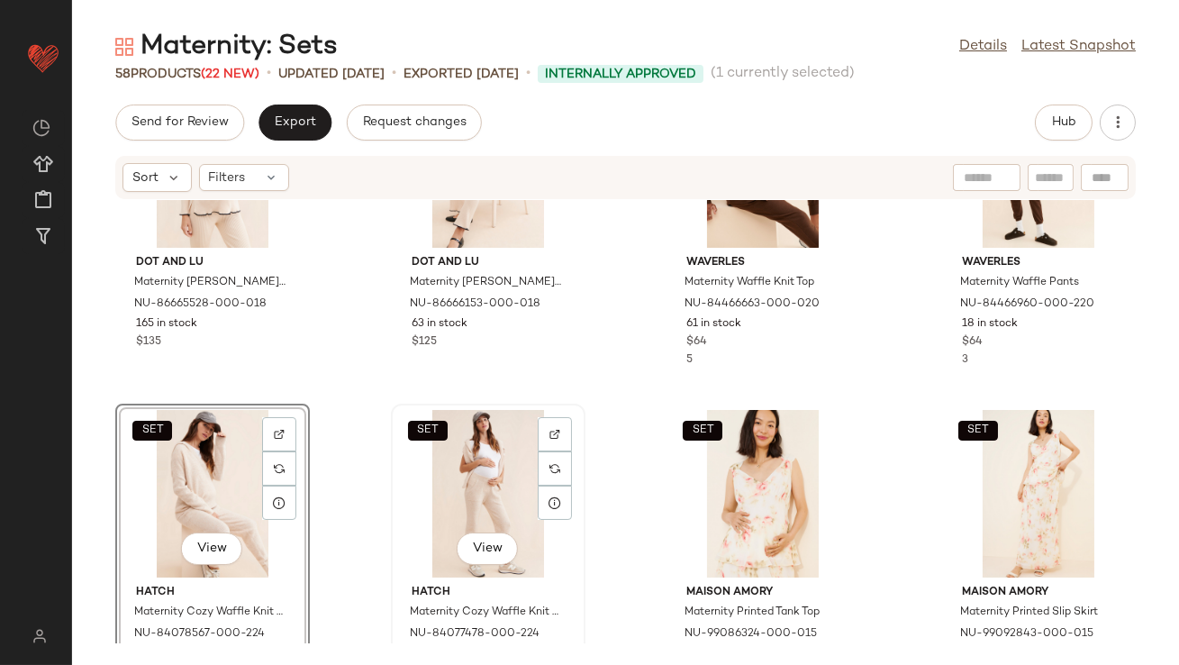
click at [493, 496] on div "SET View" at bounding box center [488, 494] width 182 height 168
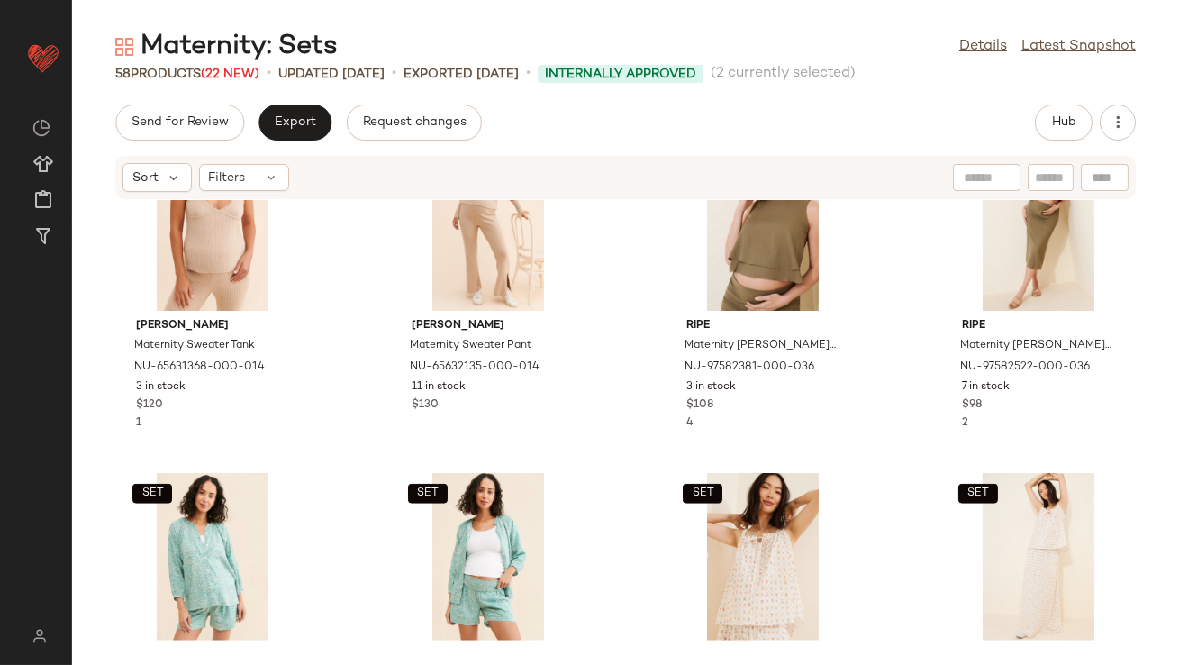
scroll to position [3414, 0]
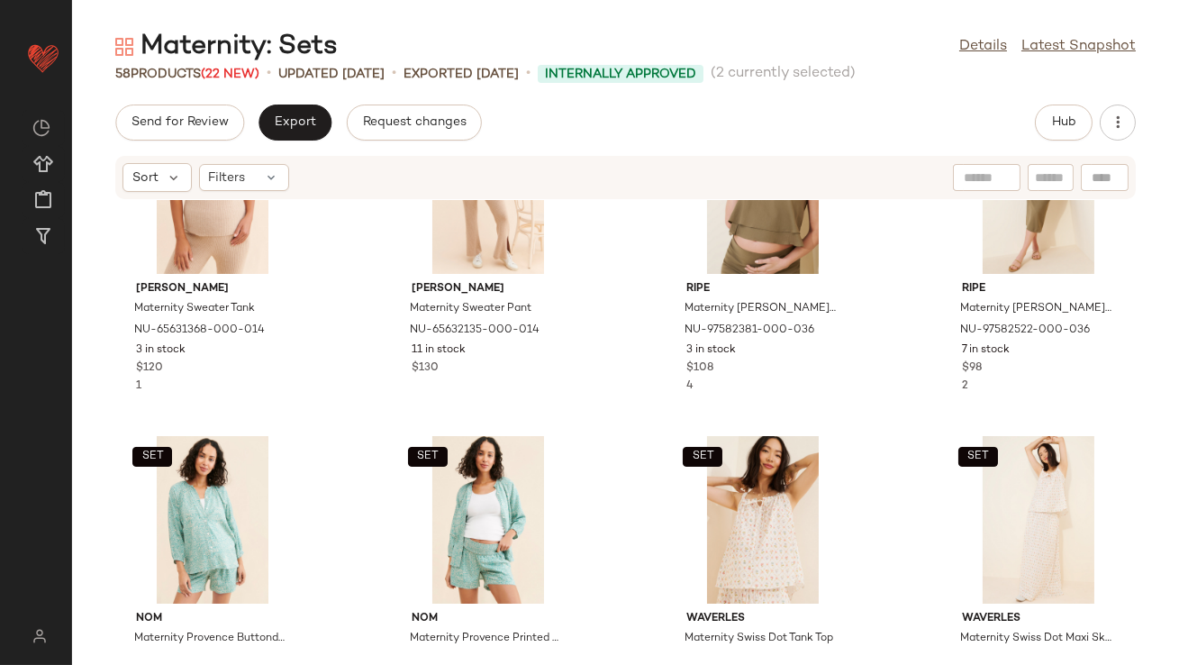
drag, startPoint x: 454, startPoint y: 461, endPoint x: 454, endPoint y: 474, distance: 12.6
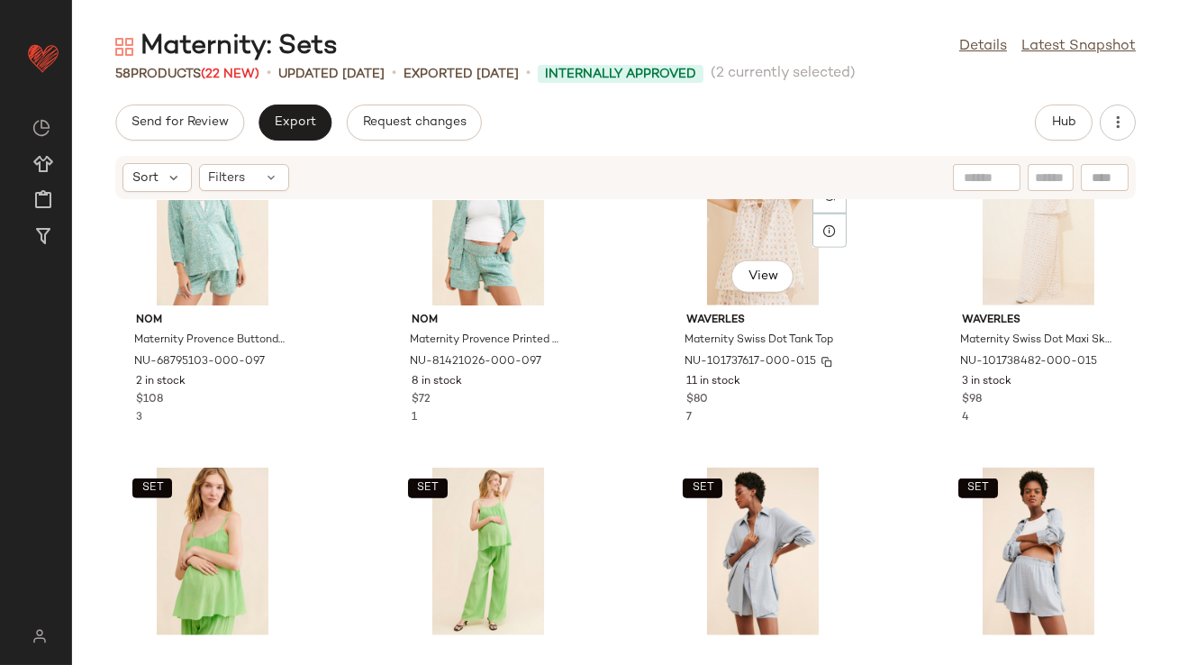
scroll to position [3721, 0]
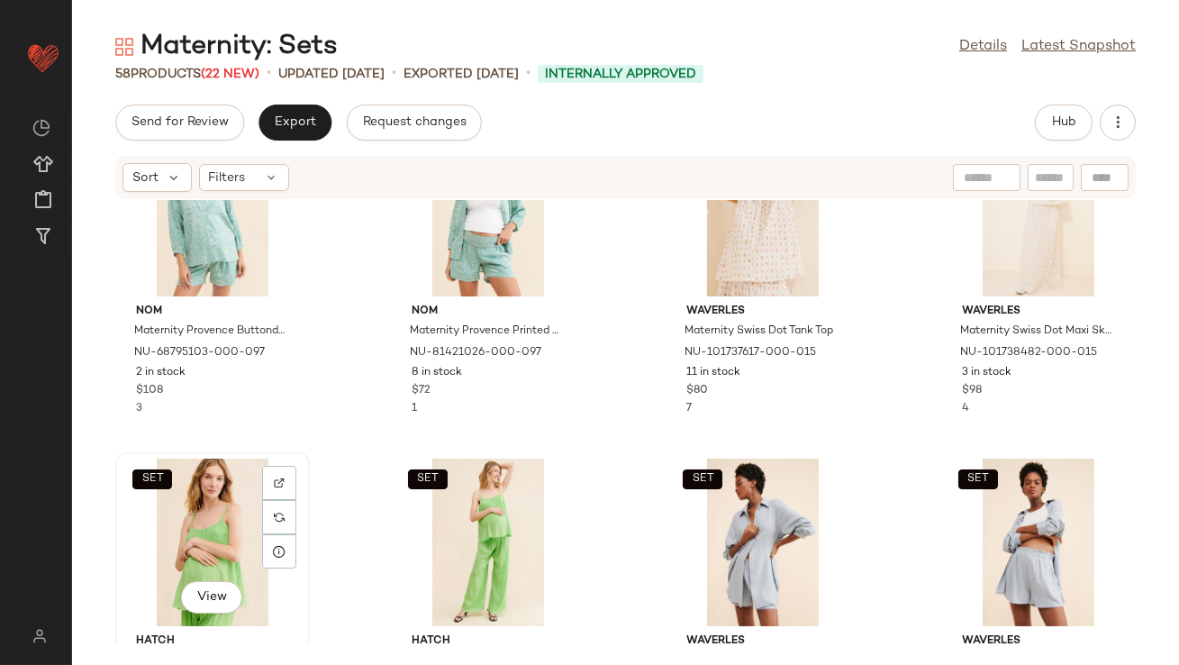
click at [156, 492] on div "SET View" at bounding box center [213, 542] width 182 height 168
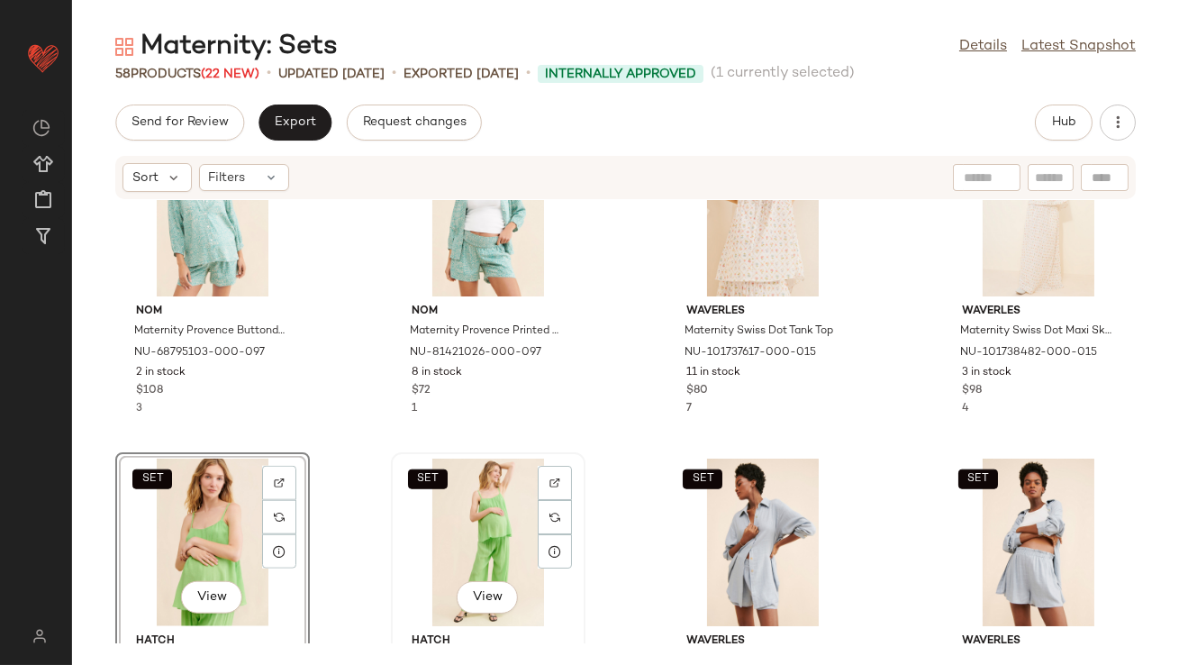
click at [465, 507] on div "SET View" at bounding box center [488, 542] width 182 height 168
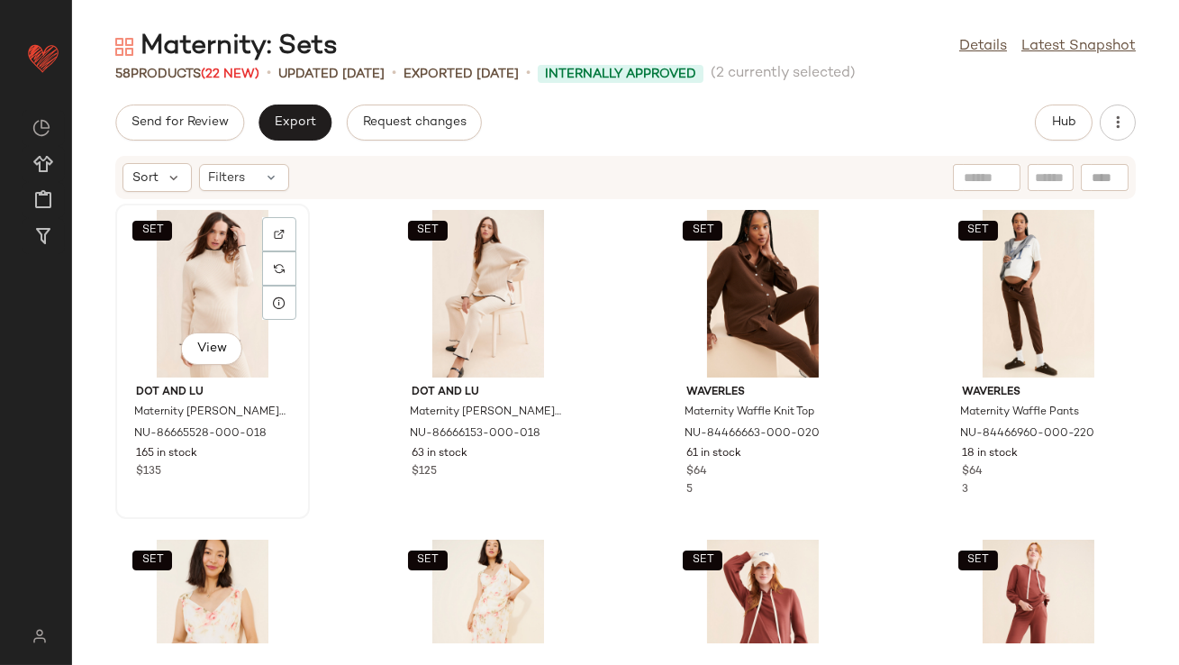
click at [174, 287] on div "SET View" at bounding box center [213, 294] width 182 height 168
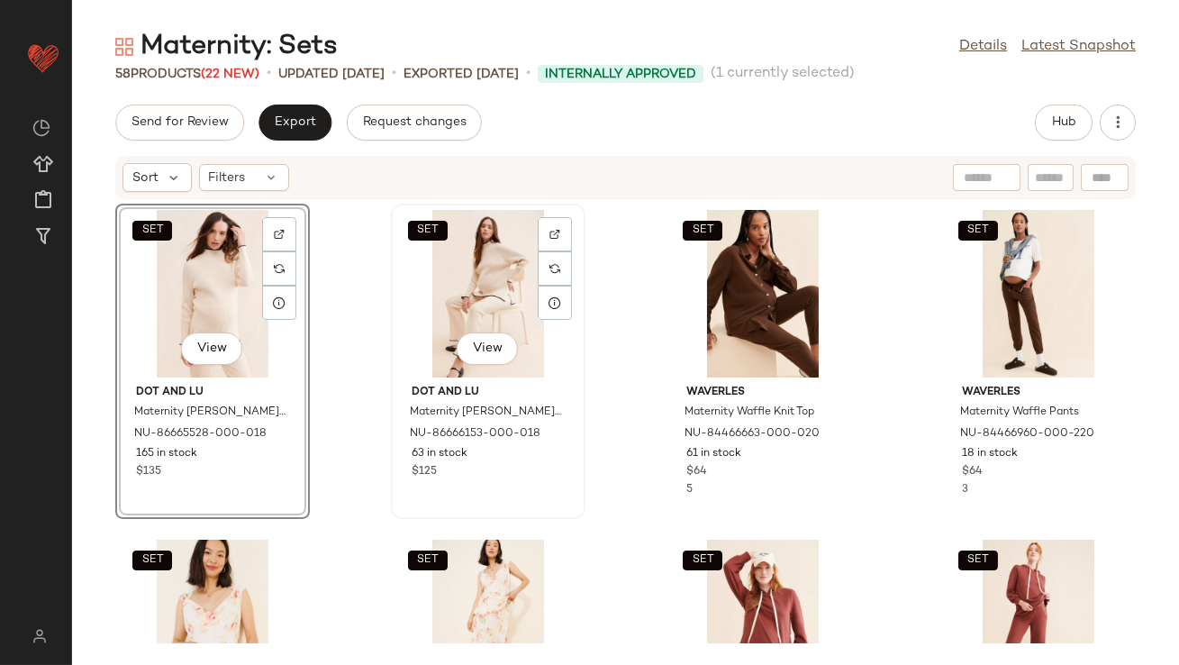
click at [467, 270] on div "SET View" at bounding box center [488, 294] width 182 height 168
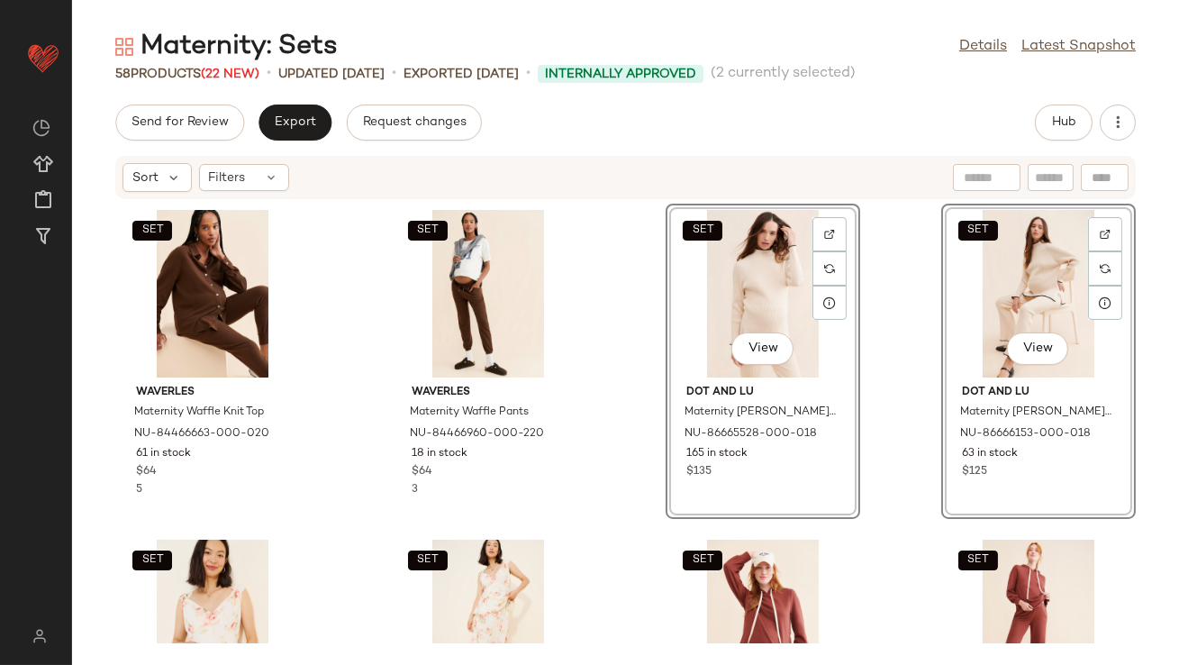
click at [614, 499] on div "SET Waverles Maternity Waffle Knit Top NU-84466663-000-020 61 in stock $64 5 SE…" at bounding box center [625, 421] width 1107 height 443
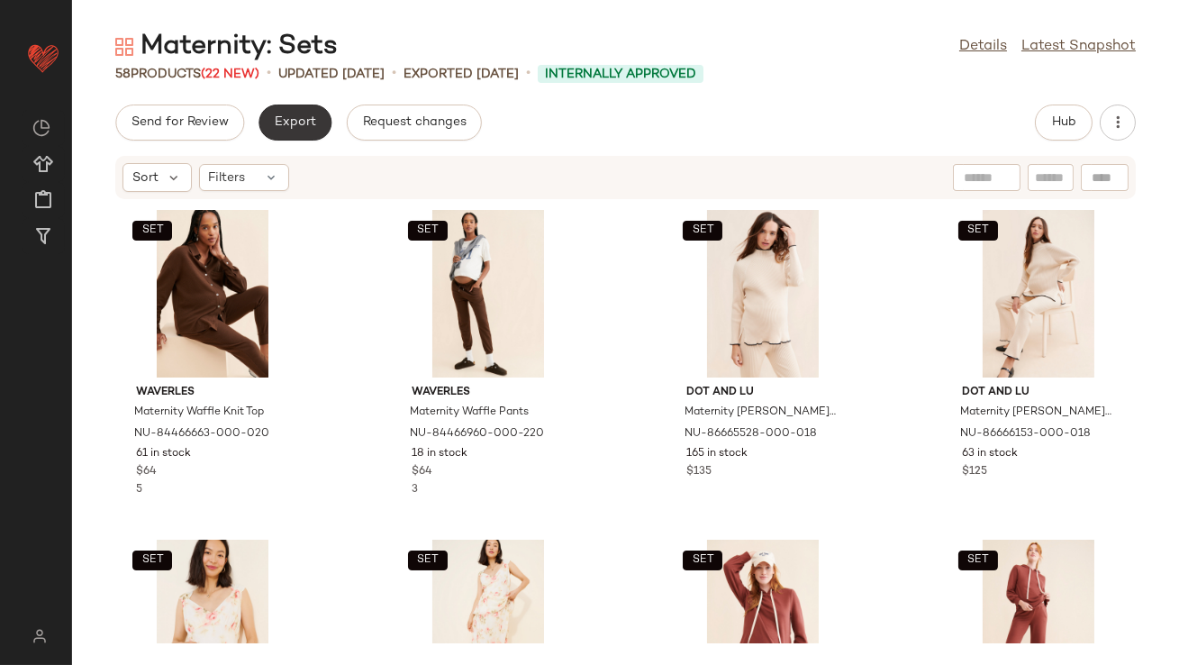
click at [295, 117] on span "Export" at bounding box center [295, 122] width 42 height 14
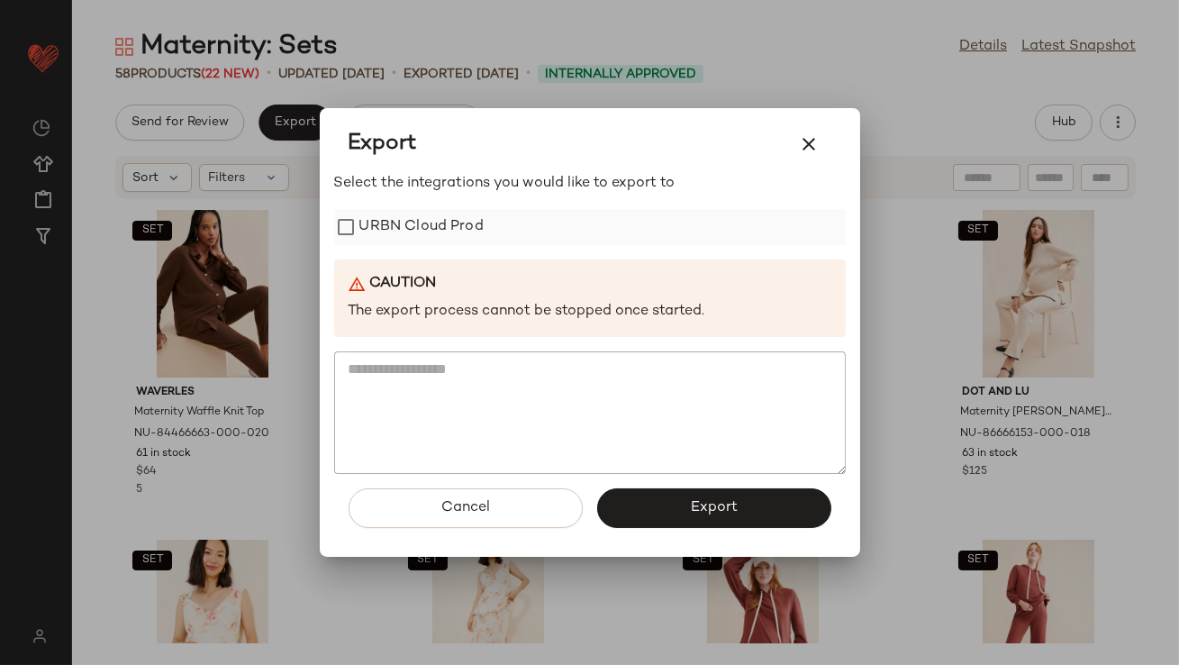
click at [378, 216] on label "URBN Cloud Prod" at bounding box center [421, 227] width 124 height 36
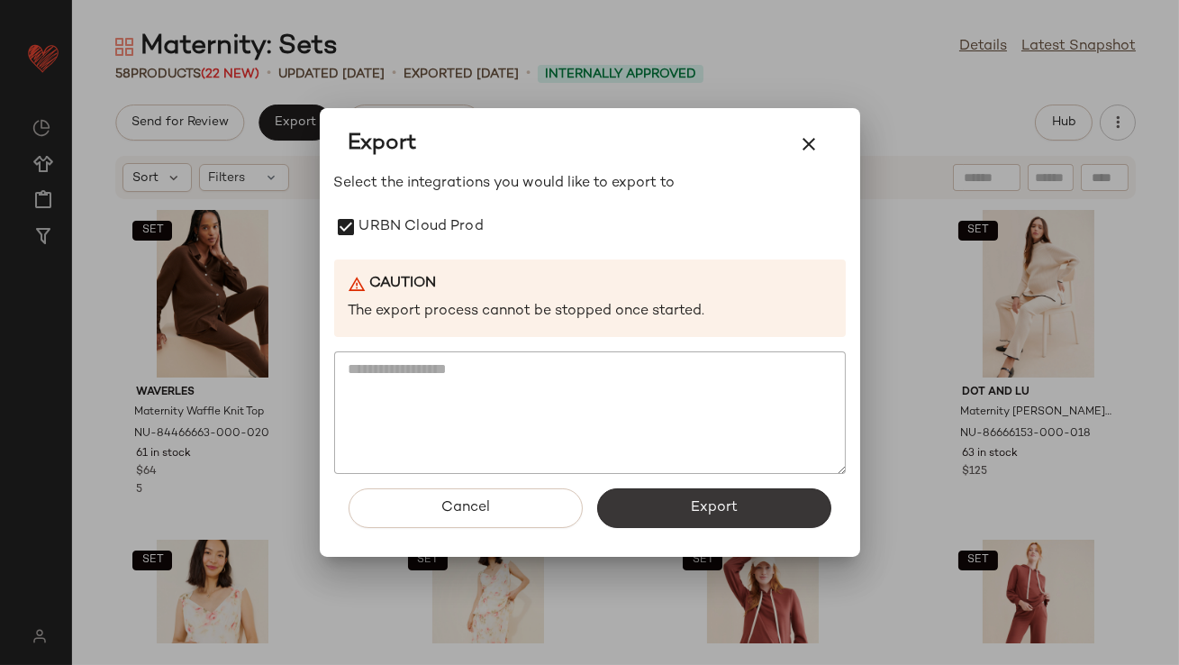
click at [666, 512] on button "Export" at bounding box center [714, 508] width 234 height 40
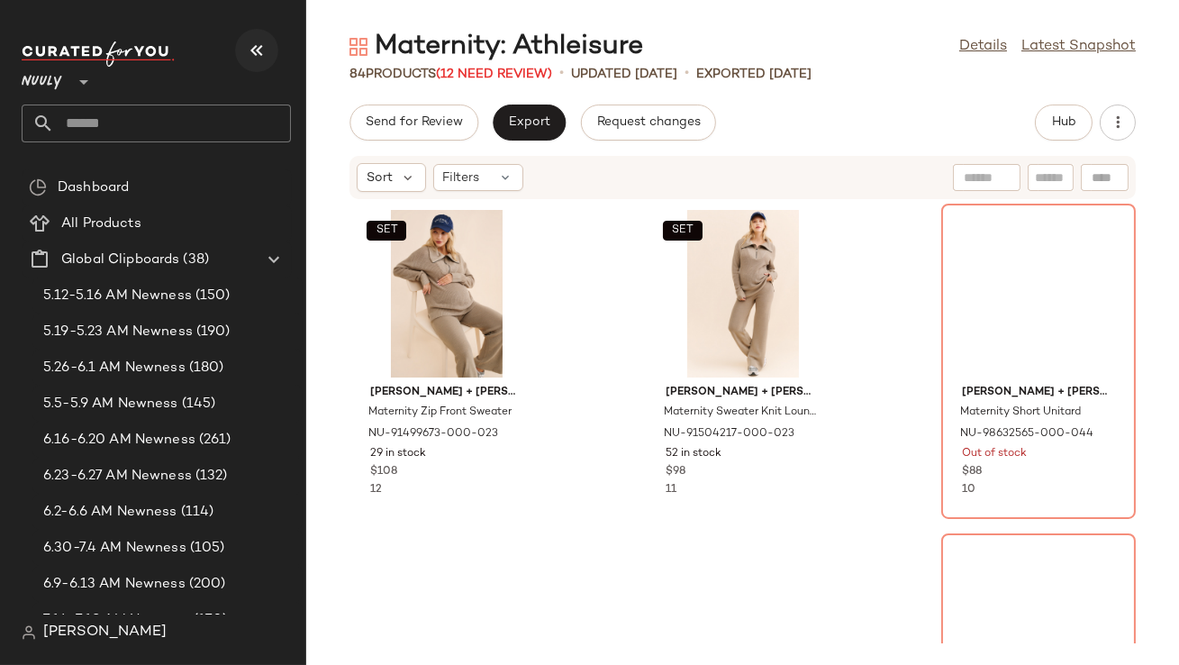
click at [259, 47] on icon "button" at bounding box center [257, 51] width 22 height 22
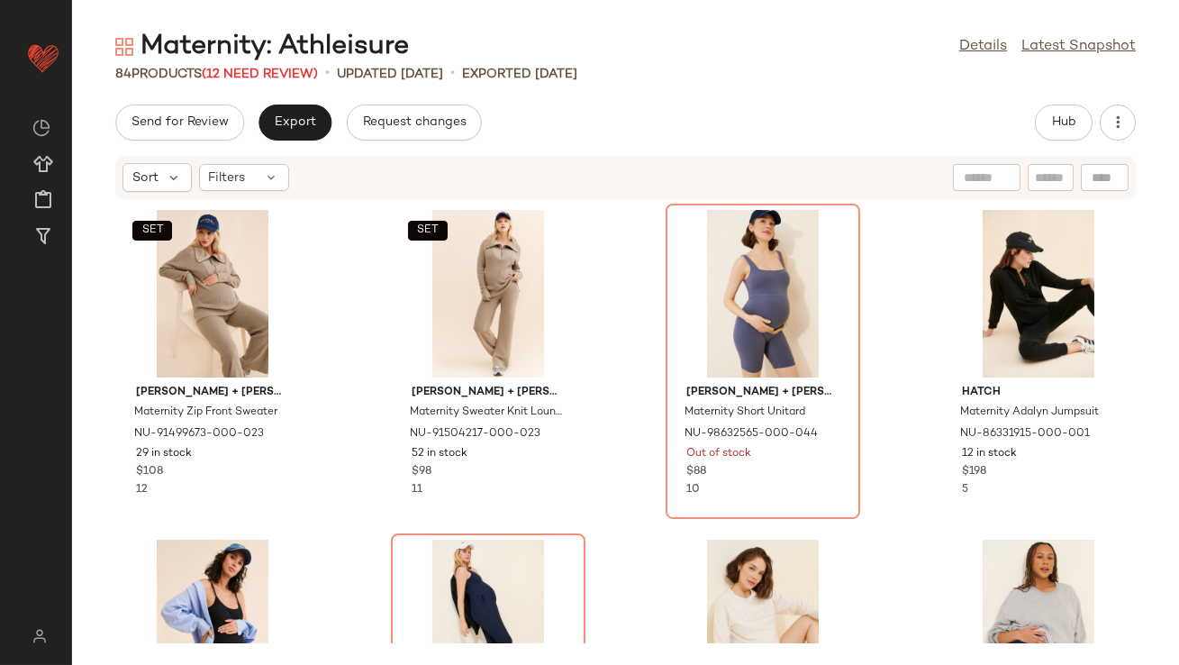
click at [274, 80] on div "84 Products (12 Need Review)" at bounding box center [216, 74] width 203 height 19
click at [274, 73] on span "(12 Need Review)" at bounding box center [260, 75] width 116 height 14
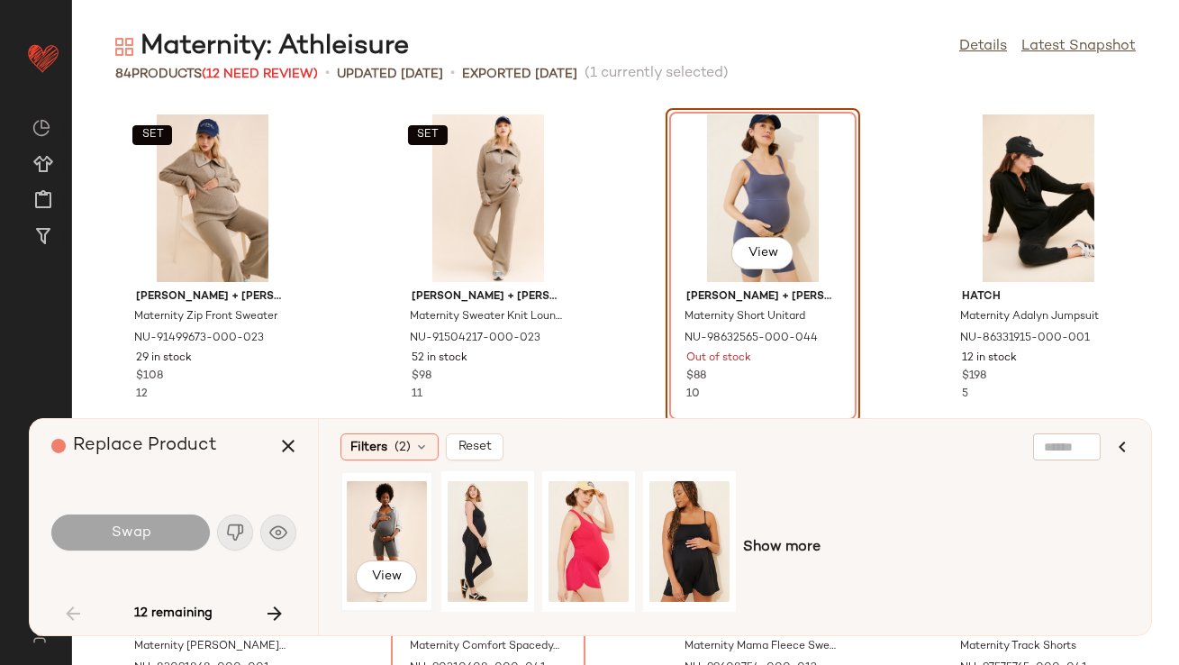
click at [401, 519] on div "View" at bounding box center [387, 541] width 80 height 128
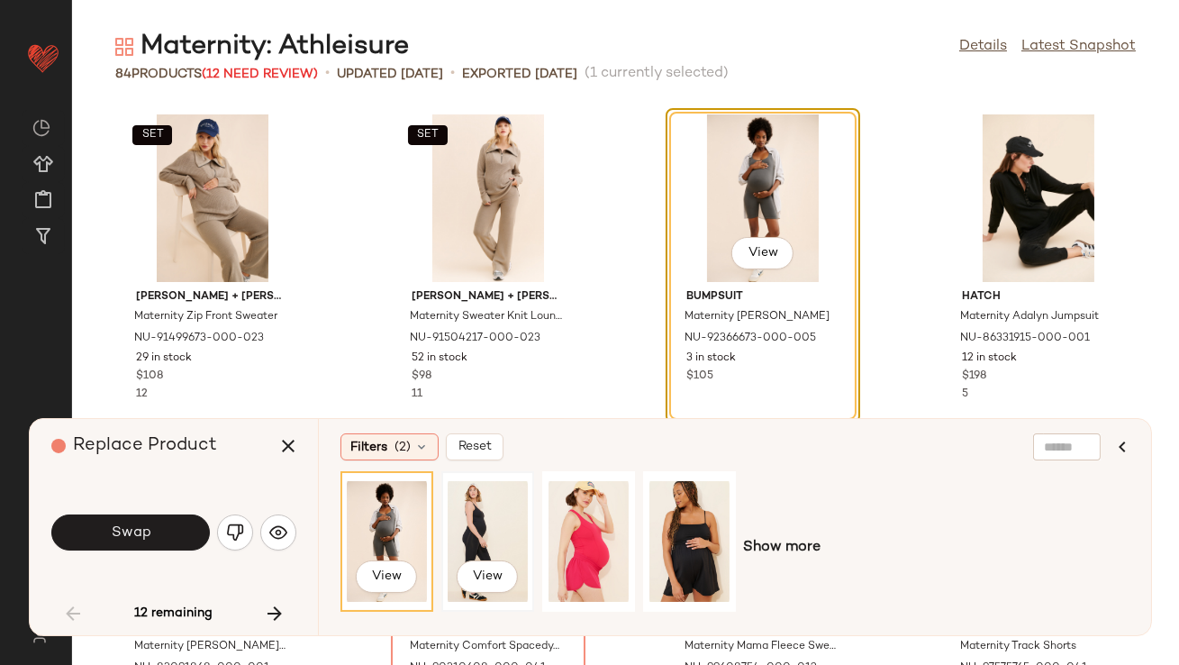
click at [476, 528] on div "View" at bounding box center [488, 541] width 80 height 128
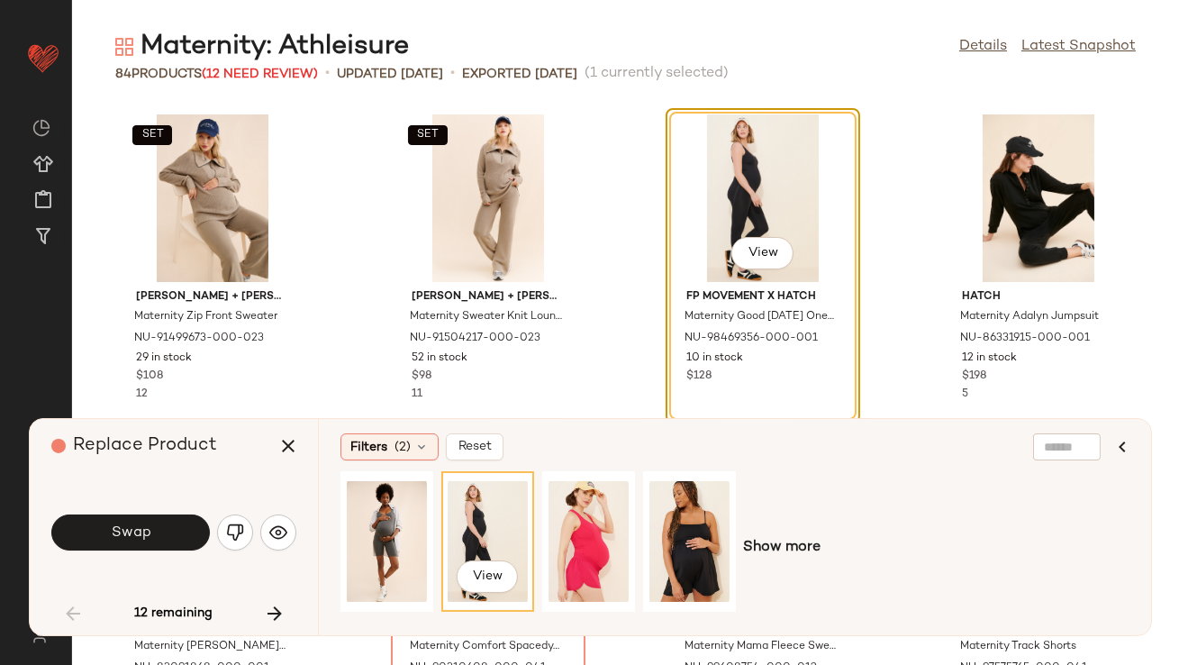
click at [187, 526] on button "Swap" at bounding box center [130, 532] width 159 height 36
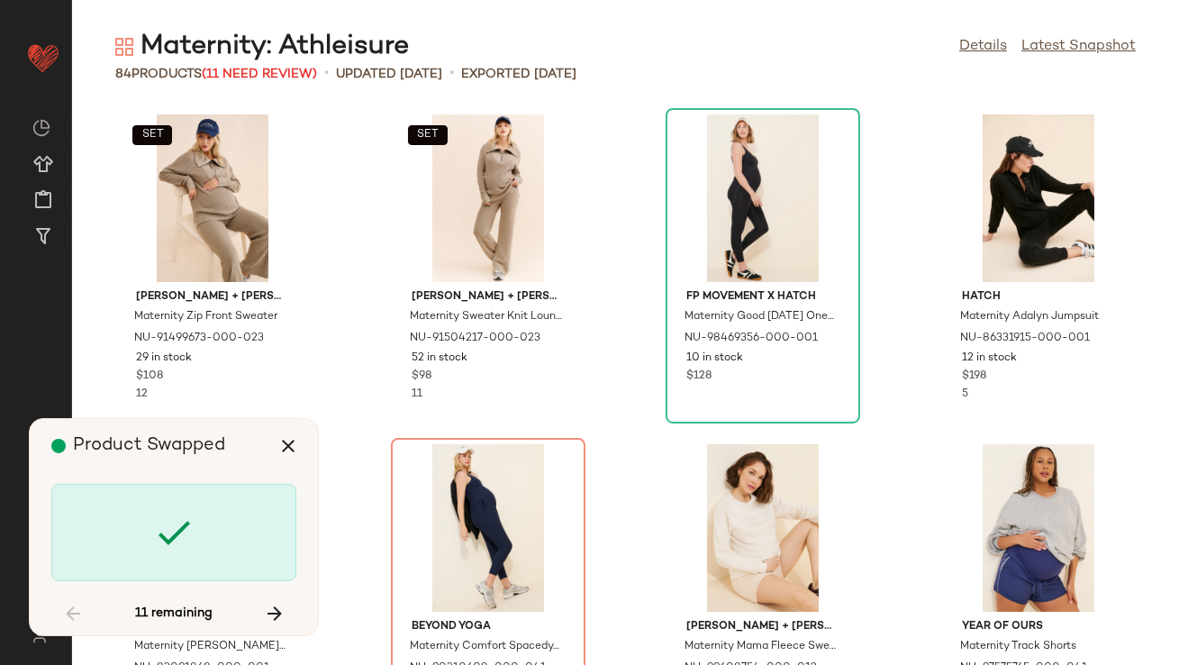
scroll to position [343, 0]
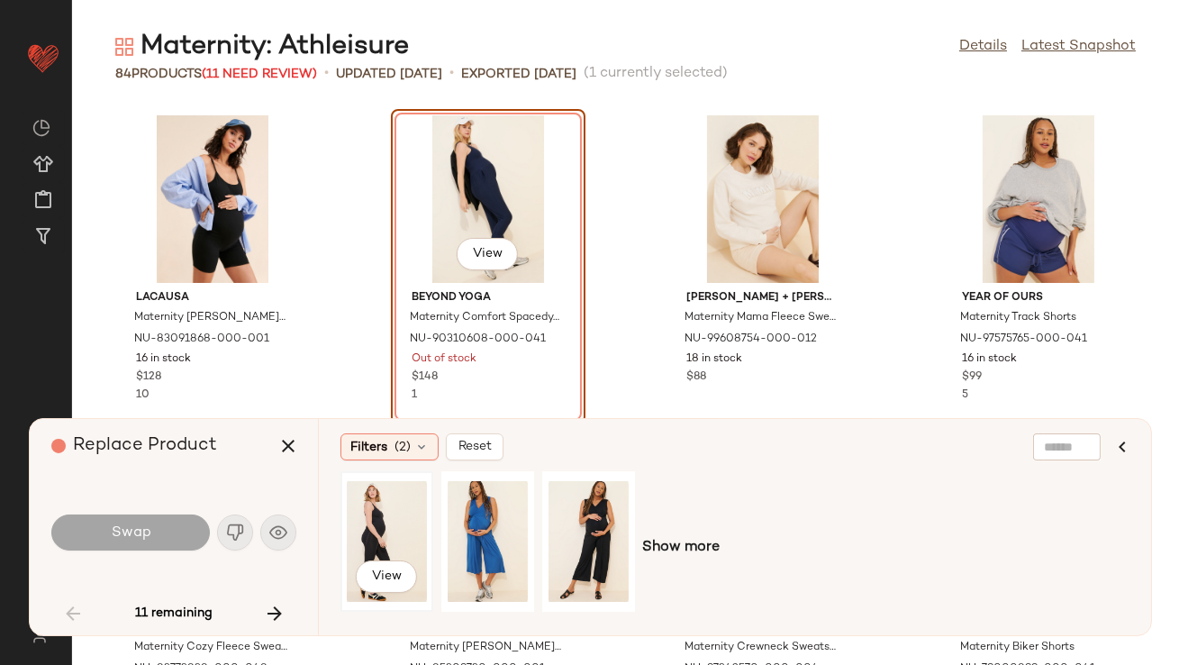
click at [395, 523] on div "View" at bounding box center [387, 541] width 80 height 128
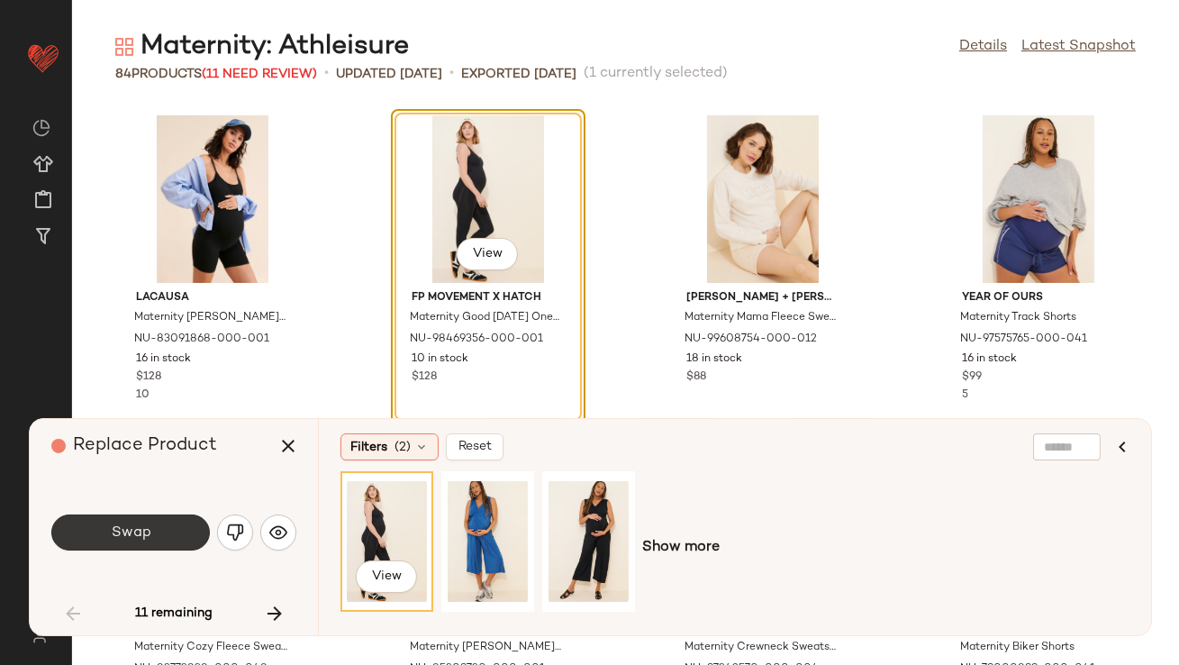
click at [153, 545] on button "Swap" at bounding box center [130, 532] width 159 height 36
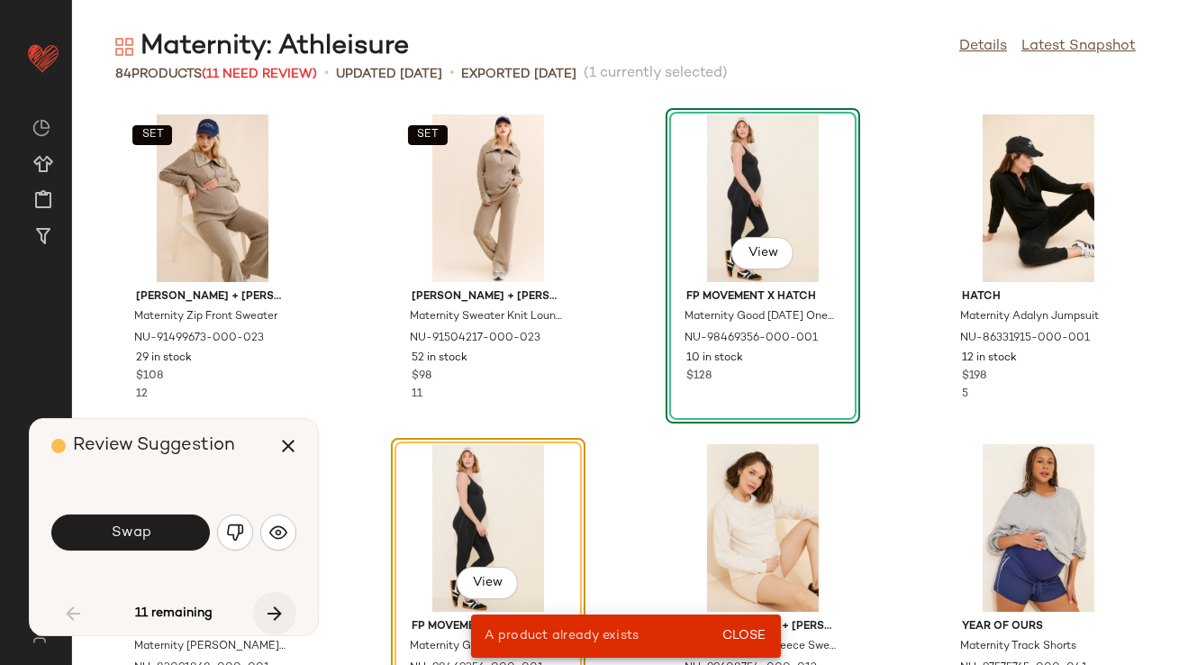
click at [272, 601] on button "button" at bounding box center [274, 613] width 43 height 43
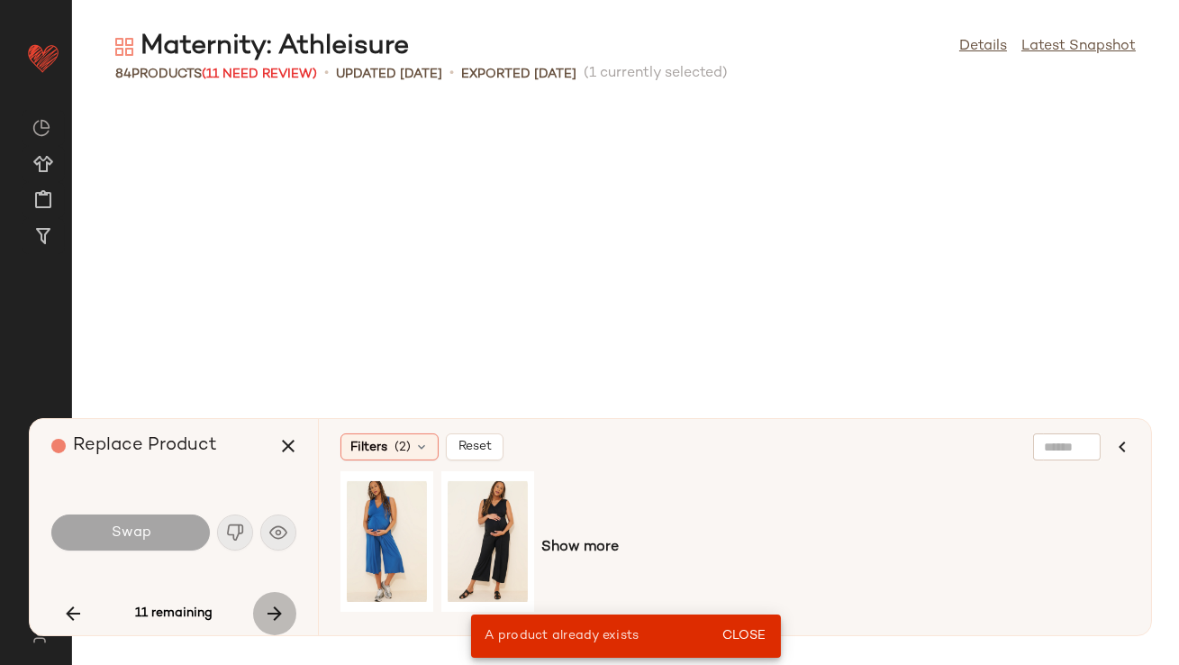
scroll to position [1319, 0]
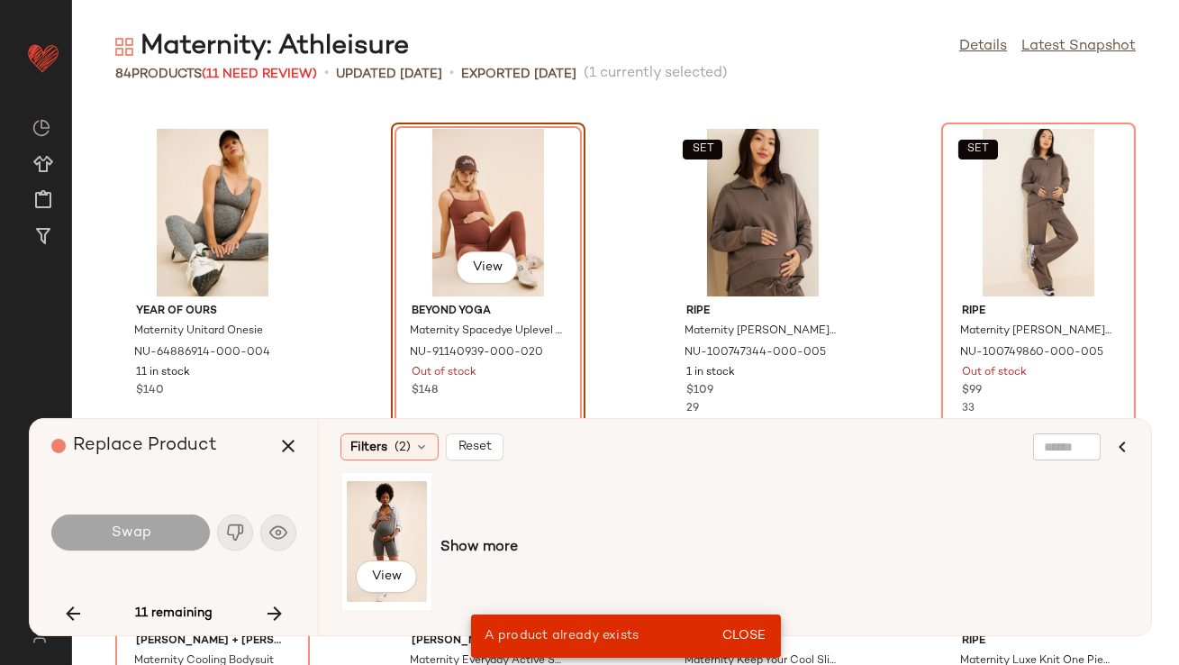
click at [386, 533] on div "View" at bounding box center [387, 541] width 80 height 128
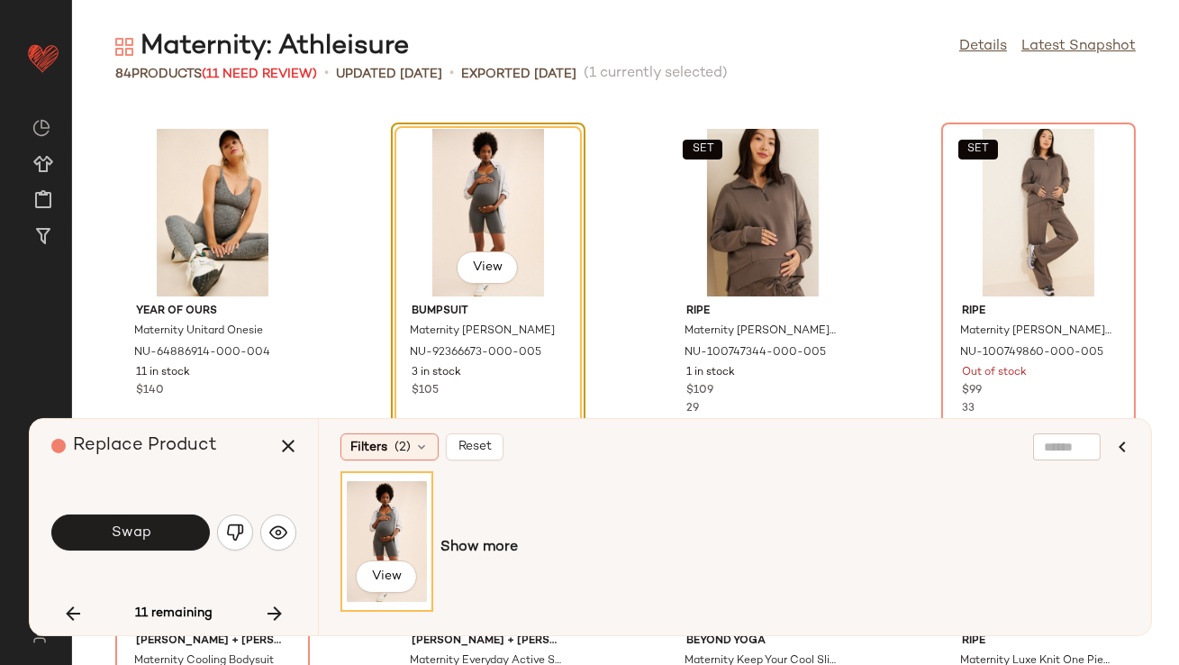
click at [68, 535] on button "Swap" at bounding box center [130, 532] width 159 height 36
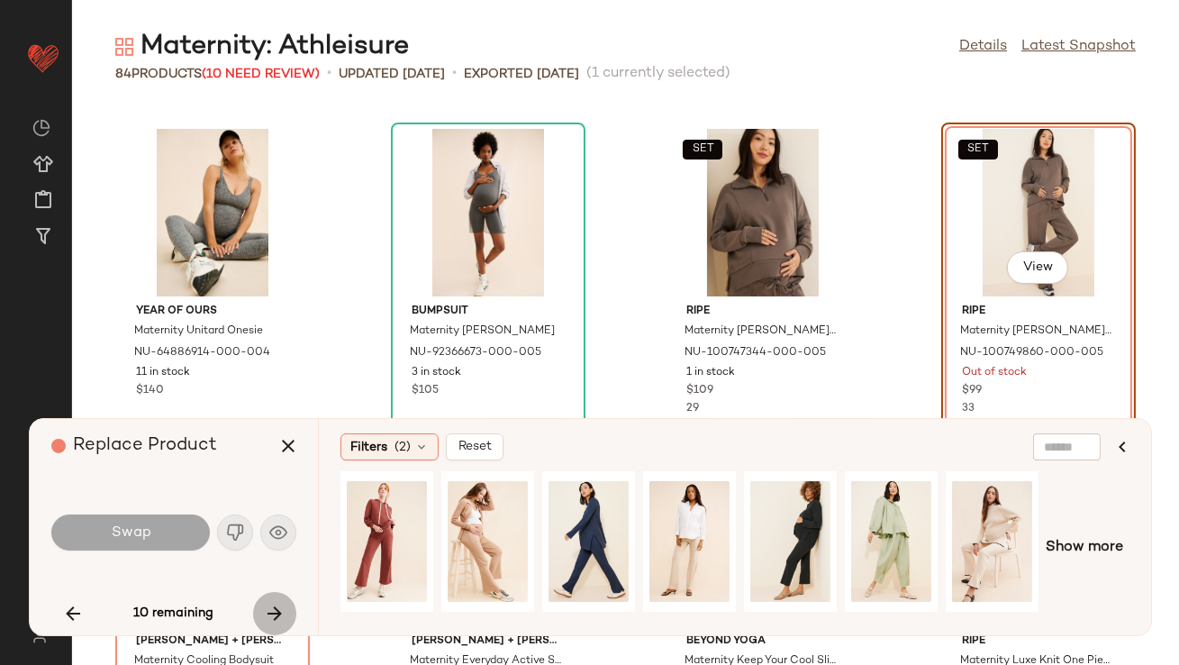
click at [273, 611] on icon "button" at bounding box center [275, 614] width 22 height 22
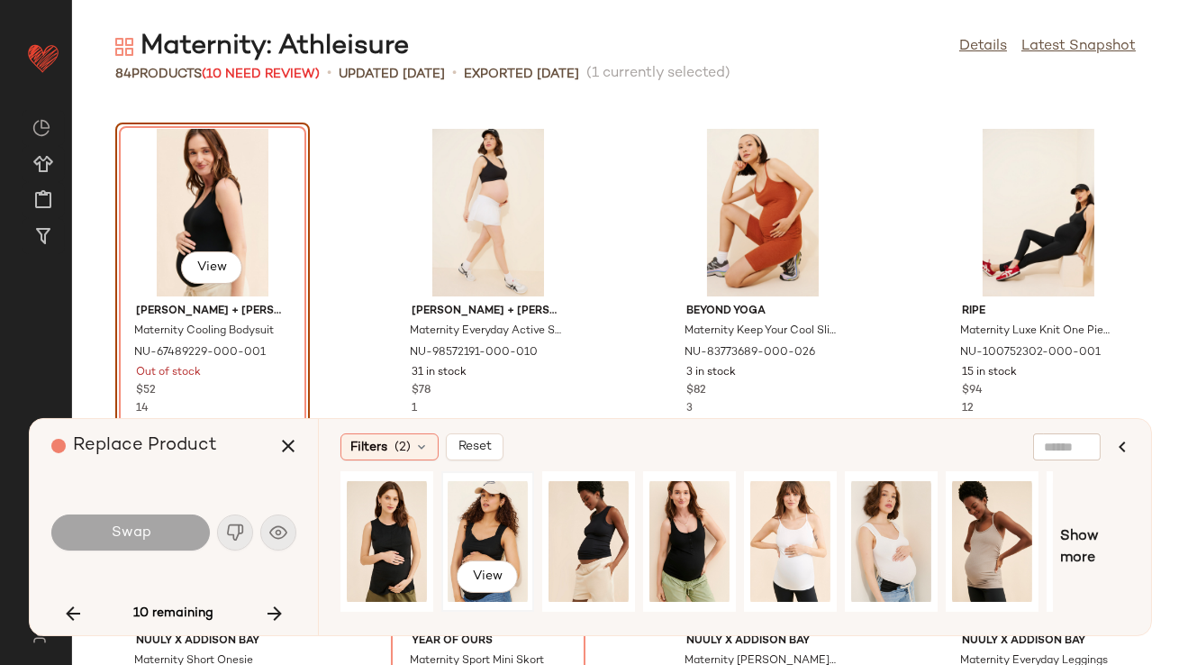
click at [502, 520] on div "View" at bounding box center [488, 541] width 80 height 128
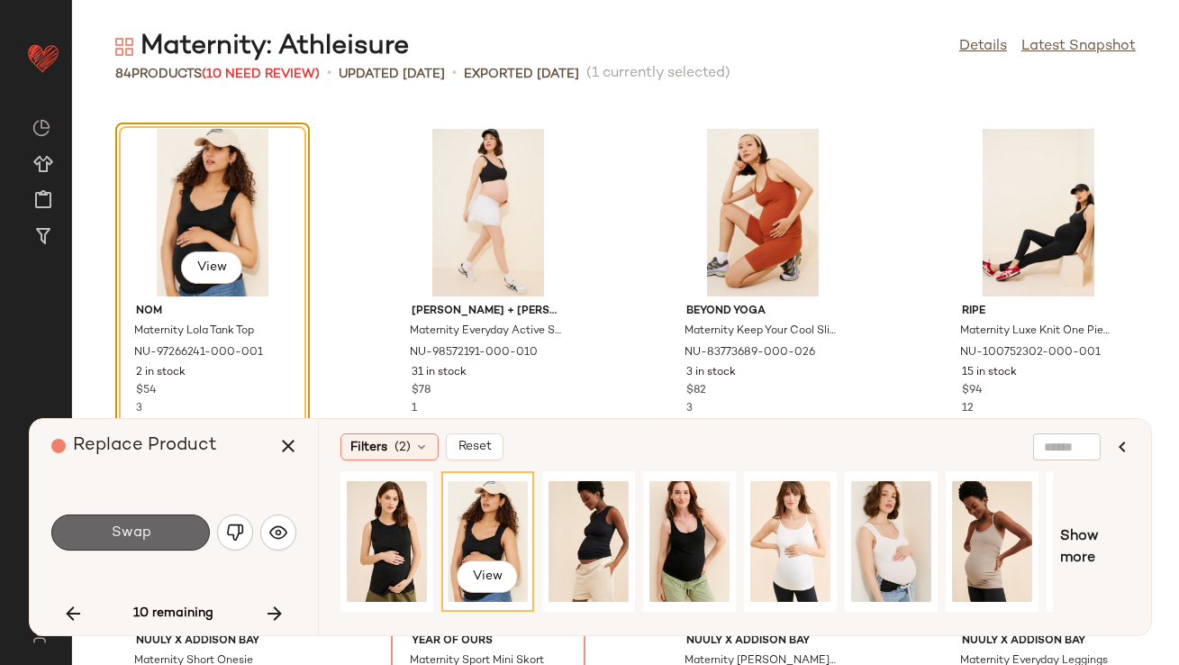
click at [155, 529] on button "Swap" at bounding box center [130, 532] width 159 height 36
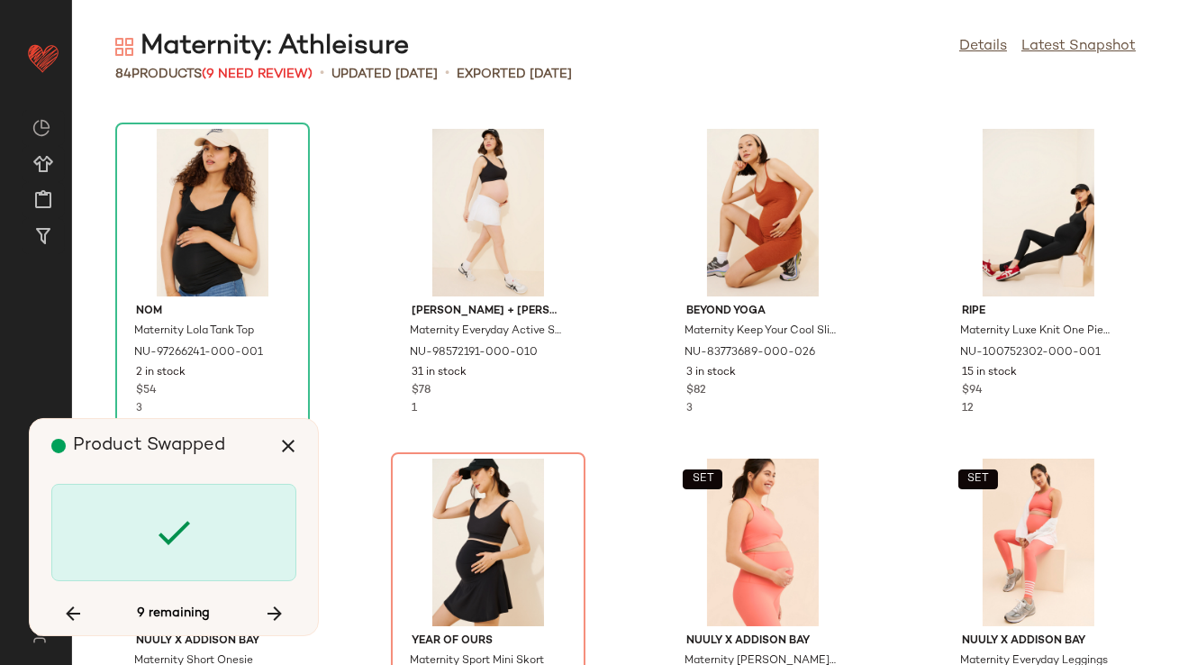
scroll to position [1977, 0]
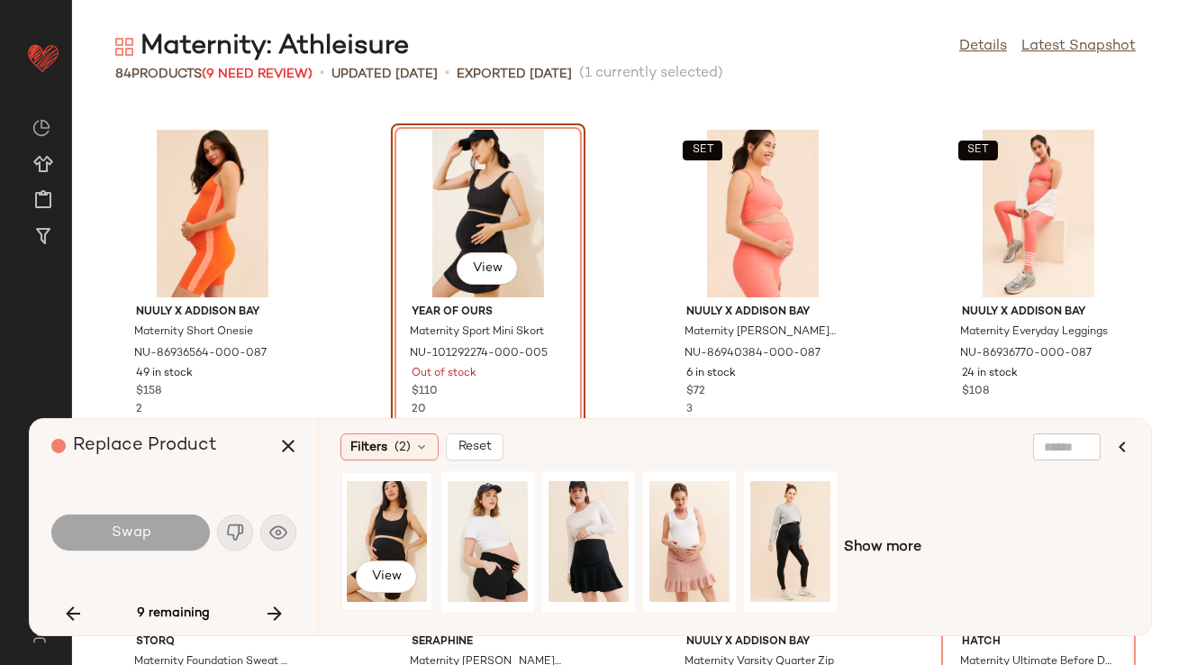
click at [372, 511] on div "View" at bounding box center [387, 541] width 80 height 128
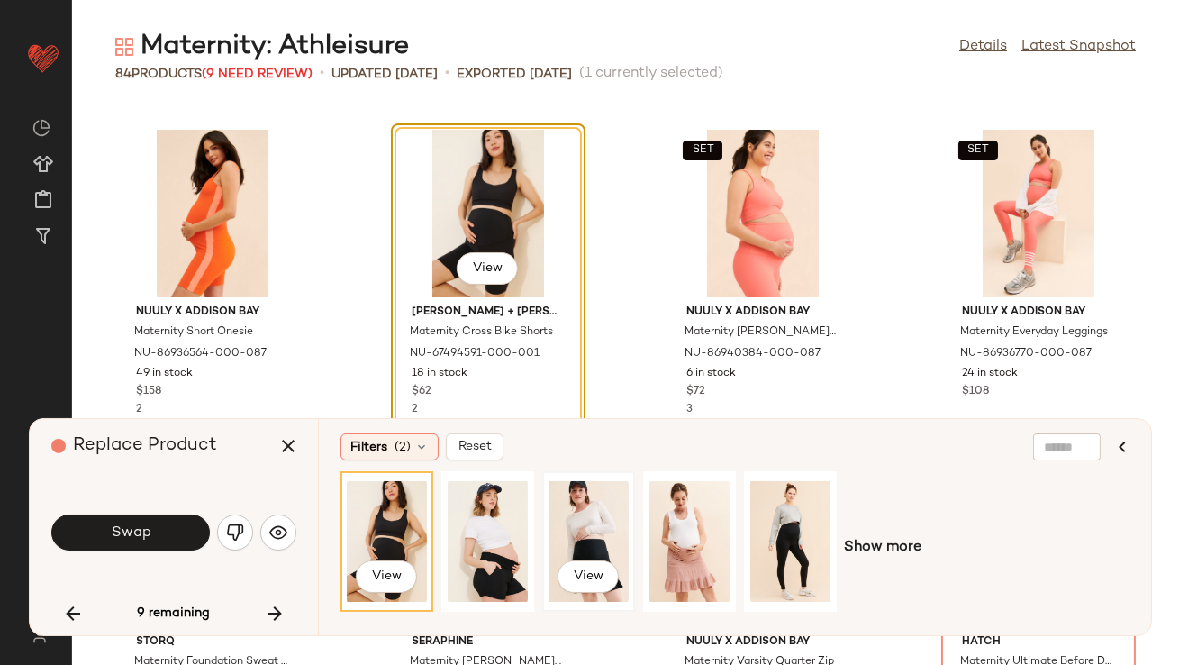
click at [589, 521] on div "View" at bounding box center [588, 541] width 80 height 128
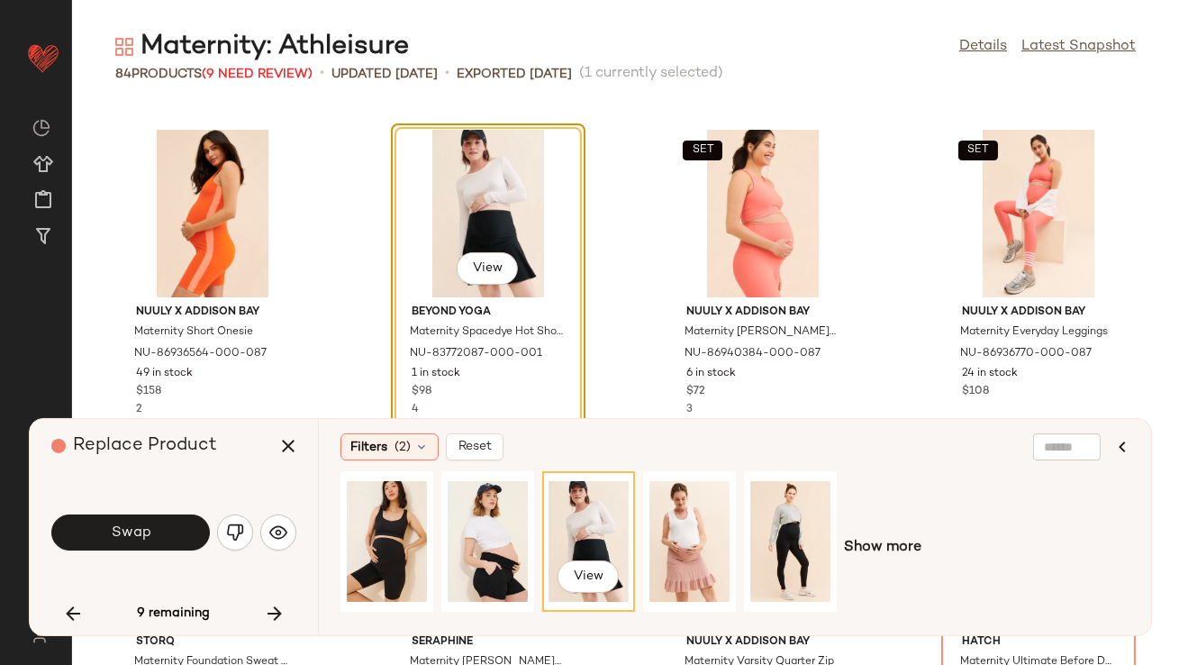
click at [334, 535] on div "Filters (2) Reset View Show more" at bounding box center [734, 527] width 833 height 216
click at [364, 535] on div "View" at bounding box center [387, 541] width 80 height 128
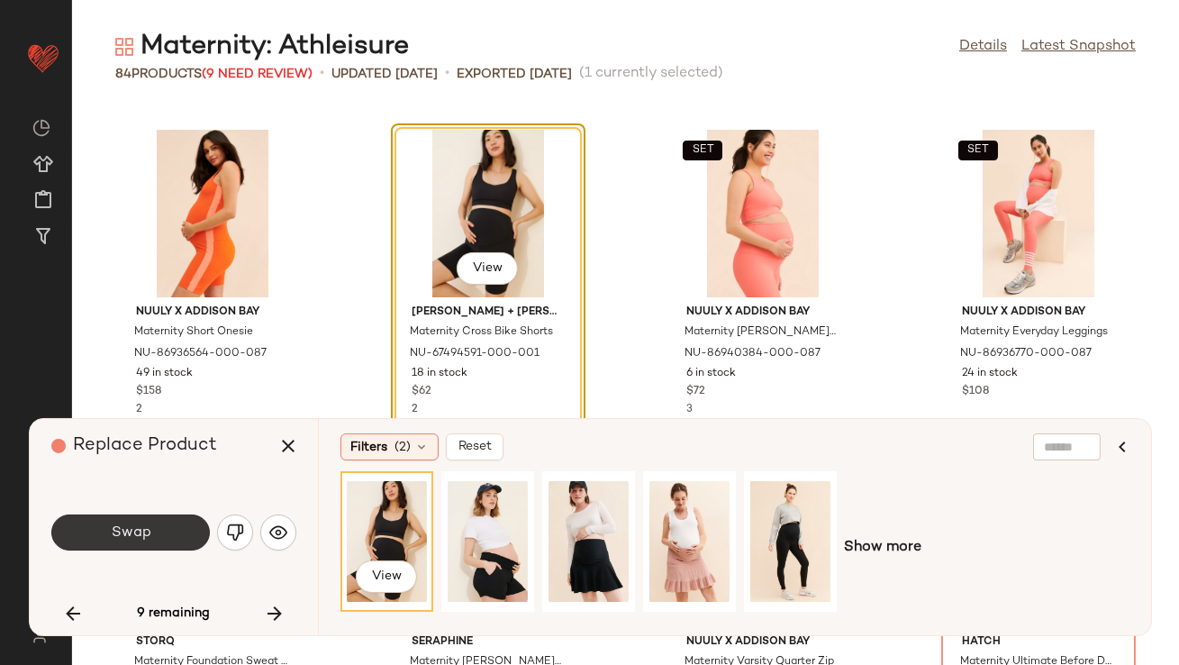
click at [114, 539] on span "Swap" at bounding box center [130, 532] width 41 height 17
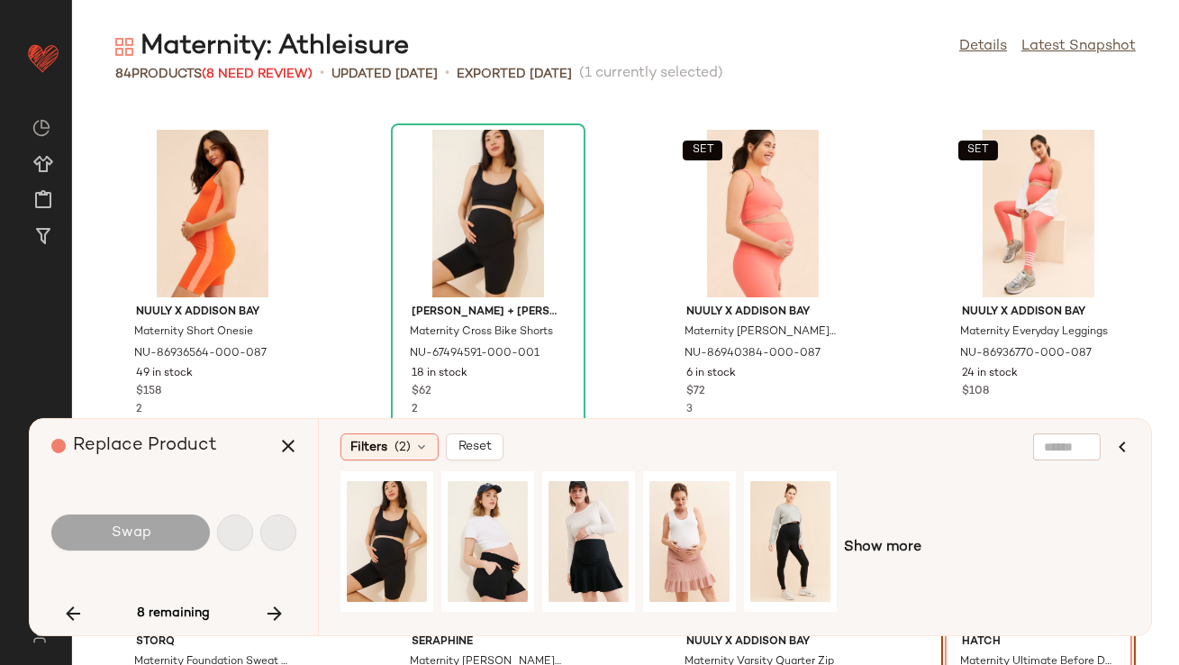
scroll to position [2307, 0]
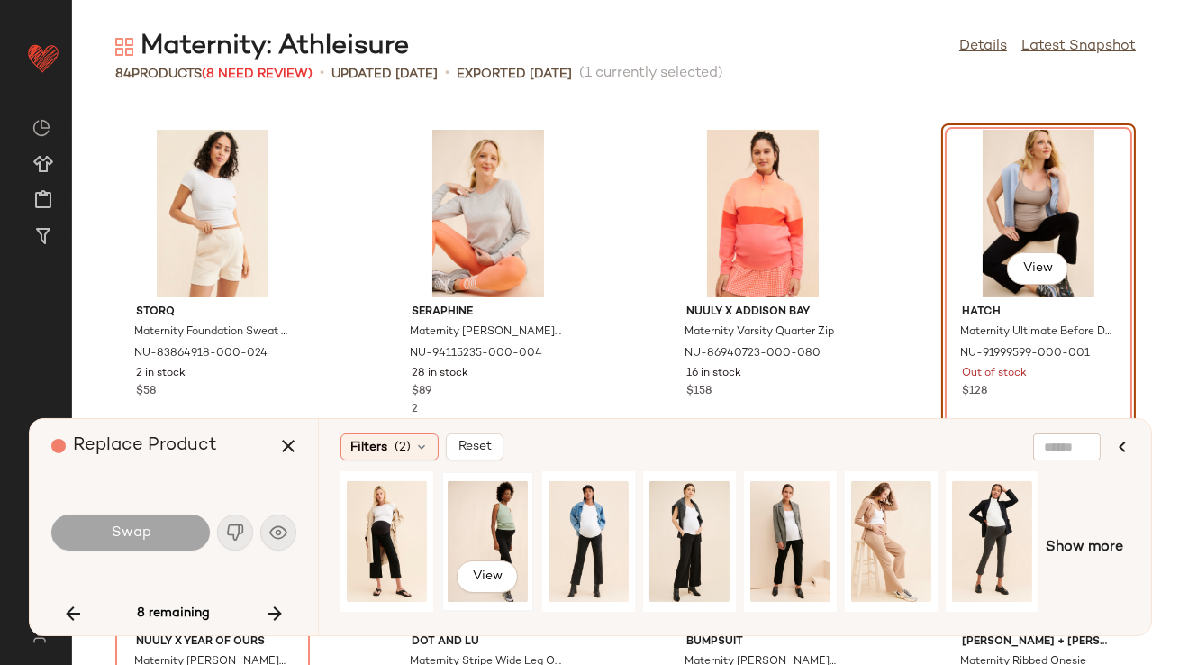
click at [481, 515] on div "View" at bounding box center [488, 541] width 80 height 128
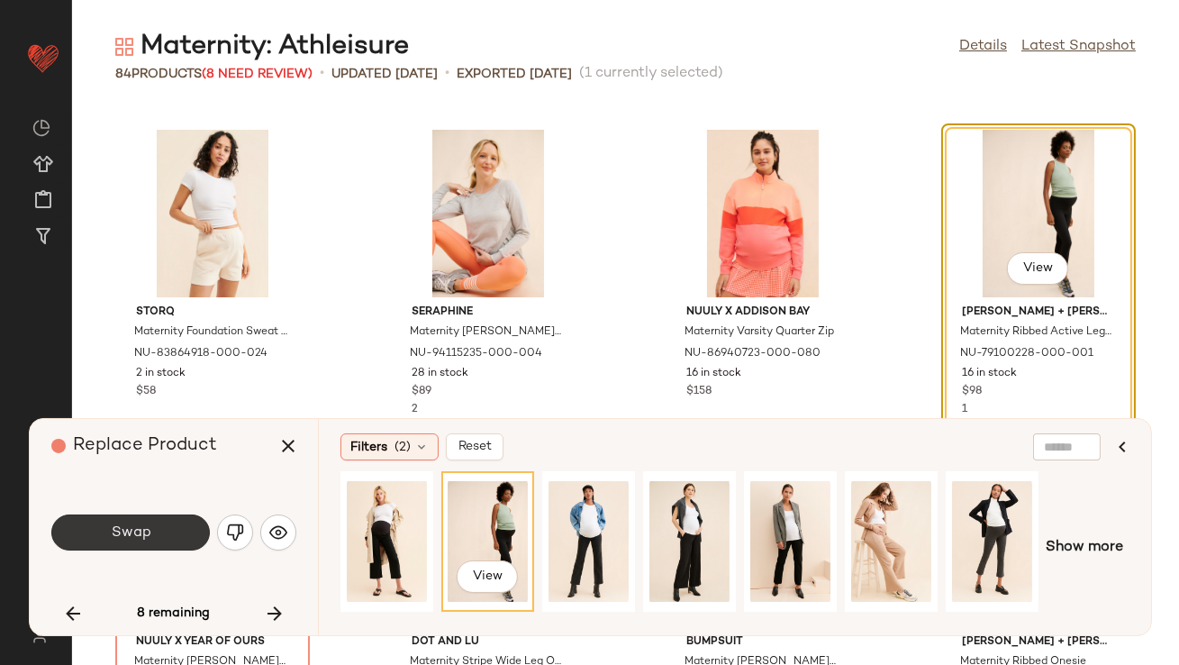
click at [150, 521] on button "Swap" at bounding box center [130, 532] width 159 height 36
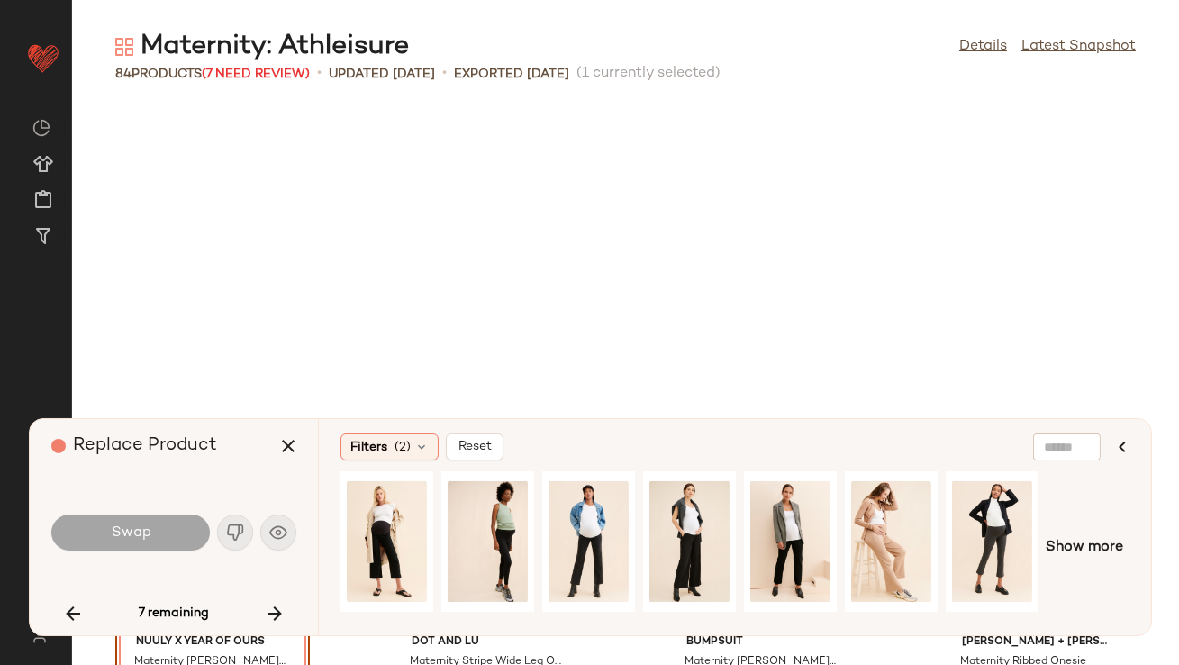
scroll to position [2637, 0]
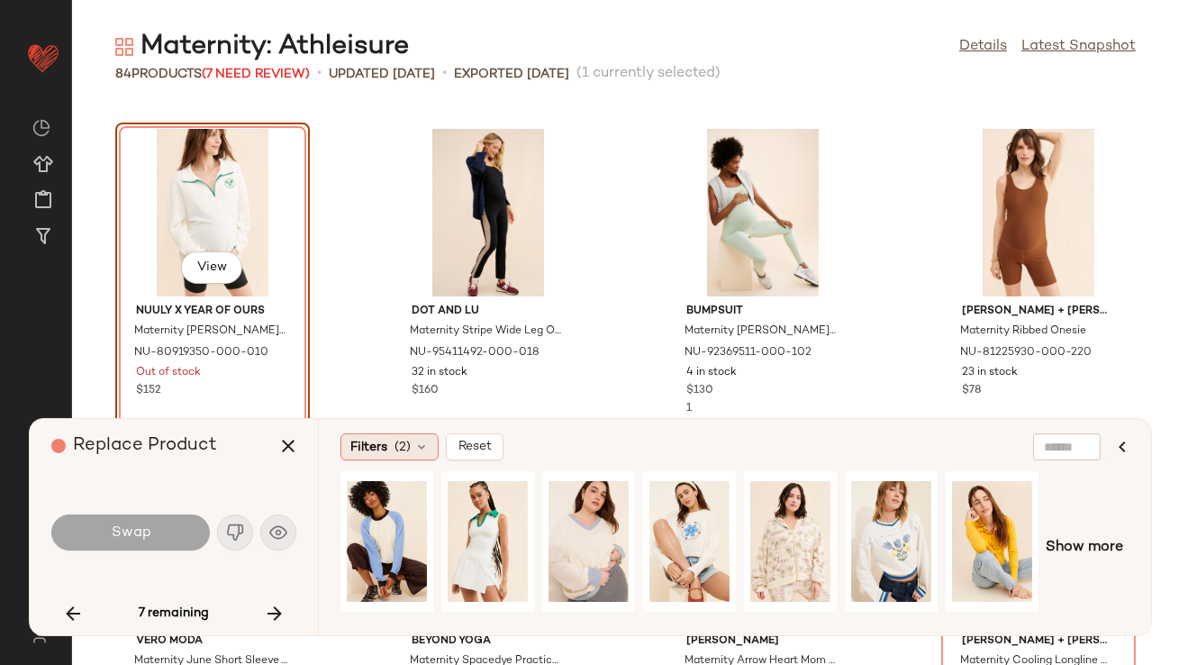
click at [368, 446] on span "Filters" at bounding box center [368, 447] width 37 height 19
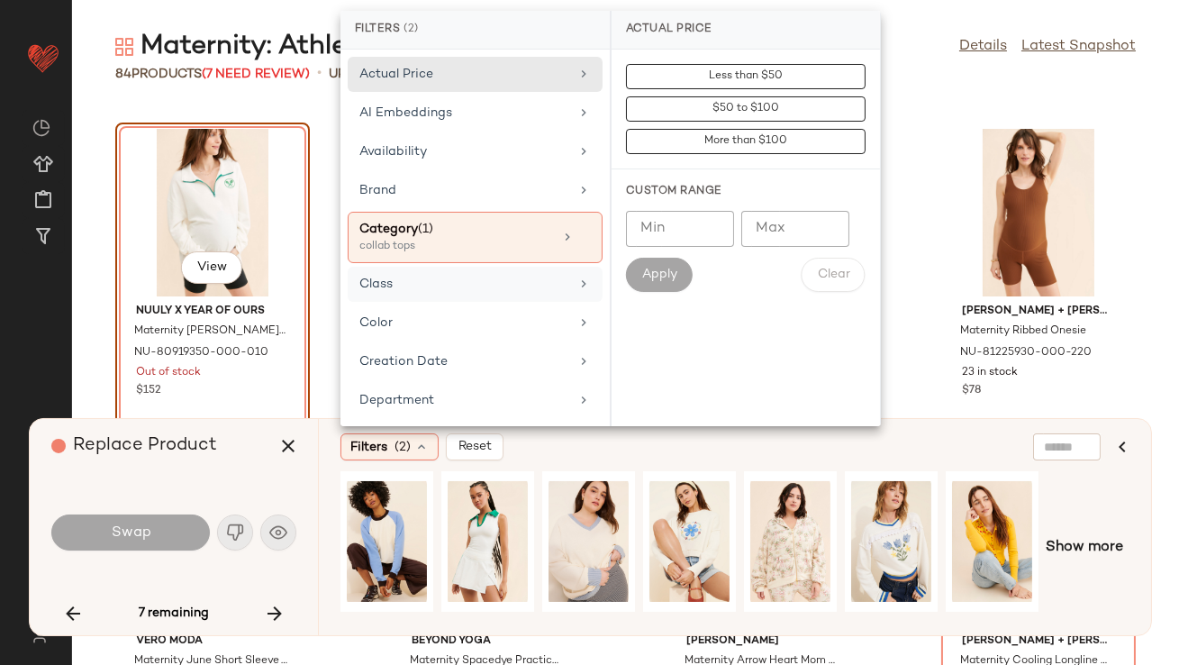
scroll to position [113, 0]
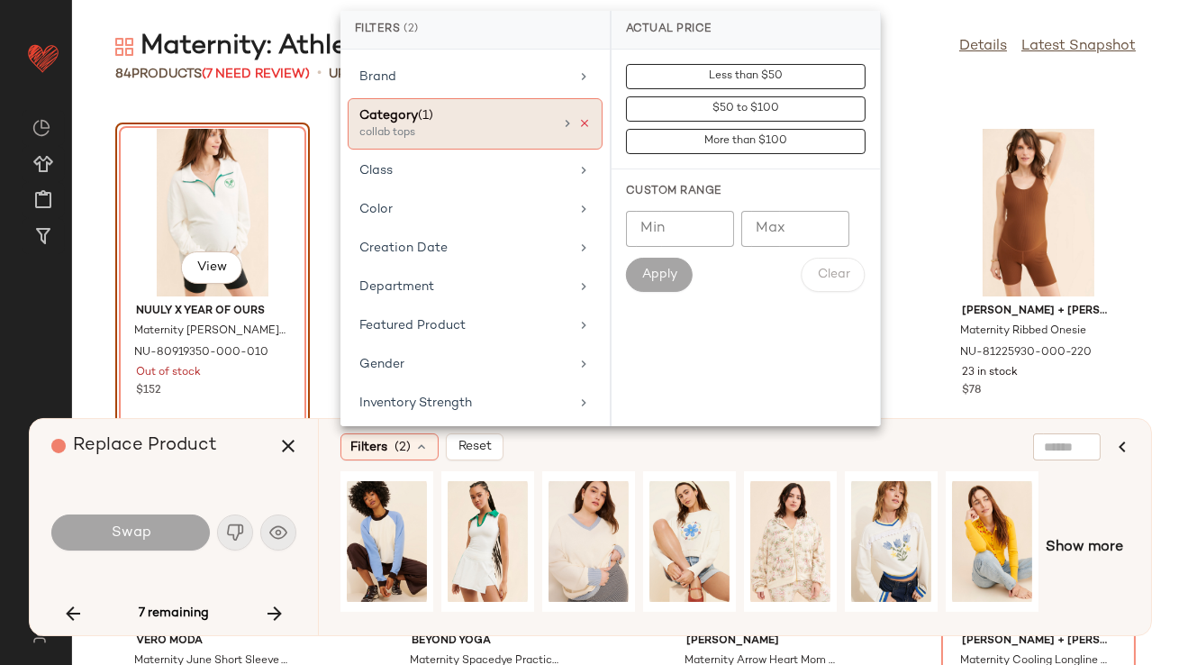
click at [581, 122] on icon at bounding box center [584, 123] width 13 height 13
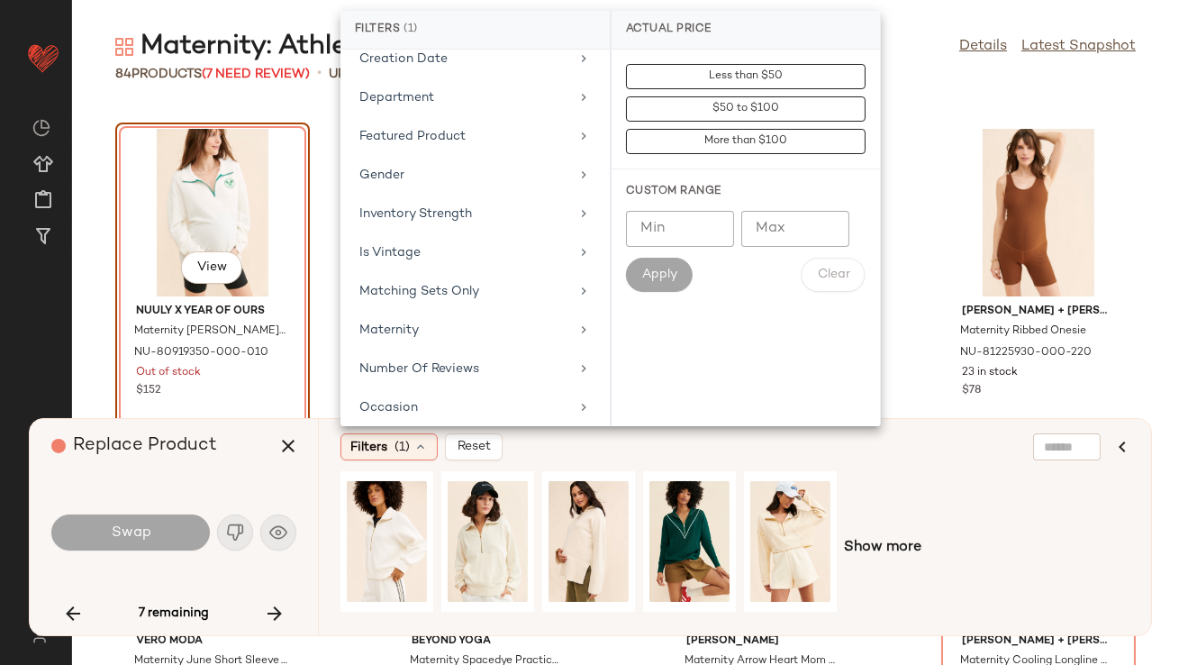
scroll to position [289, 0]
click at [491, 322] on div "Maternity" at bounding box center [464, 327] width 210 height 19
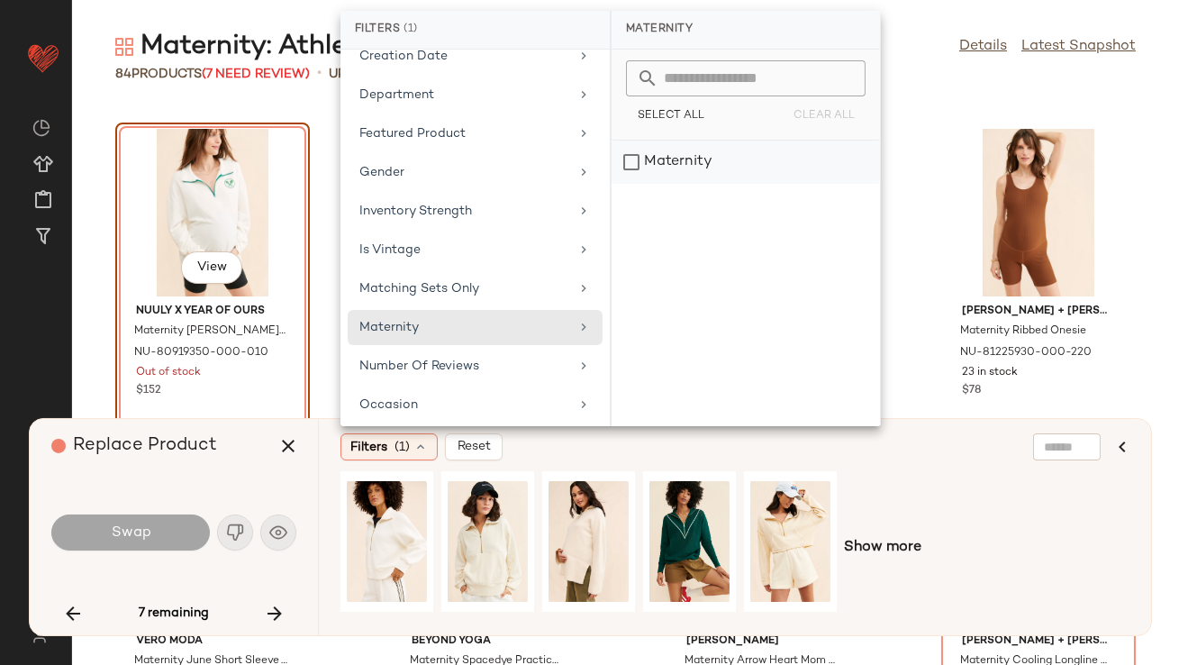
click at [703, 163] on div "Maternity" at bounding box center [746, 162] width 268 height 43
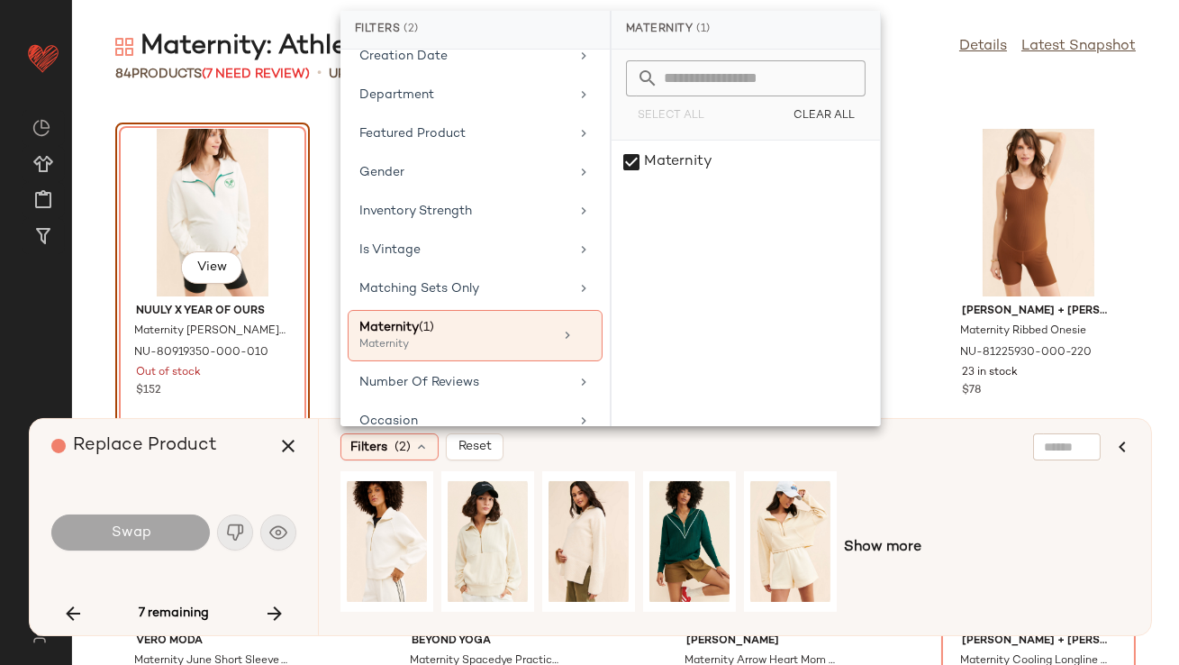
click at [240, 470] on div "Replace Product" at bounding box center [180, 446] width 258 height 54
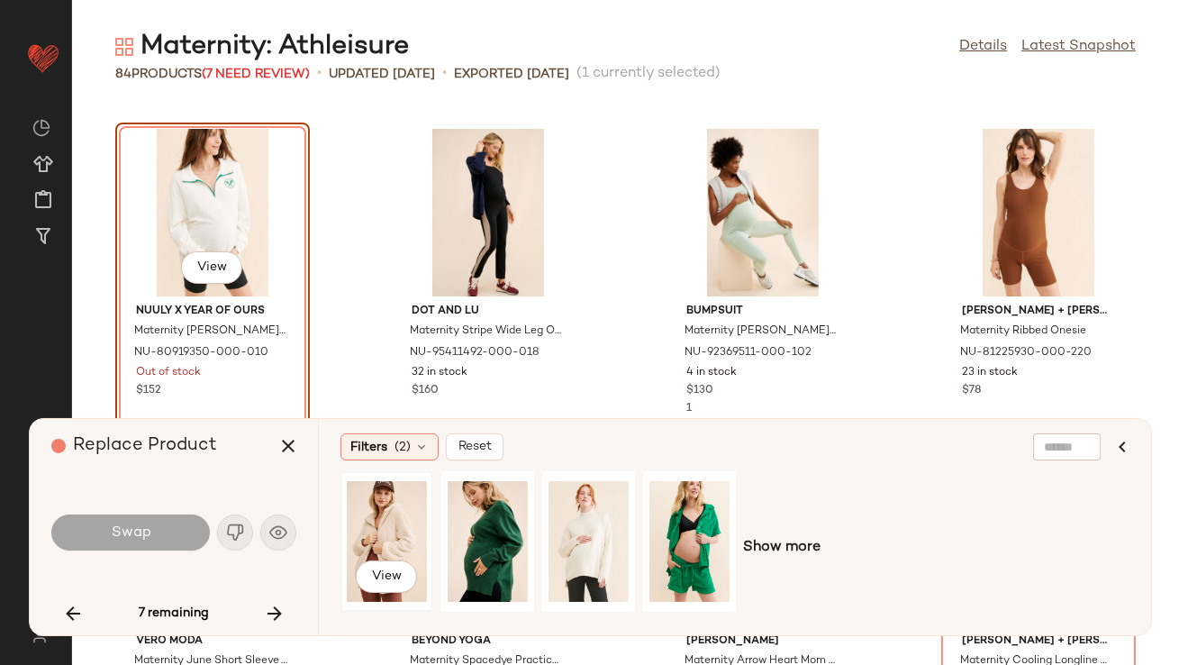
click at [374, 527] on div "View" at bounding box center [387, 541] width 80 height 128
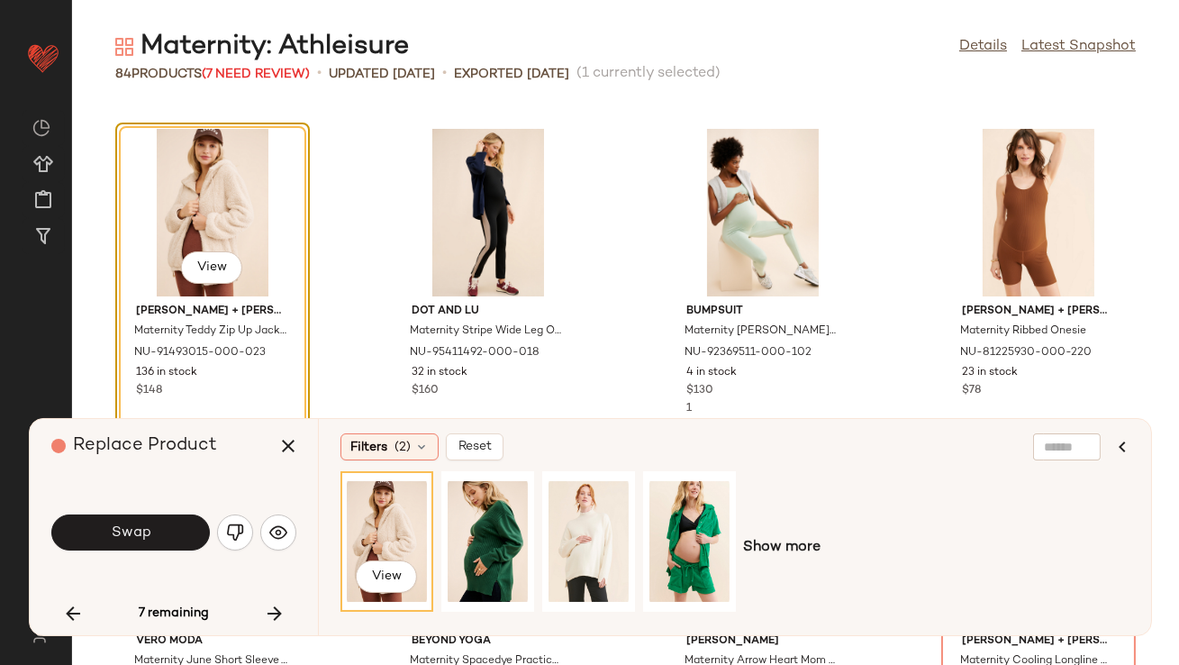
click at [71, 523] on button "Swap" at bounding box center [130, 532] width 159 height 36
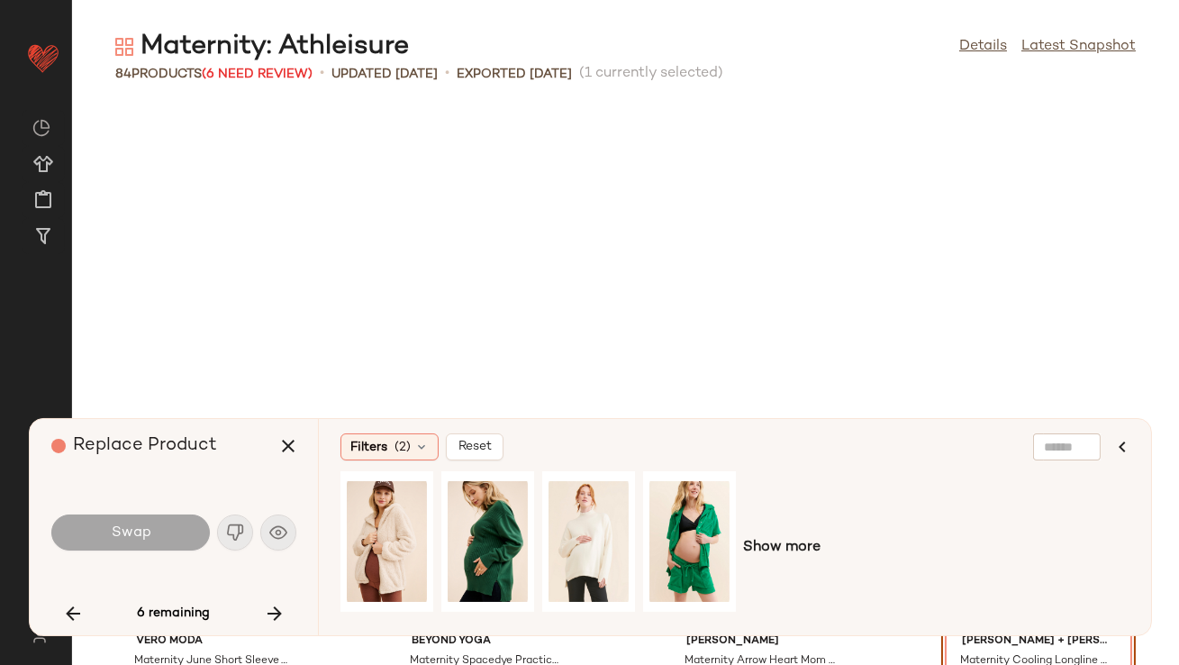
scroll to position [2967, 0]
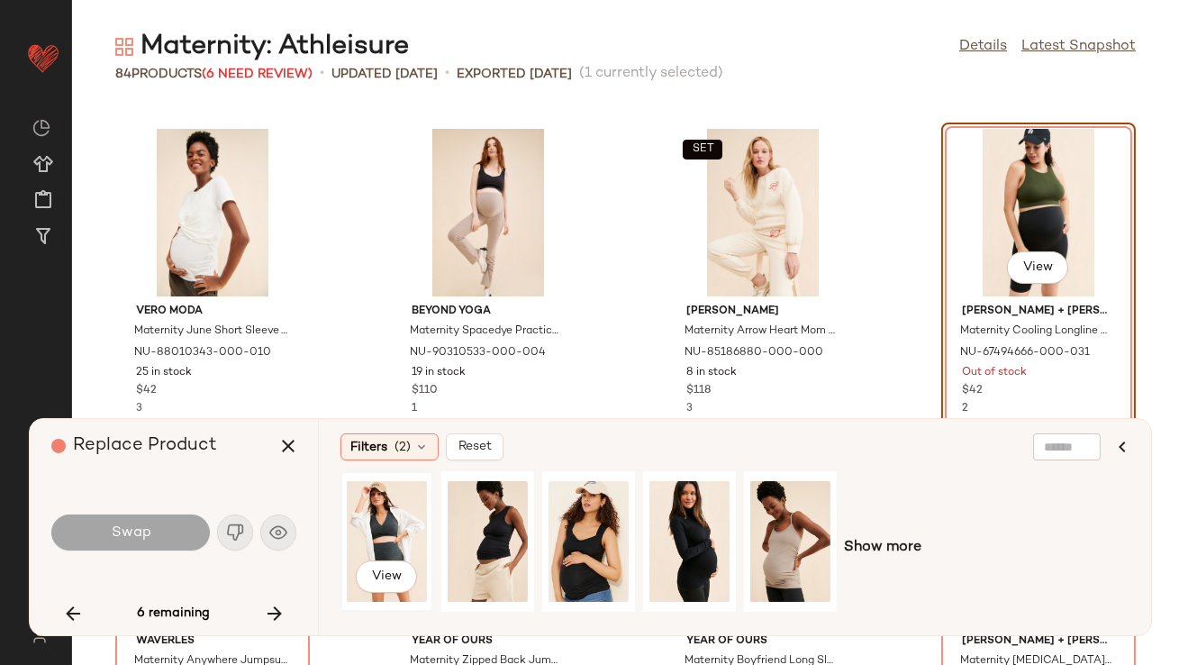
click at [364, 535] on div "View" at bounding box center [387, 541] width 80 height 128
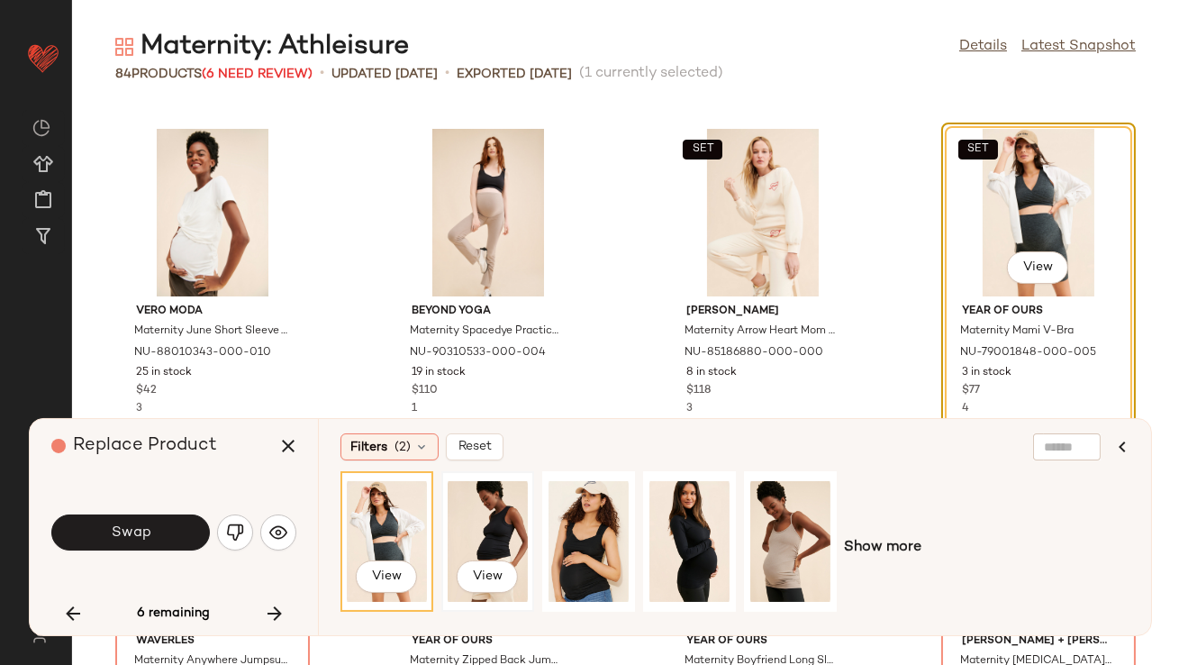
click at [497, 524] on div "View" at bounding box center [488, 541] width 80 height 128
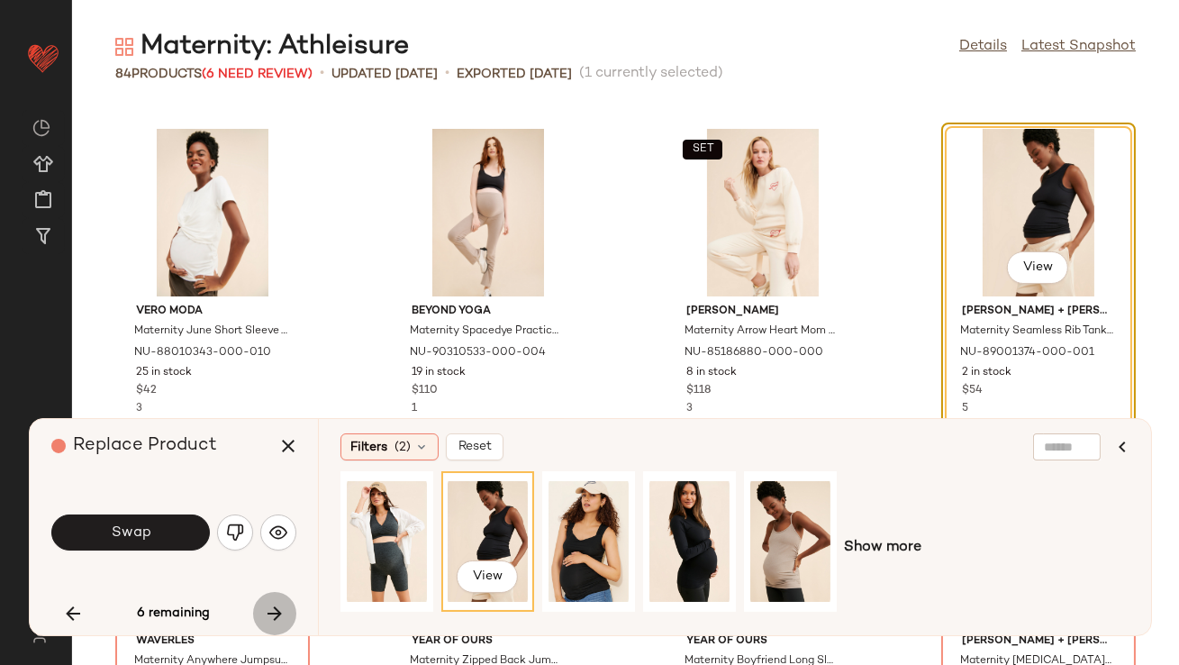
click at [275, 618] on icon "button" at bounding box center [275, 614] width 22 height 22
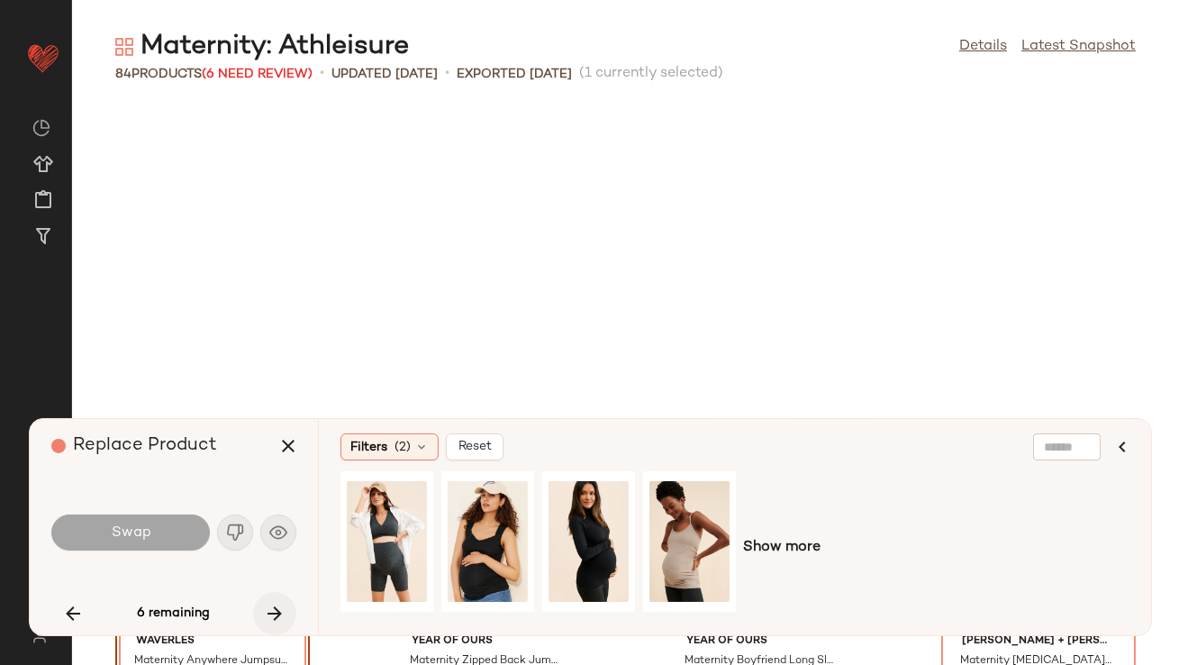
scroll to position [3296, 0]
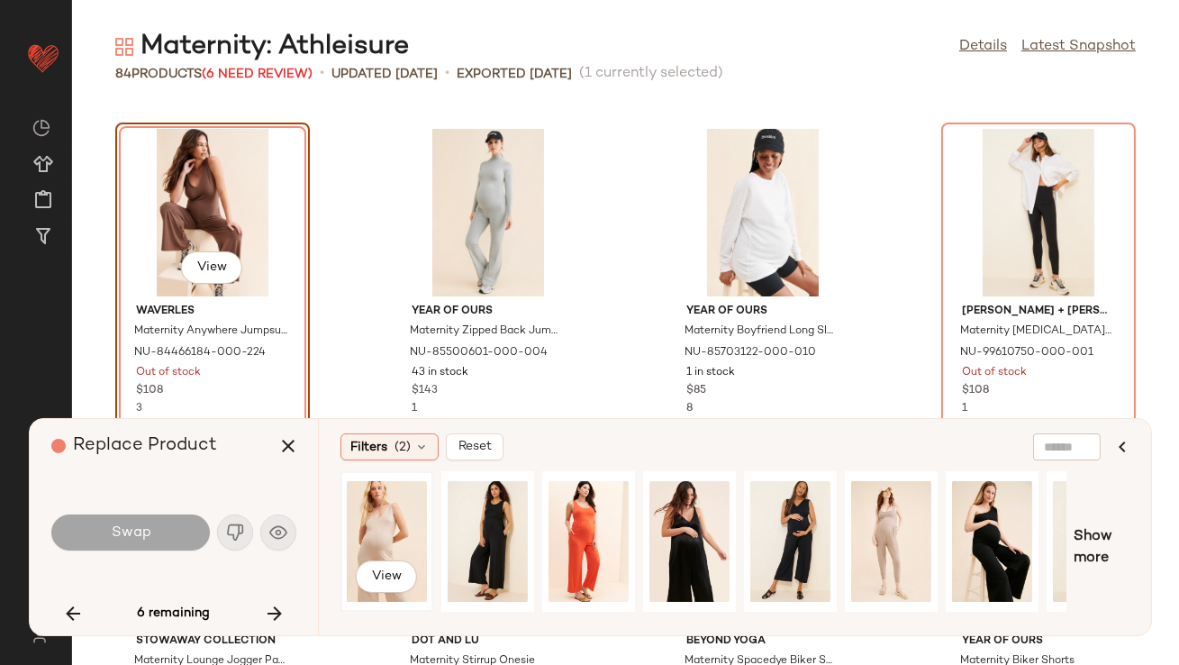
click at [377, 506] on div "View" at bounding box center [387, 541] width 80 height 128
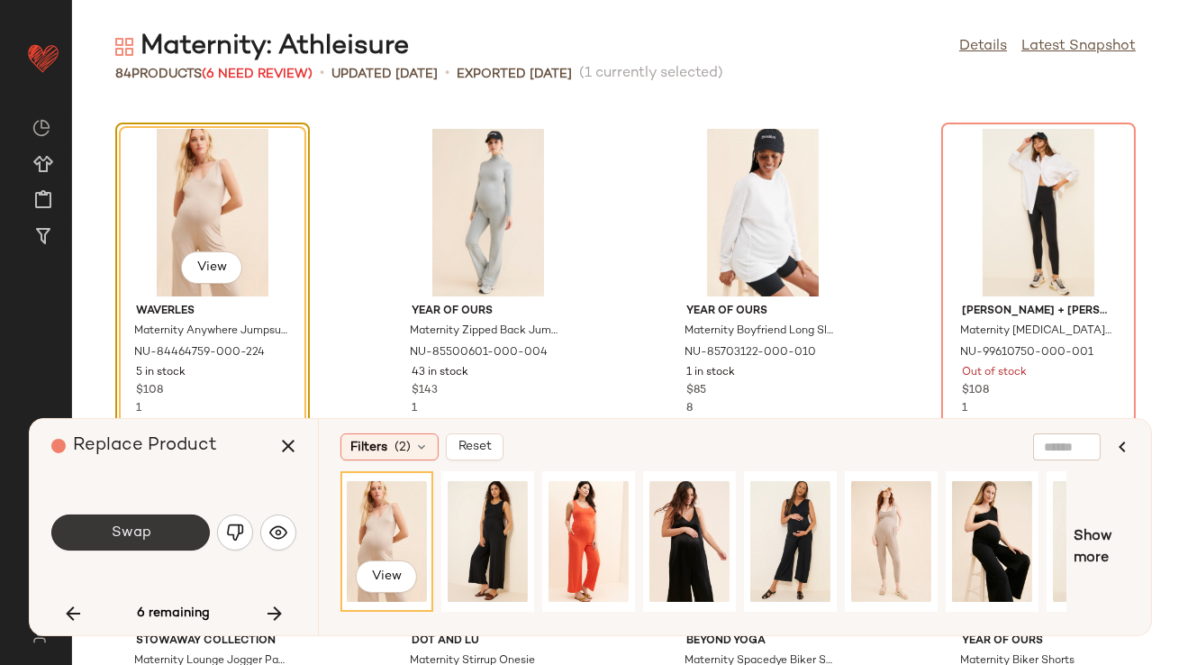
click at [132, 530] on span "Swap" at bounding box center [130, 532] width 41 height 17
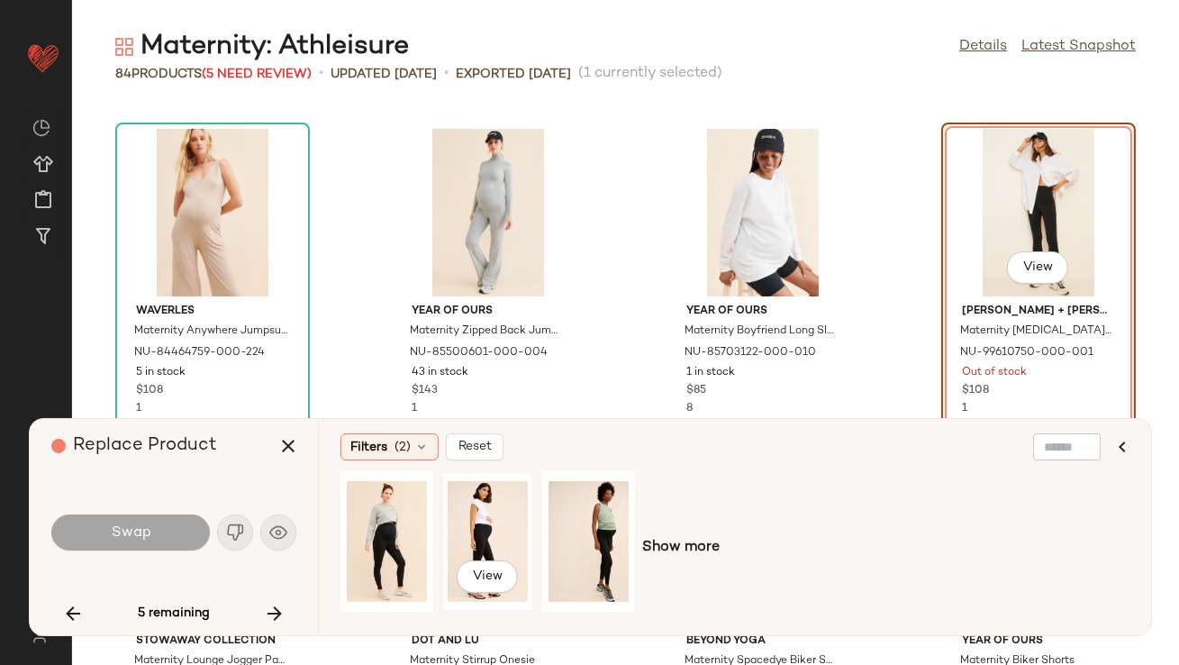
click at [476, 521] on div "View" at bounding box center [488, 541] width 80 height 128
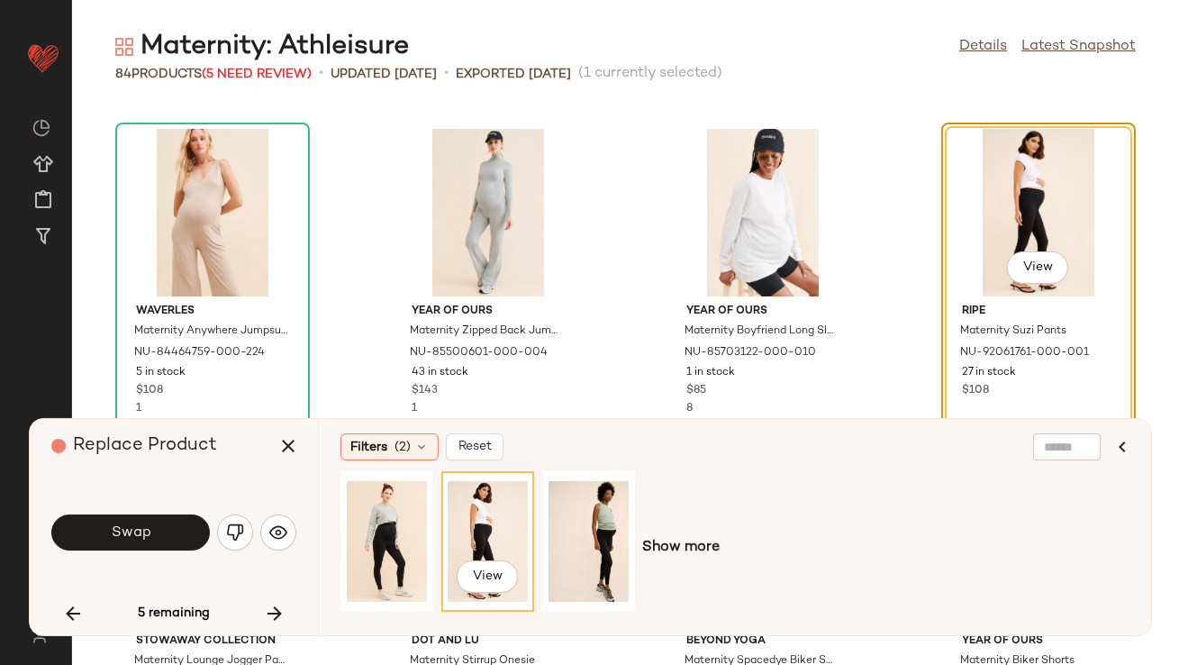
click at [656, 518] on div "View Show more" at bounding box center [734, 547] width 789 height 153
click at [615, 519] on div "View" at bounding box center [588, 541] width 80 height 128
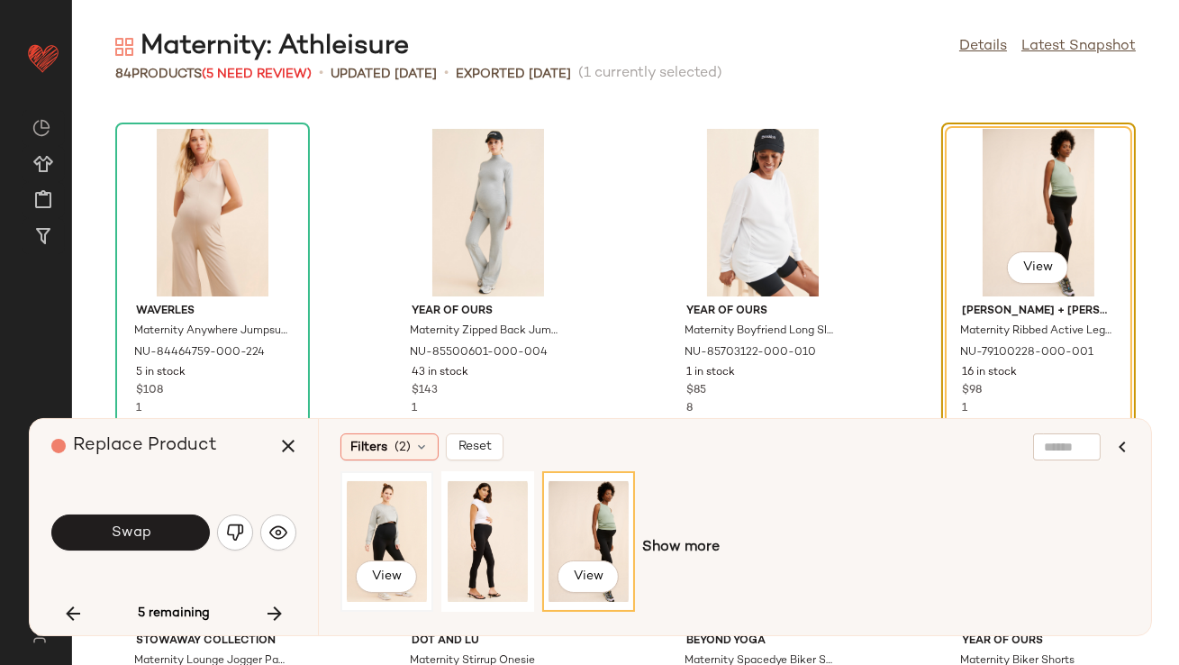
click at [395, 547] on div "View" at bounding box center [387, 541] width 80 height 128
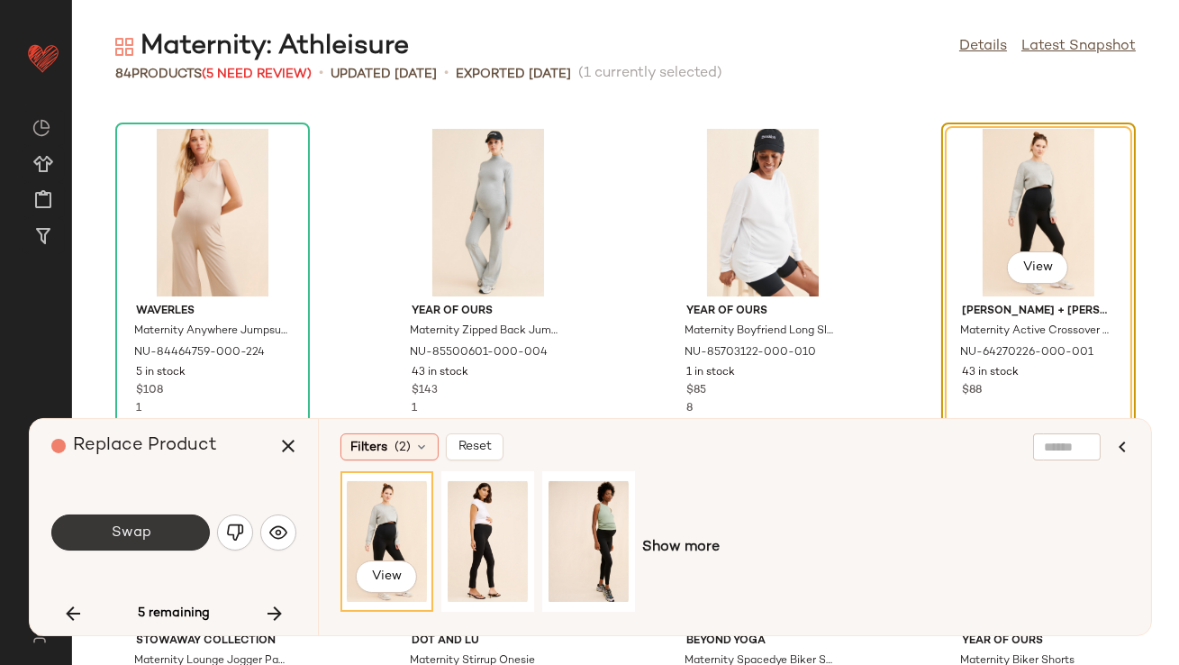
click at [113, 534] on span "Swap" at bounding box center [130, 532] width 41 height 17
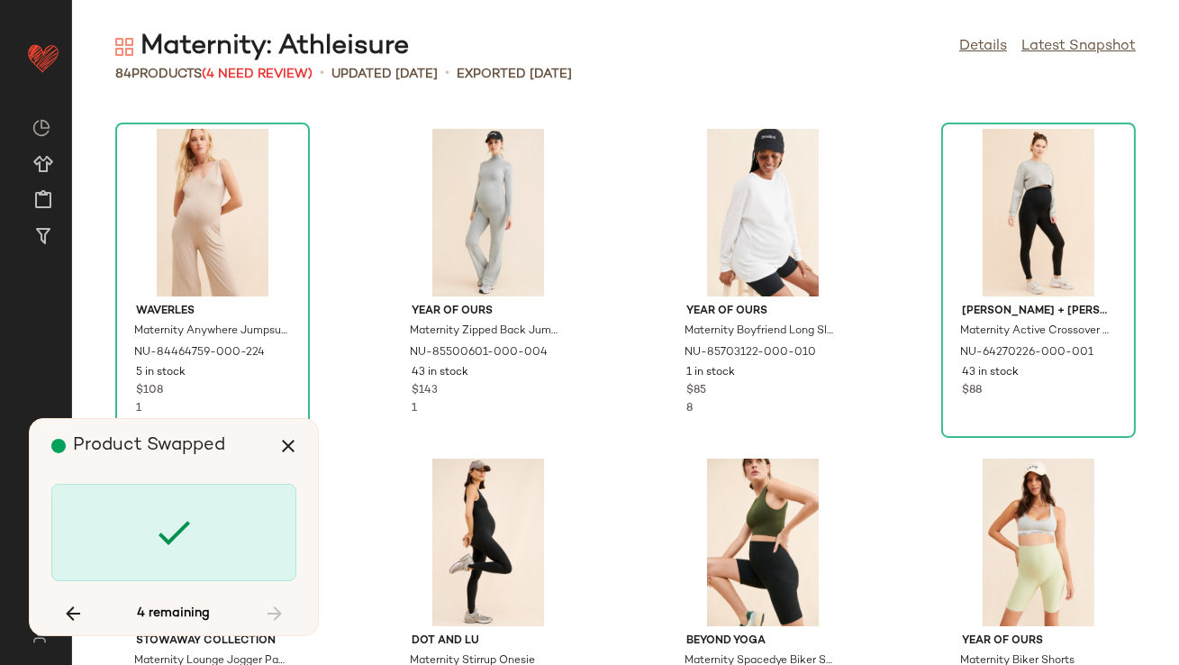
click at [113, 533] on div at bounding box center [173, 532] width 245 height 97
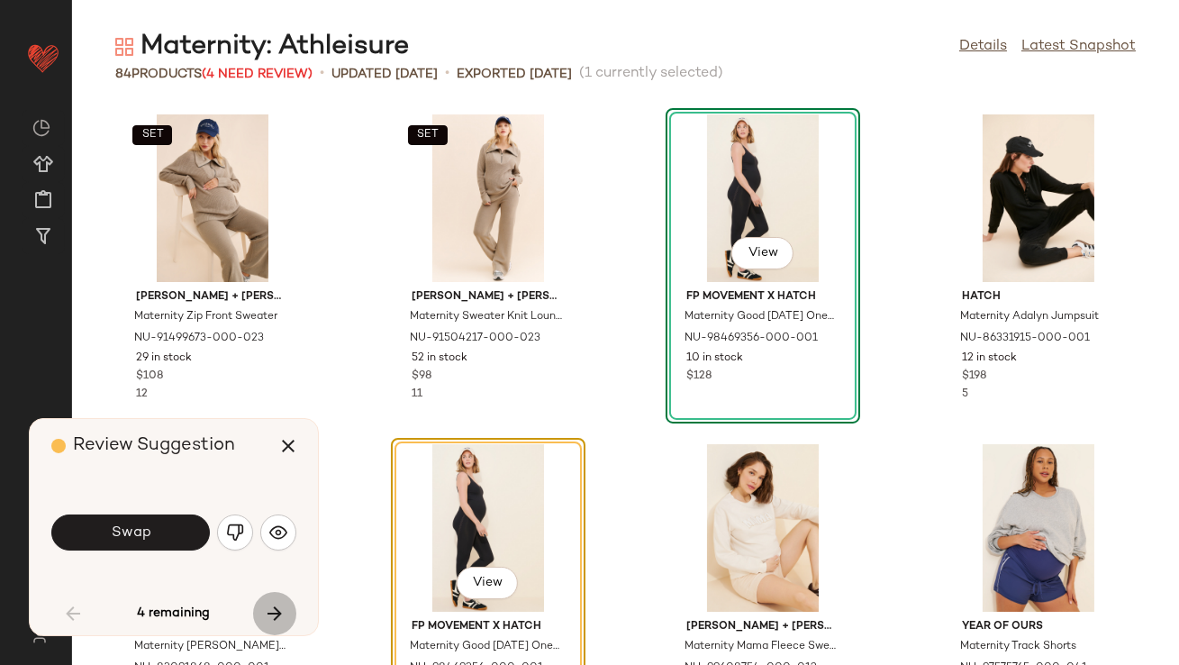
click at [273, 606] on icon "button" at bounding box center [275, 614] width 22 height 22
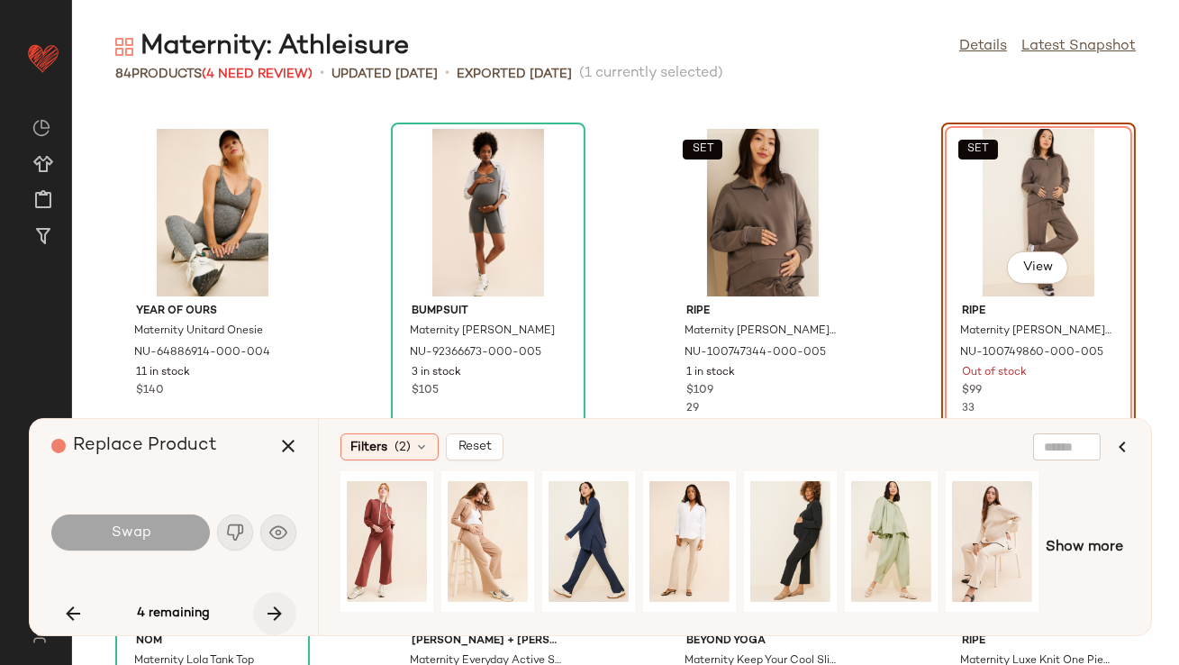
click at [274, 608] on icon "button" at bounding box center [275, 614] width 22 height 22
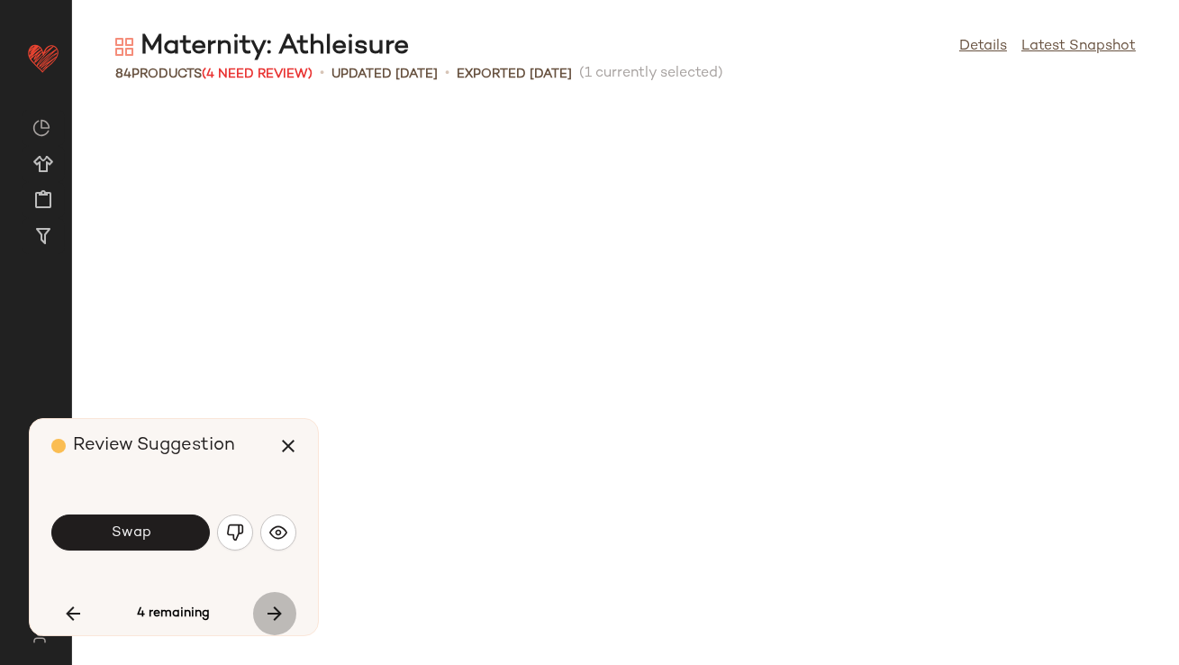
scroll to position [2967, 0]
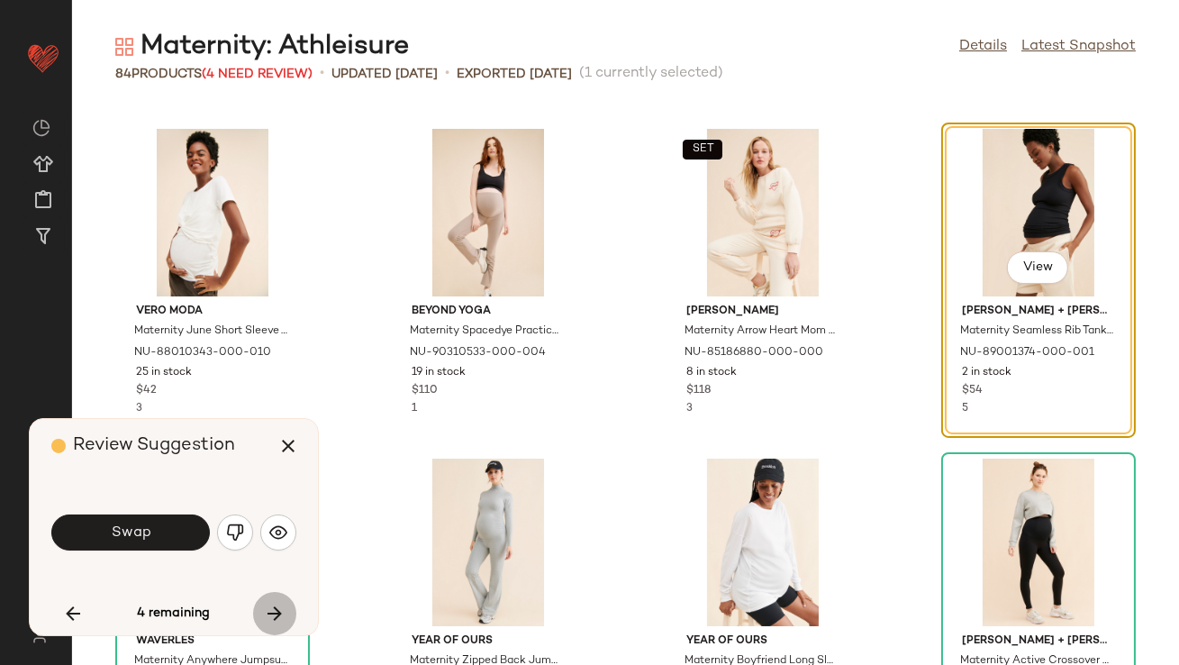
click at [273, 608] on icon "button" at bounding box center [275, 614] width 22 height 22
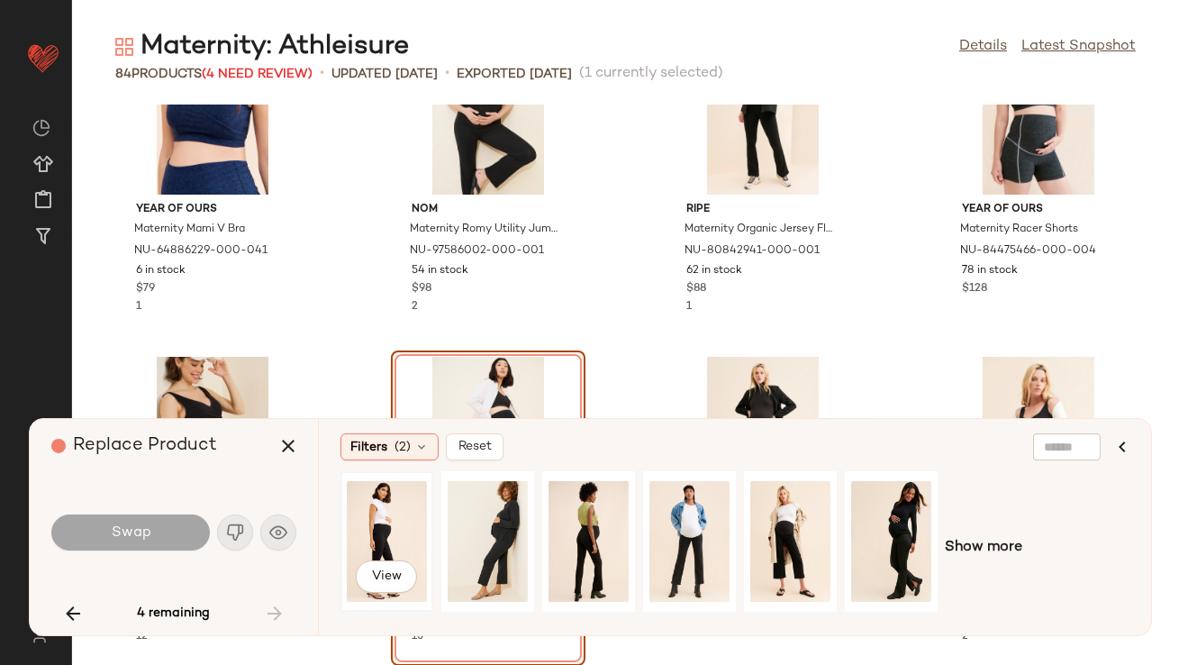
click at [395, 530] on div "View" at bounding box center [387, 541] width 80 height 128
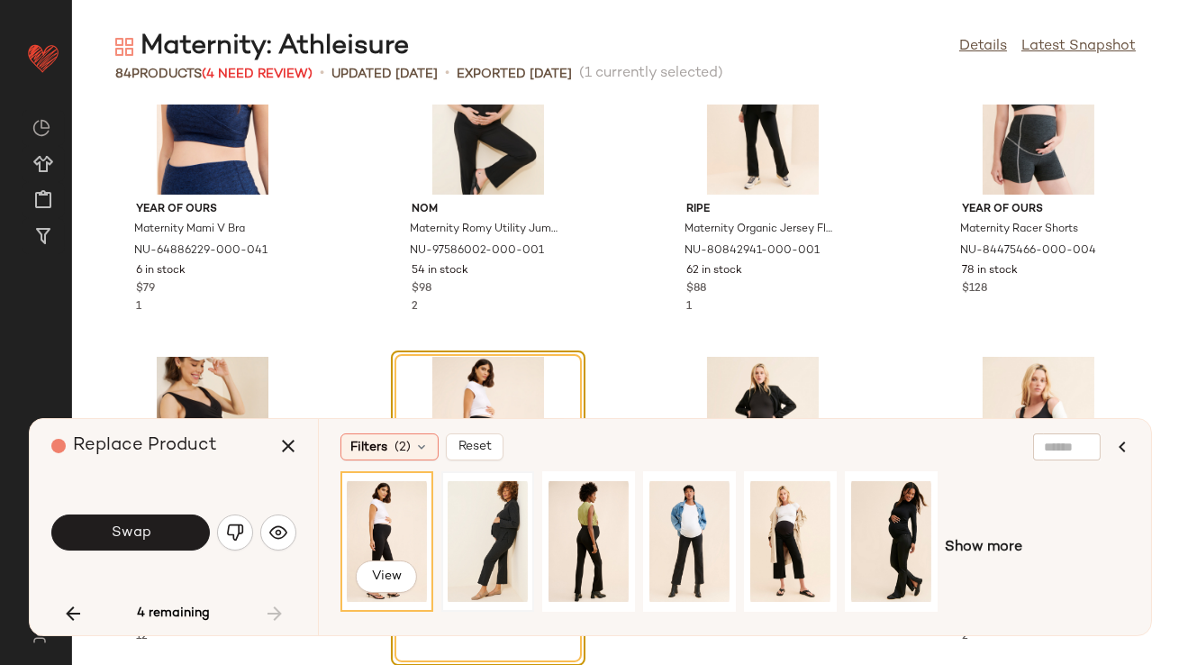
click at [458, 533] on div at bounding box center [488, 541] width 80 height 128
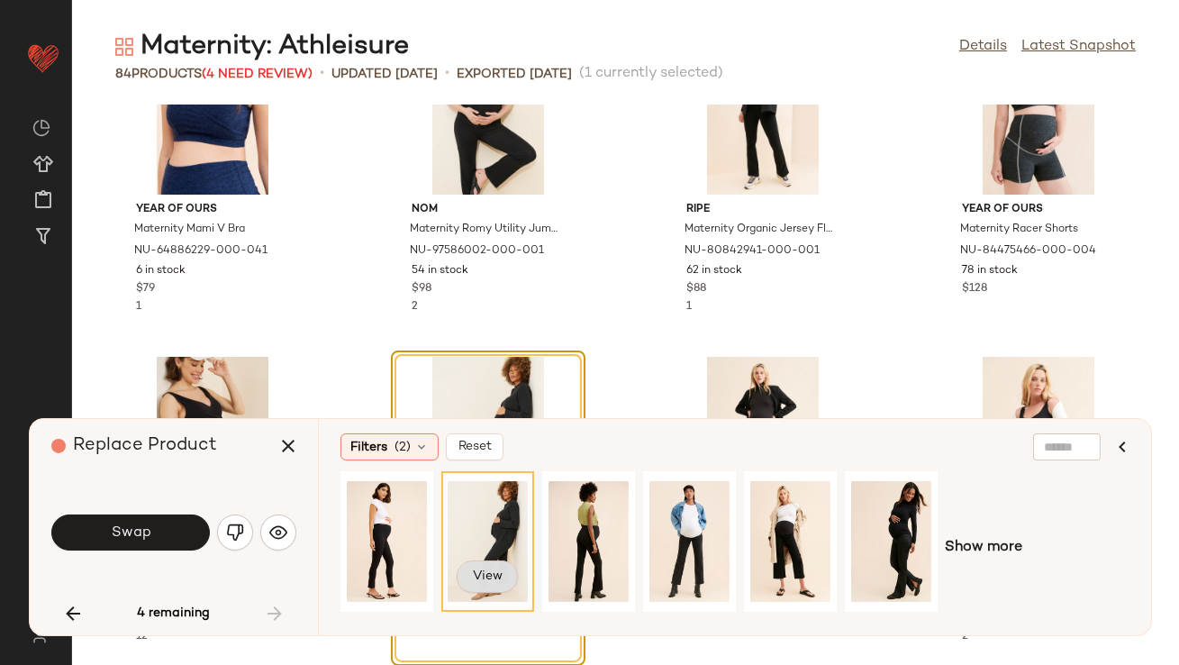
click at [467, 579] on button "View" at bounding box center [487, 576] width 61 height 32
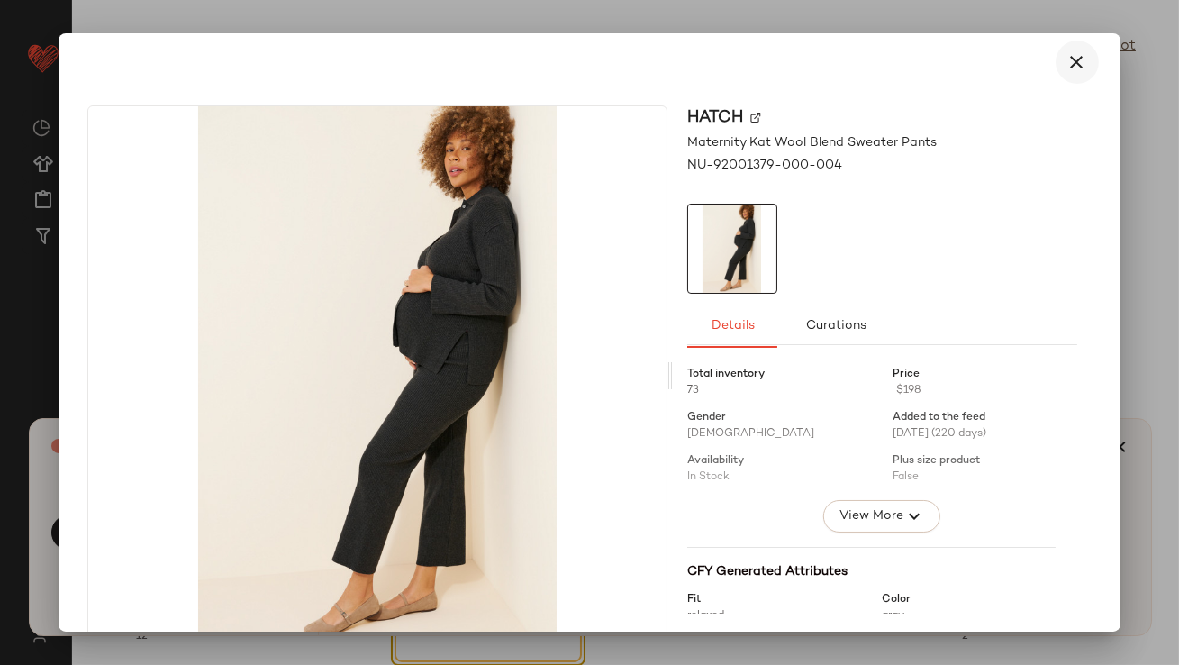
click at [1056, 64] on button "button" at bounding box center [1077, 62] width 43 height 43
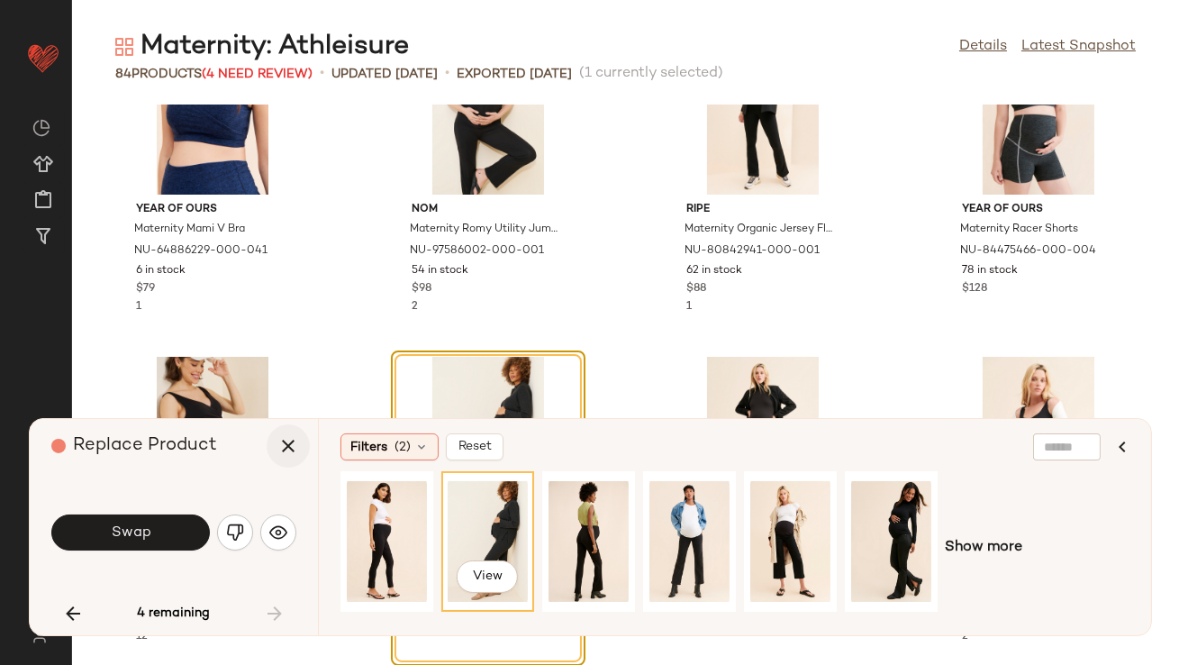
click at [277, 444] on icon "button" at bounding box center [288, 446] width 22 height 22
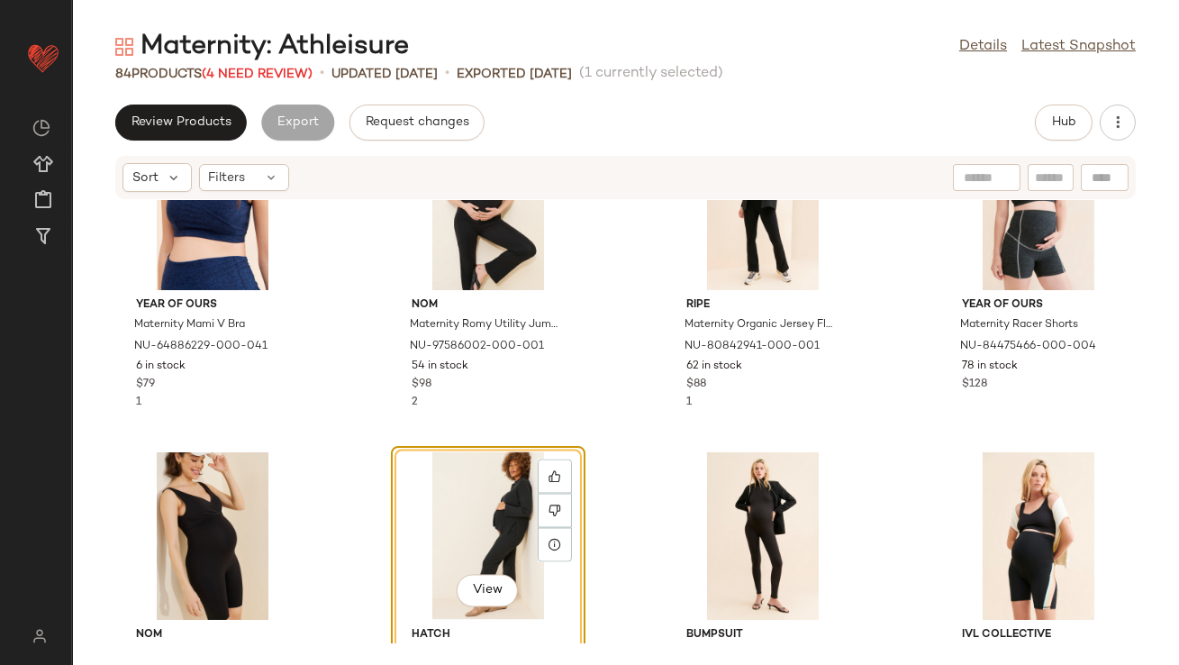
click at [482, 498] on div "View" at bounding box center [488, 536] width 182 height 168
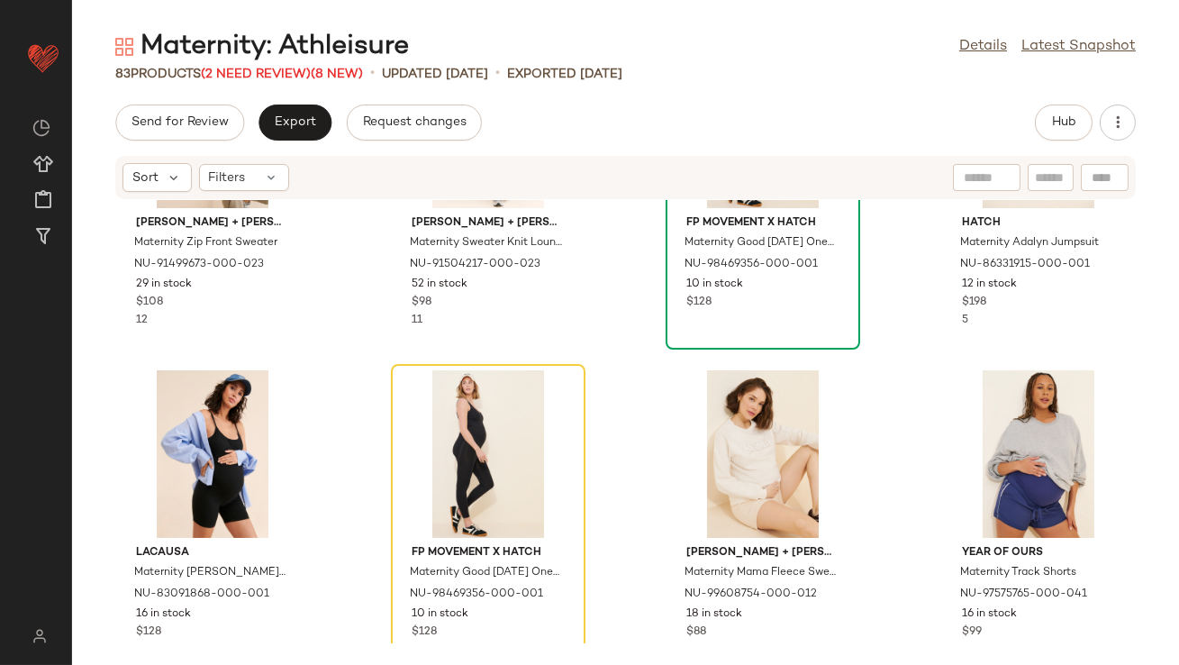
scroll to position [207, 0]
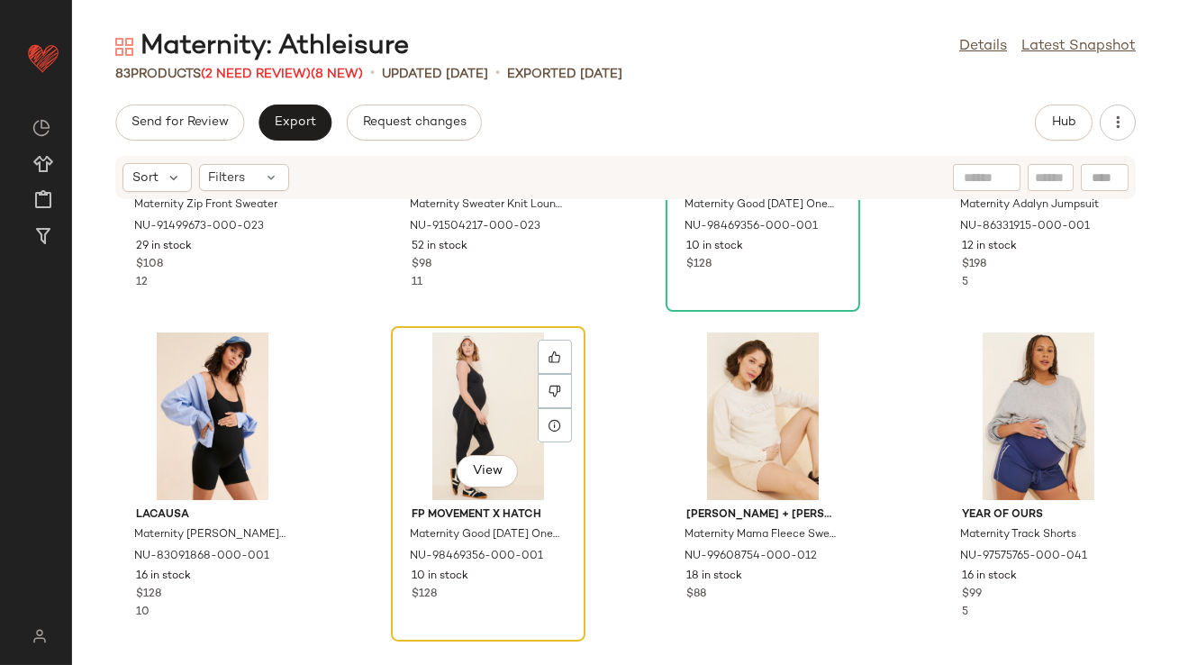
click at [455, 403] on div "View" at bounding box center [488, 416] width 182 height 168
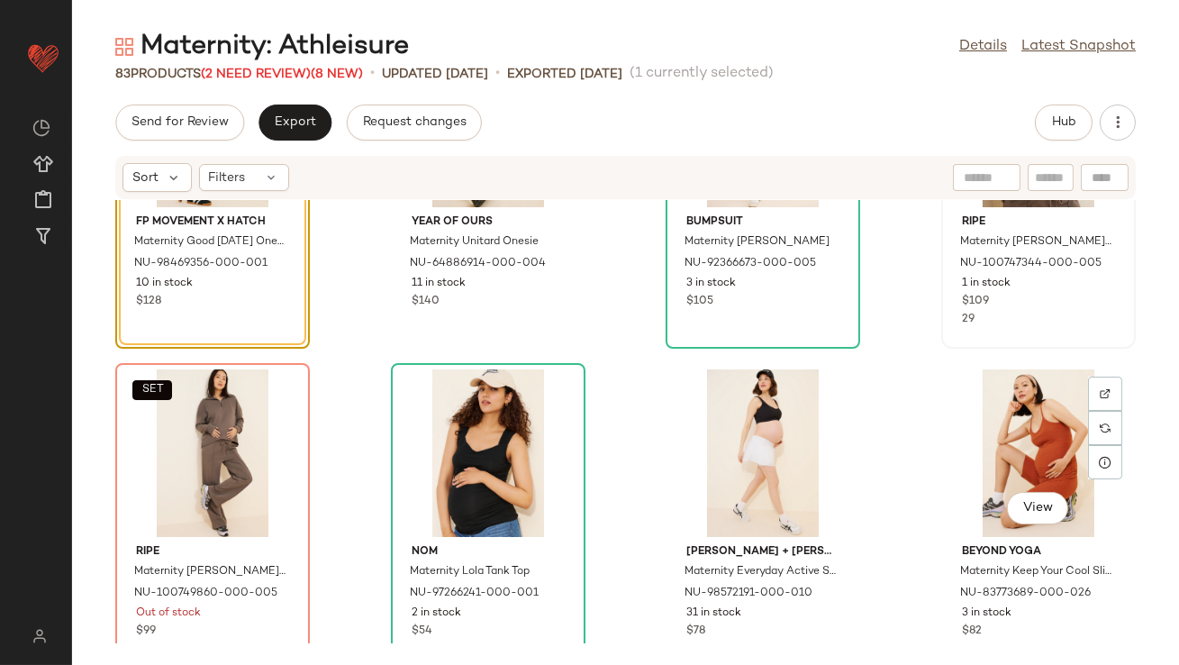
scroll to position [1443, 0]
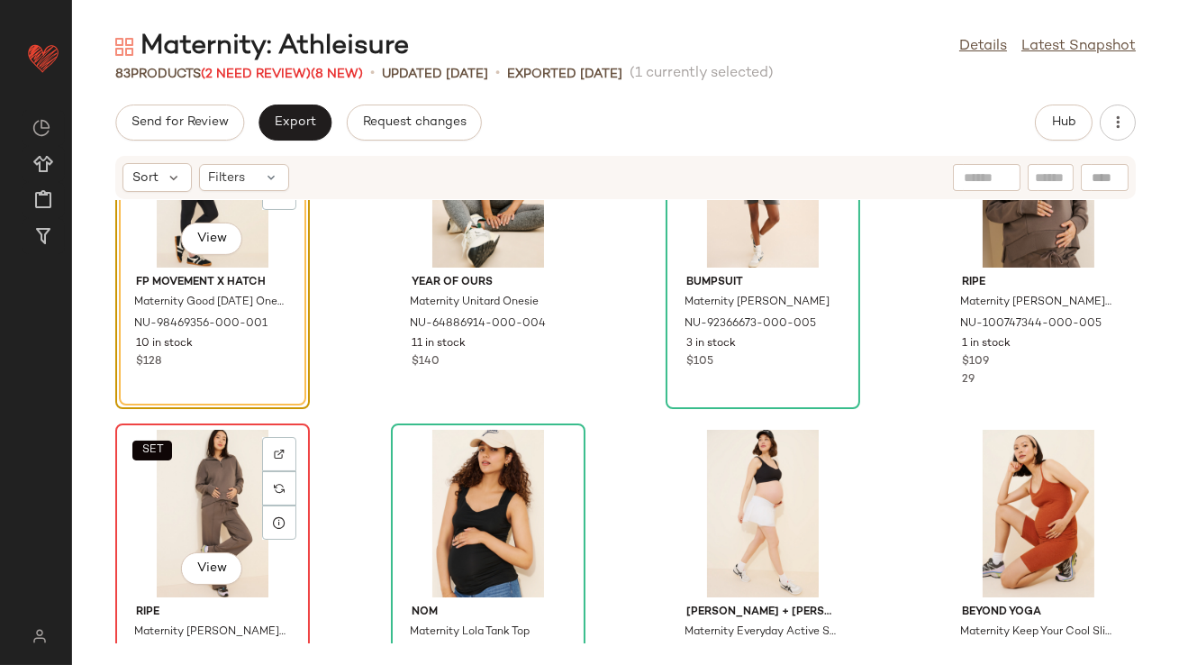
click at [200, 476] on div "SET View" at bounding box center [213, 514] width 182 height 168
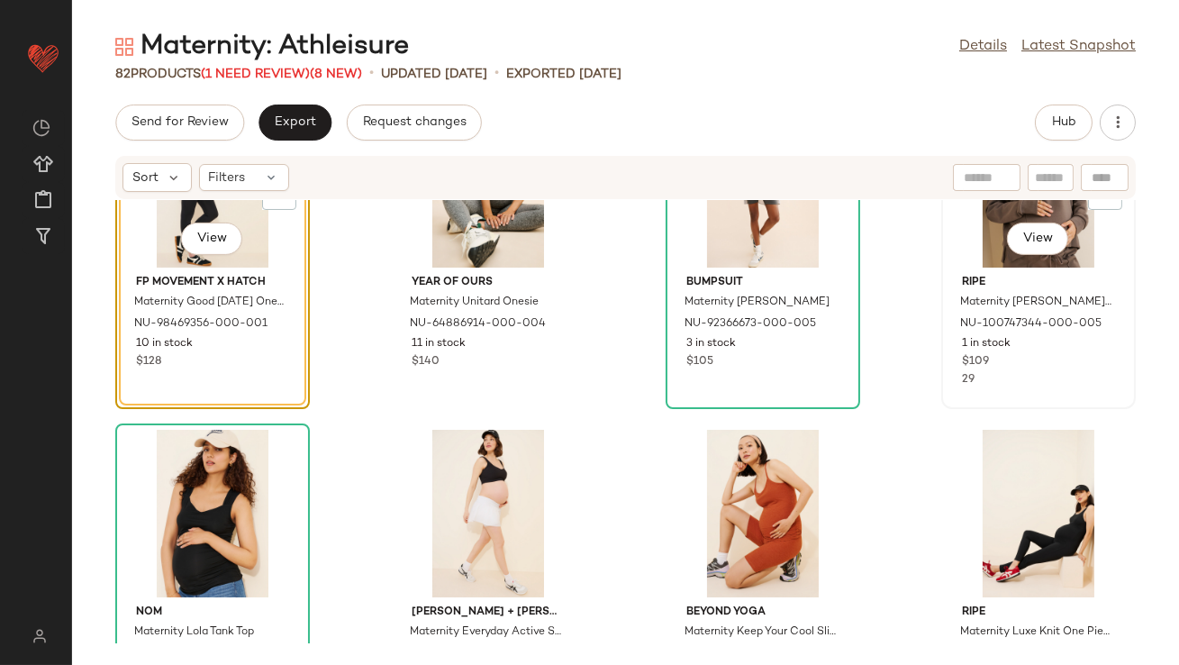
click at [980, 243] on div "SET View" at bounding box center [1038, 184] width 182 height 168
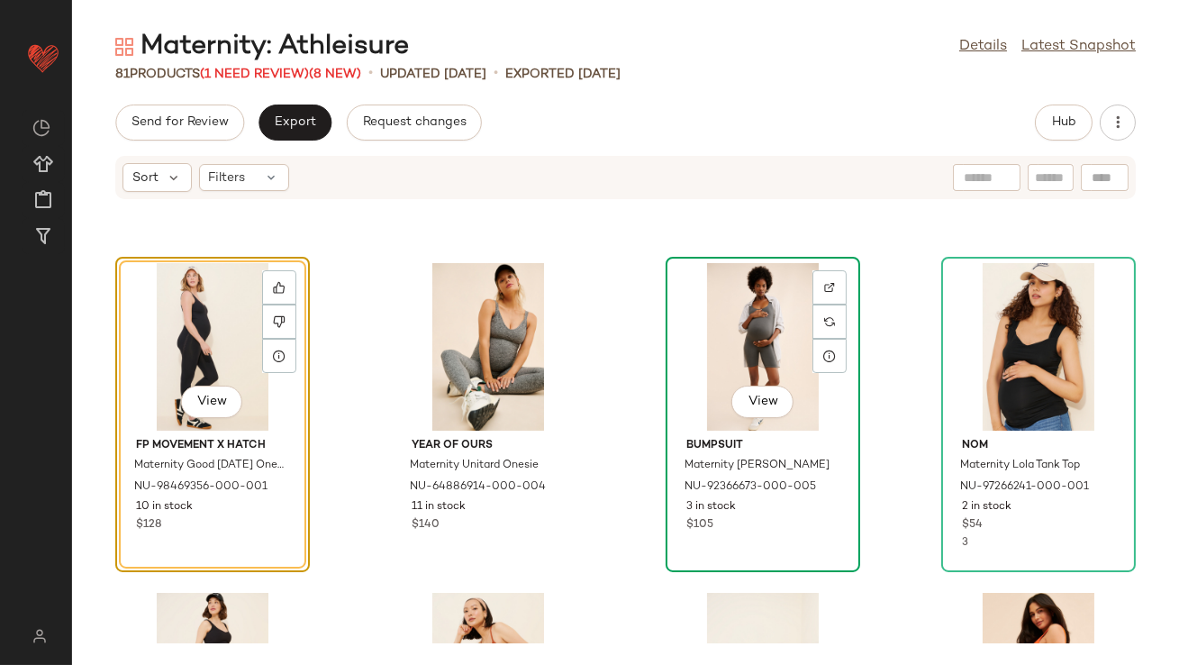
scroll to position [1190, 0]
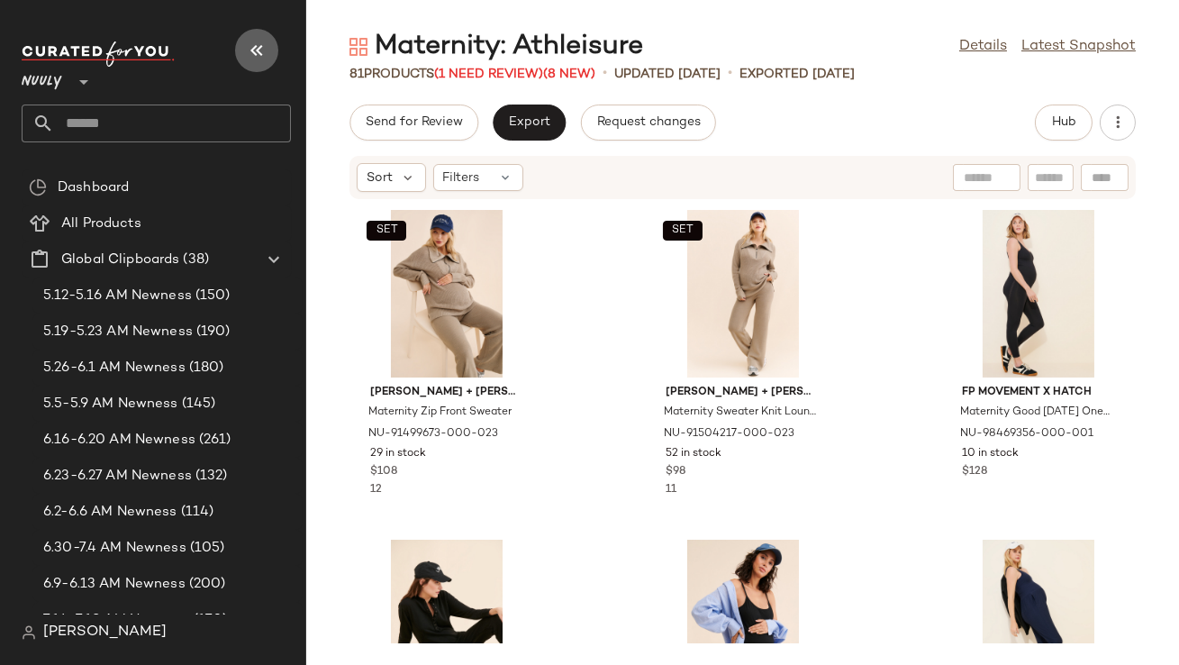
click at [257, 52] on icon "button" at bounding box center [257, 51] width 22 height 22
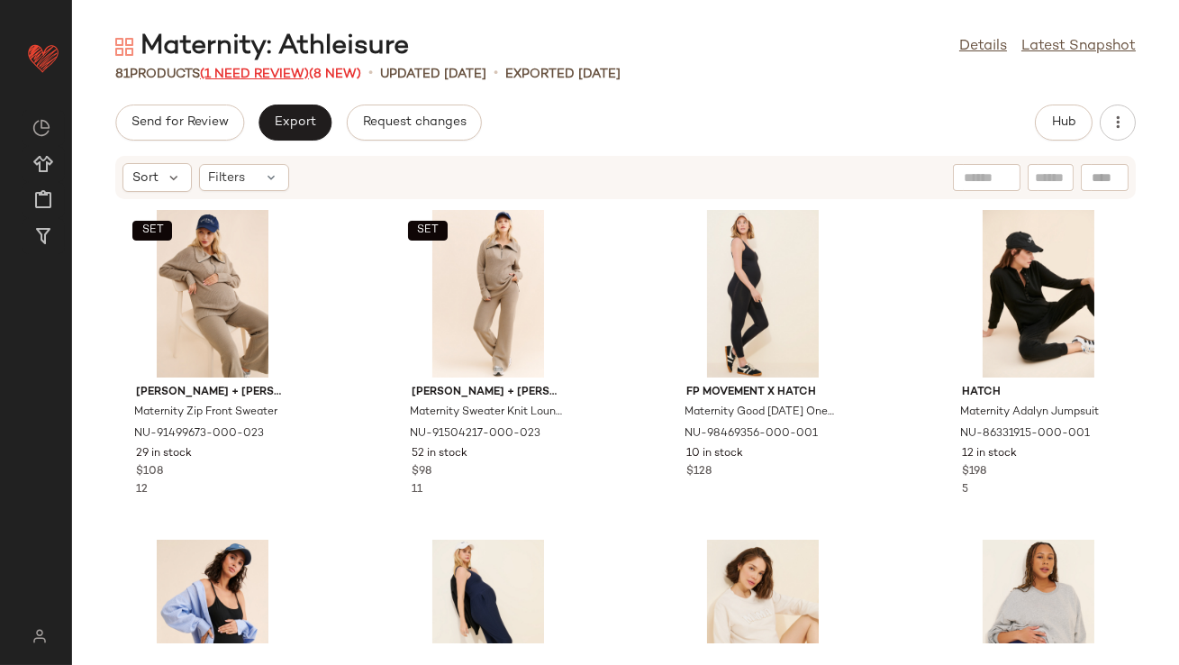
click at [283, 69] on span "(1 Need Review)" at bounding box center [254, 75] width 109 height 14
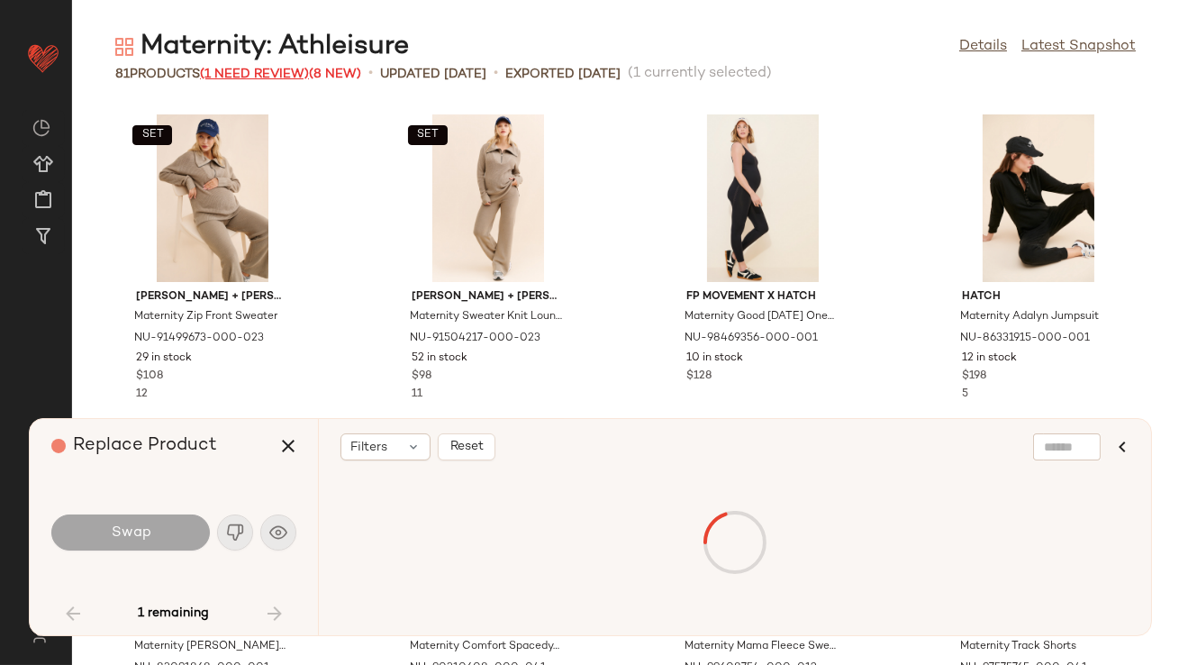
scroll to position [2967, 0]
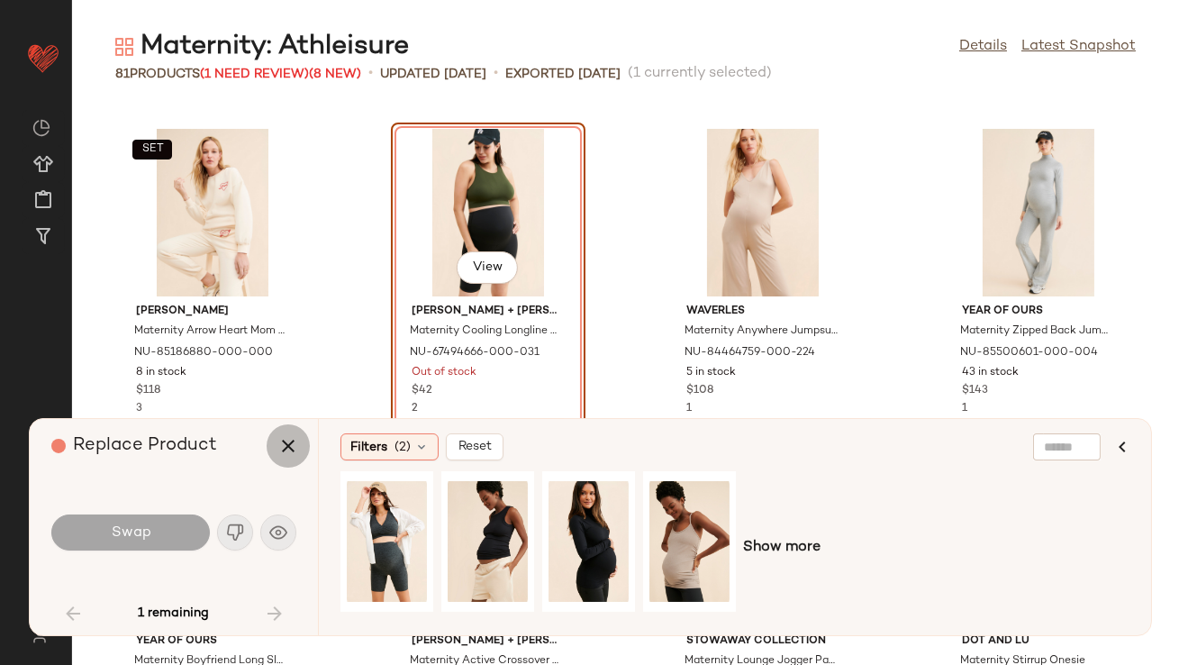
click at [295, 444] on icon "button" at bounding box center [288, 446] width 22 height 22
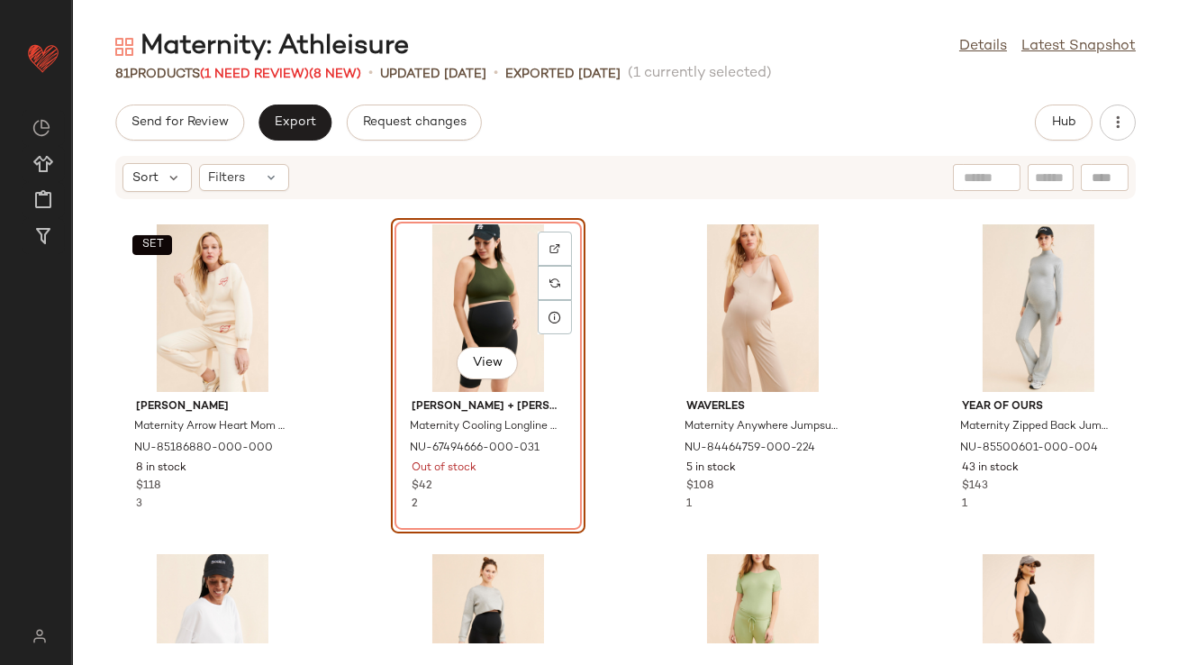
click at [518, 295] on div "View" at bounding box center [488, 308] width 182 height 168
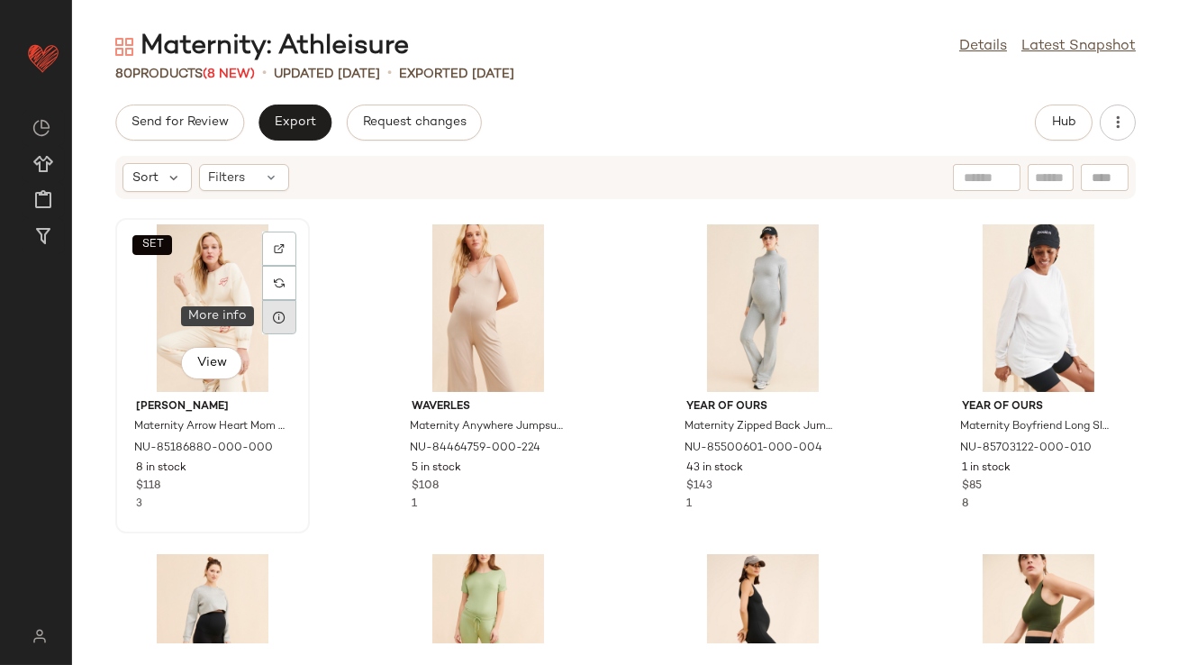
click at [278, 313] on icon at bounding box center [279, 317] width 14 height 14
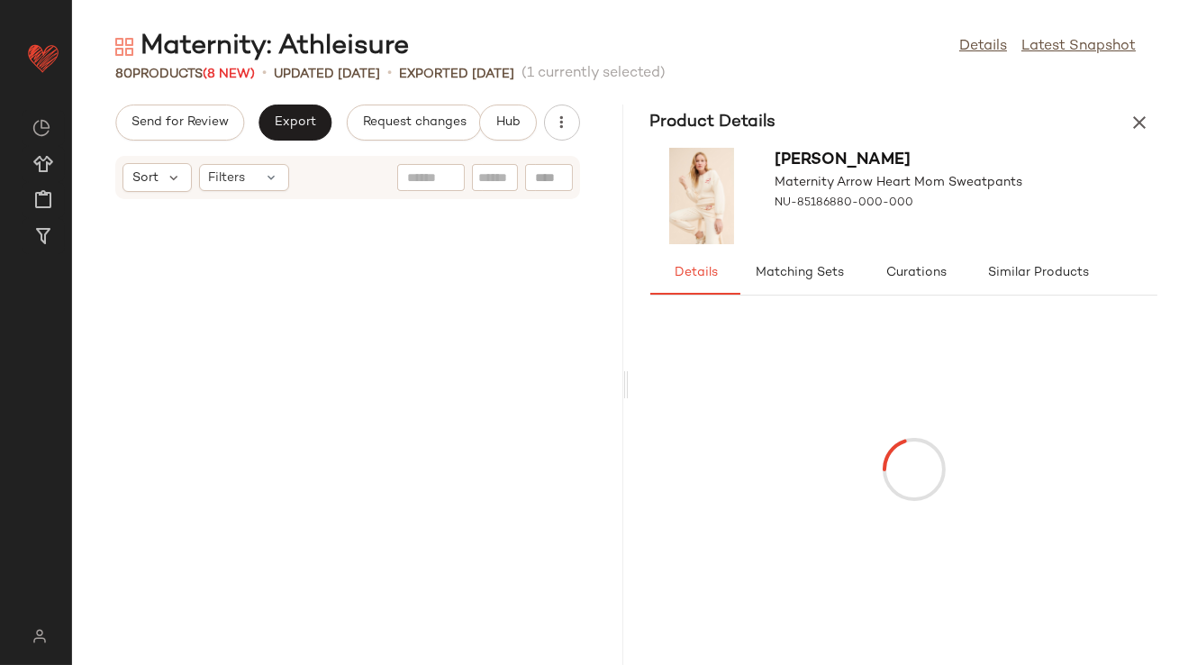
scroll to position [5933, 0]
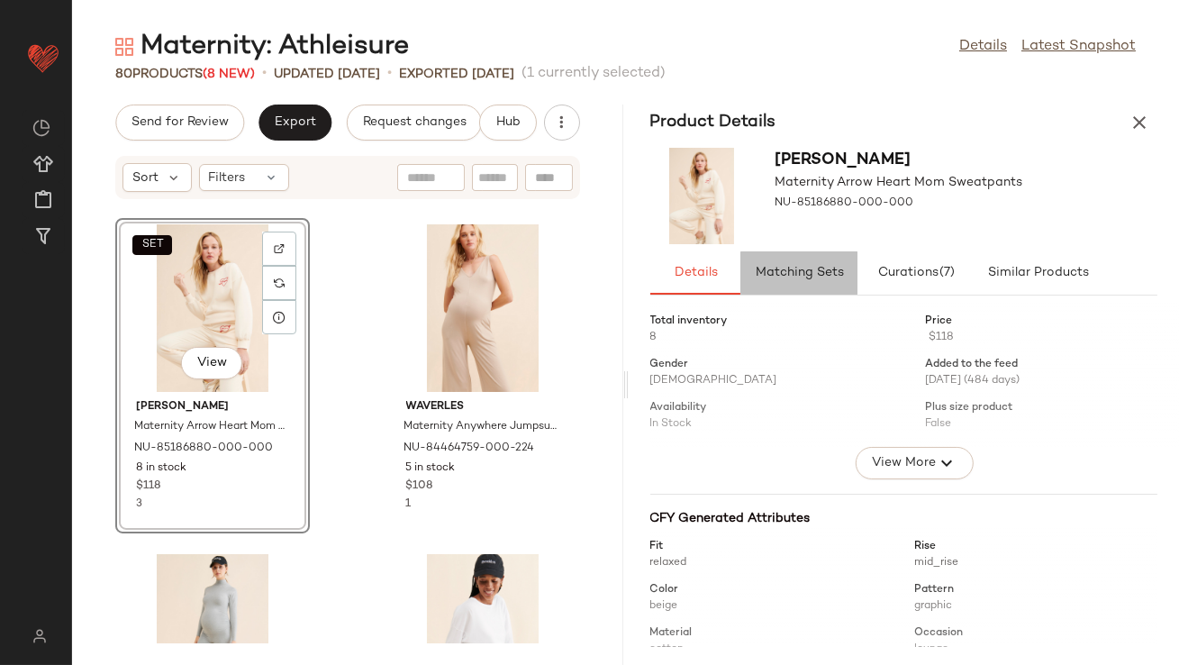
click at [806, 273] on span "Matching Sets" at bounding box center [798, 273] width 89 height 14
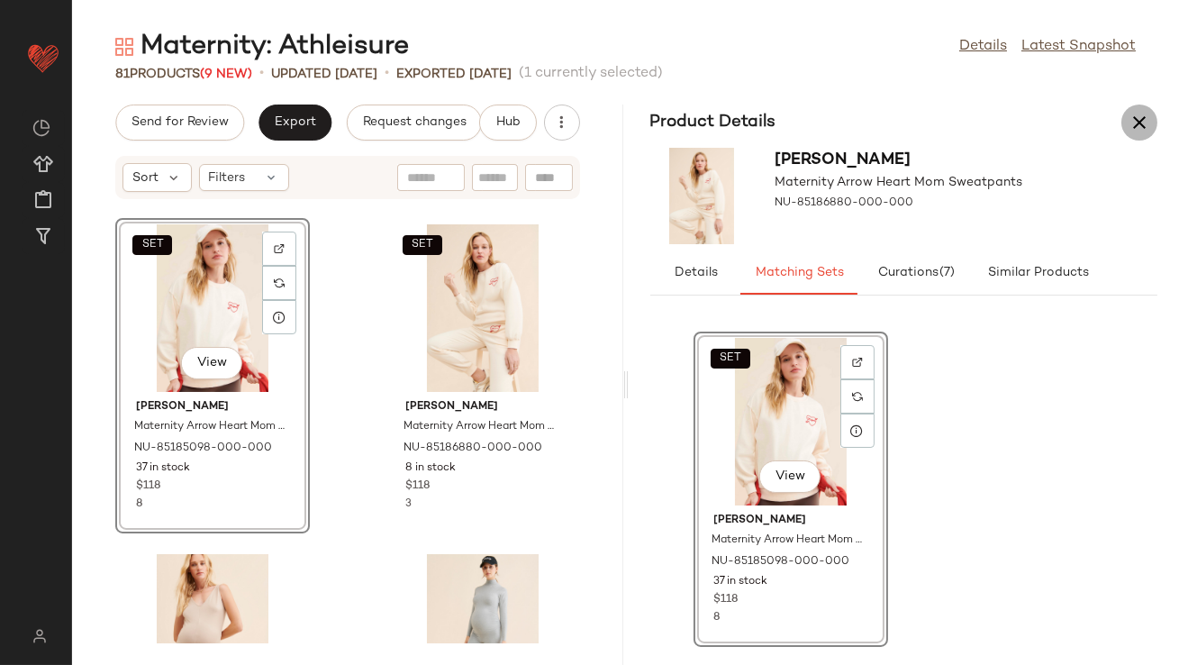
click at [1137, 119] on icon "button" at bounding box center [1140, 123] width 22 height 22
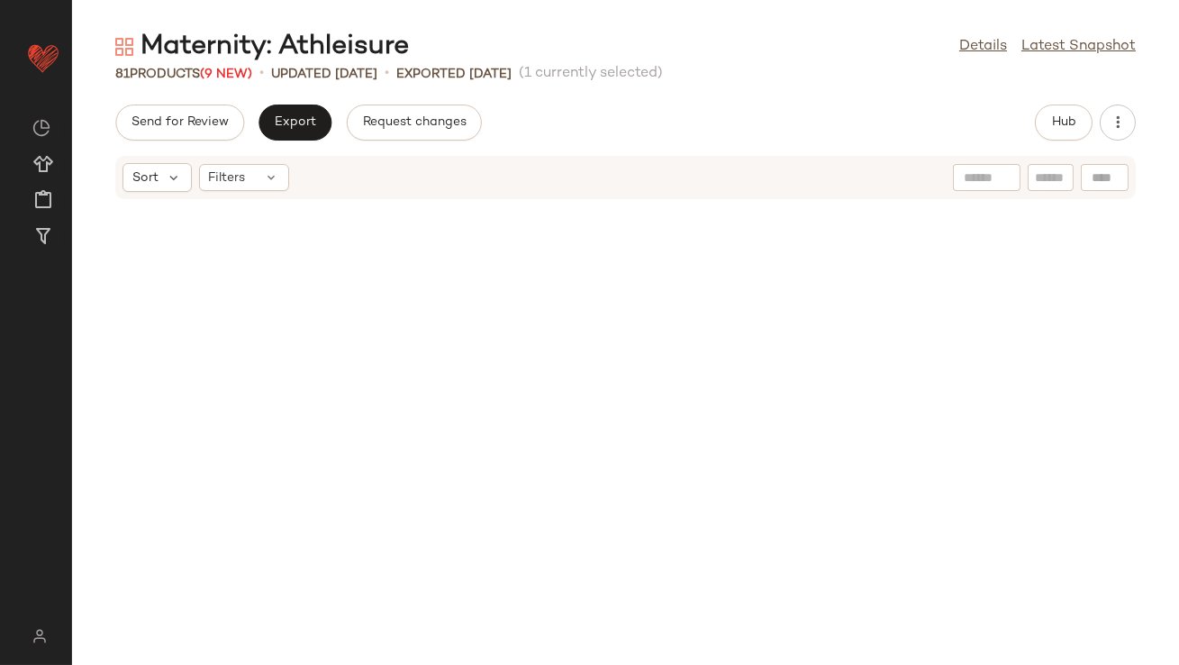
scroll to position [2967, 0]
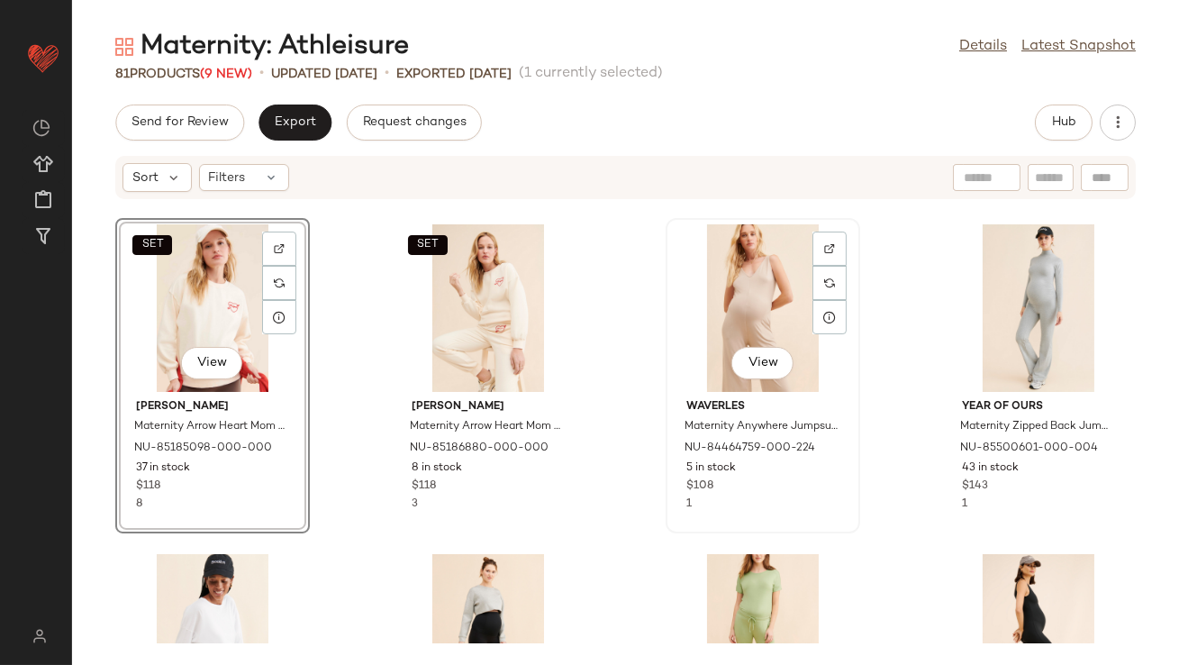
click at [770, 305] on div "View" at bounding box center [763, 308] width 182 height 168
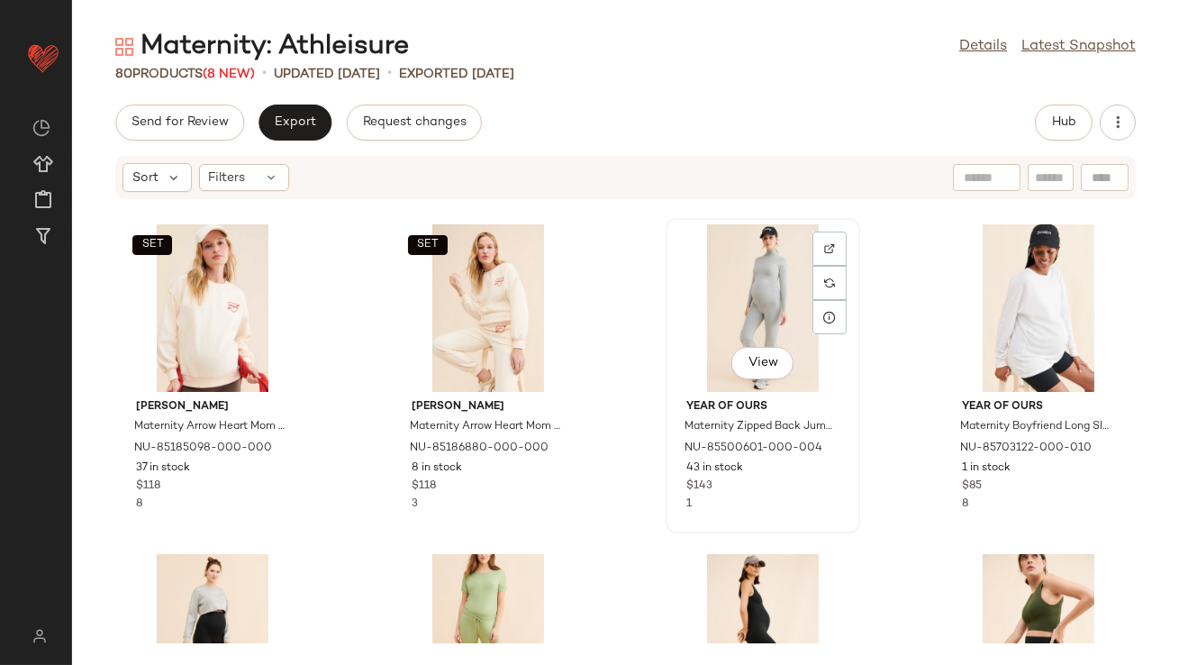
click at [745, 294] on div "View" at bounding box center [763, 308] width 182 height 168
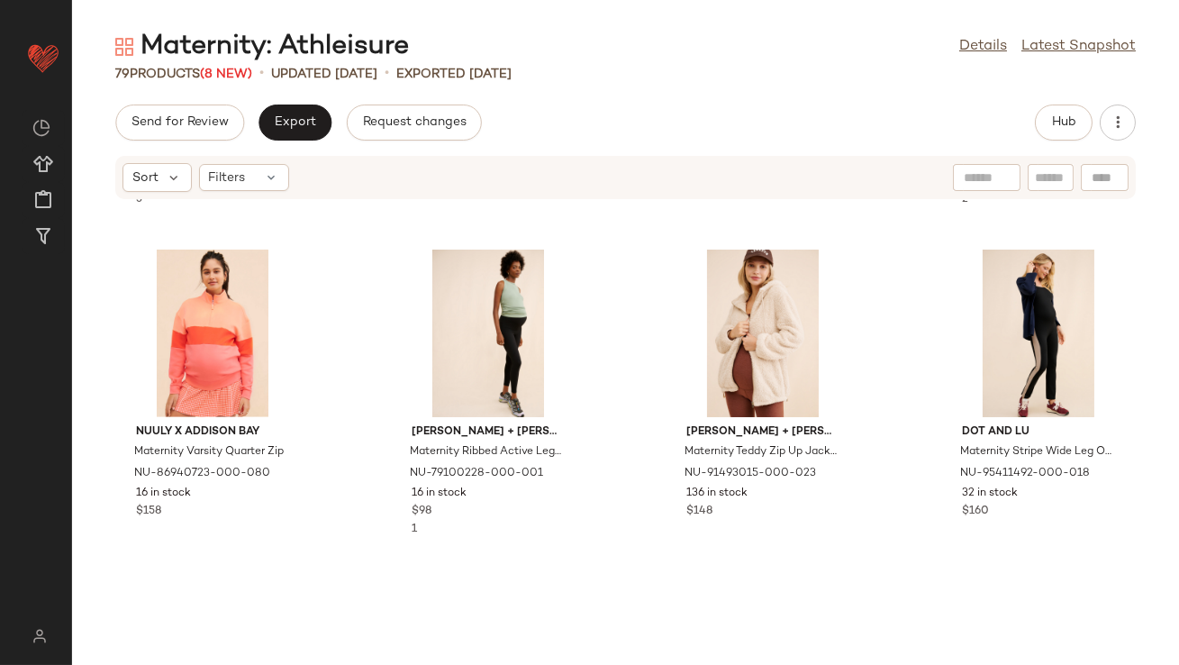
scroll to position [2300, 0]
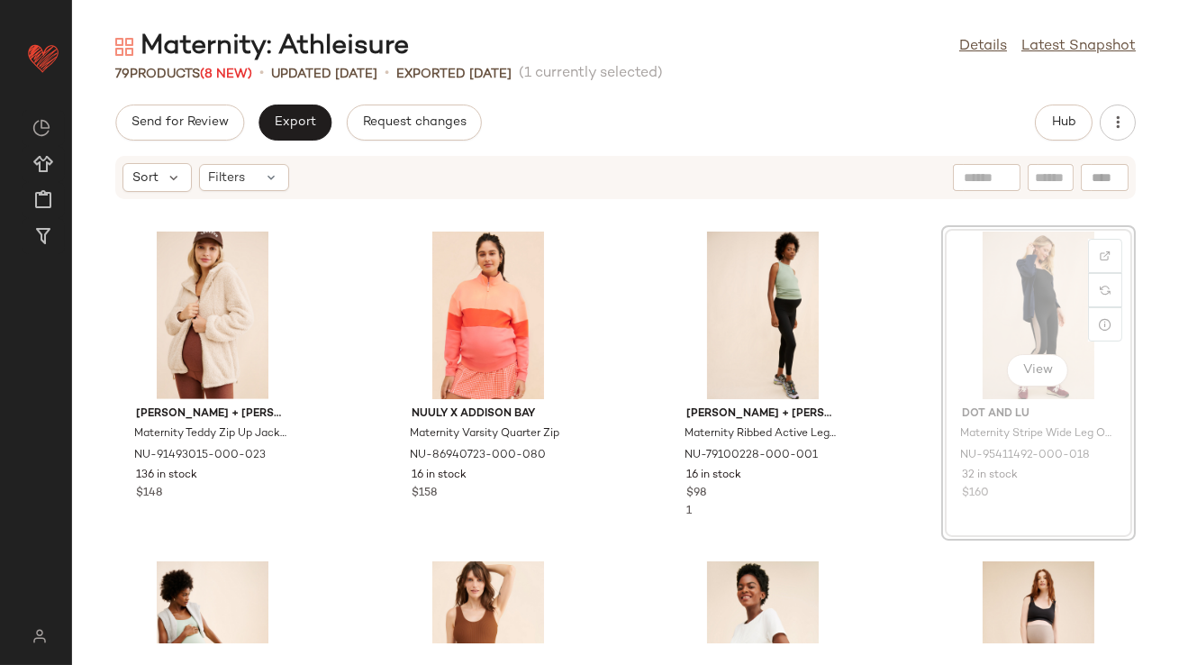
drag, startPoint x: 971, startPoint y: 313, endPoint x: 961, endPoint y: 314, distance: 9.9
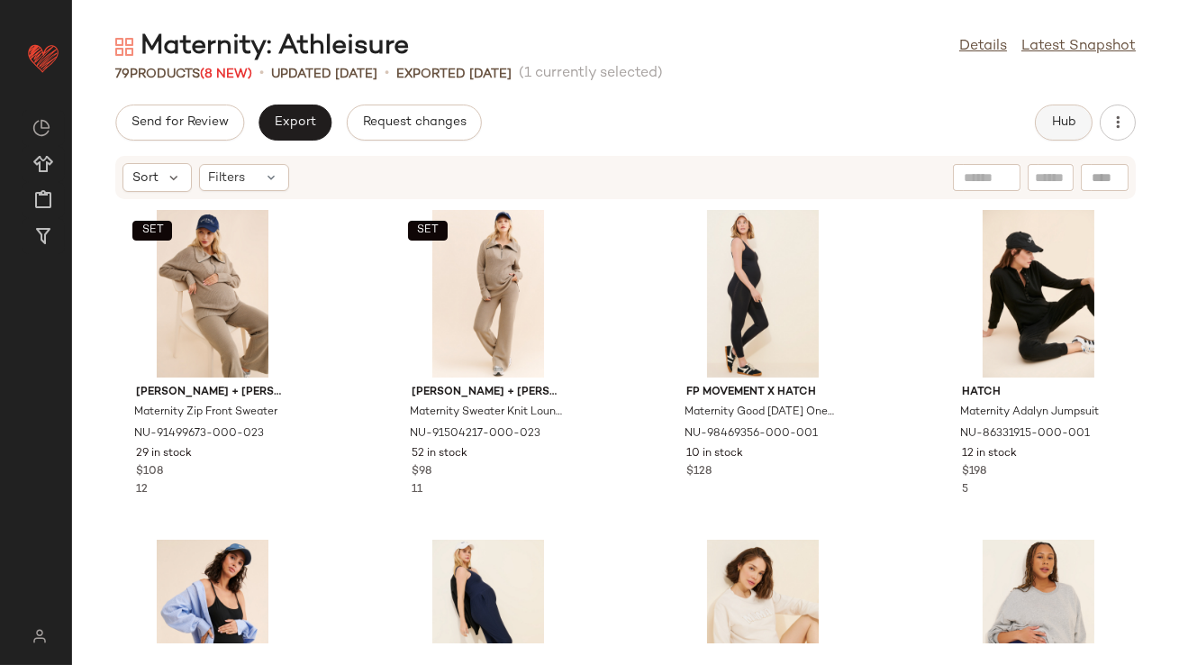
click at [1067, 113] on button "Hub" at bounding box center [1064, 122] width 58 height 36
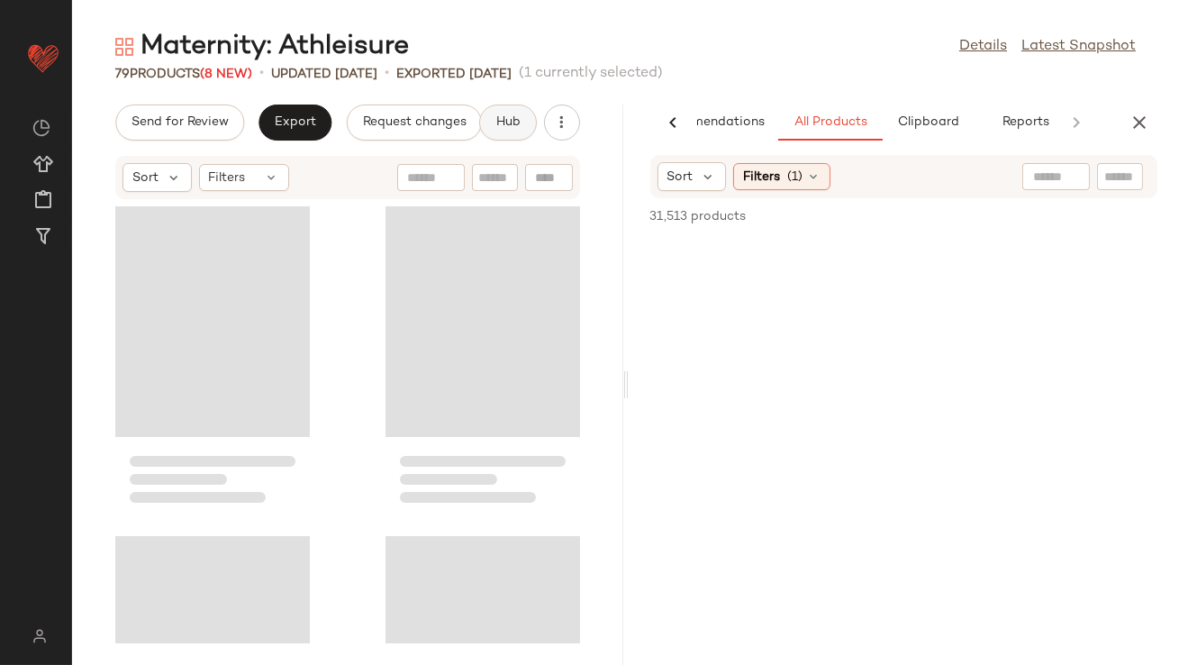
scroll to position [0, 101]
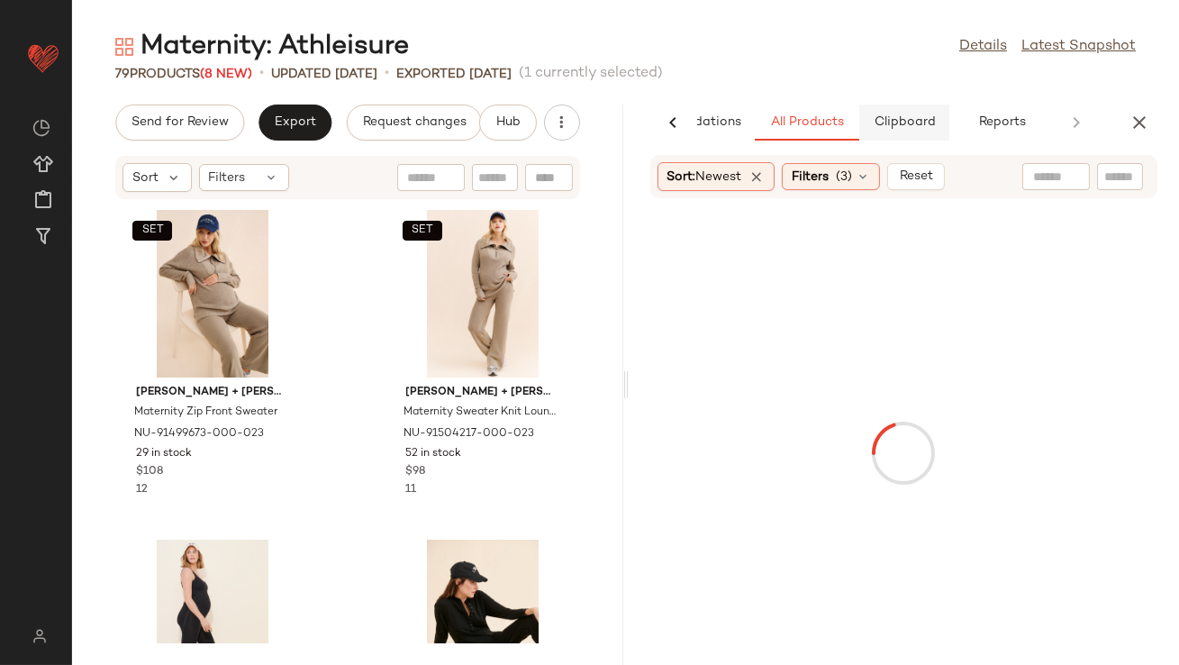
click at [920, 128] on span "Clipboard" at bounding box center [904, 122] width 62 height 14
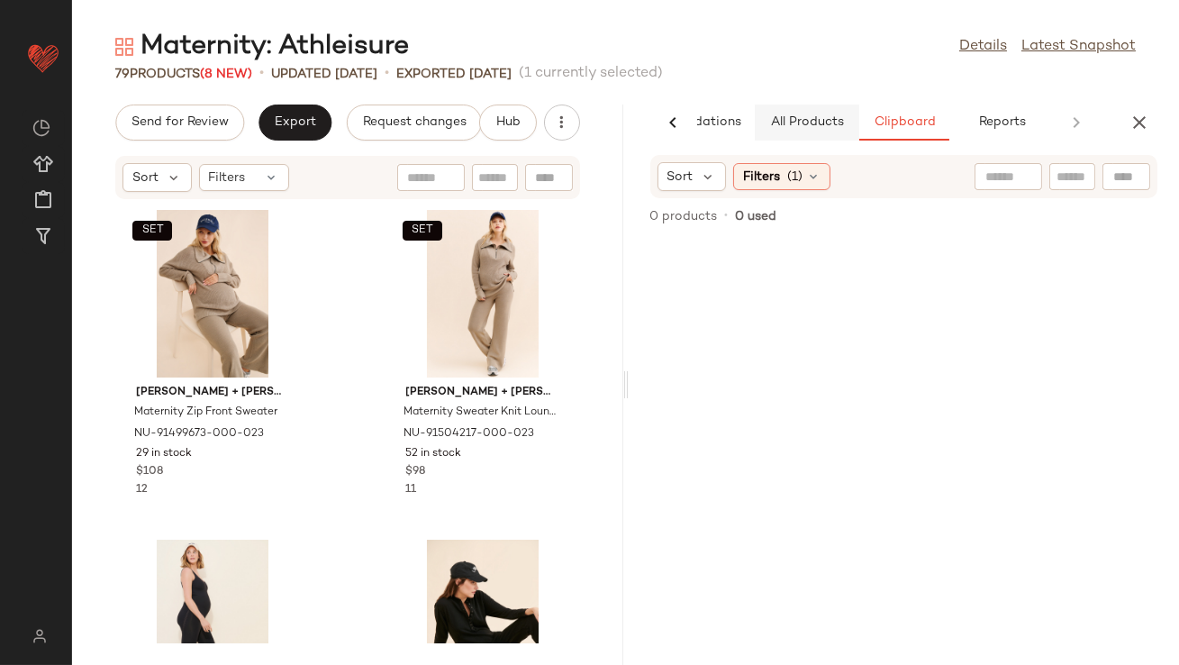
click at [800, 123] on span "All Products" at bounding box center [806, 122] width 74 height 14
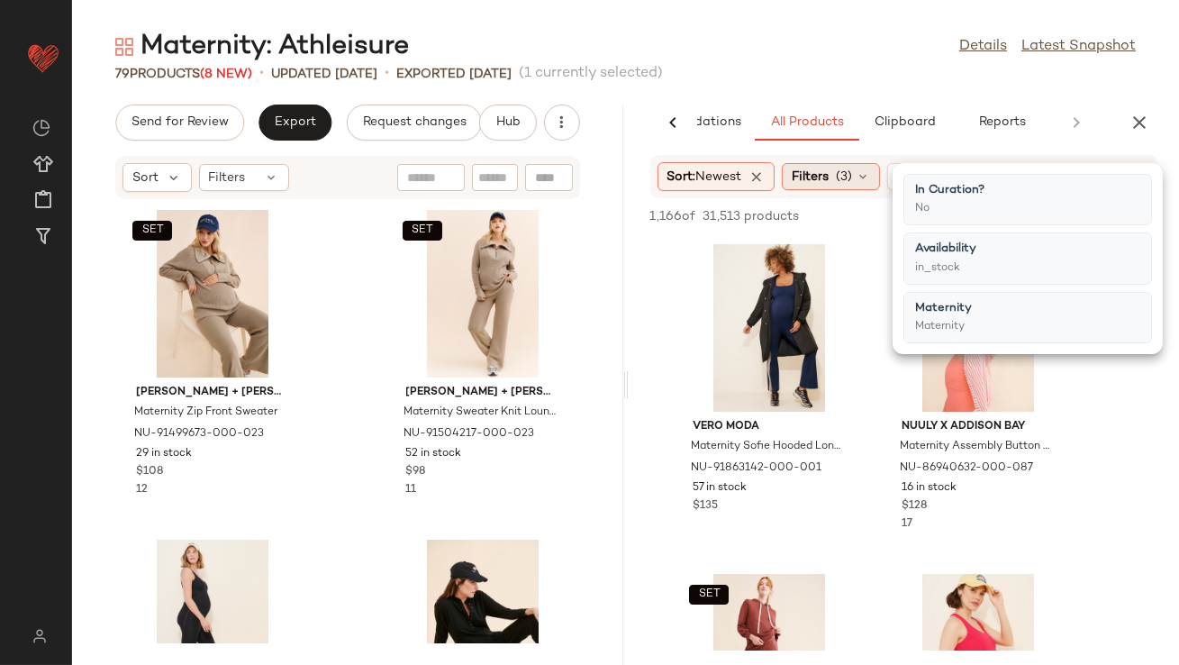
click at [824, 177] on span "Filters" at bounding box center [810, 177] width 37 height 19
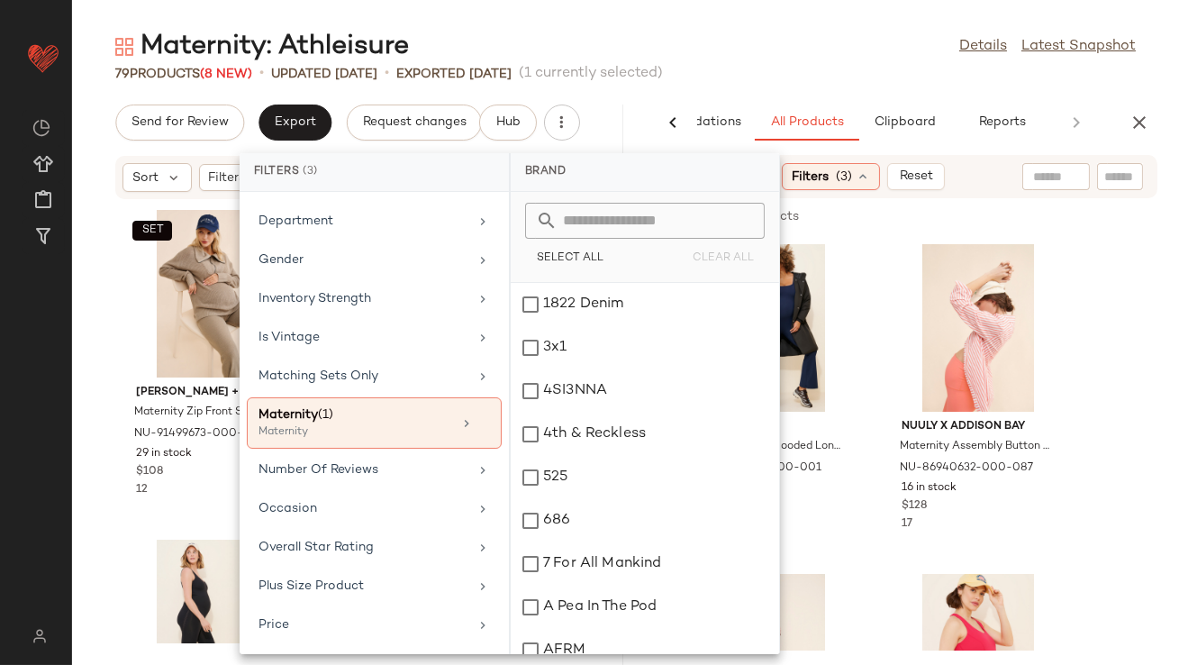
scroll to position [449, 0]
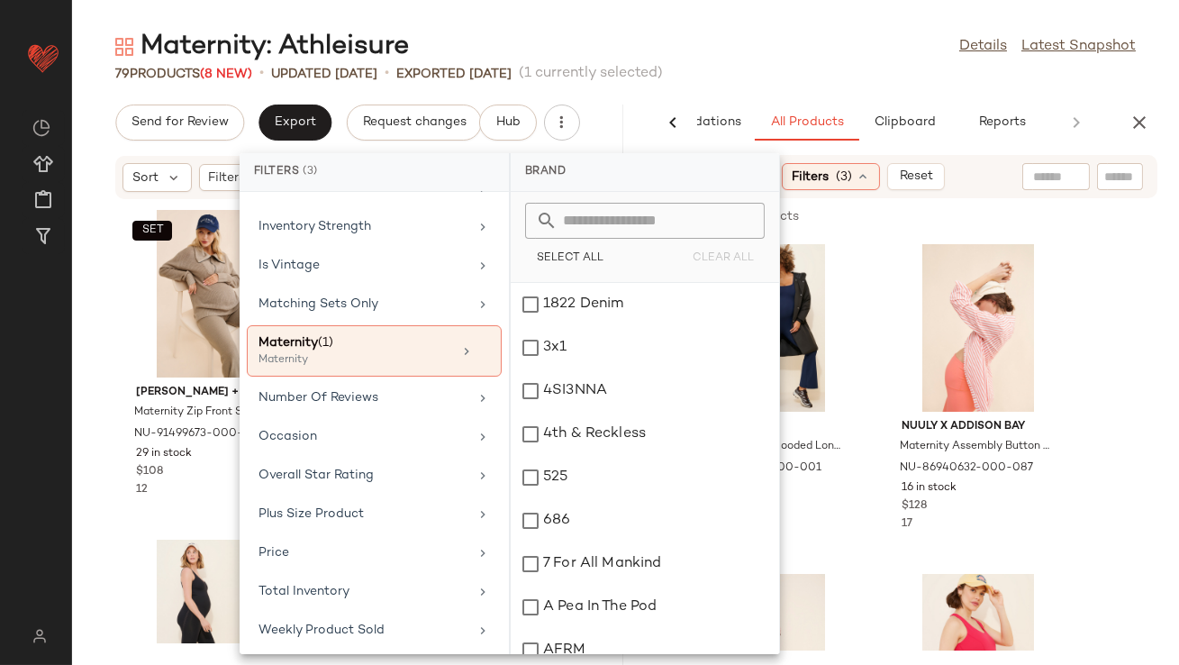
click at [762, 49] on div "Maternity: Athleisure Details Latest Snapshot" at bounding box center [625, 47] width 1107 height 36
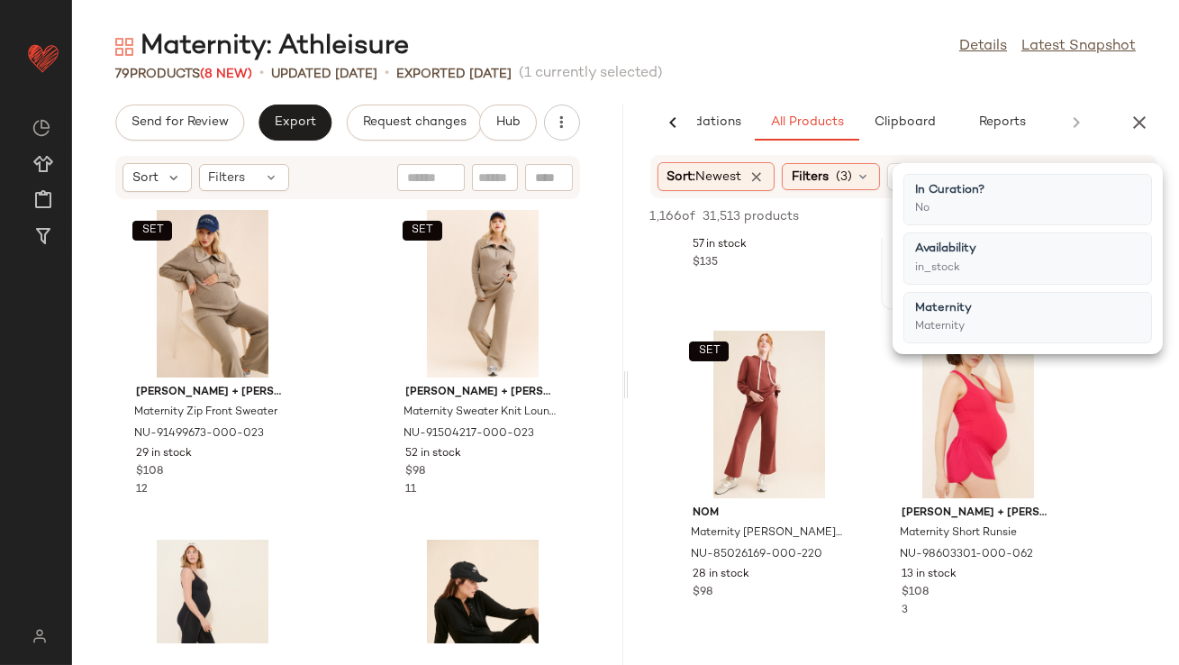
scroll to position [343, 0]
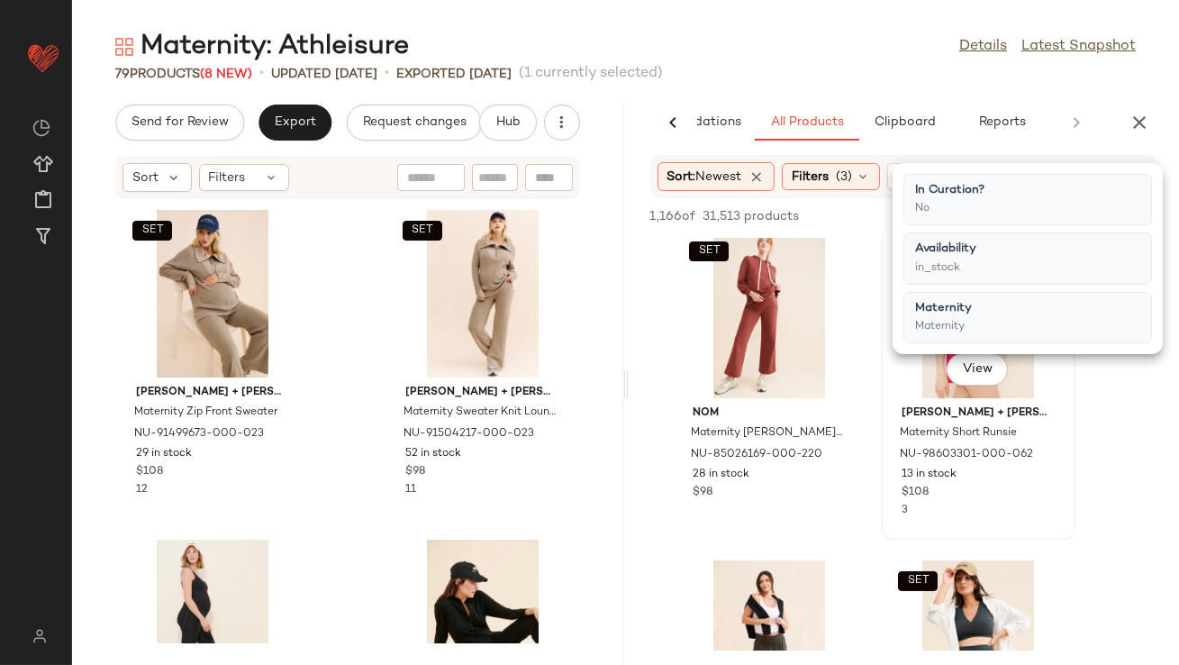
click at [881, 501] on div "View Ingrid + Isabel Maternity Short Runsie NU-98603301-000-062 13 in stock $10…" at bounding box center [978, 381] width 195 height 315
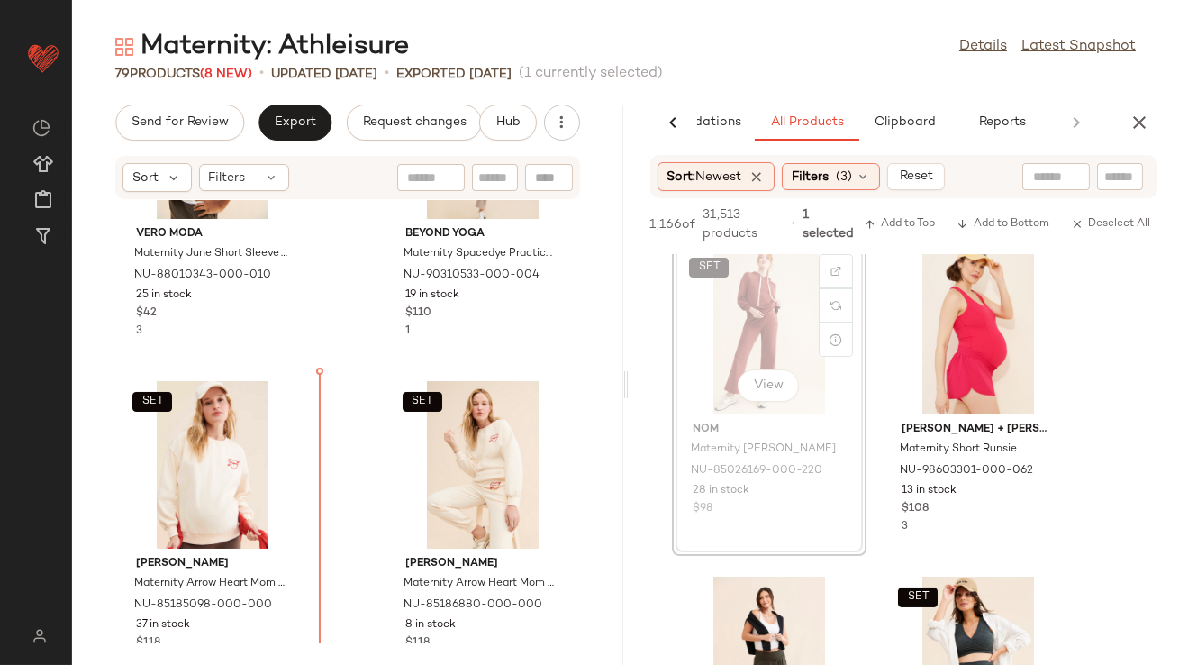
scroll to position [5849, 0]
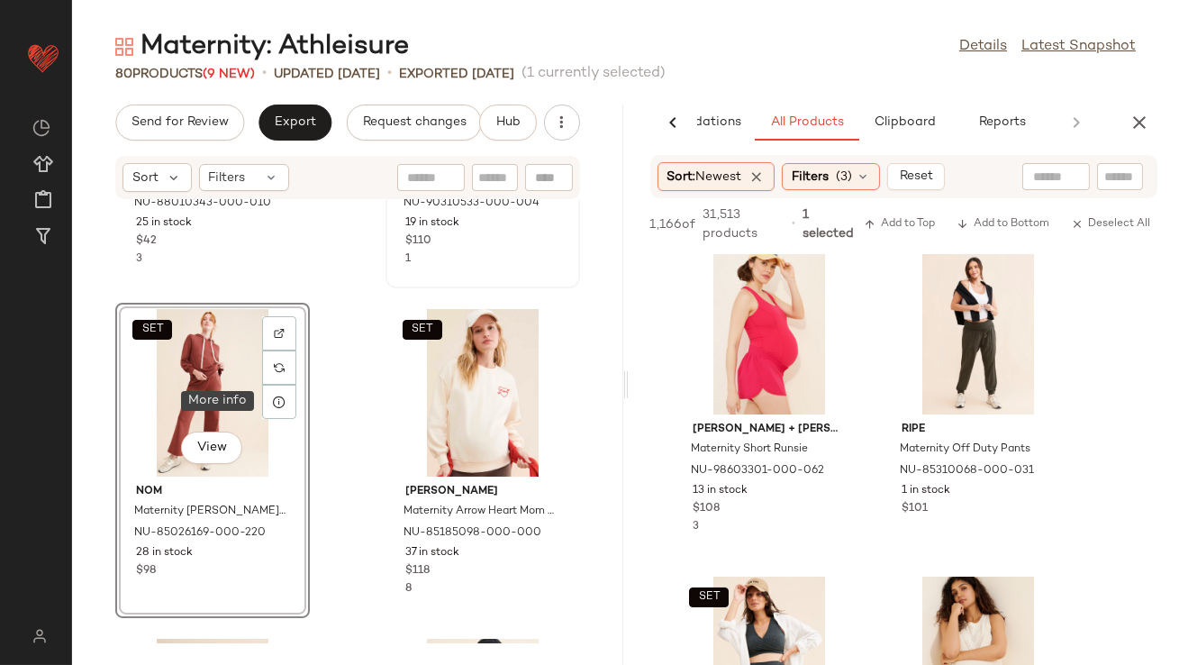
click at [286, 408] on div at bounding box center [279, 402] width 34 height 34
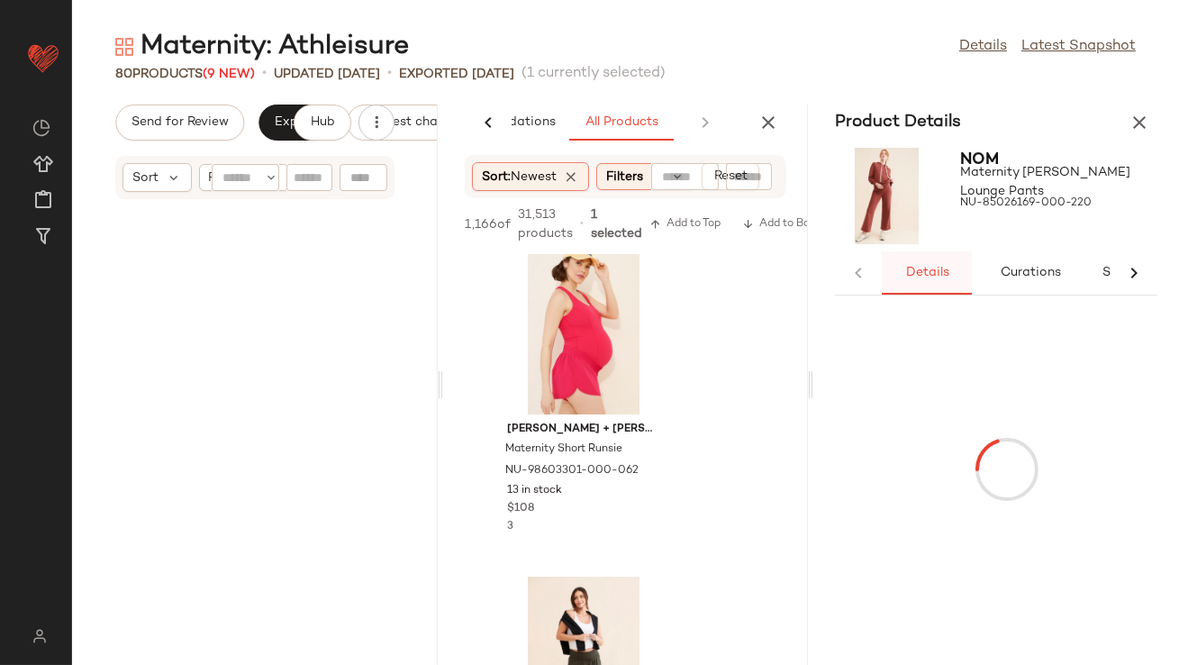
scroll to position [11866, 0]
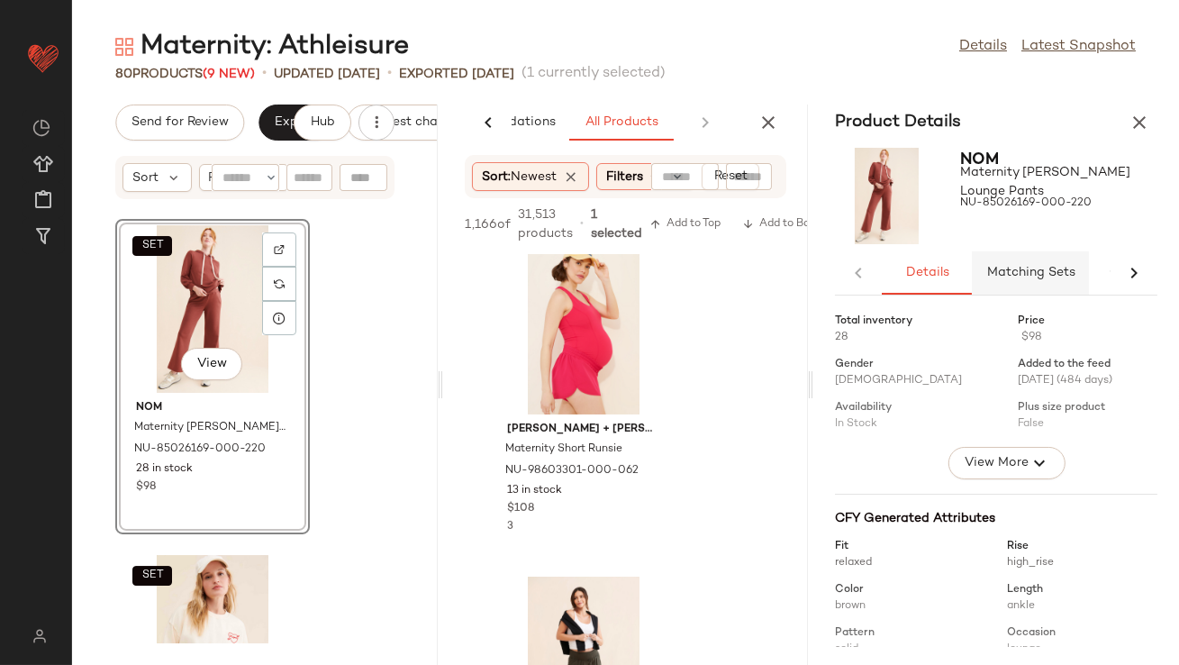
click at [995, 277] on span "Matching Sets" at bounding box center [1030, 273] width 89 height 14
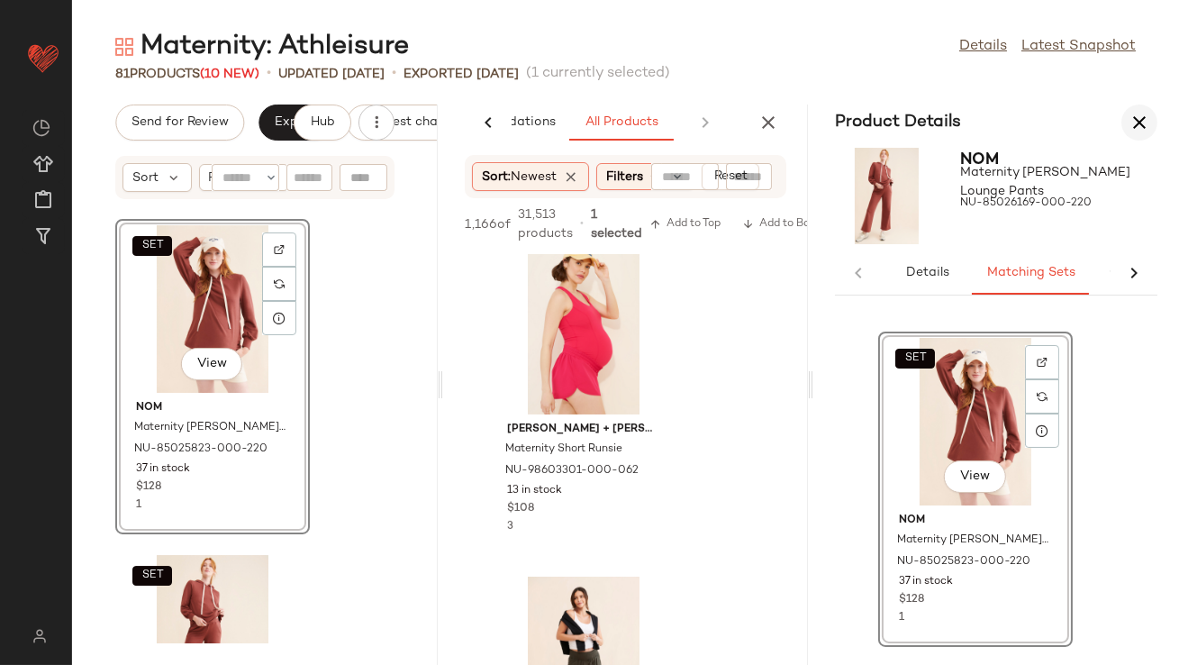
click at [1135, 123] on icon "button" at bounding box center [1140, 123] width 22 height 22
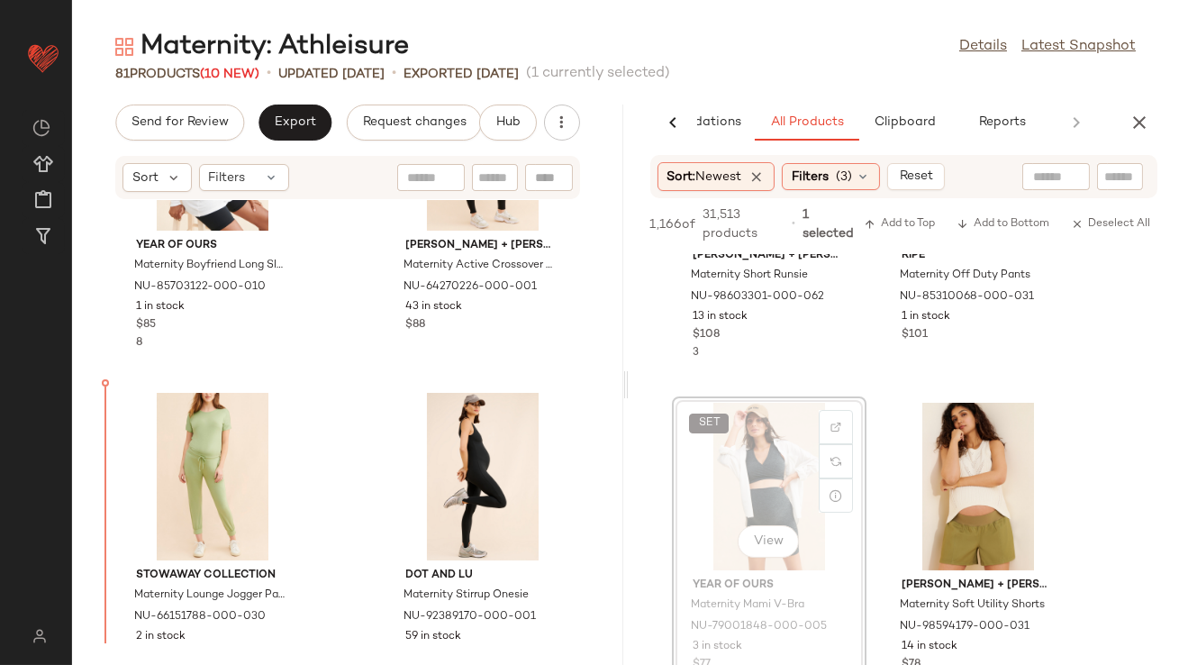
scroll to position [6784, 0]
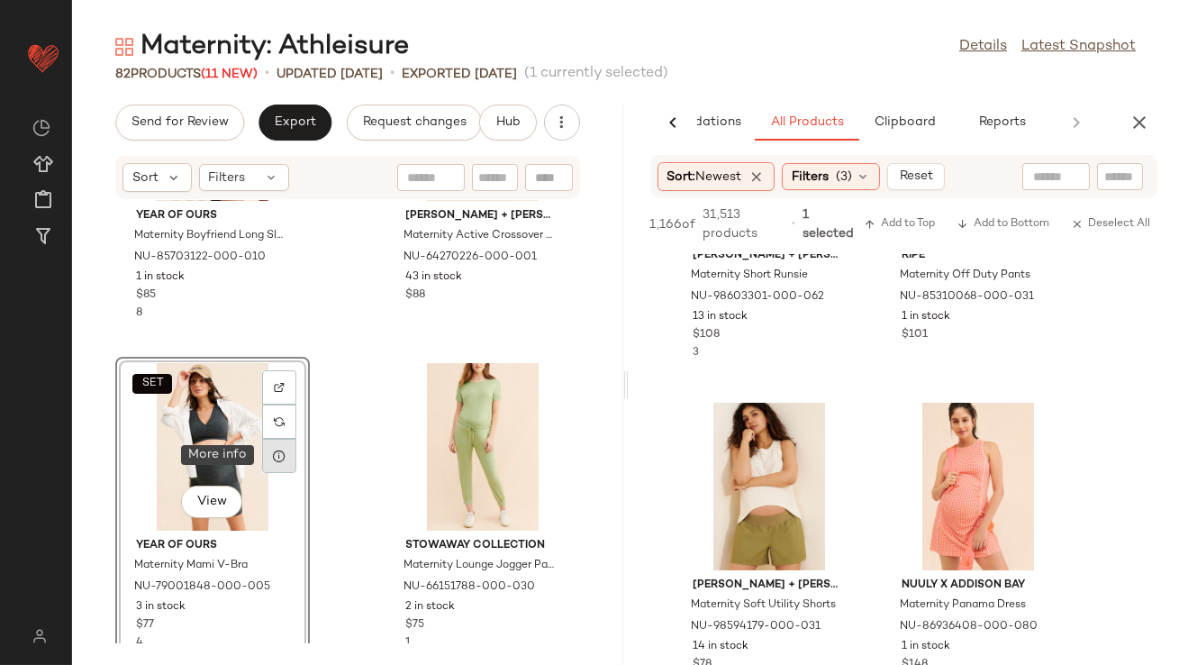
click at [277, 455] on icon at bounding box center [279, 456] width 14 height 14
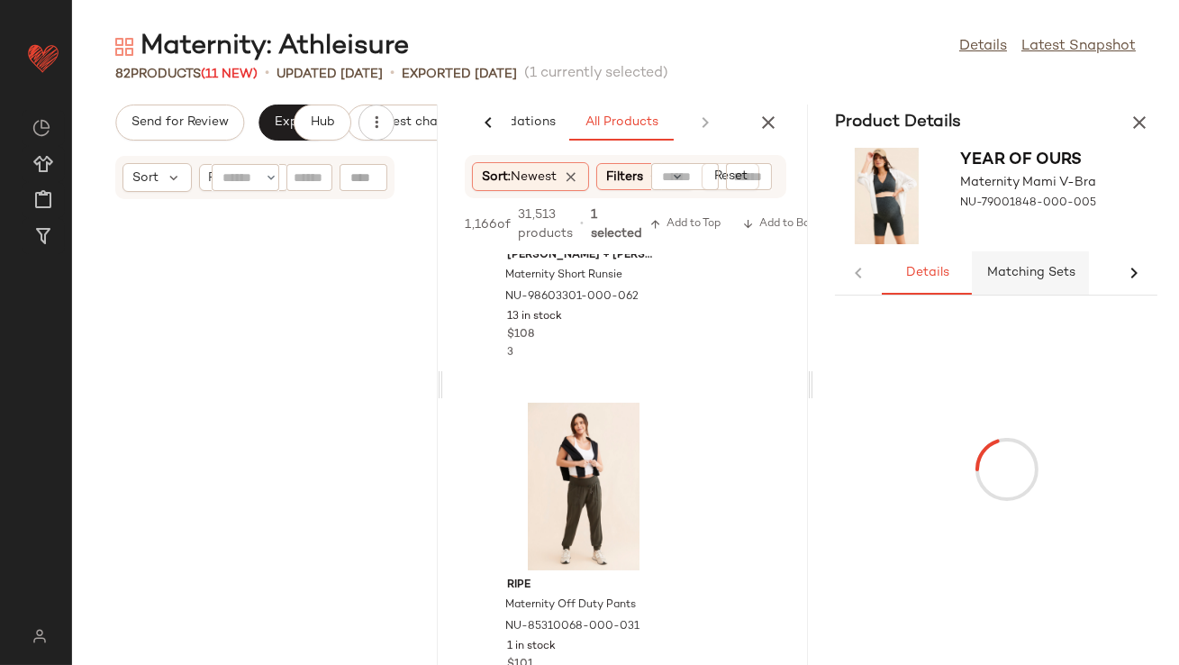
scroll to position [13844, 0]
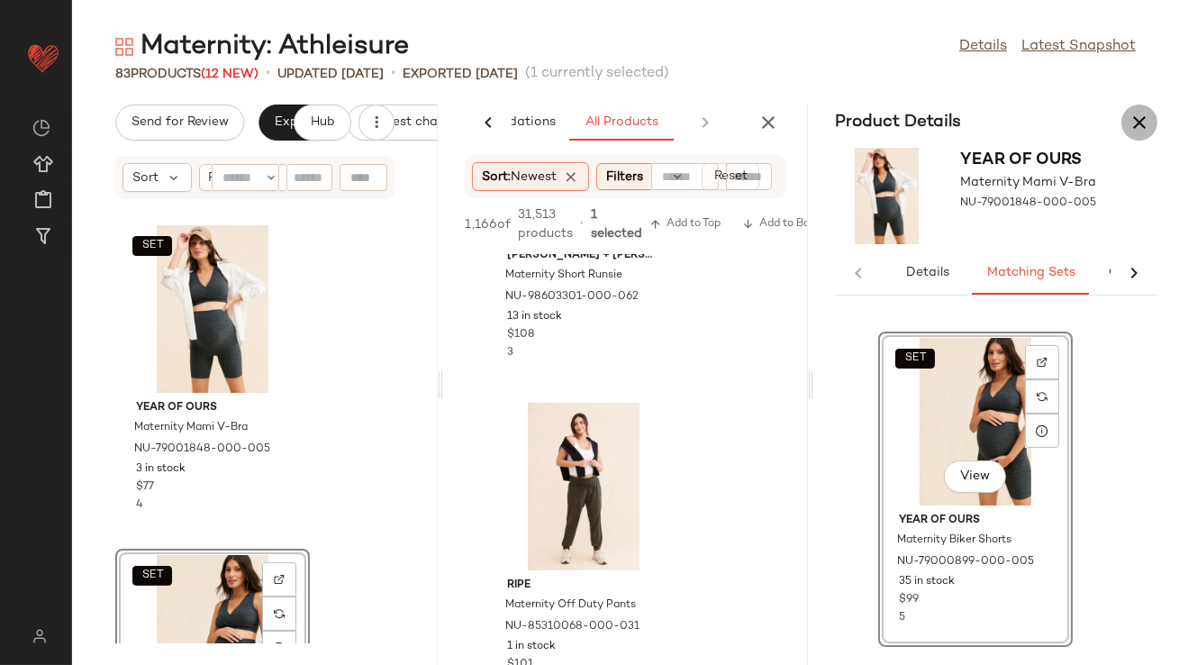
click at [1139, 108] on button "button" at bounding box center [1139, 122] width 36 height 36
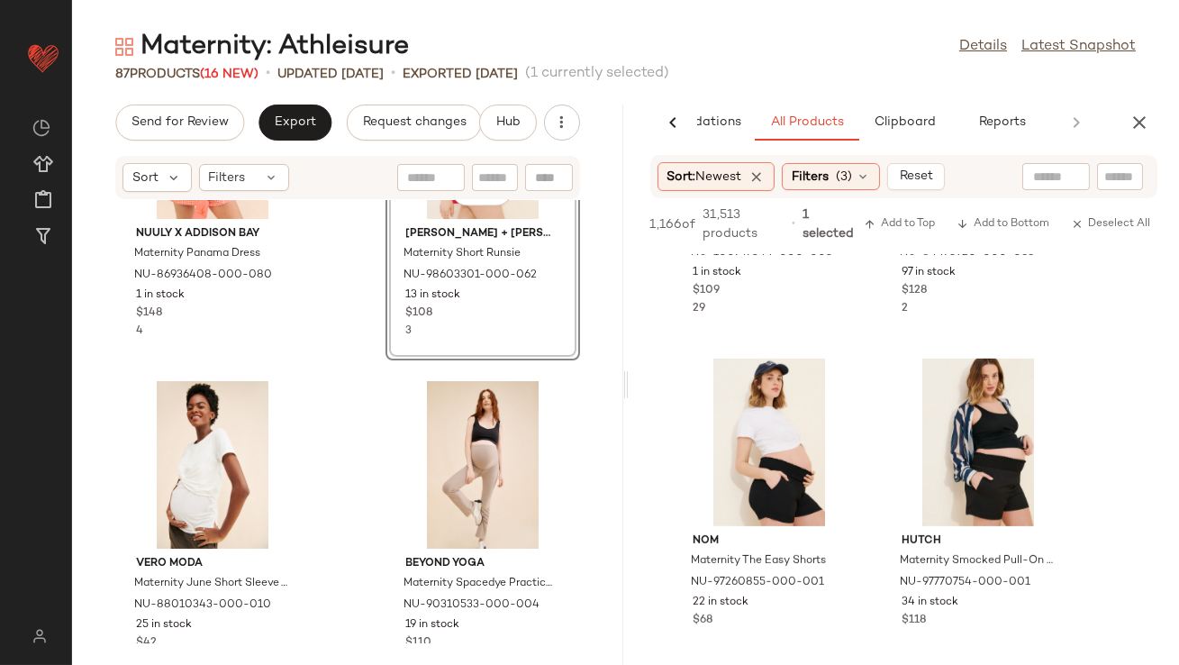
scroll to position [1552, 0]
click at [1132, 126] on icon "button" at bounding box center [1140, 123] width 22 height 22
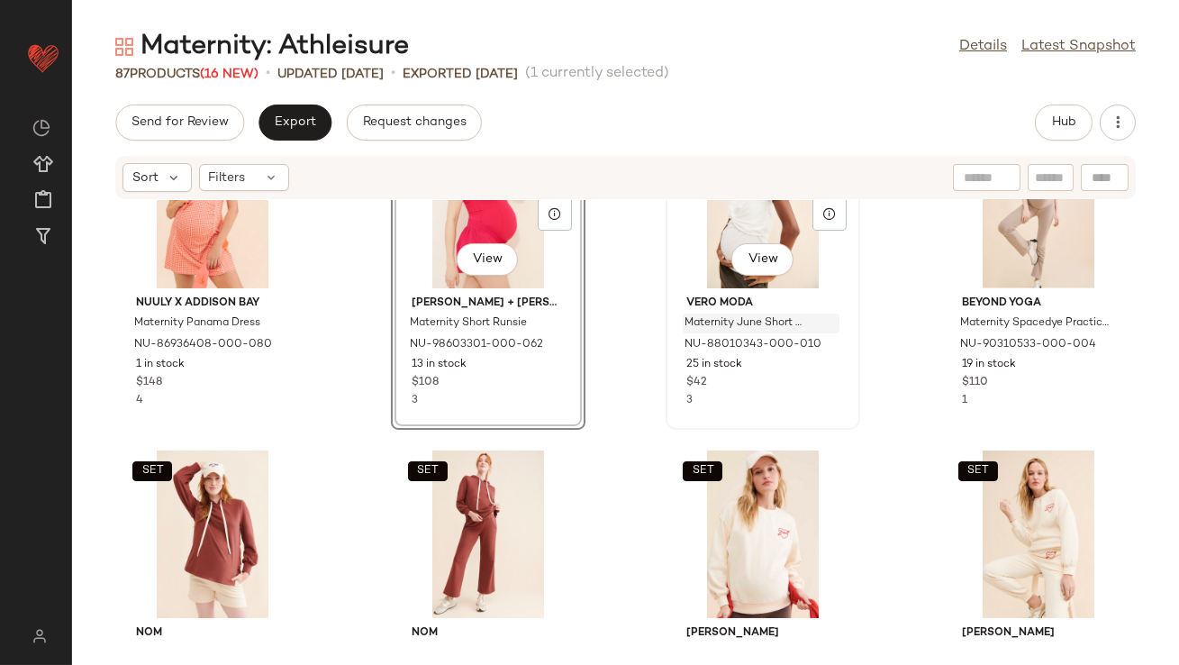
scroll to position [2836, 0]
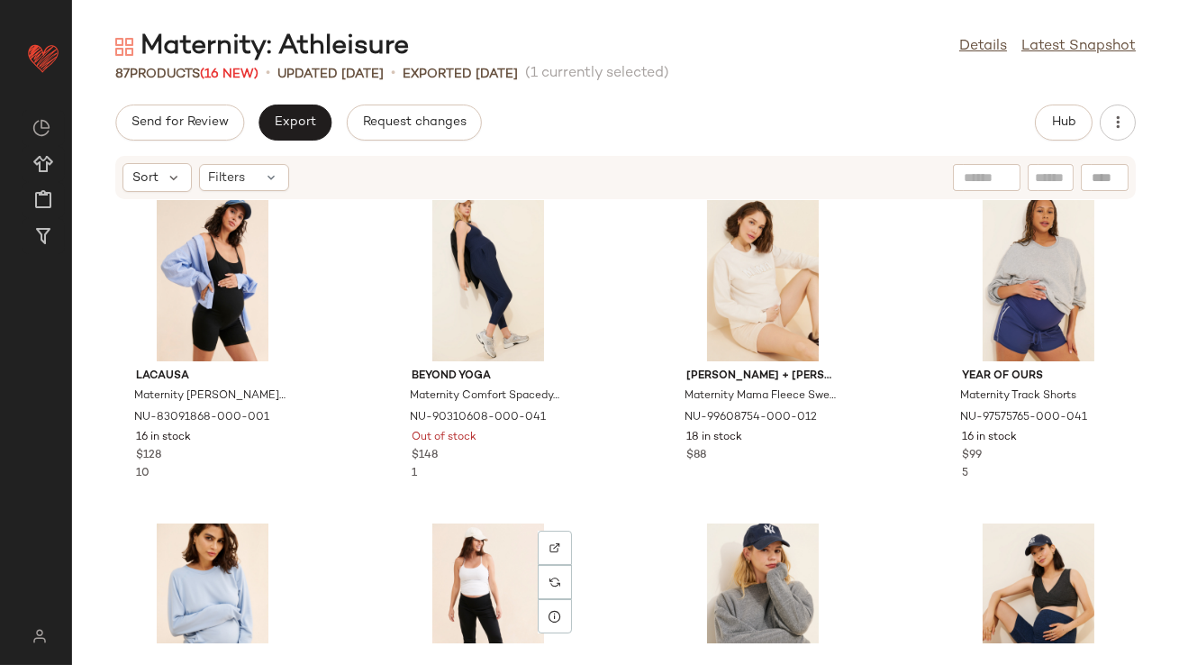
scroll to position [286, 0]
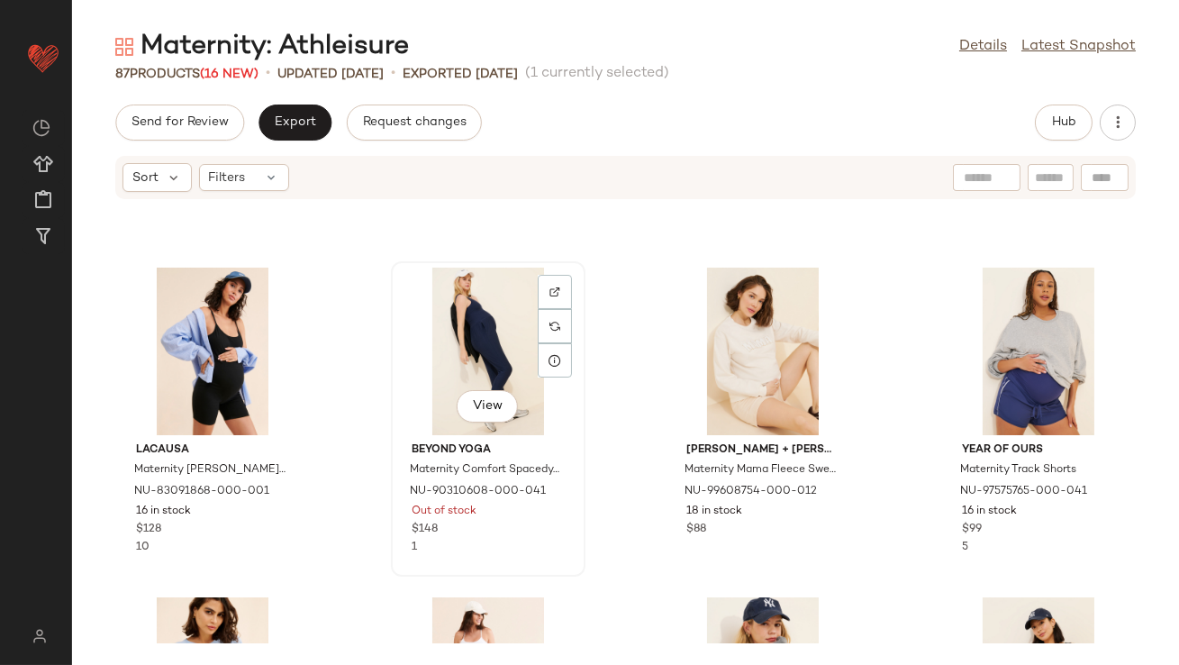
click at [463, 333] on div "View" at bounding box center [488, 351] width 182 height 168
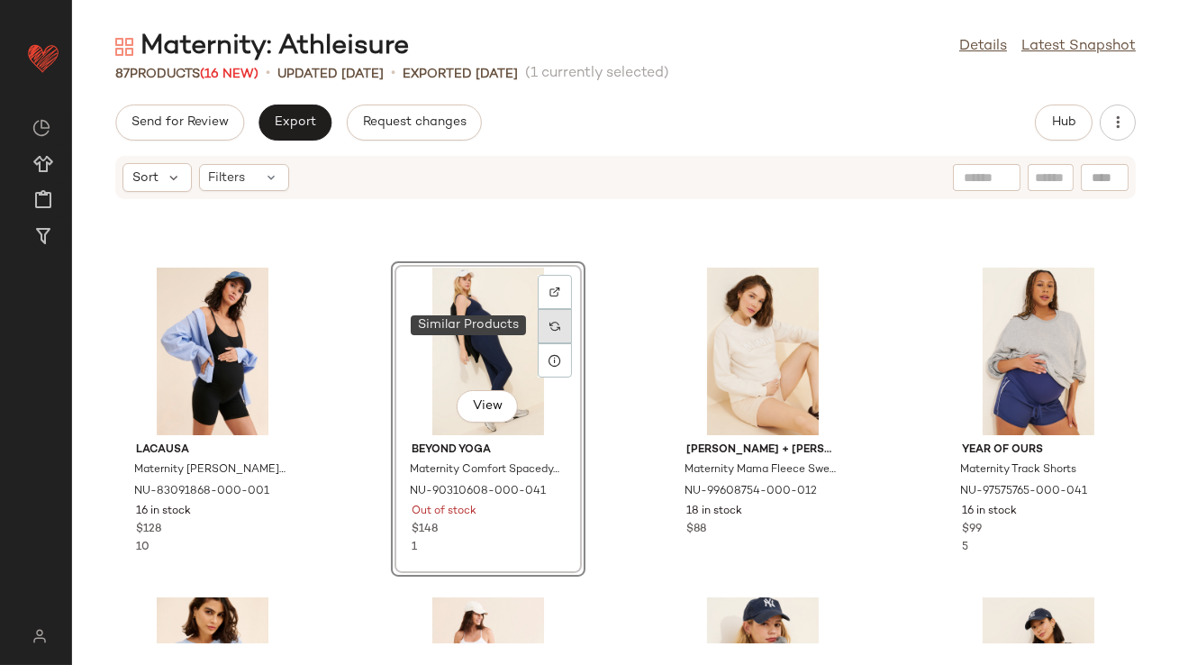
click at [549, 324] on img at bounding box center [554, 326] width 11 height 11
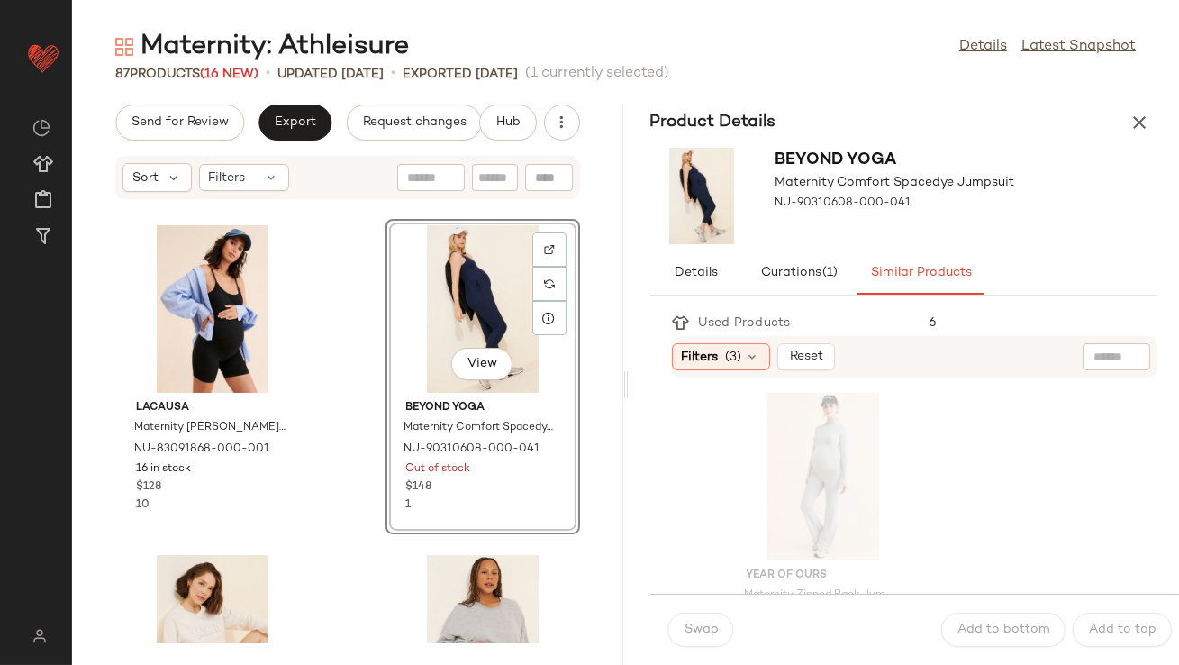
scroll to position [1006, 0]
click at [1147, 124] on icon "button" at bounding box center [1140, 123] width 22 height 22
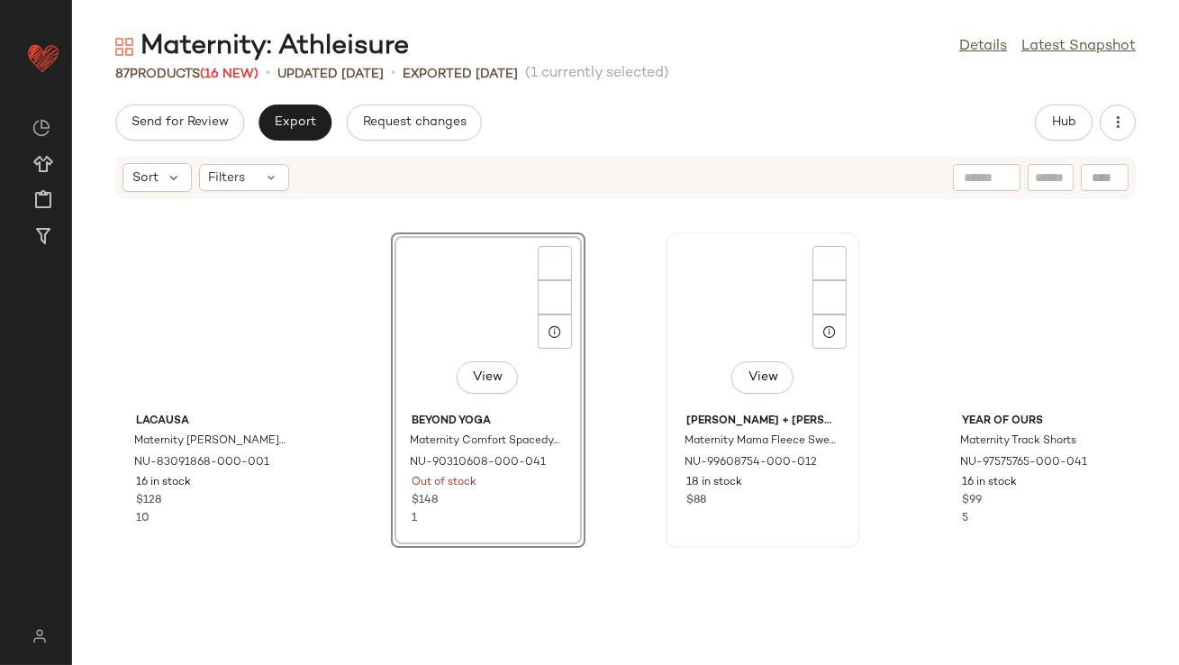
scroll to position [343, 0]
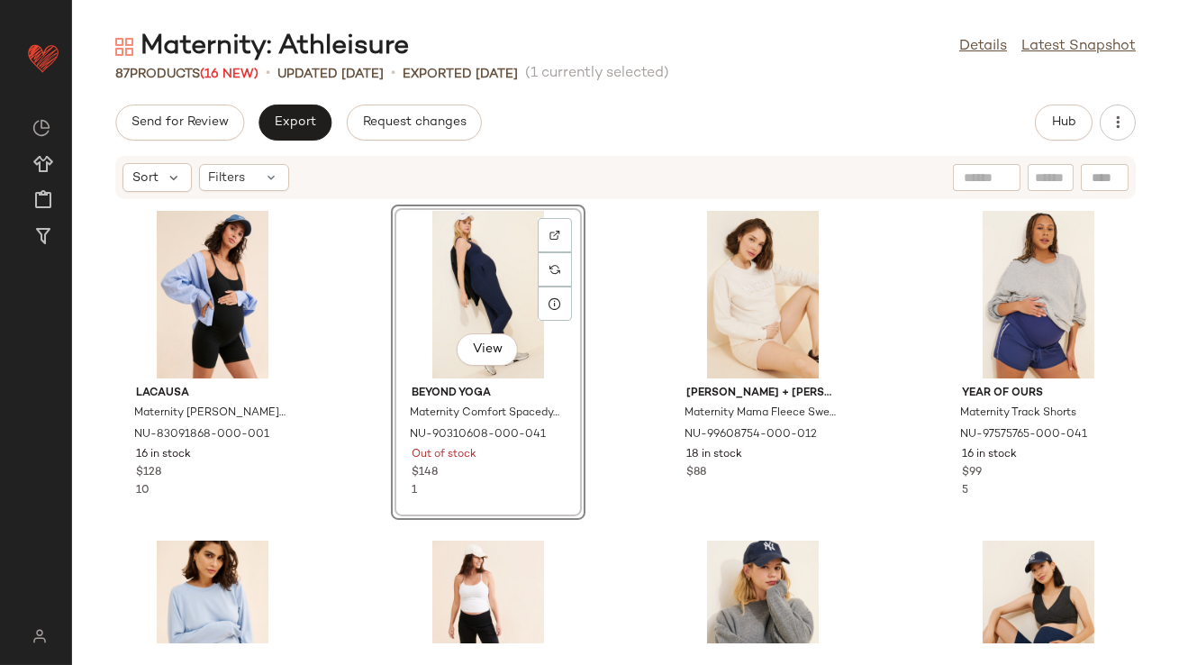
click at [490, 302] on div "View" at bounding box center [488, 295] width 182 height 168
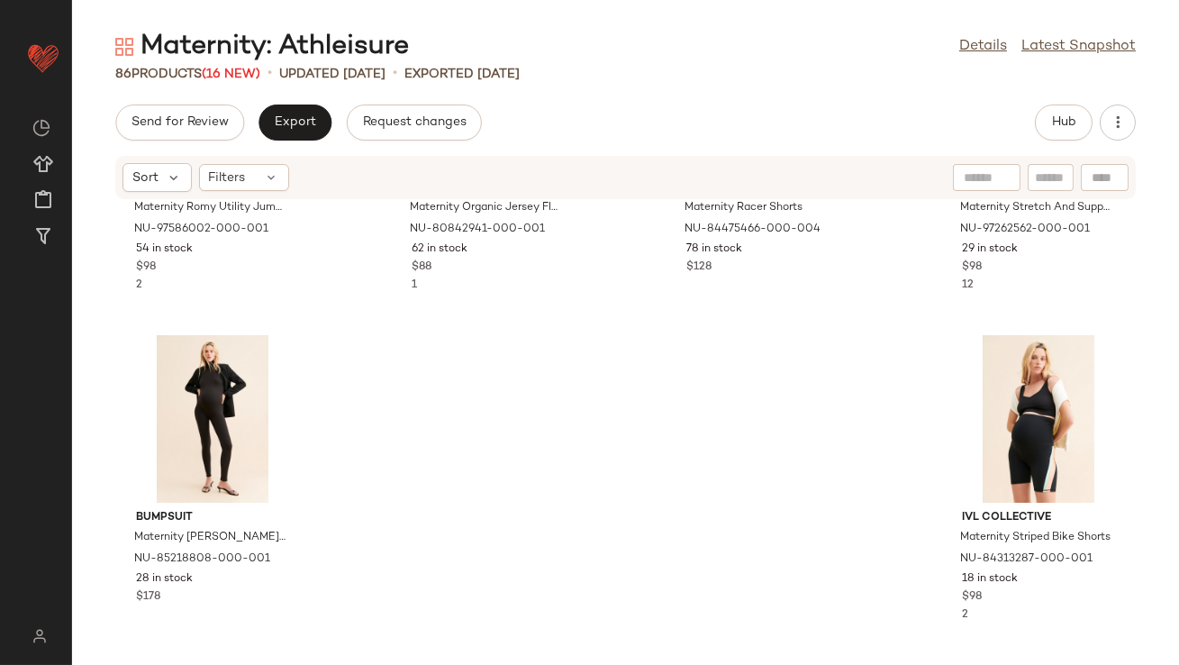
scroll to position [6761, 0]
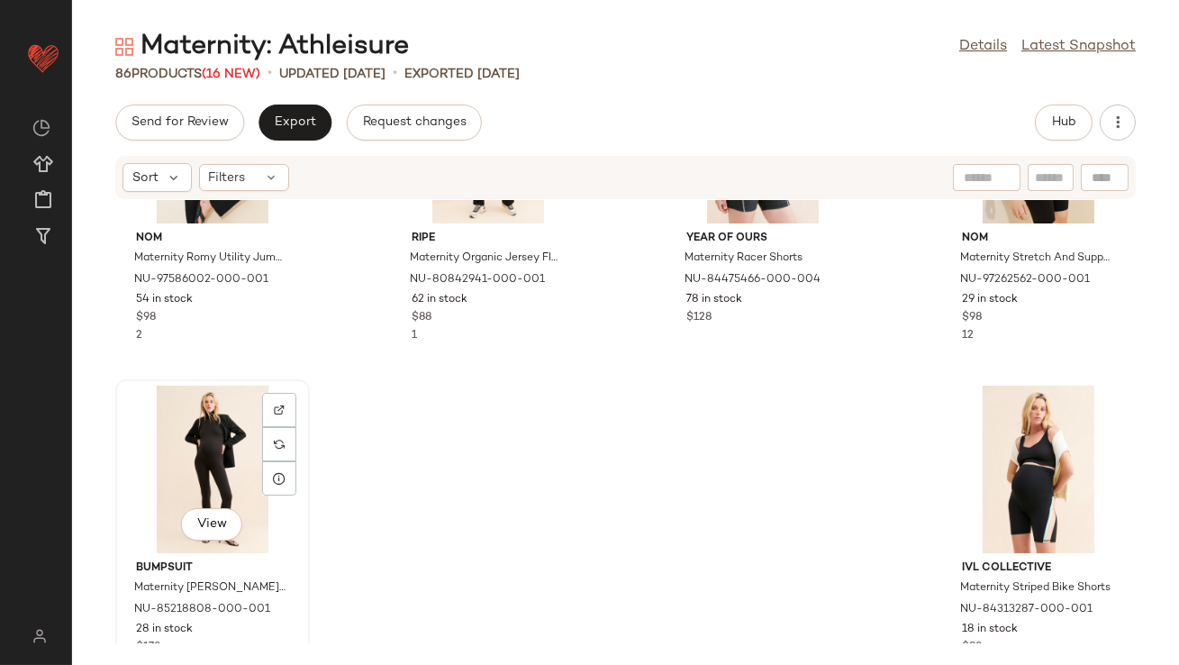
click at [169, 449] on div "View" at bounding box center [213, 469] width 182 height 168
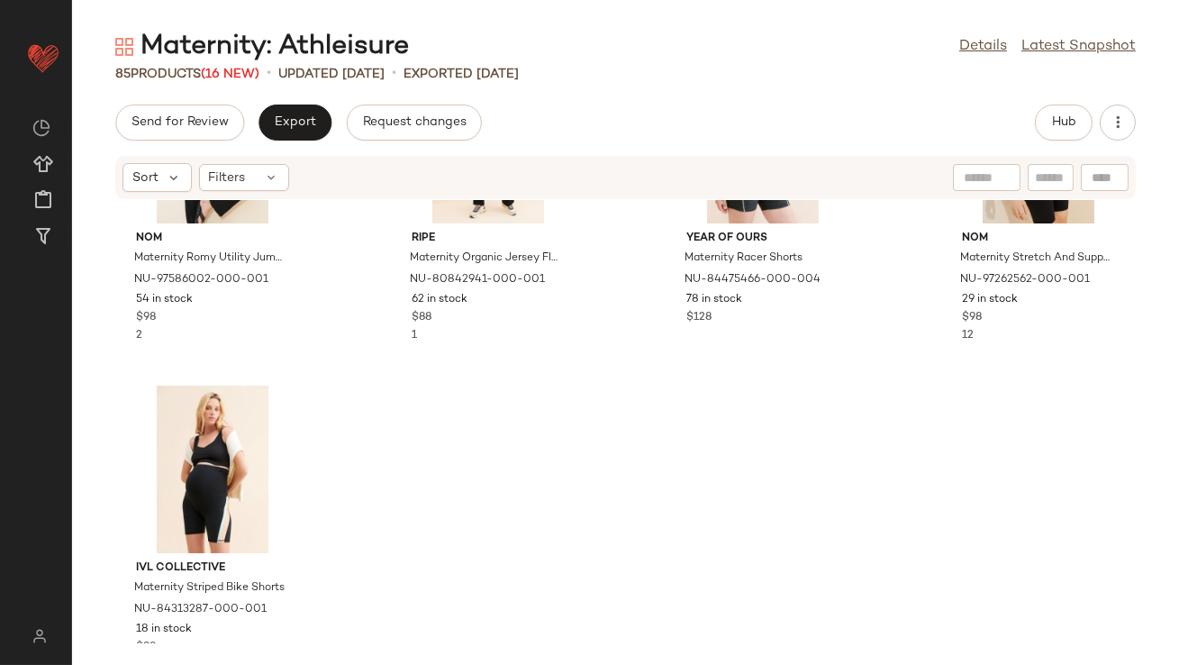
scroll to position [6525, 0]
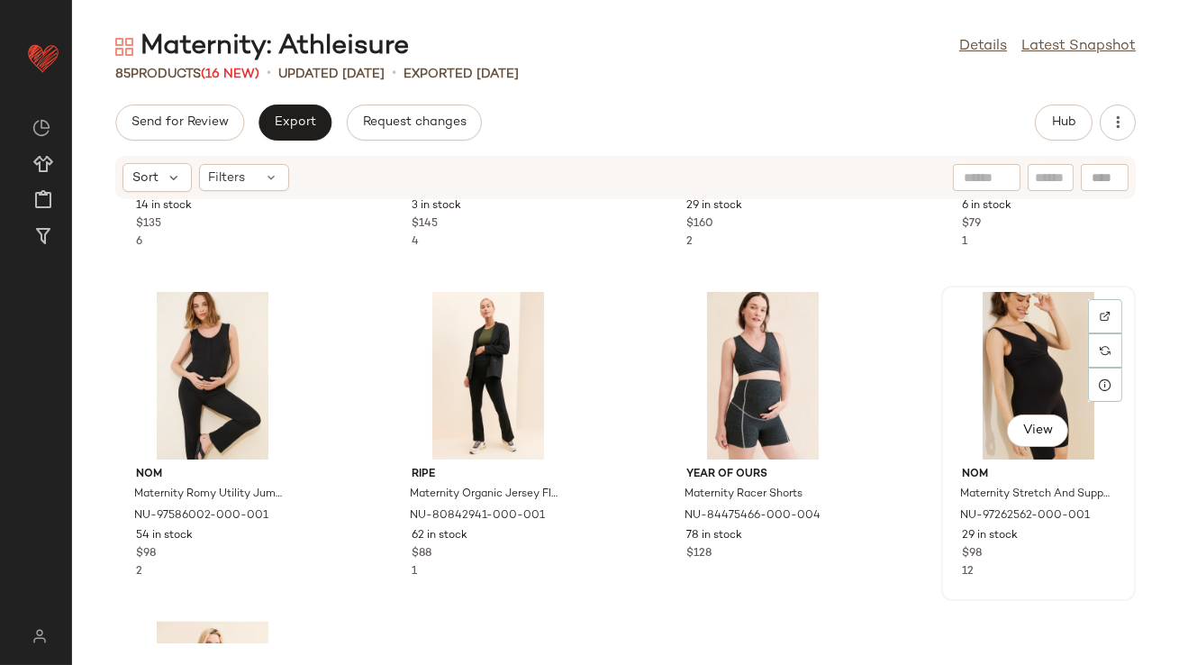
click at [966, 370] on div "View" at bounding box center [1038, 376] width 182 height 168
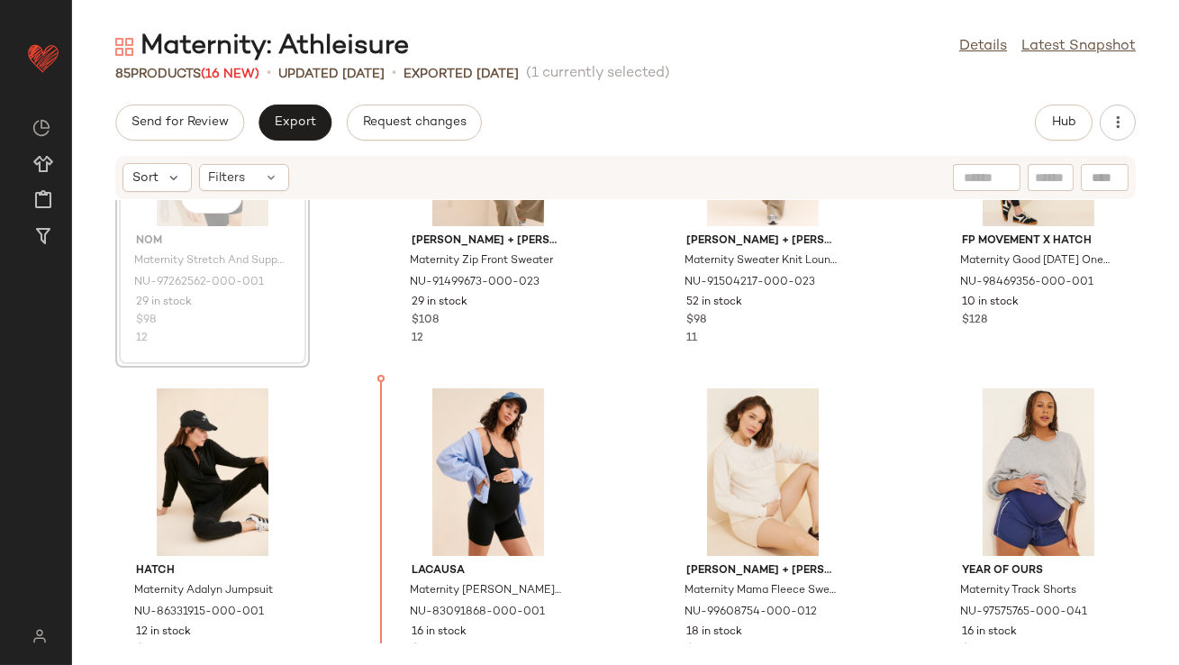
scroll to position [151, 0]
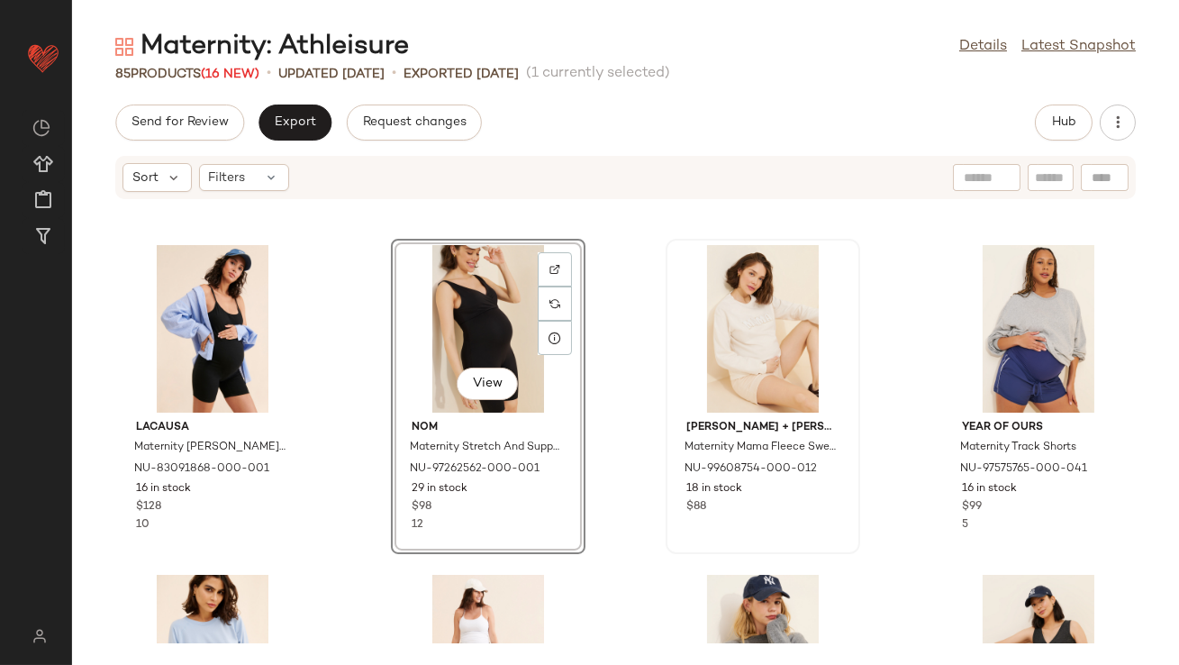
scroll to position [332, 0]
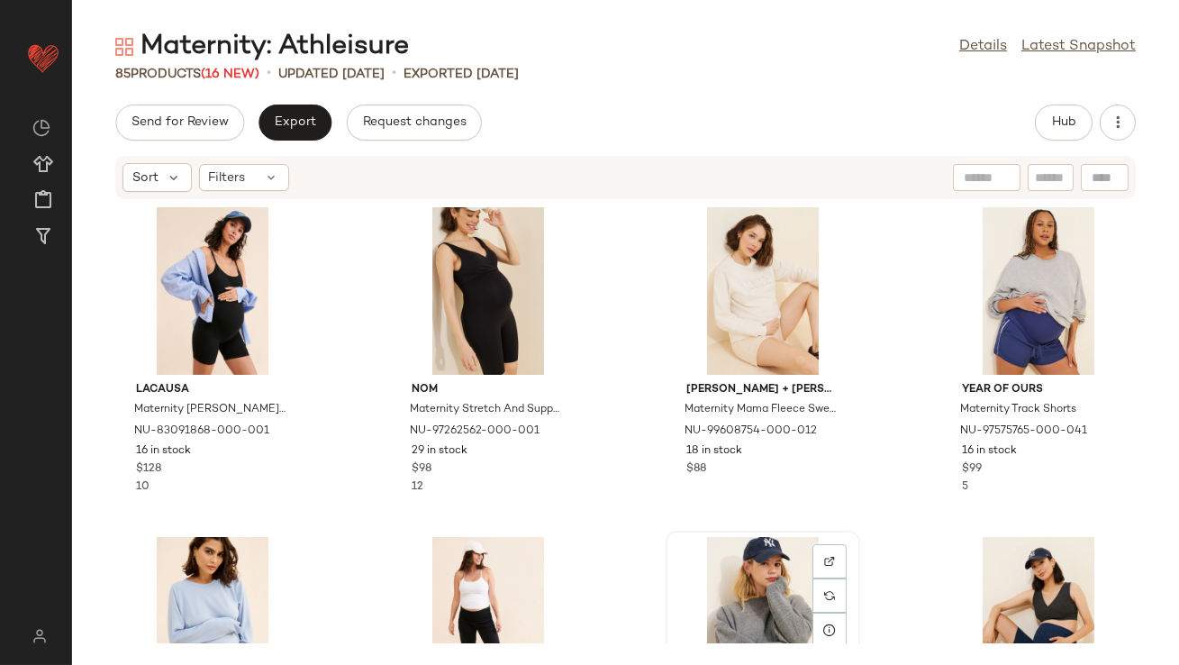
click at [766, 553] on div "View" at bounding box center [763, 621] width 182 height 168
click at [1029, 543] on div "View" at bounding box center [1038, 621] width 182 height 168
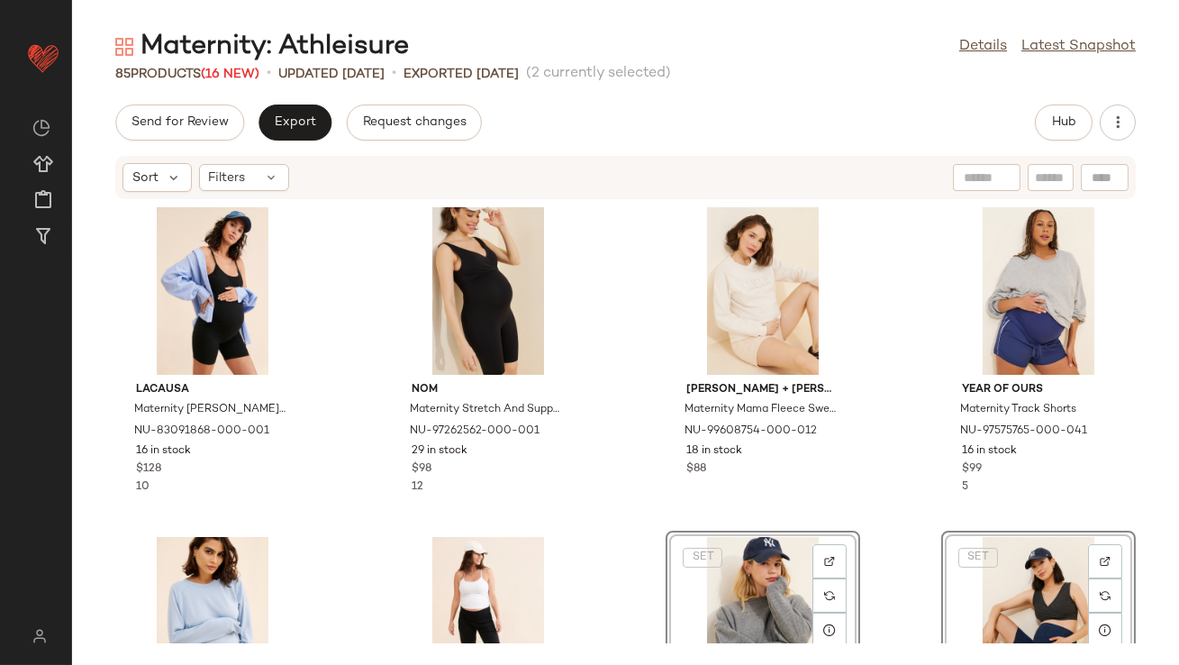
scroll to position [333, 0]
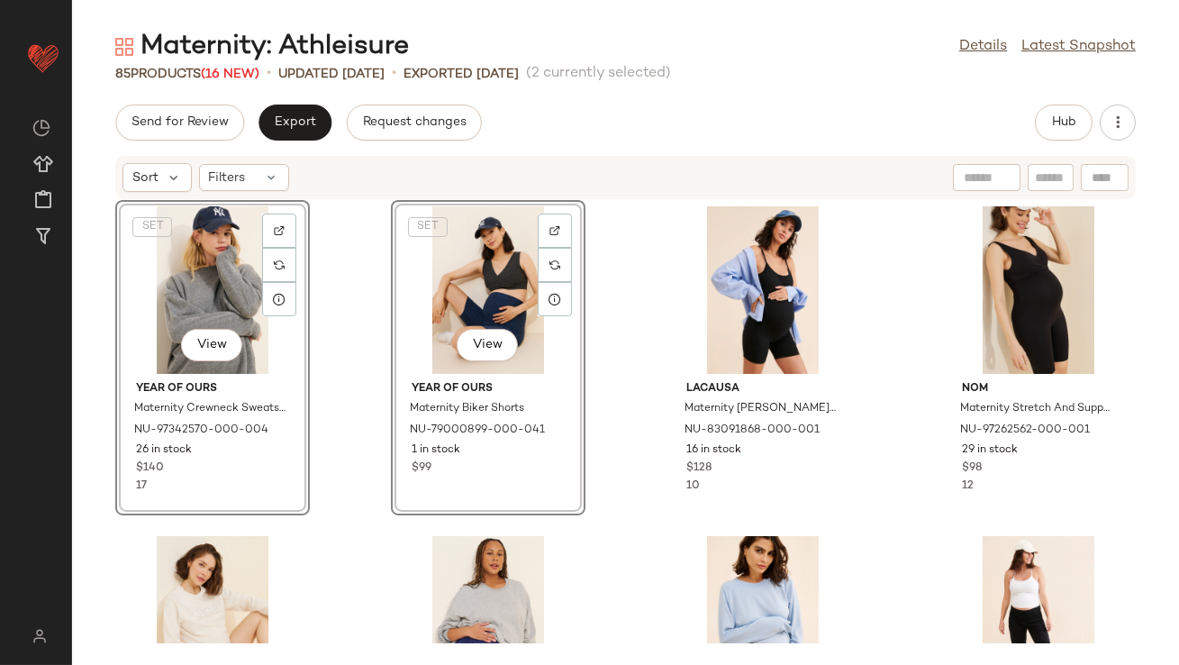
click at [657, 328] on div "SET Ingrid + Isabel Maternity Zip Front Sweater NU-91499673-000-023 29 in stock…" at bounding box center [625, 421] width 1107 height 443
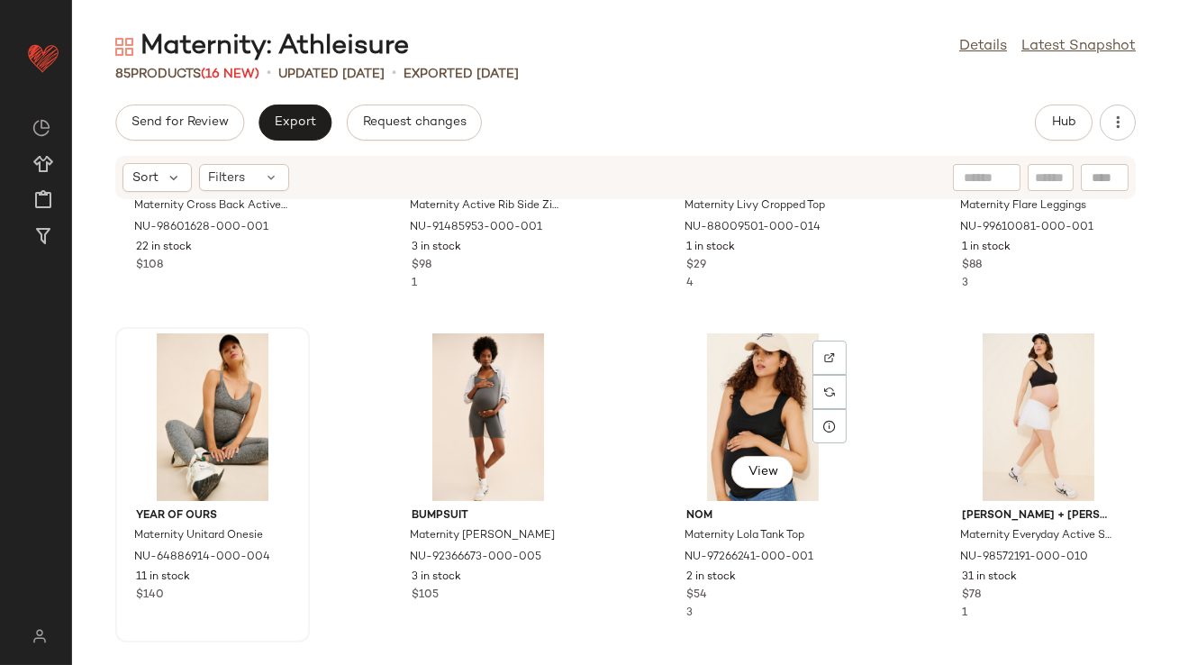
scroll to position [1210, 0]
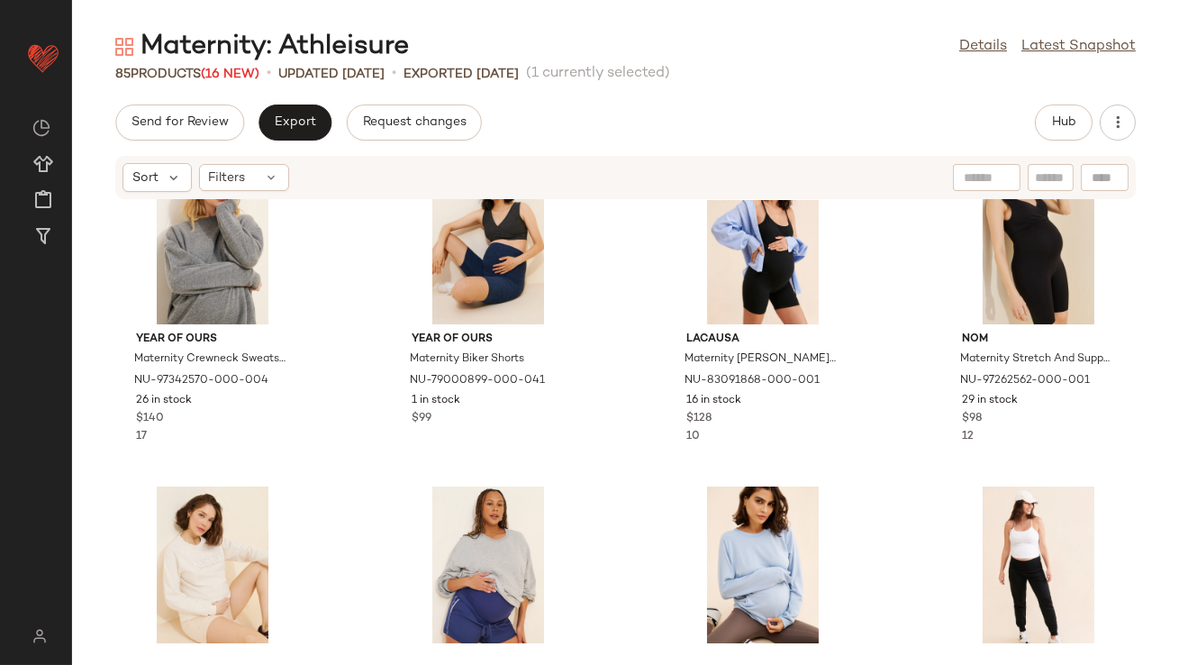
scroll to position [466, 0]
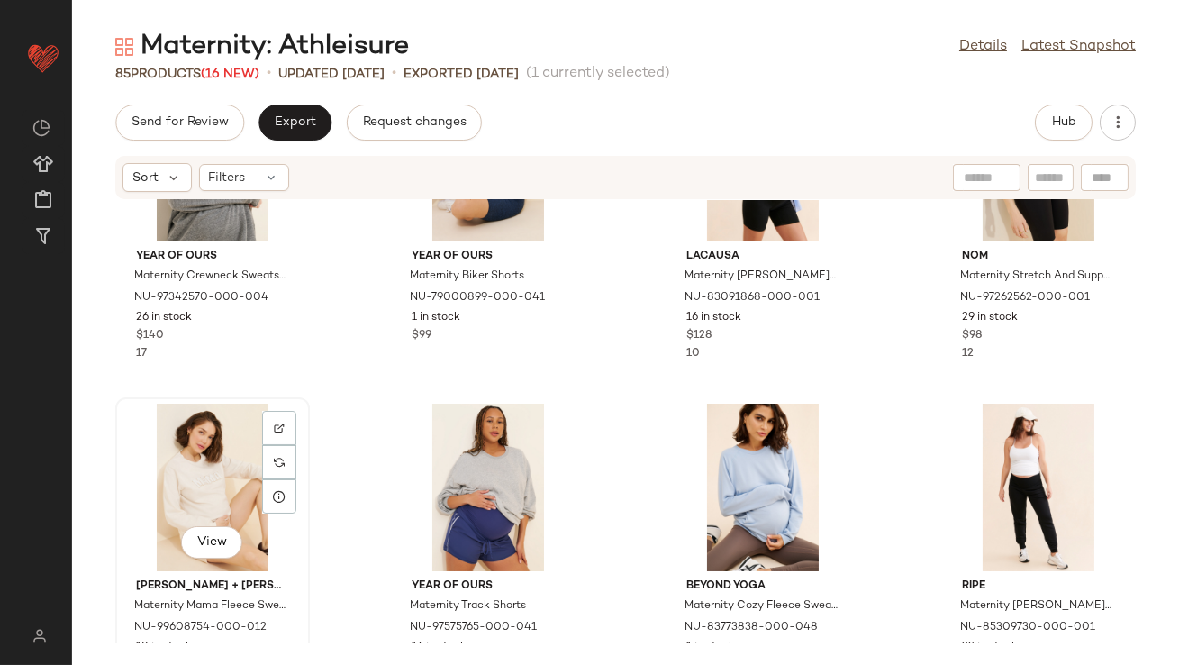
click at [202, 484] on div "View" at bounding box center [213, 487] width 182 height 168
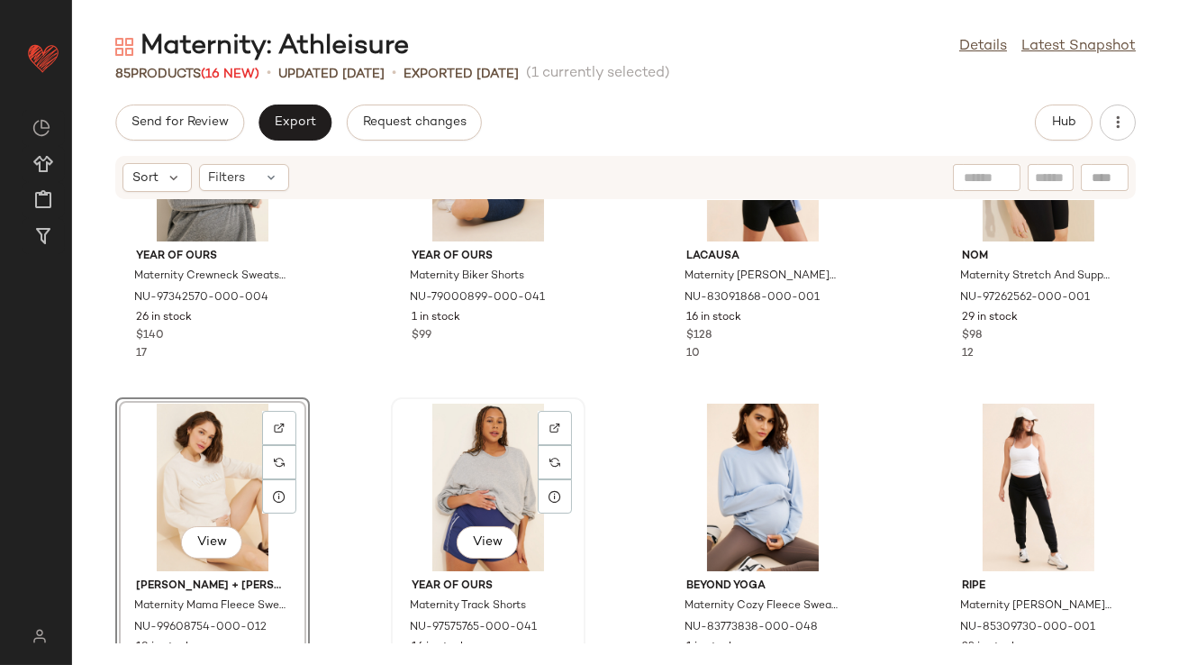
click at [453, 474] on div "View" at bounding box center [488, 487] width 182 height 168
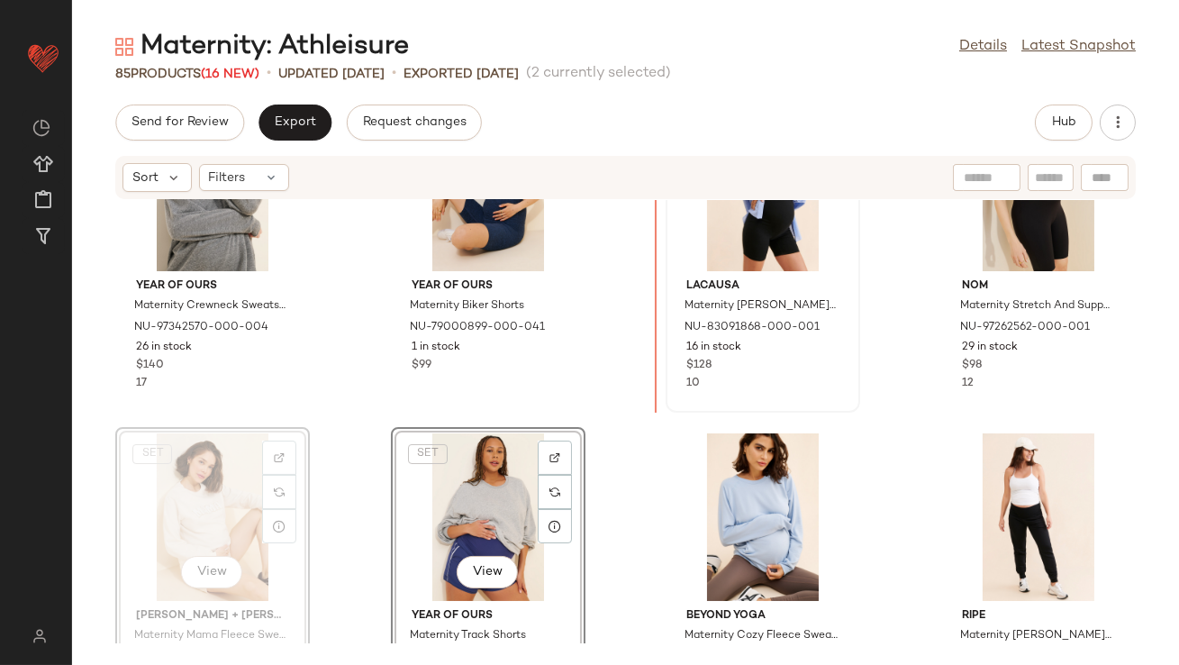
scroll to position [392, 0]
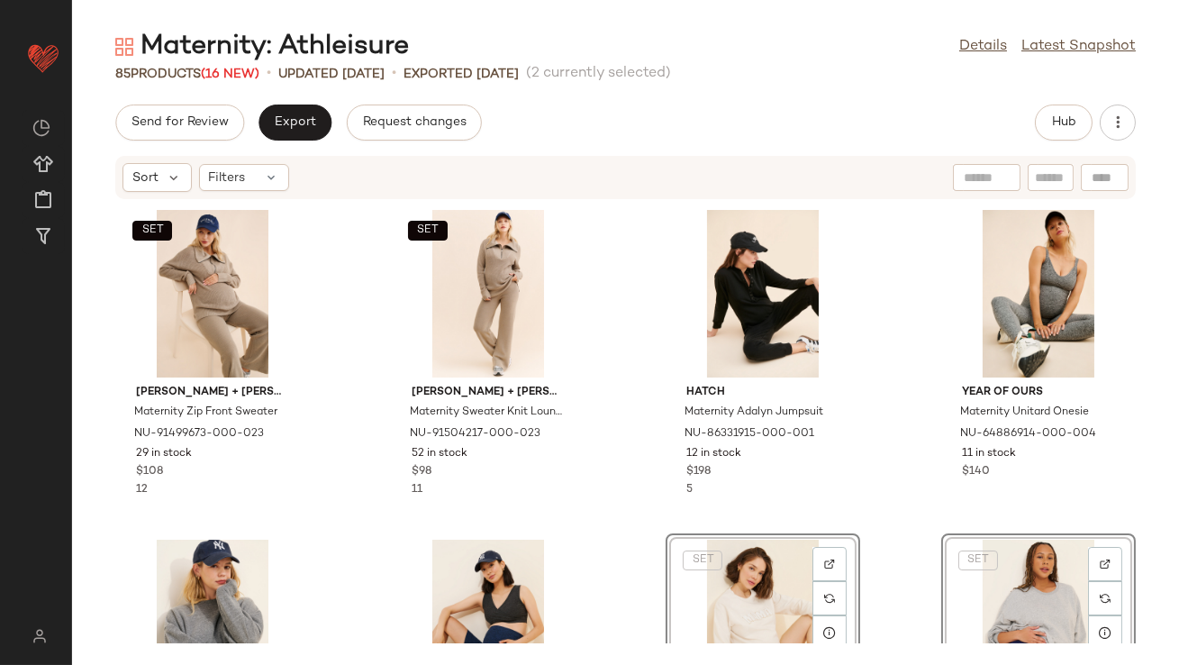
click at [627, 356] on div "SET Ingrid + Isabel Maternity Zip Front Sweater NU-91499673-000-023 29 in stock…" at bounding box center [625, 421] width 1107 height 443
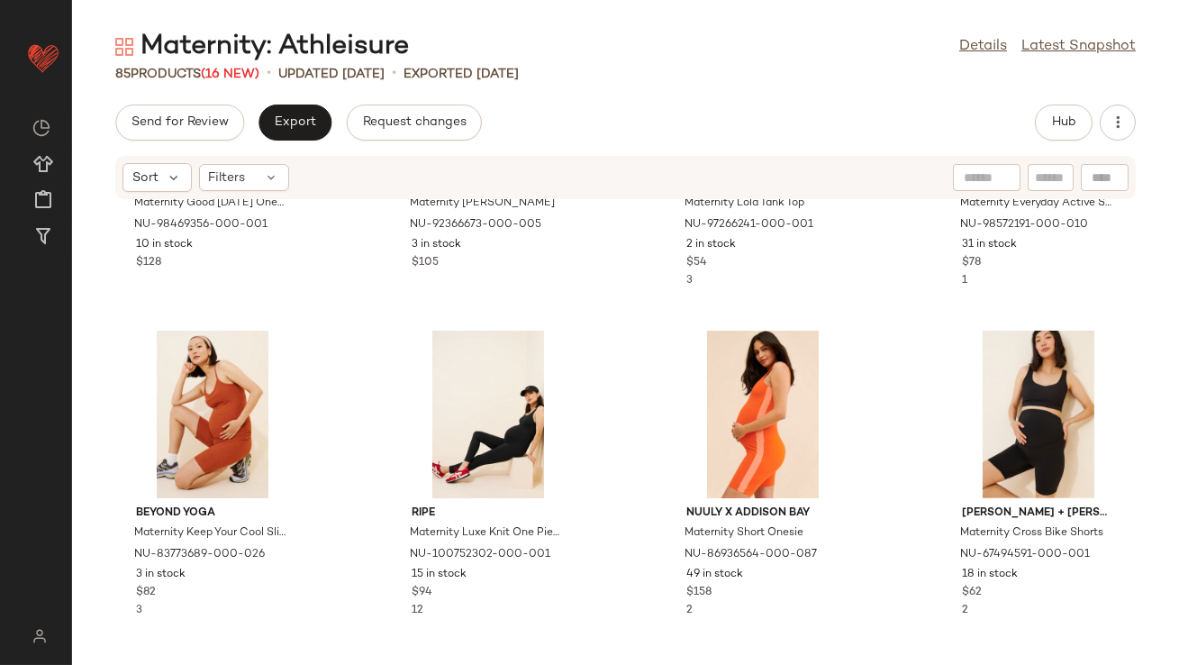
scroll to position [1172, 0]
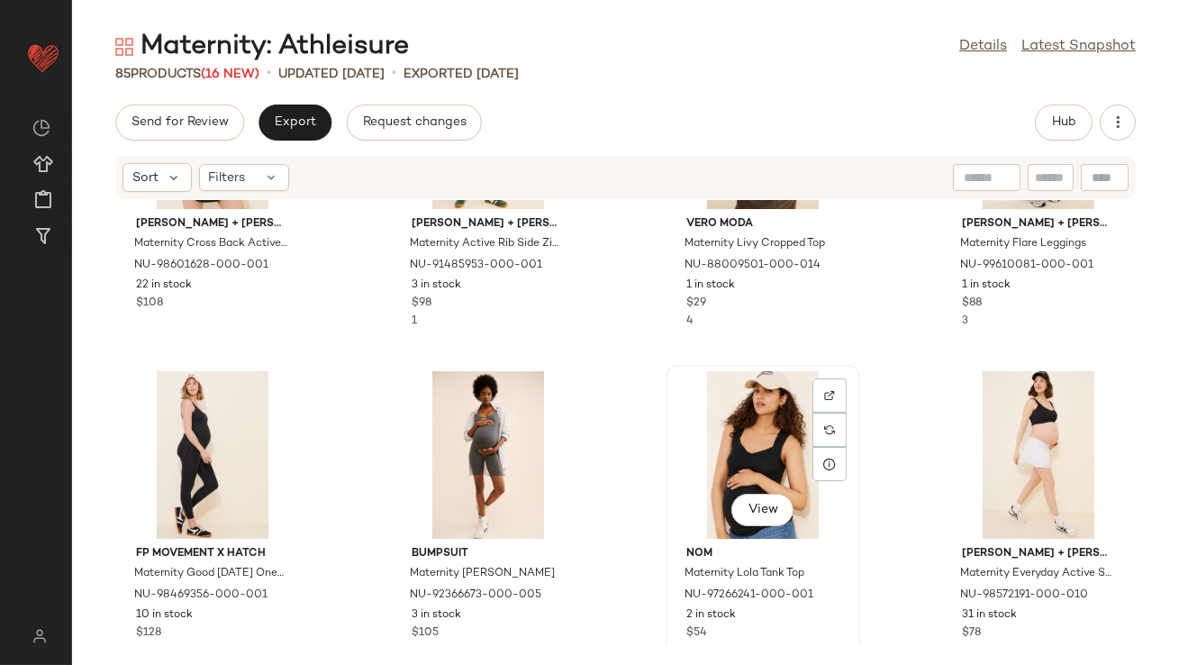
click at [715, 428] on div "View" at bounding box center [763, 455] width 182 height 168
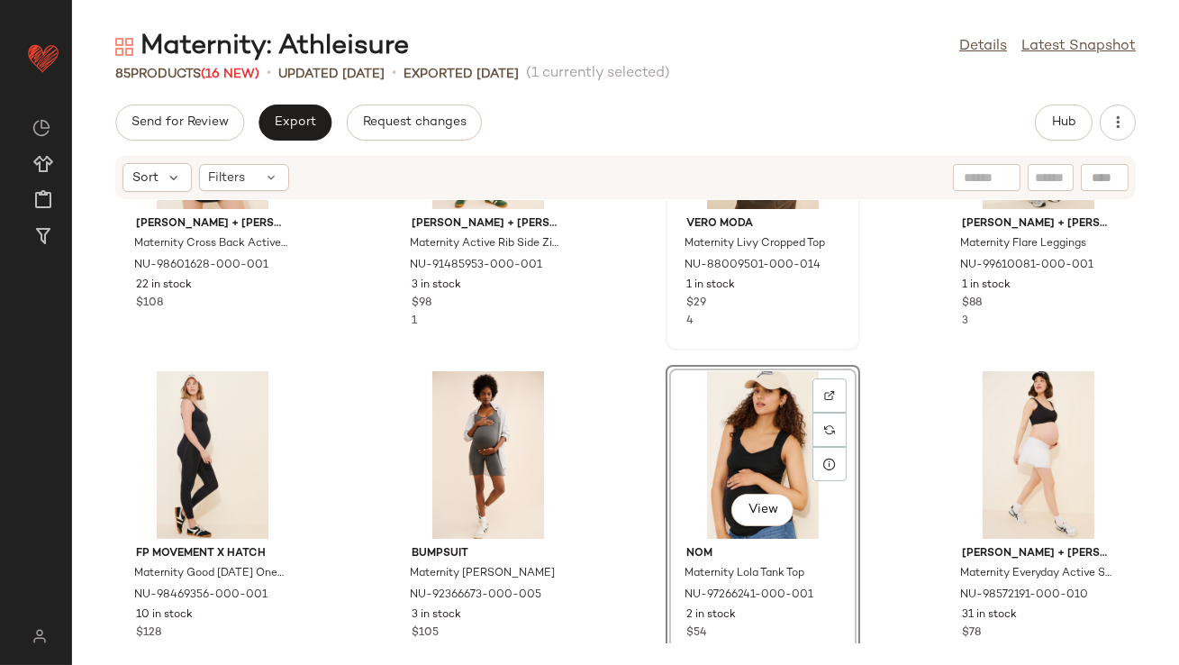
click at [829, 349] on div "View Vero Moda Maternity Livy Cropped Top NU-88009501-000-014 1 in stock $29 4" at bounding box center [763, 192] width 195 height 315
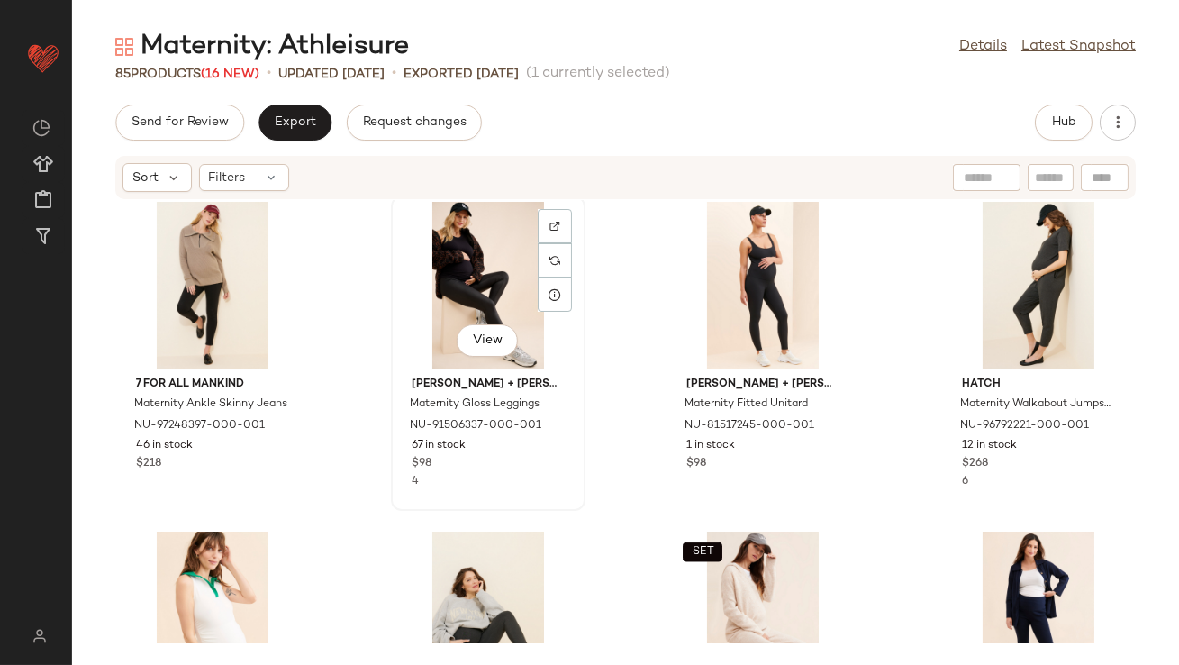
scroll to position [4589, 0]
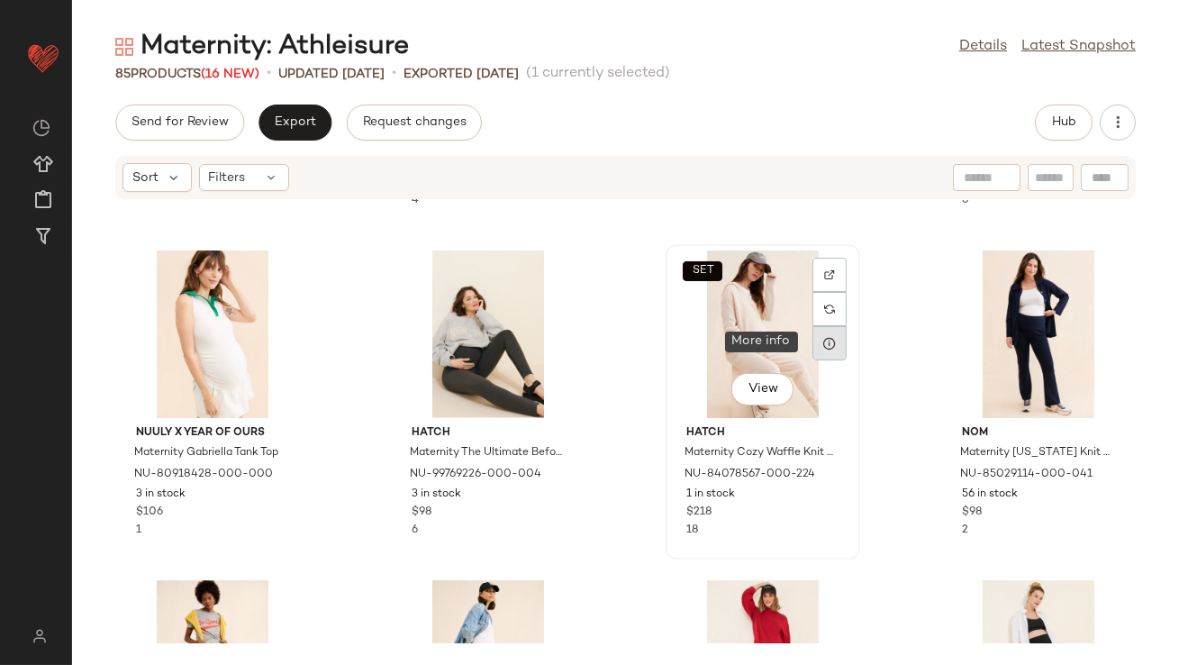
click at [821, 349] on div at bounding box center [829, 343] width 34 height 34
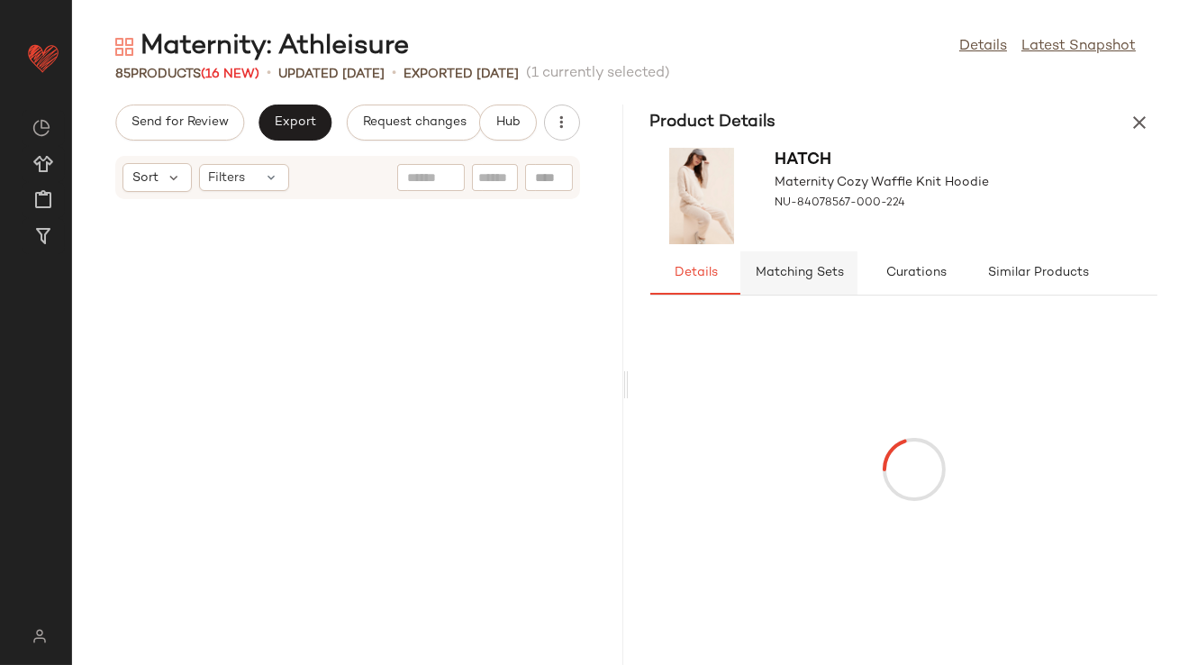
scroll to position [9559, 0]
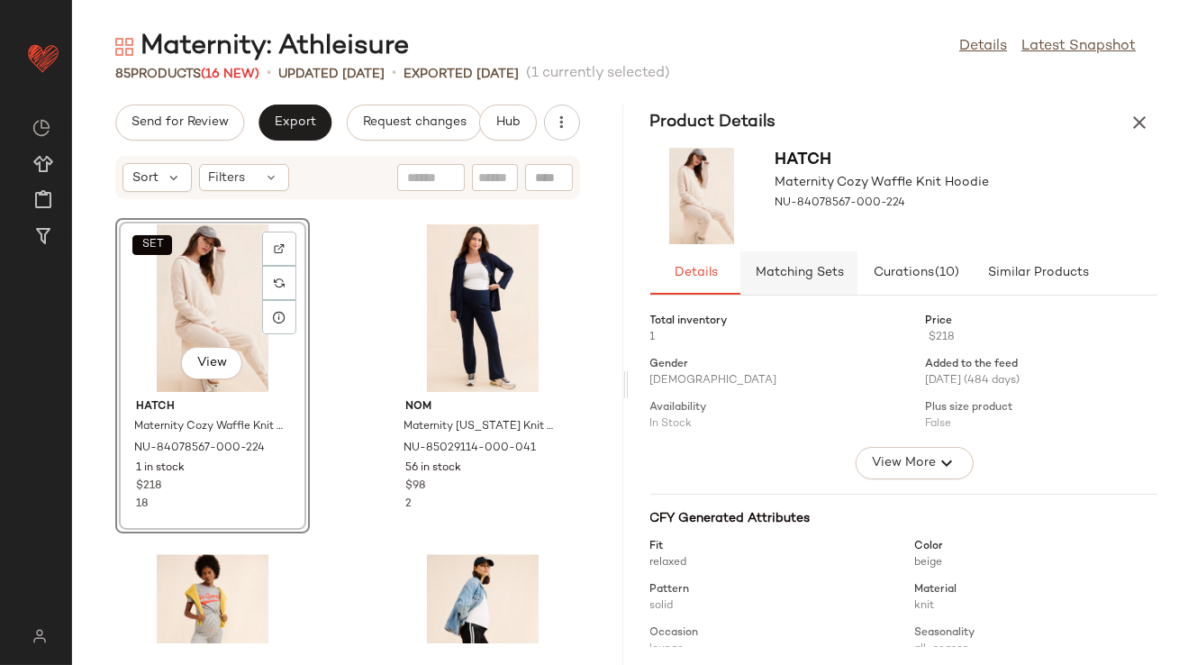
click at [819, 276] on span "Matching Sets" at bounding box center [798, 273] width 89 height 14
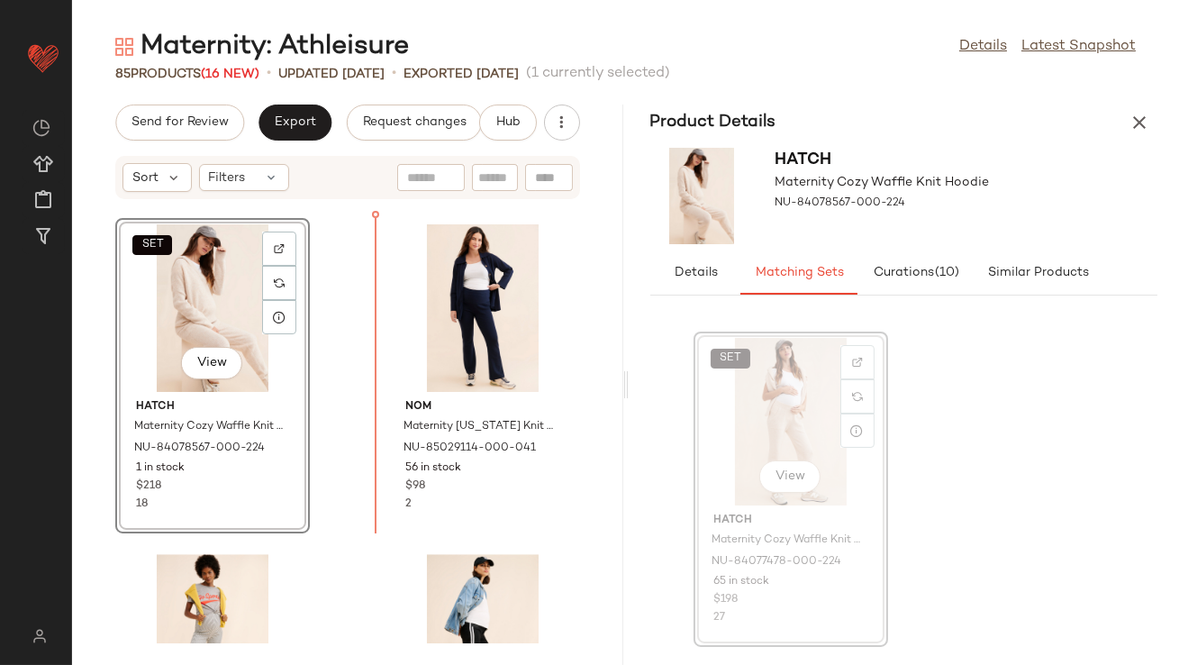
drag, startPoint x: 796, startPoint y: 395, endPoint x: 784, endPoint y: 403, distance: 13.7
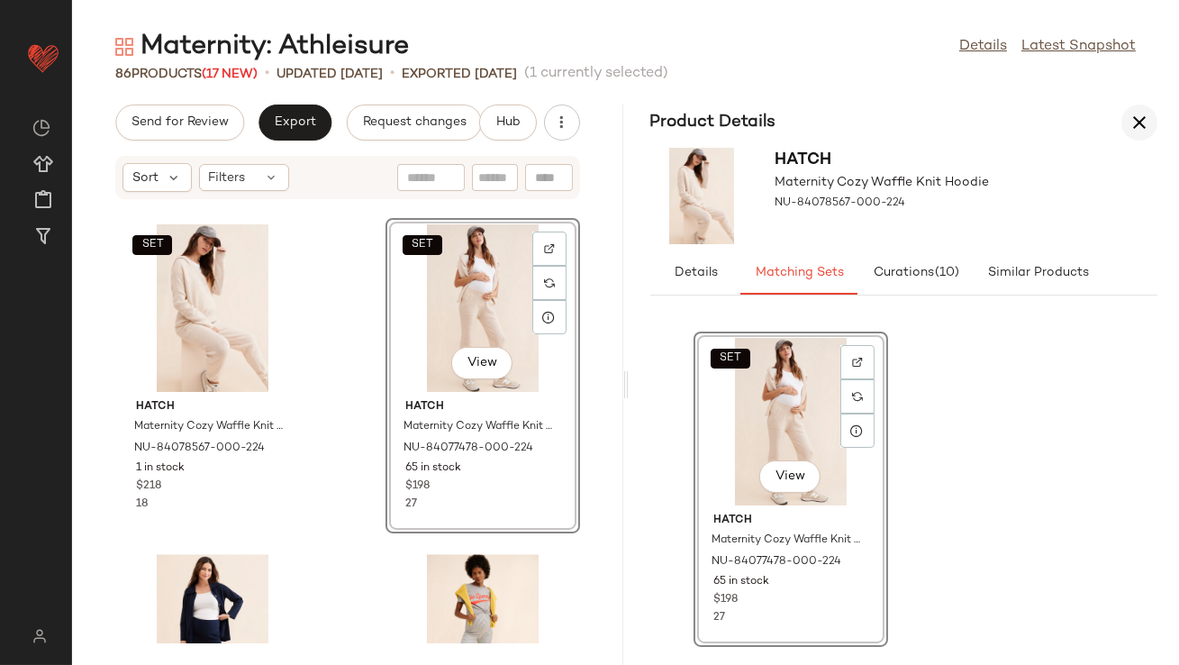
click at [1142, 119] on icon "button" at bounding box center [1140, 123] width 22 height 22
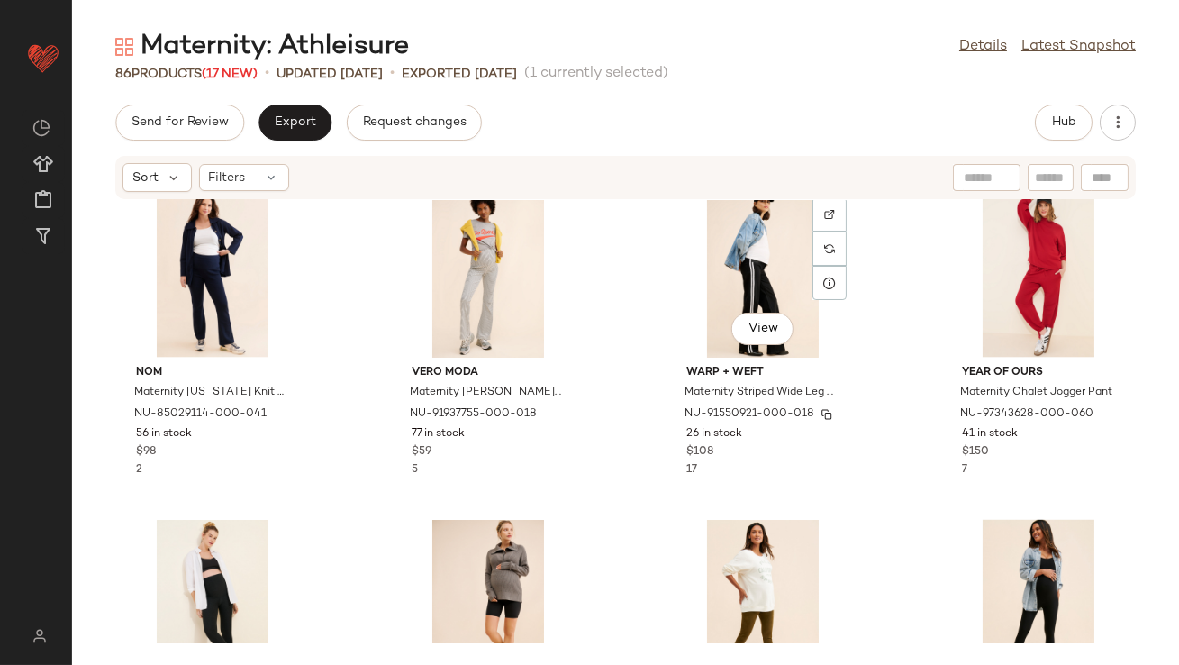
scroll to position [4972, 0]
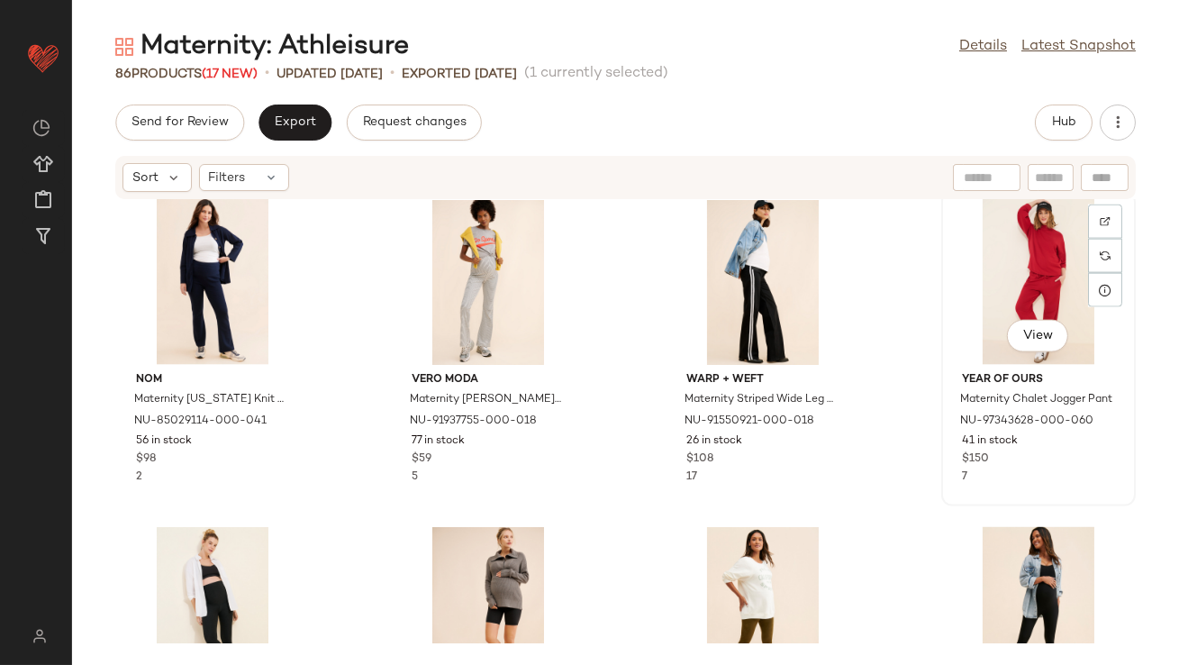
click at [1020, 236] on div "View" at bounding box center [1038, 281] width 182 height 168
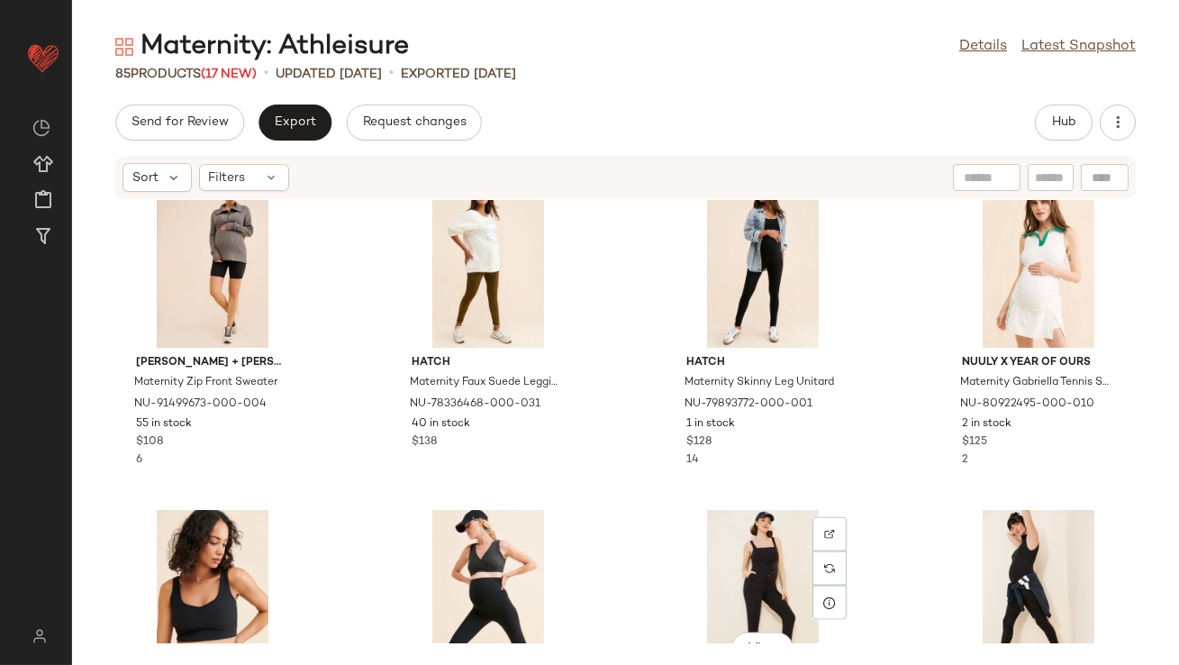
scroll to position [5159, 0]
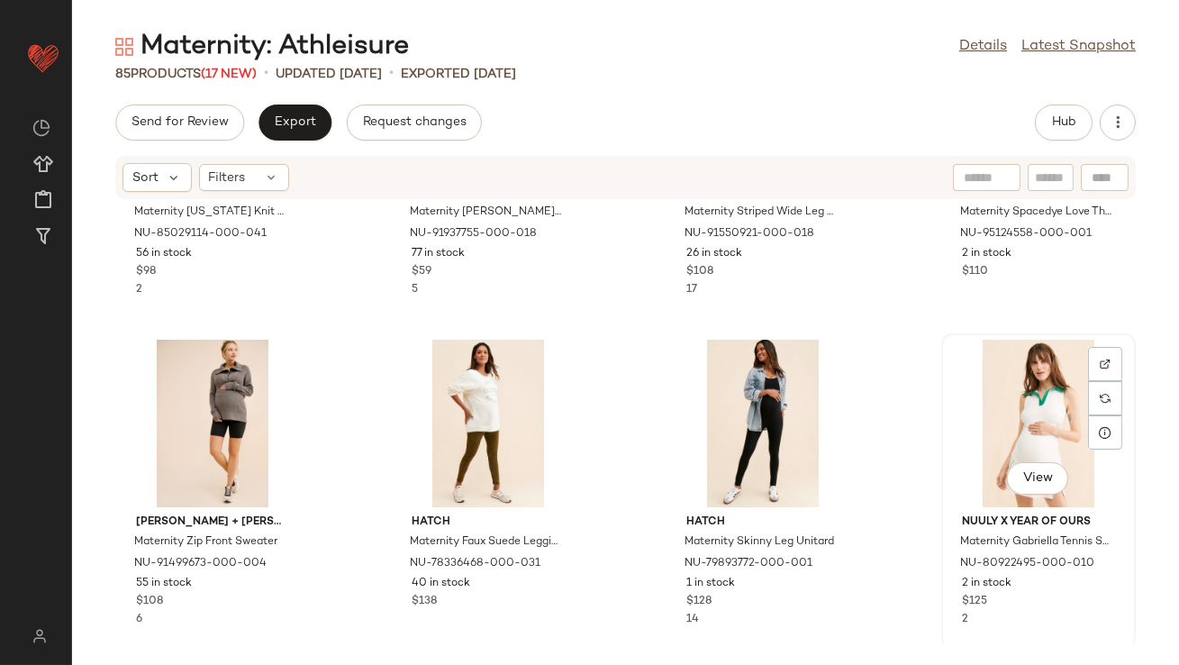
click at [1006, 406] on div "View" at bounding box center [1038, 424] width 182 height 168
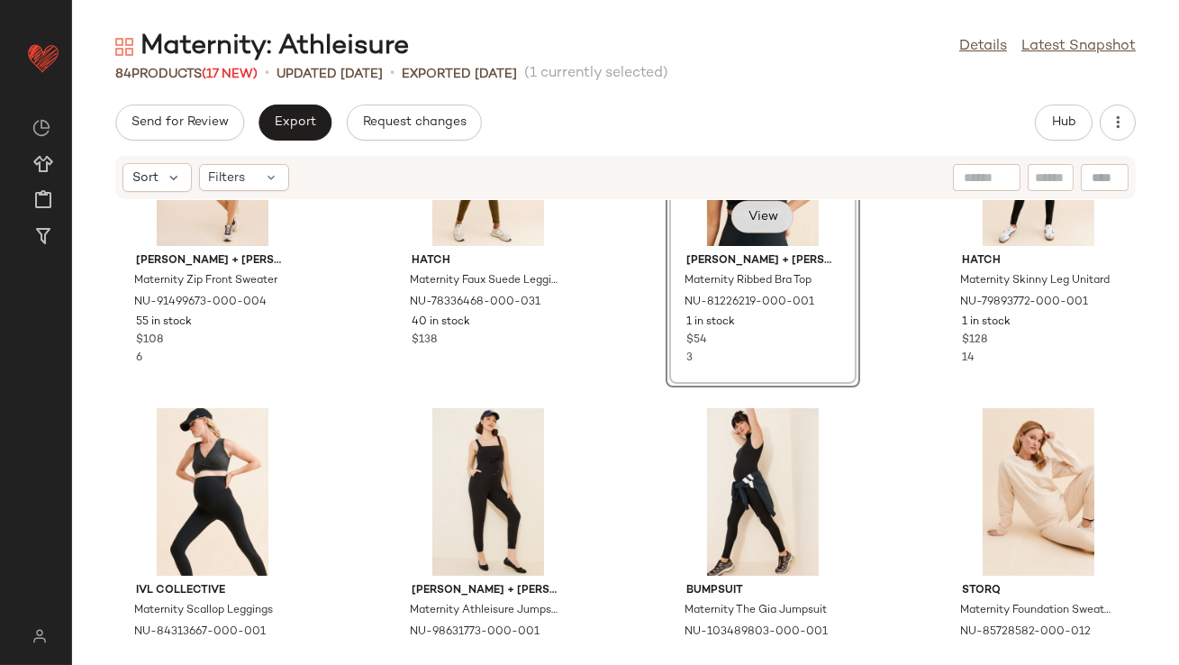
scroll to position [5551, 0]
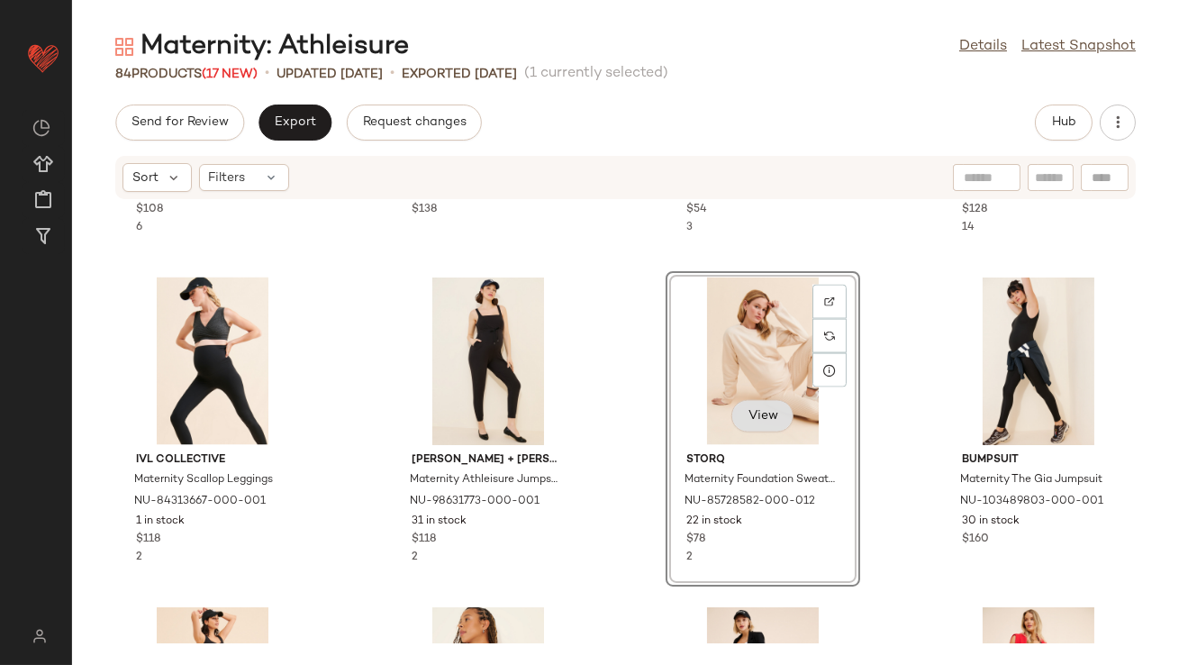
scroll to position [6008, 0]
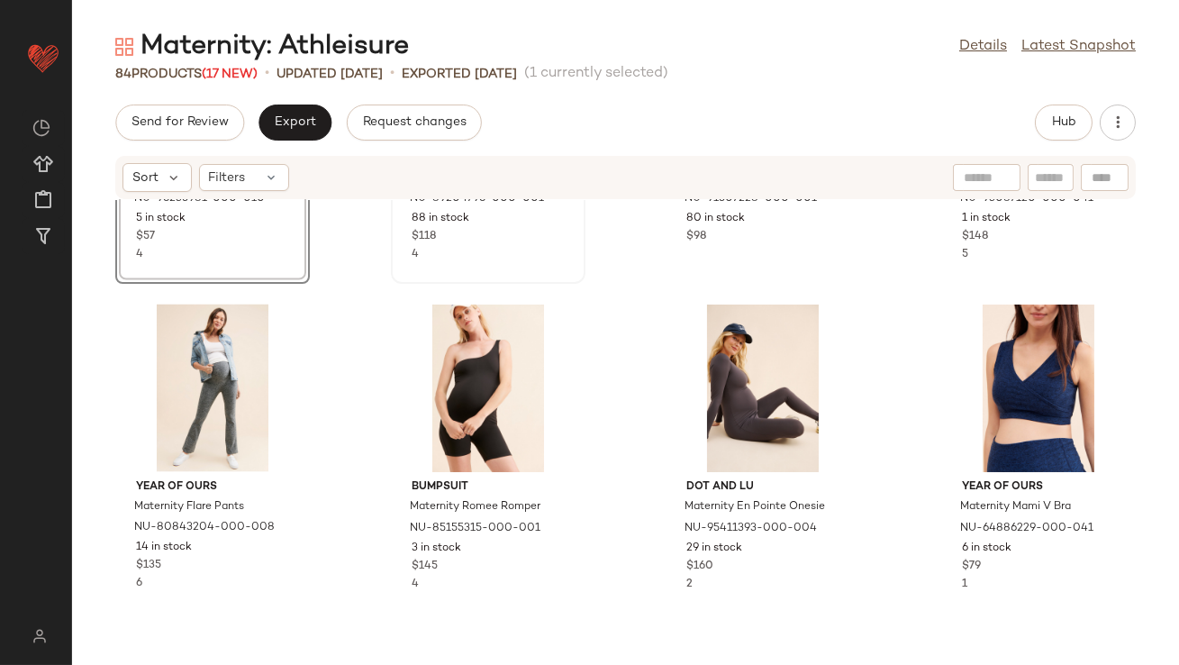
scroll to position [6212, 0]
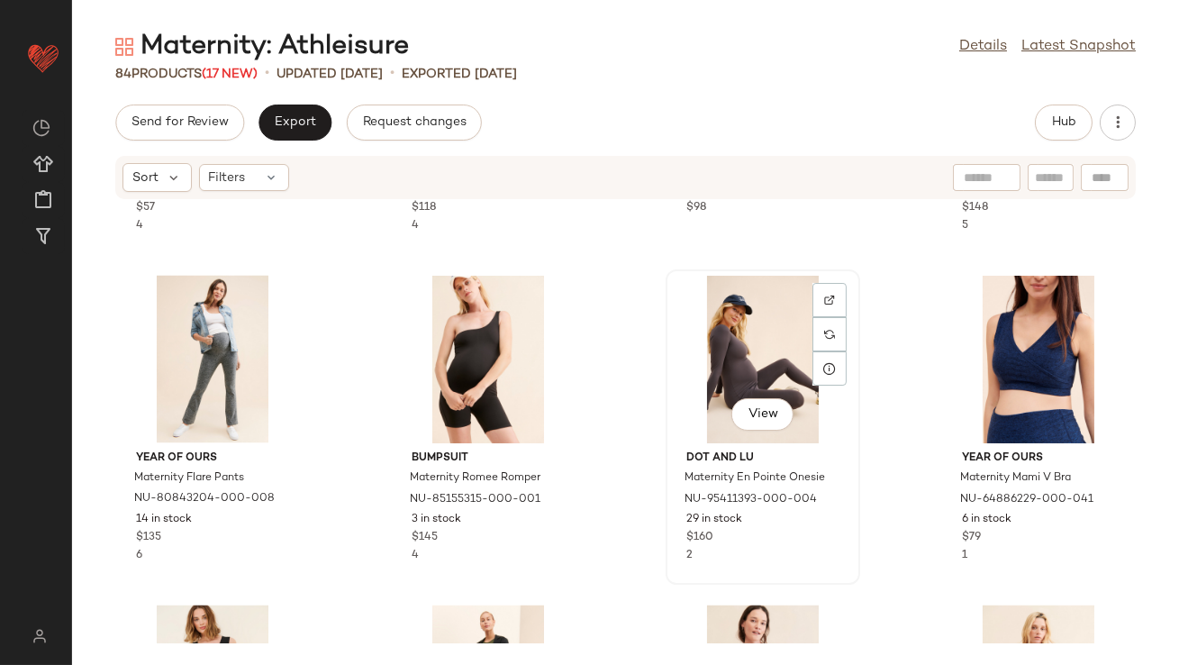
click at [713, 338] on div "View" at bounding box center [763, 360] width 182 height 168
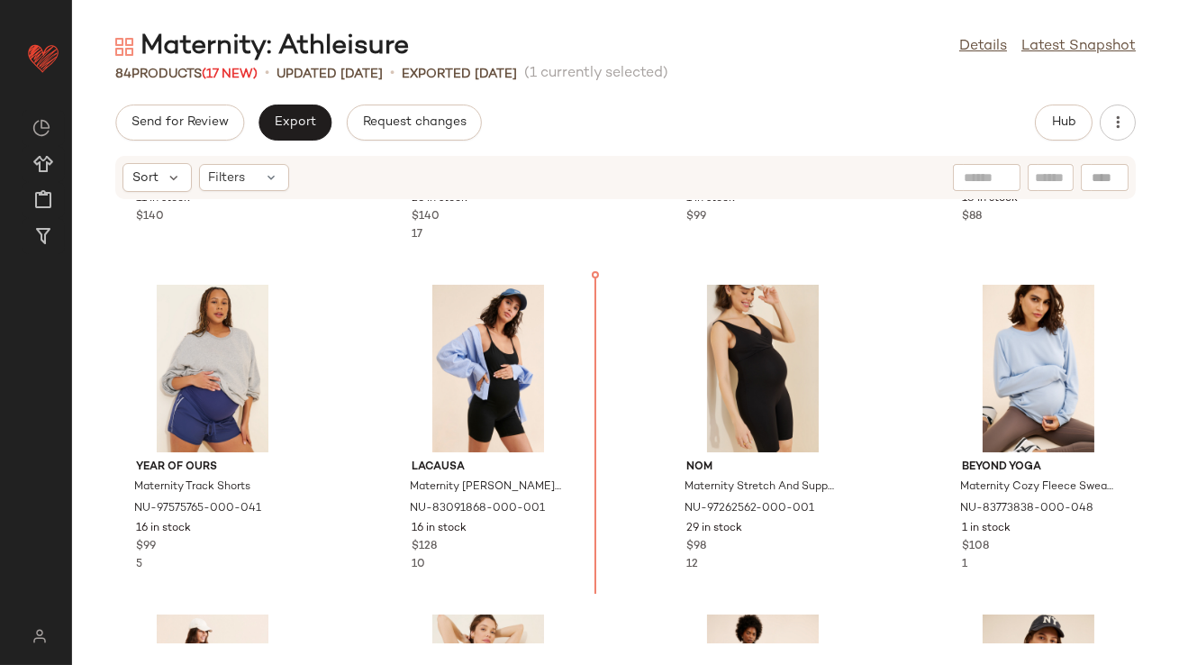
scroll to position [603, 0]
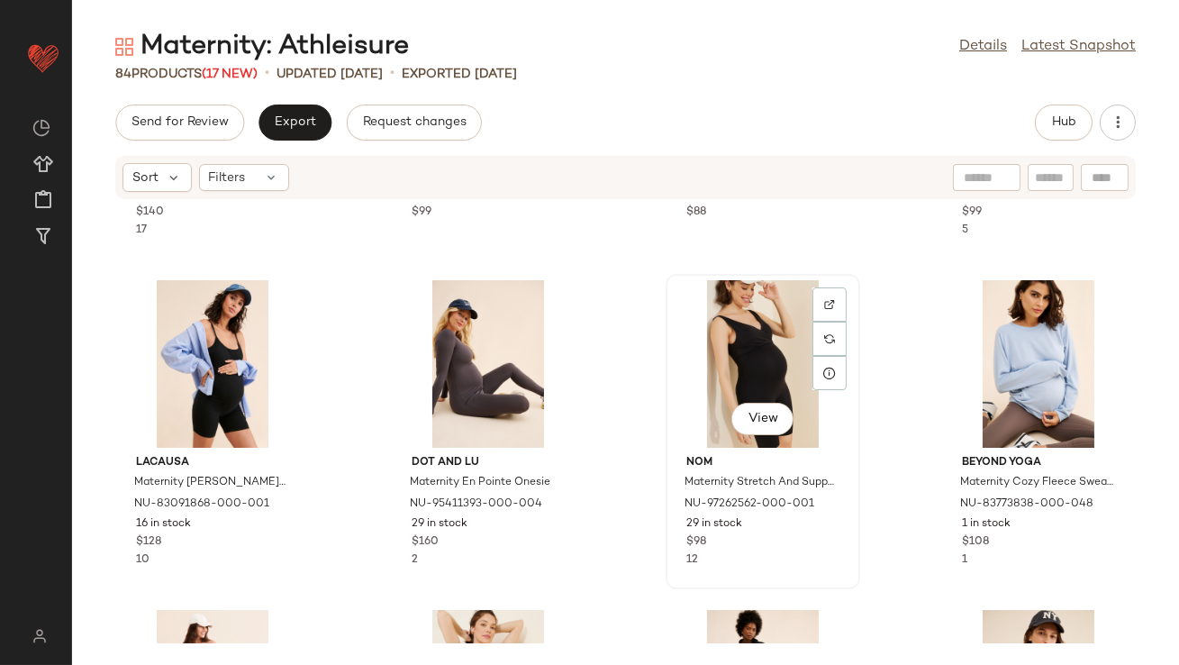
click at [722, 377] on div "View" at bounding box center [763, 364] width 182 height 168
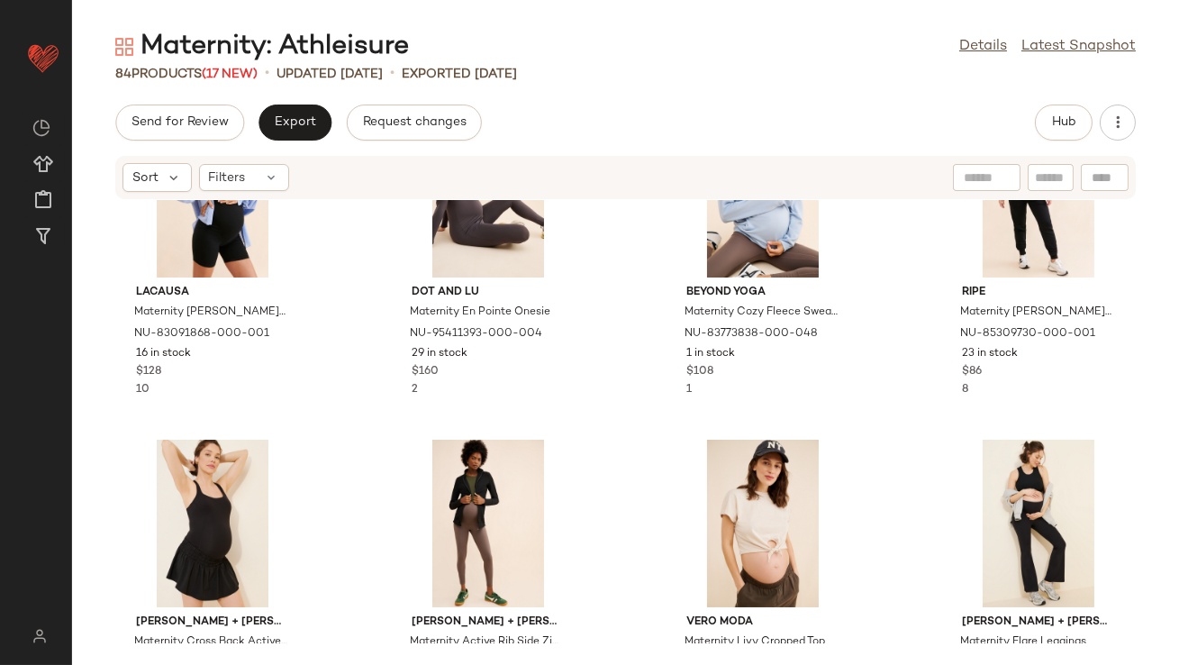
scroll to position [818, 0]
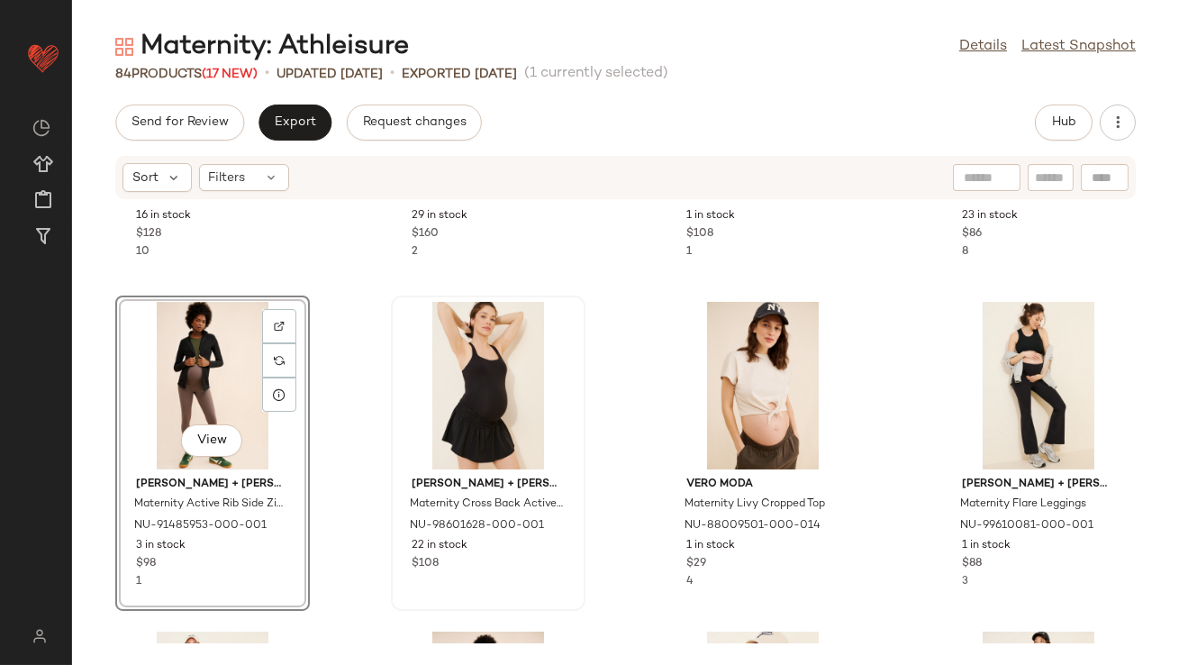
scroll to position [1071, 0]
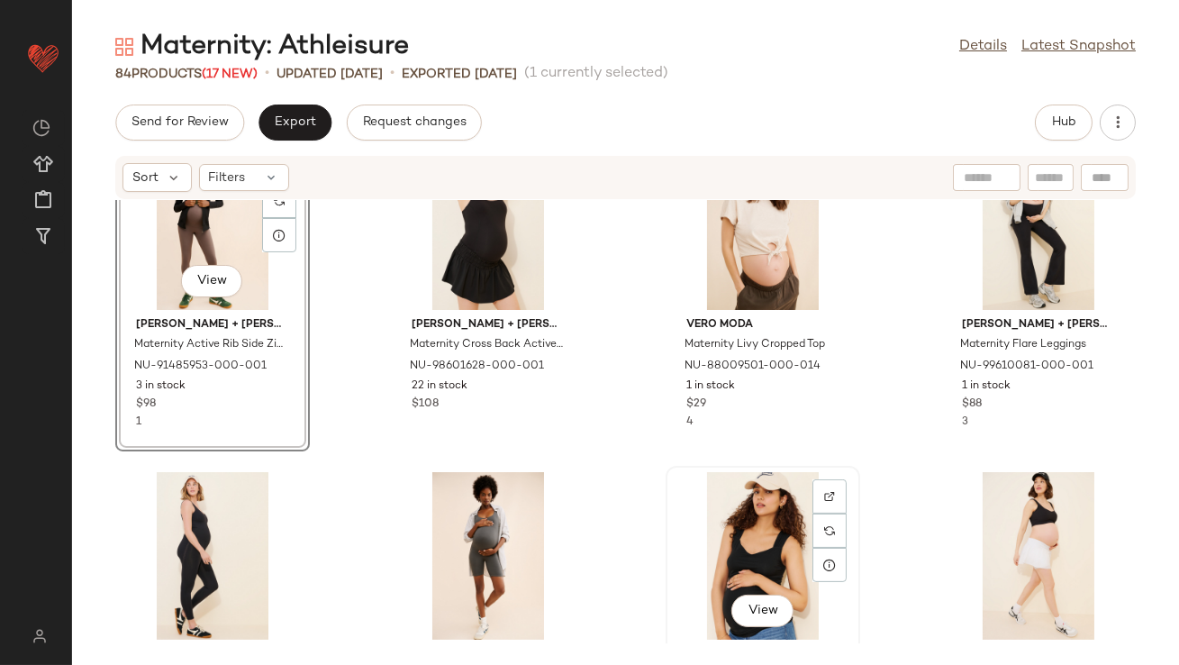
click at [730, 506] on div "View" at bounding box center [763, 556] width 182 height 168
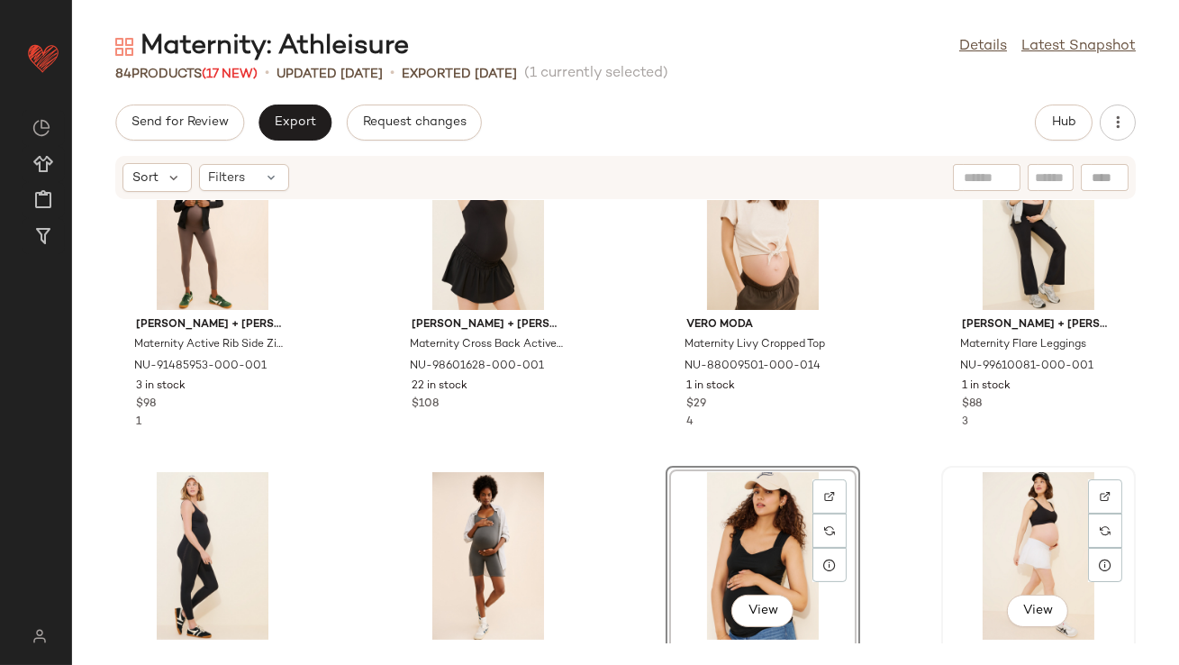
click at [1006, 510] on div "View" at bounding box center [1038, 556] width 182 height 168
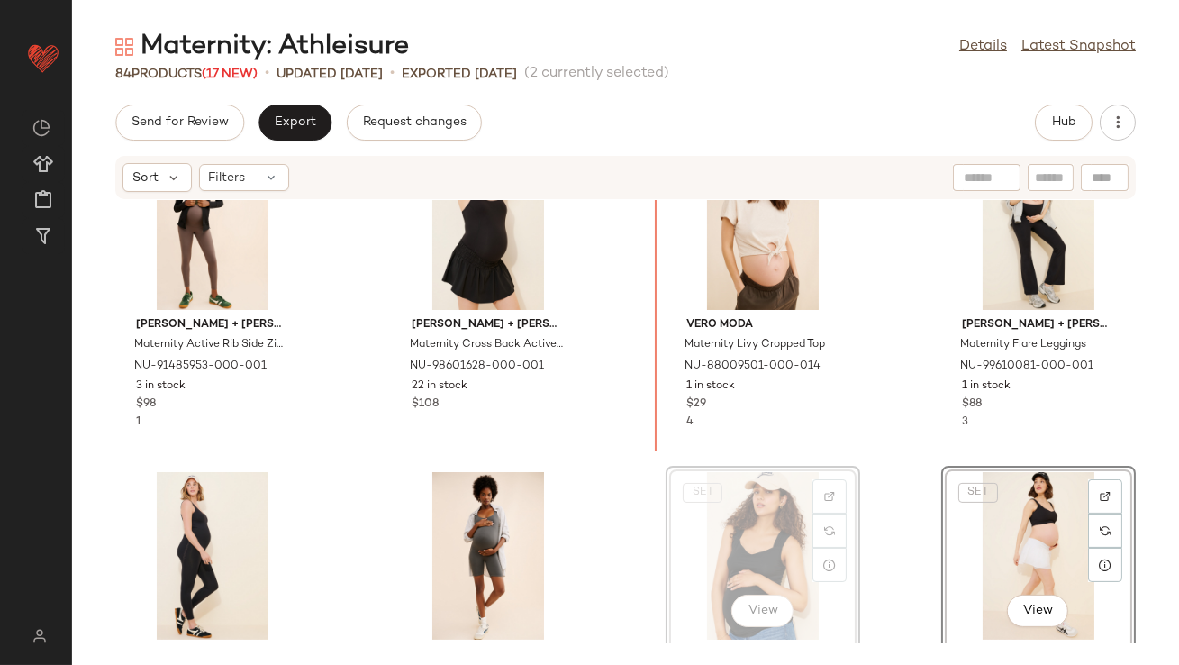
scroll to position [1068, 0]
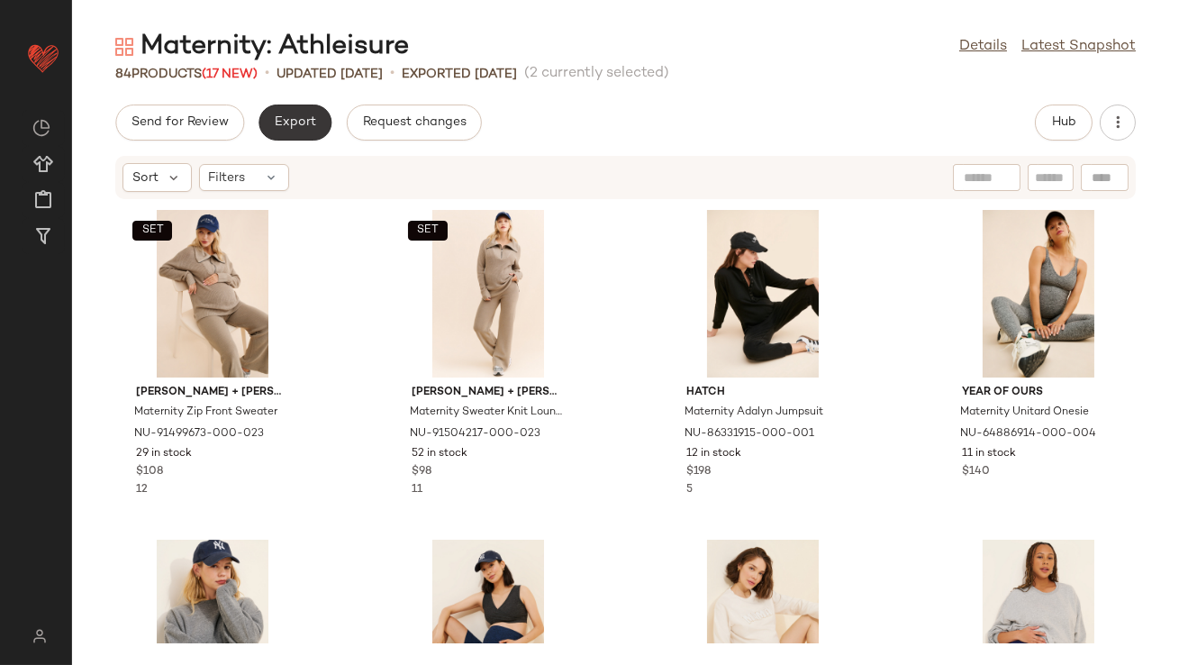
click at [294, 127] on span "Export" at bounding box center [295, 122] width 42 height 14
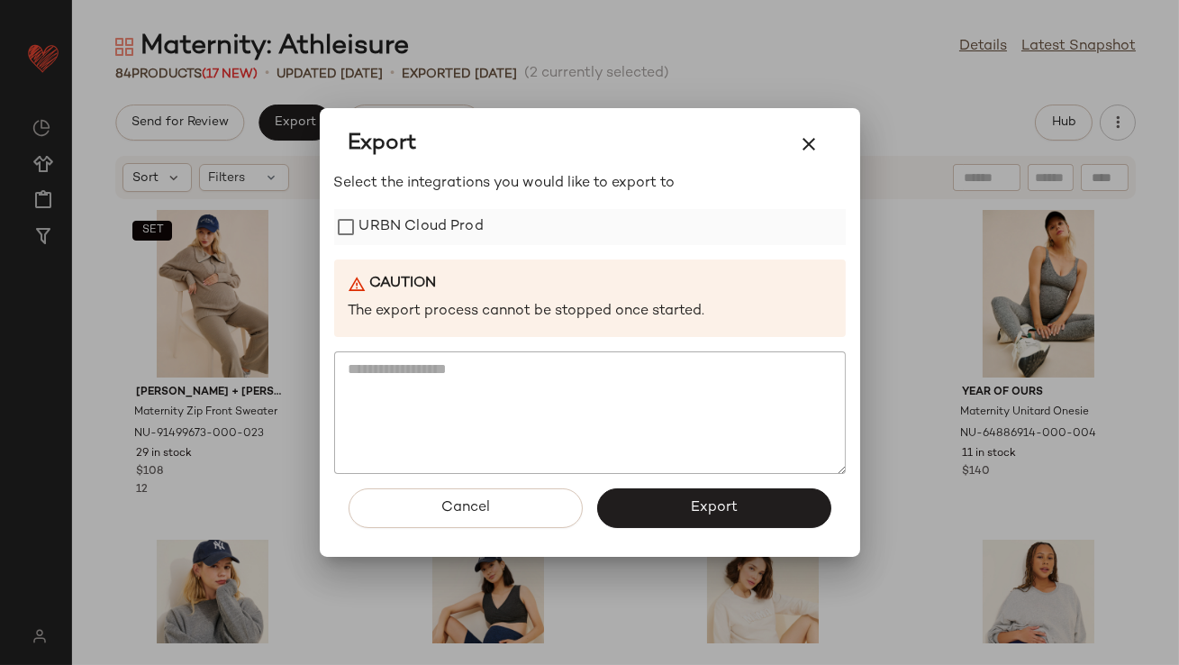
click at [412, 227] on label "URBN Cloud Prod" at bounding box center [421, 227] width 124 height 36
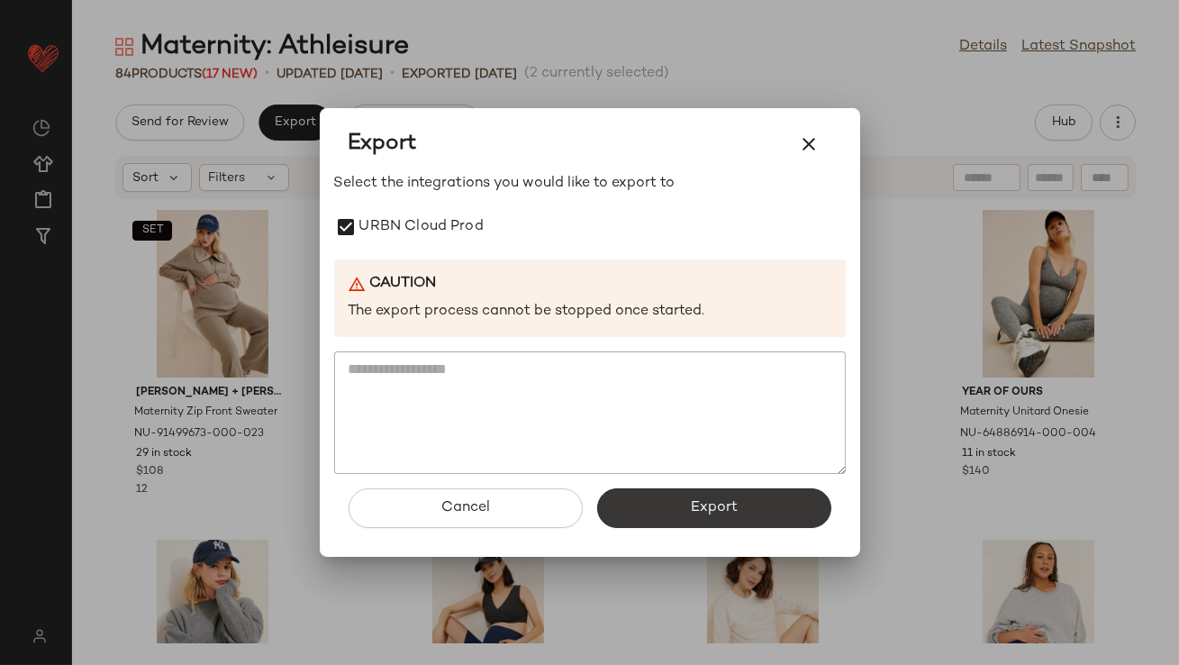
click at [696, 510] on span "Export" at bounding box center [714, 507] width 48 height 17
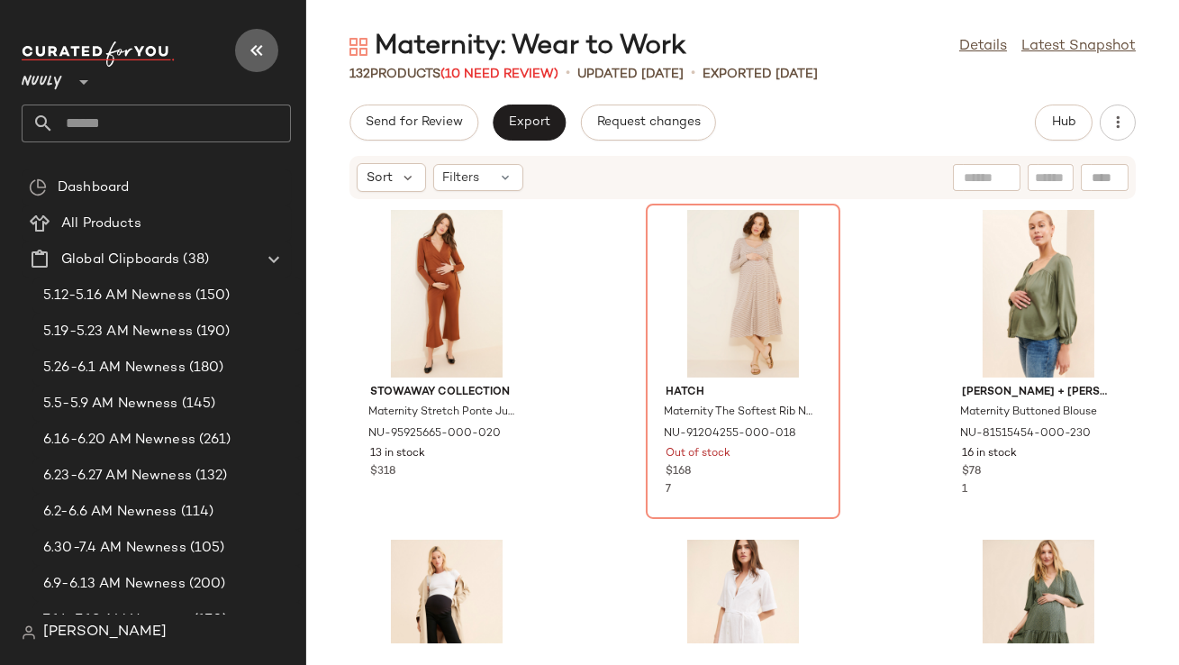
click at [257, 56] on icon "button" at bounding box center [257, 51] width 22 height 22
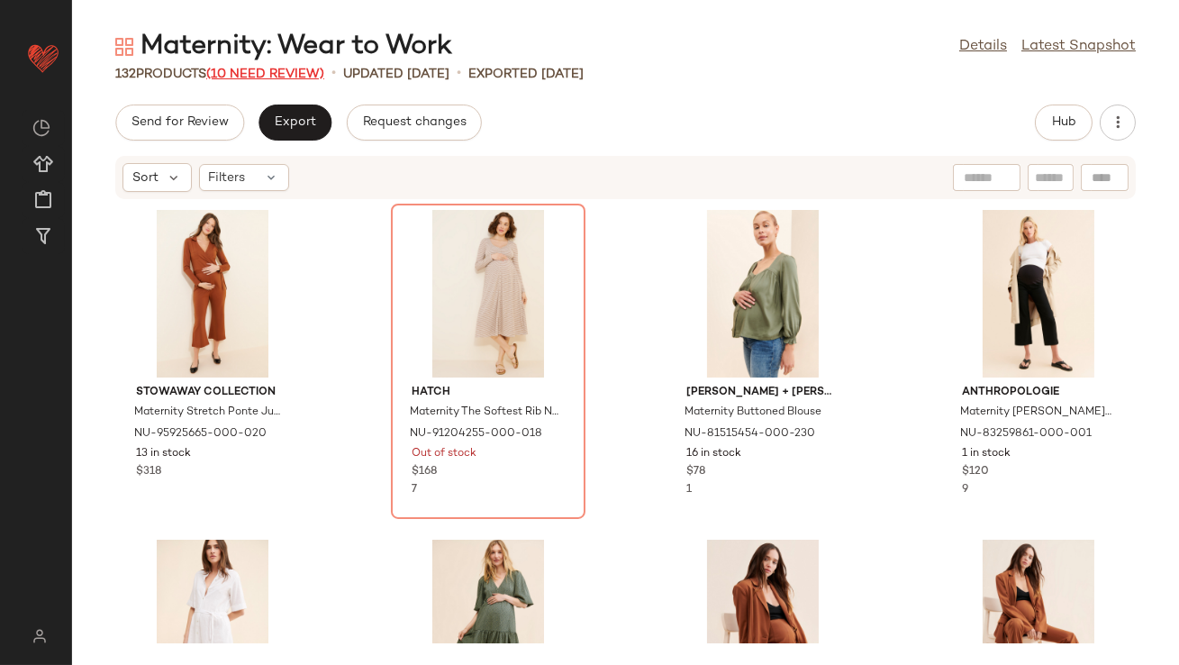
click at [251, 77] on span "(10 Need Review)" at bounding box center [265, 75] width 118 height 14
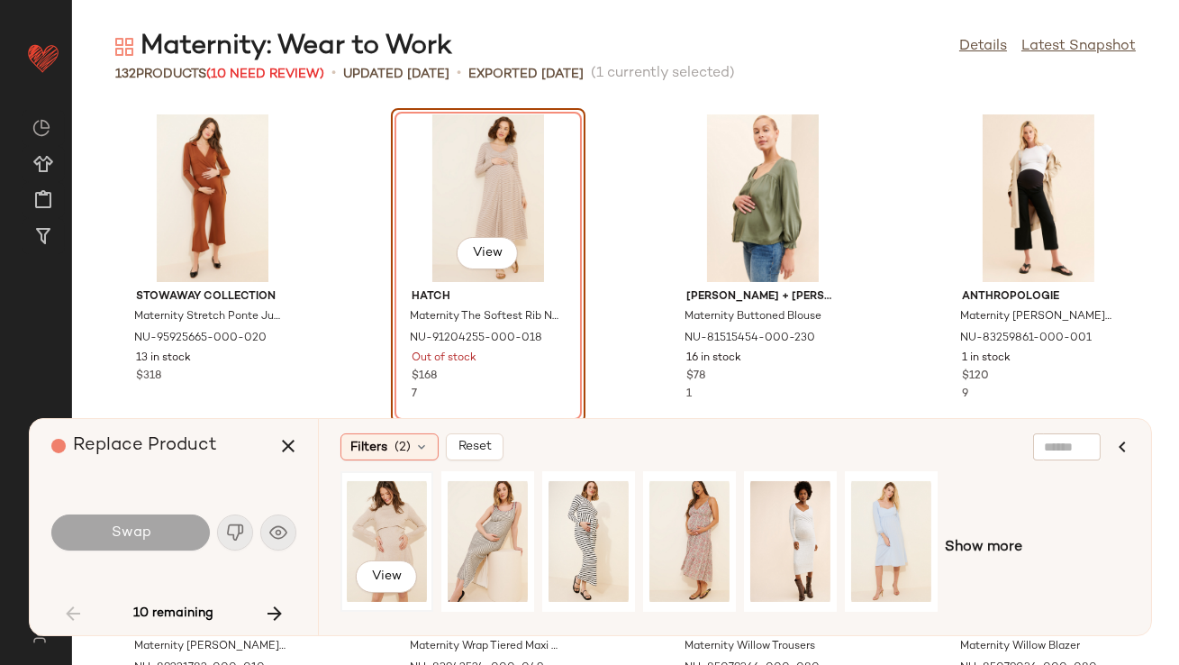
click at [381, 515] on div "View" at bounding box center [387, 541] width 80 height 128
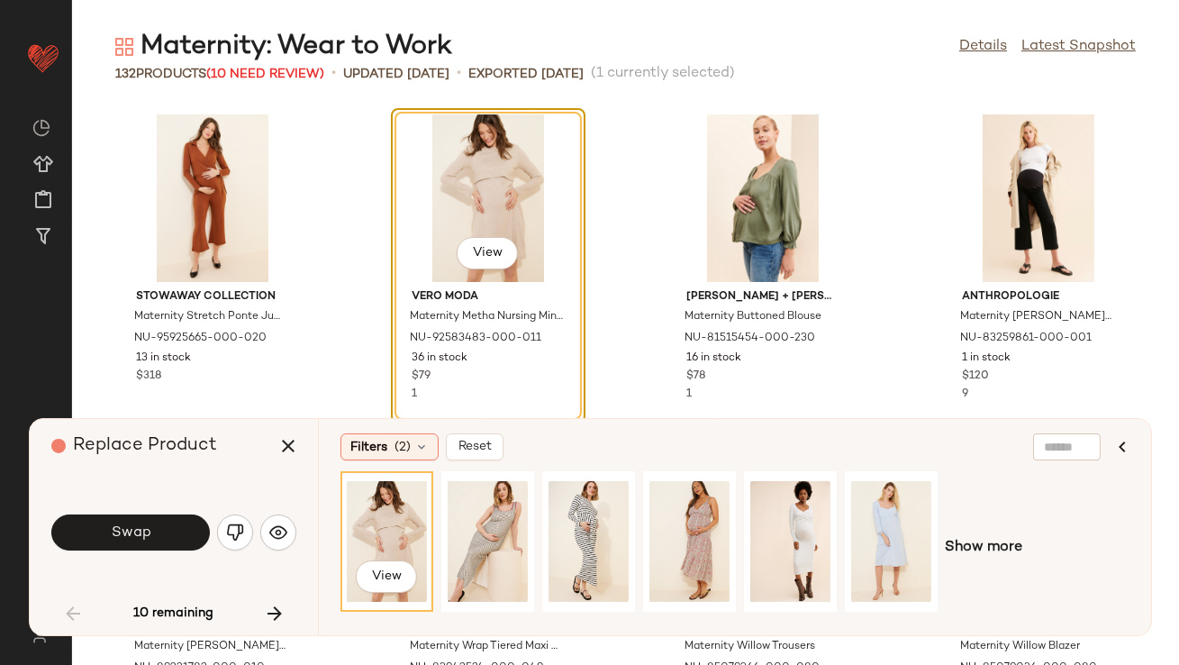
click at [194, 530] on button "Swap" at bounding box center [130, 532] width 159 height 36
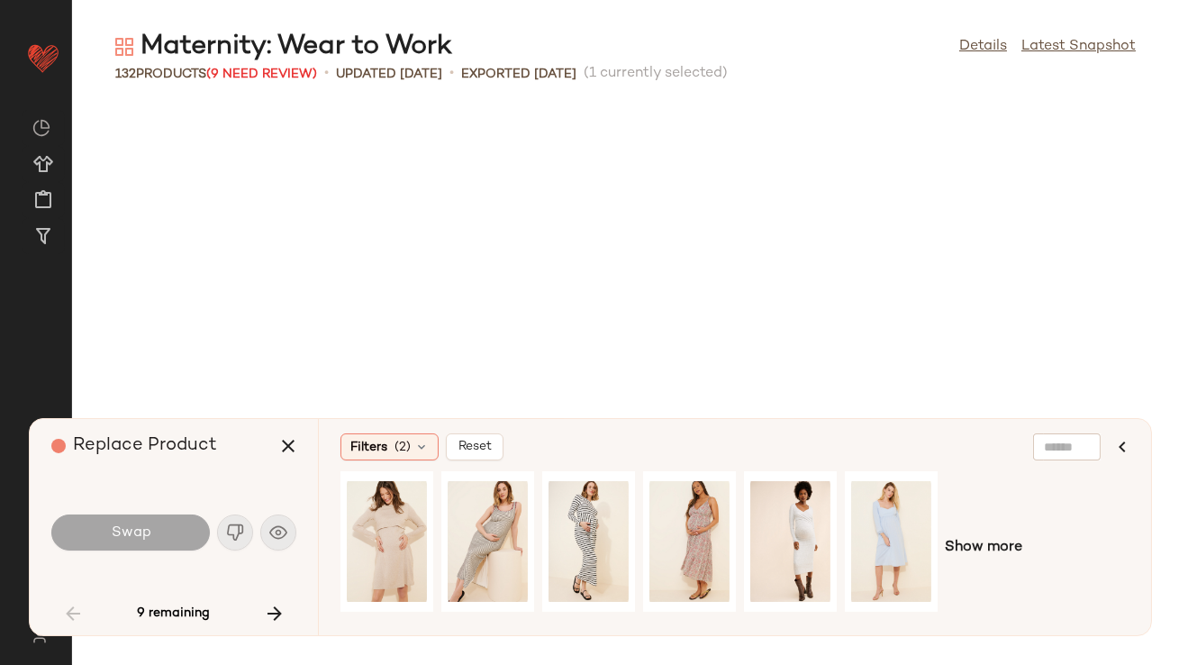
scroll to position [1319, 0]
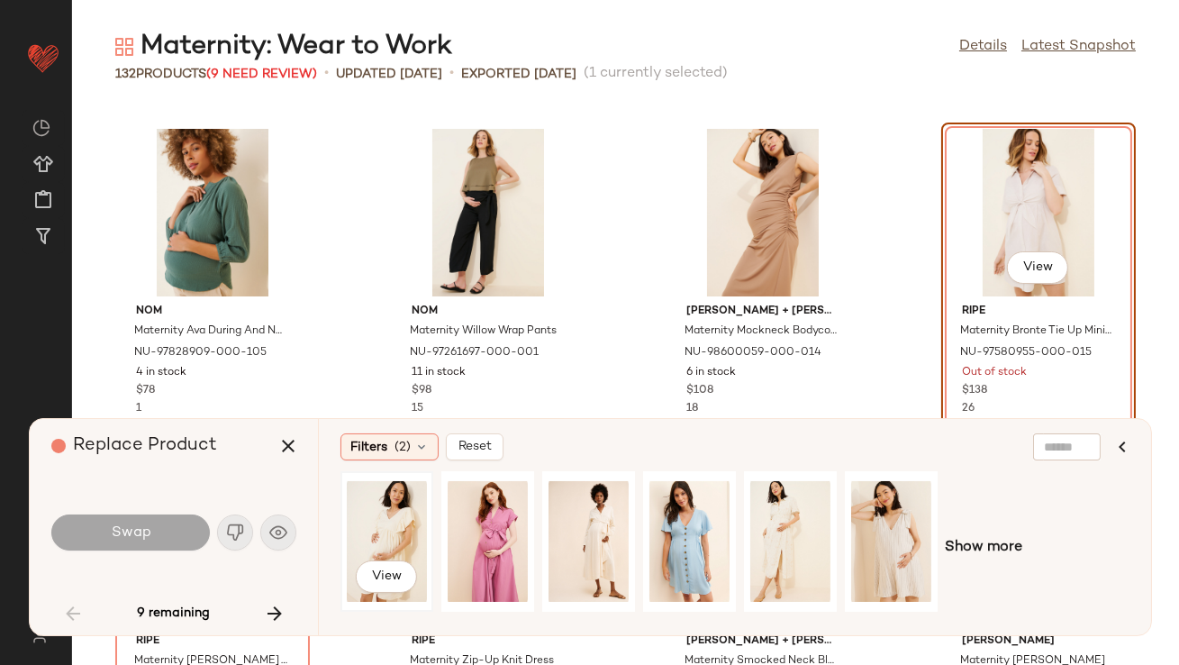
click at [363, 532] on div "View" at bounding box center [387, 541] width 80 height 128
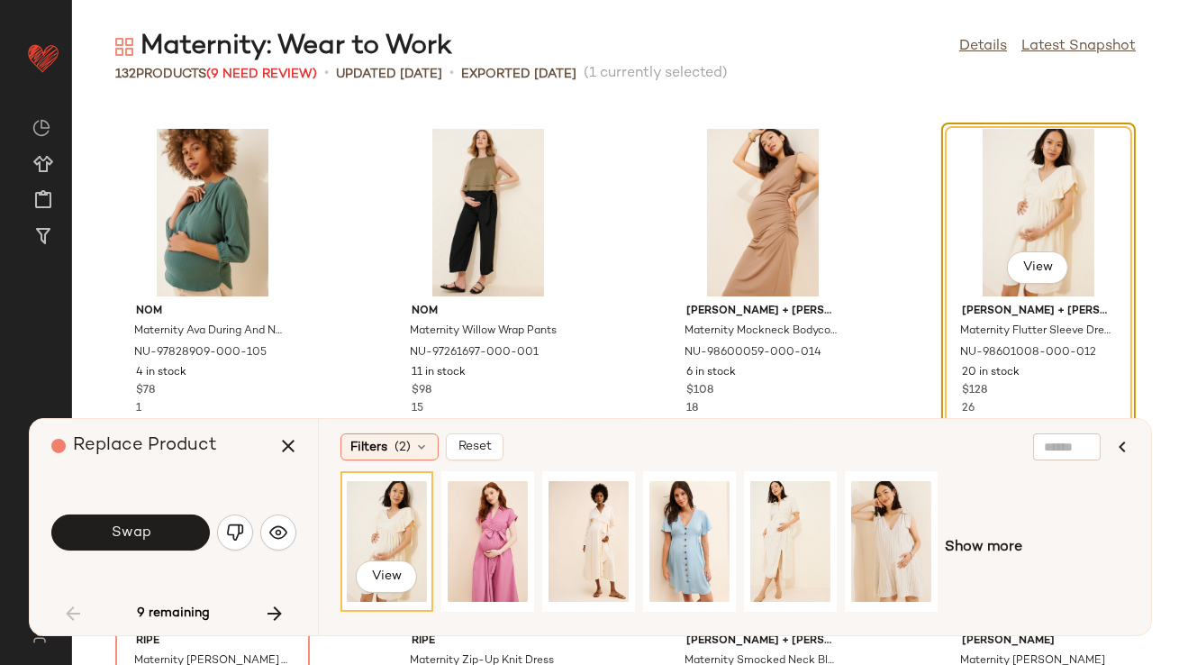
click at [168, 538] on button "Swap" at bounding box center [130, 532] width 159 height 36
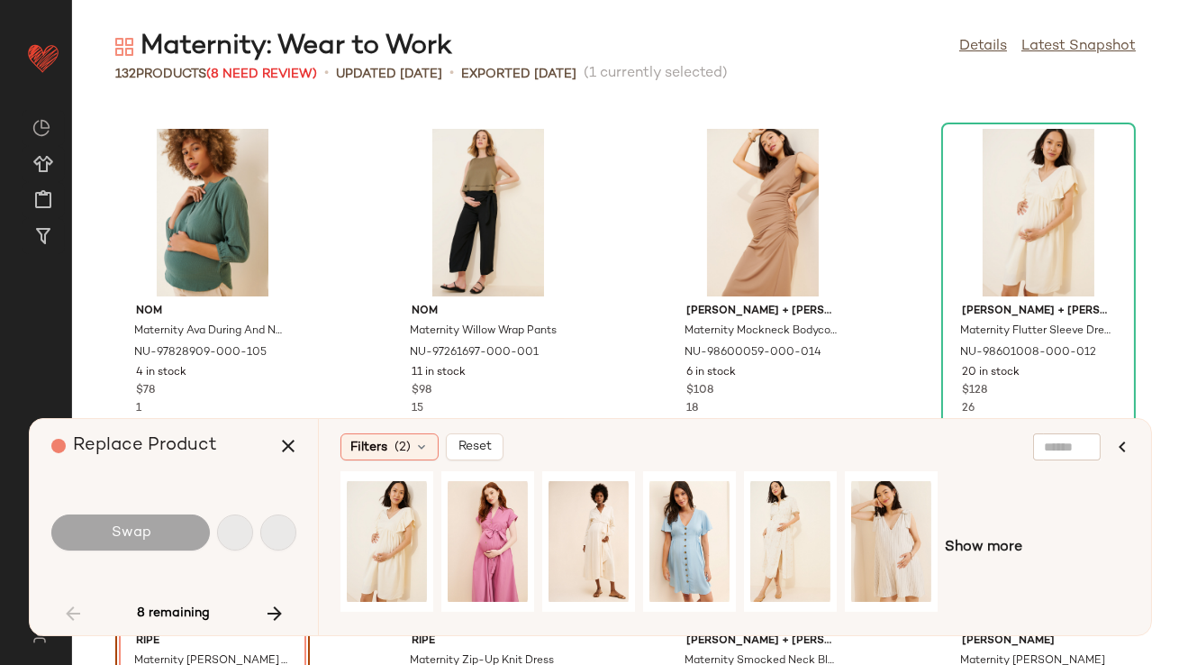
scroll to position [1648, 0]
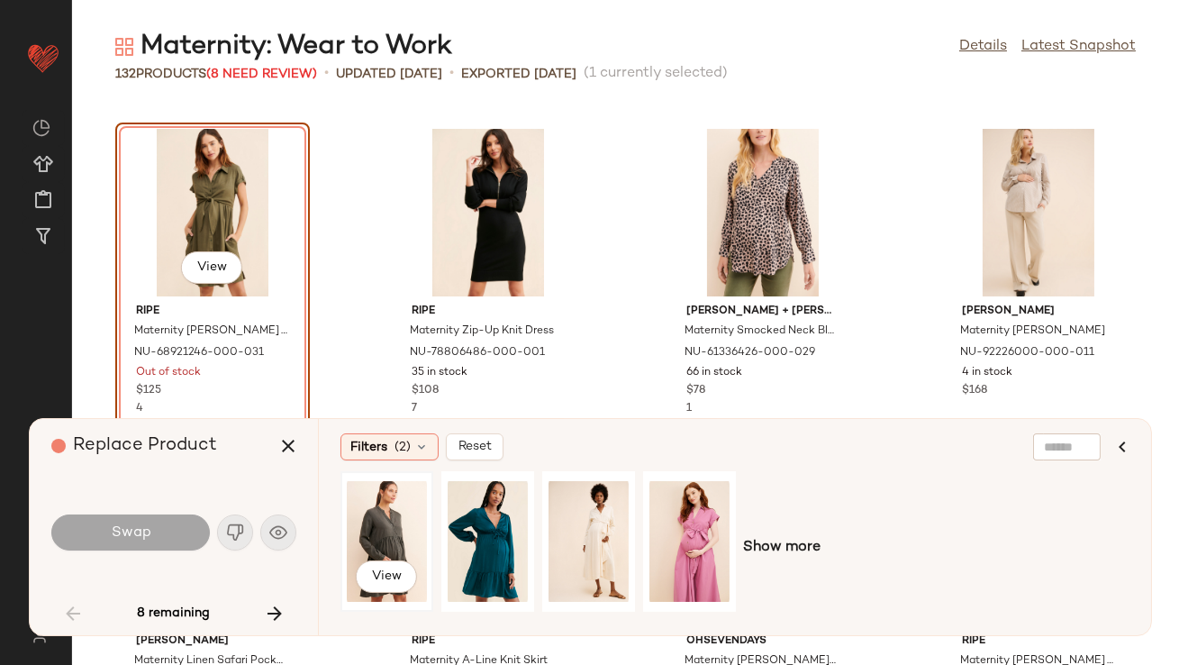
click at [379, 513] on div "View" at bounding box center [387, 541] width 80 height 128
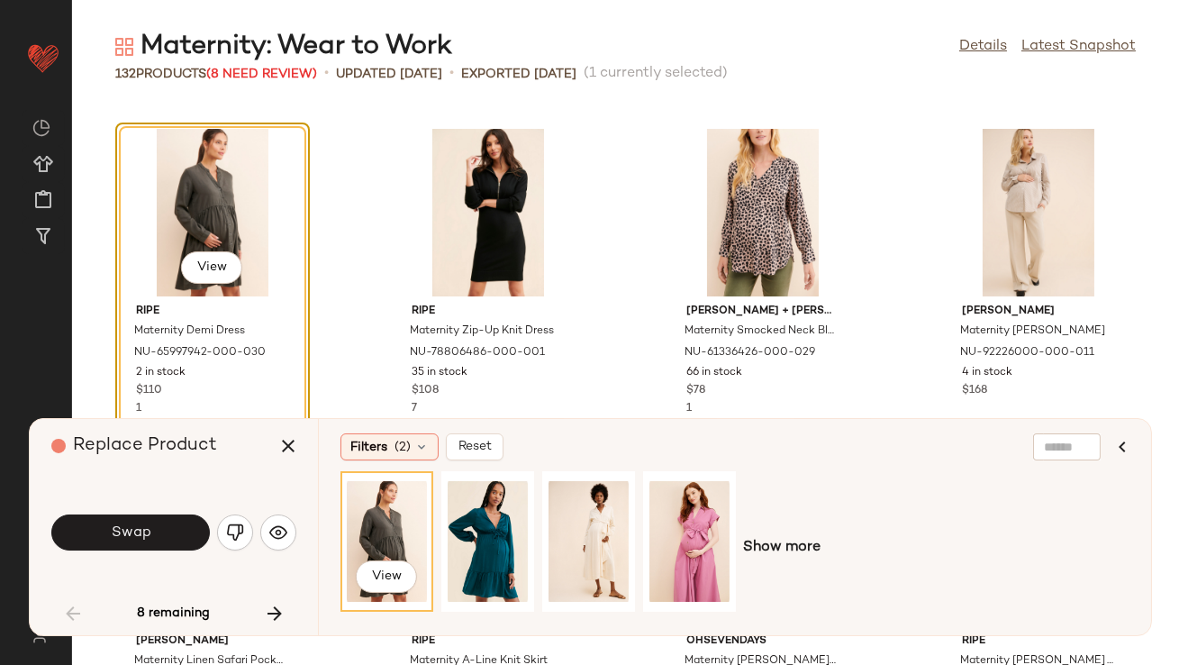
click at [150, 522] on button "Swap" at bounding box center [130, 532] width 159 height 36
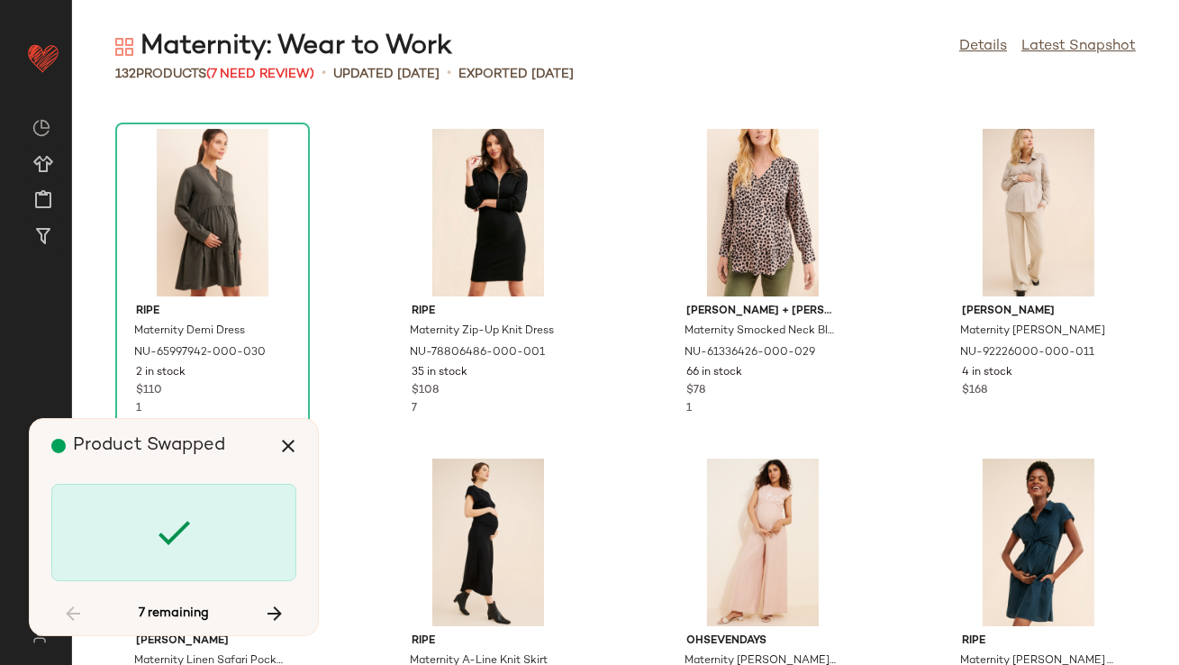
scroll to position [3296, 0]
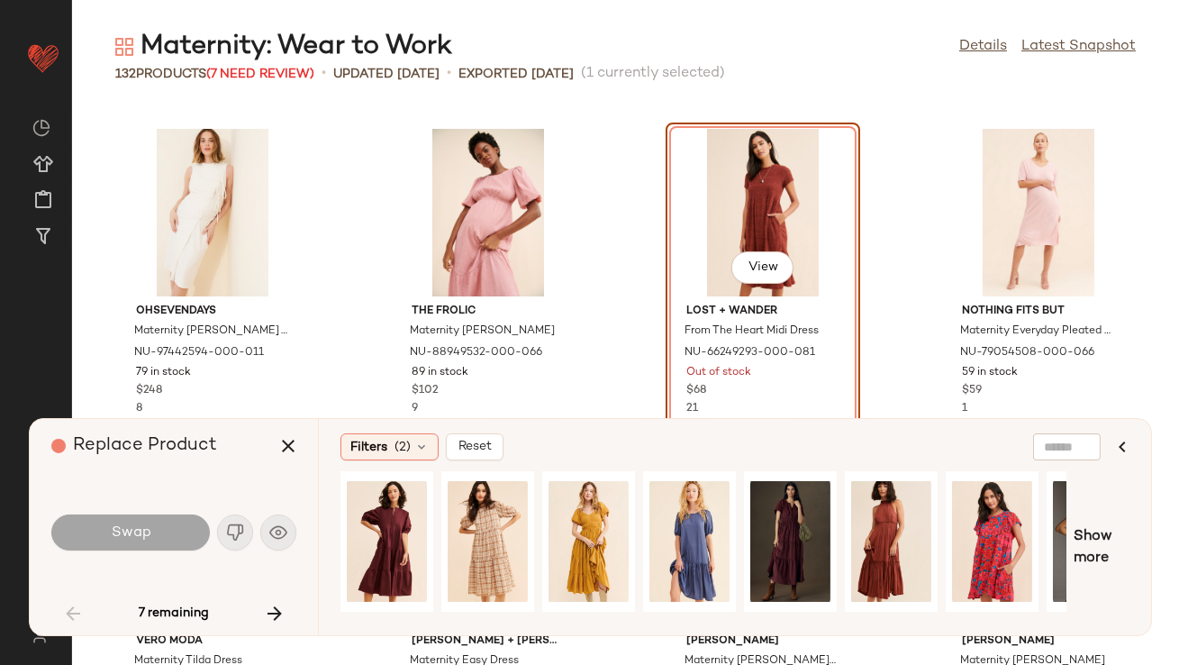
click at [752, 187] on div "View" at bounding box center [763, 213] width 182 height 168
click at [289, 608] on button "button" at bounding box center [274, 613] width 43 height 43
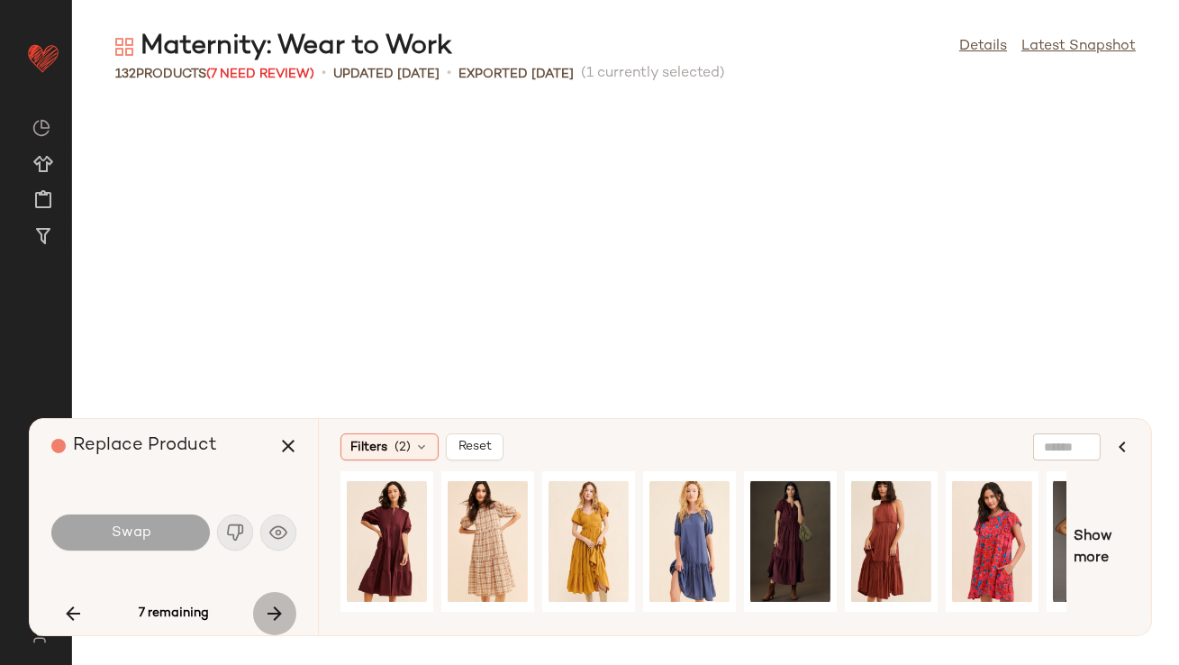
scroll to position [4285, 0]
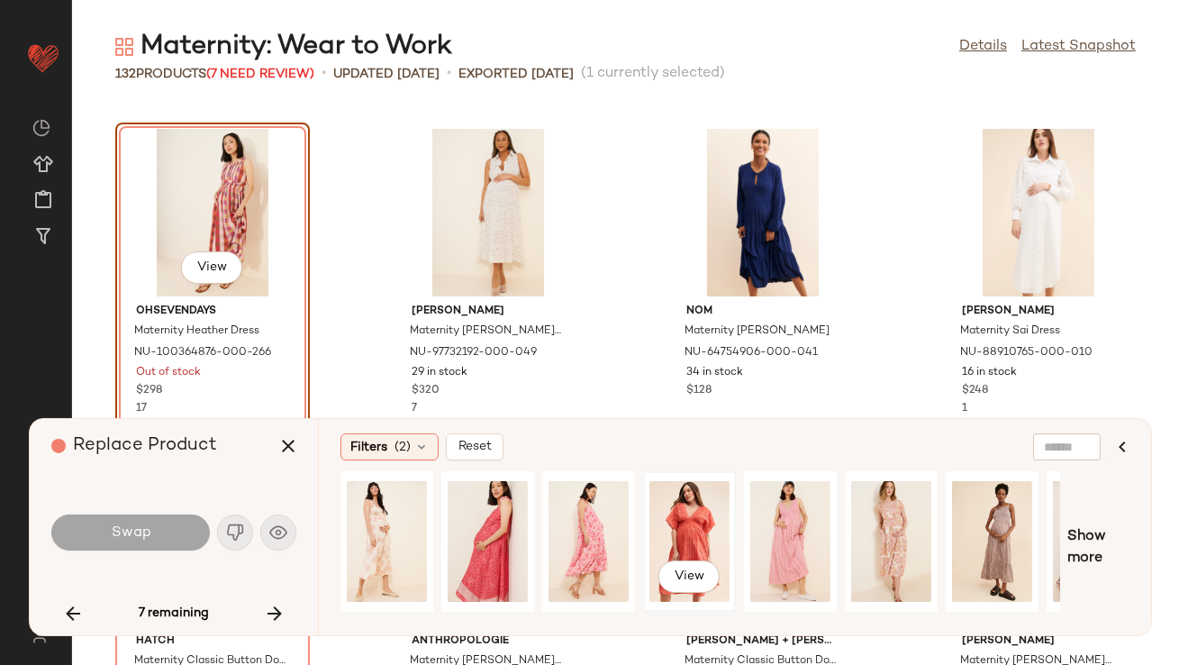
click at [676, 538] on div "View" at bounding box center [689, 541] width 80 height 128
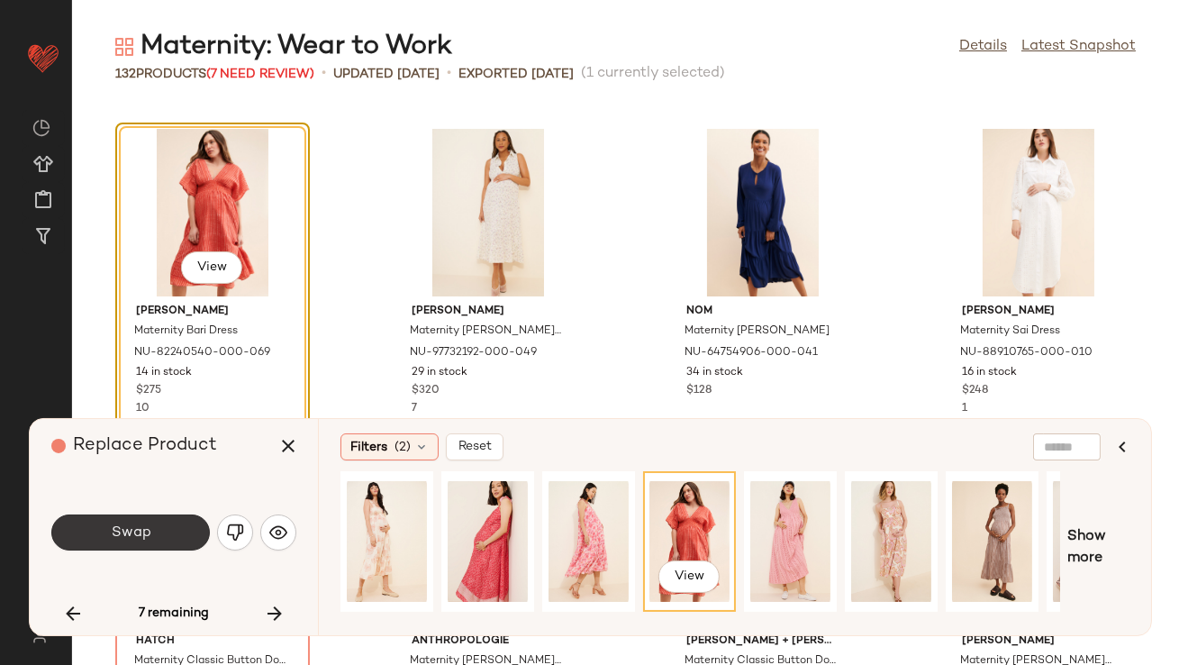
click at [100, 528] on button "Swap" at bounding box center [130, 532] width 159 height 36
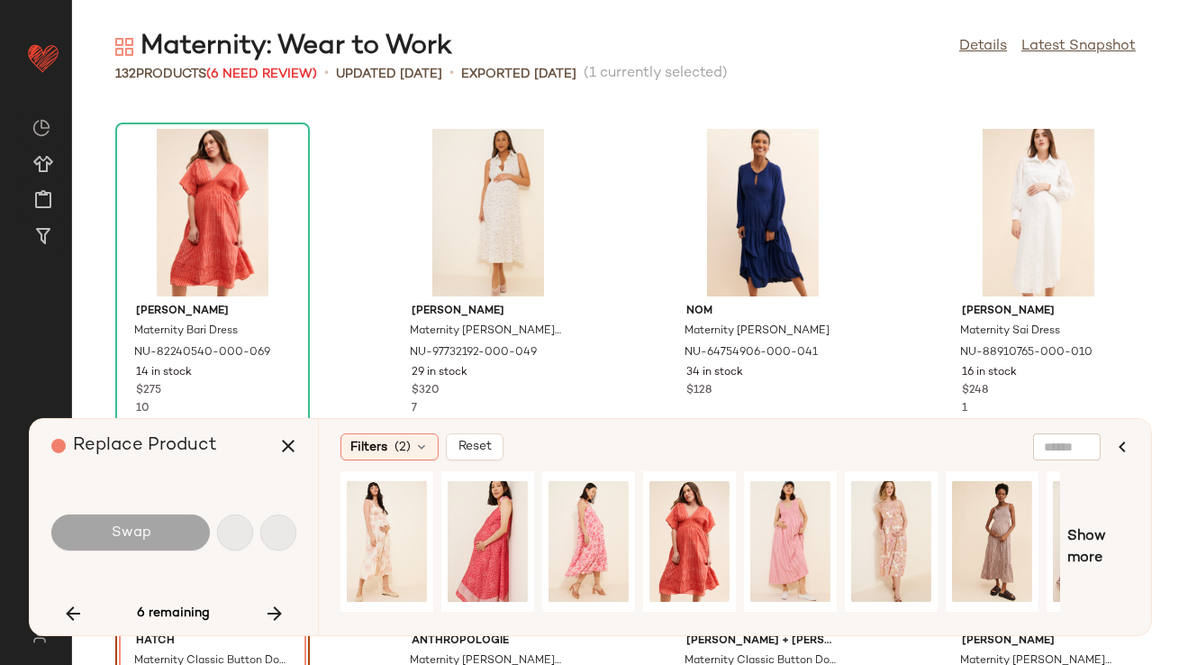
scroll to position [4615, 0]
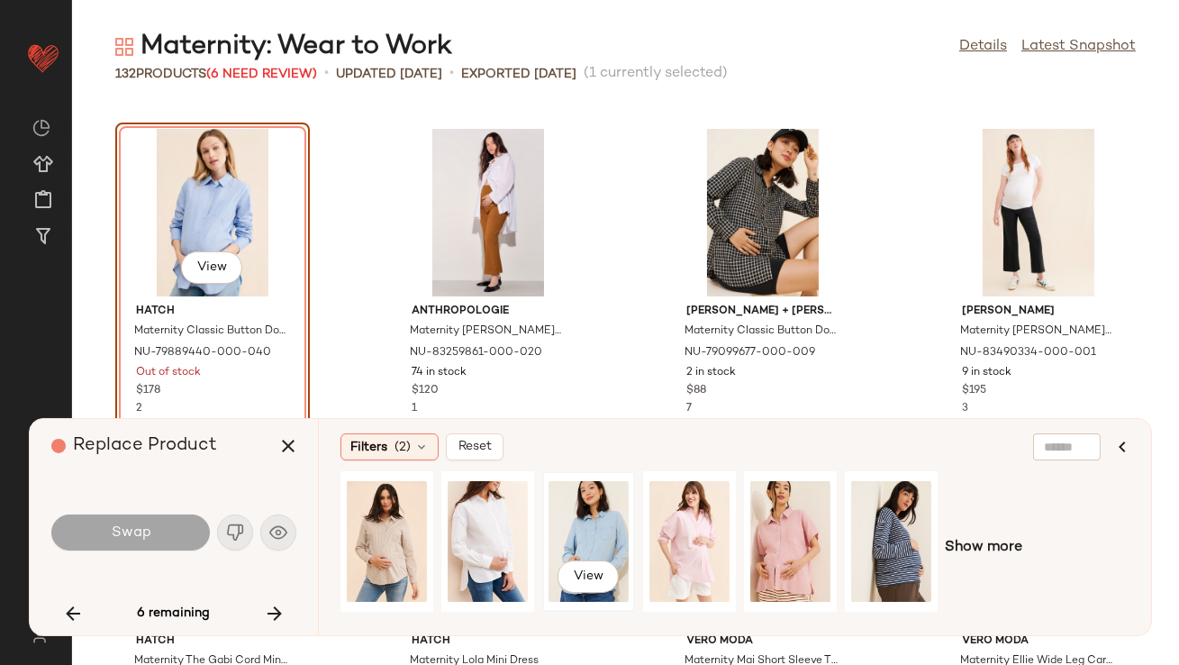
click at [625, 499] on div "View" at bounding box center [588, 541] width 80 height 128
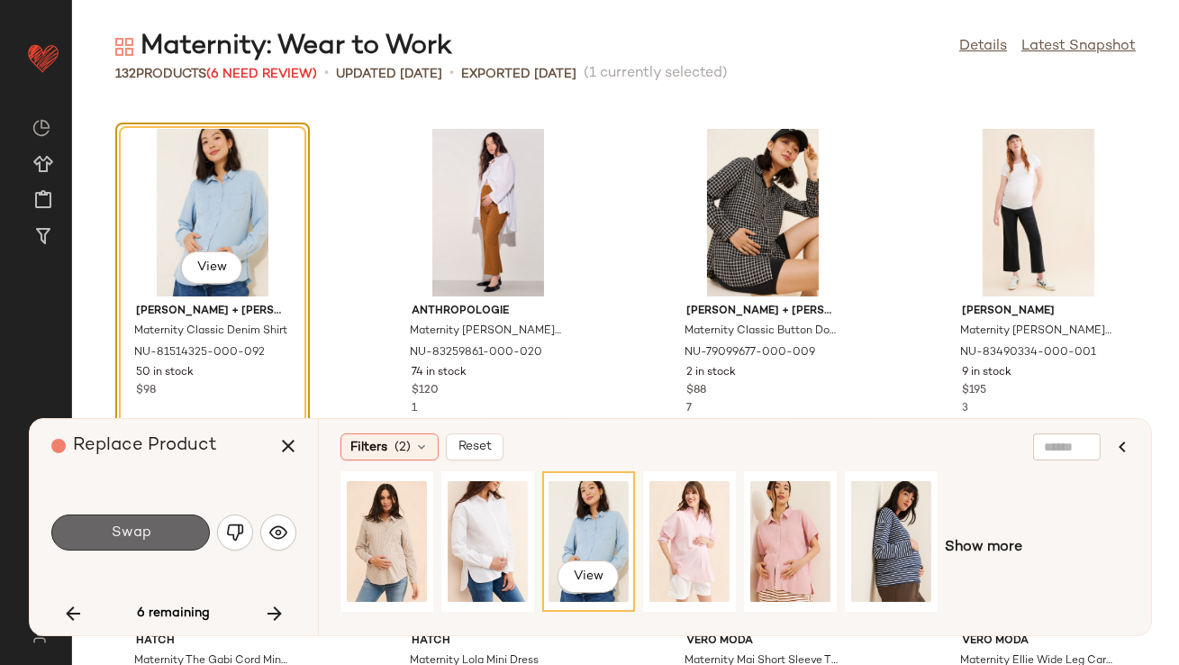
click at [101, 526] on button "Swap" at bounding box center [130, 532] width 159 height 36
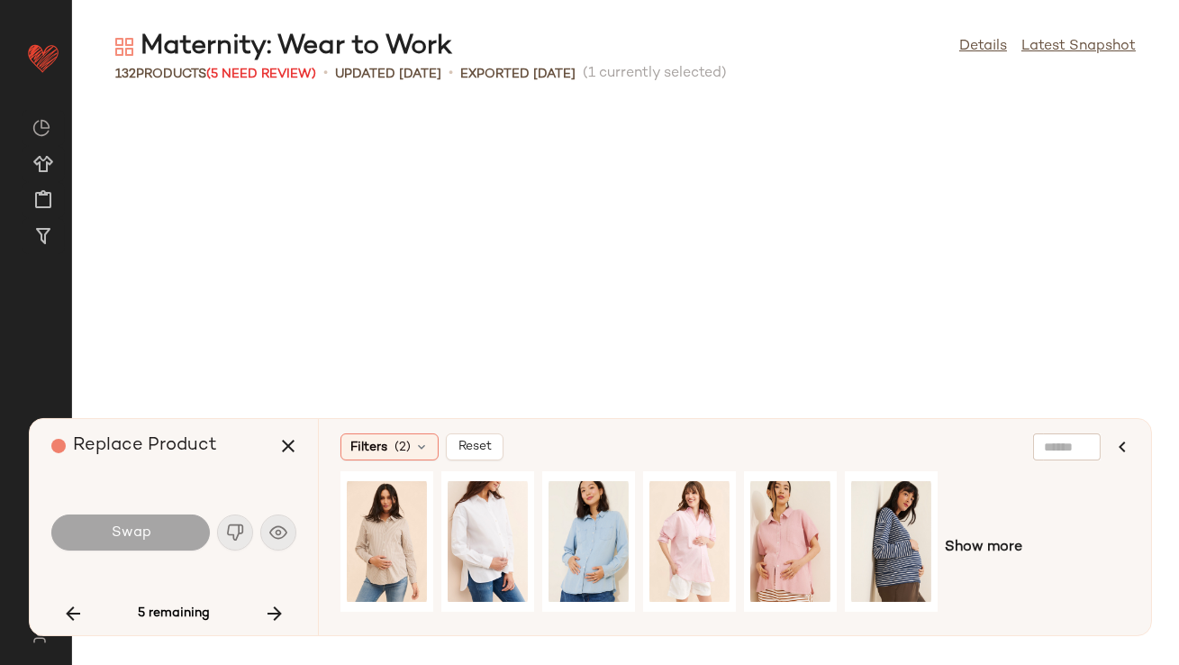
scroll to position [6921, 0]
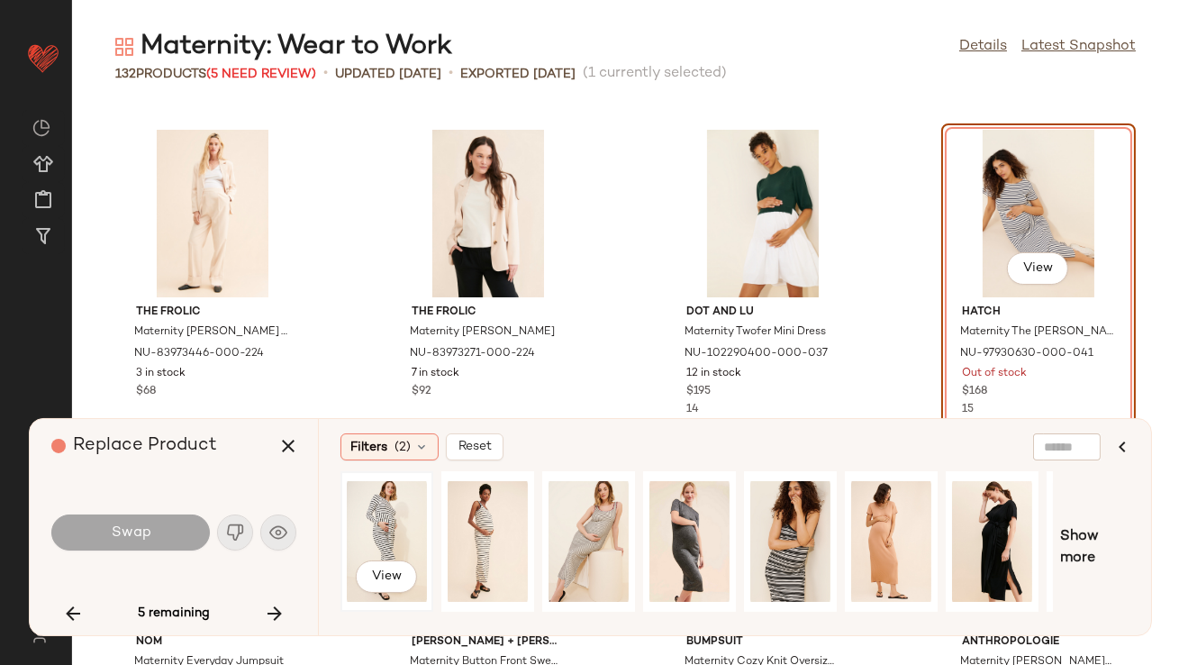
click at [367, 508] on div "View" at bounding box center [387, 541] width 80 height 128
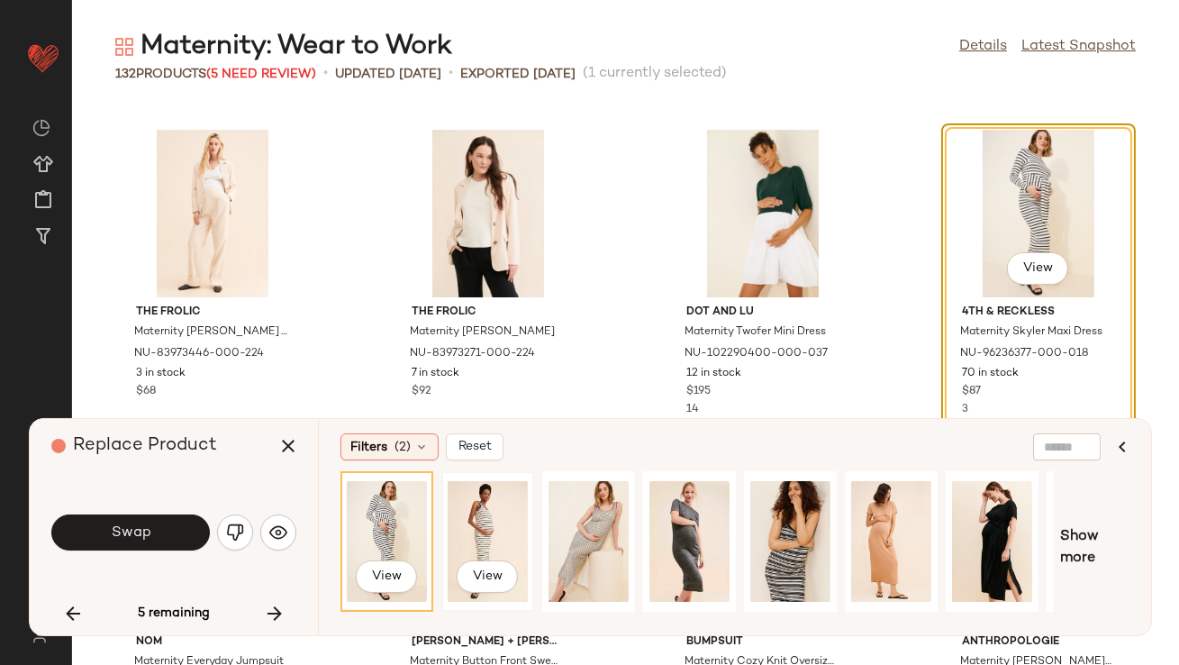
click at [485, 512] on div "View" at bounding box center [488, 541] width 80 height 128
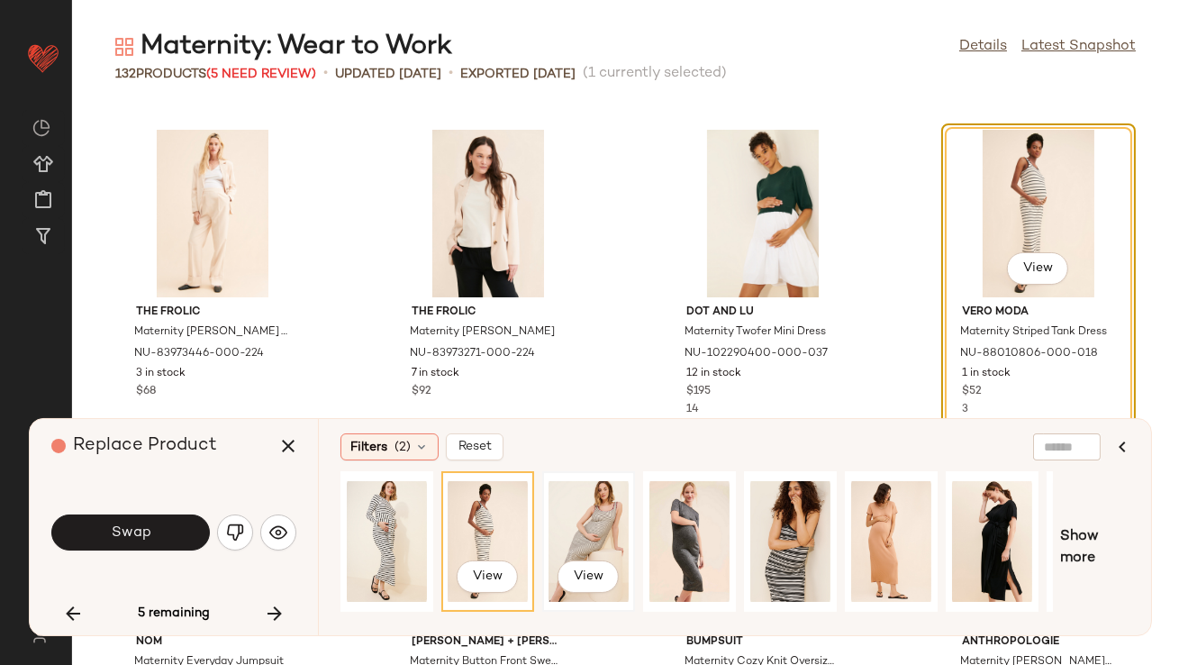
click at [578, 519] on div "View" at bounding box center [588, 541] width 80 height 128
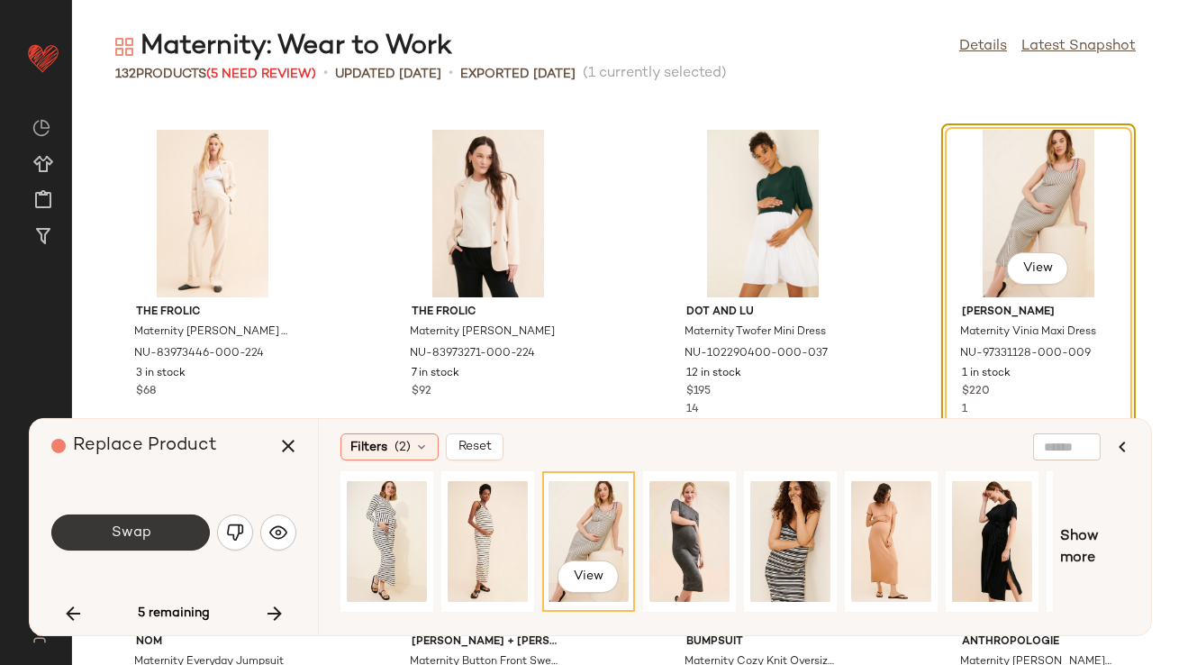
click at [133, 530] on span "Swap" at bounding box center [130, 532] width 41 height 17
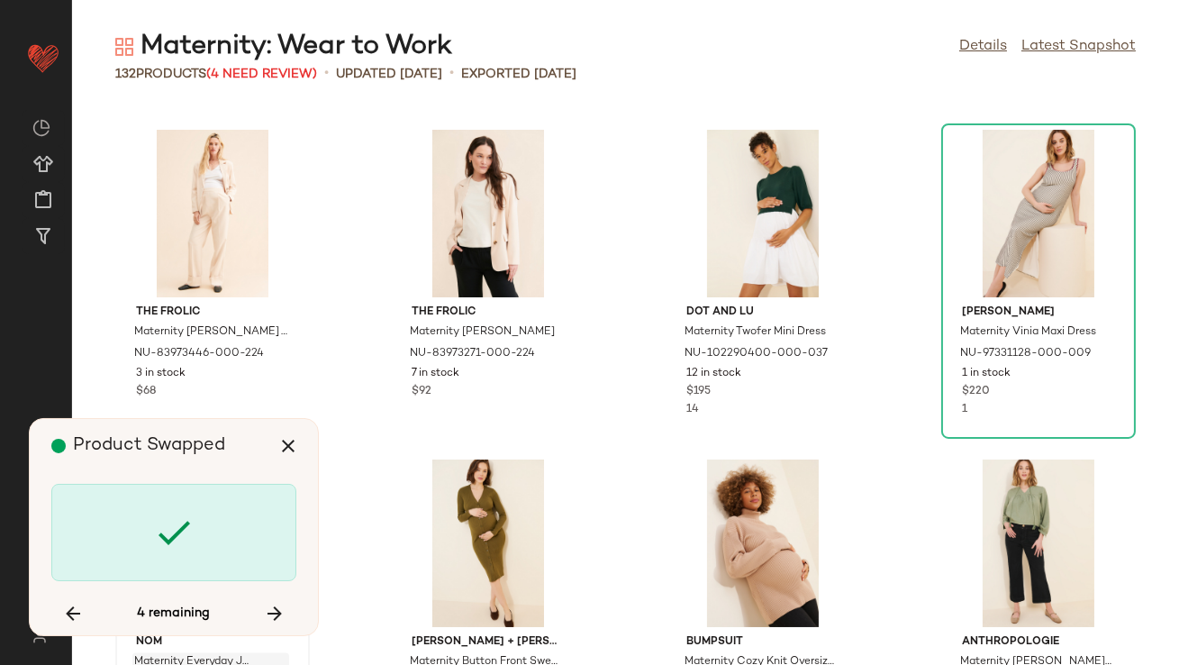
scroll to position [7911, 0]
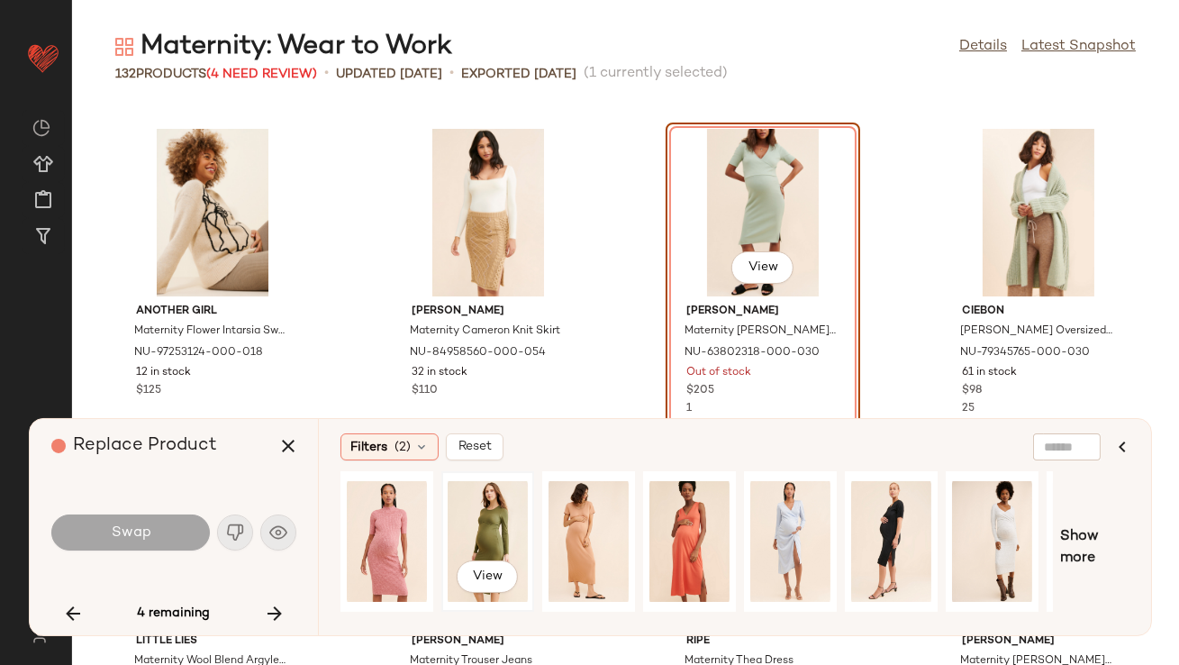
click at [478, 524] on div "View" at bounding box center [488, 541] width 80 height 128
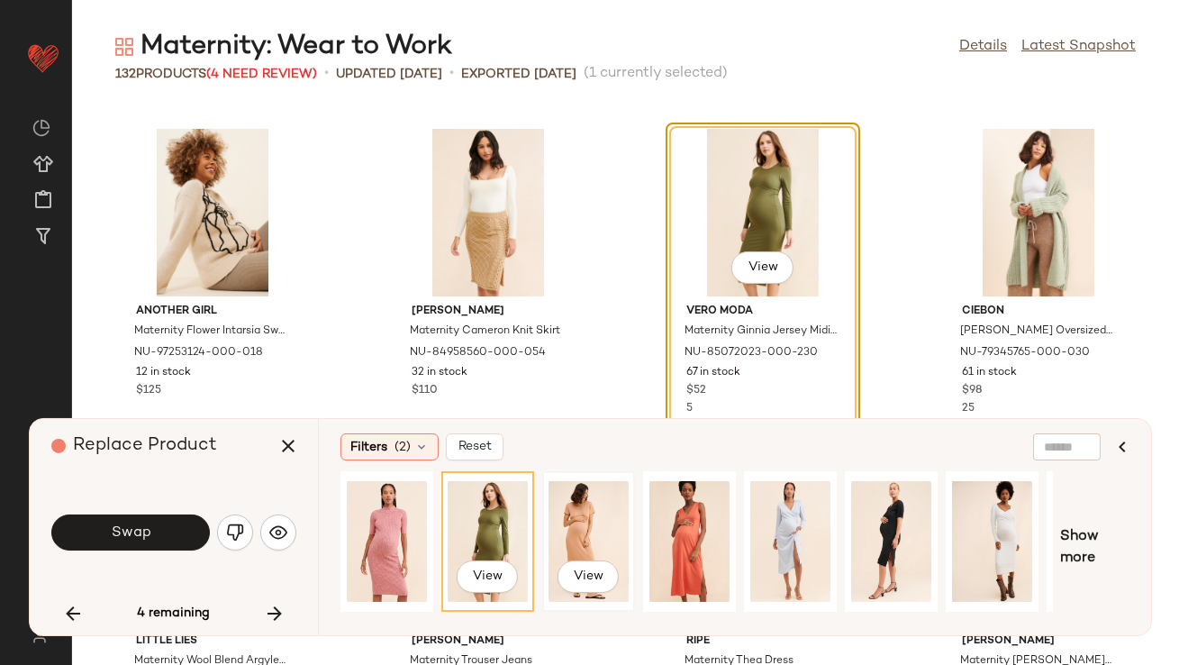
click at [560, 512] on div "View" at bounding box center [588, 541] width 80 height 128
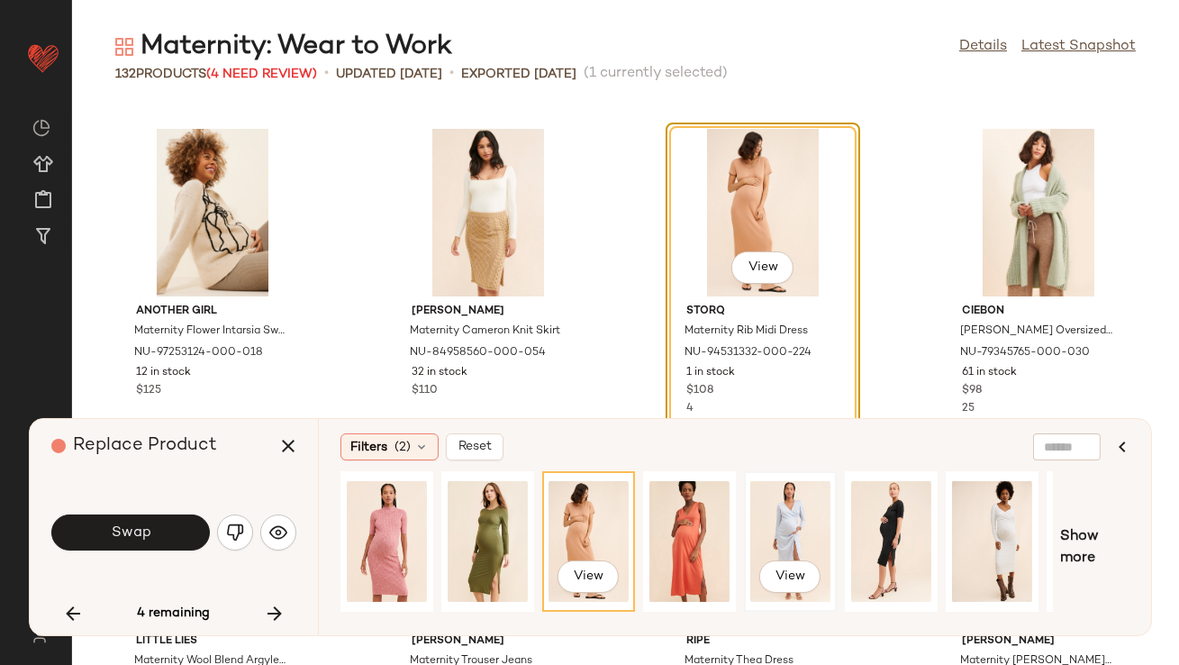
click at [782, 531] on div "View" at bounding box center [790, 541] width 80 height 128
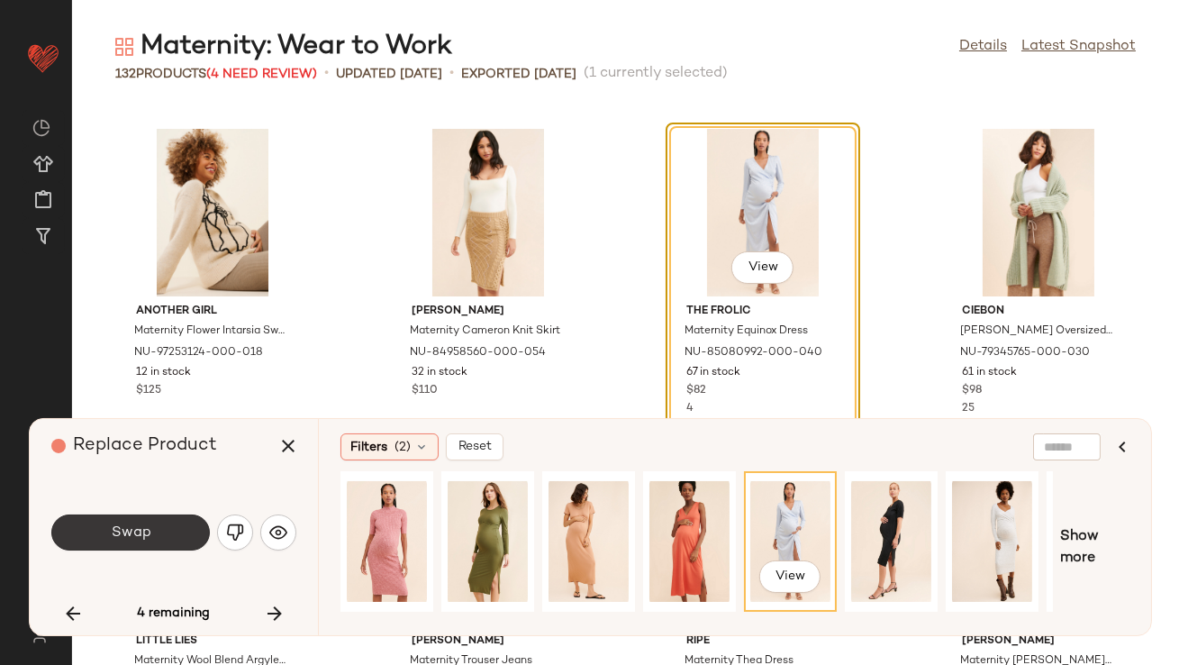
click at [173, 524] on button "Swap" at bounding box center [130, 532] width 159 height 36
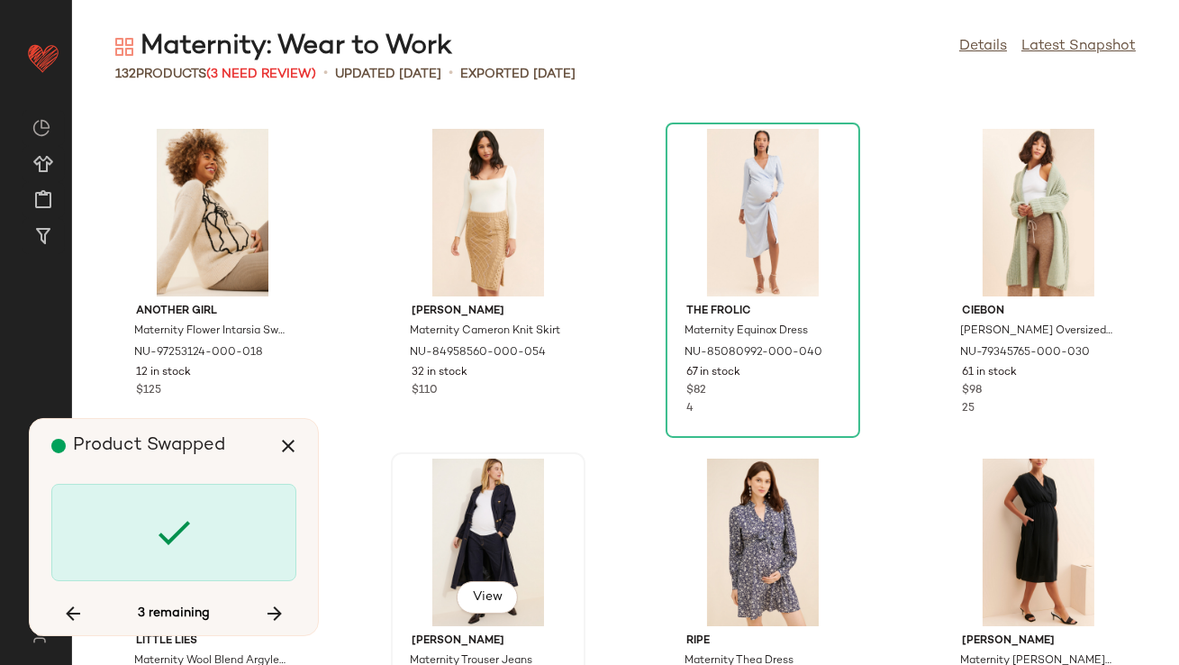
scroll to position [8899, 0]
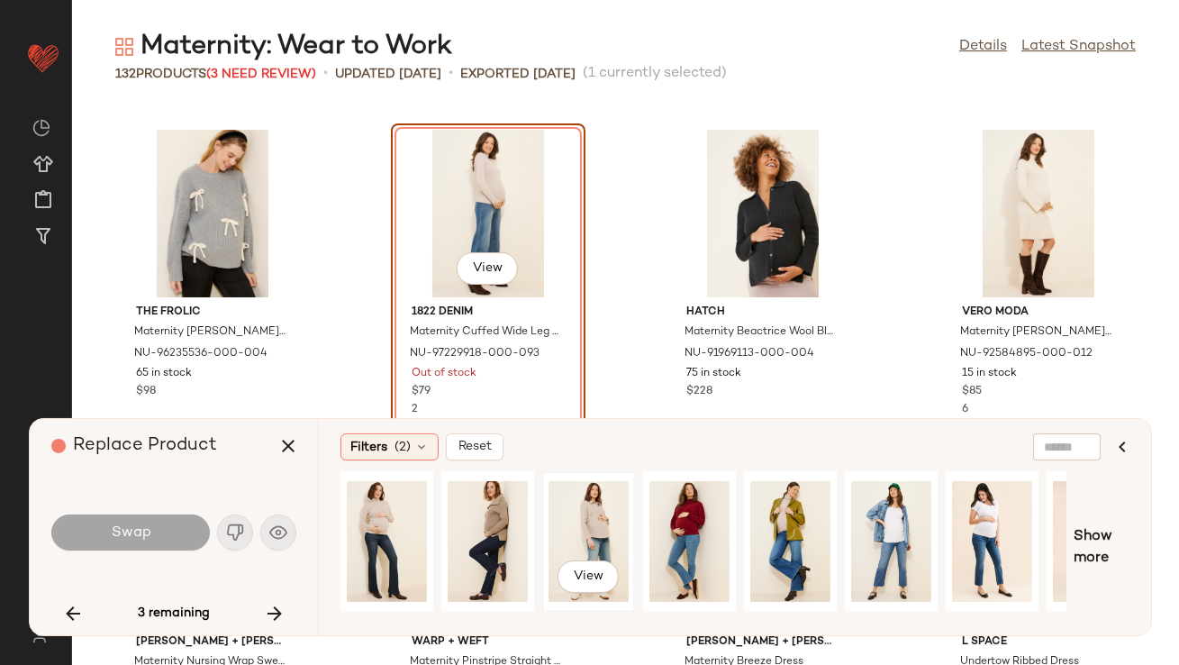
click at [551, 533] on div "View" at bounding box center [588, 541] width 80 height 128
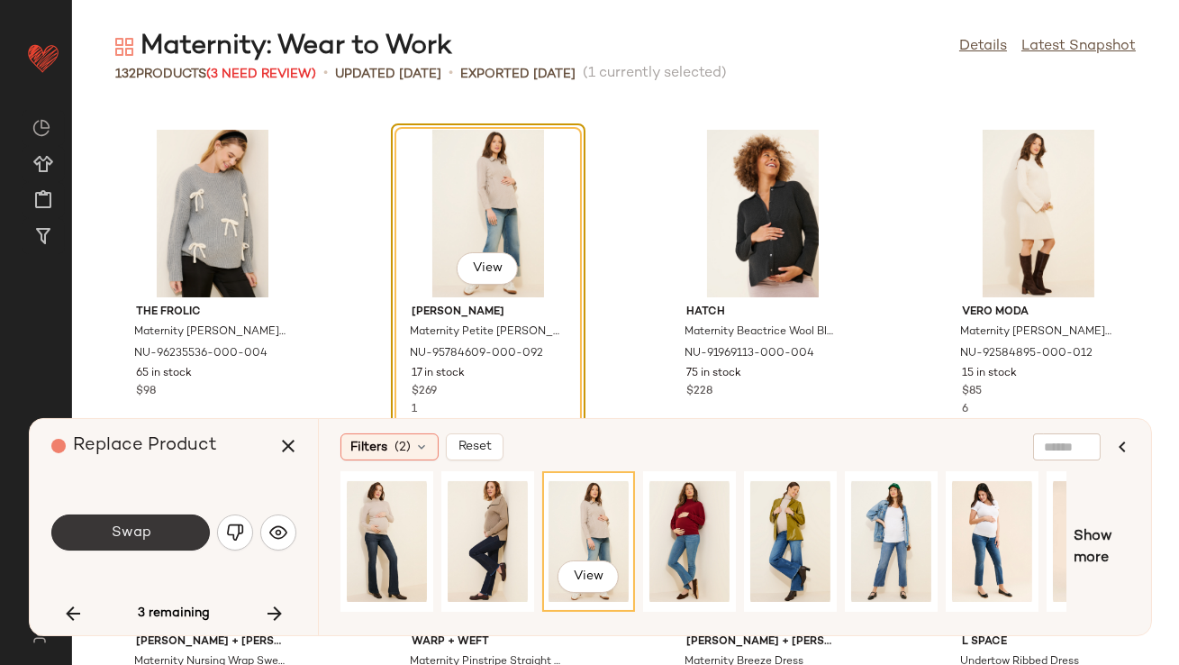
click at [127, 532] on span "Swap" at bounding box center [130, 532] width 41 height 17
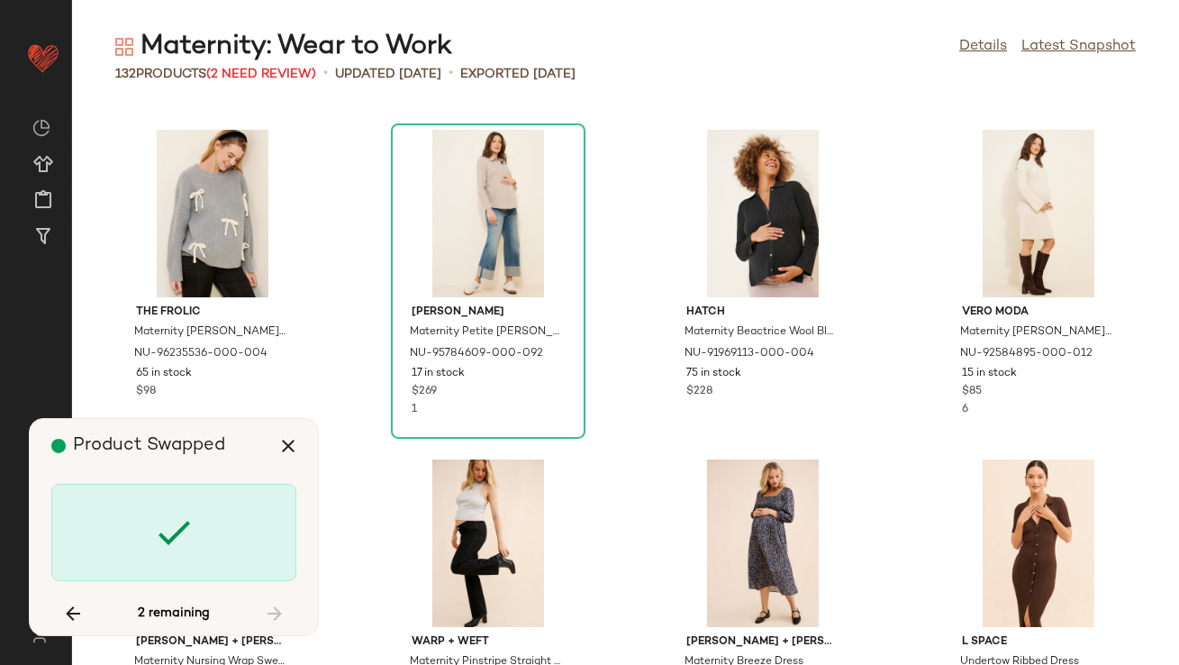
scroll to position [3296, 0]
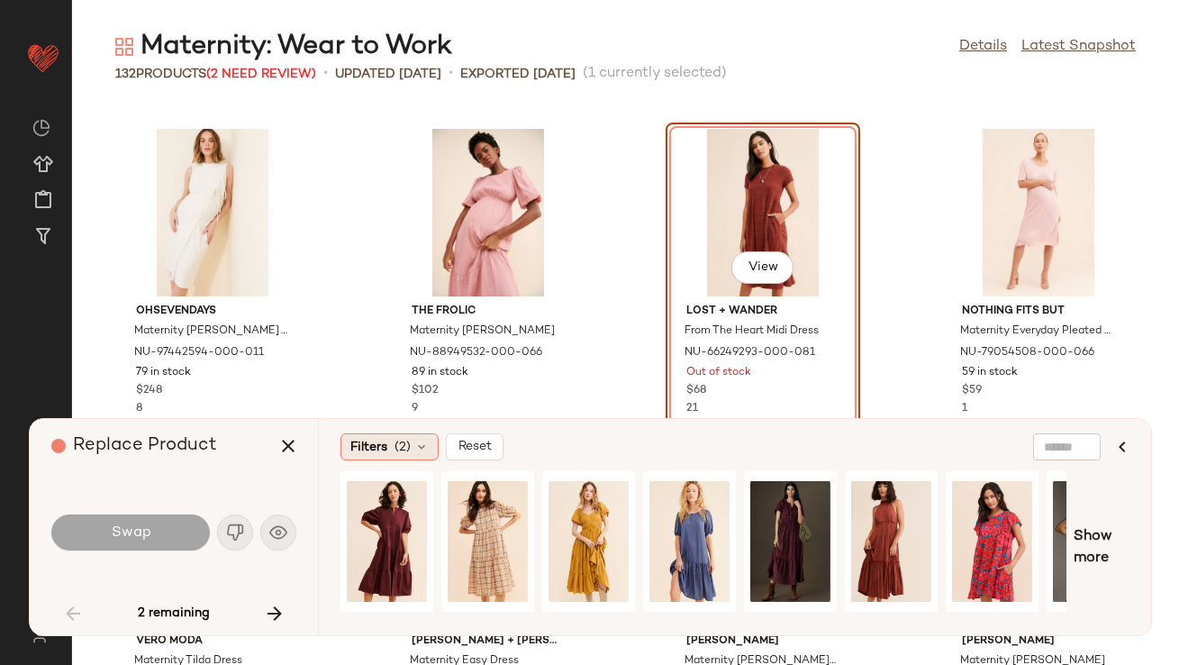
click at [406, 440] on span "(2)" at bounding box center [402, 447] width 16 height 19
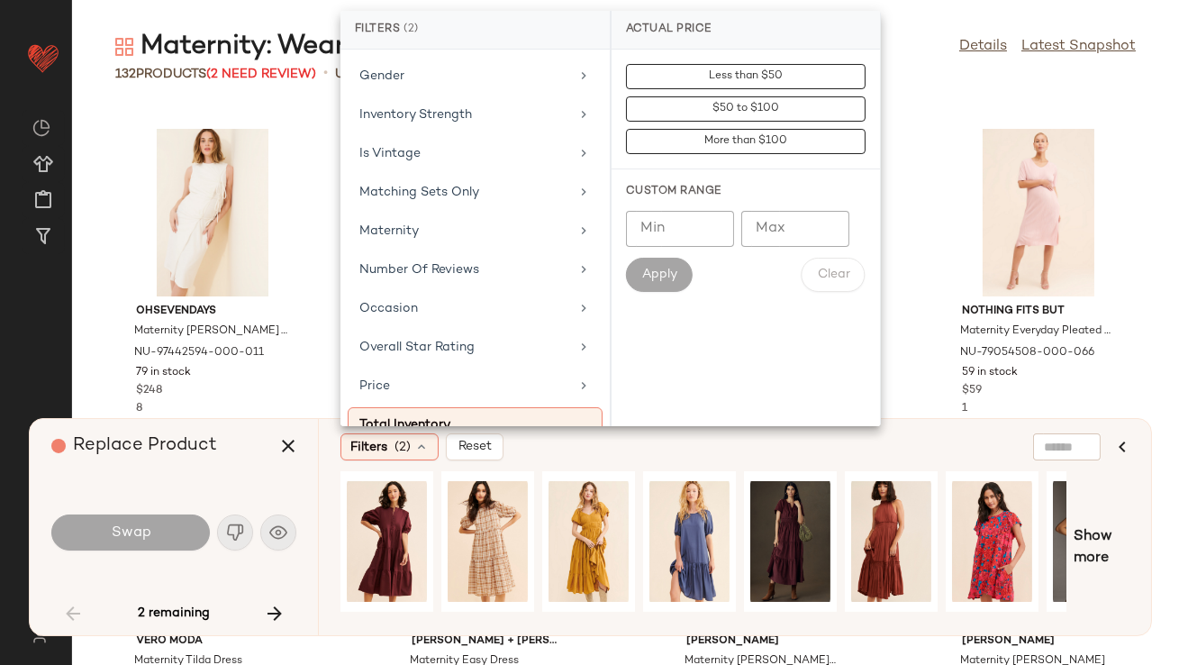
scroll to position [464, 0]
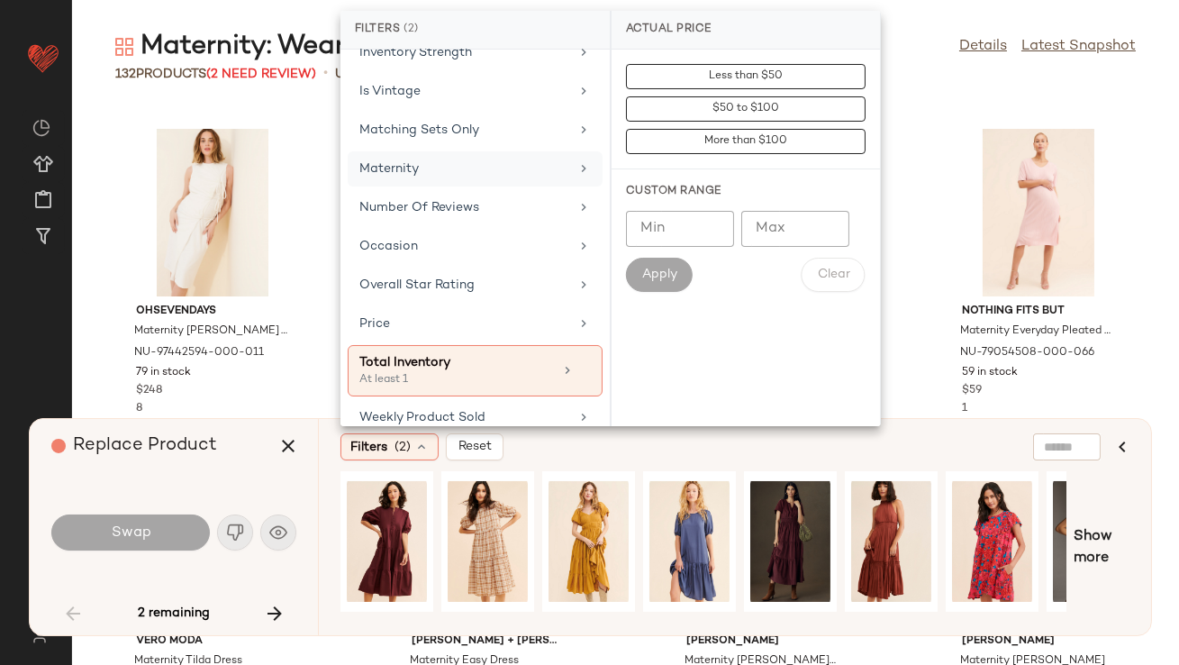
click at [403, 166] on div "Maternity" at bounding box center [464, 168] width 210 height 19
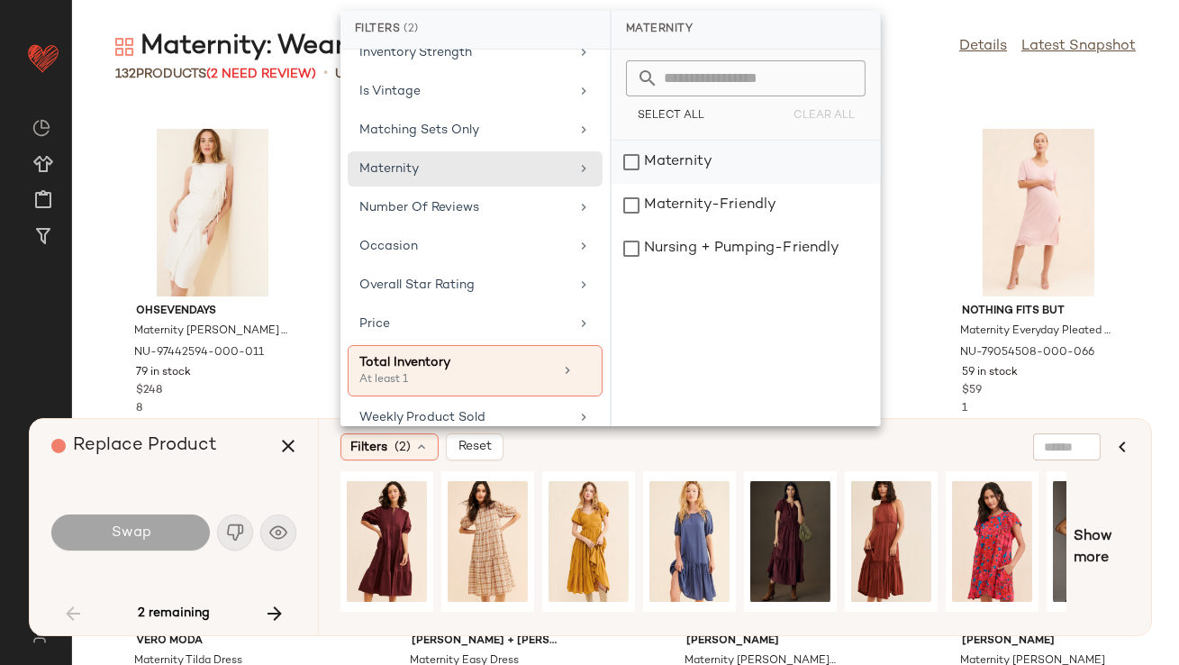
click at [654, 184] on div "Maternity" at bounding box center [746, 205] width 268 height 43
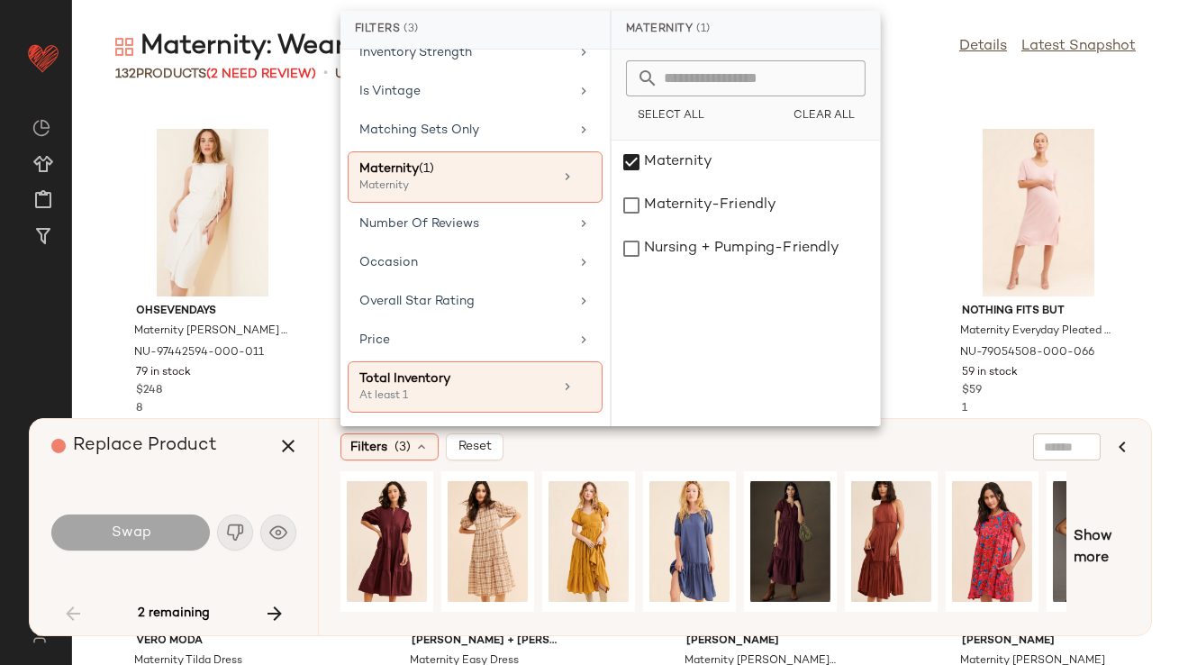
click at [212, 462] on div "Replace Product" at bounding box center [180, 446] width 258 height 54
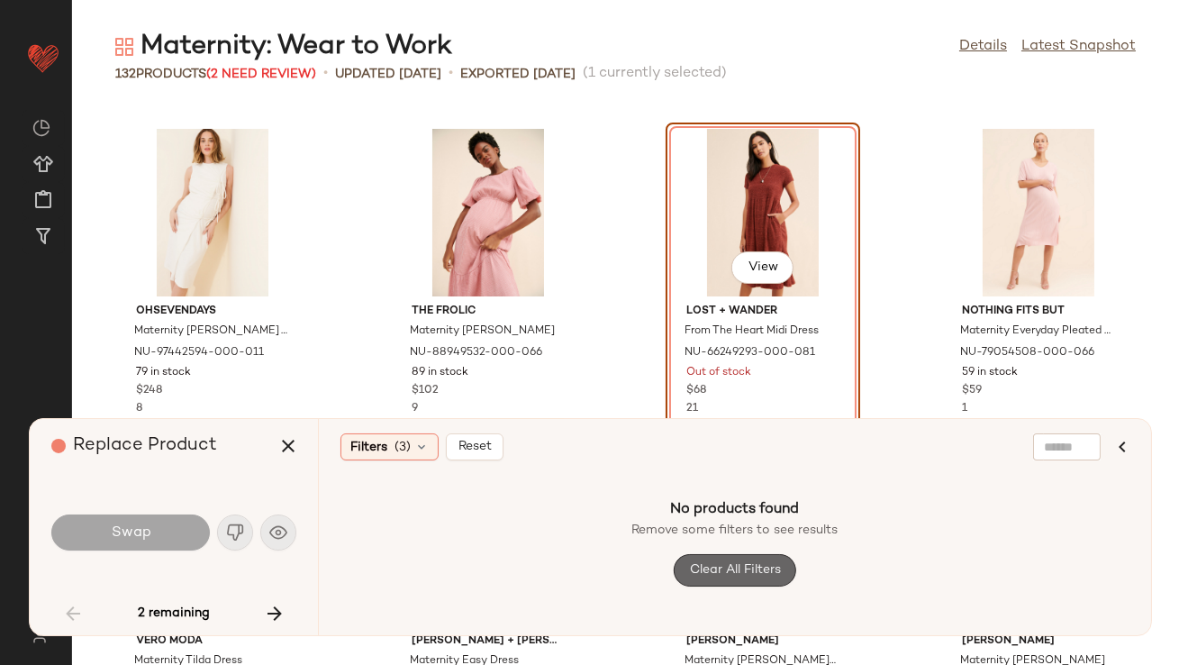
click at [748, 563] on span "Clear All Filters" at bounding box center [735, 570] width 92 height 14
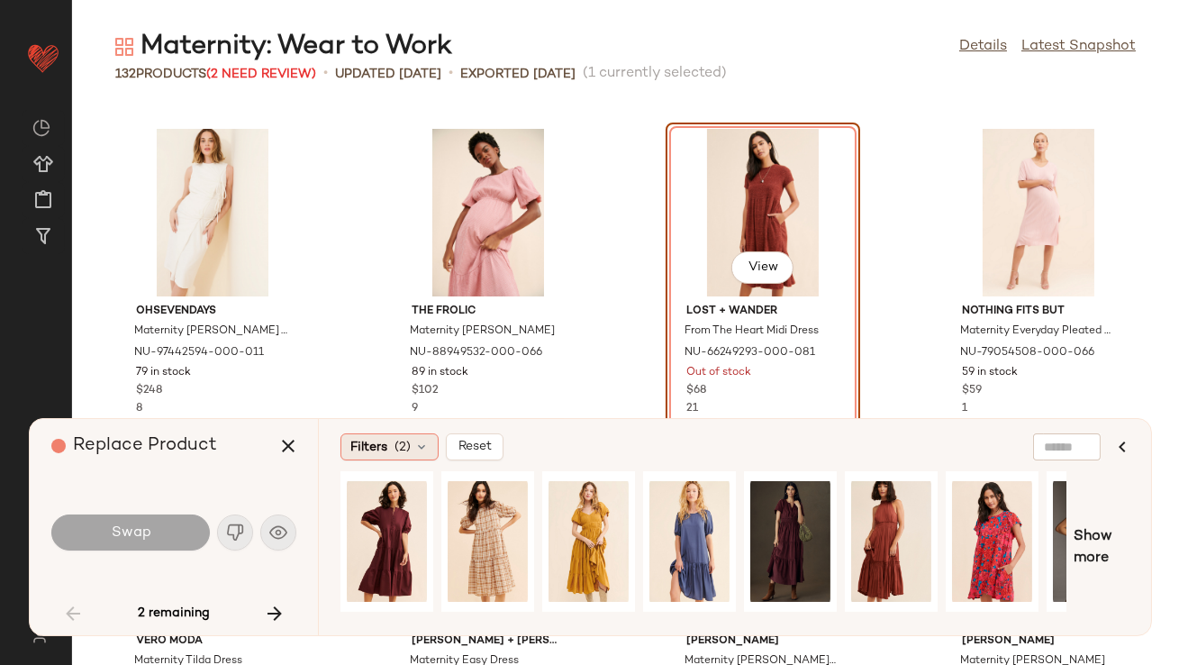
click at [423, 437] on div "Filters (2)" at bounding box center [389, 446] width 98 height 27
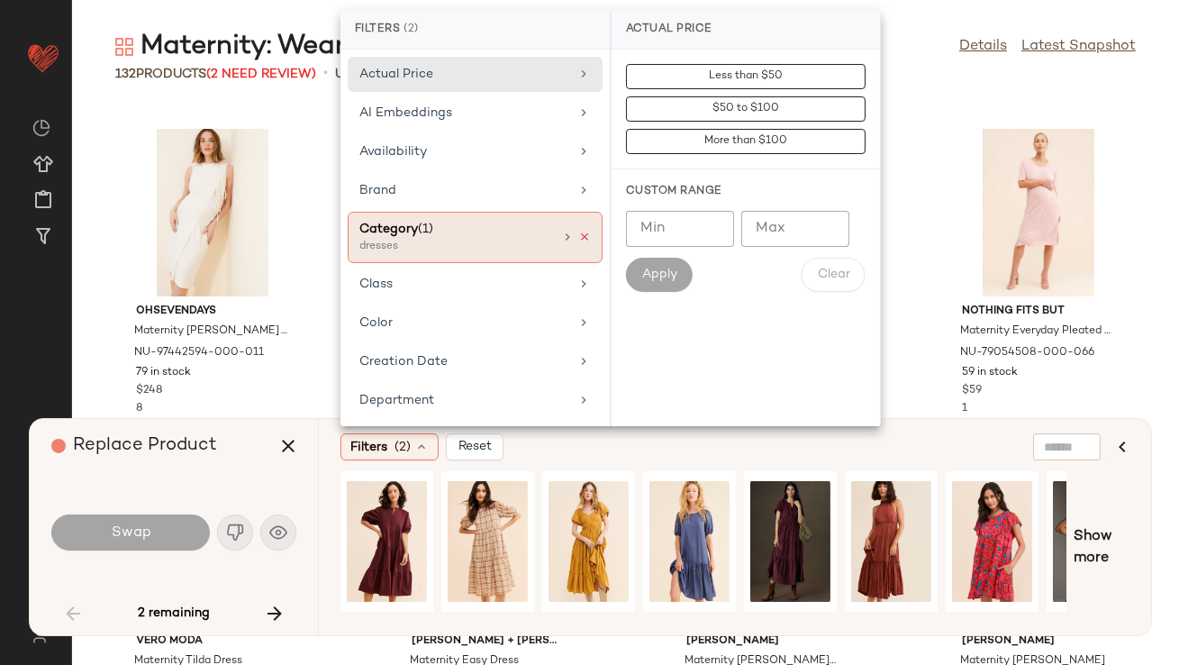
click at [578, 234] on icon at bounding box center [584, 237] width 13 height 13
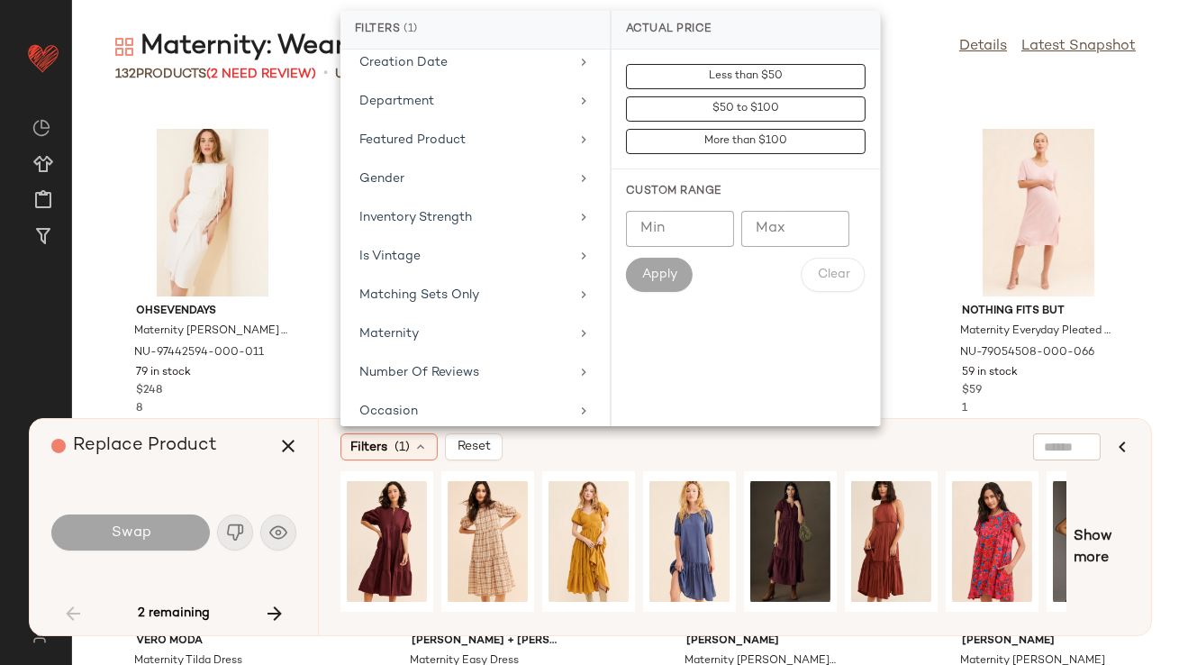
scroll to position [463, 0]
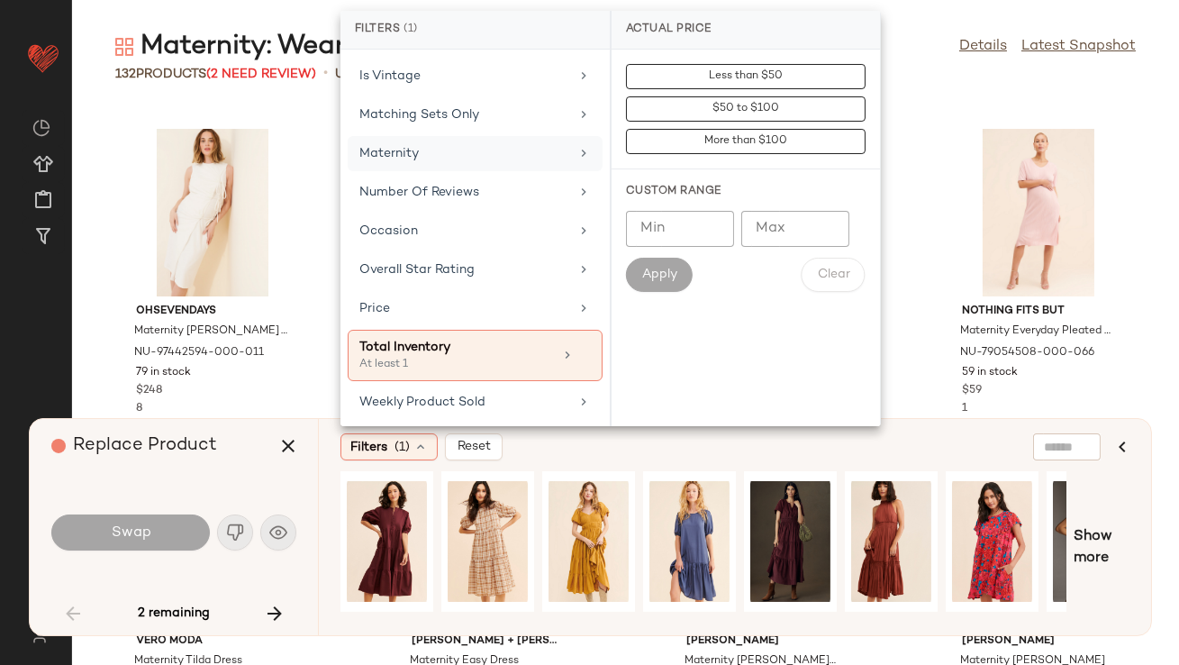
click at [422, 154] on div "Maternity" at bounding box center [464, 153] width 210 height 19
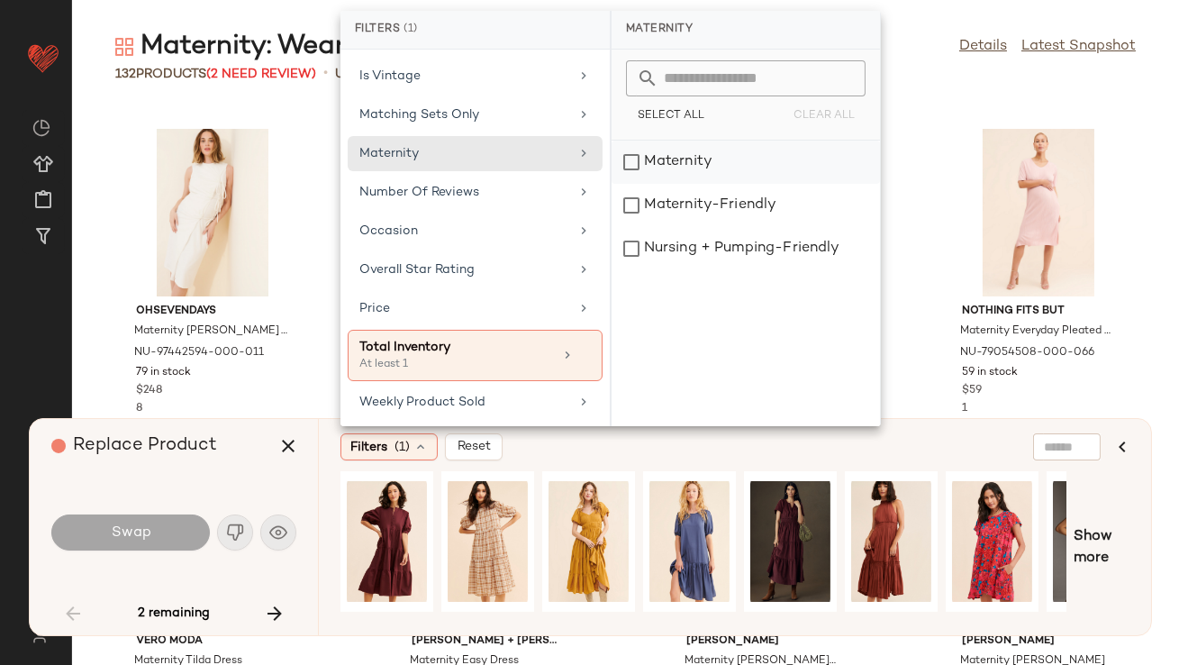
click at [653, 184] on div "Maternity" at bounding box center [746, 205] width 268 height 43
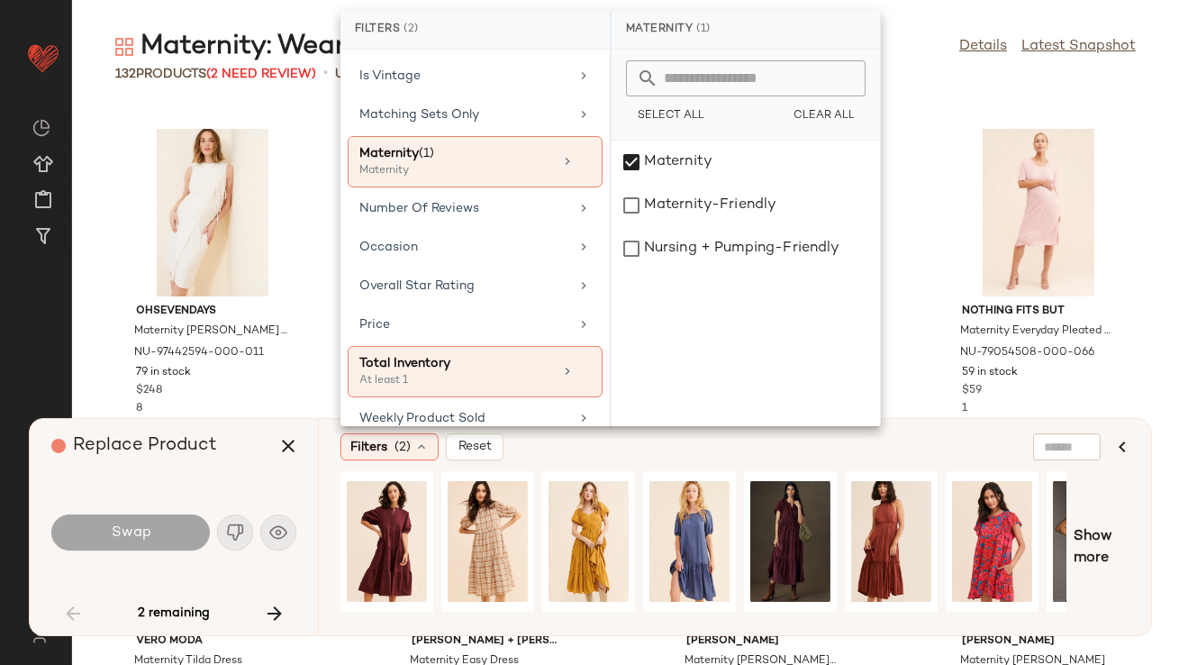
click at [199, 485] on div "Swap" at bounding box center [173, 532] width 245 height 97
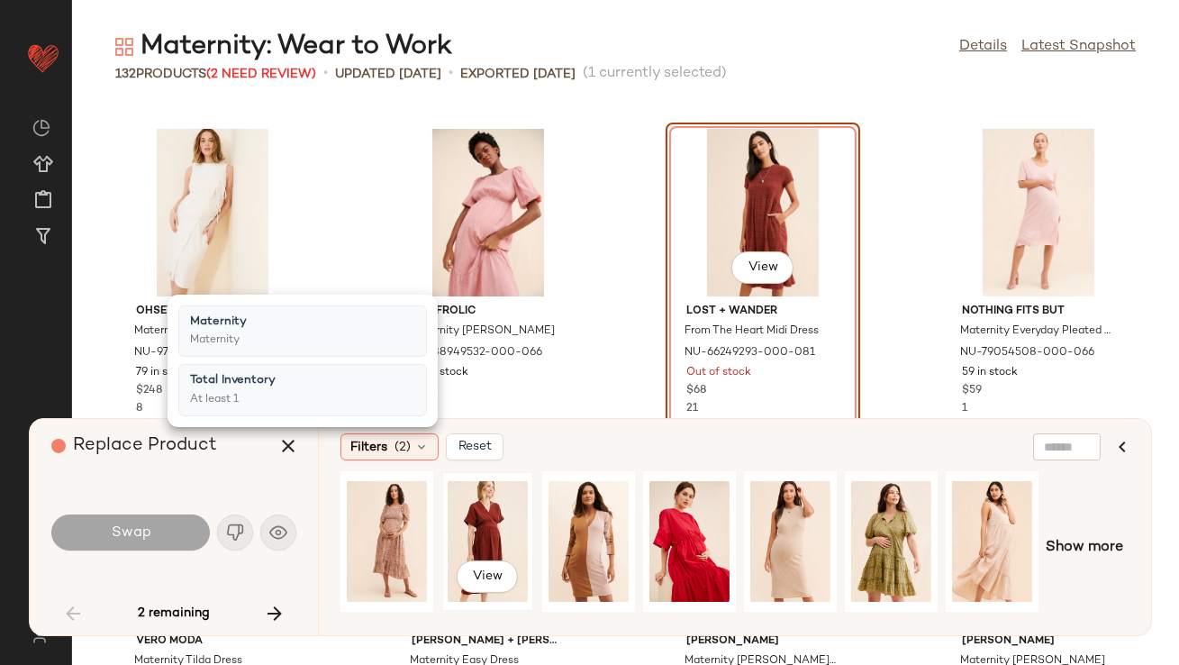
click at [471, 522] on div "View" at bounding box center [488, 541] width 80 height 128
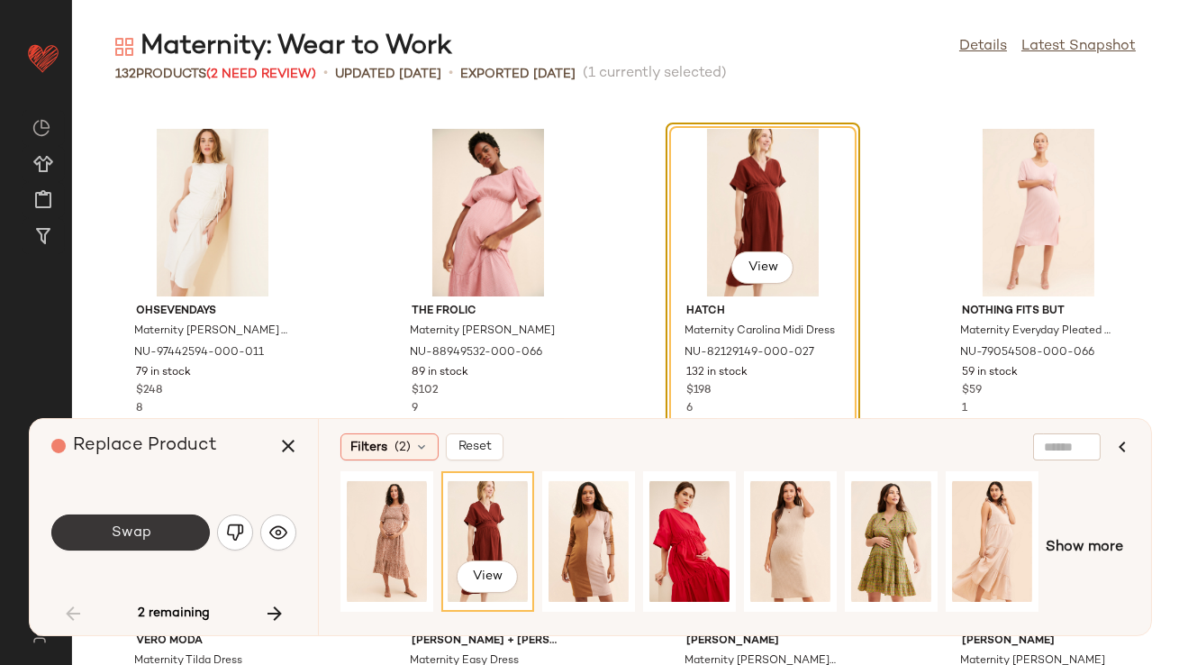
click at [153, 524] on button "Swap" at bounding box center [130, 532] width 159 height 36
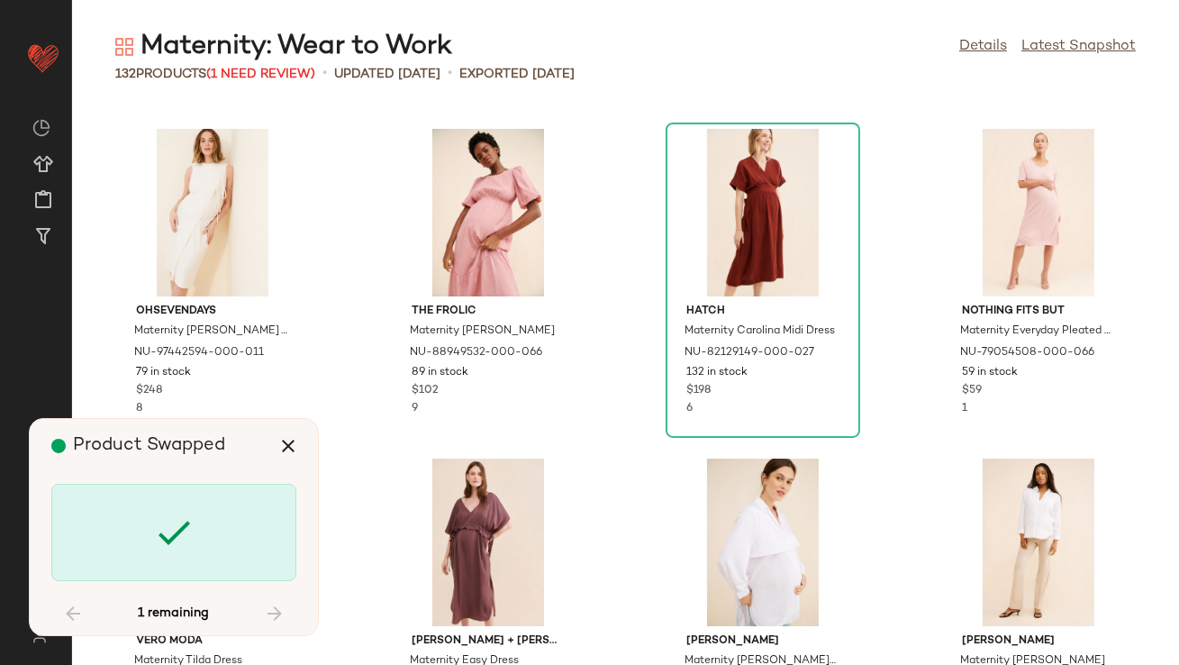
scroll to position [10218, 0]
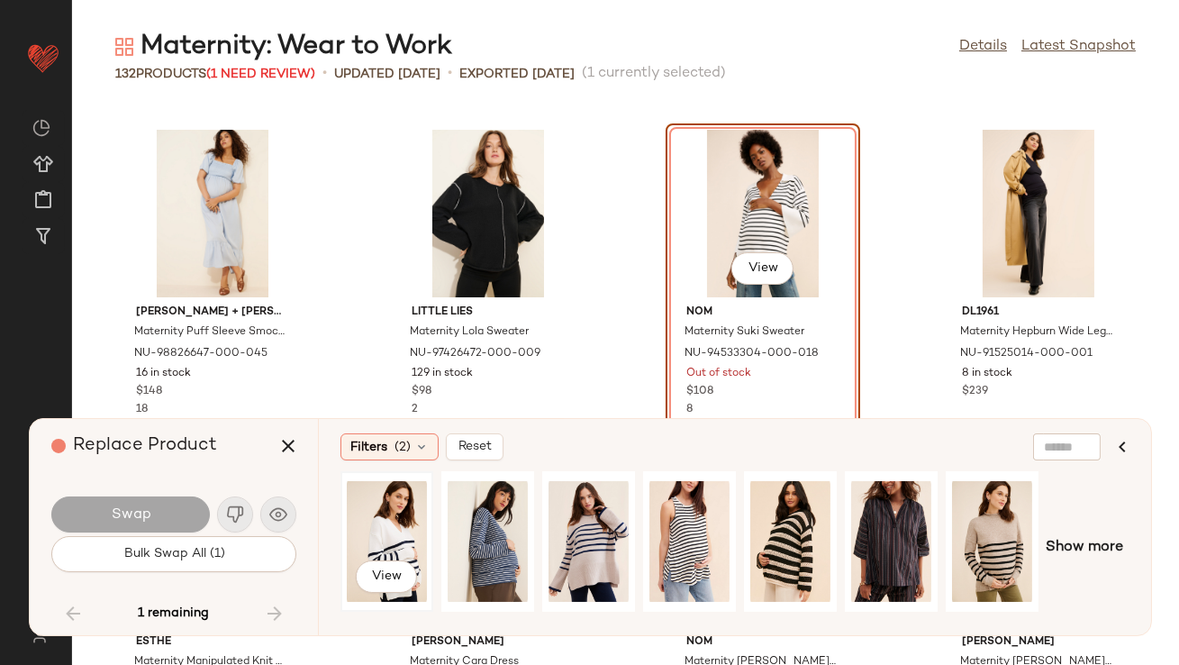
click at [344, 522] on div "View" at bounding box center [386, 541] width 89 height 137
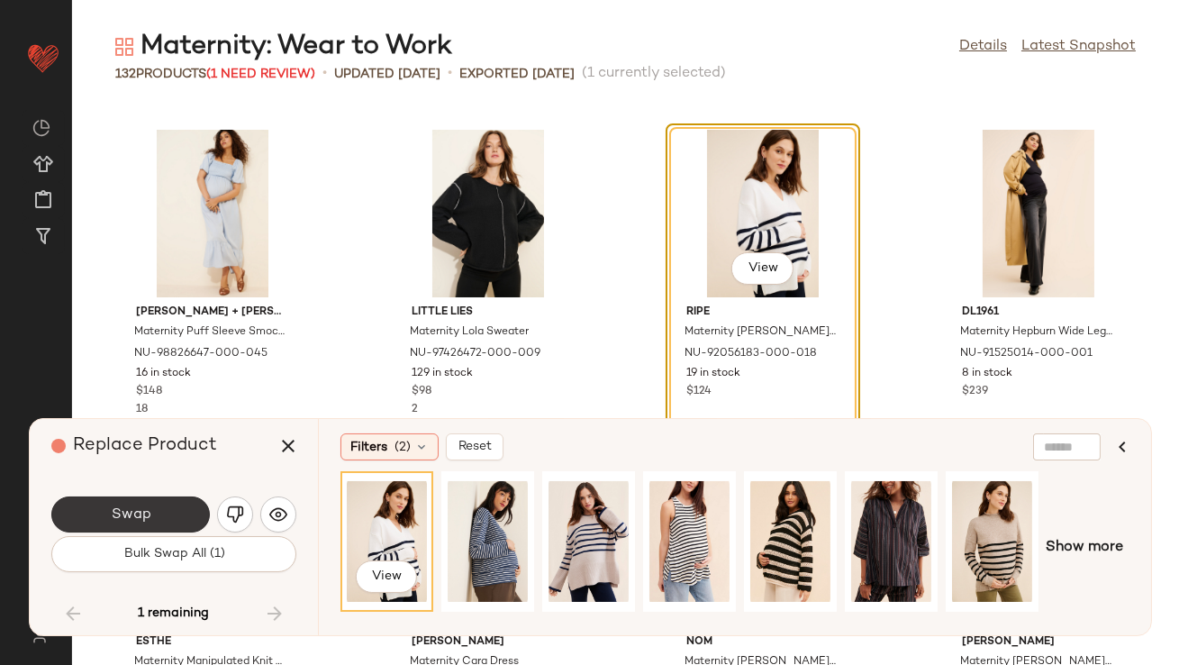
click at [156, 516] on button "Swap" at bounding box center [130, 514] width 159 height 36
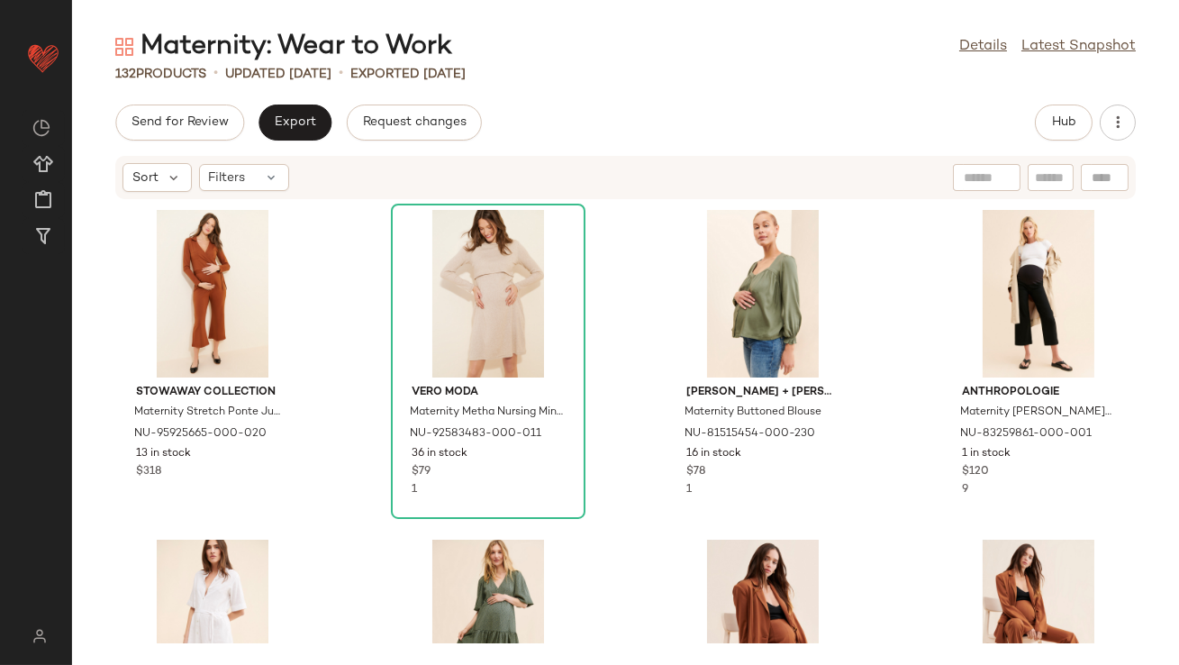
click at [331, 534] on div "Stowaway Collection Maternity Stretch Ponte Jumpsuit NU-95925665-000-020 13 in …" at bounding box center [625, 421] width 1107 height 443
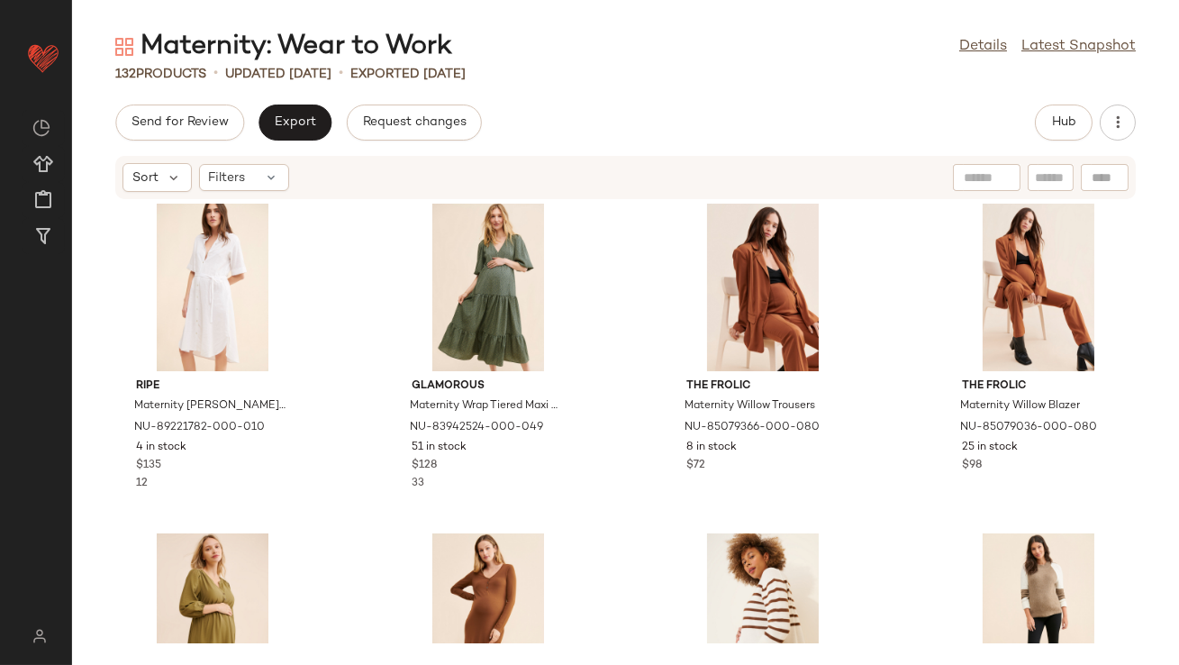
scroll to position [12, 0]
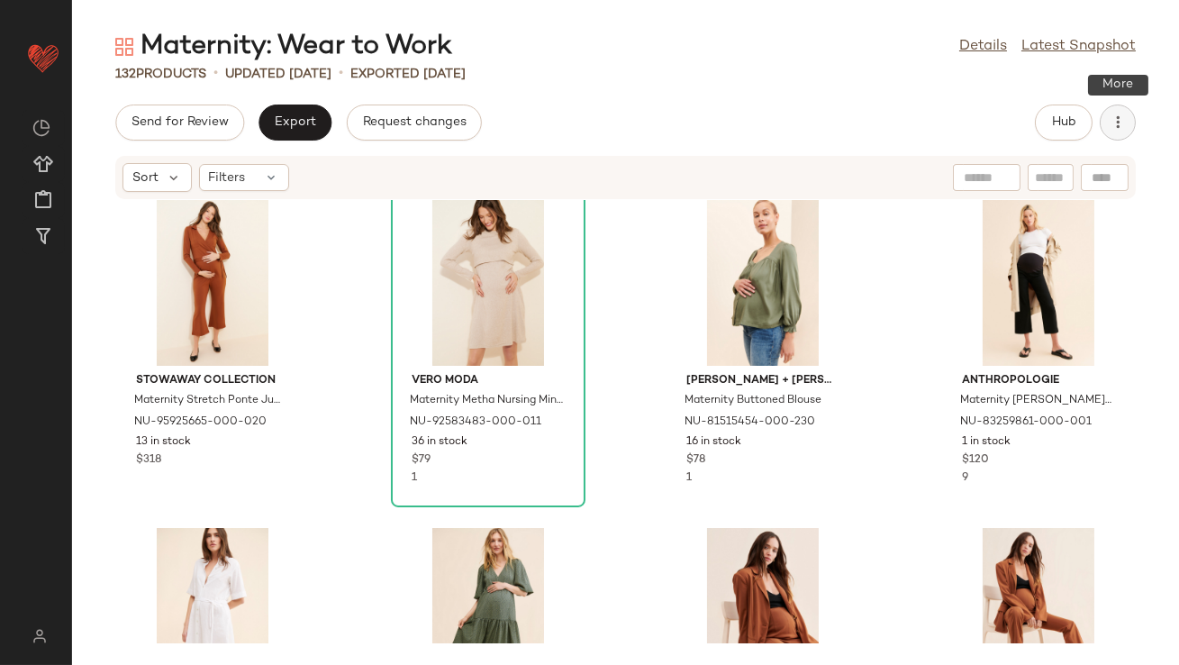
click at [1120, 121] on icon "button" at bounding box center [1118, 122] width 18 height 18
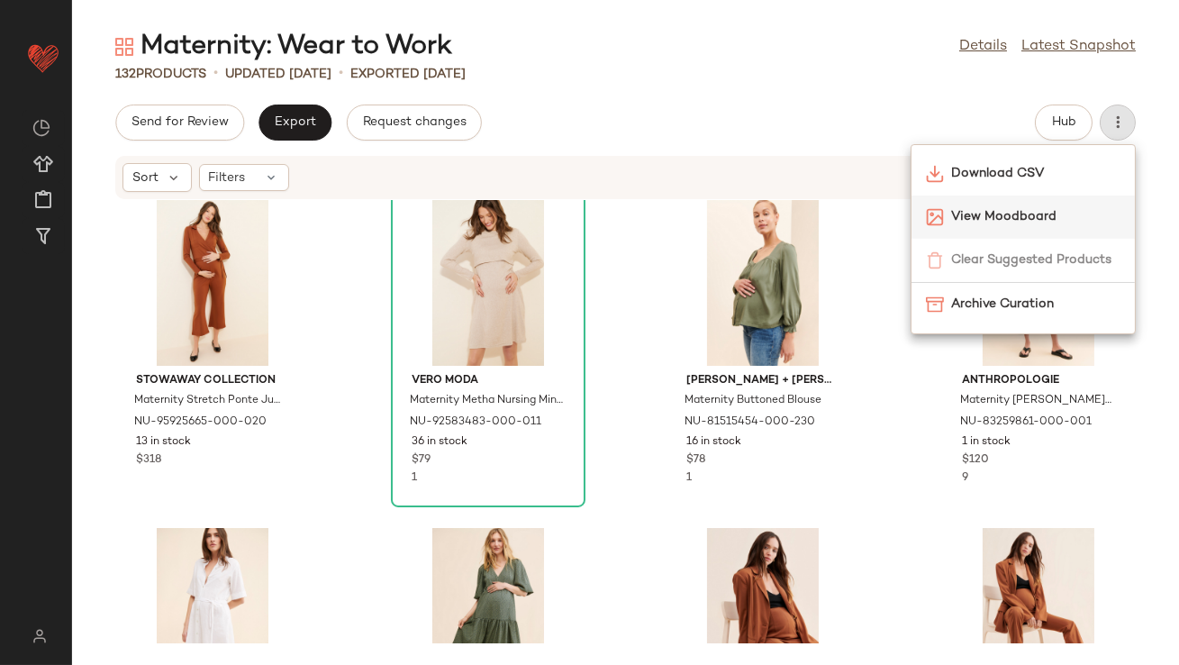
click at [1022, 203] on div "View Moodboard" at bounding box center [1022, 216] width 223 height 43
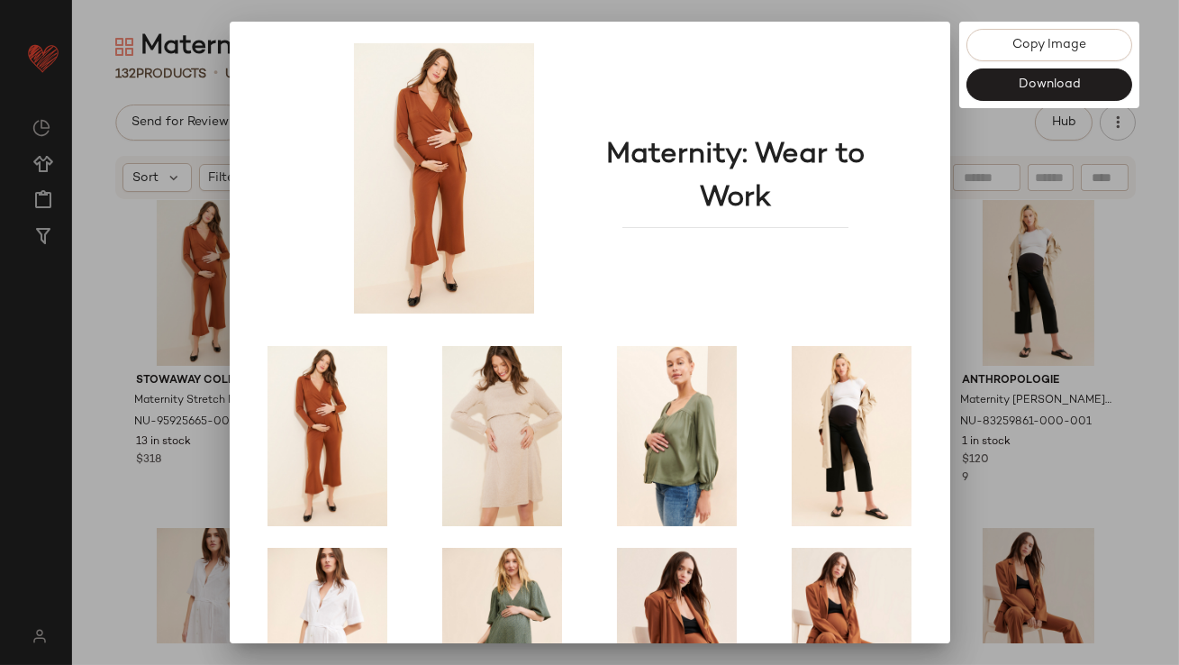
scroll to position [307, 0]
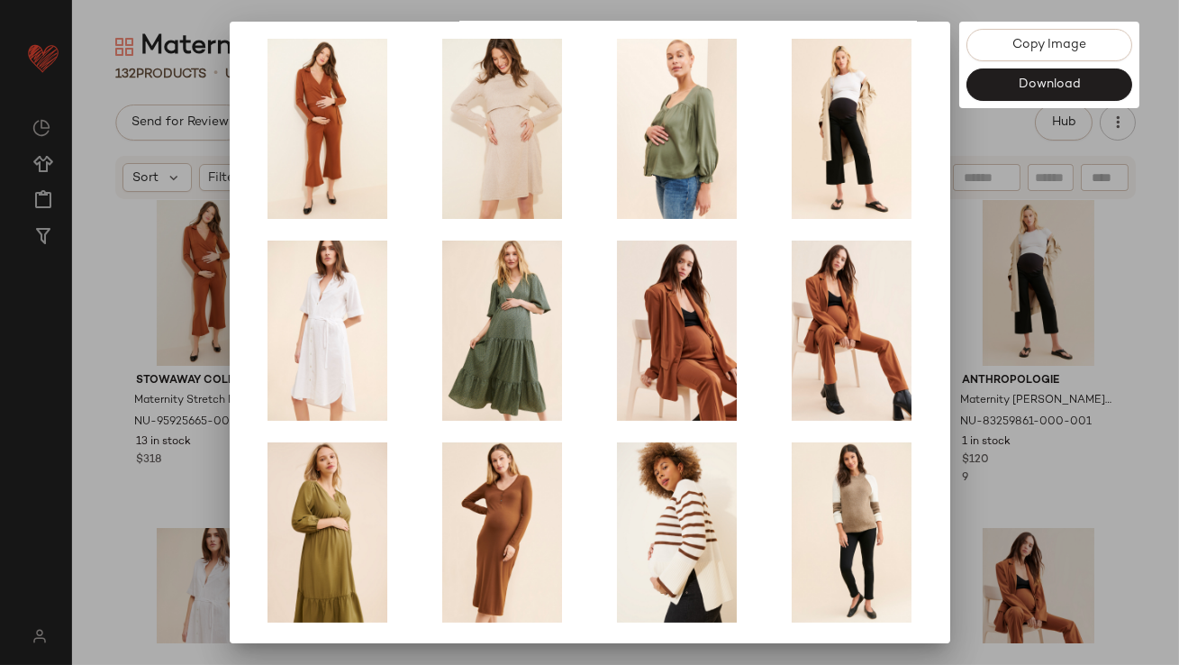
click at [961, 347] on div at bounding box center [589, 332] width 1179 height 665
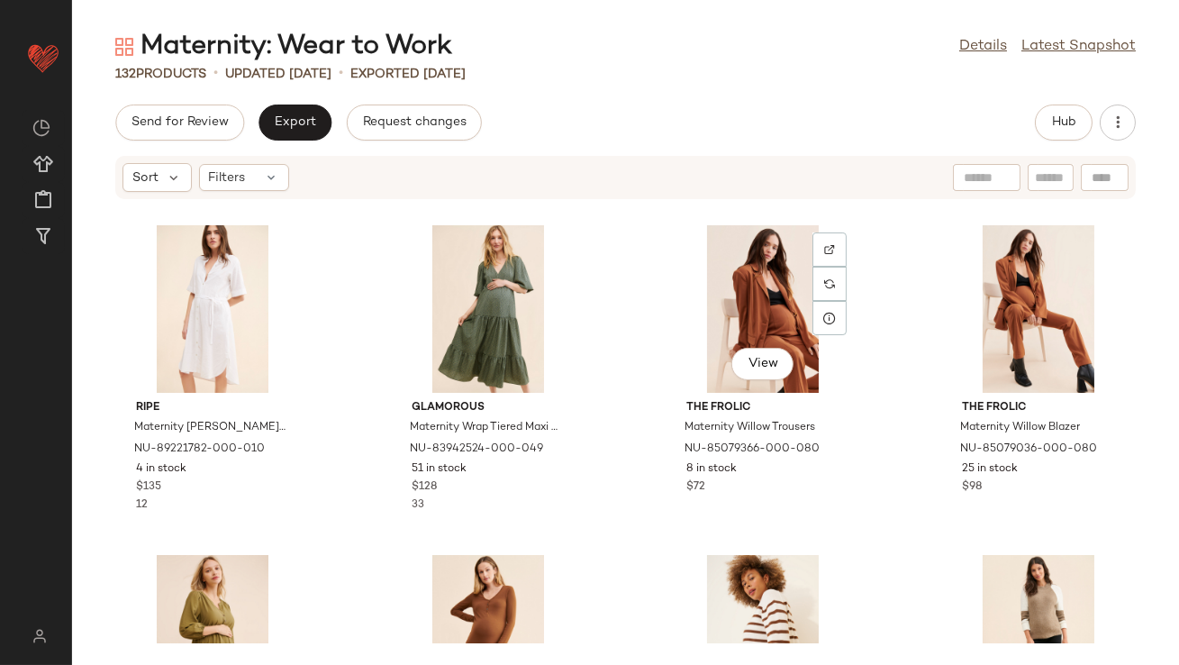
scroll to position [313, 0]
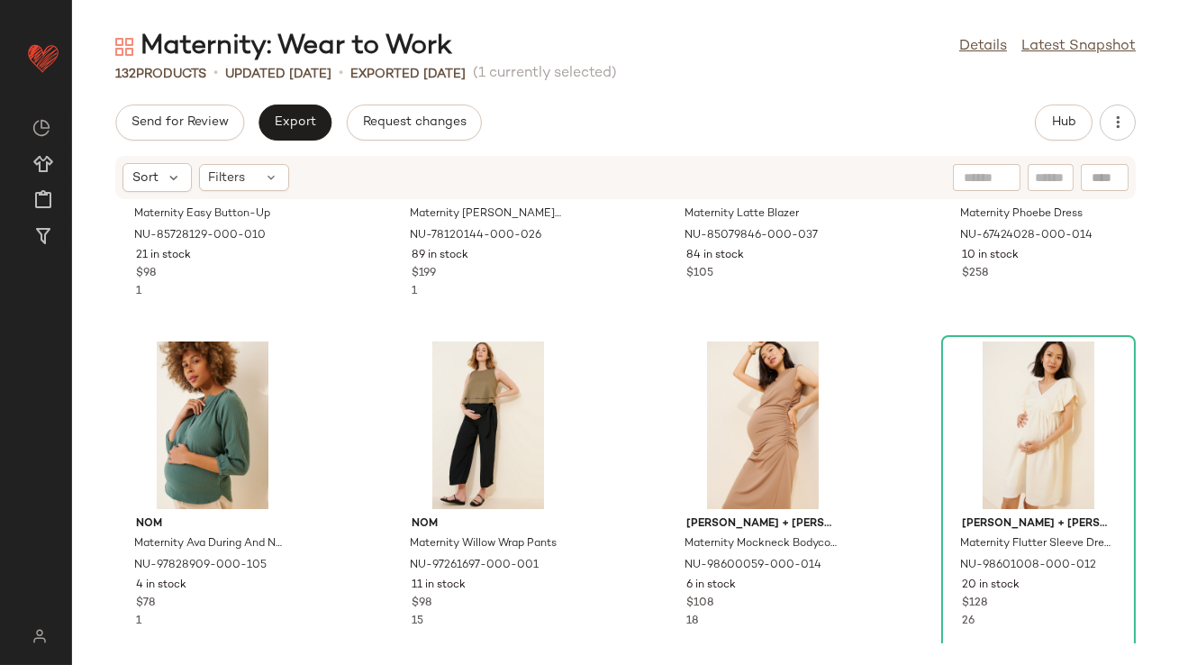
scroll to position [1201, 0]
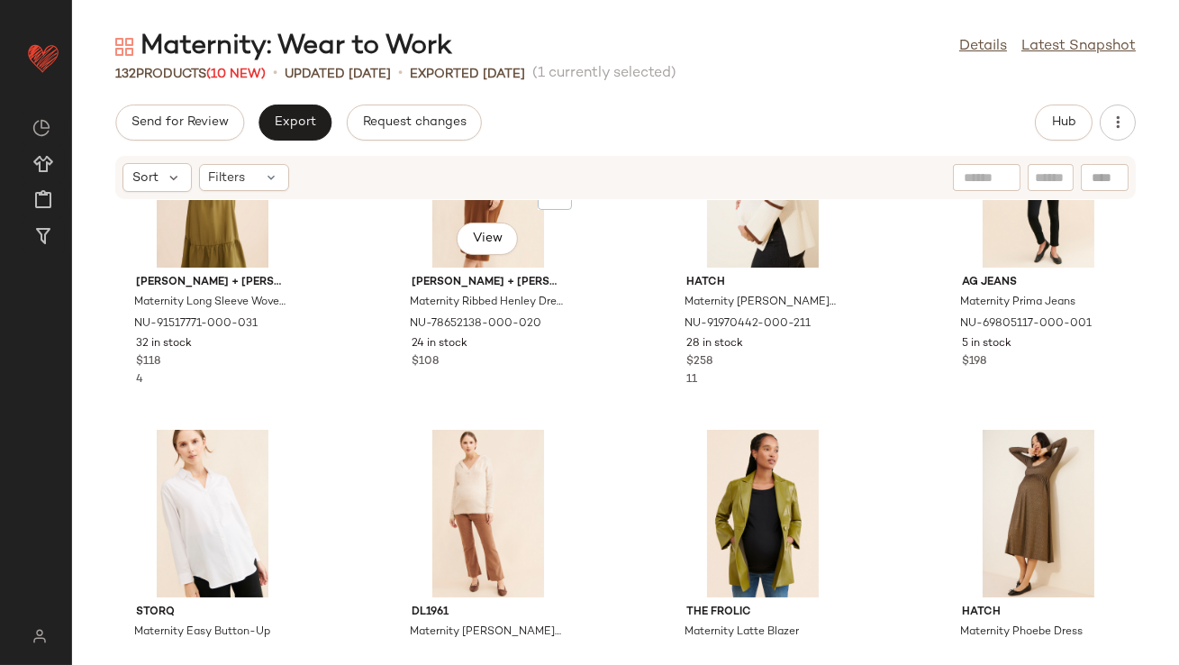
scroll to position [790, 0]
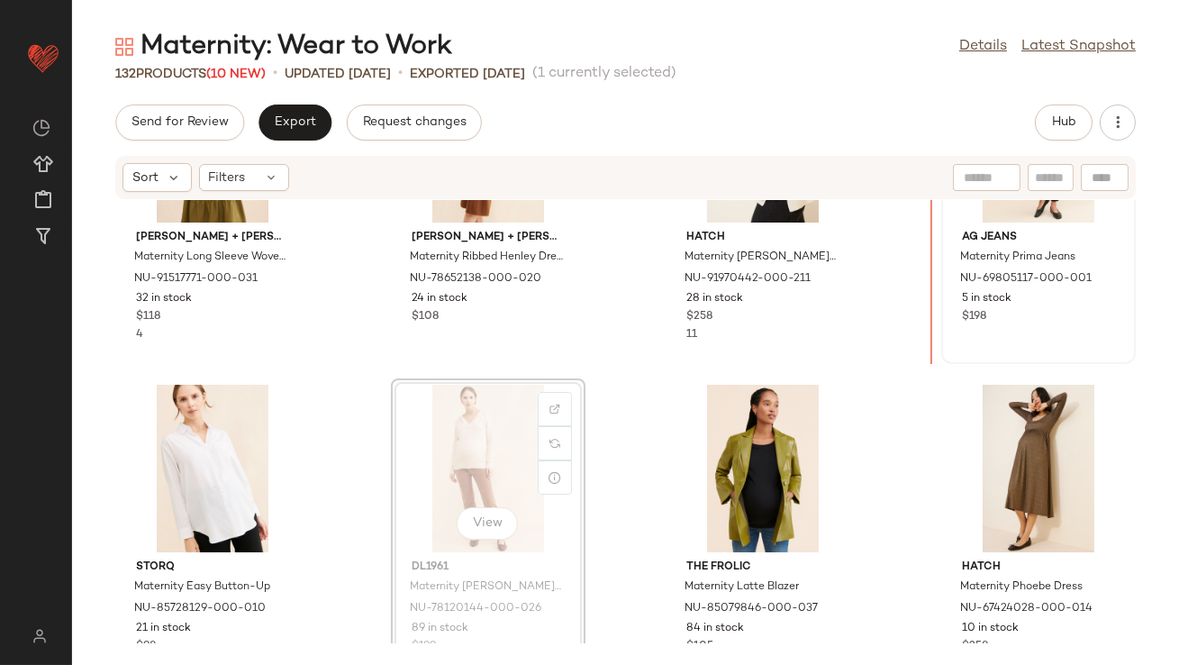
scroll to position [824, 0]
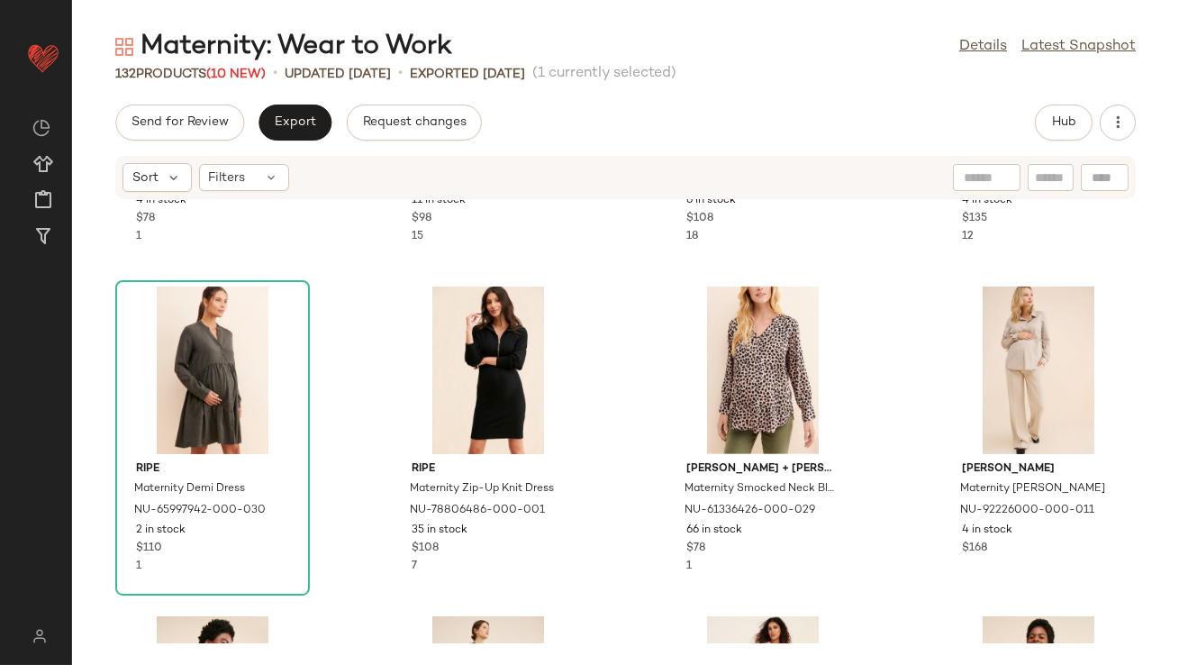
scroll to position [1588, 0]
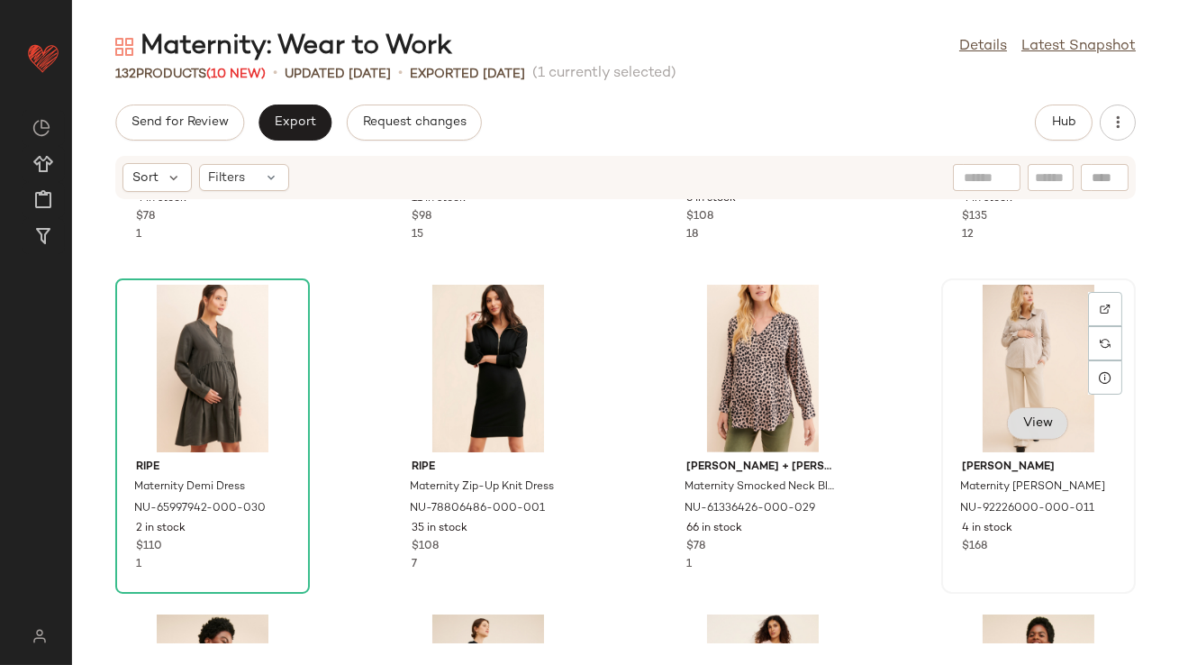
click at [1032, 431] on button "View" at bounding box center [1037, 423] width 61 height 32
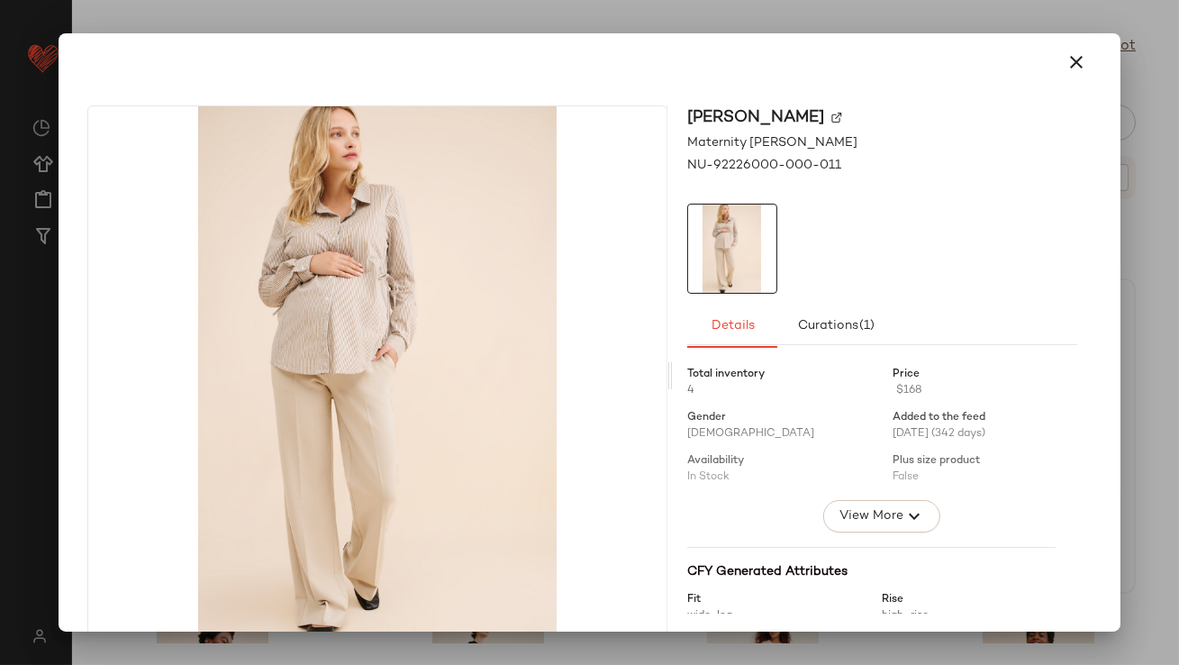
click at [1068, 56] on icon "button" at bounding box center [1077, 62] width 22 height 22
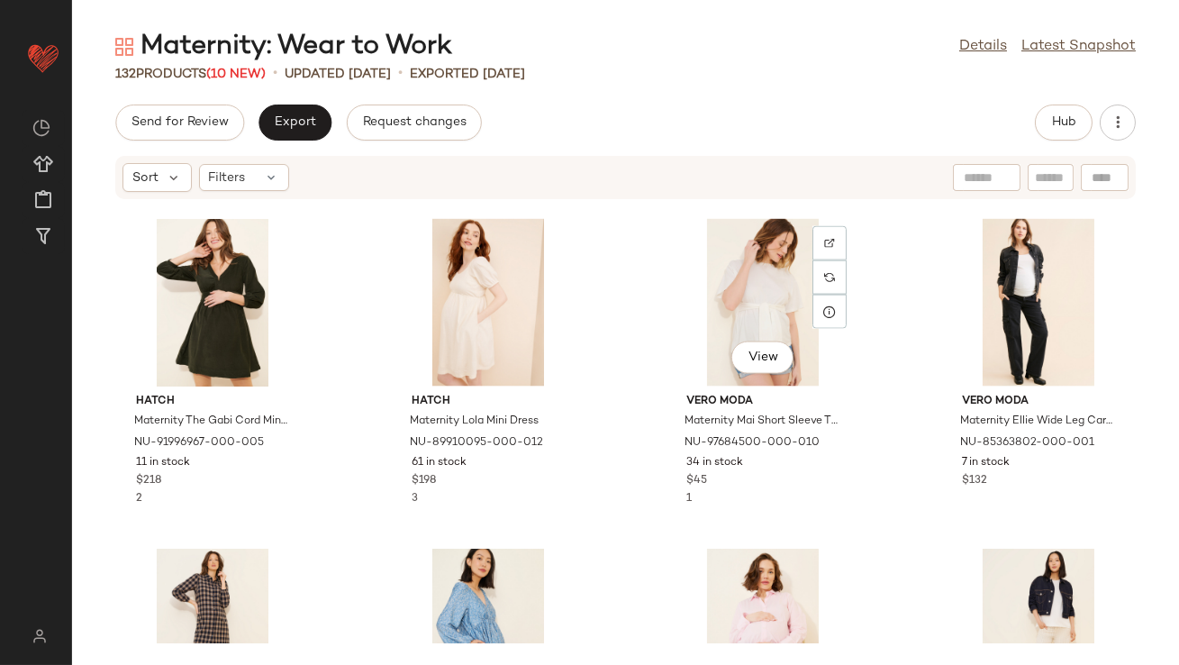
scroll to position [4954, 0]
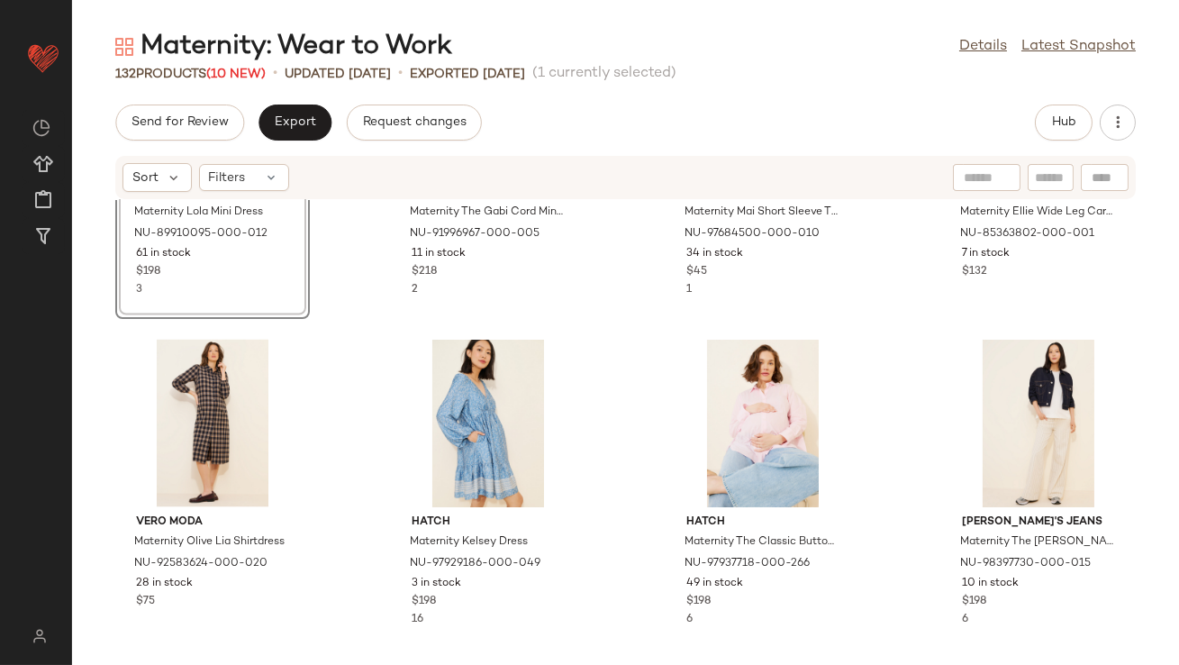
scroll to position [5162, 0]
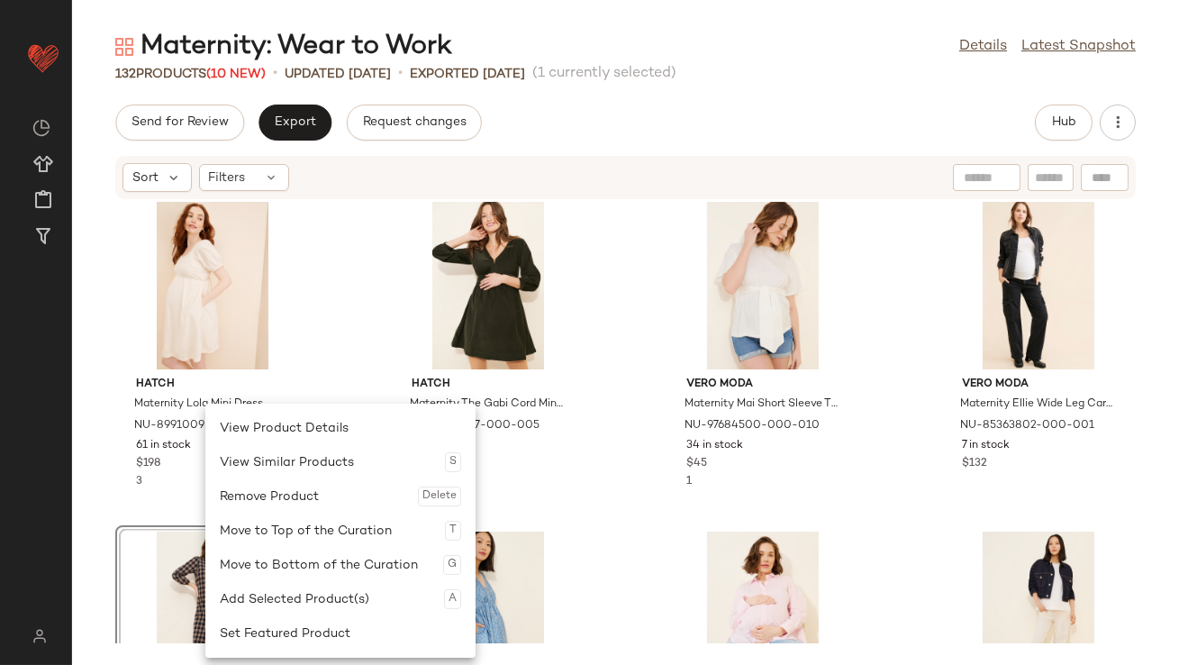
click at [359, 394] on div "Hatch Maternity Lola Mini Dress NU-89910095-000-012 61 in stock $198 3 Hatch Ma…" at bounding box center [625, 421] width 1107 height 443
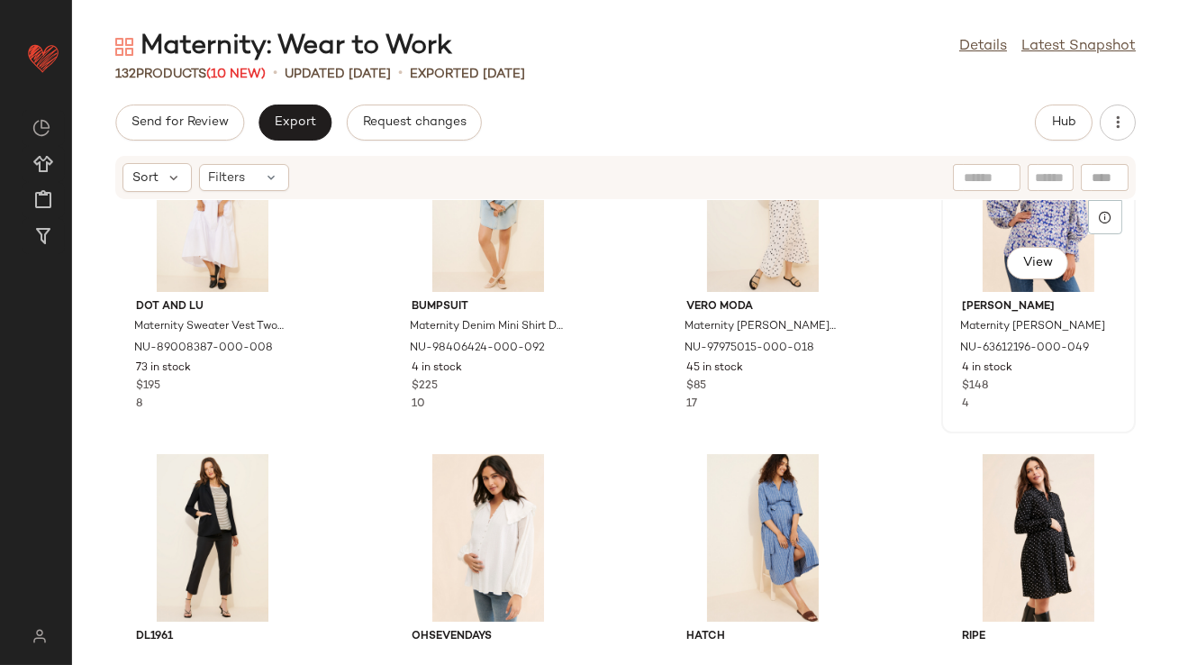
scroll to position [5703, 0]
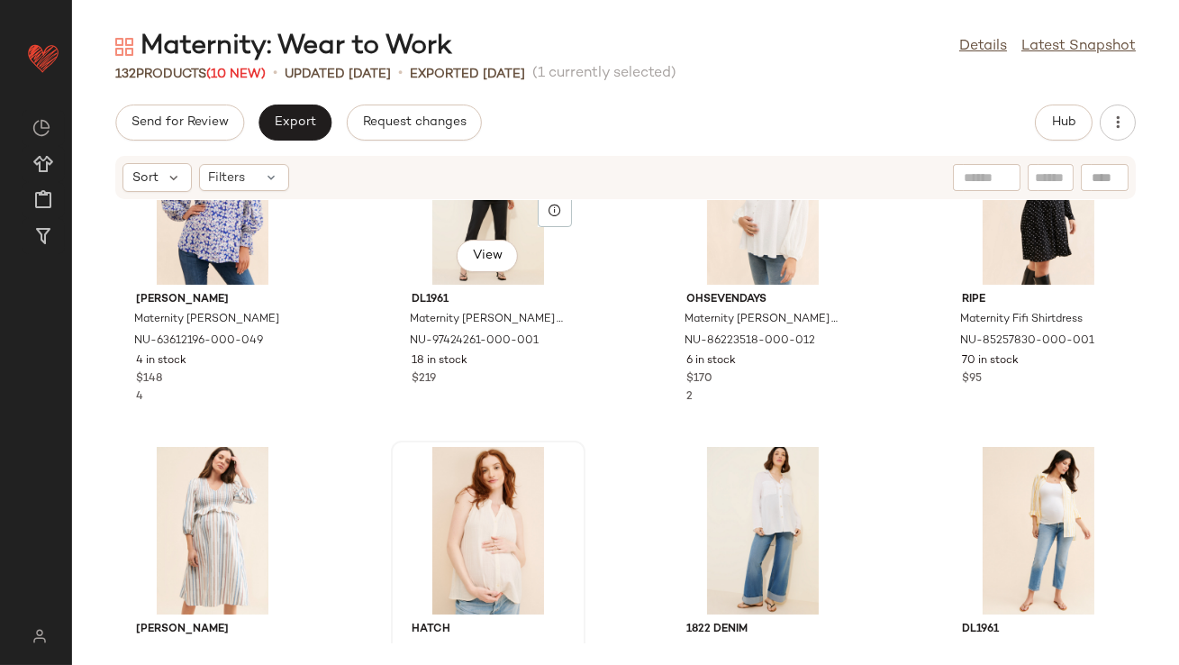
scroll to position [6132, 0]
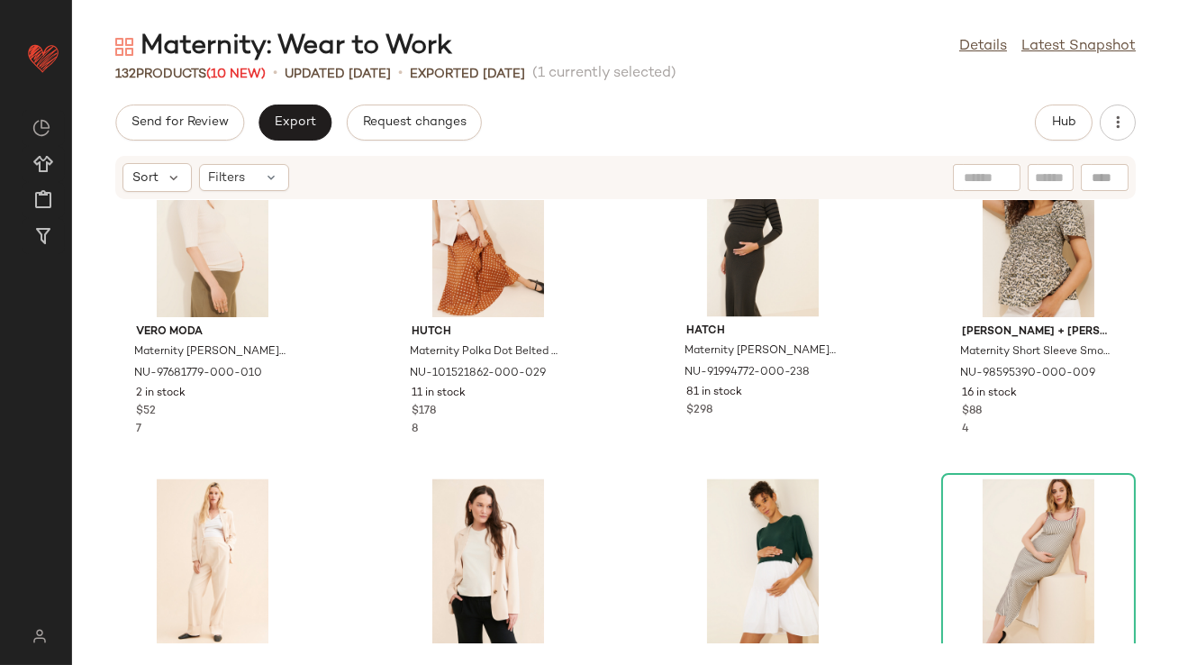
scroll to position [6700, 0]
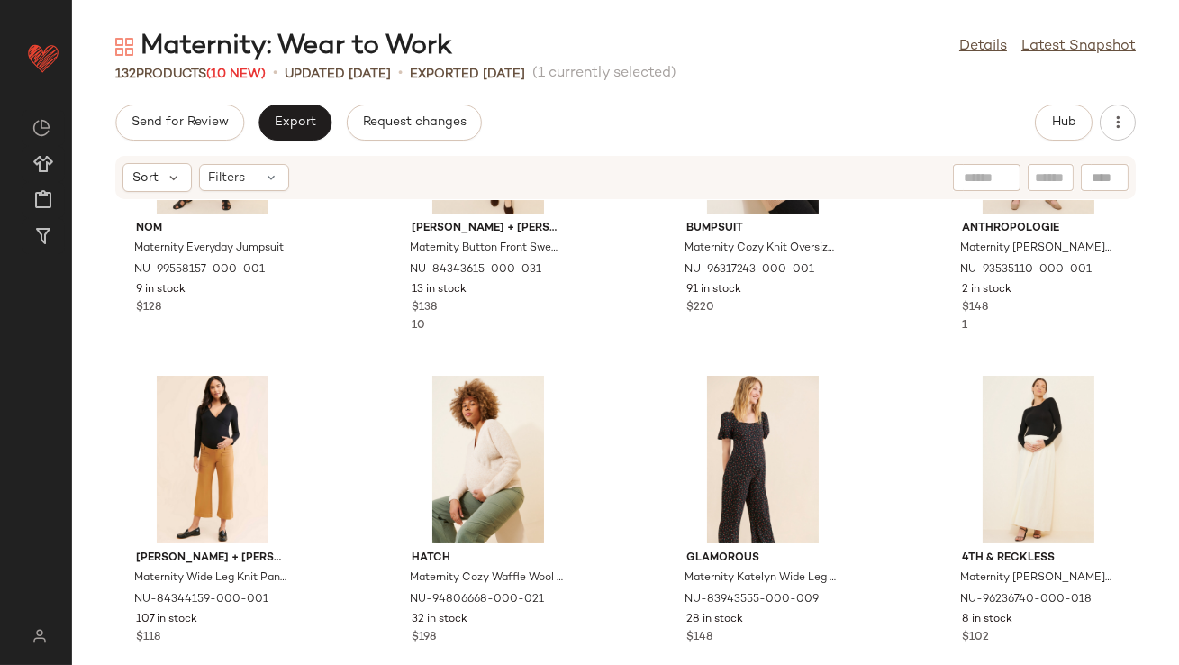
scroll to position [7483, 0]
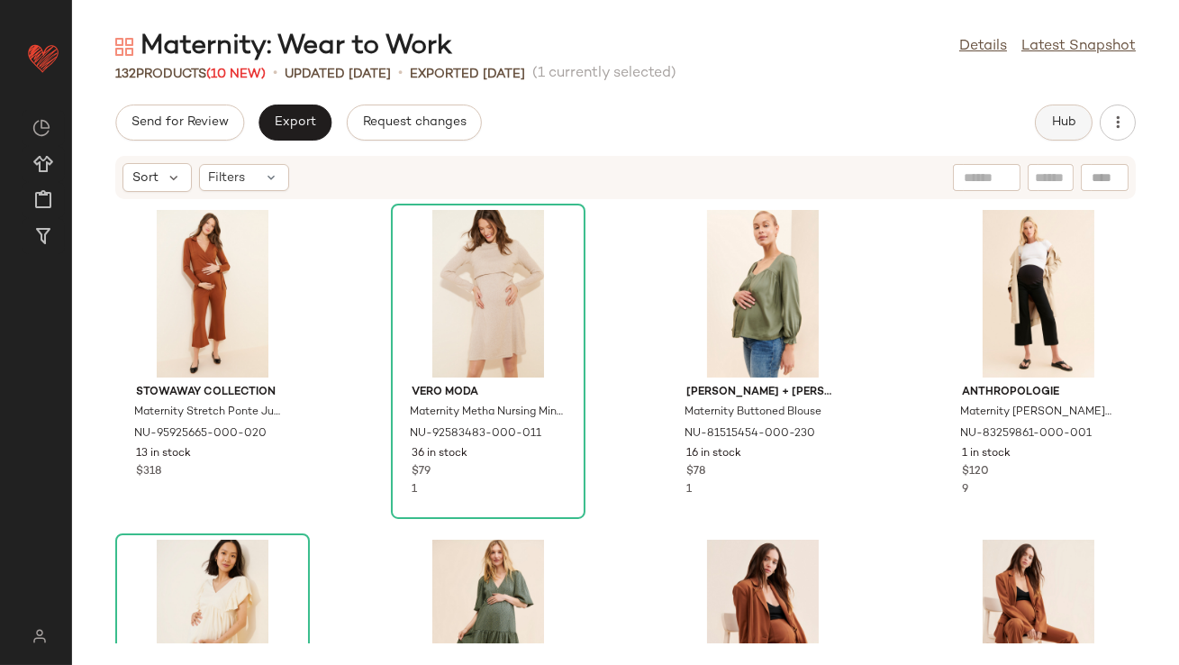
click at [1068, 120] on span "Hub" at bounding box center [1063, 122] width 25 height 14
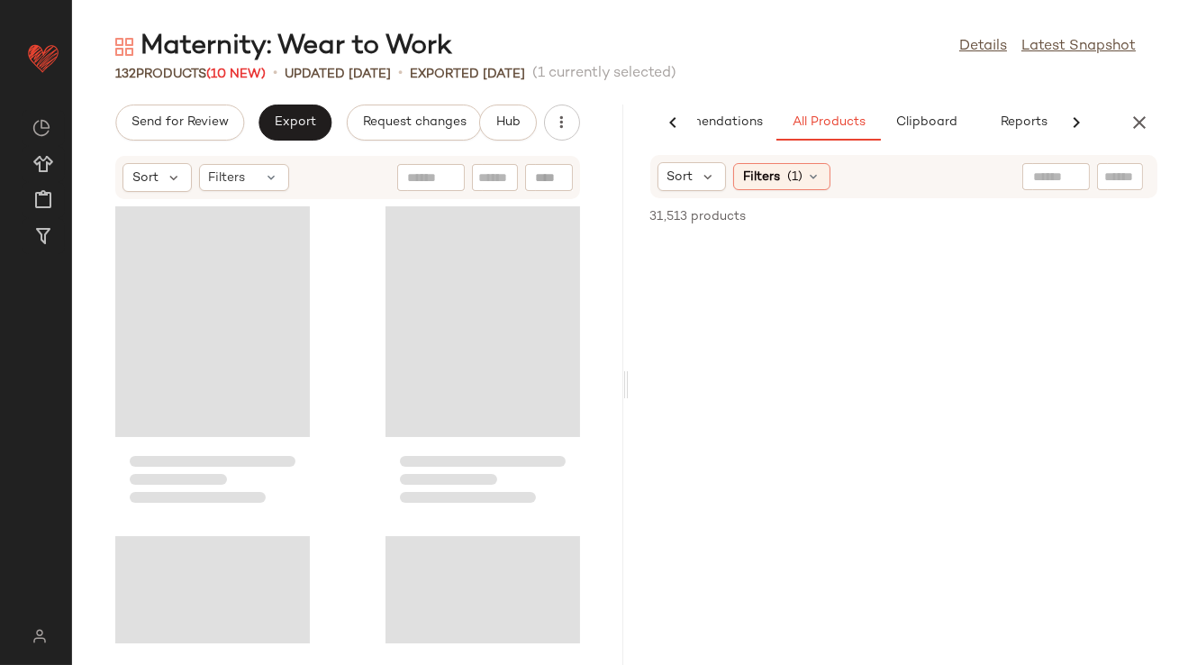
scroll to position [0, 79]
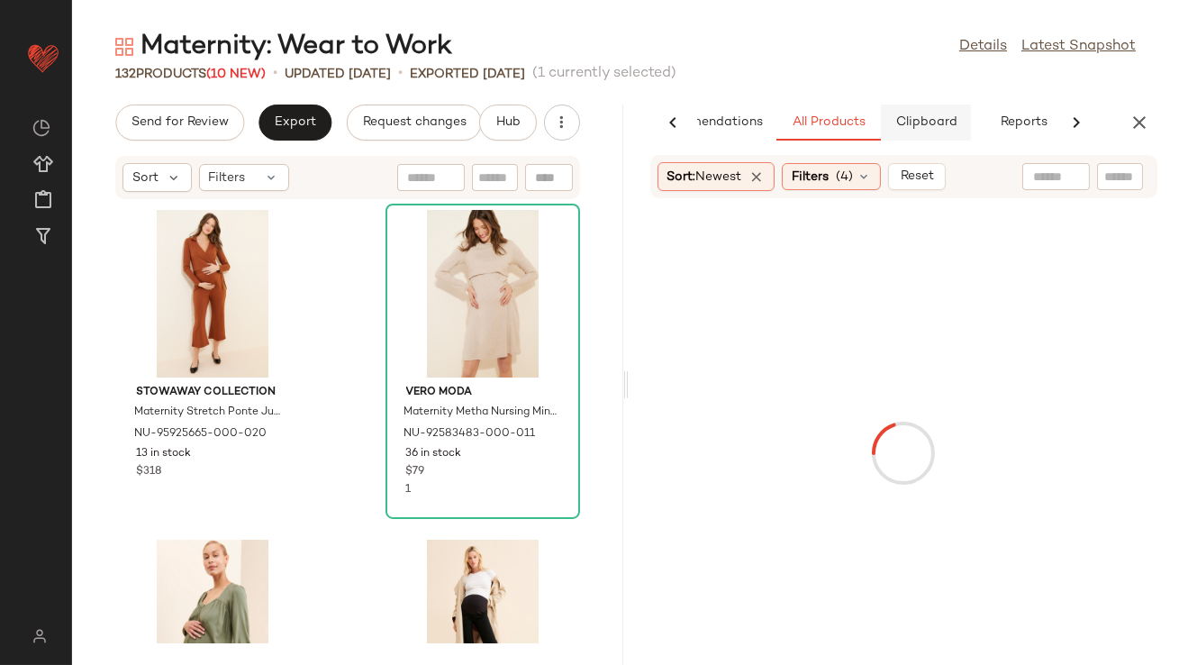
click at [910, 122] on span "Clipboard" at bounding box center [925, 122] width 62 height 14
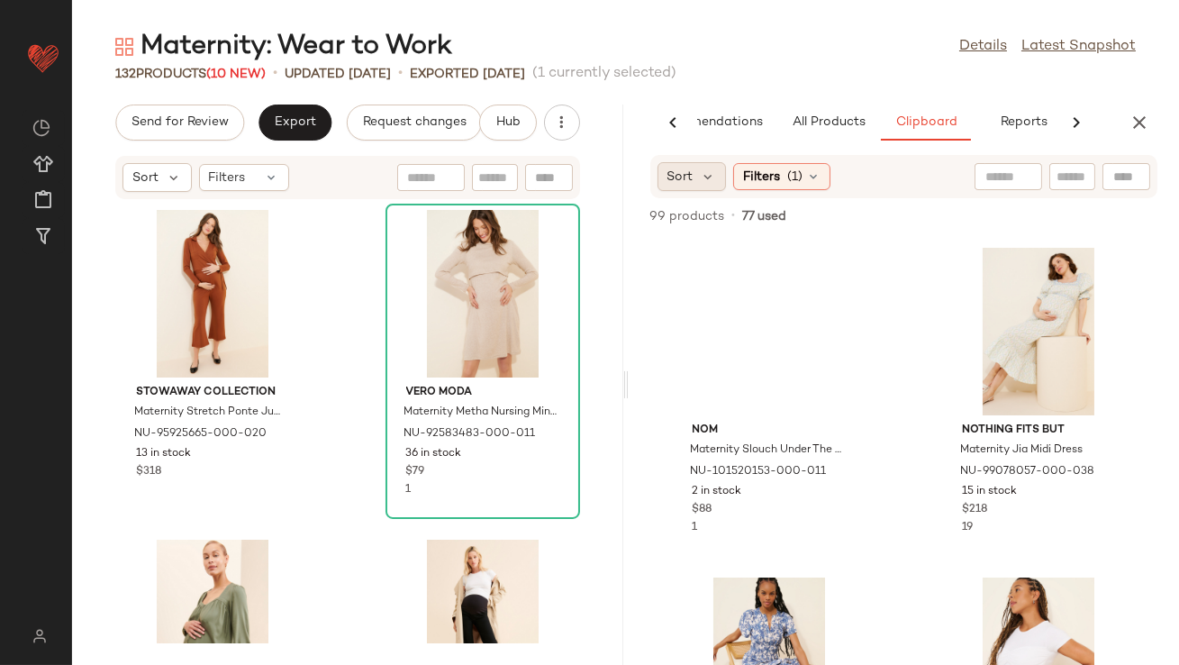
click at [716, 177] on div "Sort" at bounding box center [691, 176] width 69 height 29
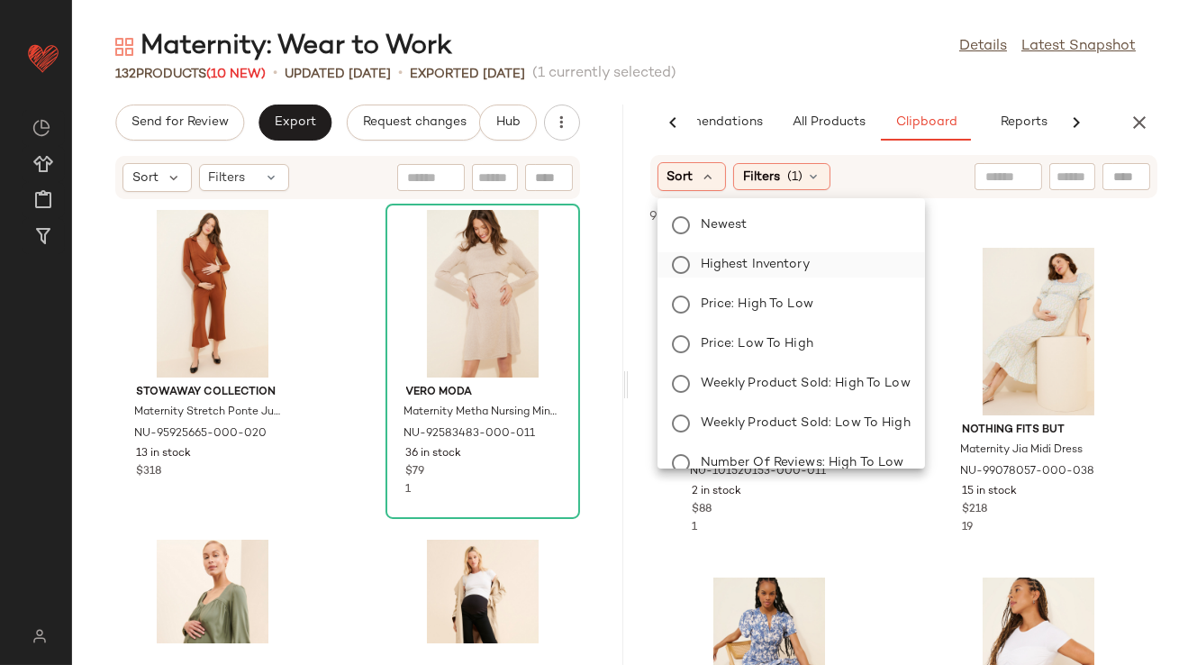
click at [725, 256] on span "Highest Inventory" at bounding box center [755, 264] width 109 height 19
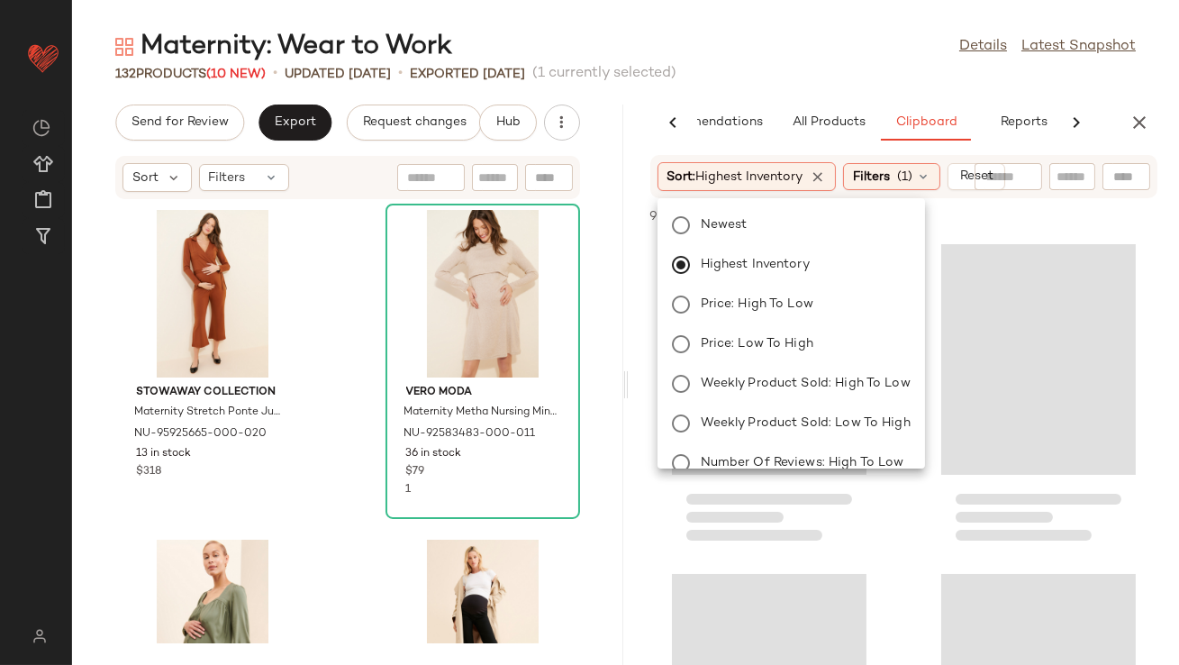
click at [774, 86] on div "Maternity: Wear to Work Details Latest Snapshot 132 Products (10 New) • updated…" at bounding box center [625, 347] width 1107 height 636
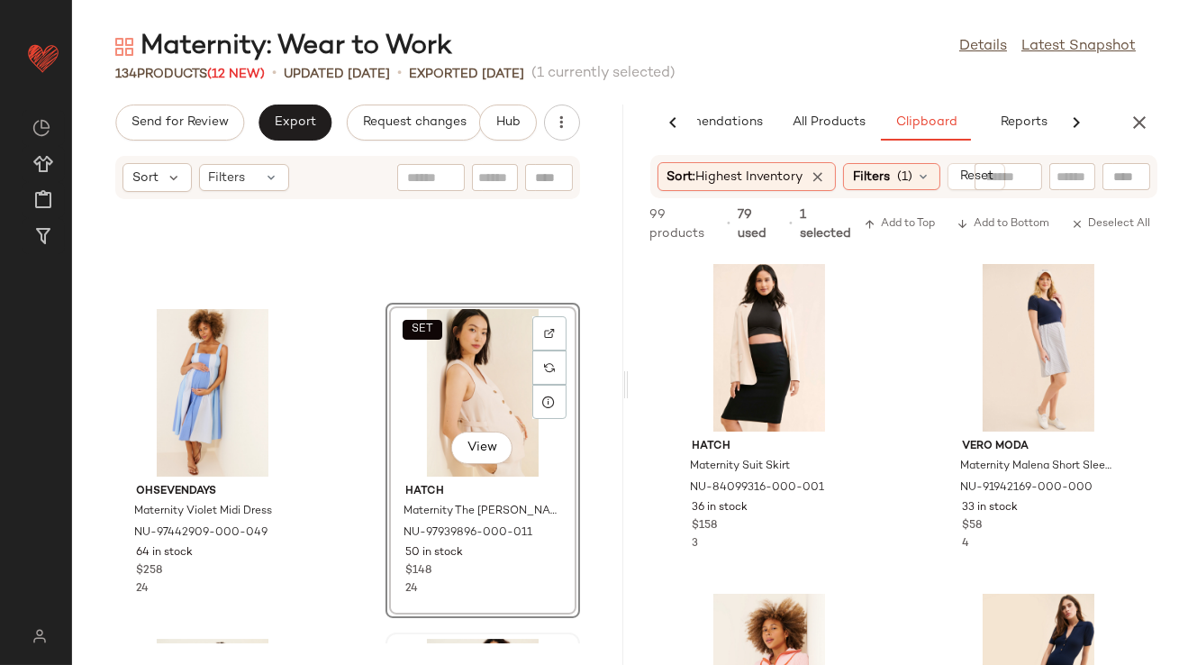
scroll to position [11066, 0]
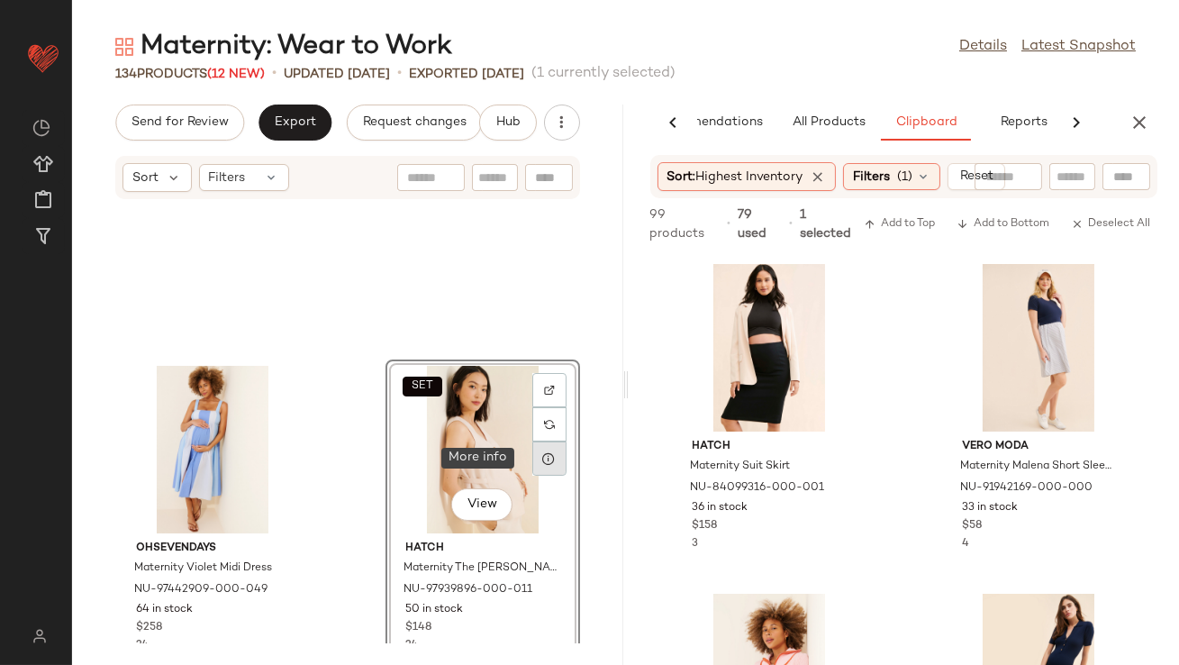
click at [548, 458] on div at bounding box center [549, 458] width 34 height 34
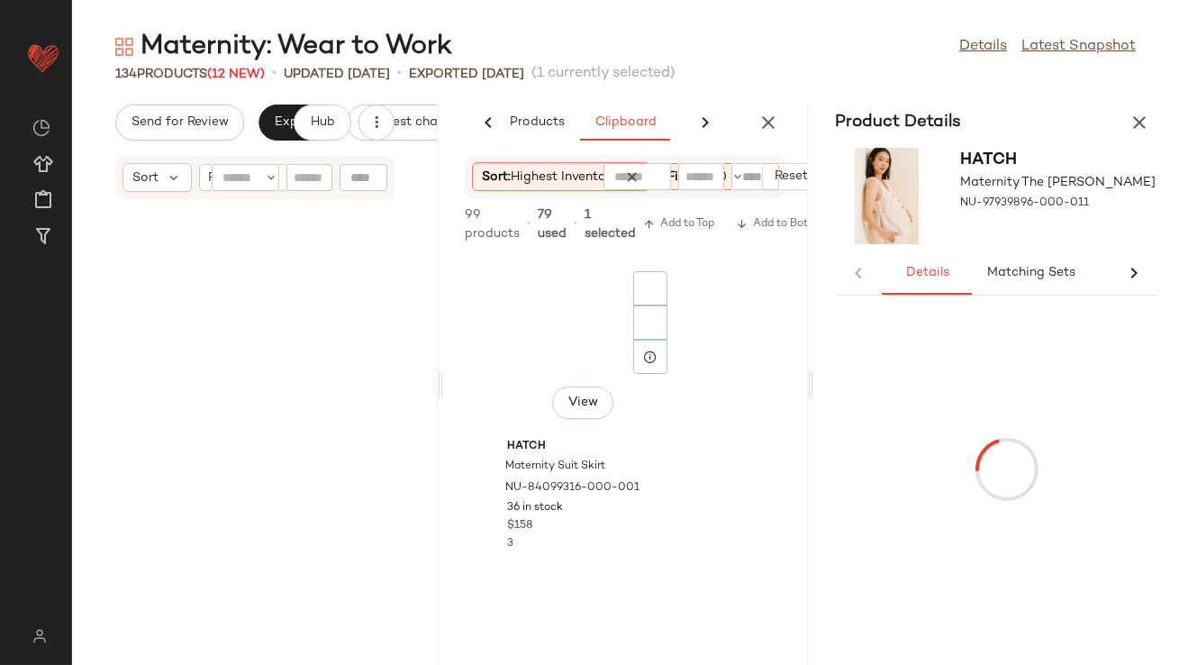
scroll to position [22745, 0]
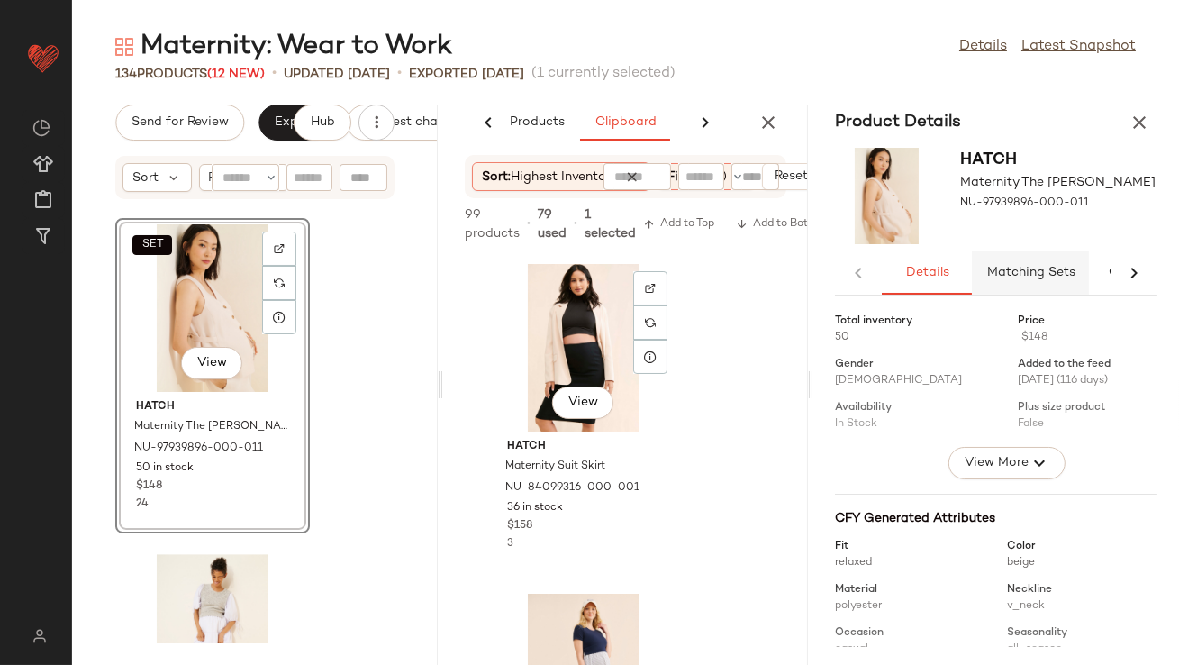
click at [1012, 275] on span "Matching Sets" at bounding box center [1030, 273] width 89 height 14
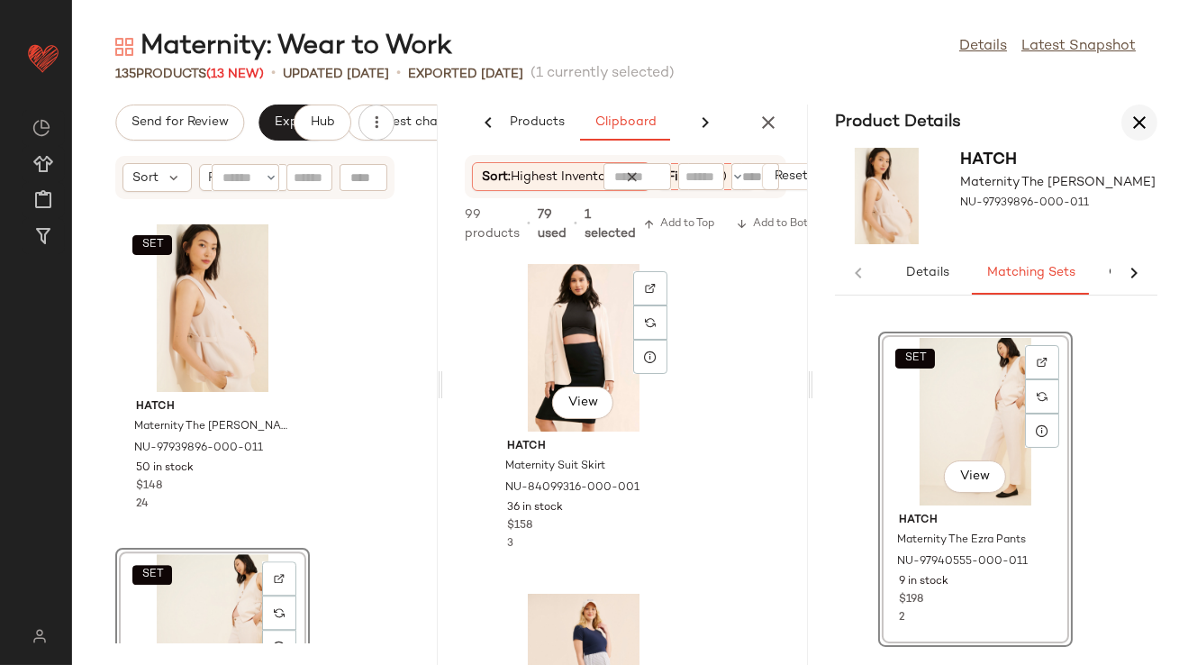
click at [1122, 127] on button "button" at bounding box center [1139, 122] width 36 height 36
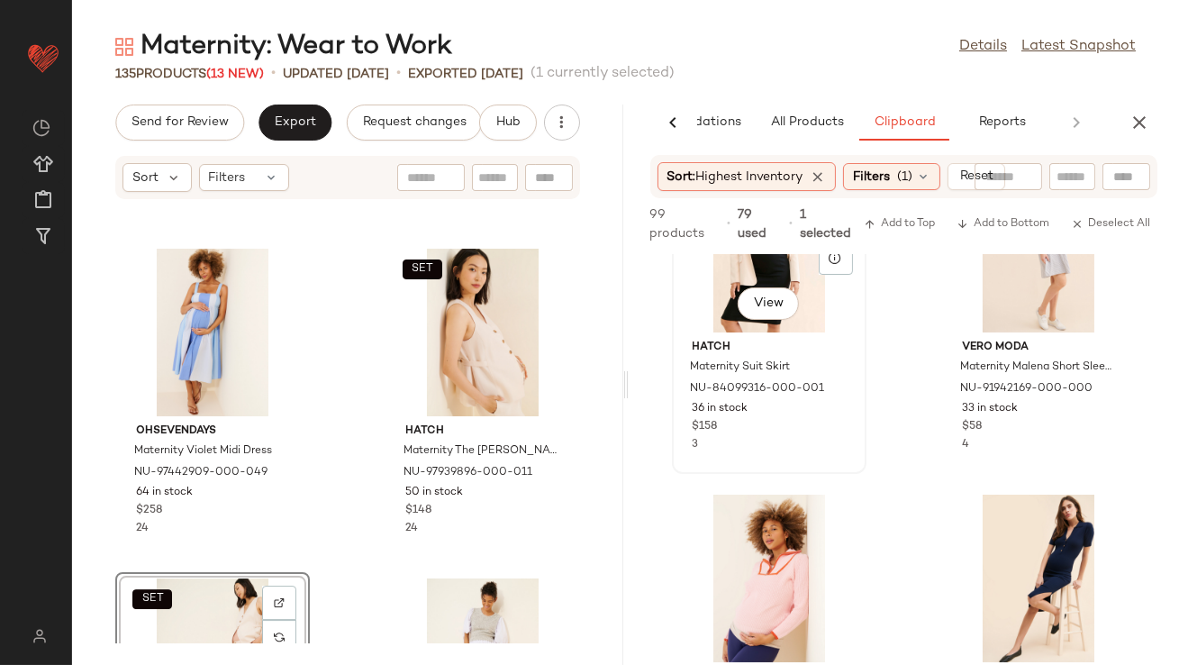
scroll to position [22, 0]
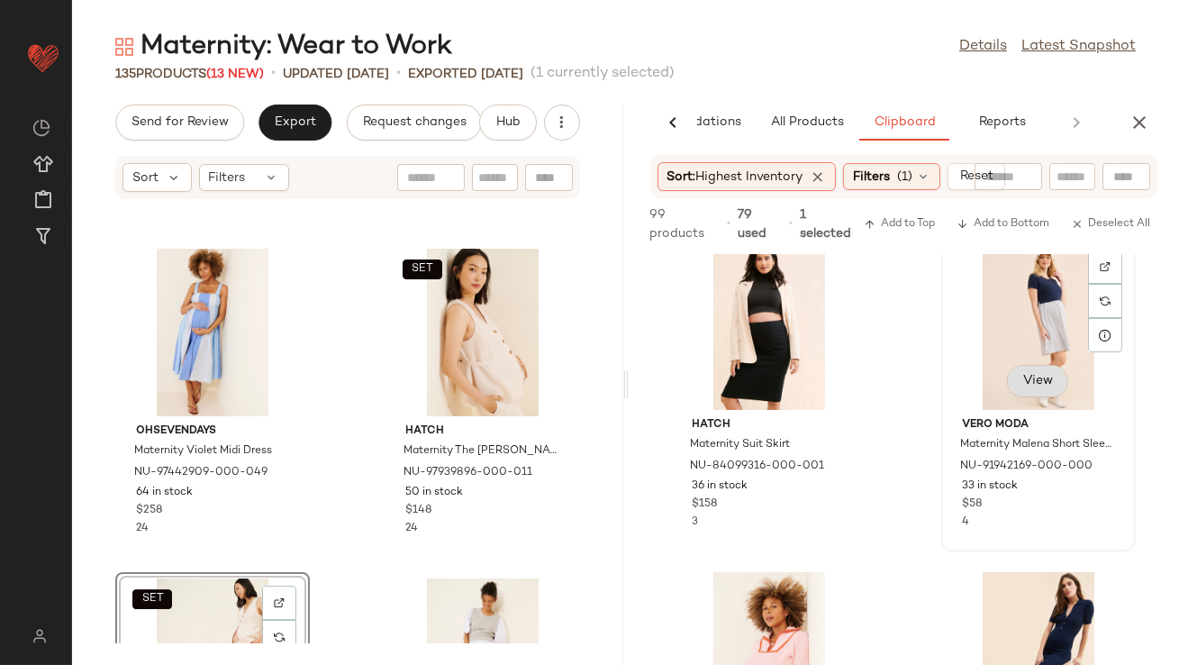
click at [1026, 380] on div "View" at bounding box center [1037, 383] width 61 height 36
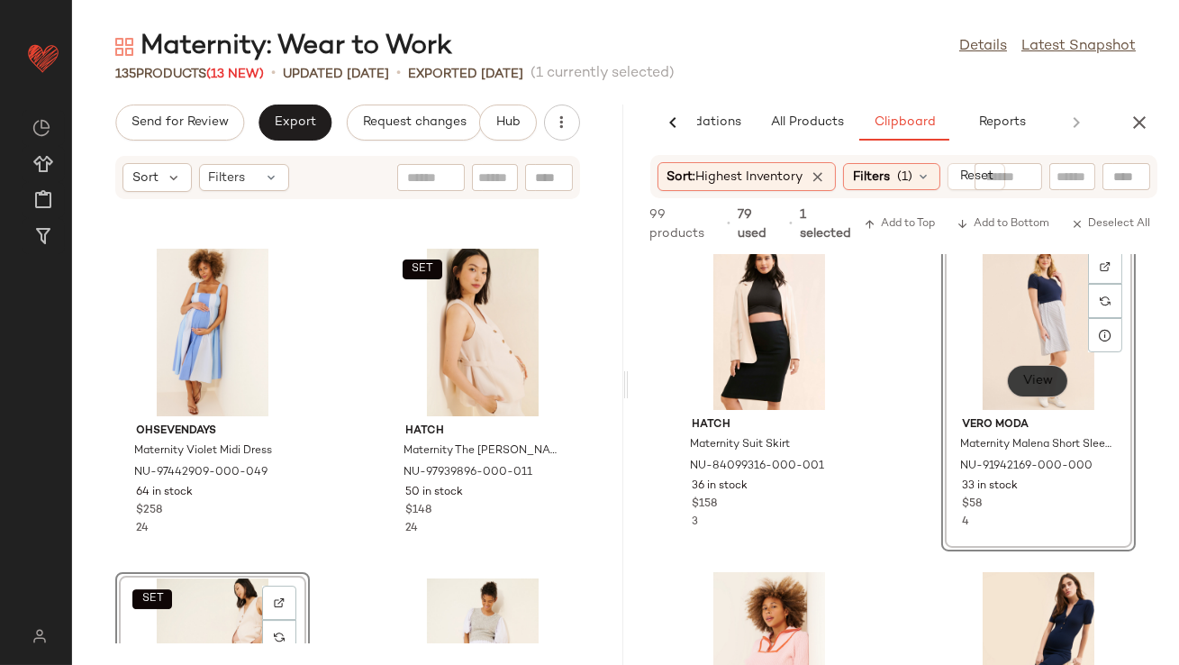
click at [1025, 380] on span "View" at bounding box center [1037, 381] width 31 height 14
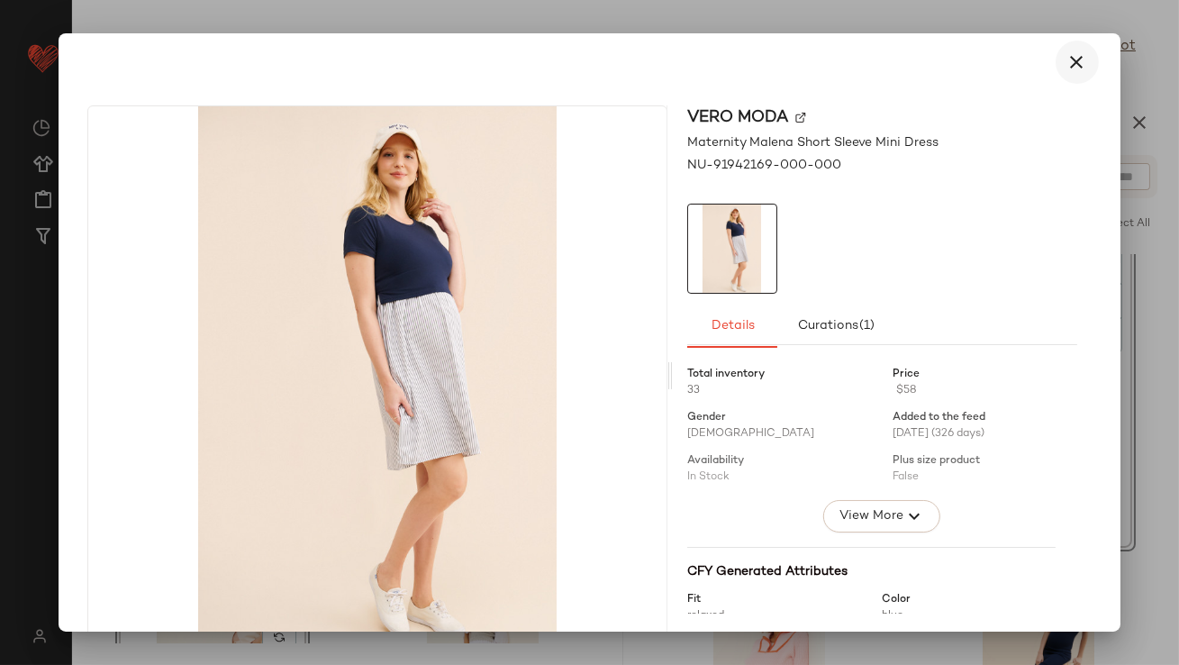
click at [1071, 68] on icon "button" at bounding box center [1077, 62] width 22 height 22
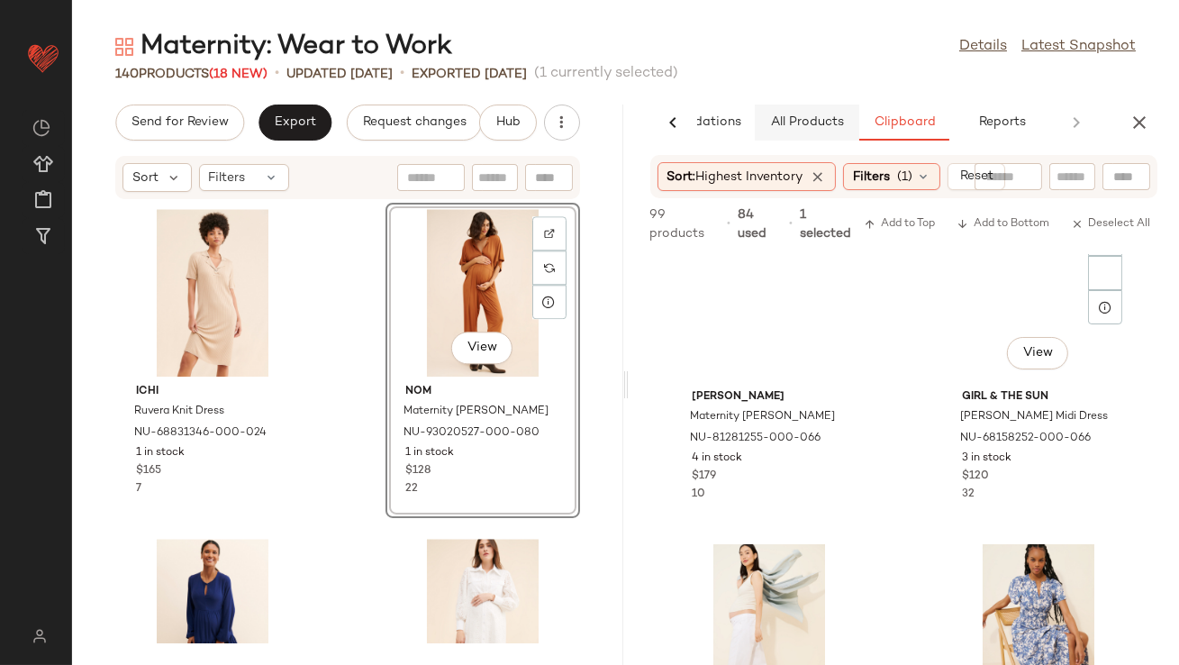
scroll to position [494, 0]
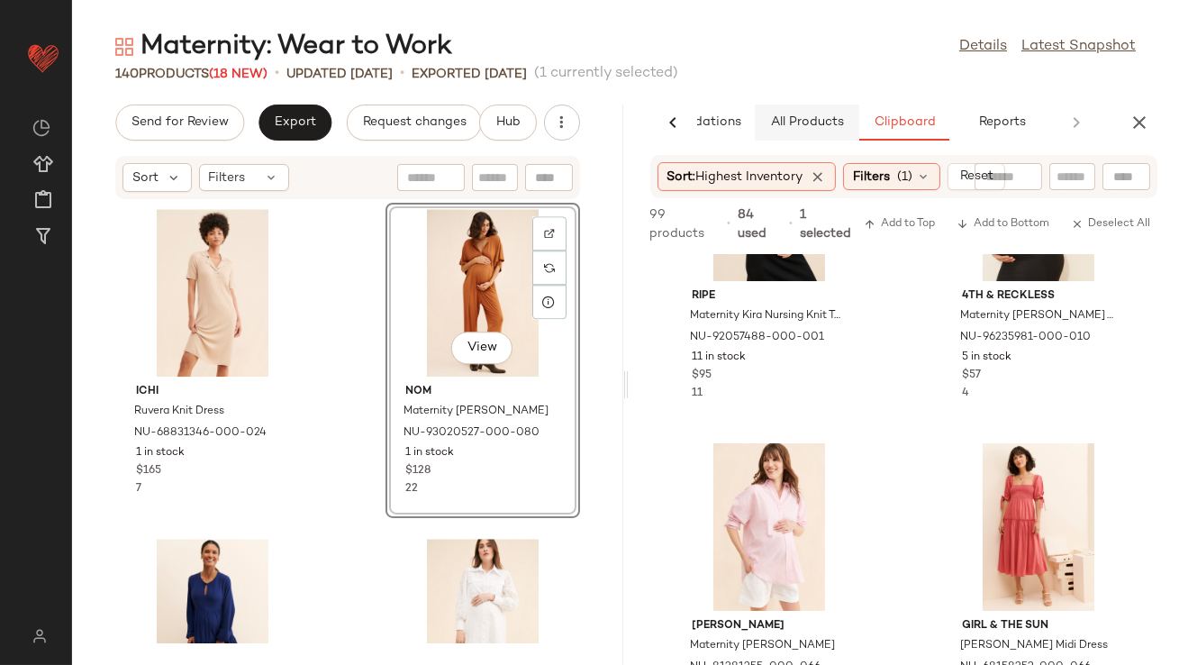
click at [784, 117] on span "All Products" at bounding box center [806, 122] width 74 height 14
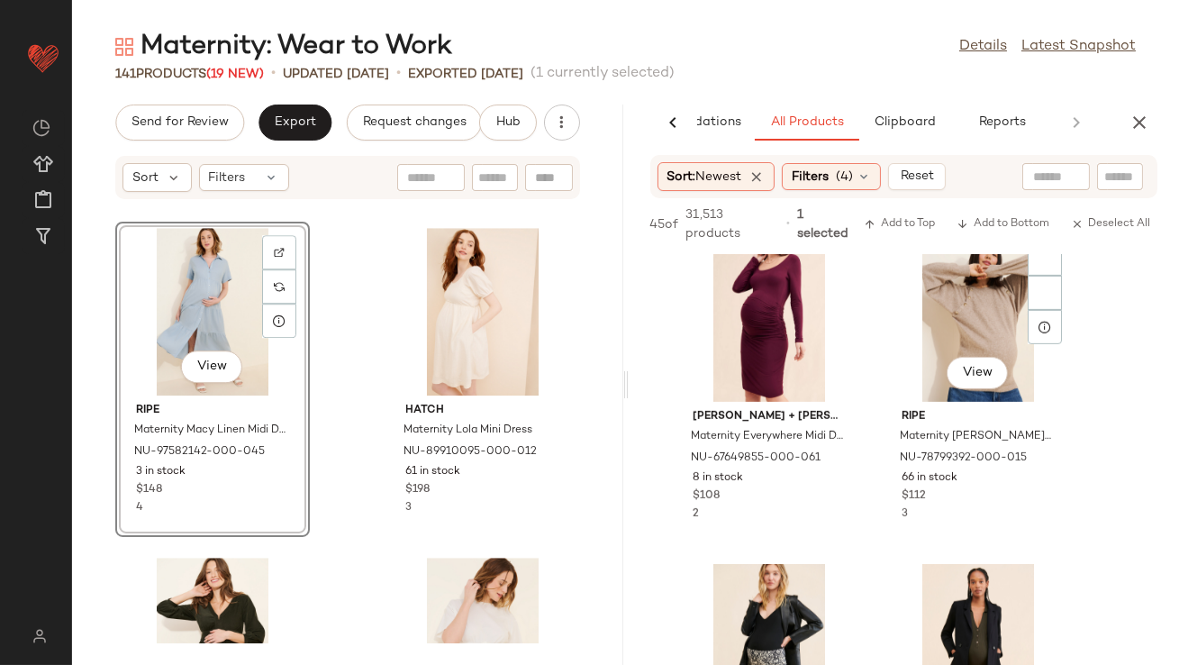
scroll to position [1657, 0]
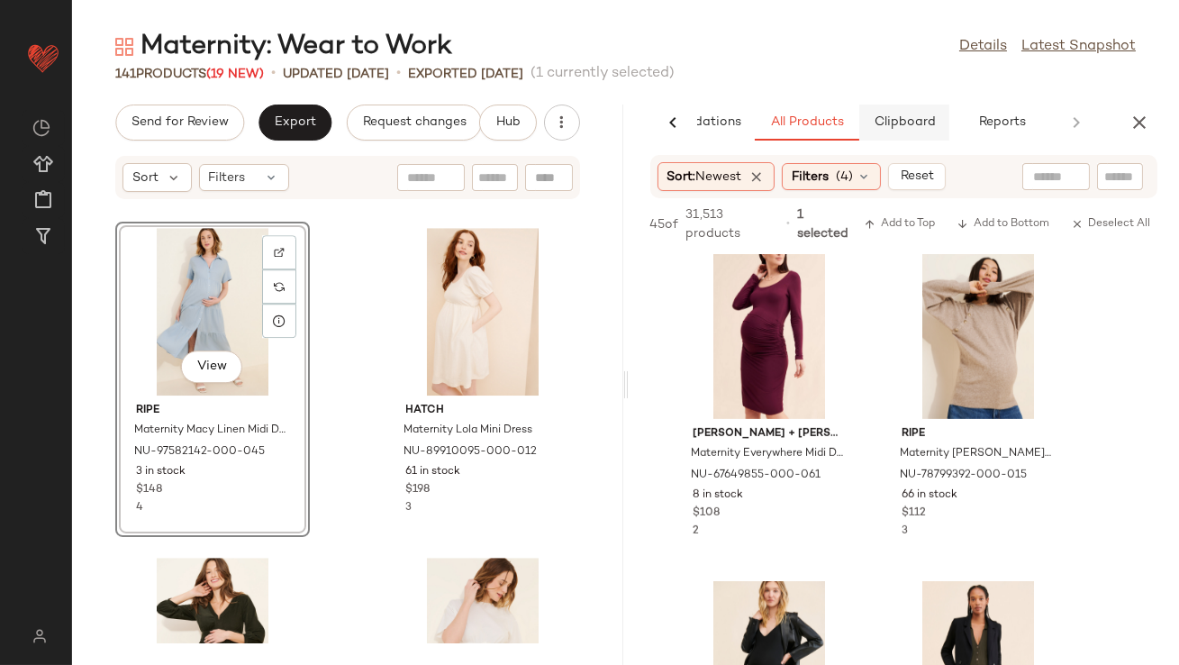
click at [911, 131] on button "Clipboard" at bounding box center [904, 122] width 90 height 36
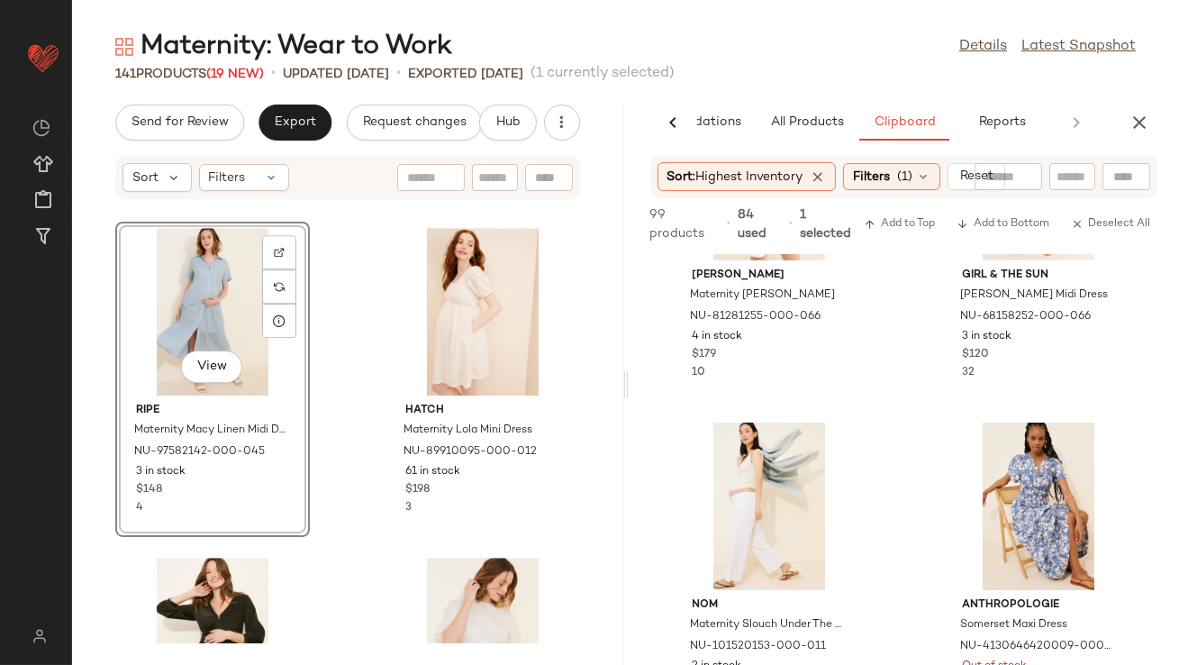
scroll to position [964, 0]
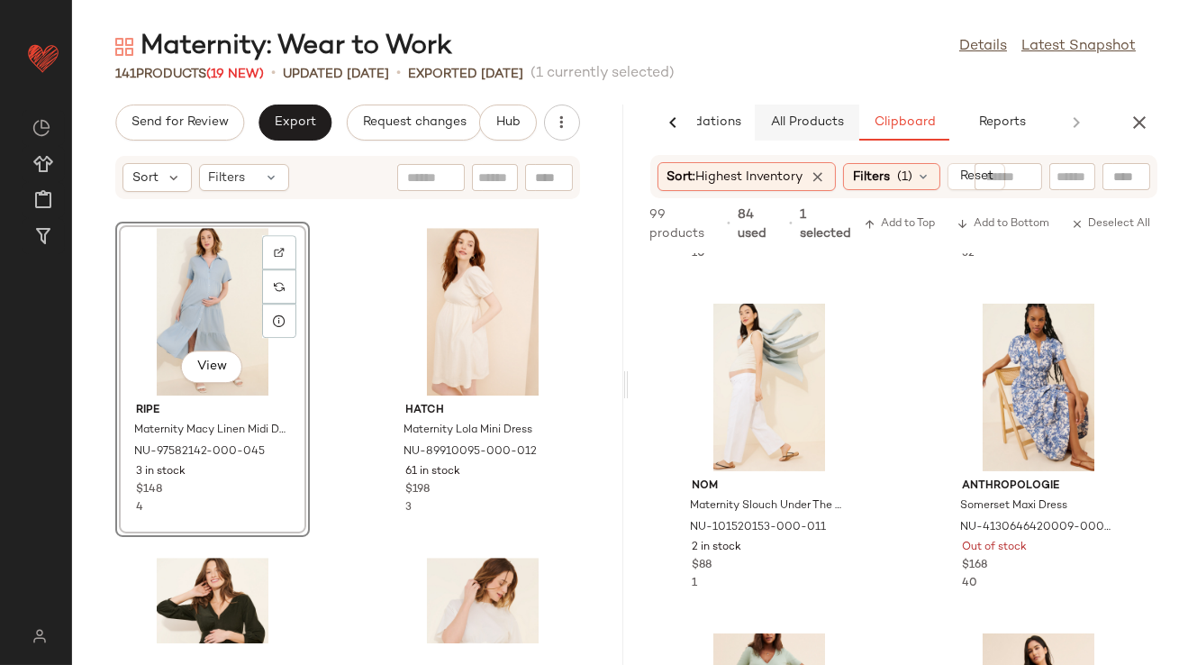
click at [826, 110] on button "All Products" at bounding box center [807, 122] width 104 height 36
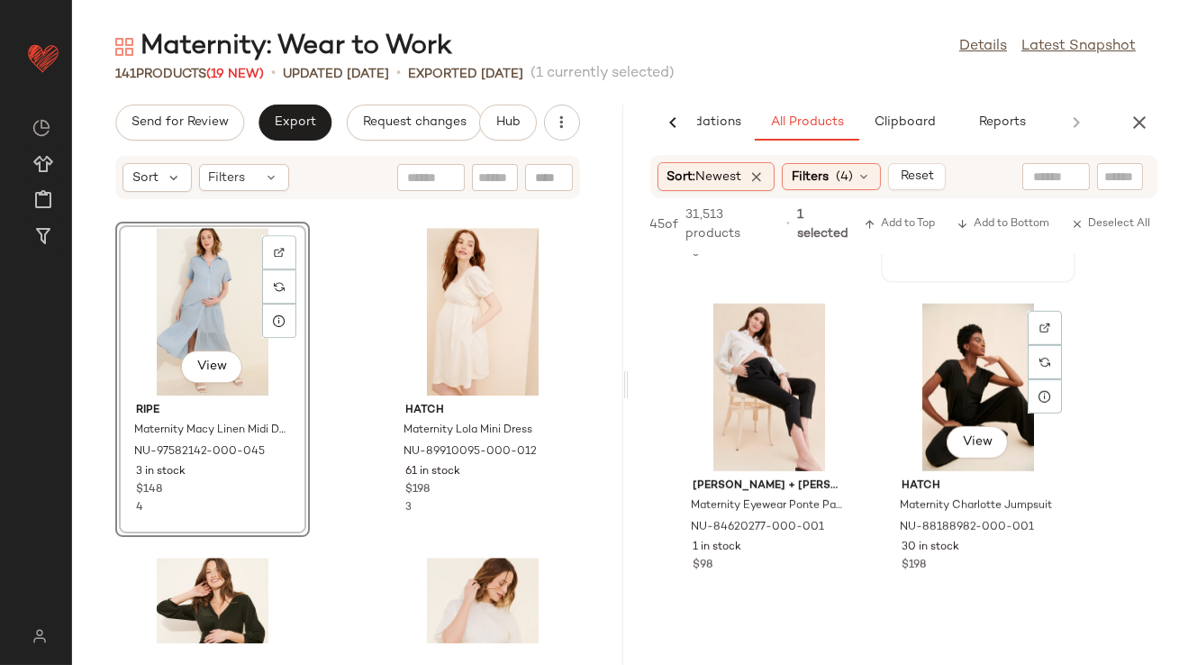
scroll to position [2621, 0]
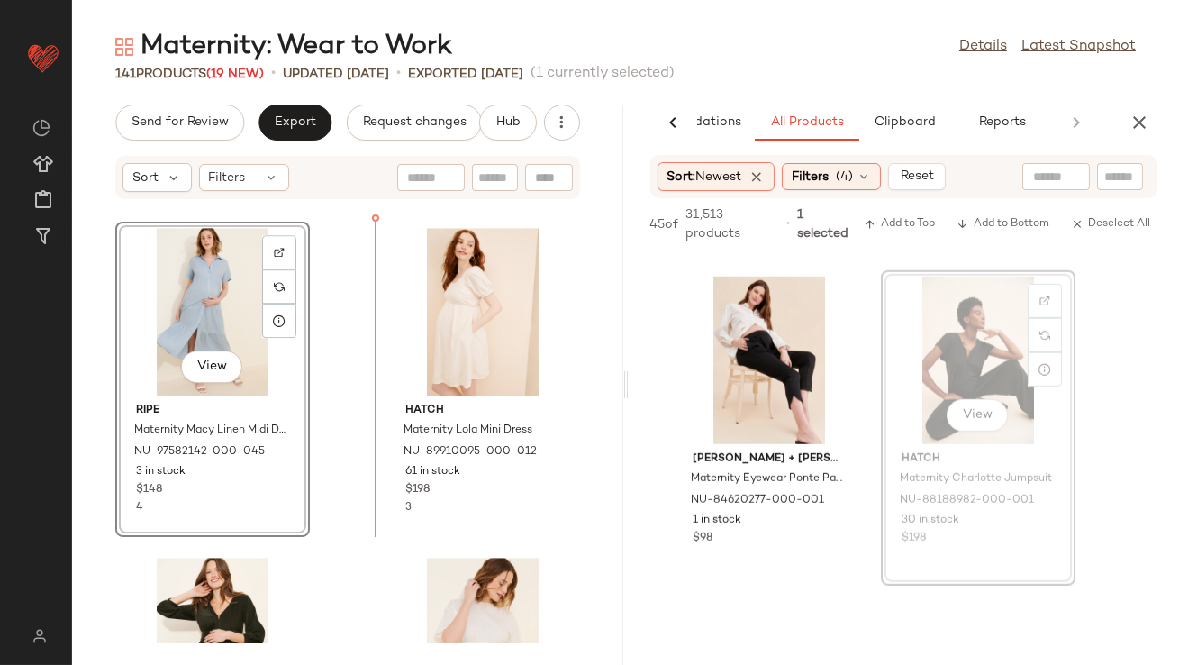
drag, startPoint x: 941, startPoint y: 364, endPoint x: 923, endPoint y: 364, distance: 18.0
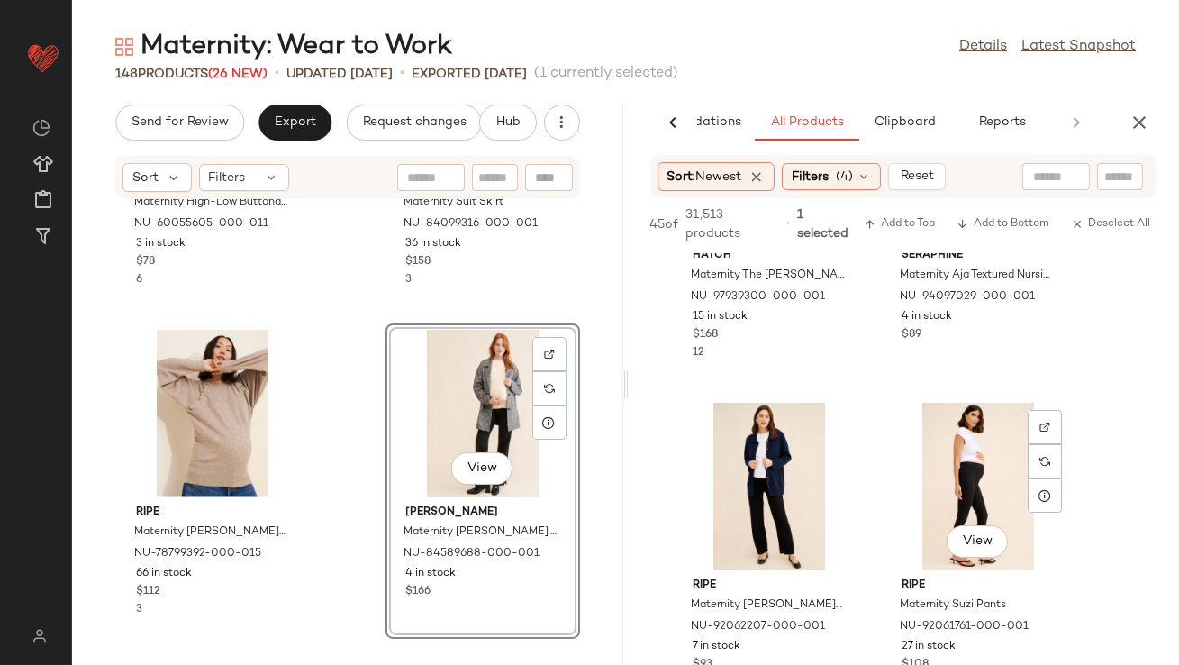
scroll to position [0, 0]
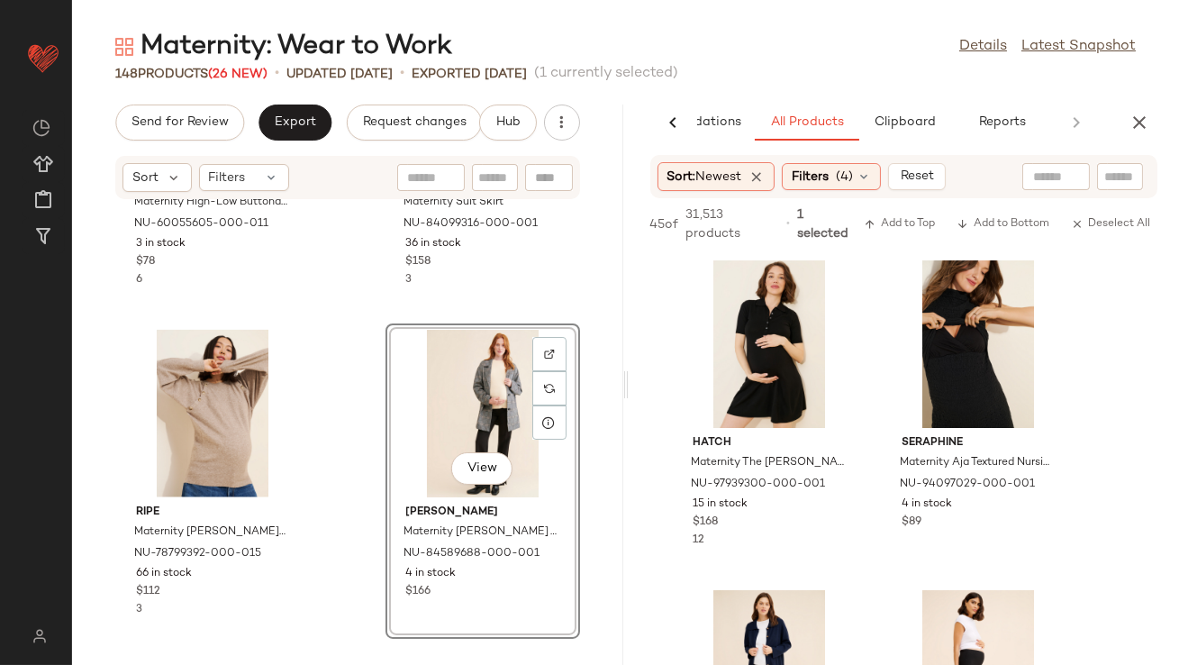
click at [1159, 95] on div "Maternity: Wear to Work Details Latest Snapshot 148 Products (26 New) • updated…" at bounding box center [625, 347] width 1107 height 636
click at [1153, 104] on div "Maternity: Wear to Work Details Latest Snapshot 148 Products (26 New) • updated…" at bounding box center [625, 347] width 1107 height 636
click at [1134, 128] on icon "button" at bounding box center [1140, 123] width 22 height 22
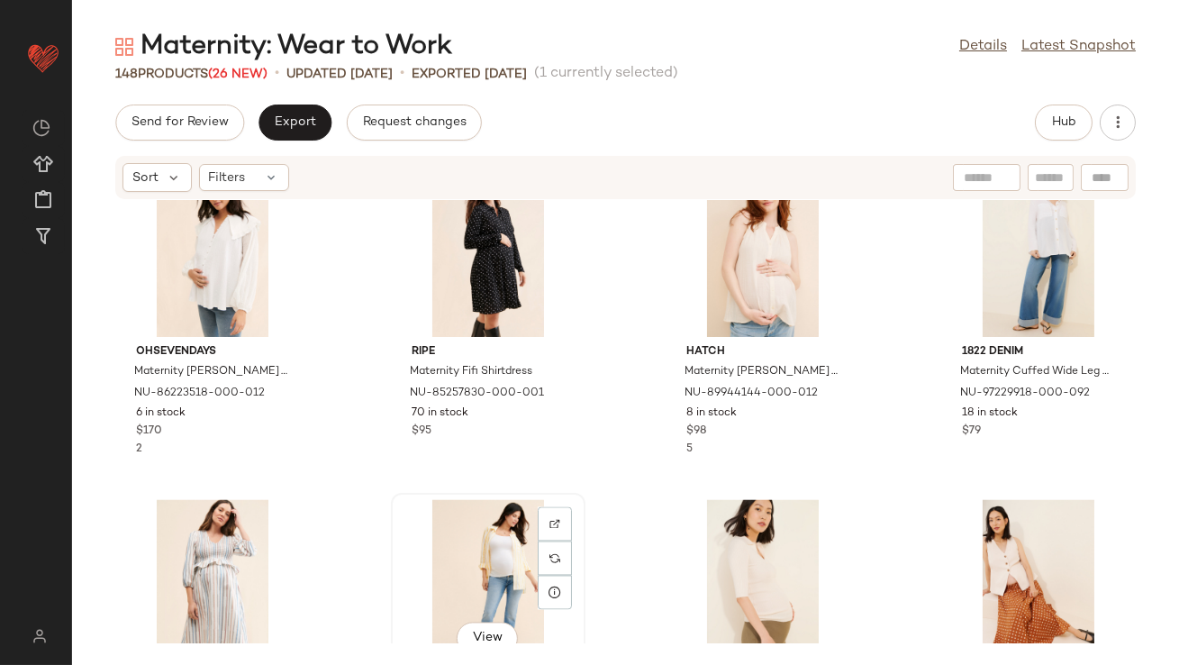
scroll to position [7031, 0]
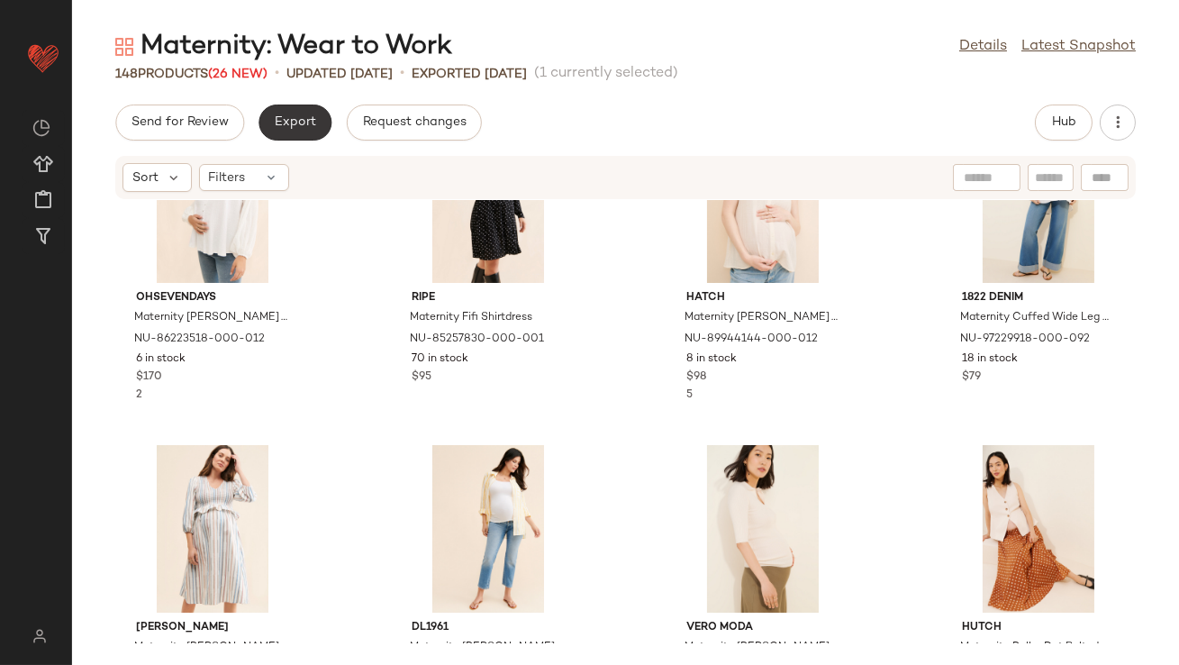
click at [316, 118] on button "Export" at bounding box center [294, 122] width 73 height 36
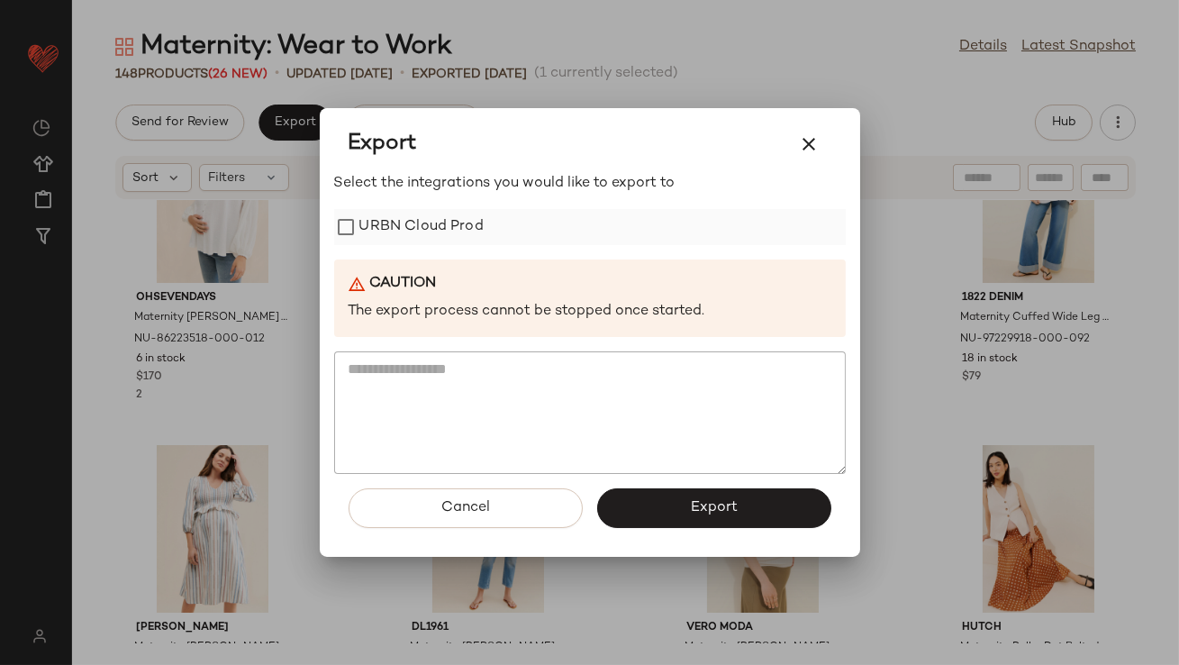
click at [387, 227] on label "URBN Cloud Prod" at bounding box center [421, 227] width 124 height 36
click at [657, 489] on button "Export" at bounding box center [714, 508] width 234 height 40
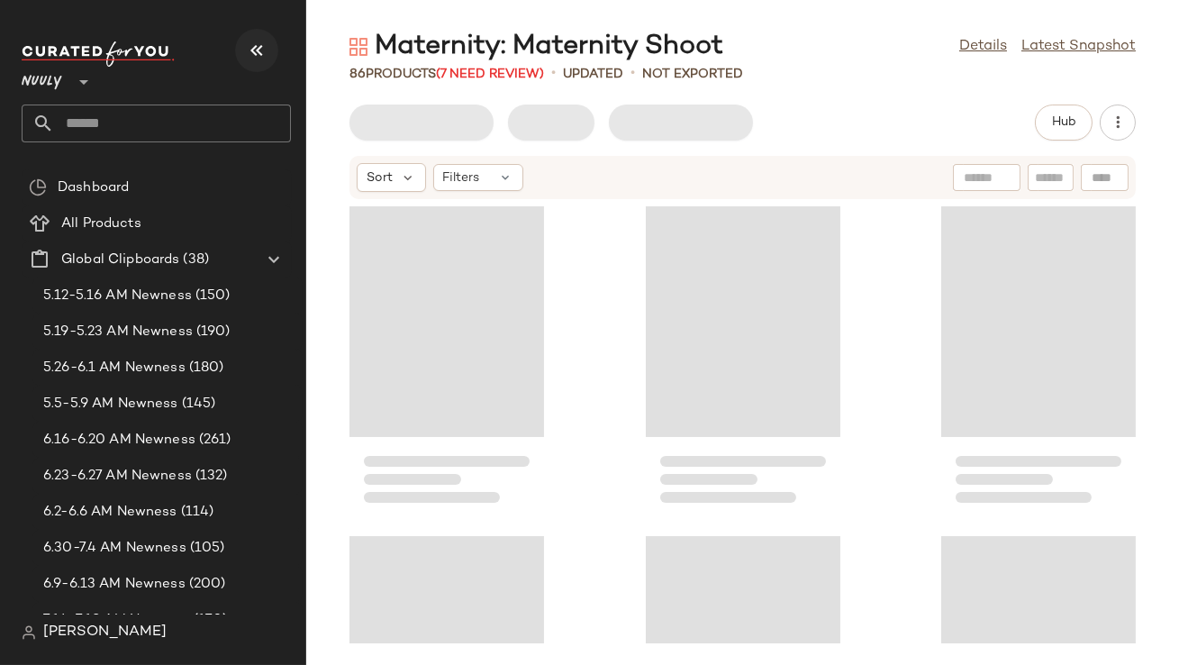
click at [250, 44] on icon "button" at bounding box center [257, 51] width 22 height 22
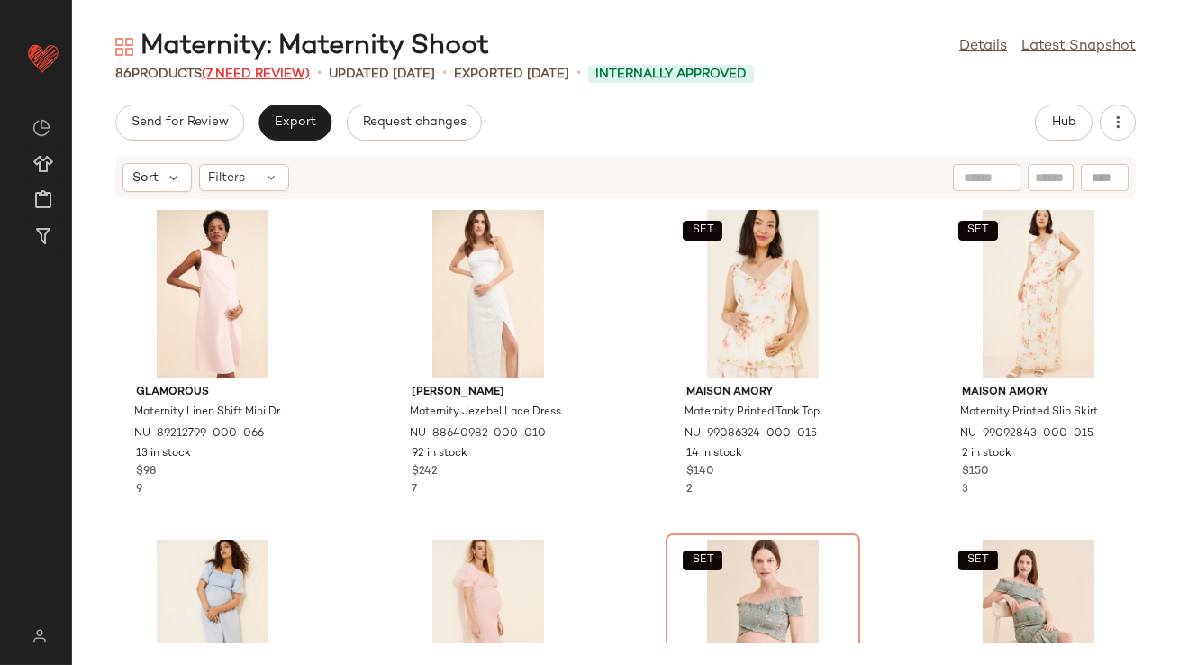
click at [291, 70] on span "(7 Need Review)" at bounding box center [256, 75] width 108 height 14
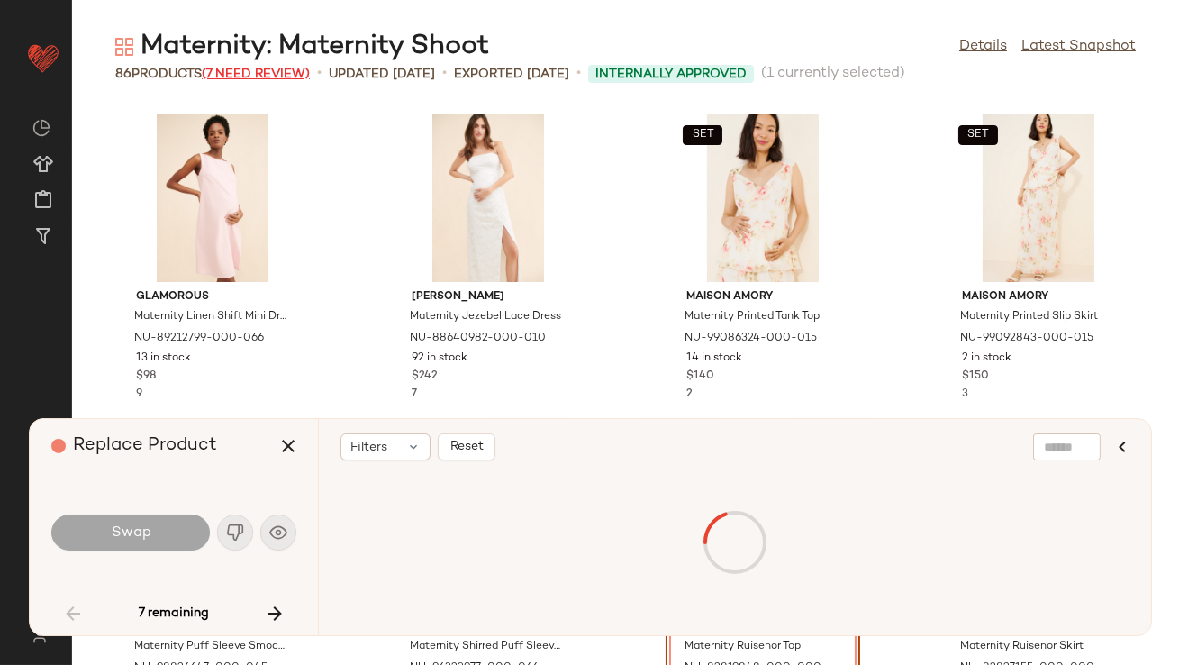
scroll to position [343, 0]
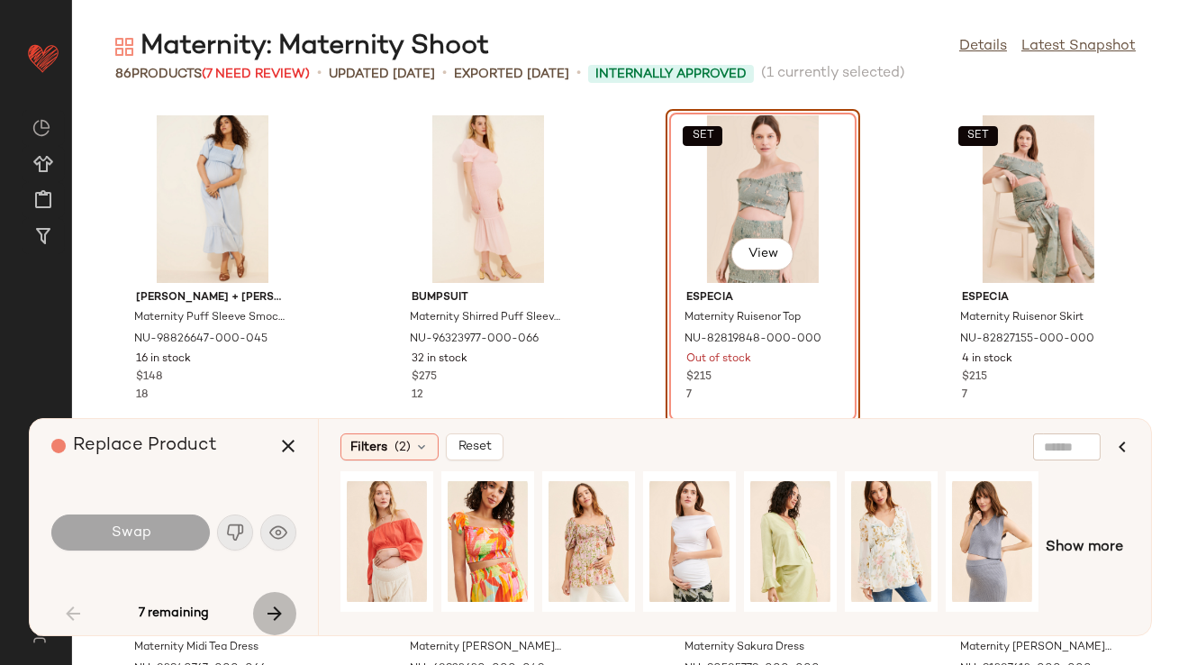
click at [267, 609] on icon "button" at bounding box center [275, 614] width 22 height 22
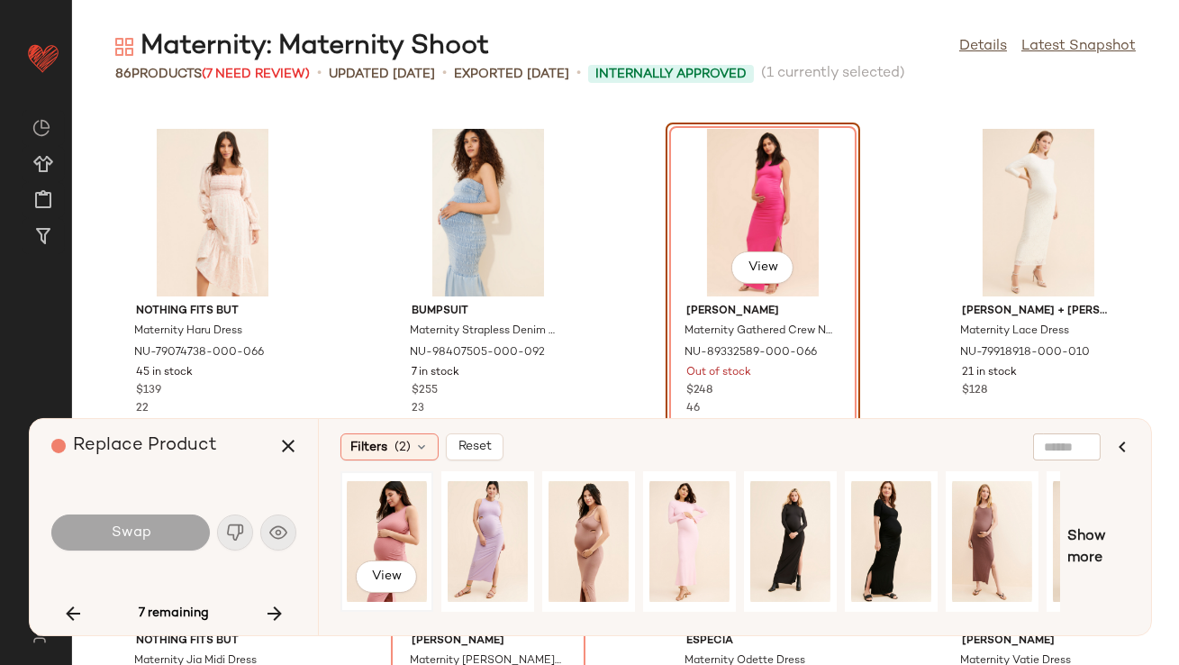
click at [401, 513] on div "View" at bounding box center [387, 541] width 80 height 128
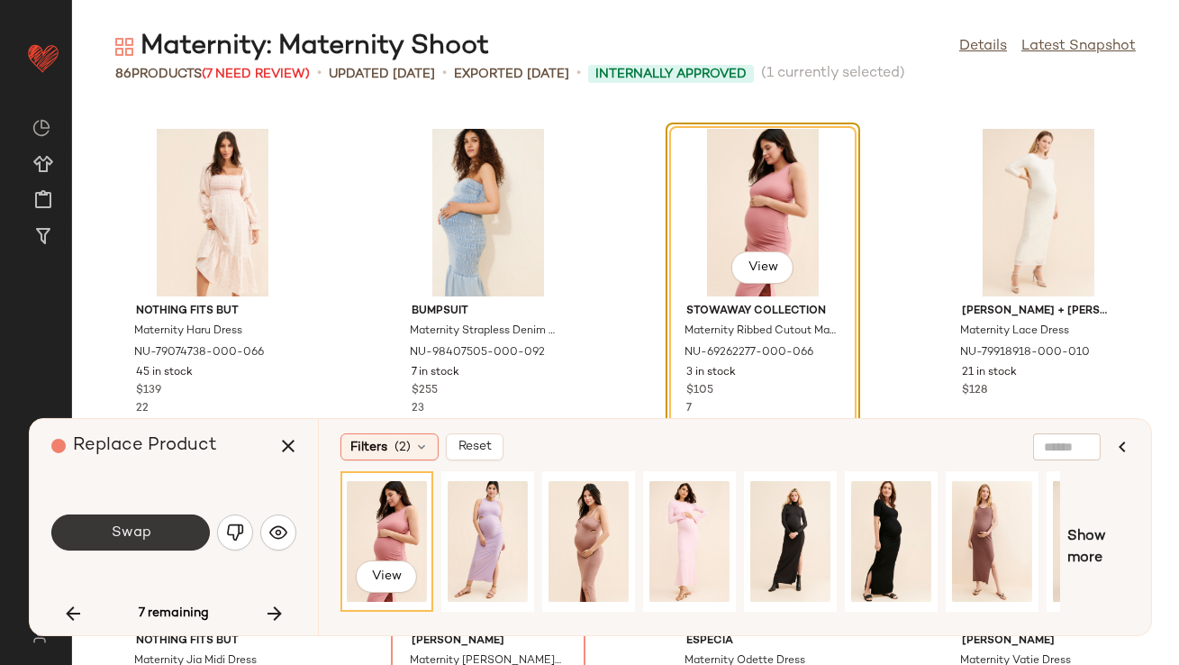
click at [122, 539] on span "Swap" at bounding box center [130, 532] width 41 height 17
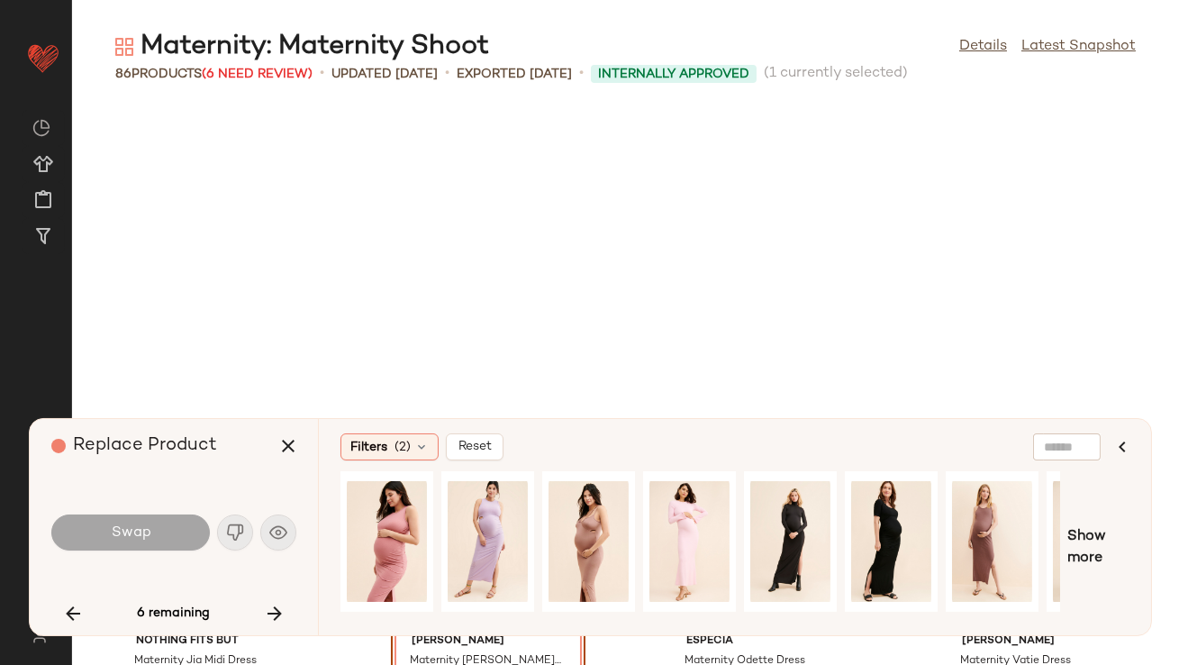
scroll to position [1648, 0]
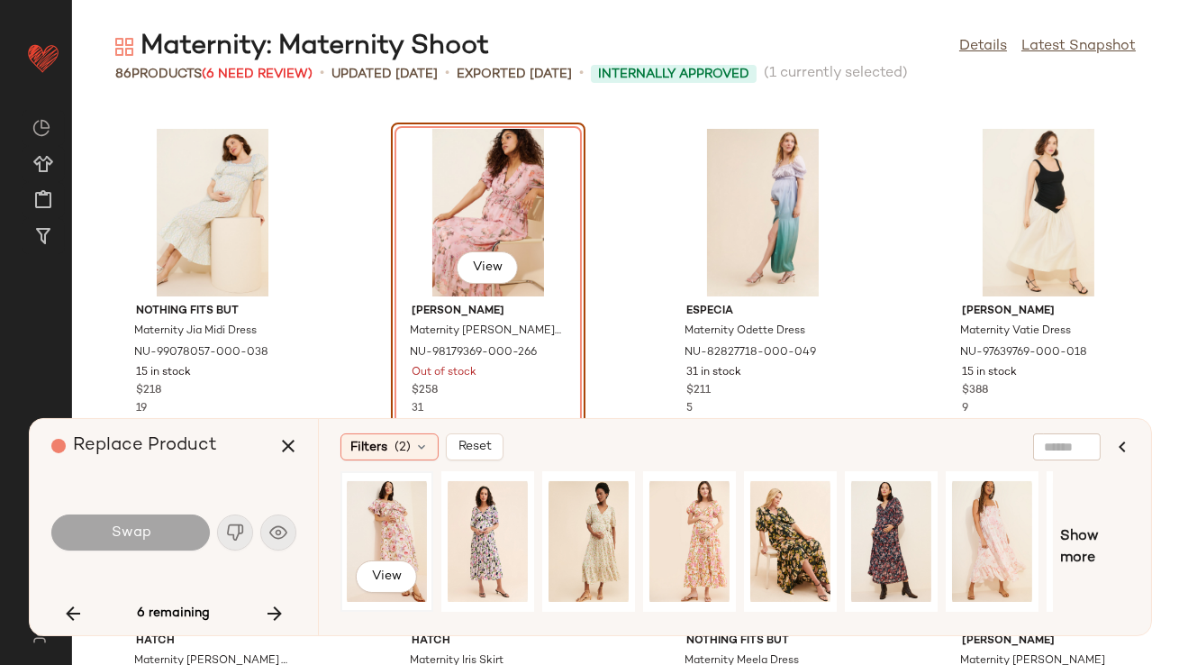
click at [398, 518] on div "View" at bounding box center [387, 541] width 80 height 128
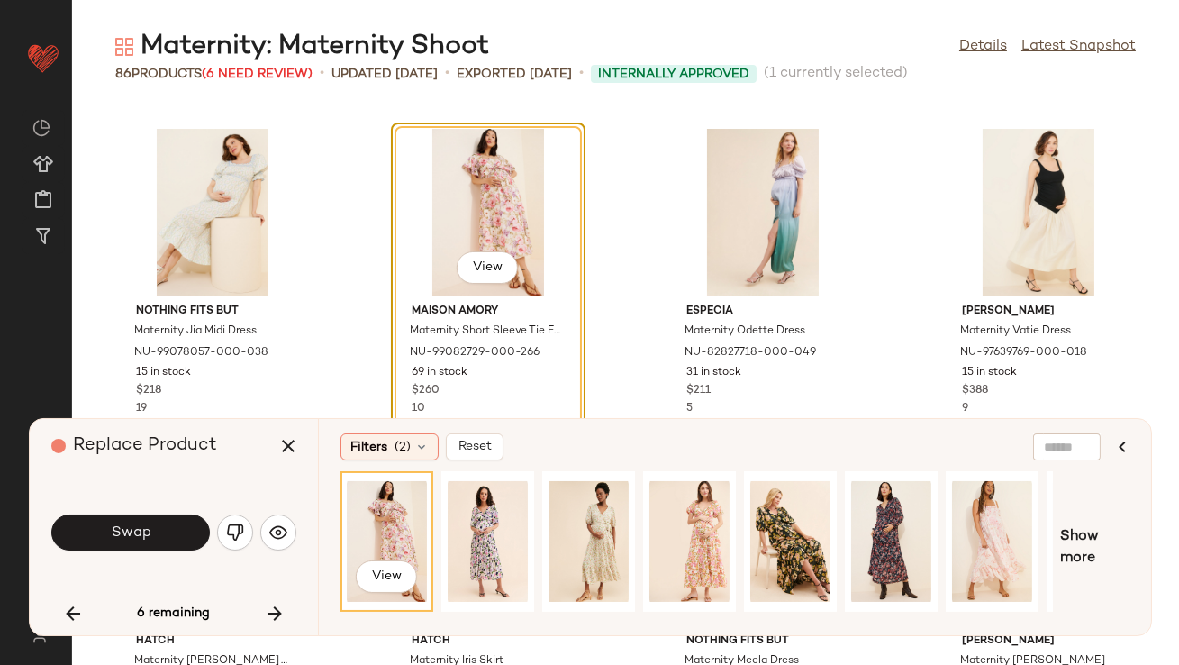
click at [126, 528] on span "Swap" at bounding box center [130, 532] width 41 height 17
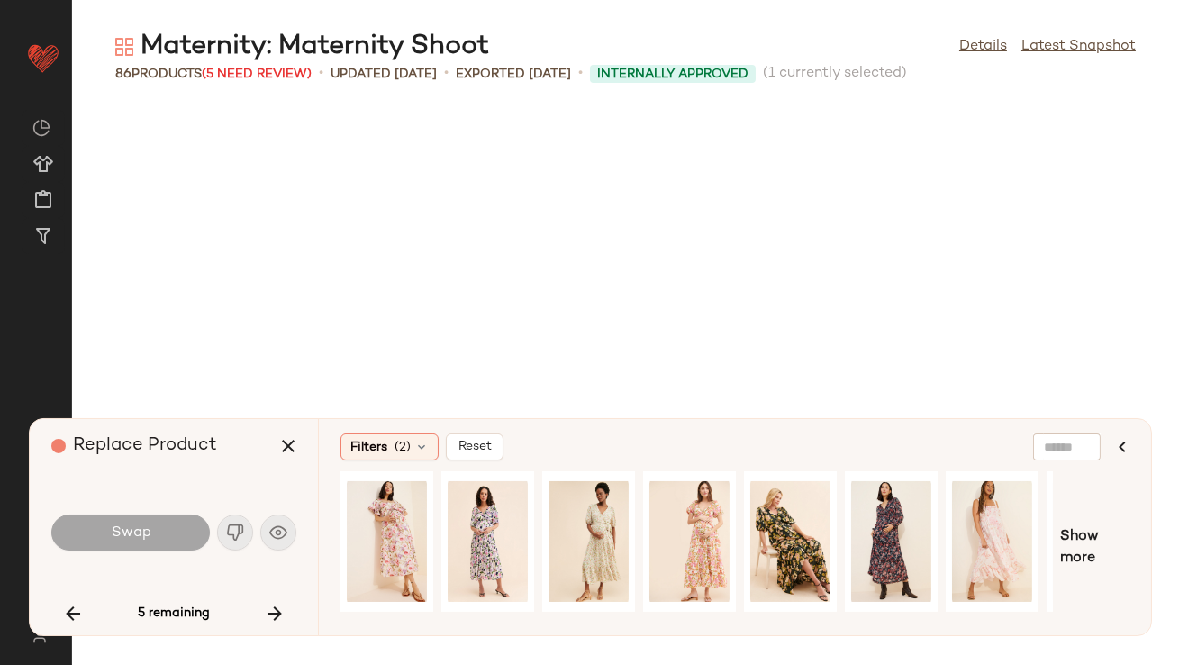
scroll to position [2307, 0]
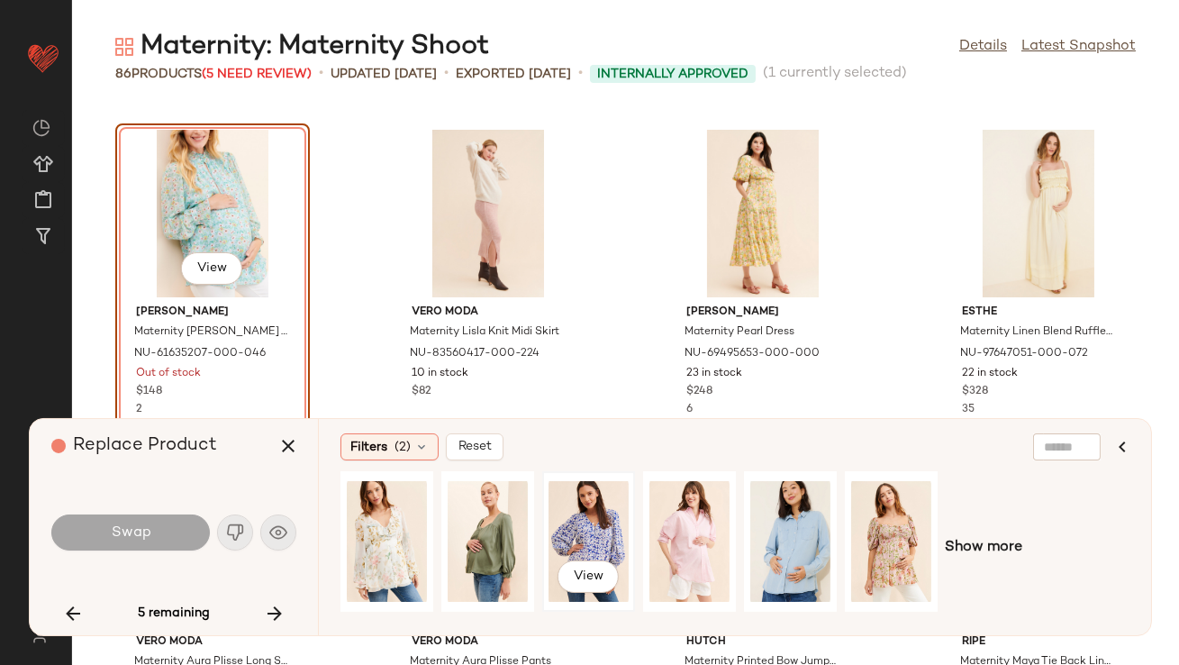
click at [592, 526] on div "View" at bounding box center [588, 541] width 80 height 128
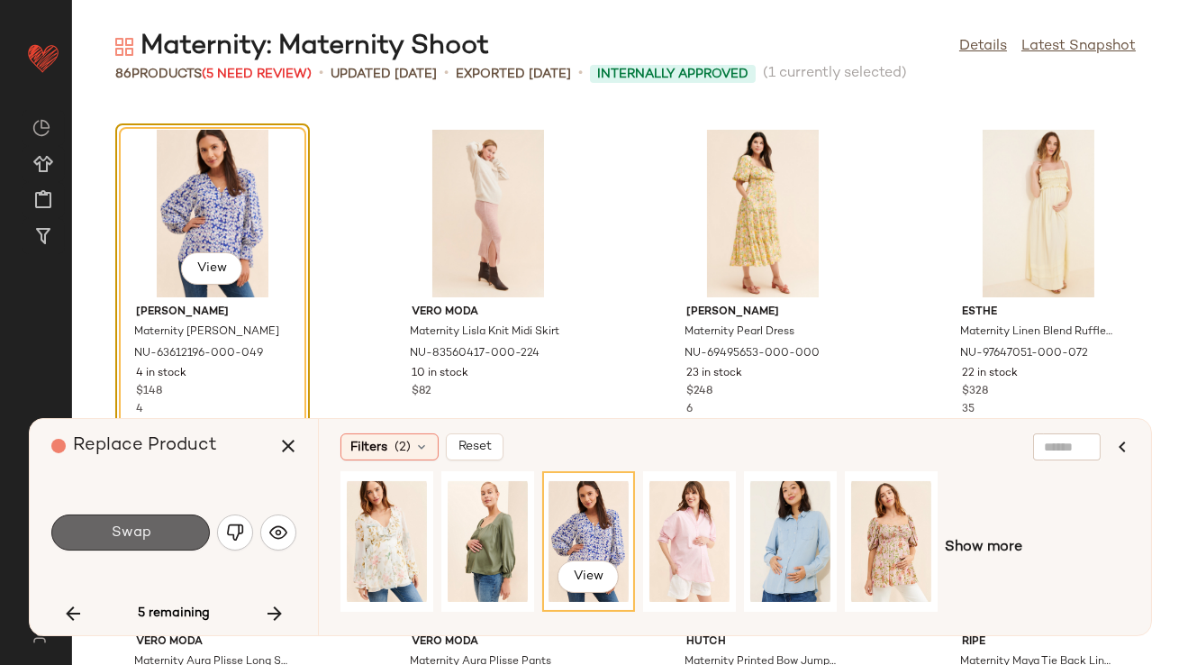
click at [104, 526] on button "Swap" at bounding box center [130, 532] width 159 height 36
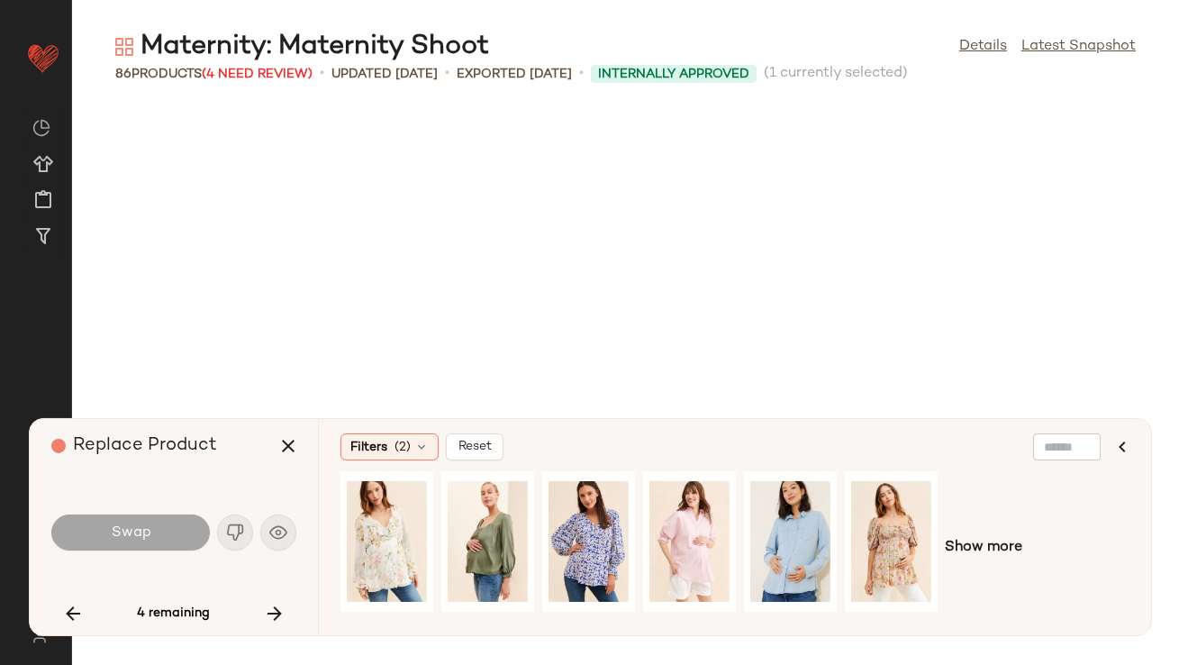
scroll to position [3625, 0]
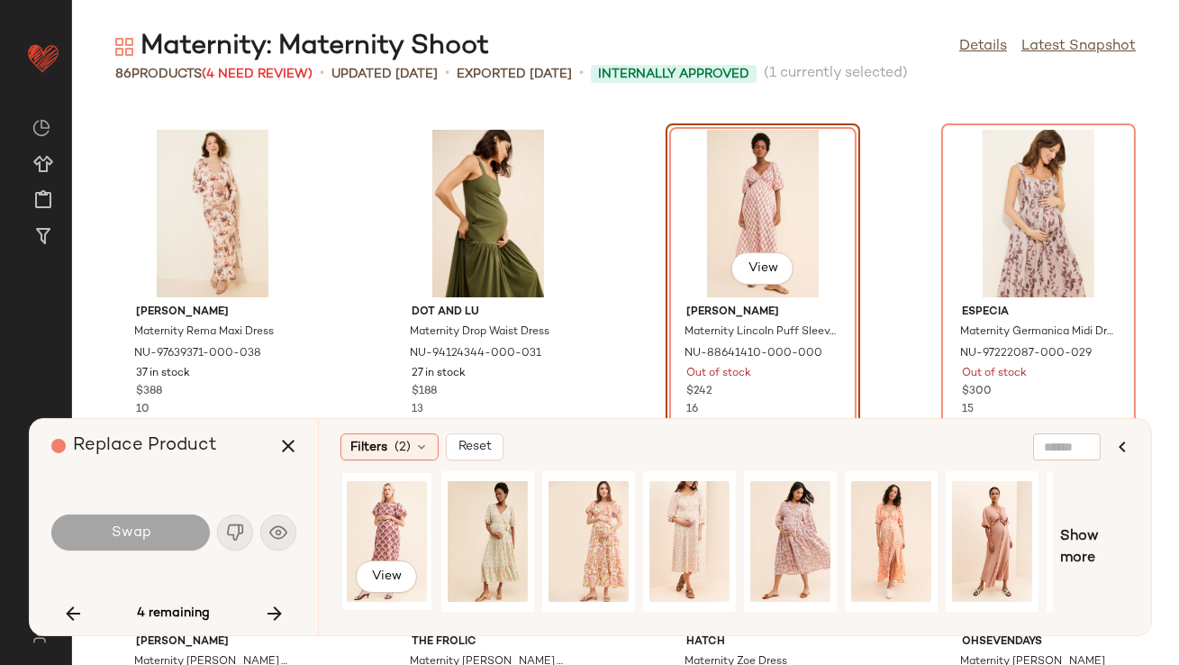
click at [365, 512] on div "View" at bounding box center [387, 541] width 80 height 128
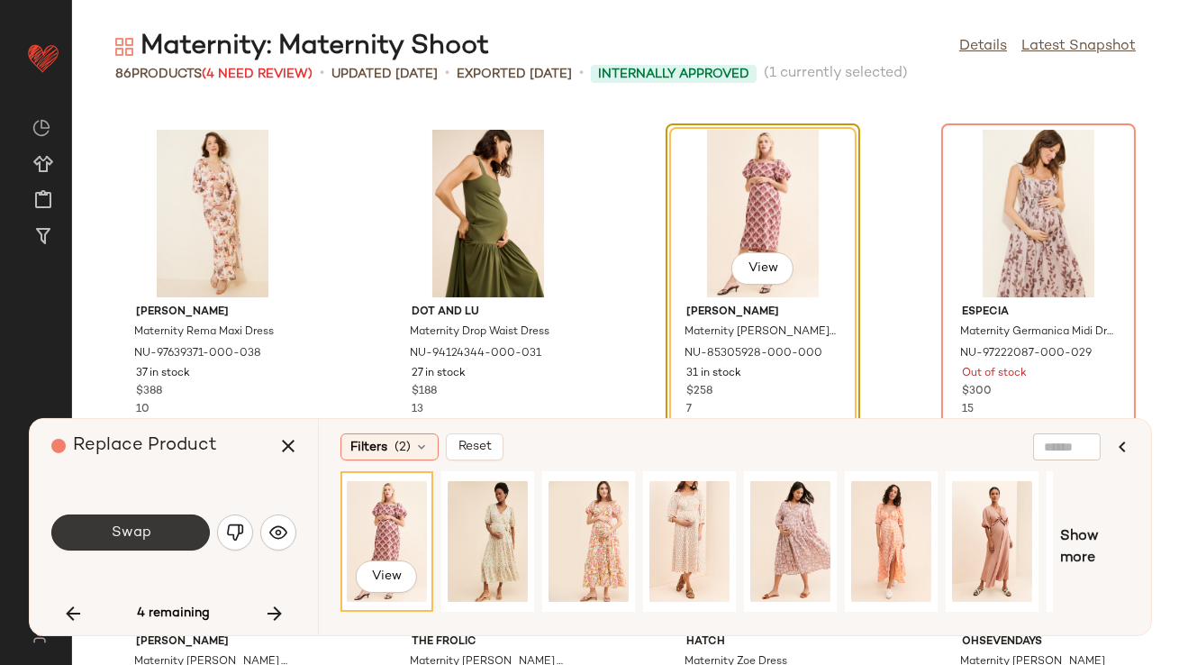
click at [156, 528] on button "Swap" at bounding box center [130, 532] width 159 height 36
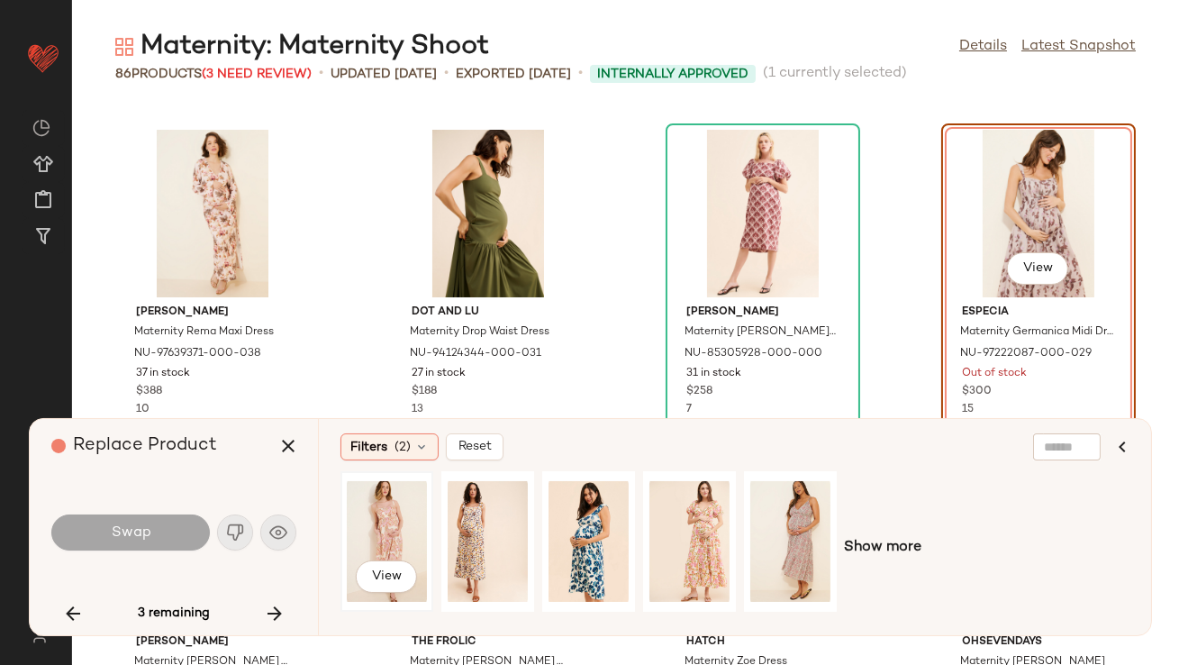
click at [359, 512] on div "View" at bounding box center [387, 541] width 80 height 128
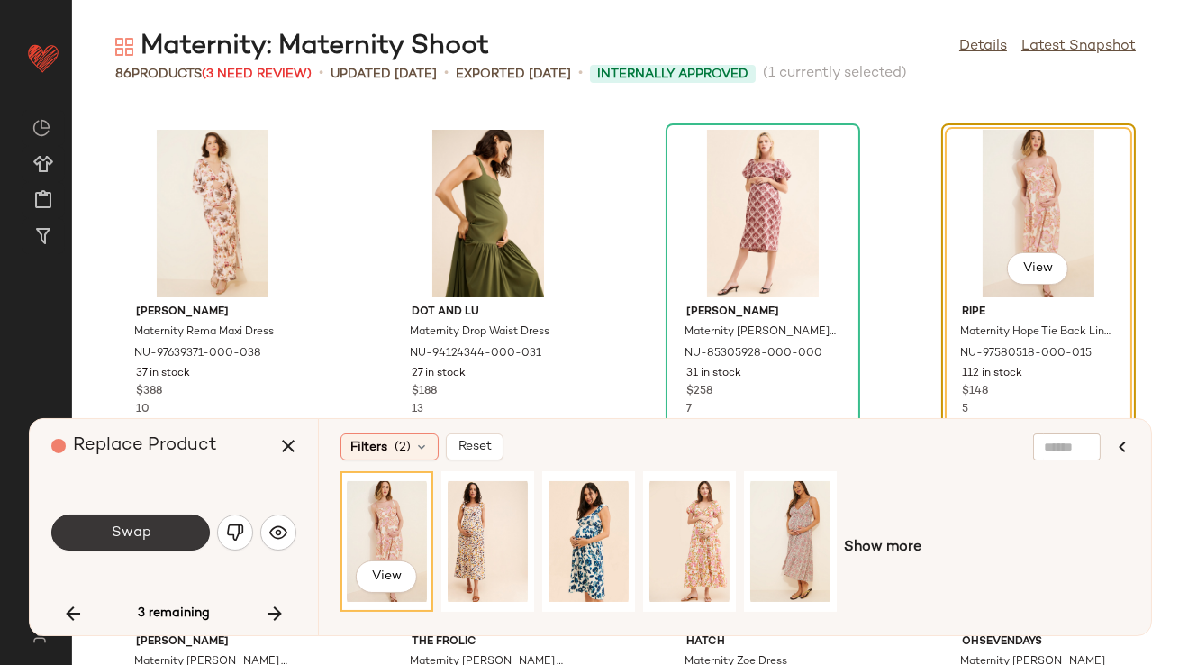
click at [181, 522] on button "Swap" at bounding box center [130, 532] width 159 height 36
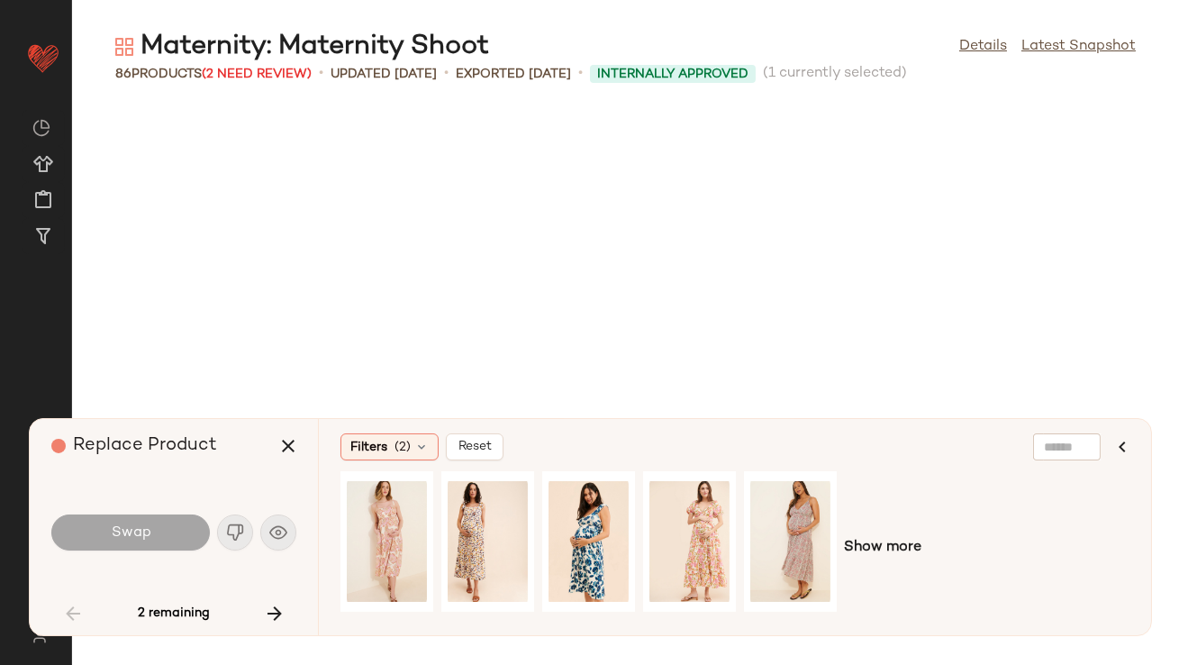
scroll to position [329, 0]
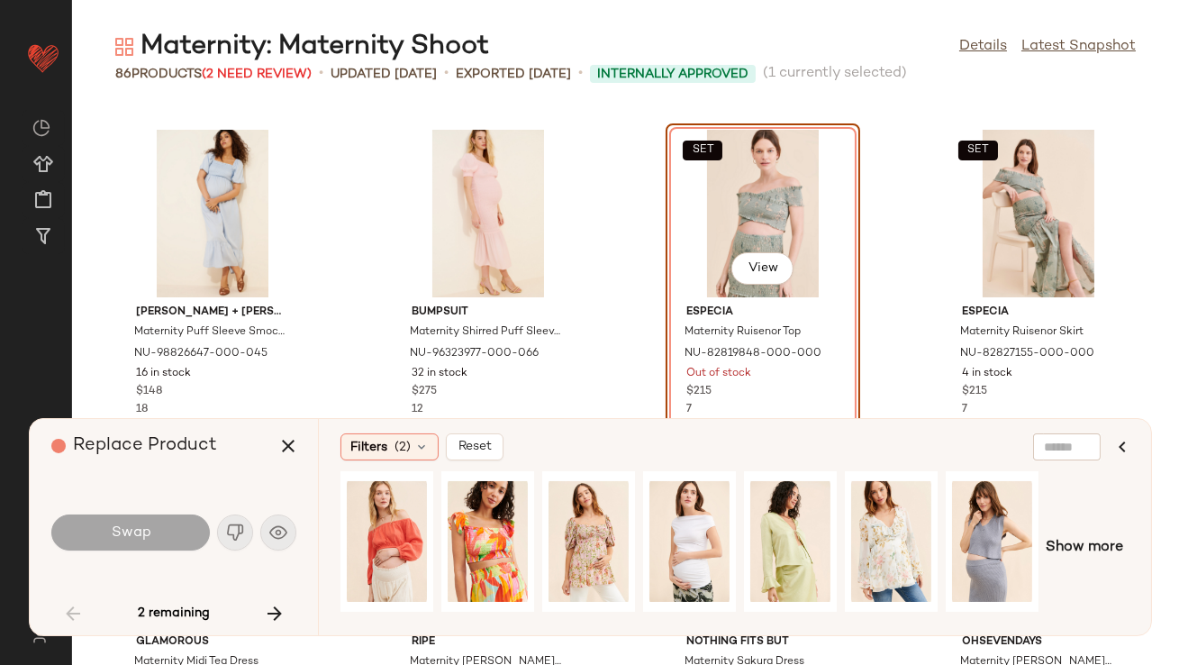
click at [273, 608] on icon "button" at bounding box center [275, 614] width 22 height 22
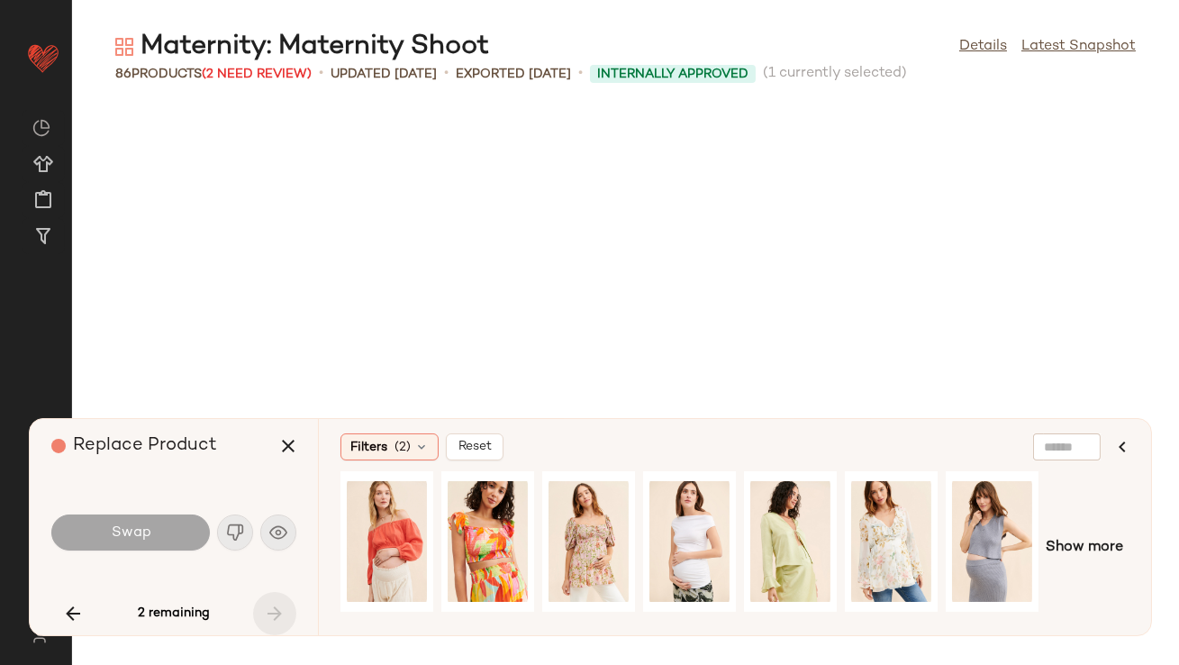
scroll to position [6694, 0]
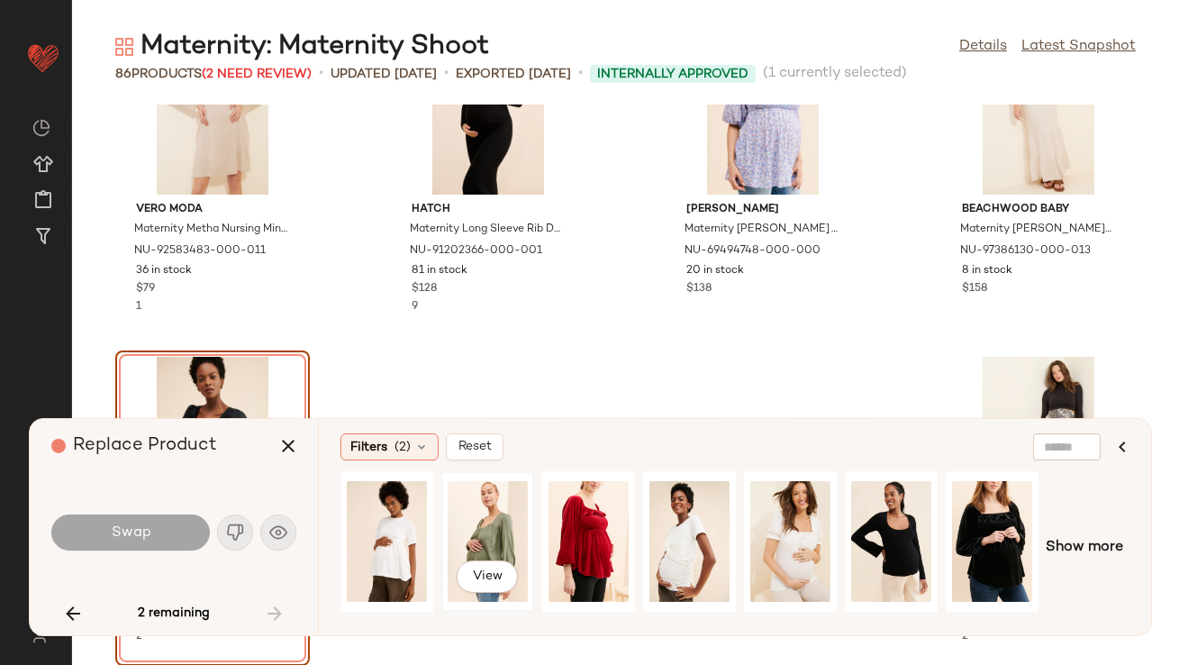
click at [469, 535] on div "View" at bounding box center [488, 541] width 80 height 128
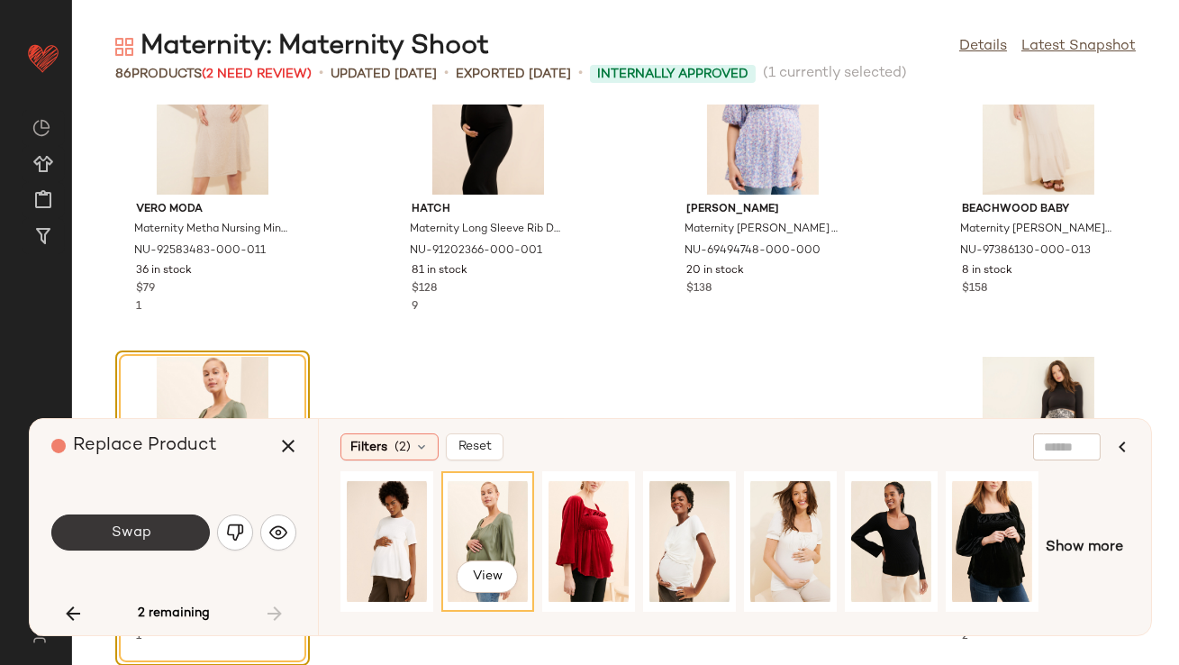
click at [150, 531] on button "Swap" at bounding box center [130, 532] width 159 height 36
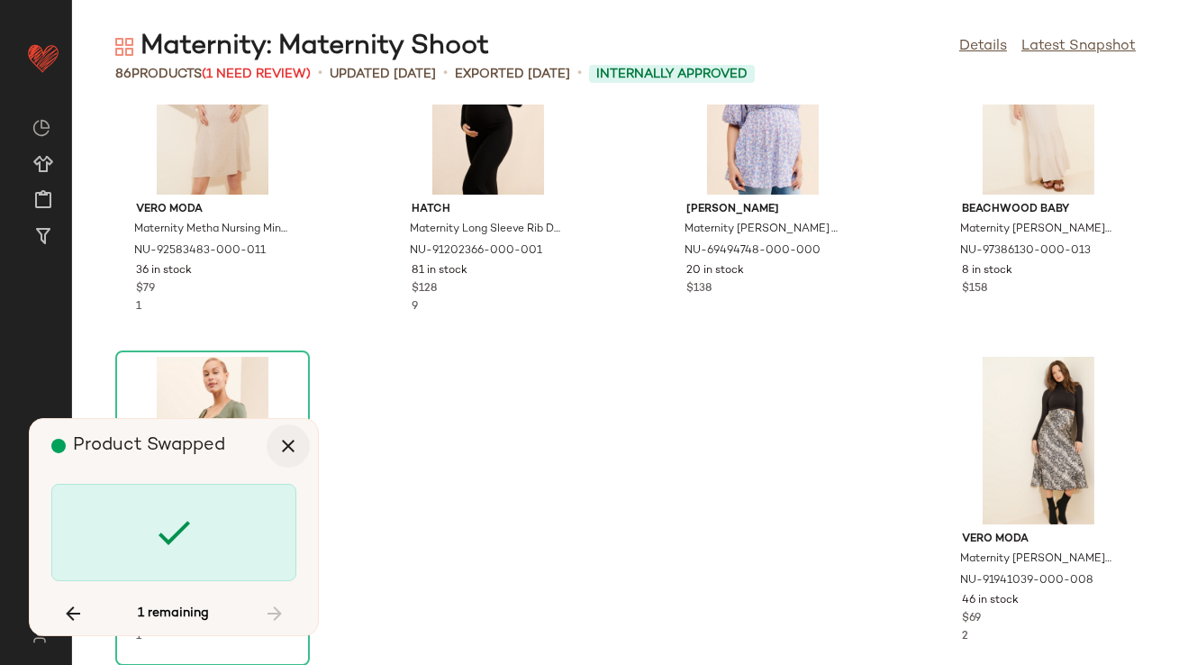
click at [294, 441] on icon "button" at bounding box center [288, 446] width 22 height 22
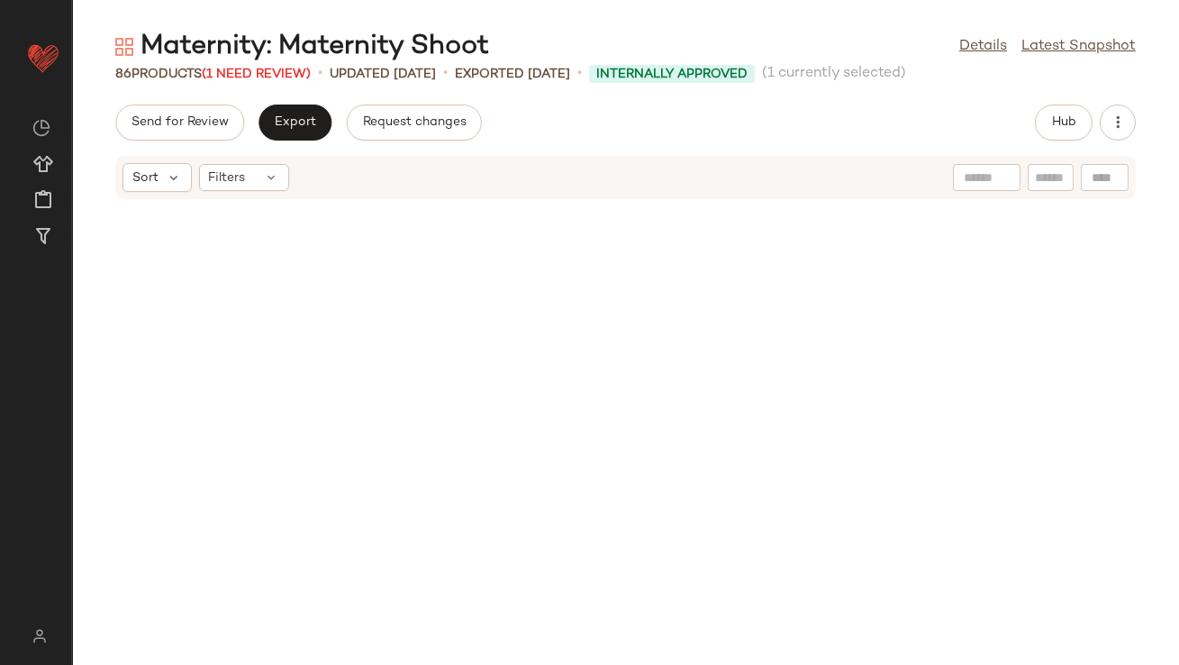
scroll to position [329, 0]
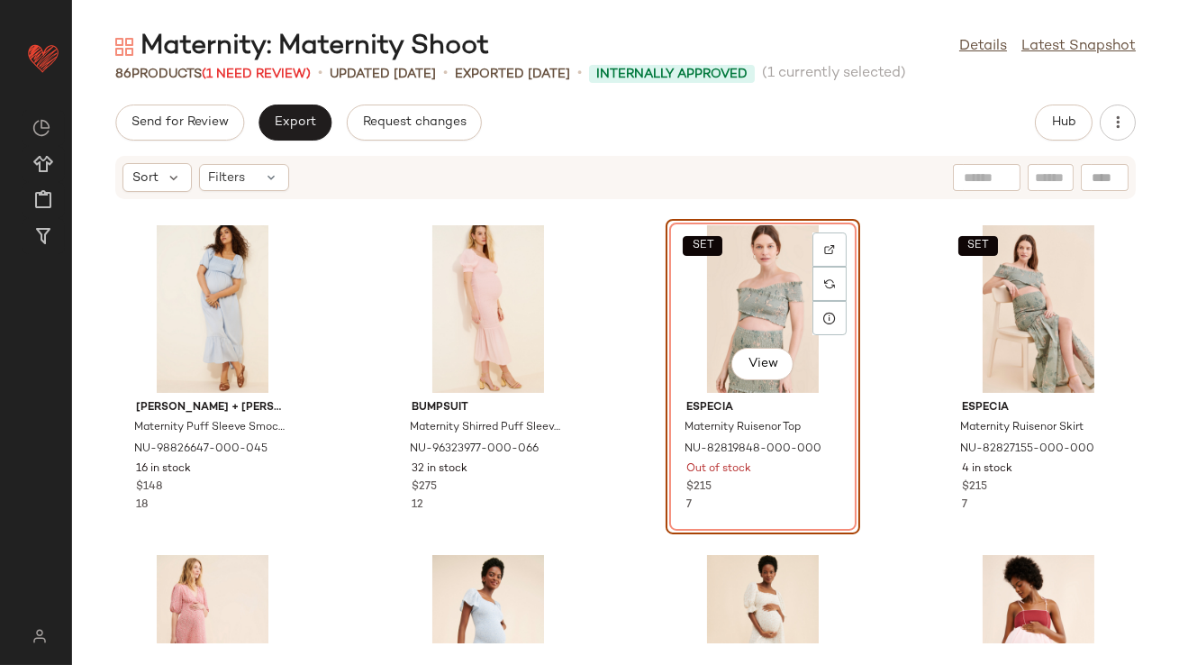
click at [681, 314] on div "SET View" at bounding box center [763, 309] width 182 height 168
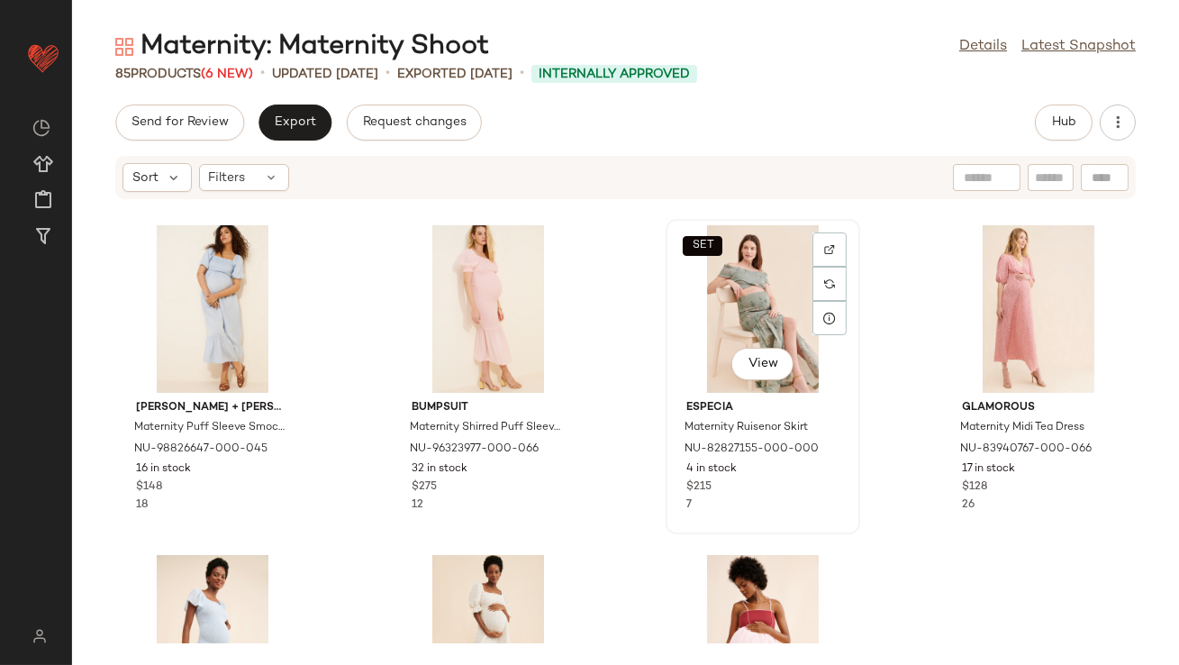
click at [748, 276] on div "SET View" at bounding box center [763, 309] width 182 height 168
